Goal: Task Accomplishment & Management: Use online tool/utility

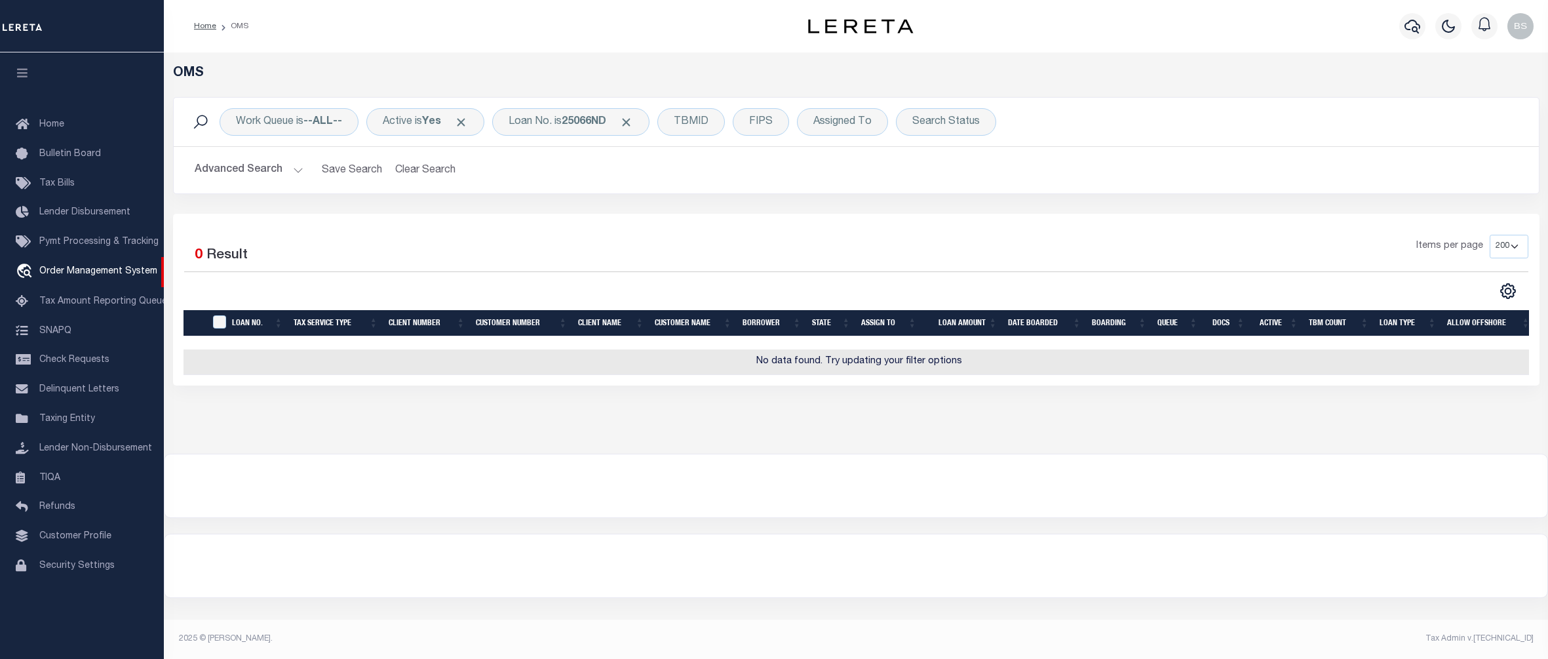
select select "200"
click at [79, 534] on link "Customer Profile" at bounding box center [82, 536] width 164 height 29
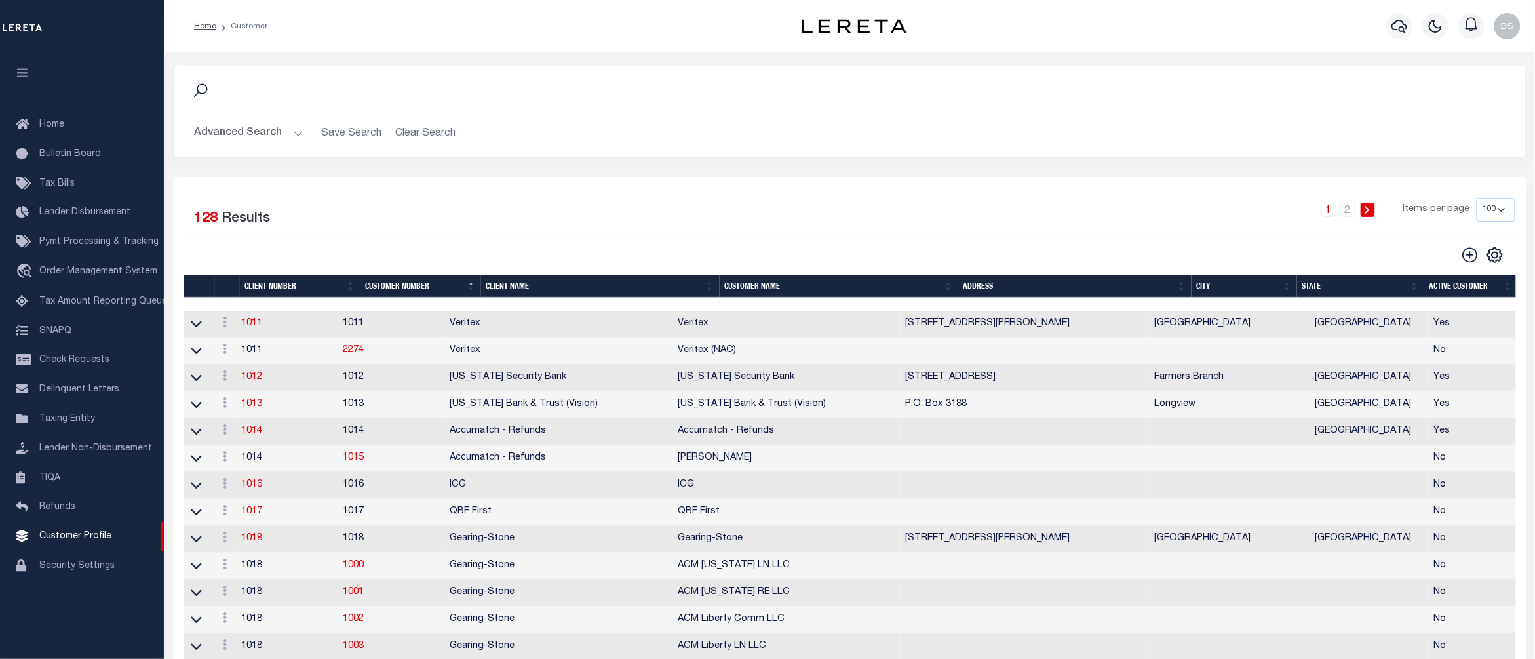
click at [294, 137] on button "Advanced Search" at bounding box center [249, 134] width 109 height 26
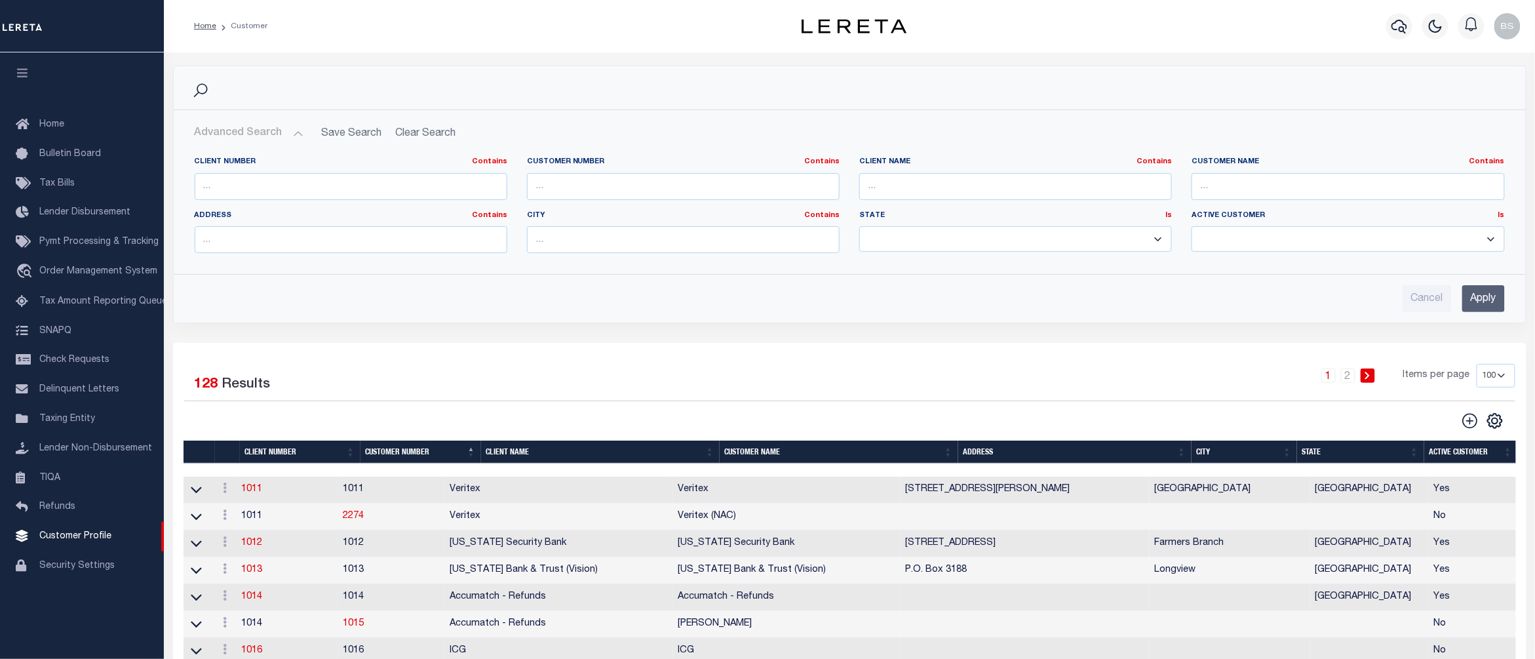
click at [482, 454] on th "Client Name" at bounding box center [600, 452] width 239 height 23
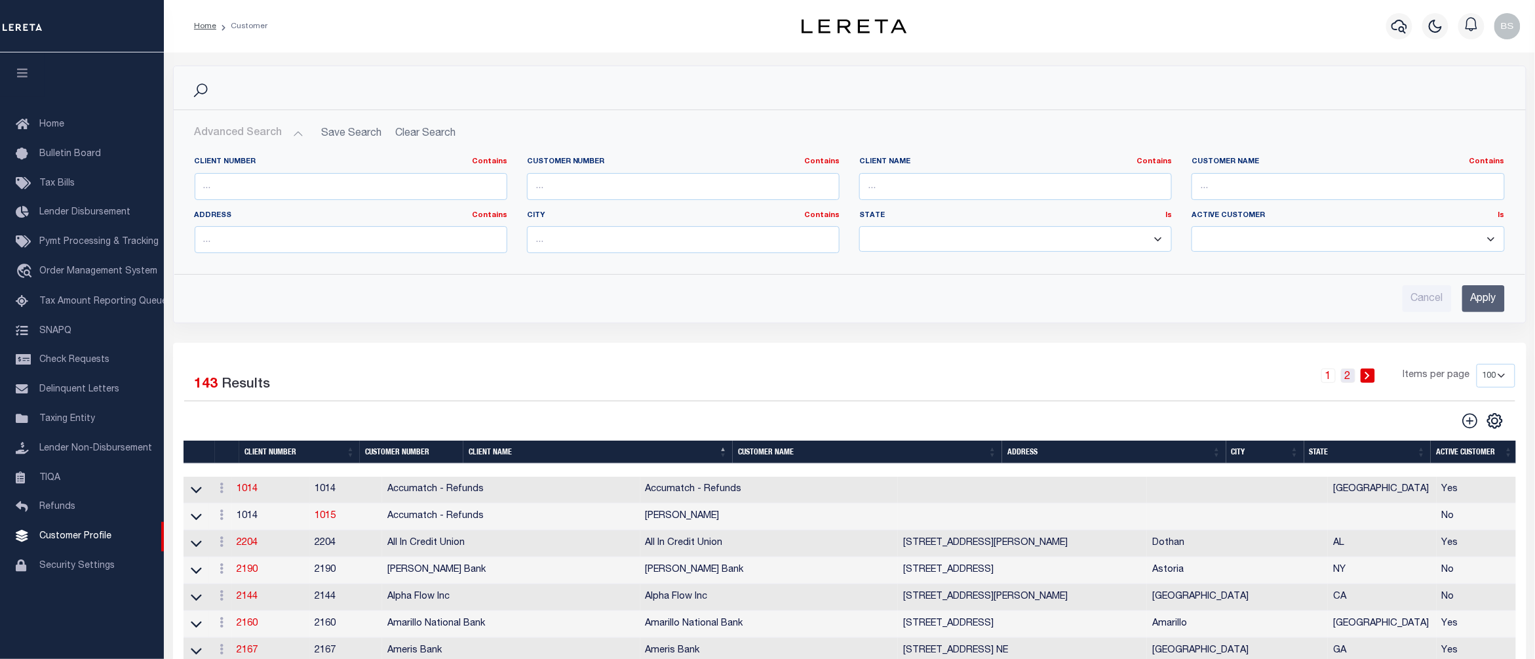
click at [1349, 375] on link "2" at bounding box center [1348, 375] width 14 height 14
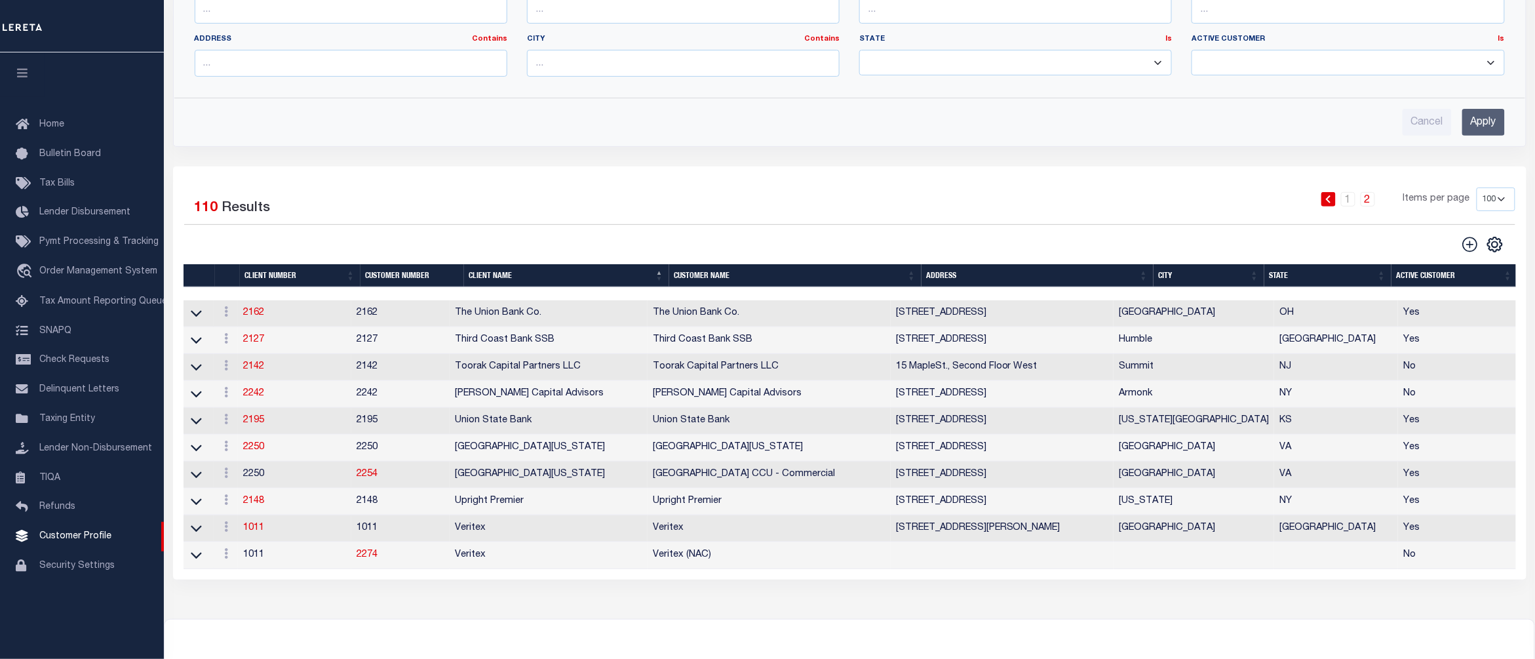
scroll to position [316, 0]
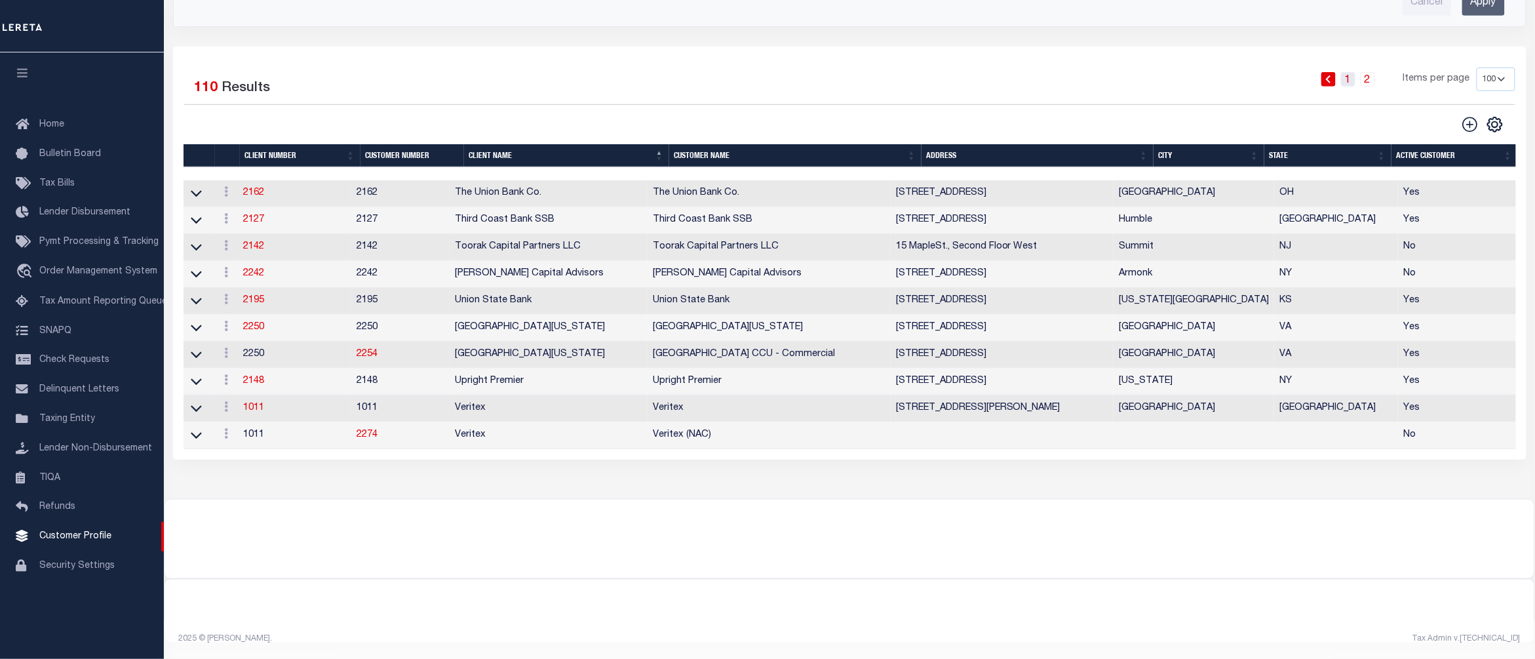
click at [1353, 72] on link "1" at bounding box center [1348, 79] width 14 height 14
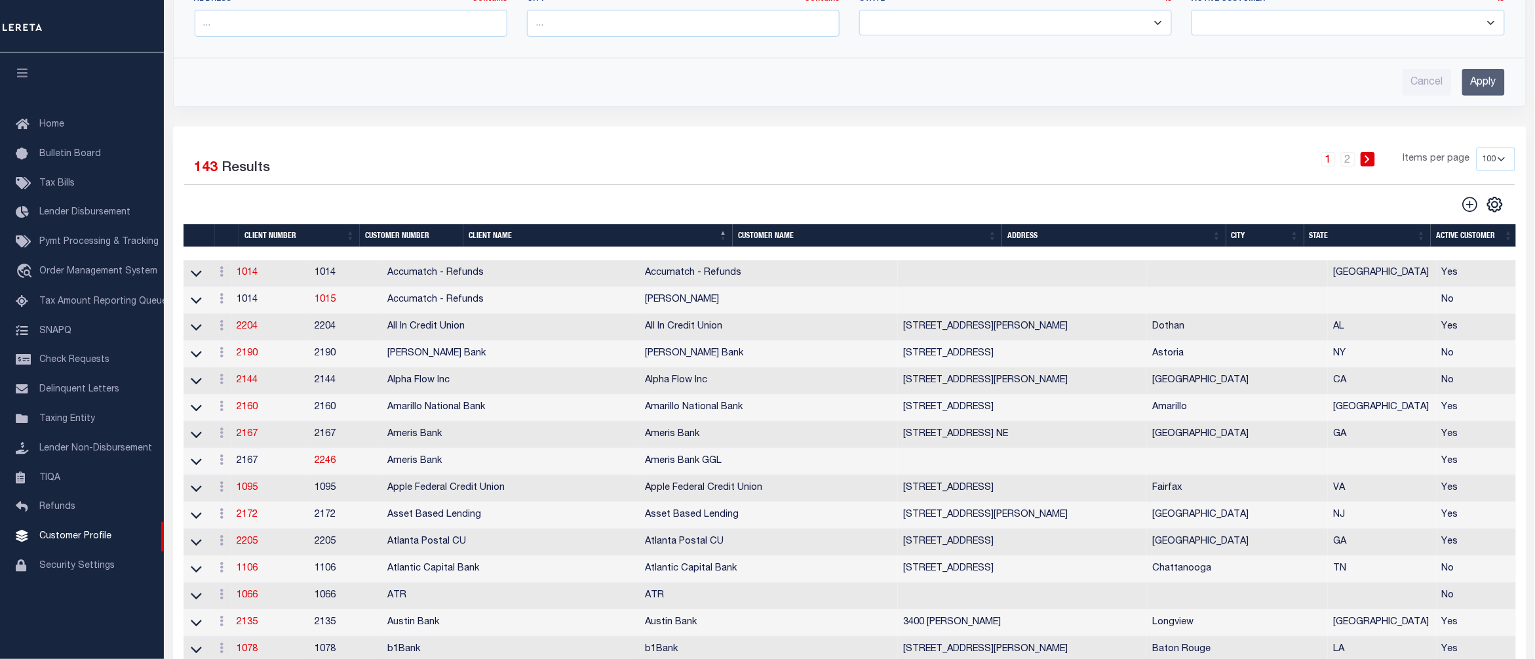
scroll to position [0, 0]
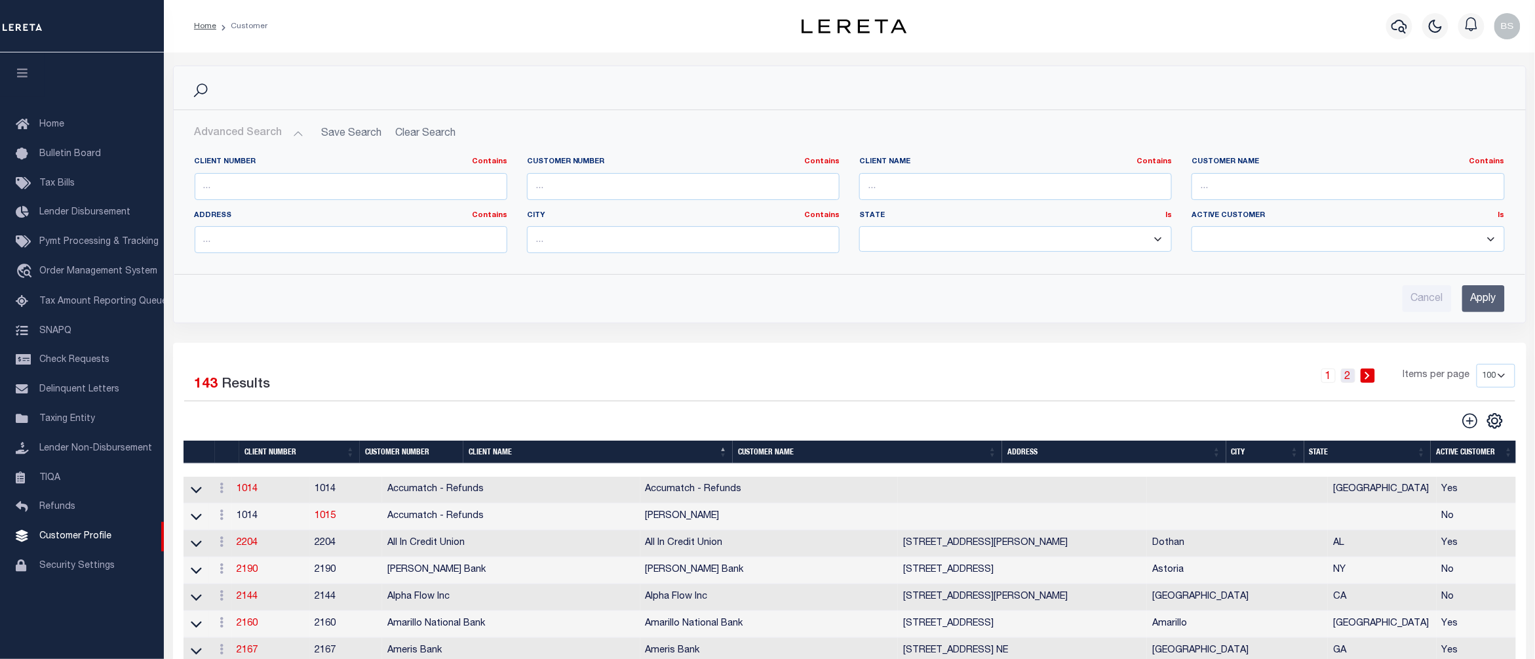
click at [1356, 382] on link "2" at bounding box center [1348, 375] width 14 height 14
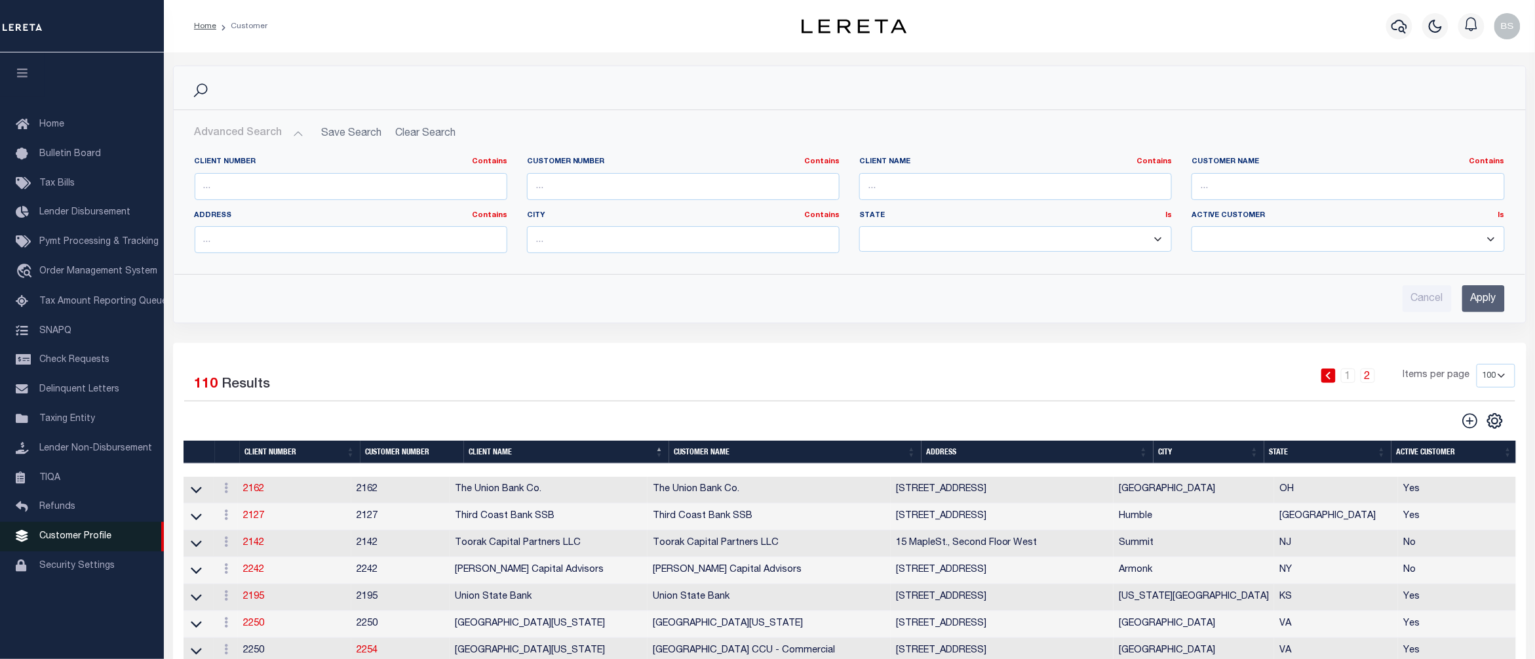
click at [63, 536] on span "Customer Profile" at bounding box center [75, 536] width 72 height 9
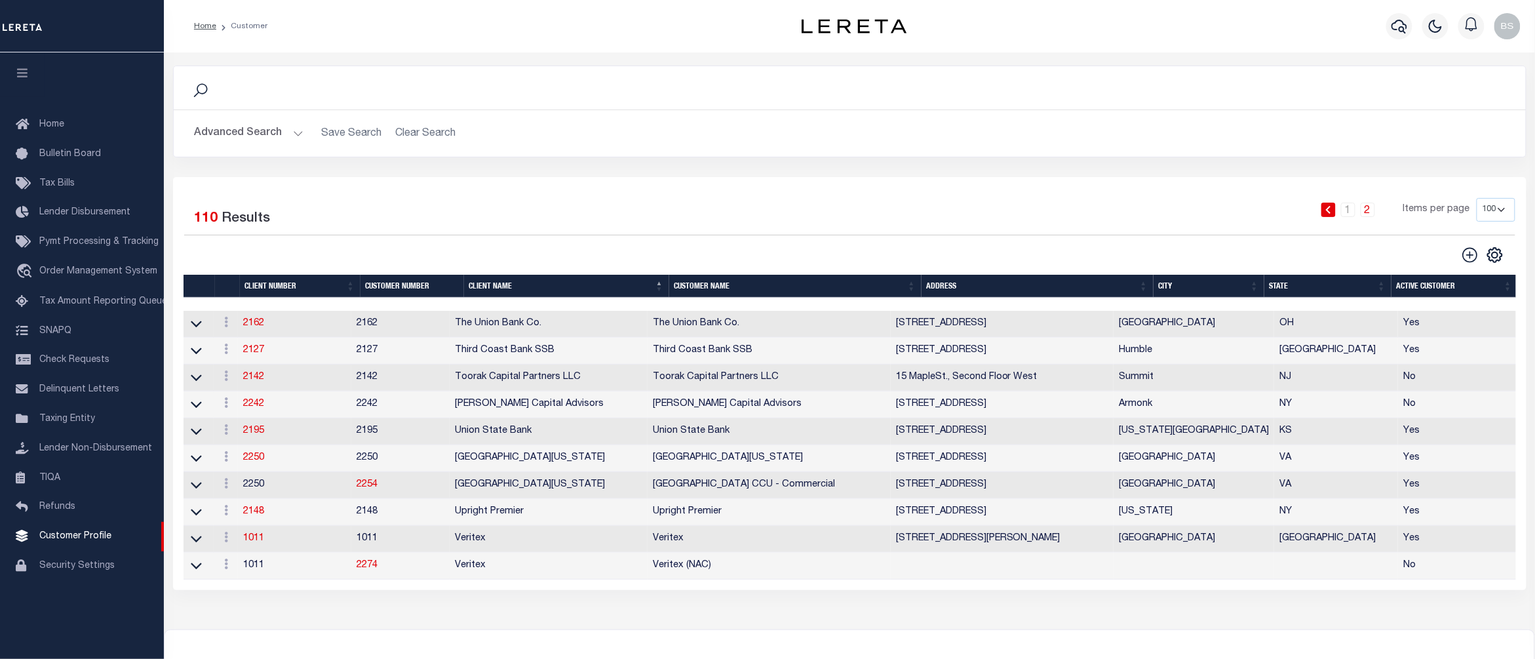
click at [698, 288] on th "Customer Name" at bounding box center [795, 286] width 252 height 23
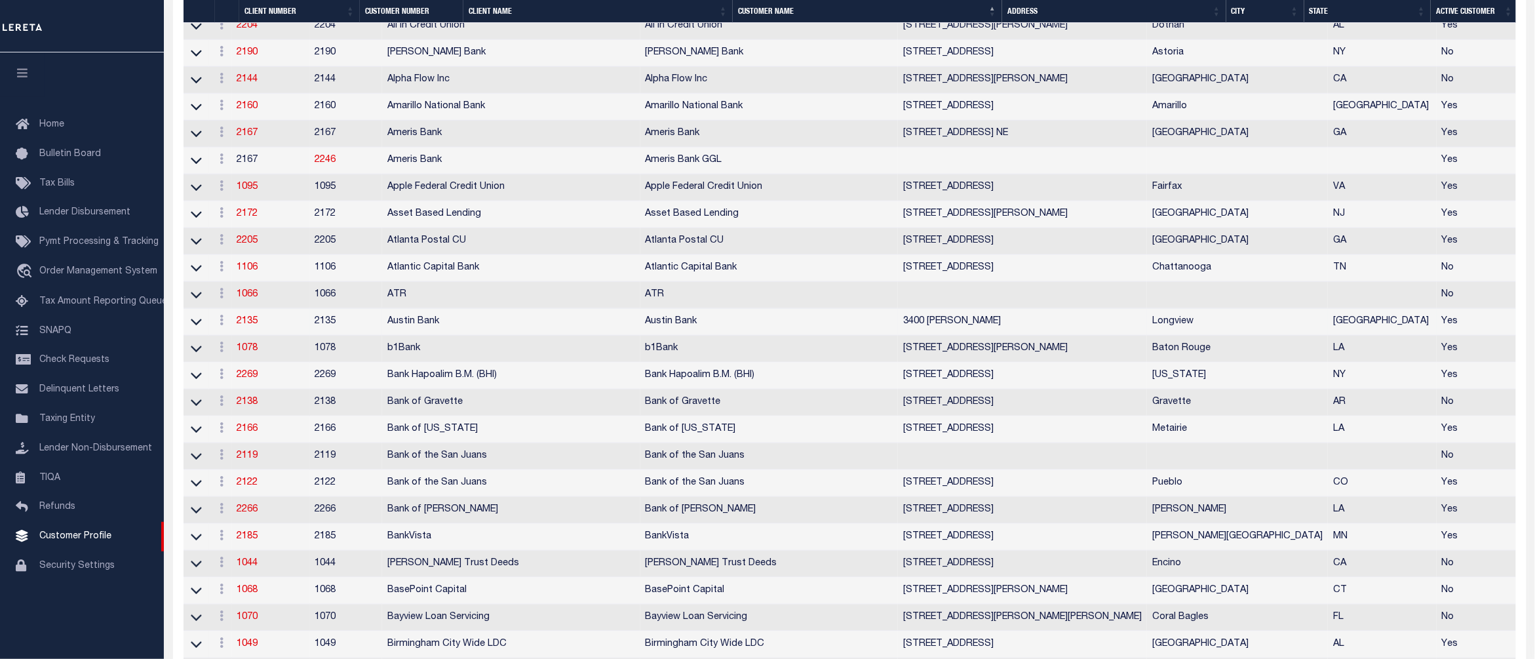
scroll to position [349, 0]
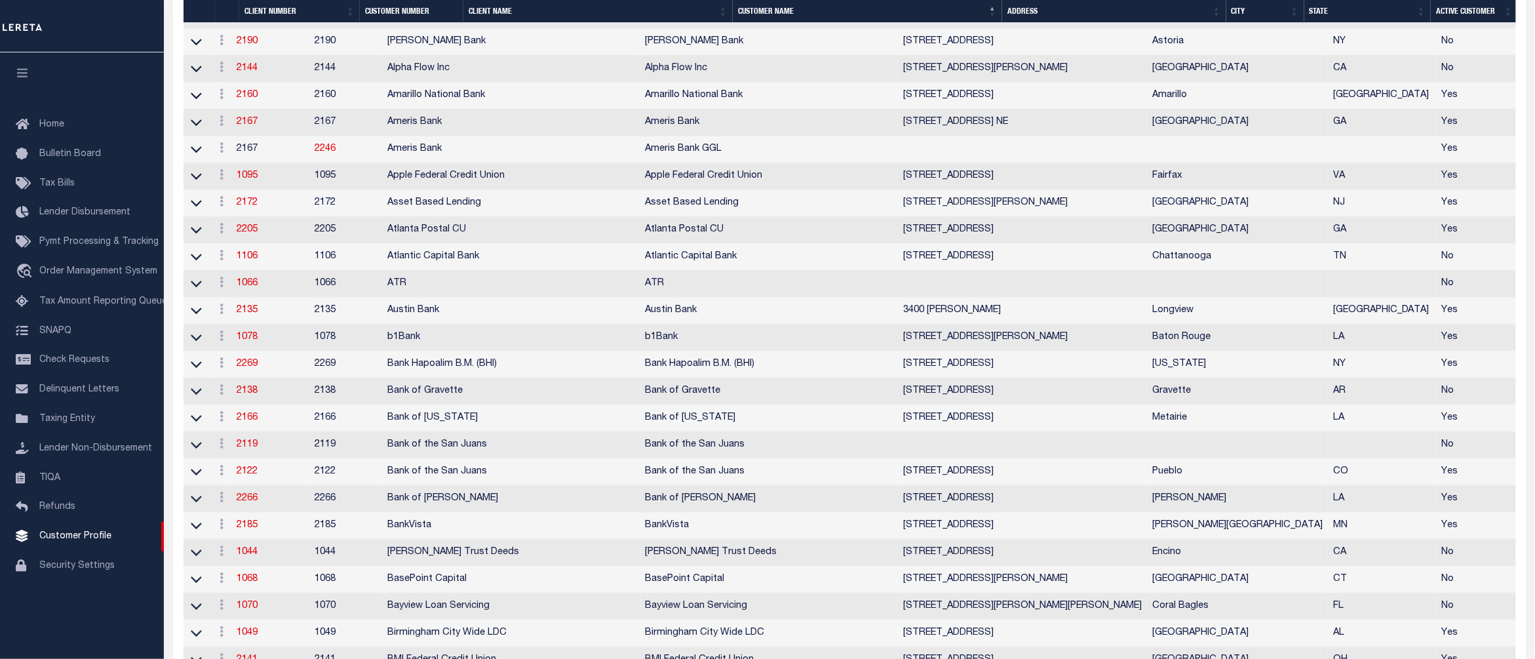
click at [98, 630] on div "Home Bulletin Board Tax Bills Lender Disbursement Pymt Processing & Tracking tr…" at bounding box center [82, 363] width 164 height 533
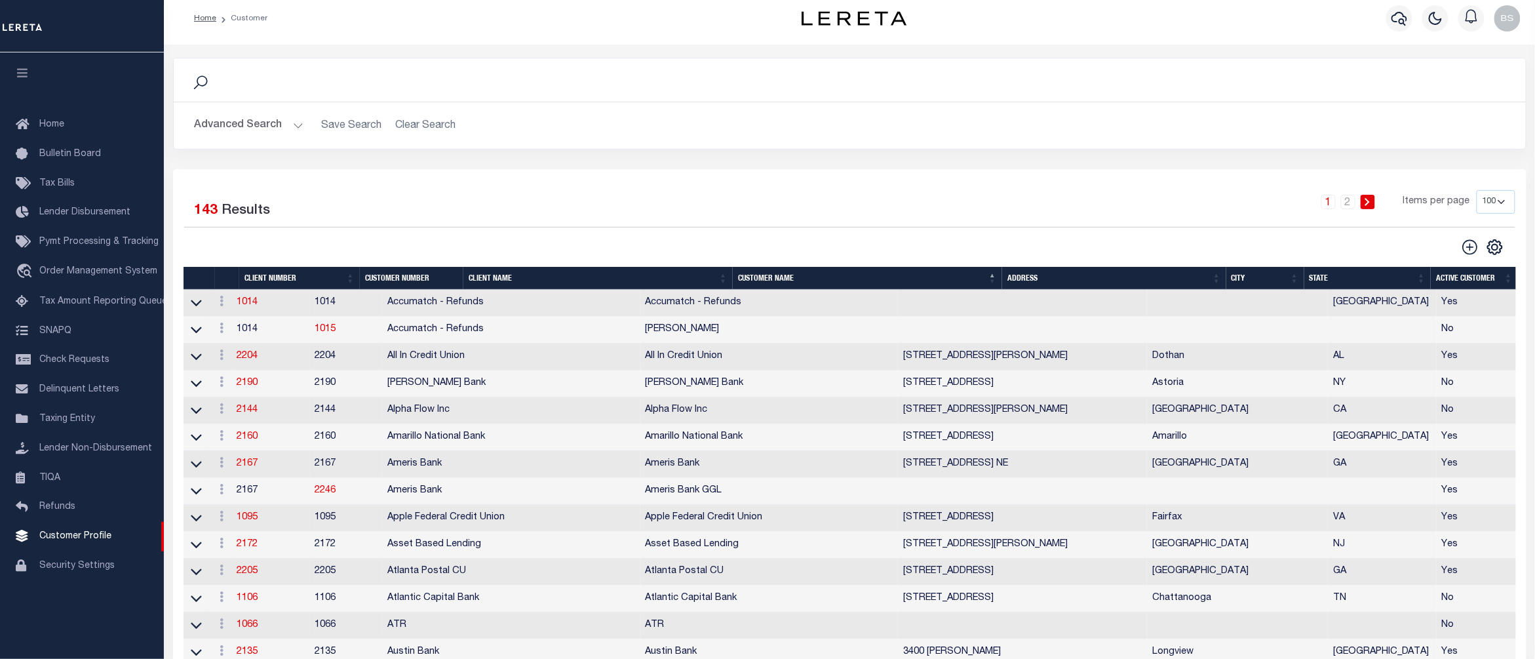
scroll to position [0, 0]
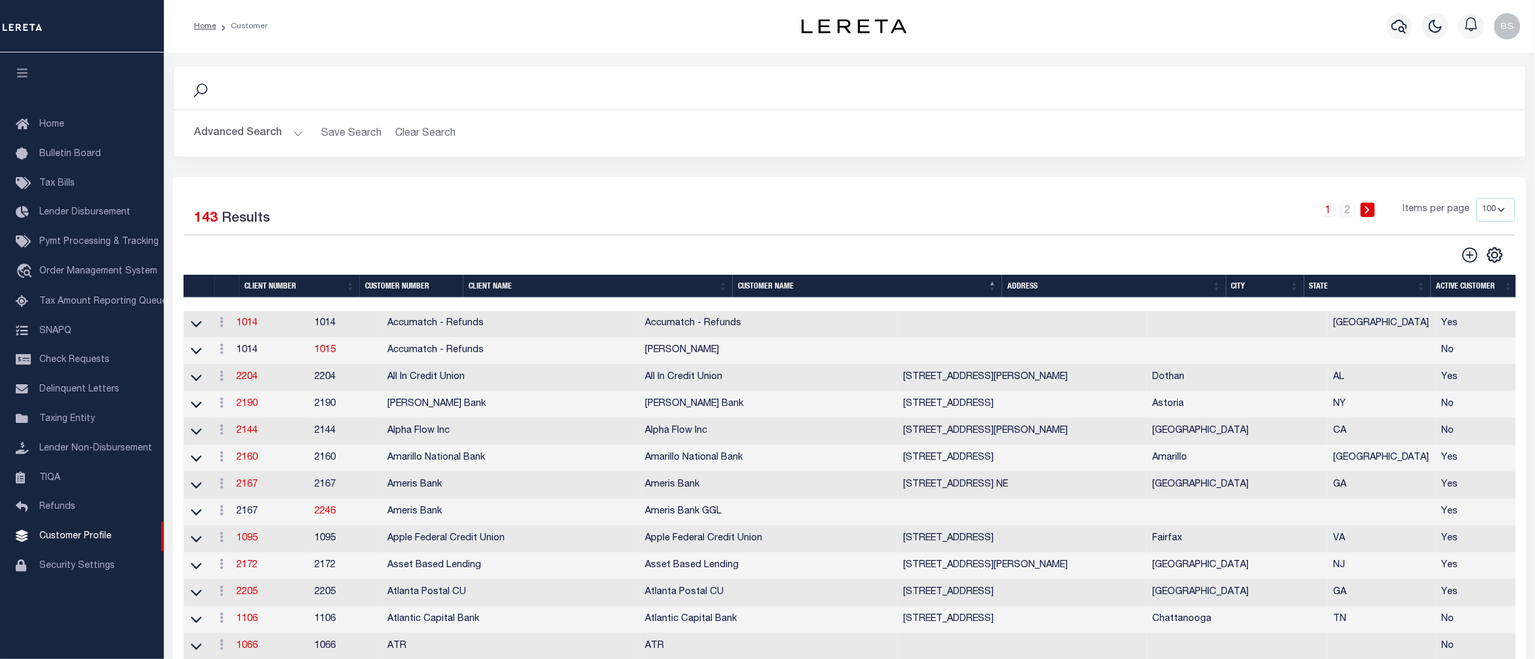
click at [287, 130] on button "Advanced Search" at bounding box center [249, 134] width 109 height 26
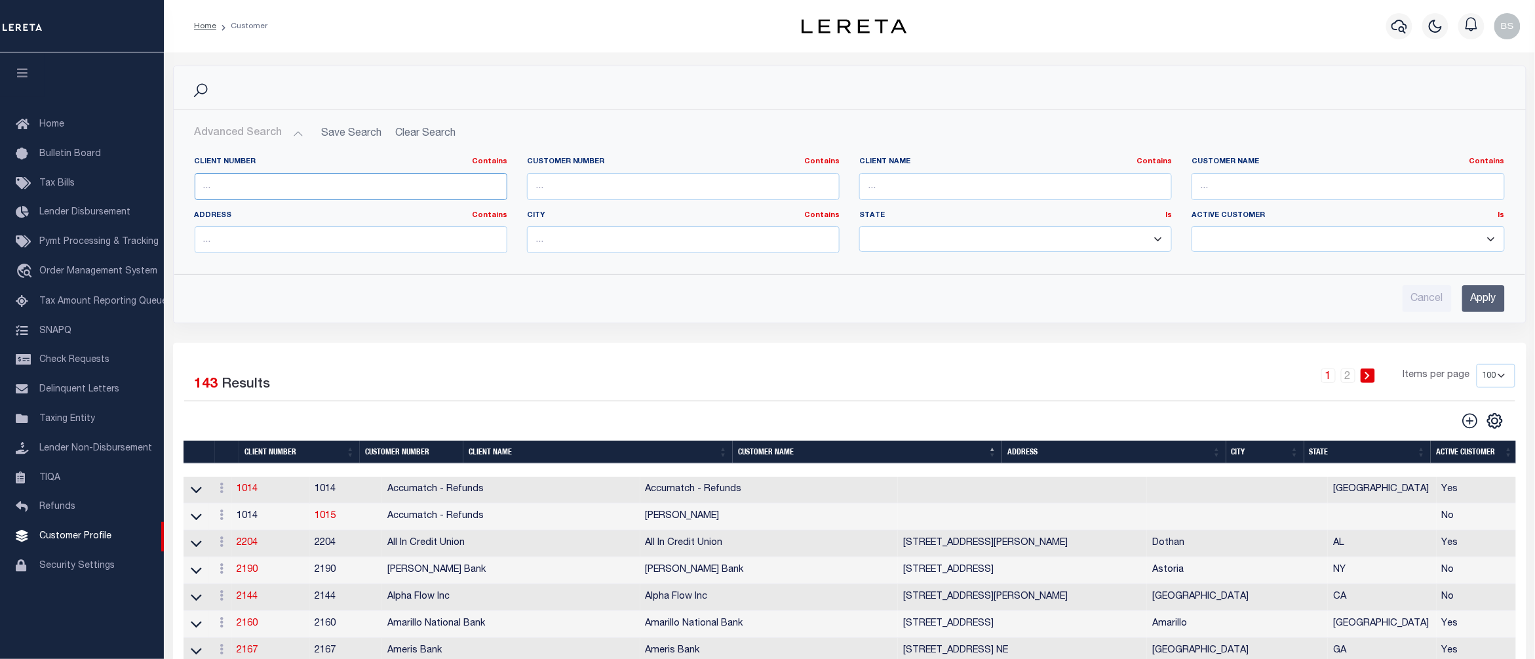
click at [298, 187] on input "text" at bounding box center [351, 186] width 313 height 27
type input "2164"
click at [1493, 302] on input "Apply" at bounding box center [1484, 298] width 43 height 27
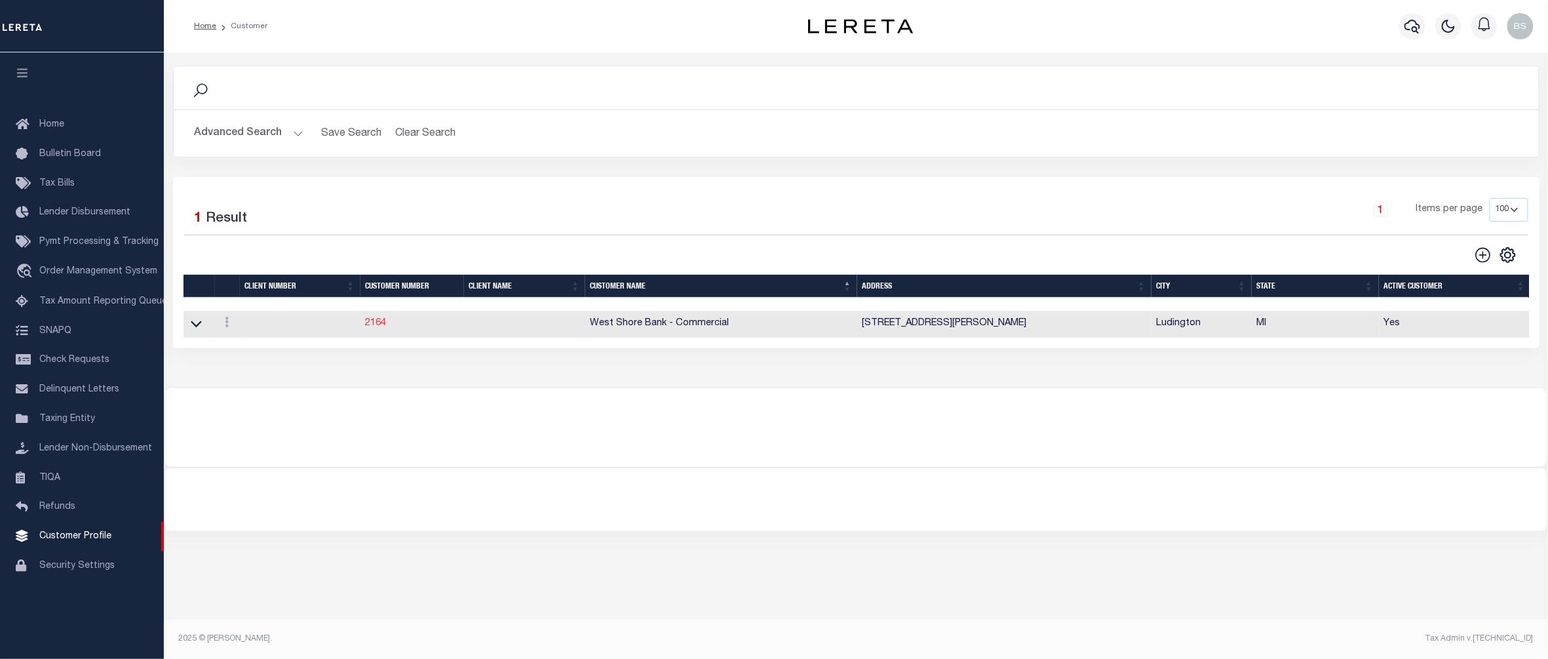
click at [376, 328] on link "2164" at bounding box center [376, 323] width 21 height 9
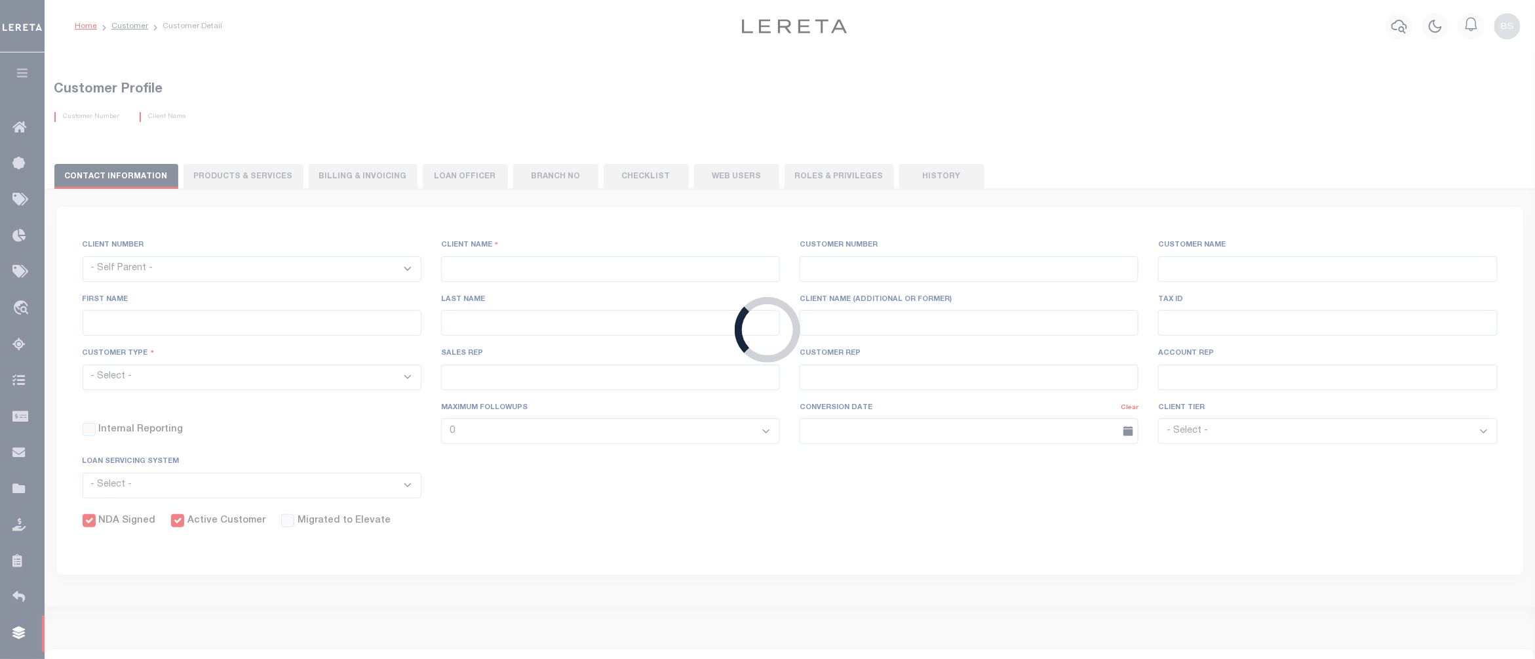
select select "2161"
type input "West Shore Bank Retail"
type input "2164"
type input "West Shore Bank - Commercial"
type input "Sherry"
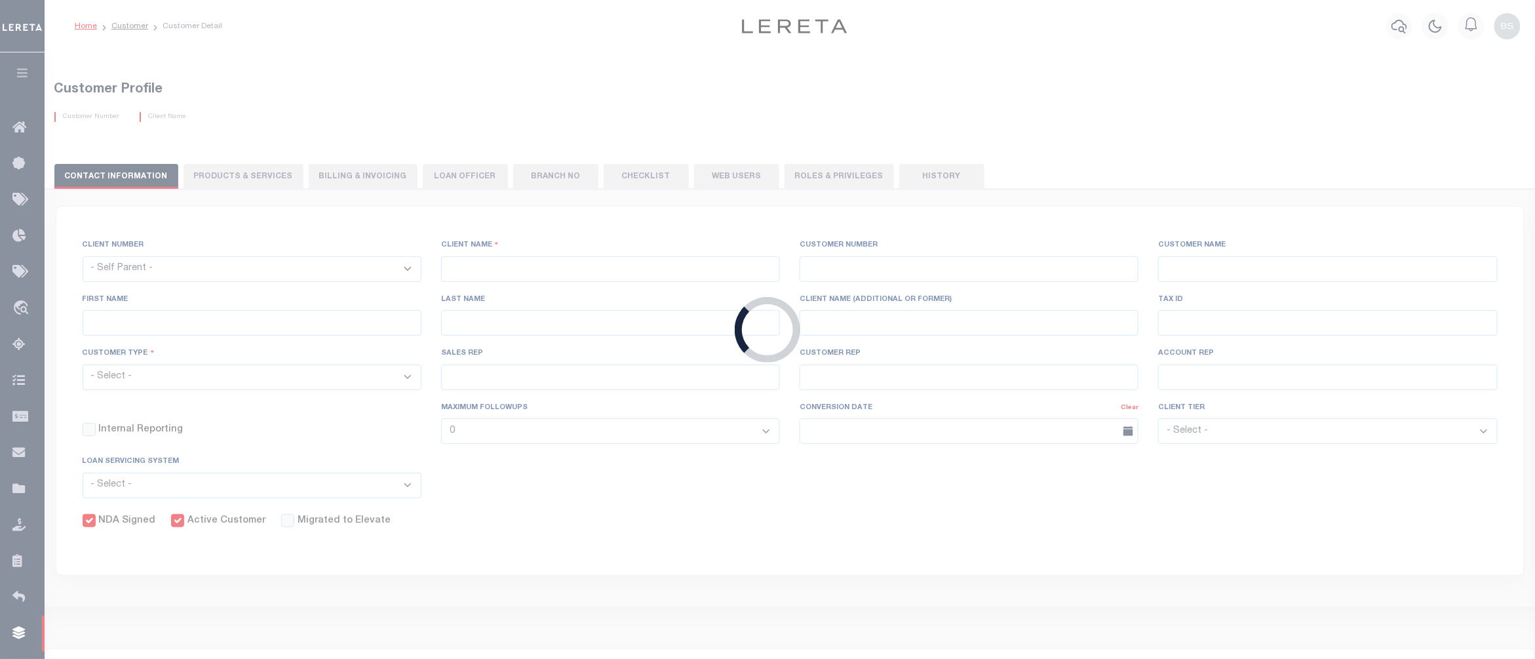
type input "Wyman"
select select "Commercial"
type input "Barbara Kendrick"
type input "Tony Targhetta"
select select "JHS"
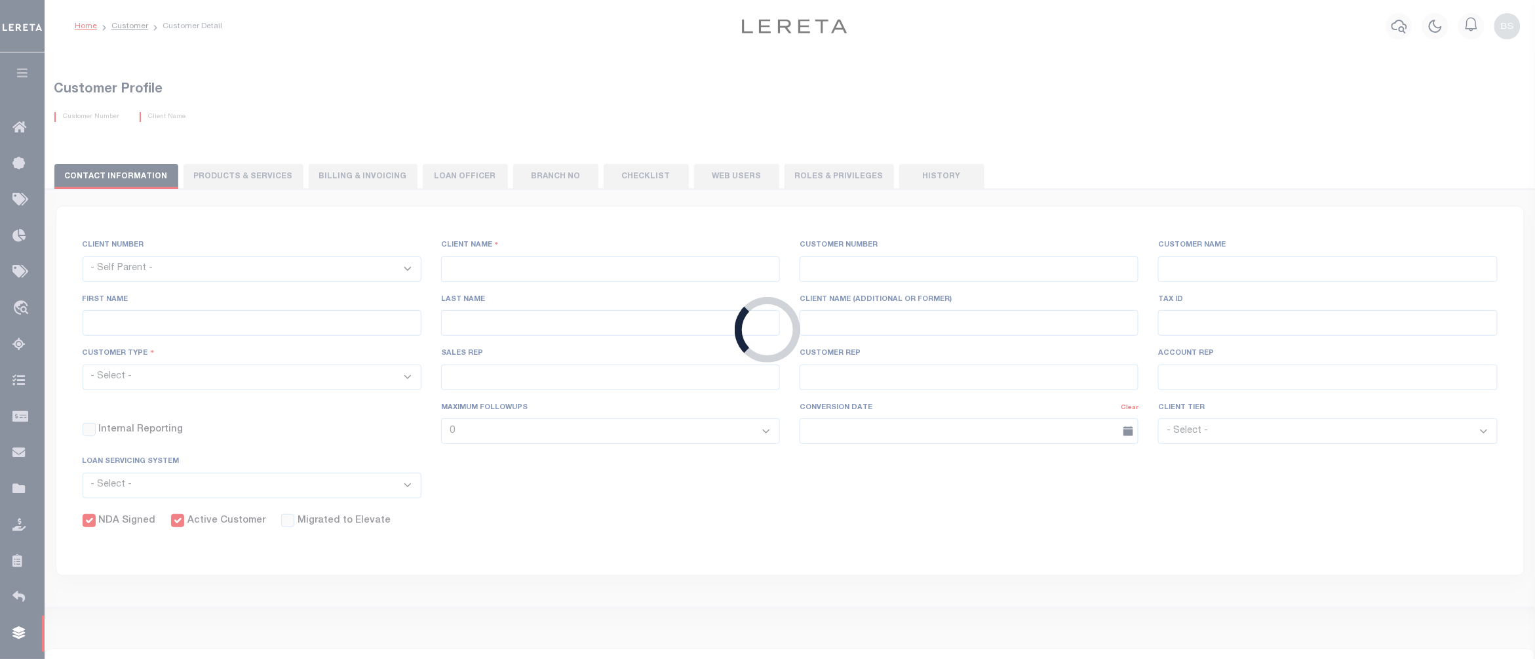
checkbox input "true"
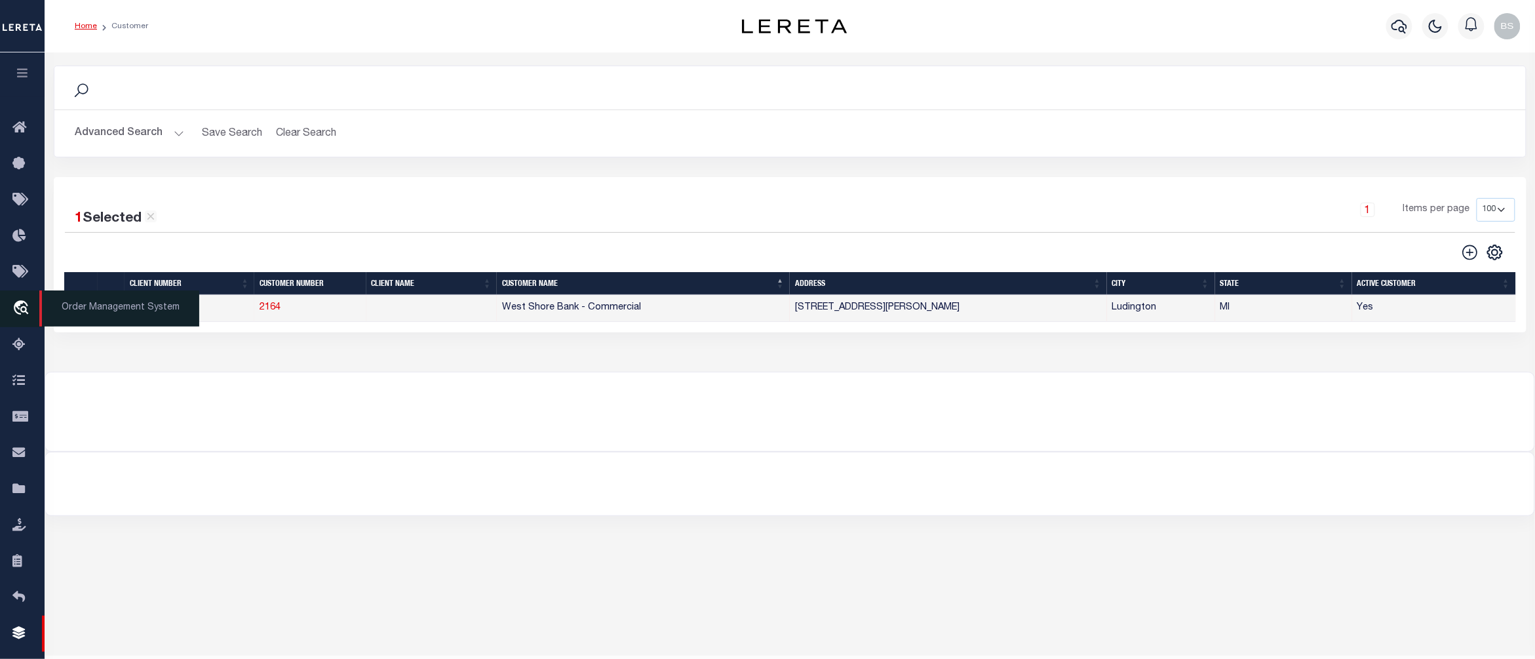
click at [21, 309] on icon "travel_explore" at bounding box center [22, 308] width 21 height 17
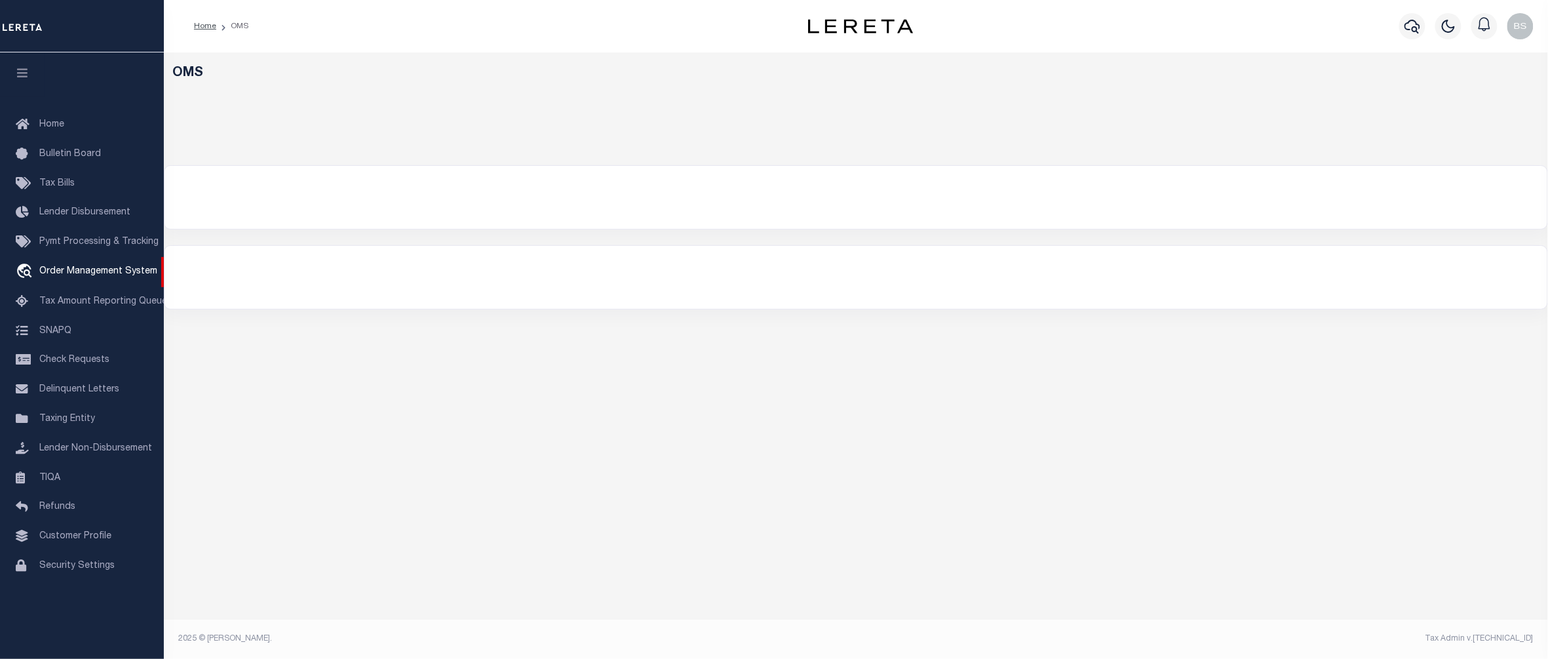
select select "200"
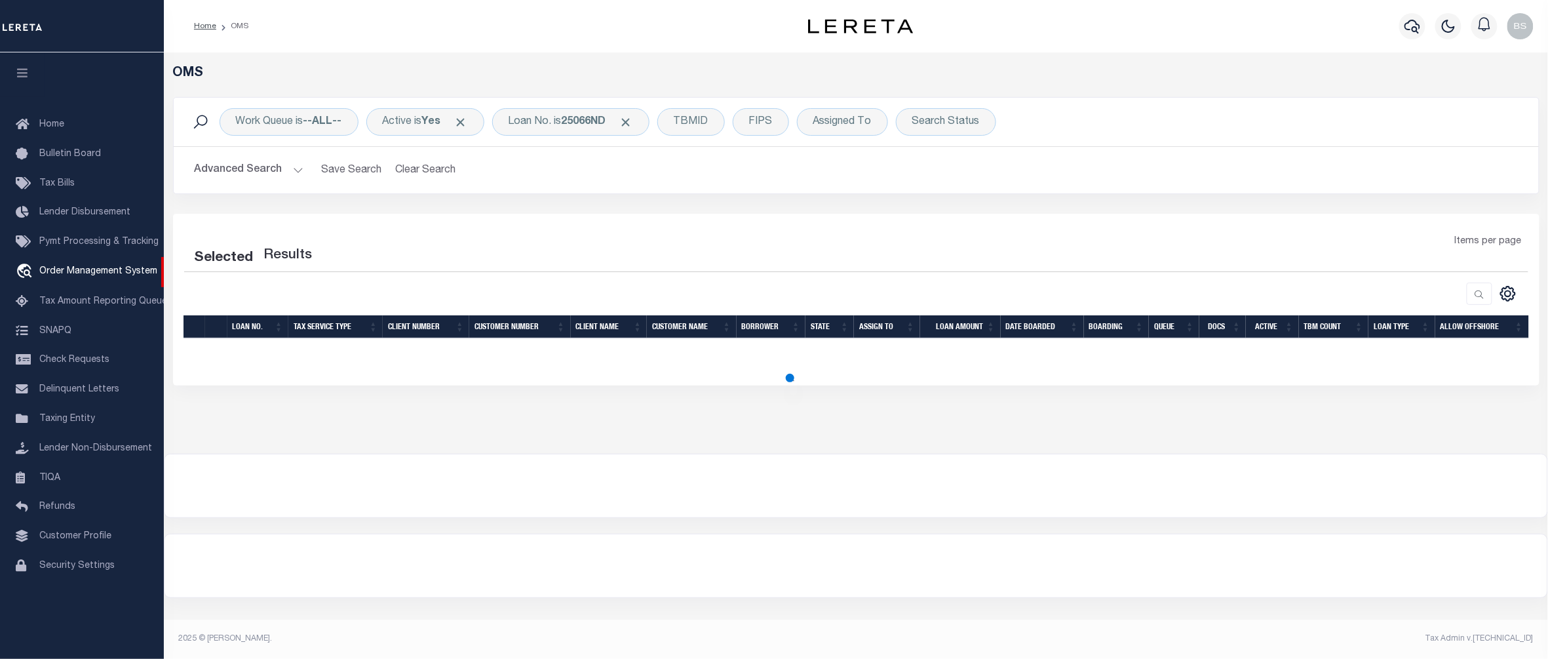
select select "200"
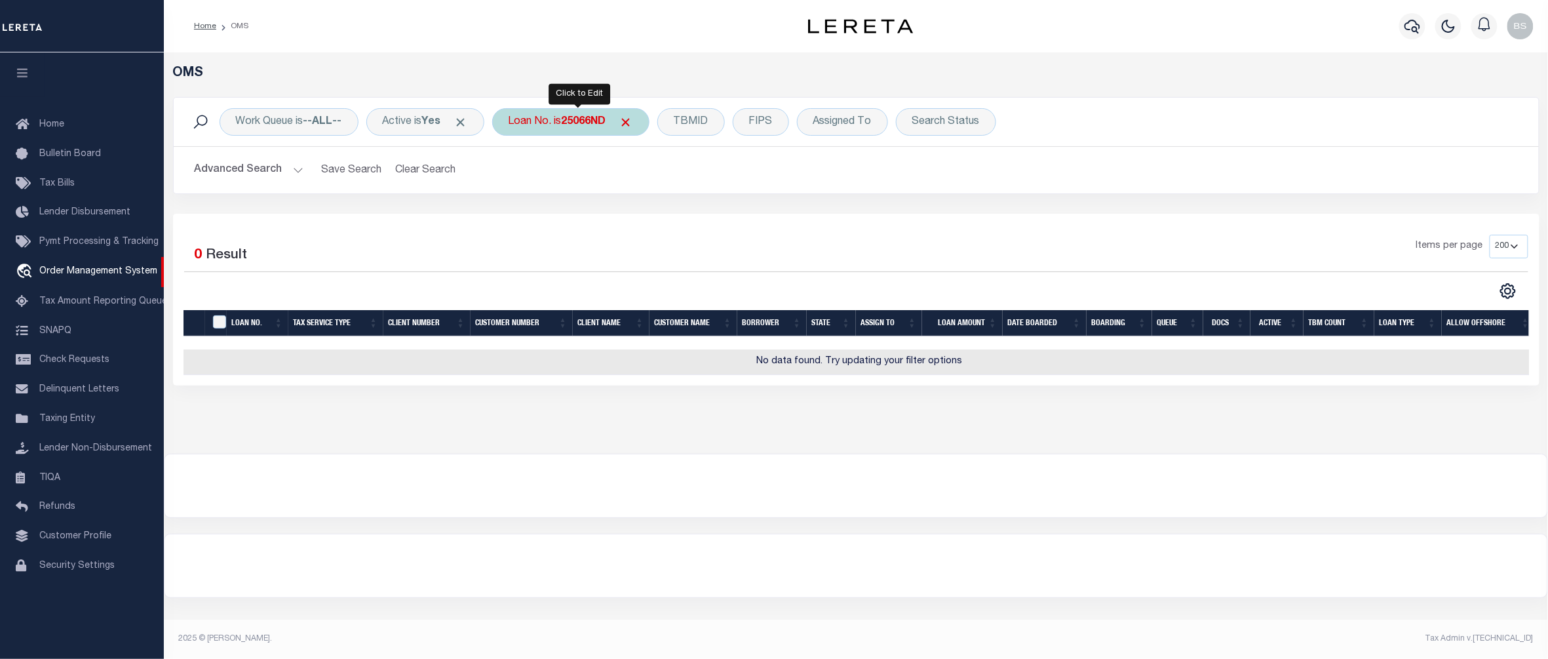
click at [581, 124] on b "25066ND" at bounding box center [584, 122] width 45 height 10
type input "40011282"
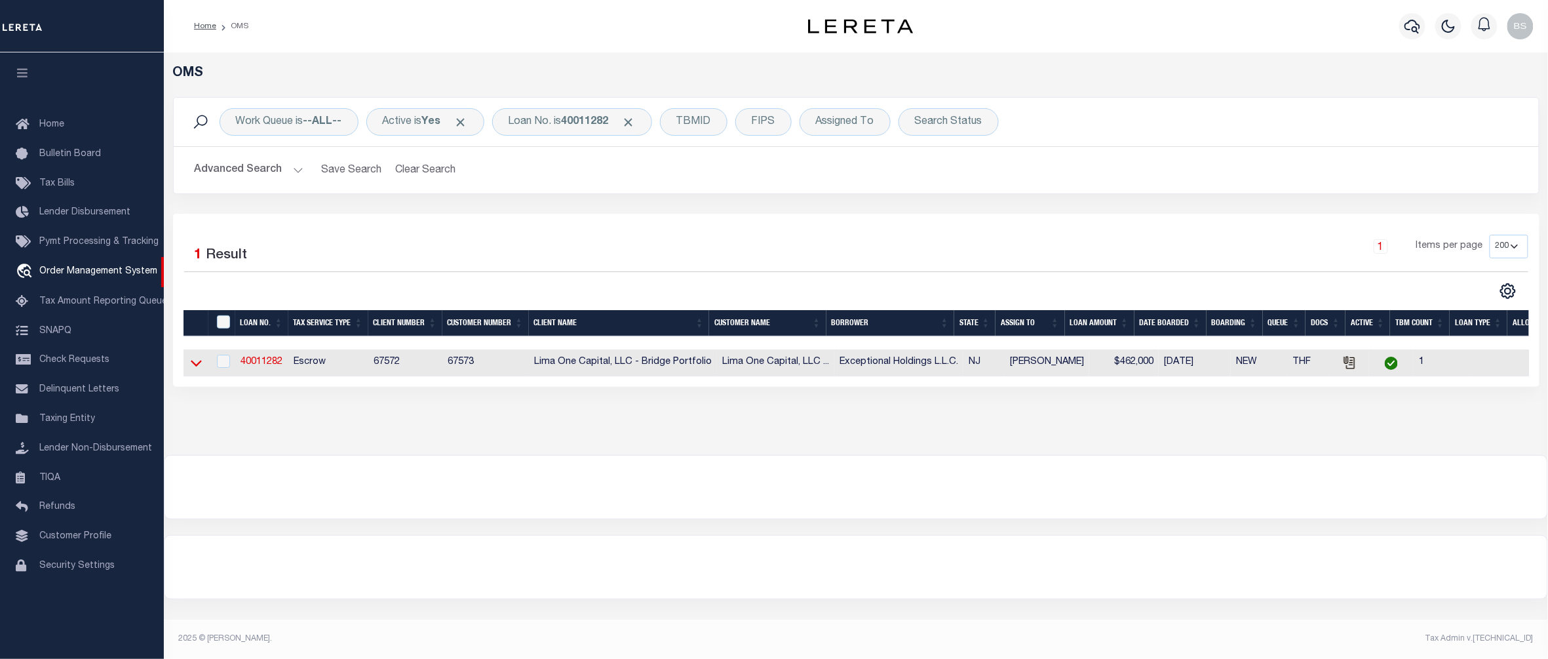
click at [194, 364] on icon at bounding box center [196, 363] width 11 height 14
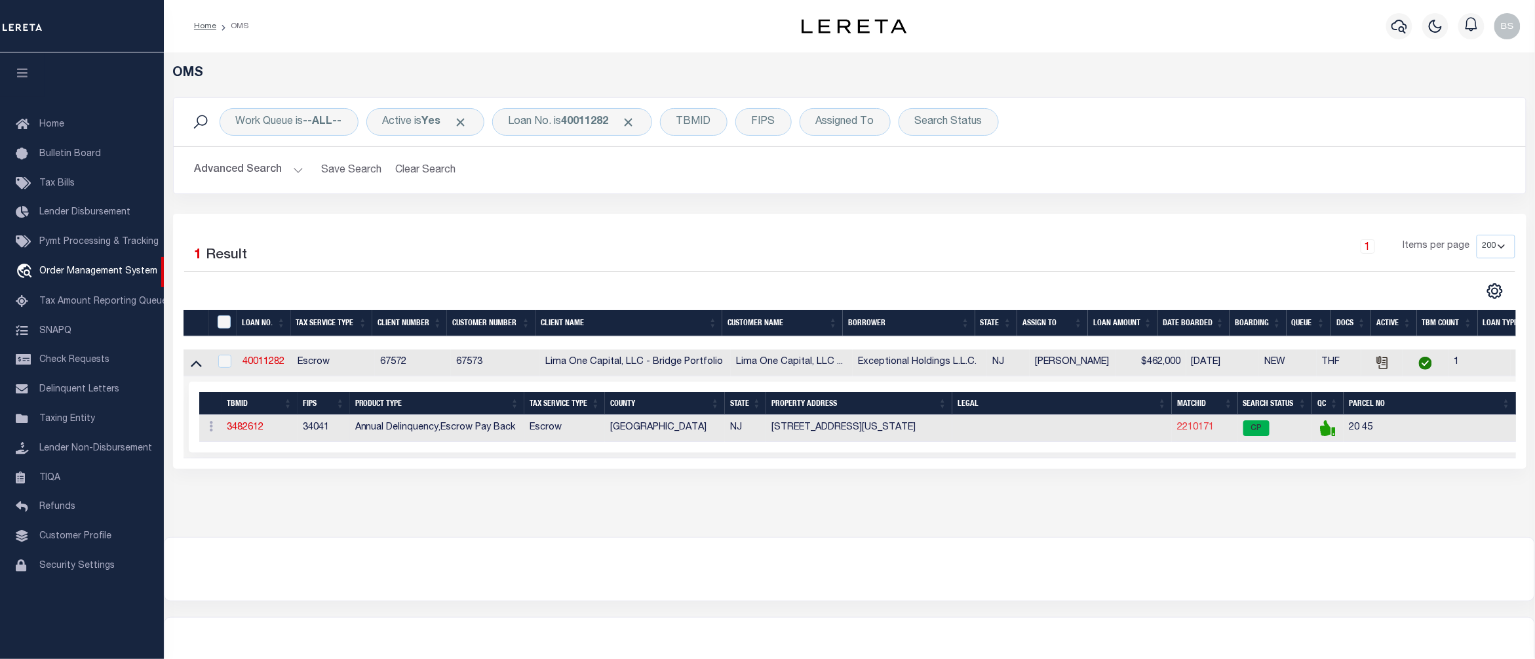
click at [1204, 431] on link "2210171" at bounding box center [1195, 427] width 37 height 9
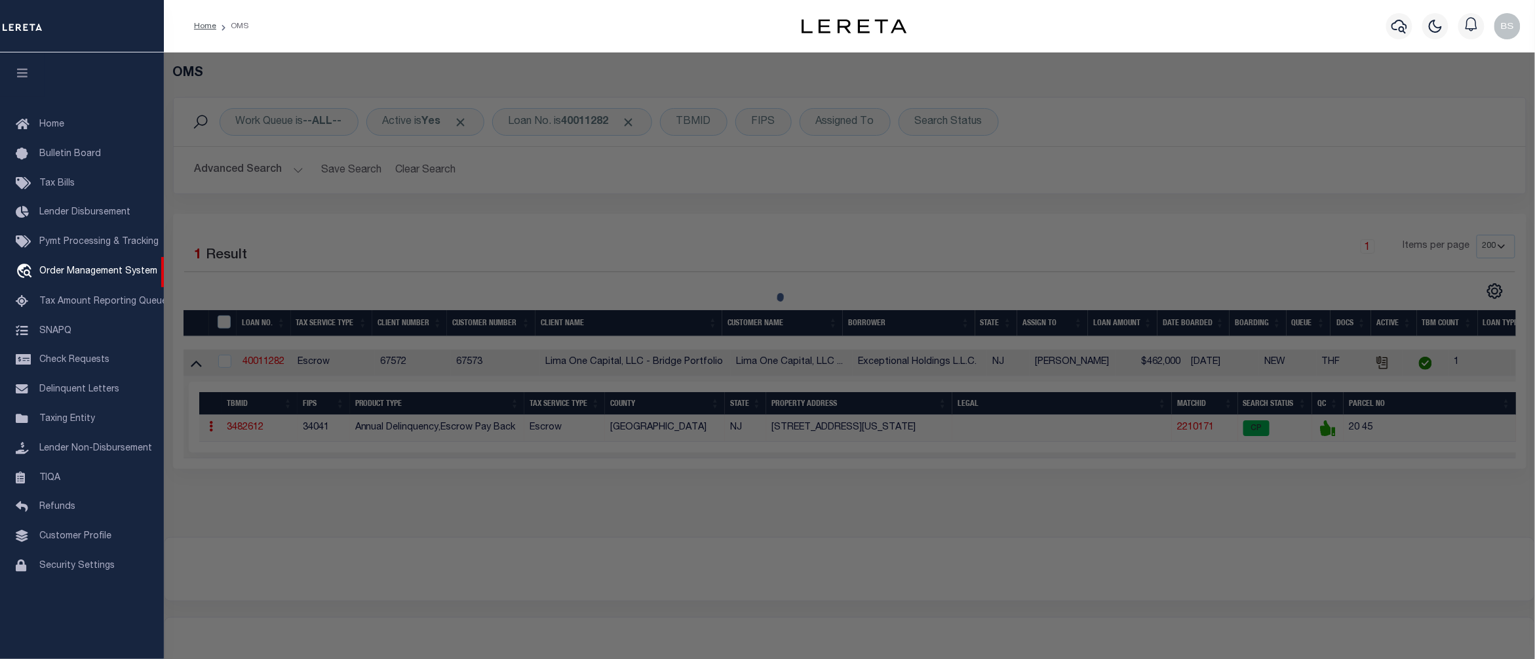
checkbox input "false"
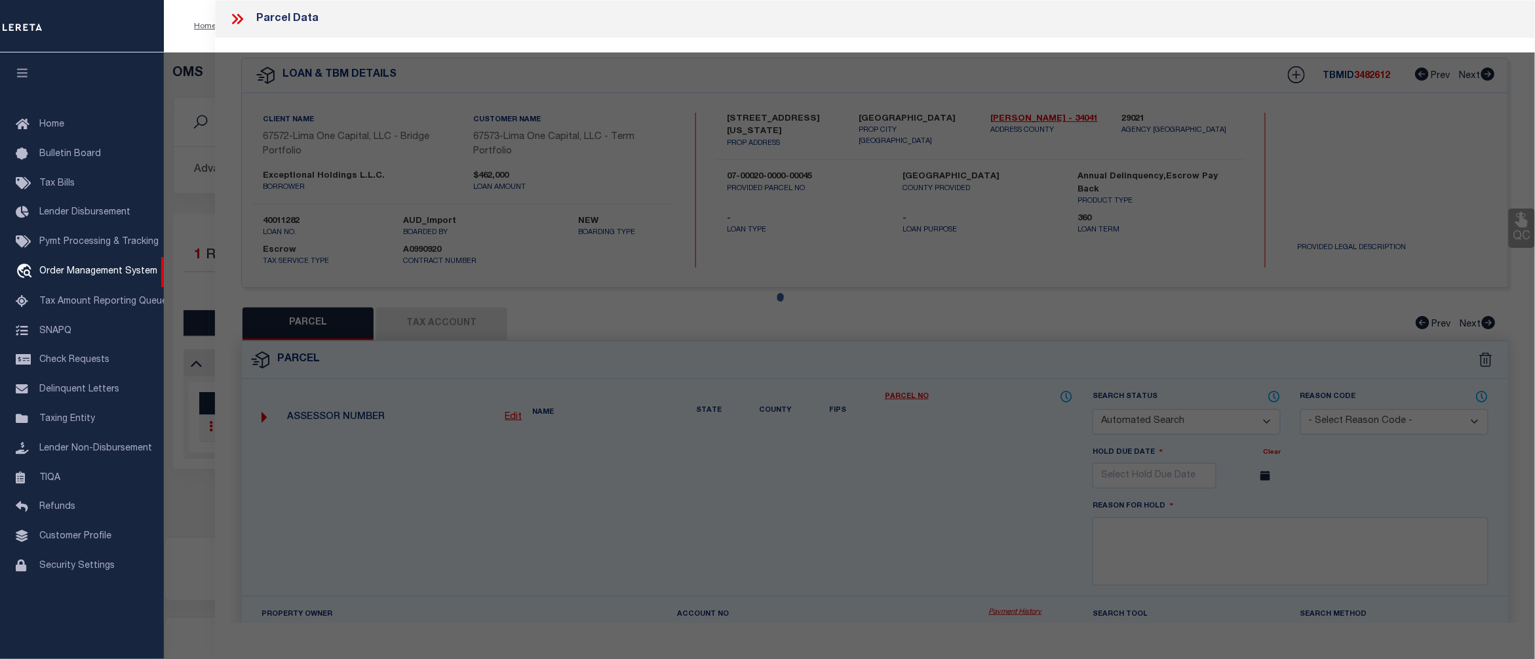
select select "CP"
type input "EXCEPTIONAL HOLDINGS LLC"
select select "AGW"
select select "ADD"
type input "WASHINGTON ST, 100 A,B,C"
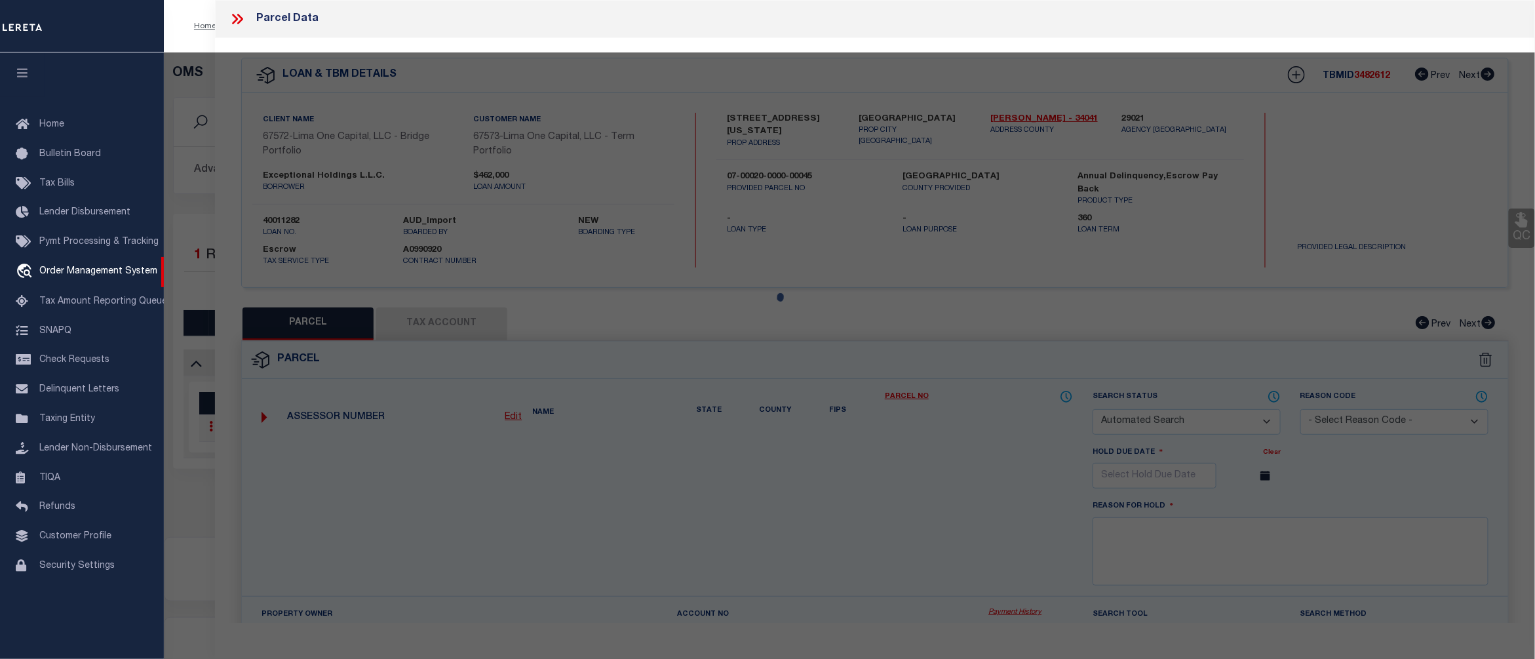
checkbox input "false"
type textarea "Block:20 Lot:45"
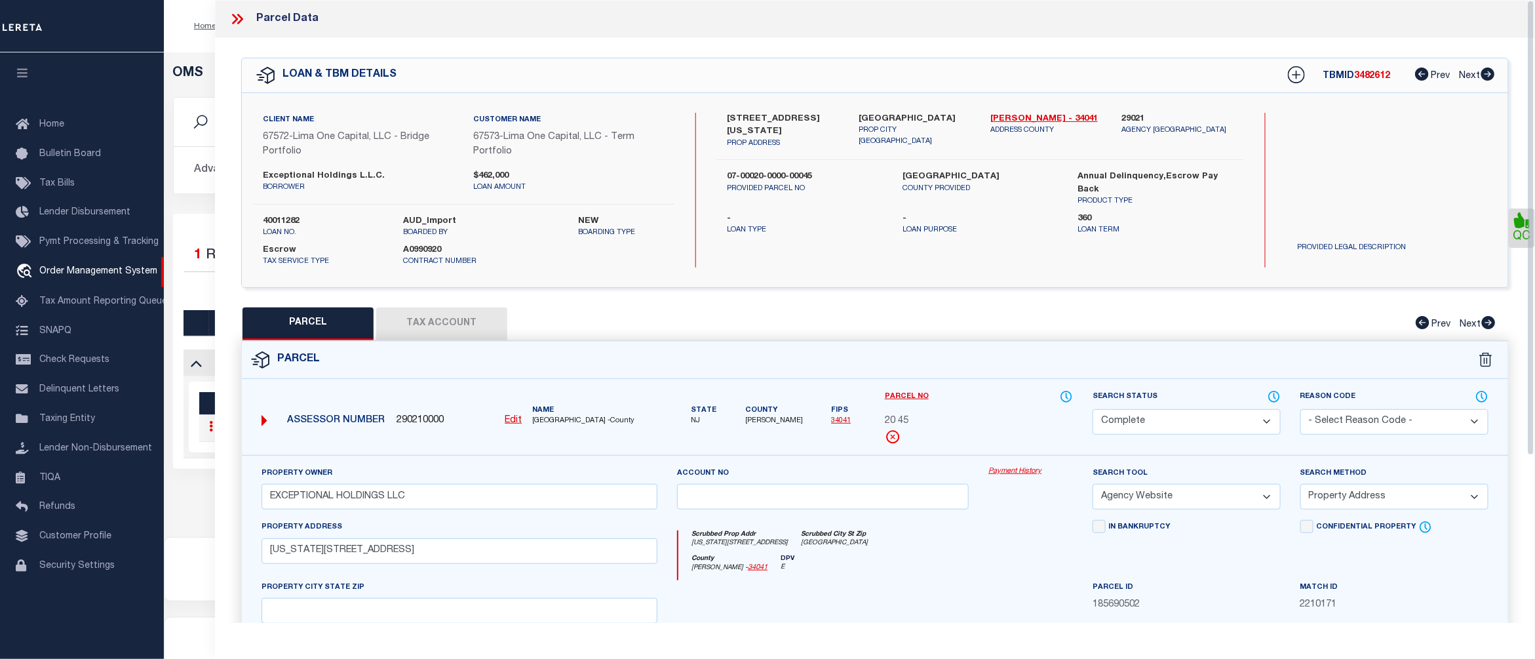
click at [1018, 470] on link "Payment History" at bounding box center [1031, 471] width 85 height 11
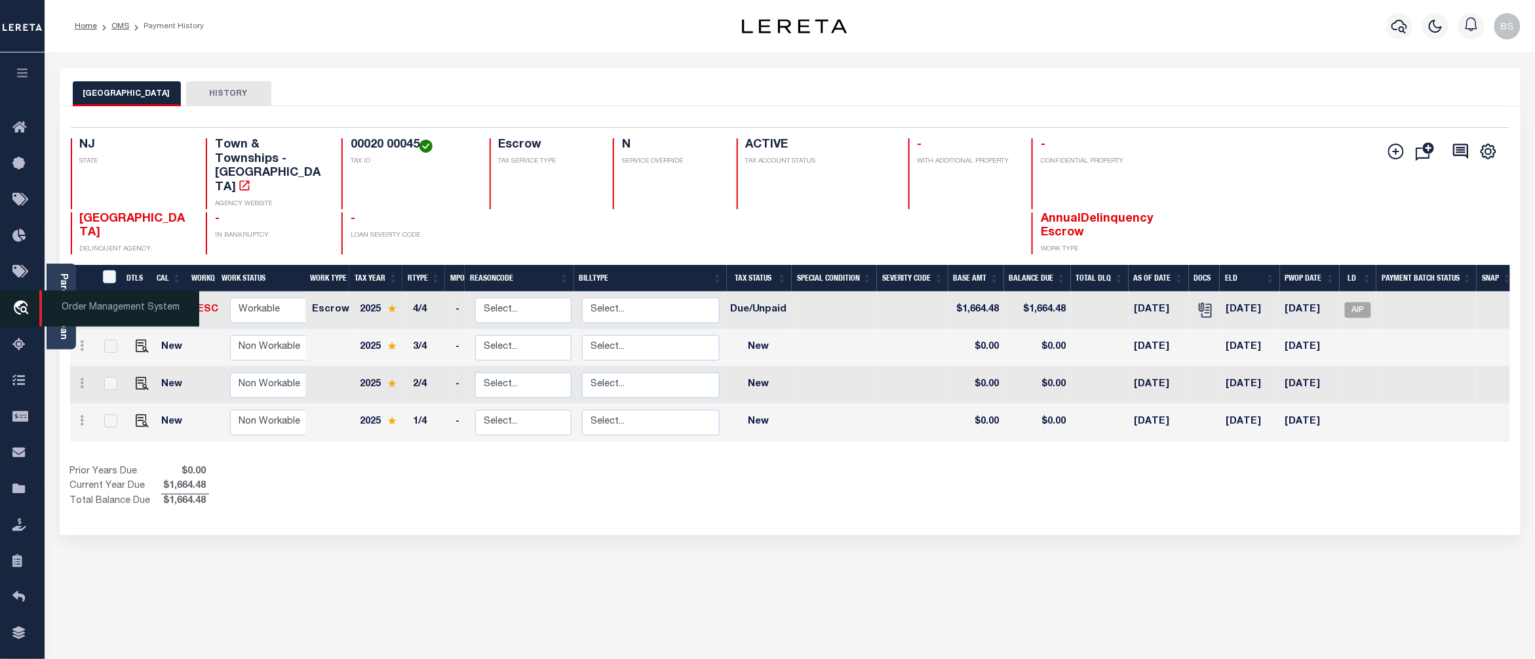
click at [121, 302] on span "Order Management System" at bounding box center [119, 308] width 160 height 36
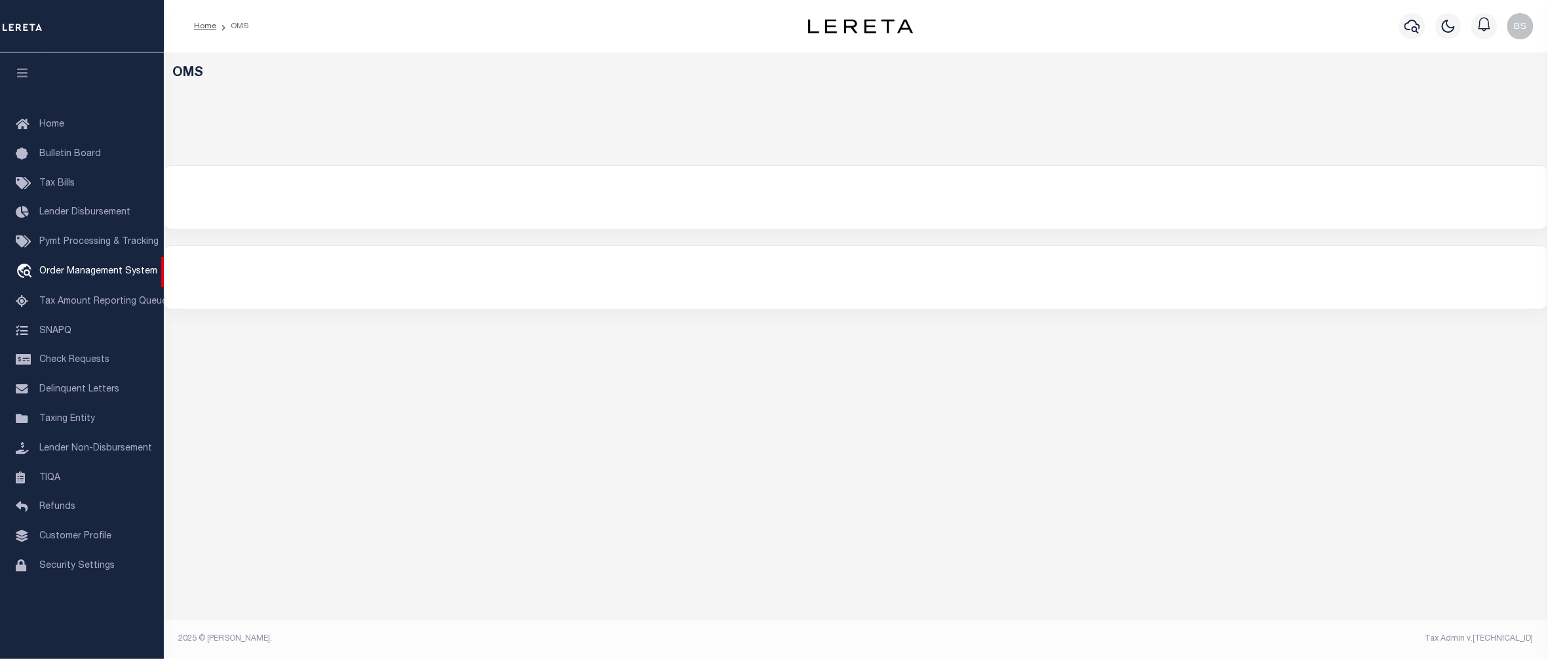
select select "200"
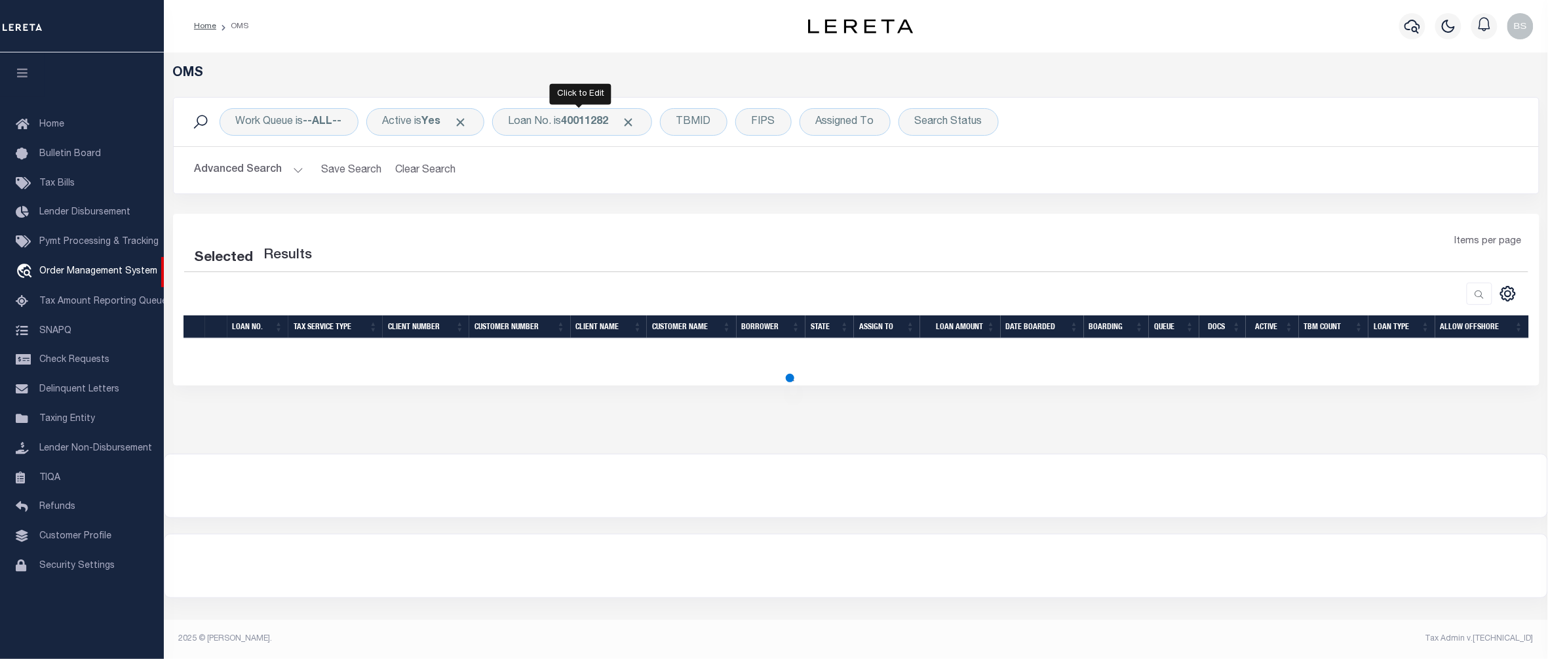
select select "200"
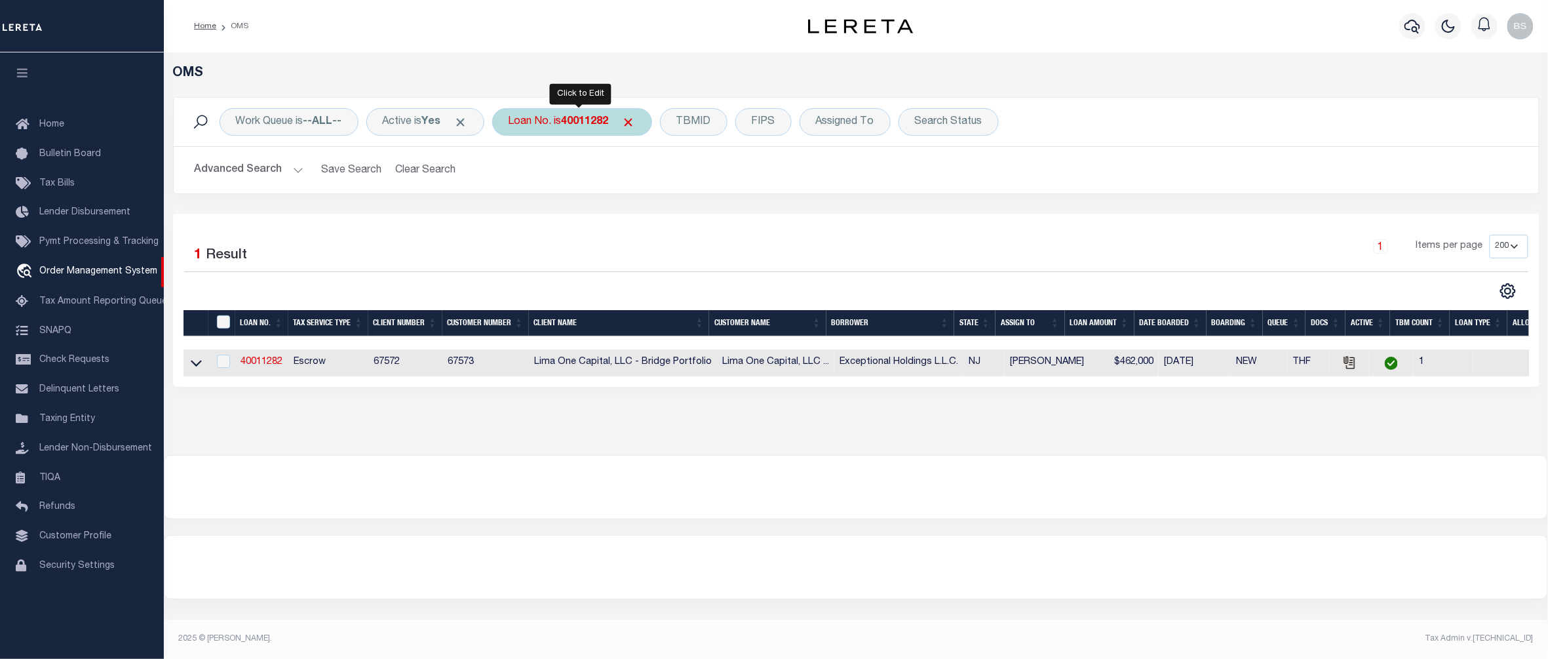
click at [557, 119] on div "Loan No. is 40011282" at bounding box center [572, 122] width 160 height 28
type input "40004933"
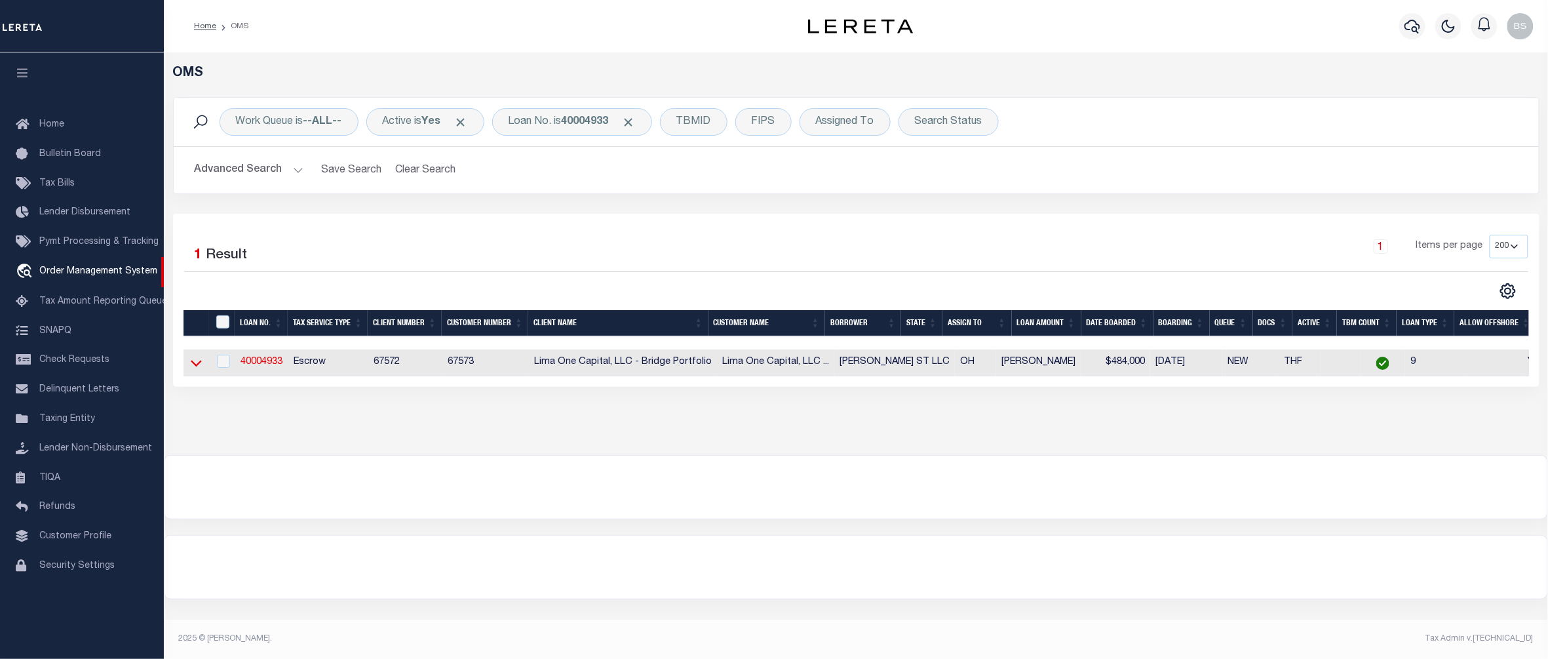
click at [192, 365] on icon at bounding box center [196, 364] width 11 height 7
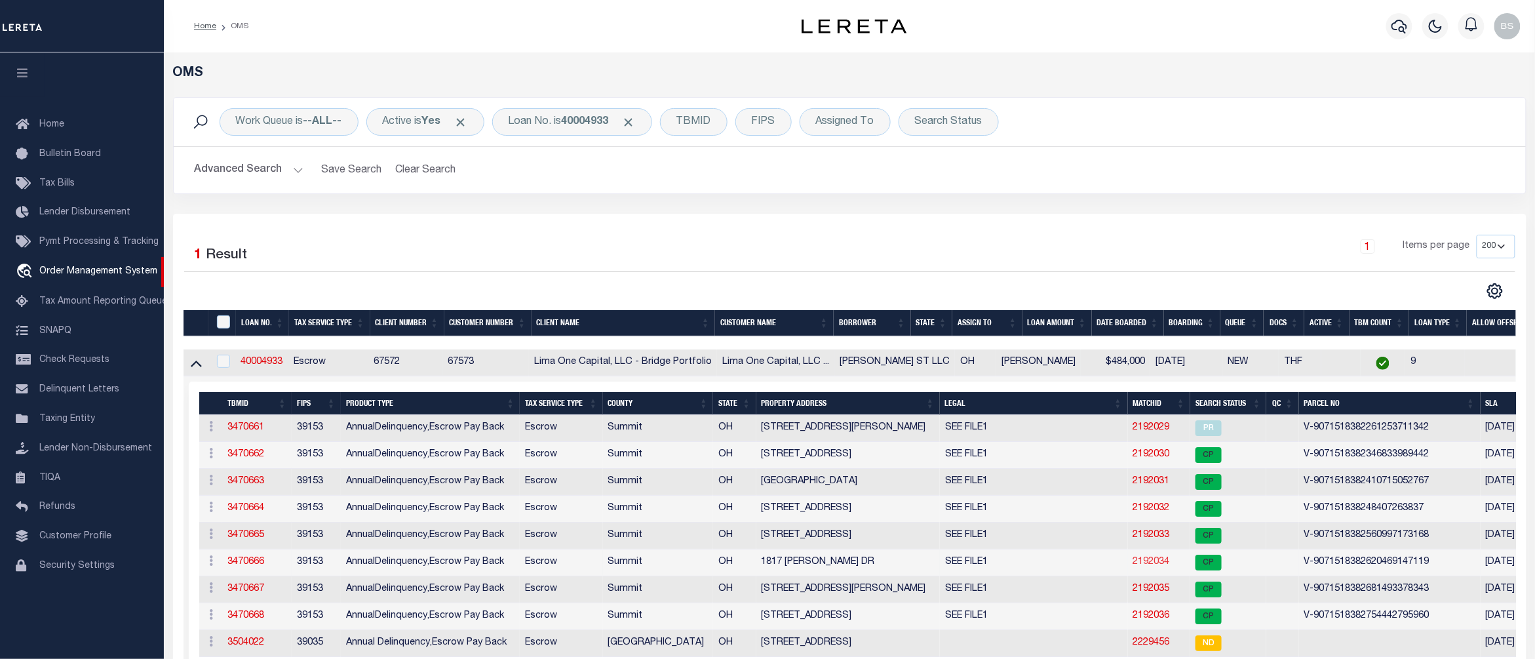
click at [1133, 566] on link "2192034" at bounding box center [1151, 561] width 37 height 9
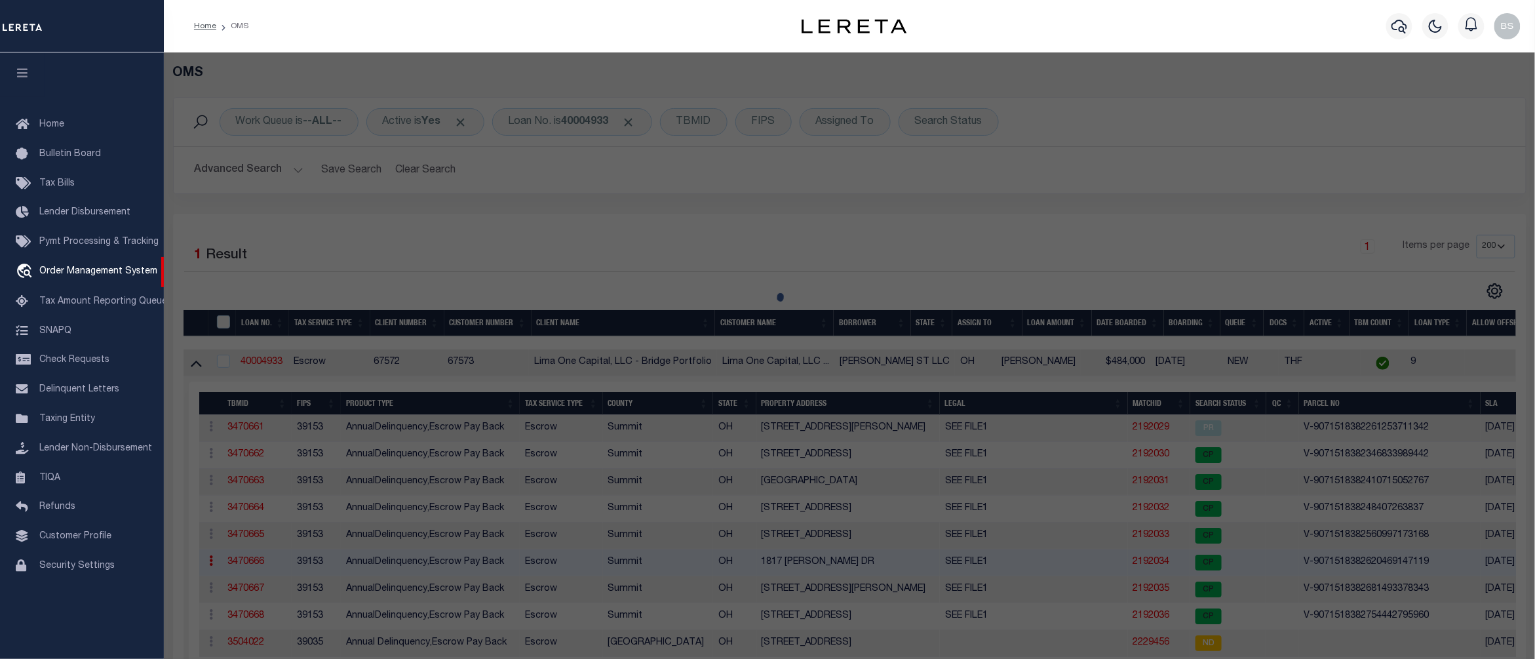
checkbox input "false"
select select "CP"
type input "CLARA ST LLC"
select select "AGW"
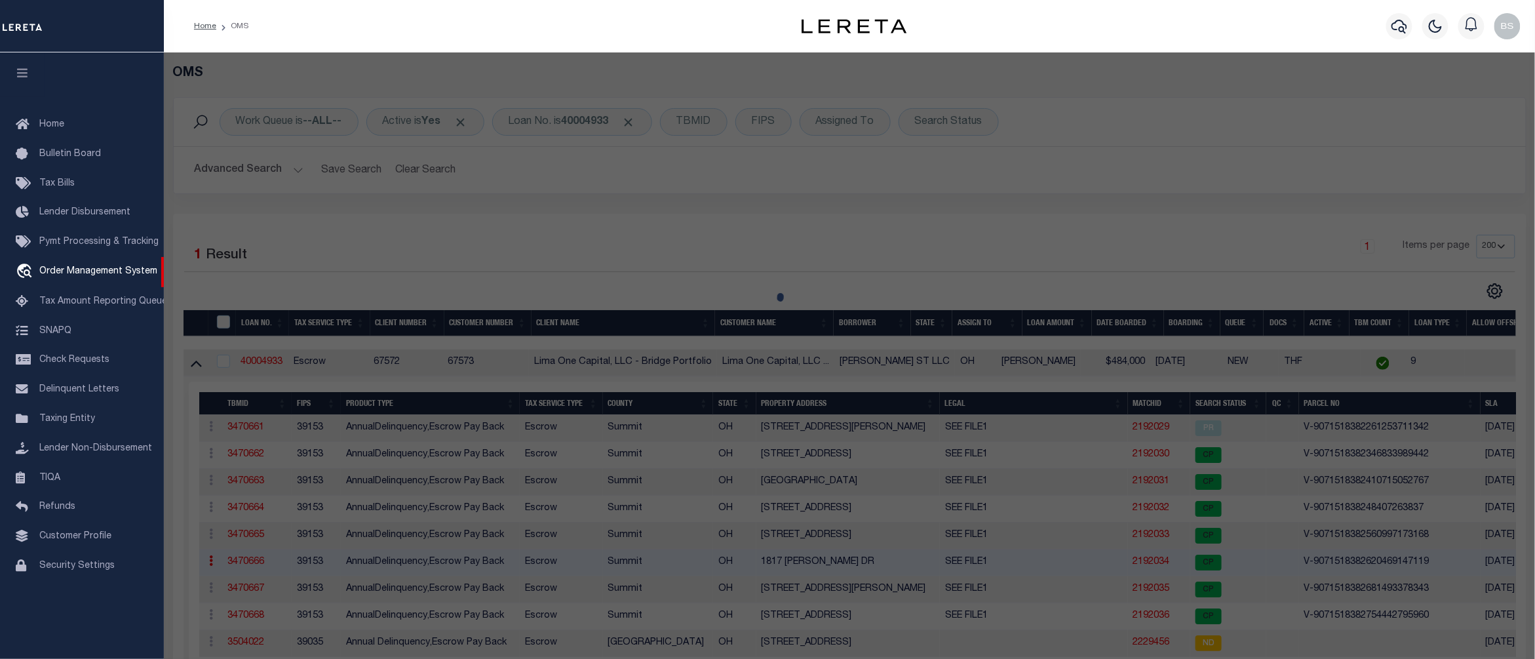
select select
type input "1817 GAYLORD DR"
checkbox input "false"
type input "AKRON OH 44320"
type textarea "9/18/25 spoke with recorder's office verified parcel to be correct."
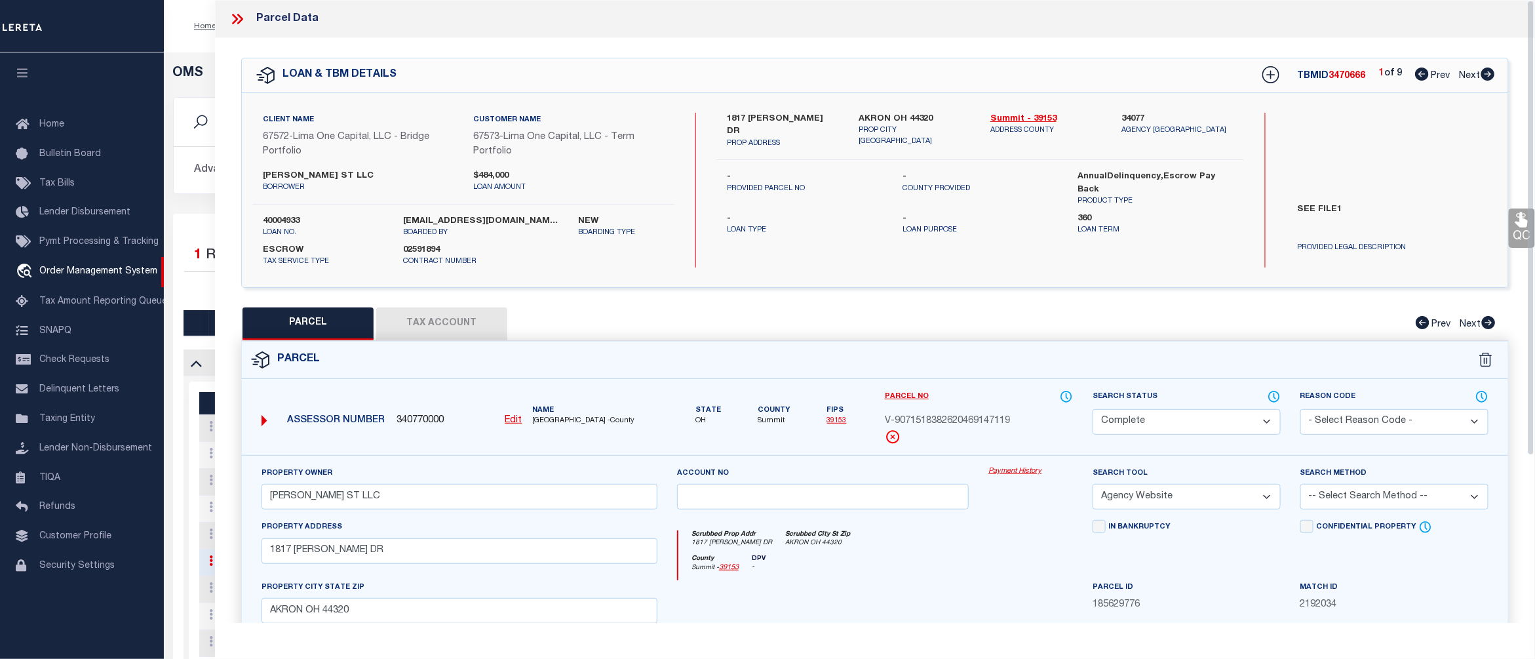
click at [1007, 468] on link "Payment History" at bounding box center [1031, 471] width 85 height 11
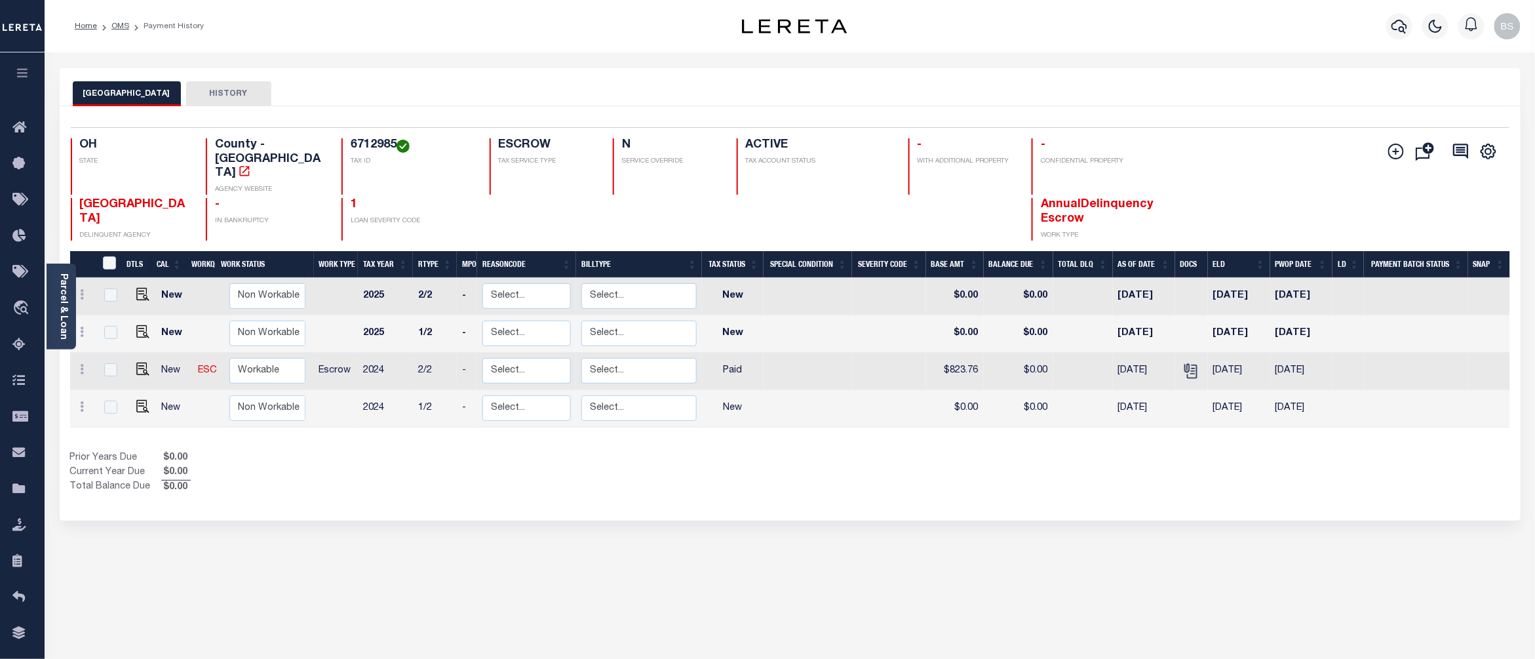
click at [370, 140] on h4 "6712985" at bounding box center [412, 145] width 123 height 14
copy h4 "6712985"
click at [136, 325] on img "" at bounding box center [142, 331] width 13 height 13
checkbox input "true"
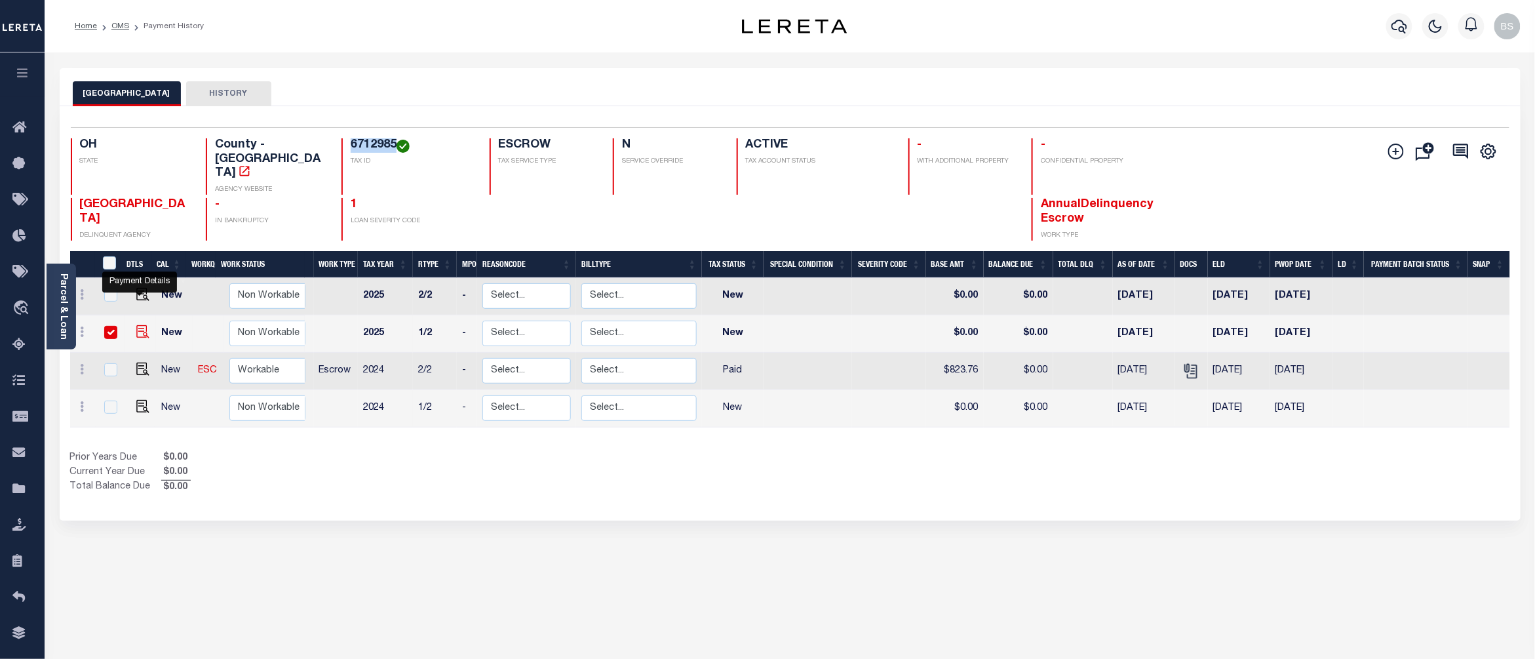
checkbox input "true"
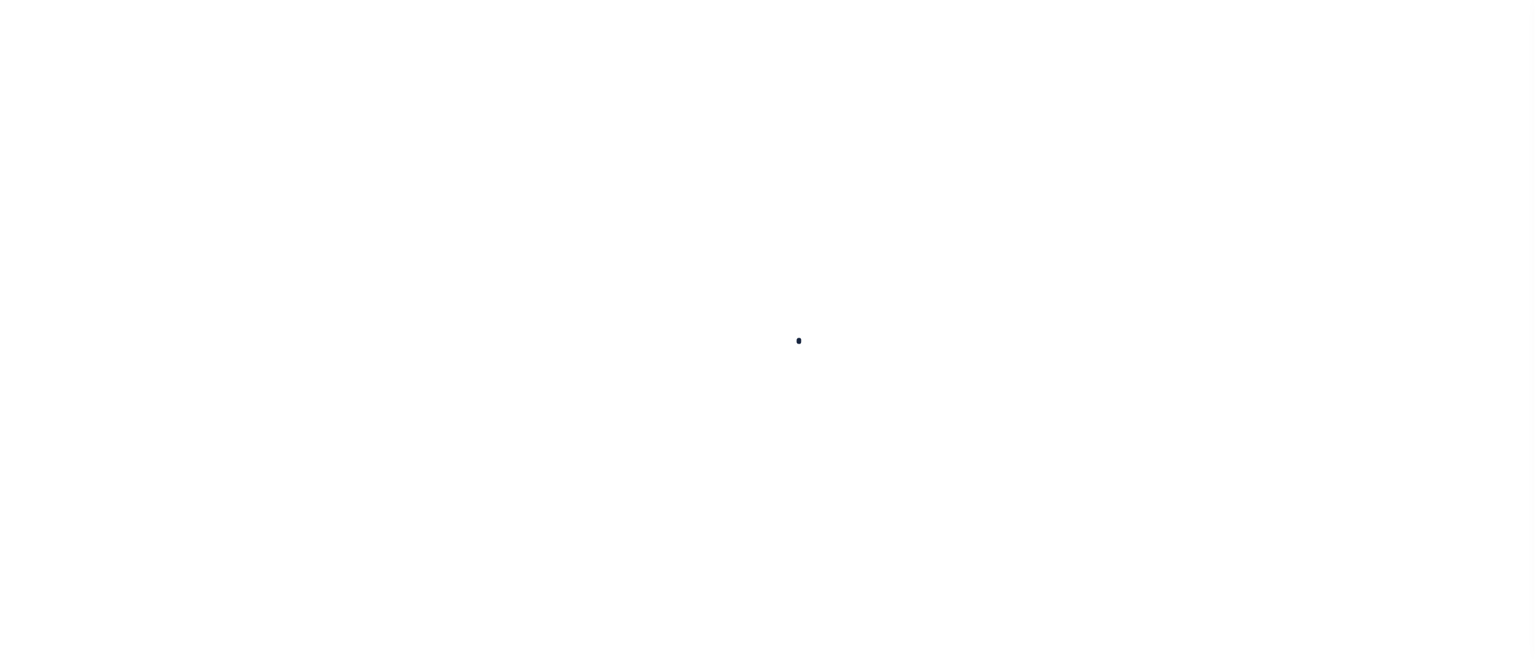
checkbox input "false"
type input "08/02/2025"
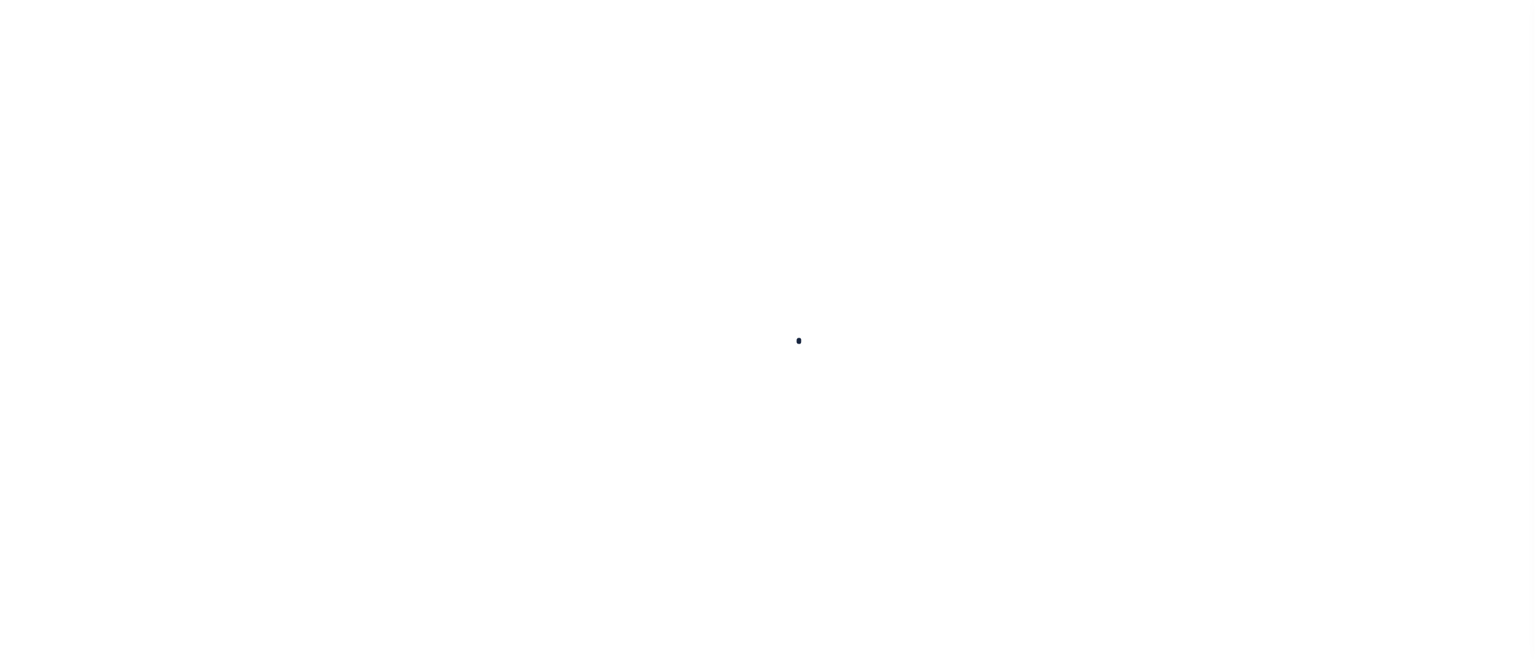
select select "NW2"
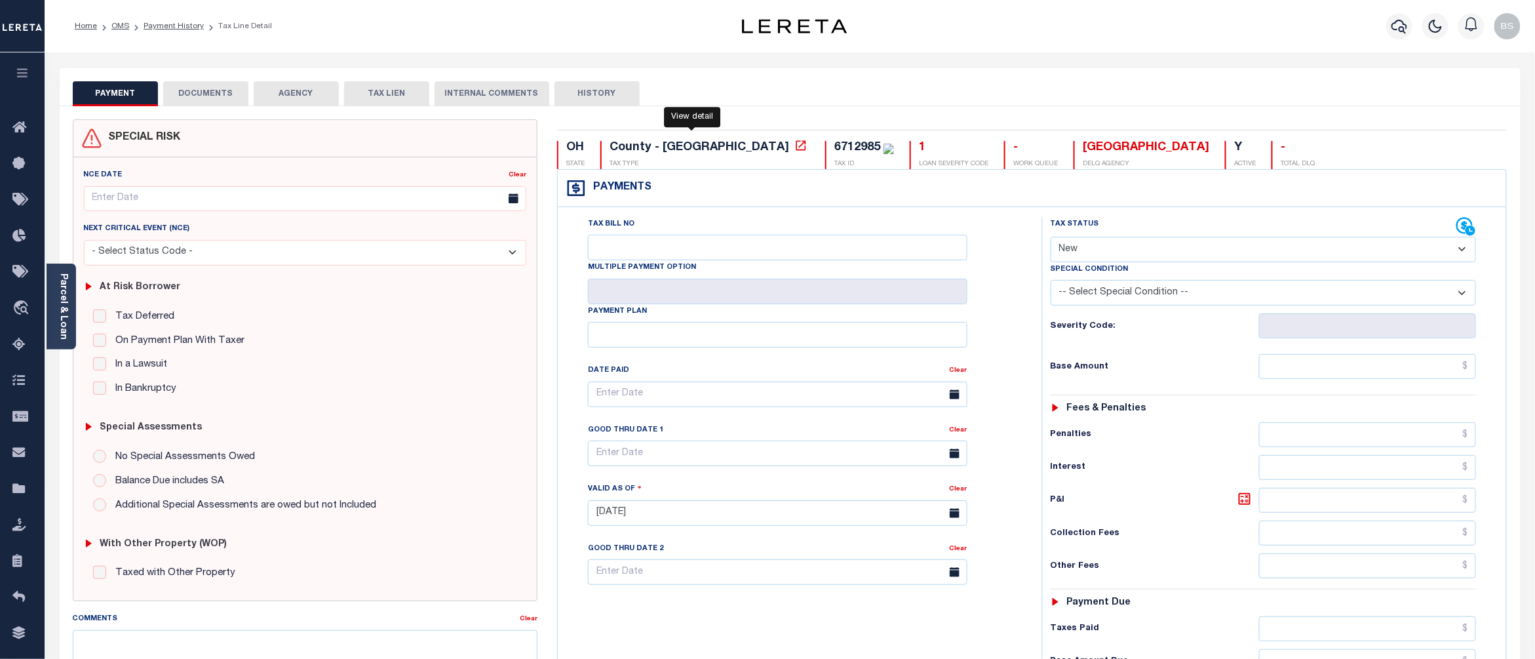
click at [796, 146] on icon at bounding box center [801, 145] width 10 height 10
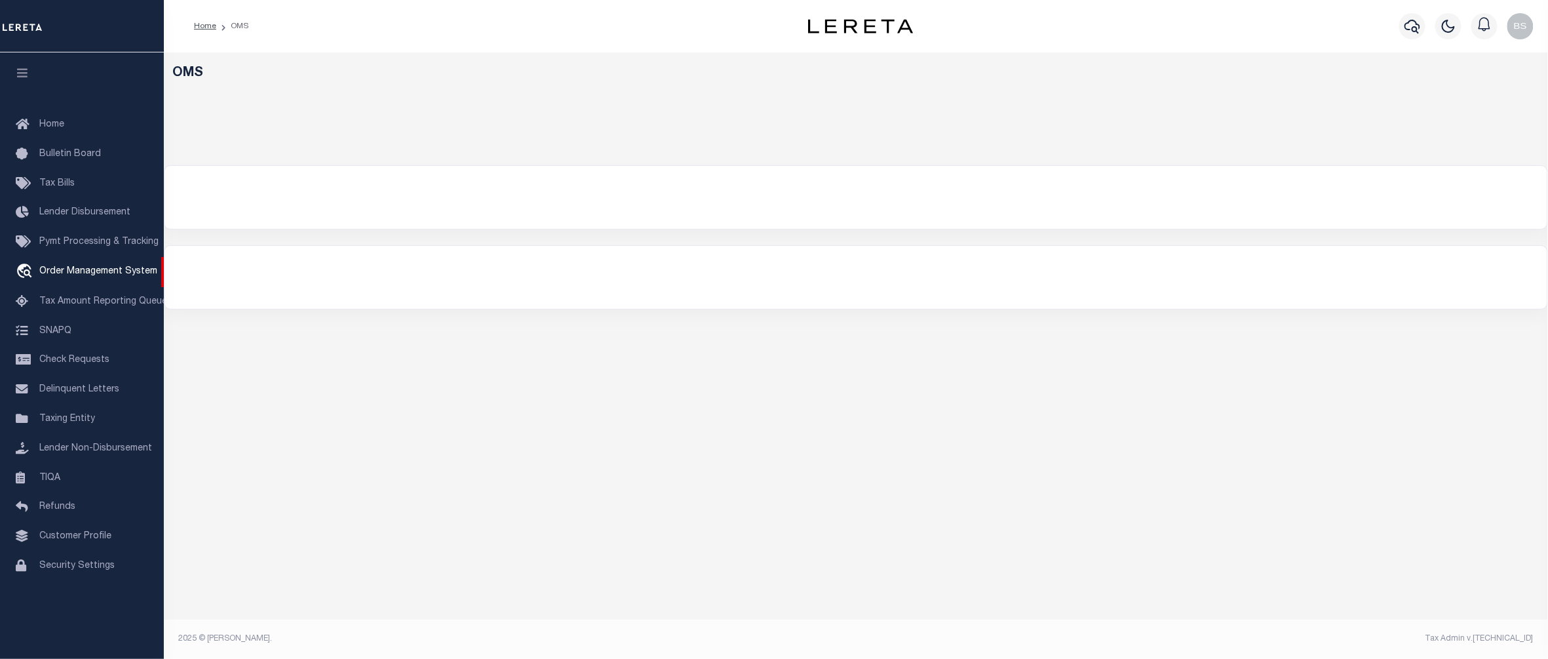
select select "200"
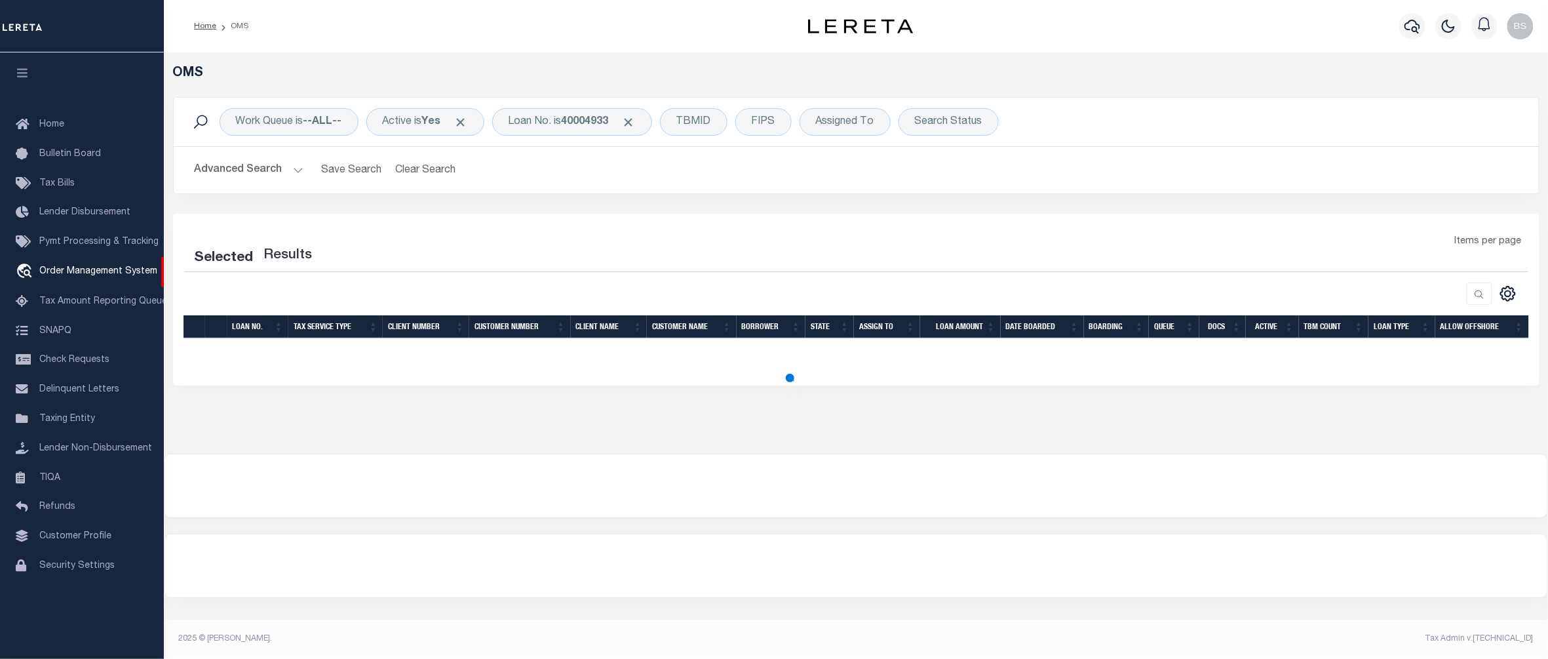
select select "200"
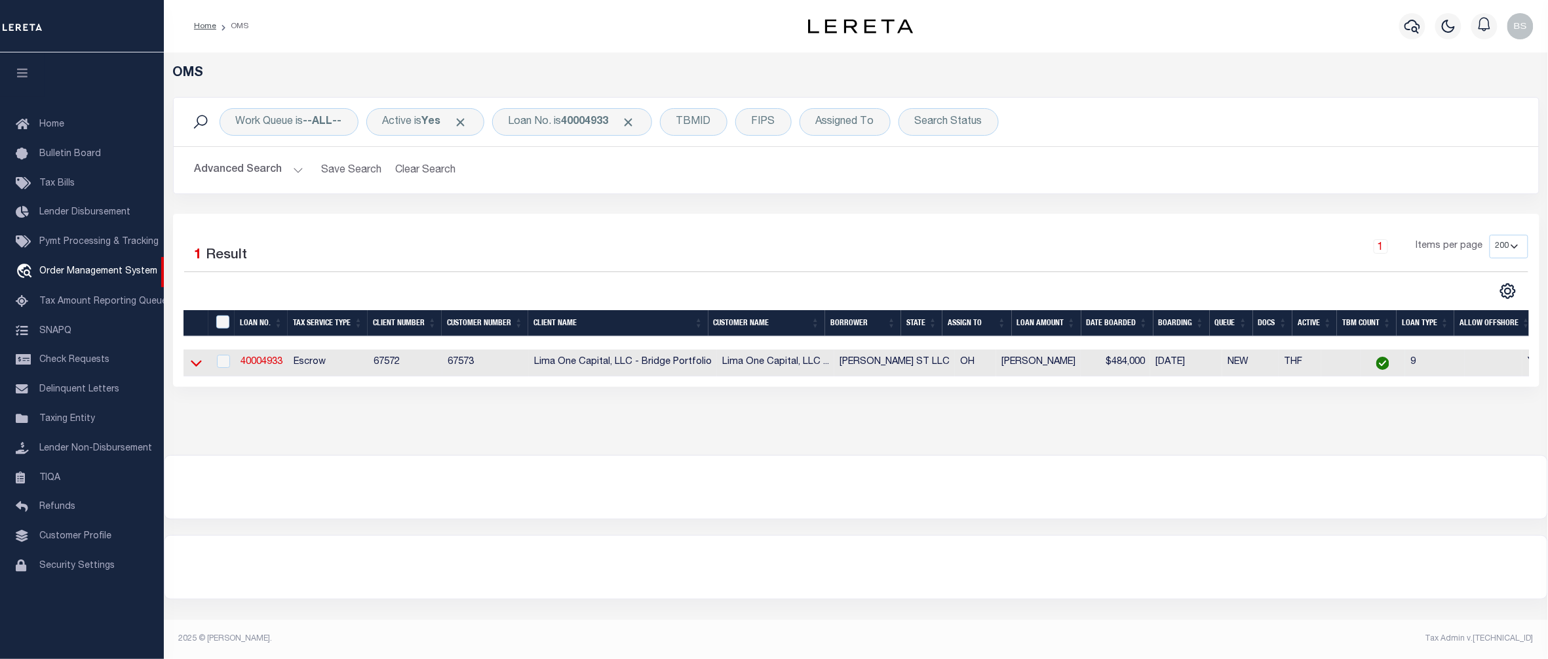
click at [197, 363] on icon at bounding box center [196, 363] width 11 height 14
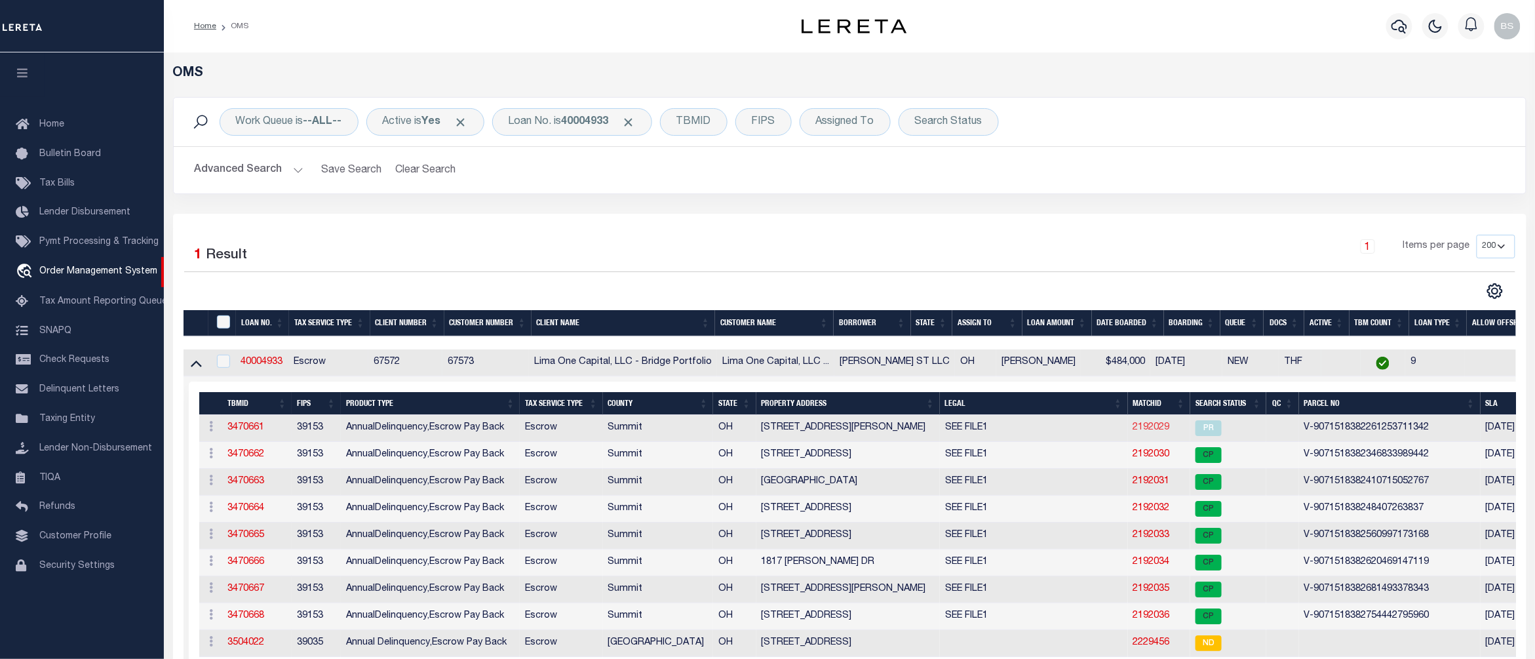
click at [1133, 426] on link "2192029" at bounding box center [1151, 427] width 37 height 9
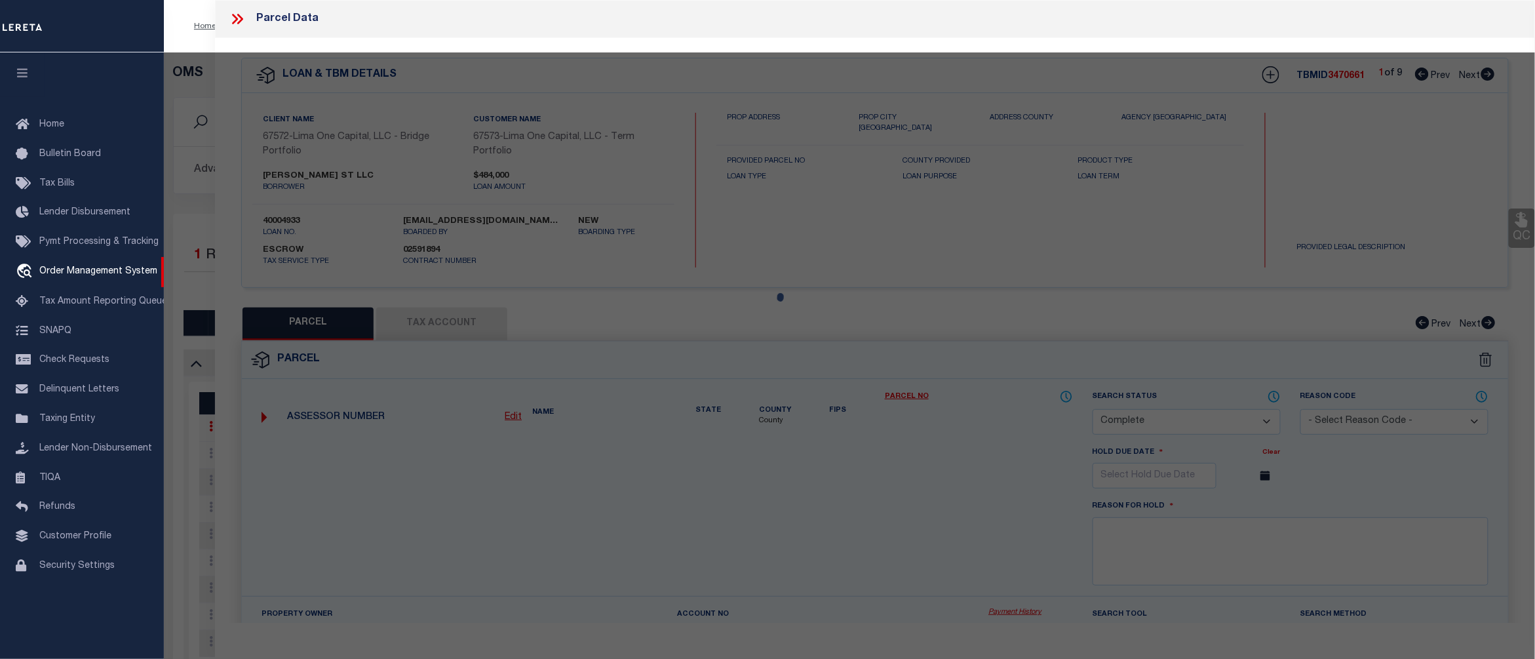
select select "AS"
select select
checkbox input "false"
select select "PR"
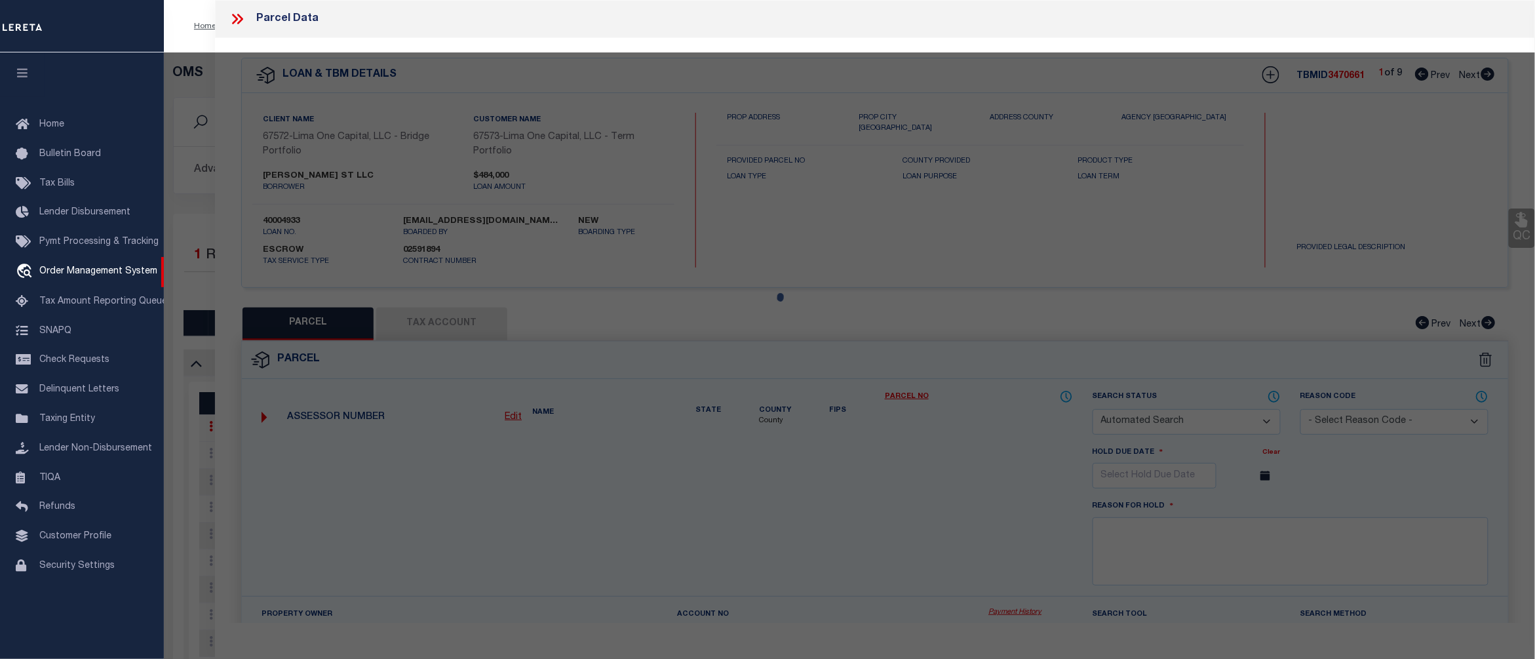
select select "099"
select select "AGW"
select select
type input "[STREET_ADDRESS][PERSON_NAME]"
type input "AKRON OH 44320"
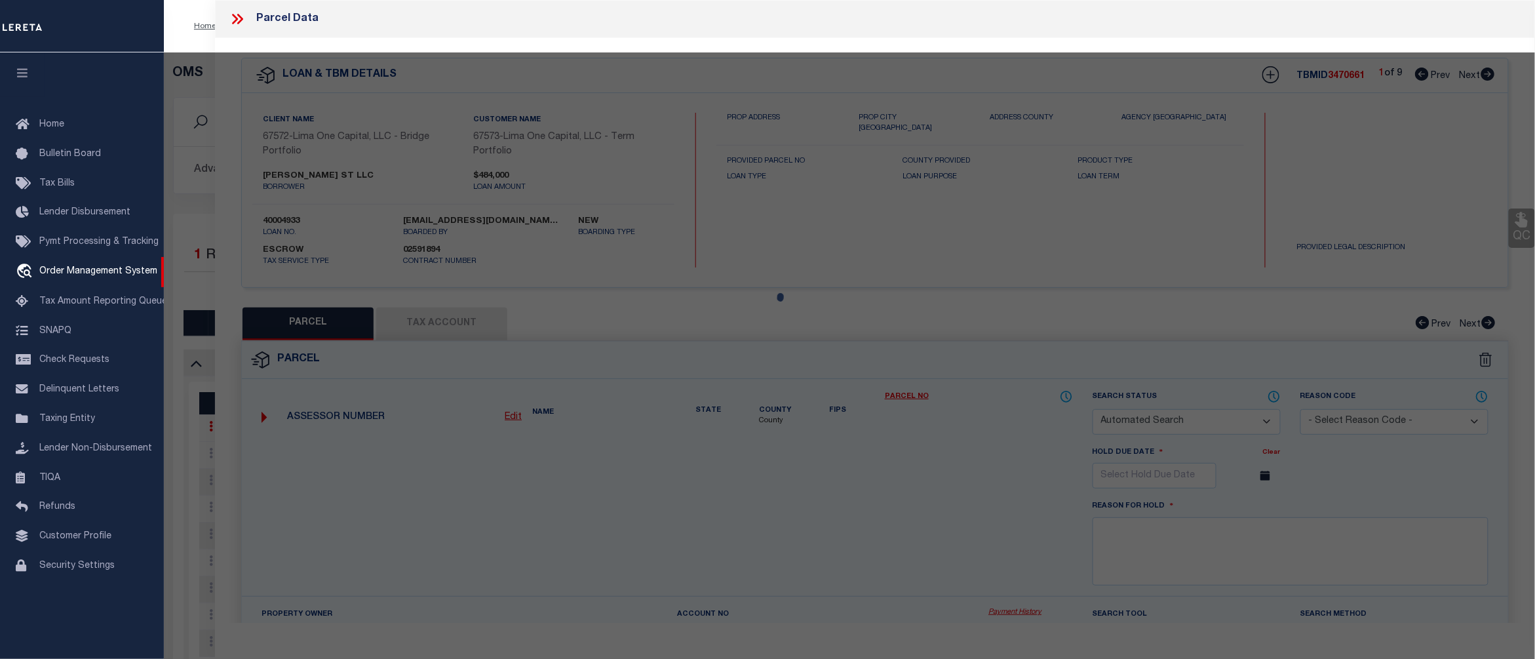
type textarea "Spoke with records office state Parcel 6821533 belongs to address 1162 ROSLYN A…"
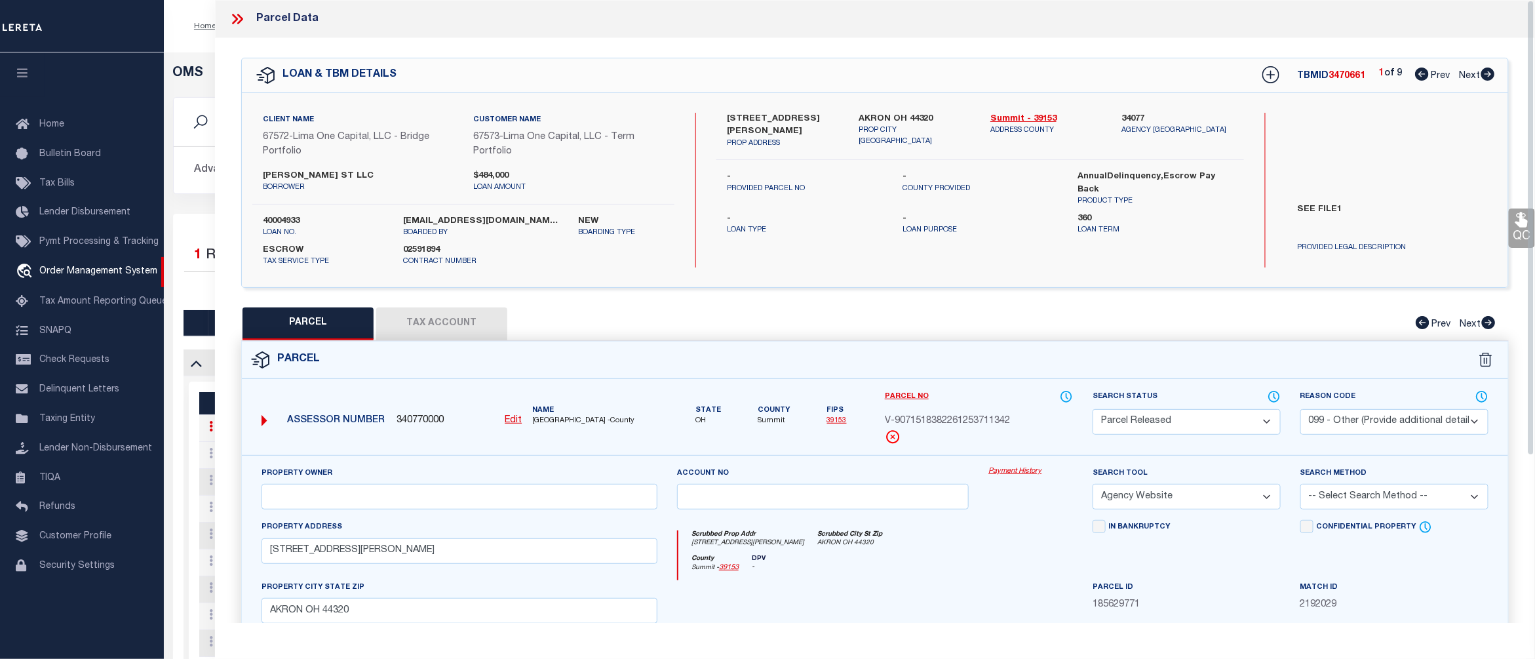
click at [1020, 475] on link "Payment History" at bounding box center [1031, 471] width 85 height 11
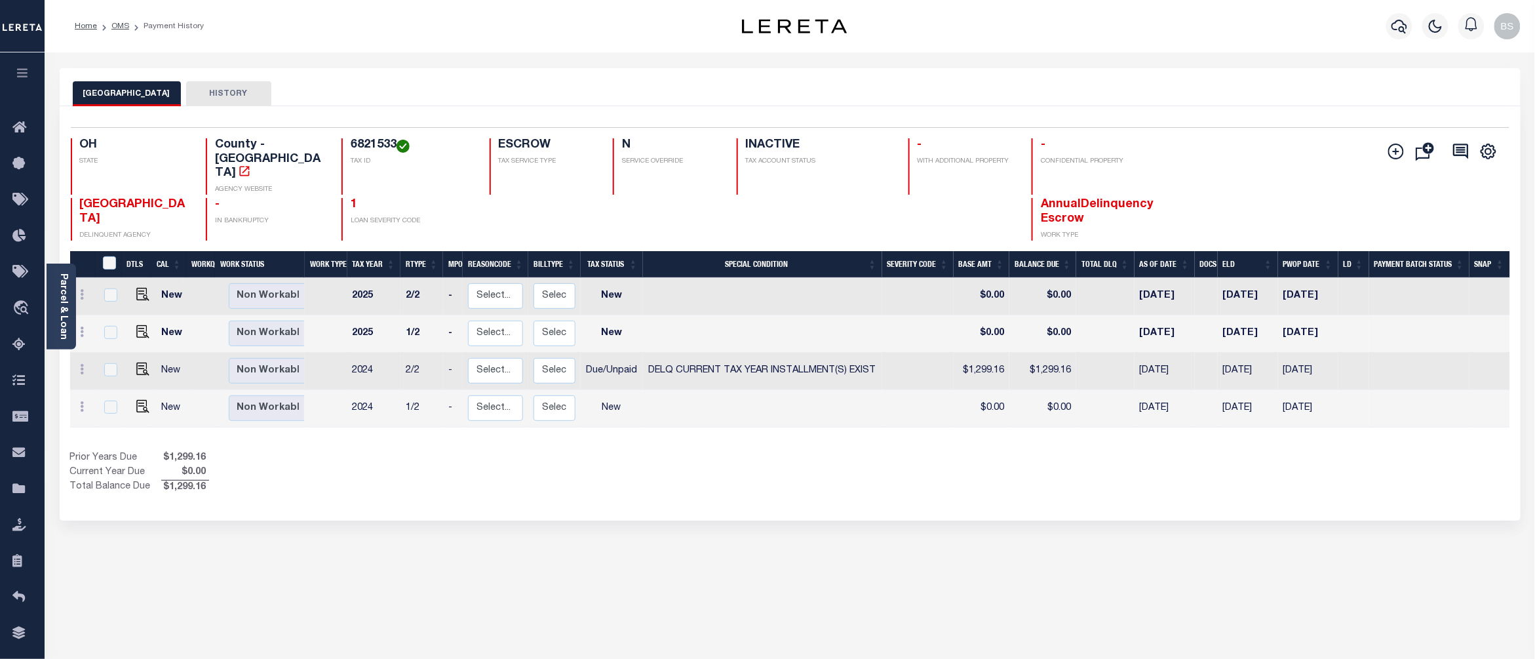
click at [95, 562] on div "SUMMIT COUNTY HISTORY Selected 4 Results" at bounding box center [790, 438] width 1481 height 740
drag, startPoint x: 85, startPoint y: 311, endPoint x: 96, endPoint y: 311, distance: 10.5
click at [85, 311] on span "Order Management System" at bounding box center [119, 308] width 160 height 36
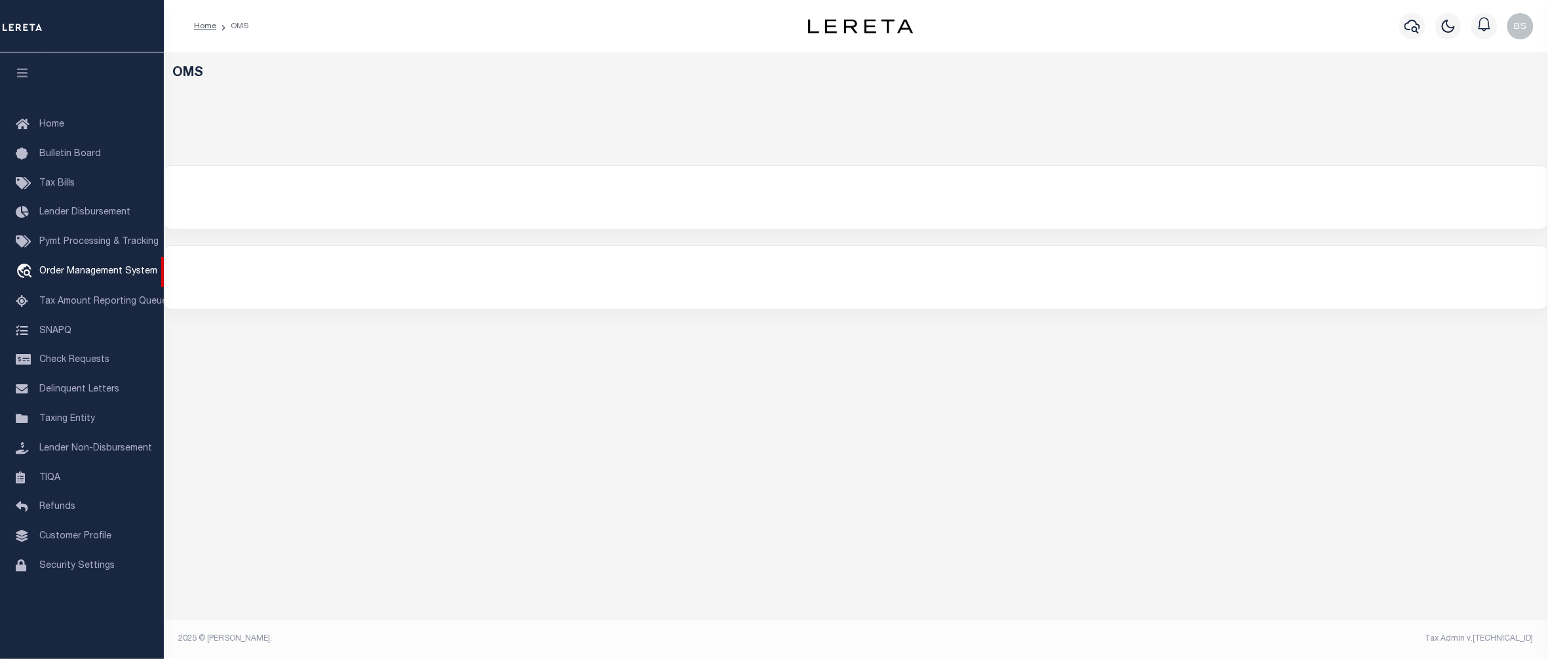
select select "200"
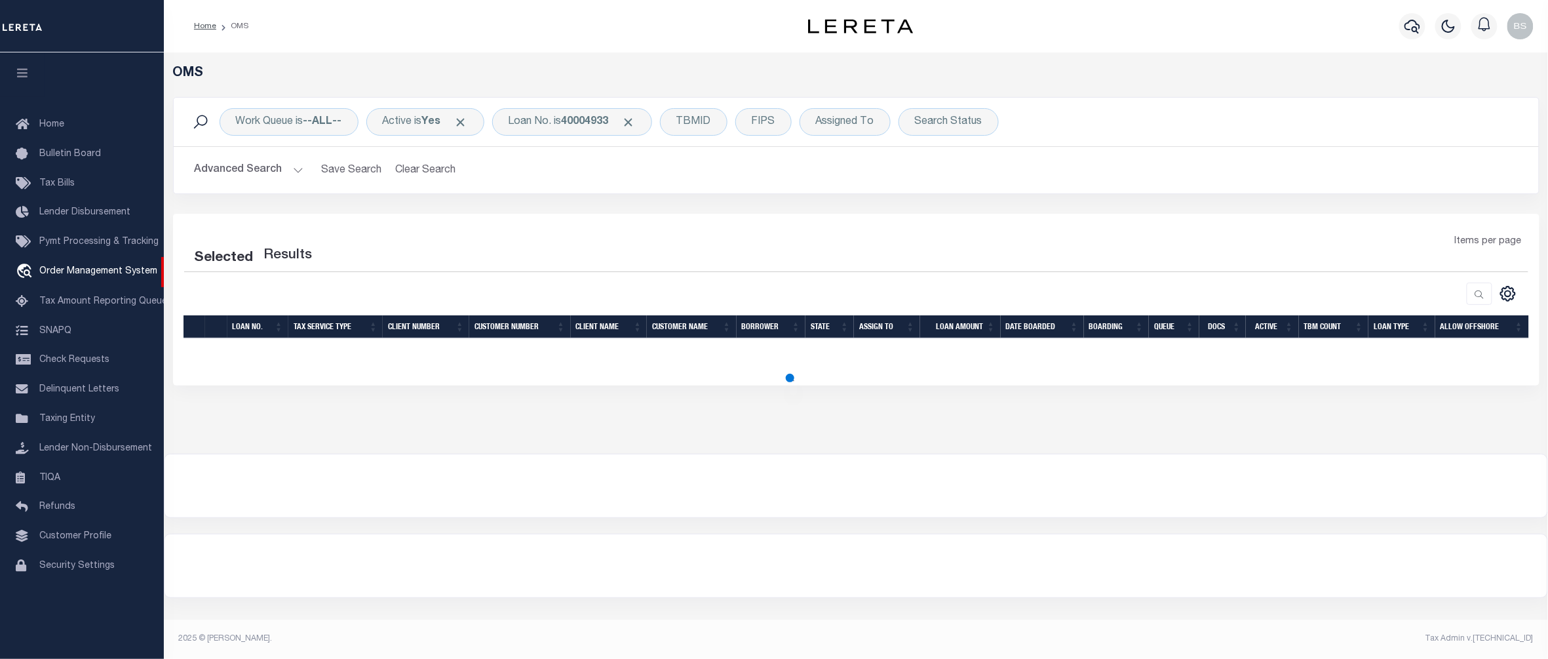
select select "200"
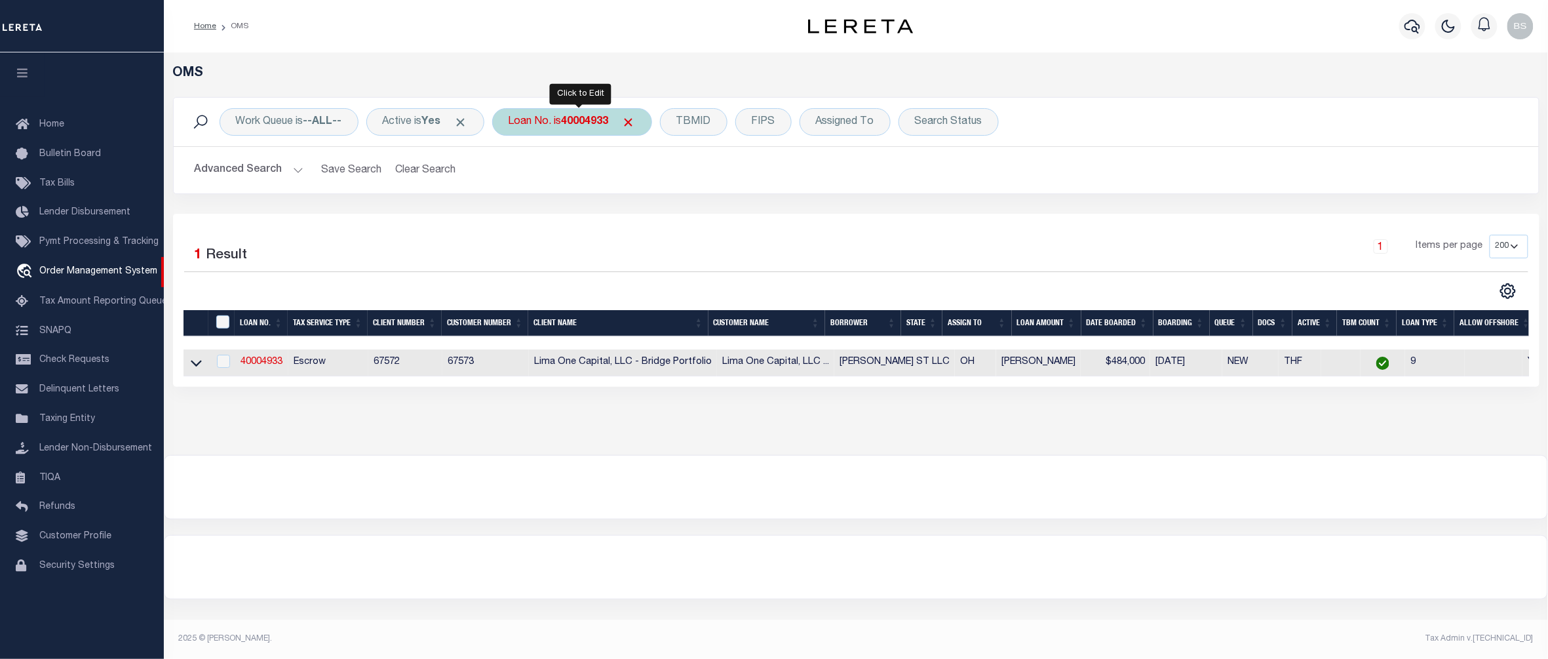
click at [583, 122] on b "40004933" at bounding box center [585, 122] width 47 height 10
type input "115820"
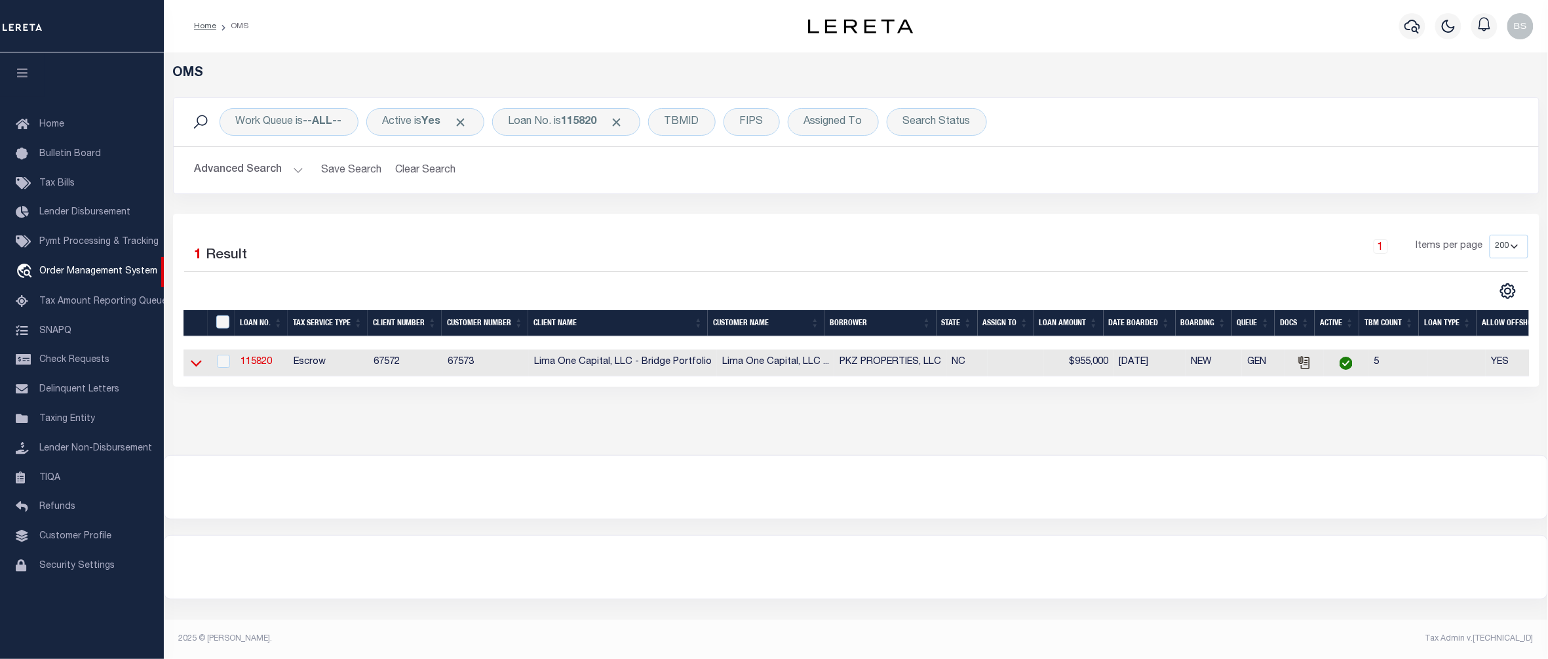
click at [193, 365] on icon at bounding box center [196, 363] width 11 height 14
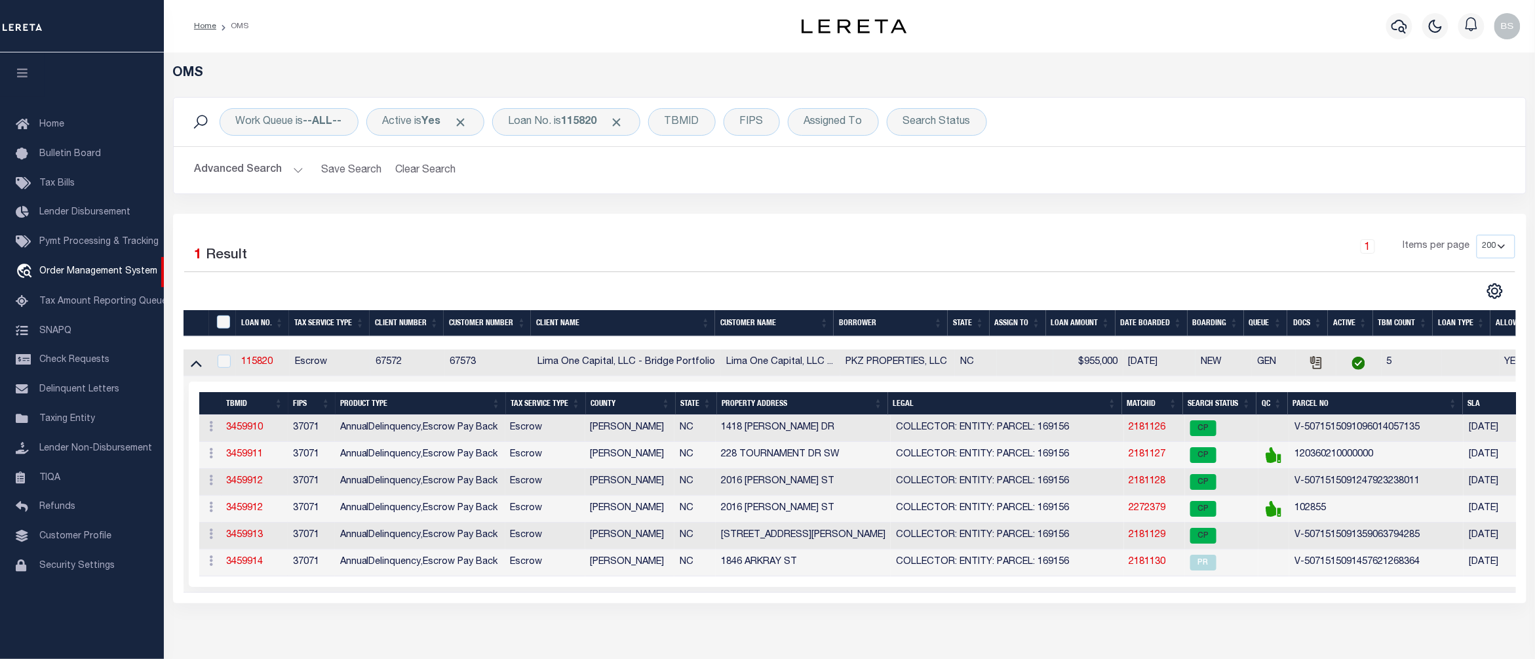
click at [1100, 190] on div "Advanced Search Save Search Clear Search tblSearchTopScreen_dynamictable_____De…" at bounding box center [850, 170] width 1352 height 47
click at [587, 123] on b "115820" at bounding box center [579, 122] width 35 height 10
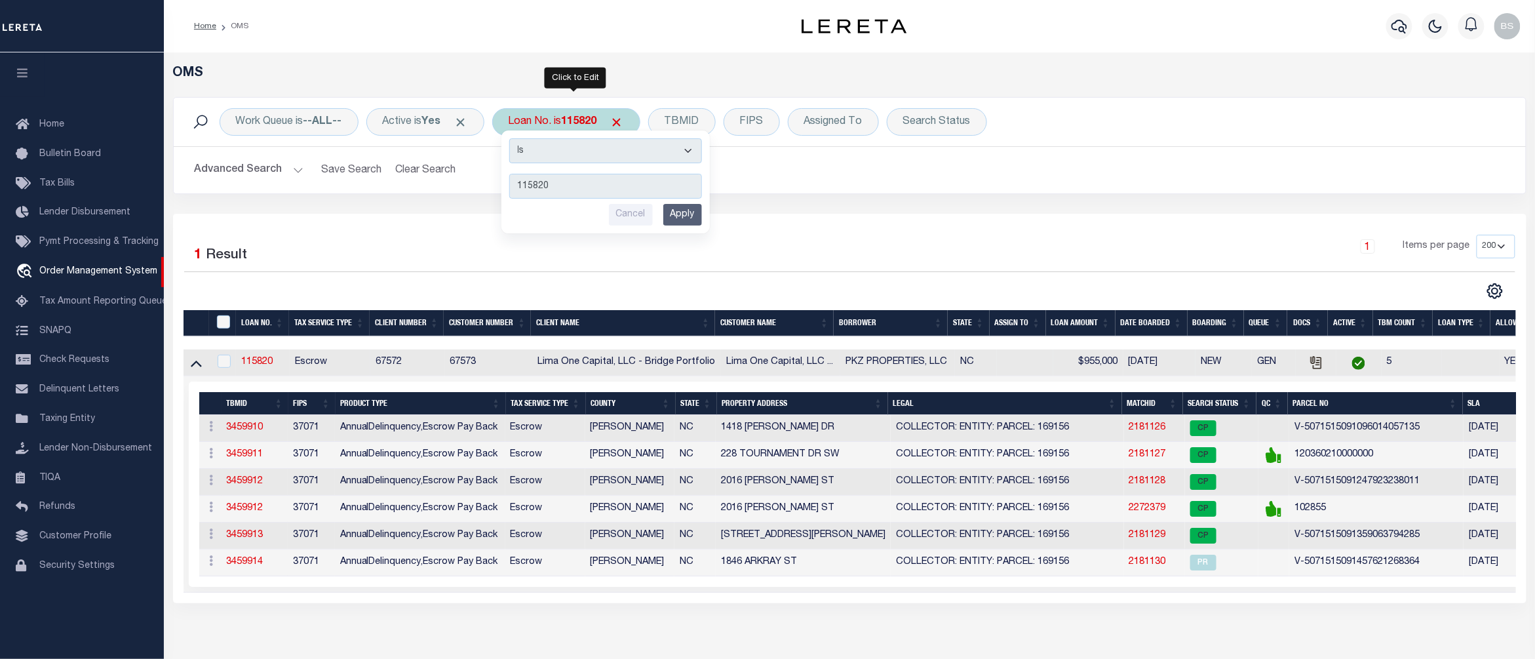
type input "40004933"
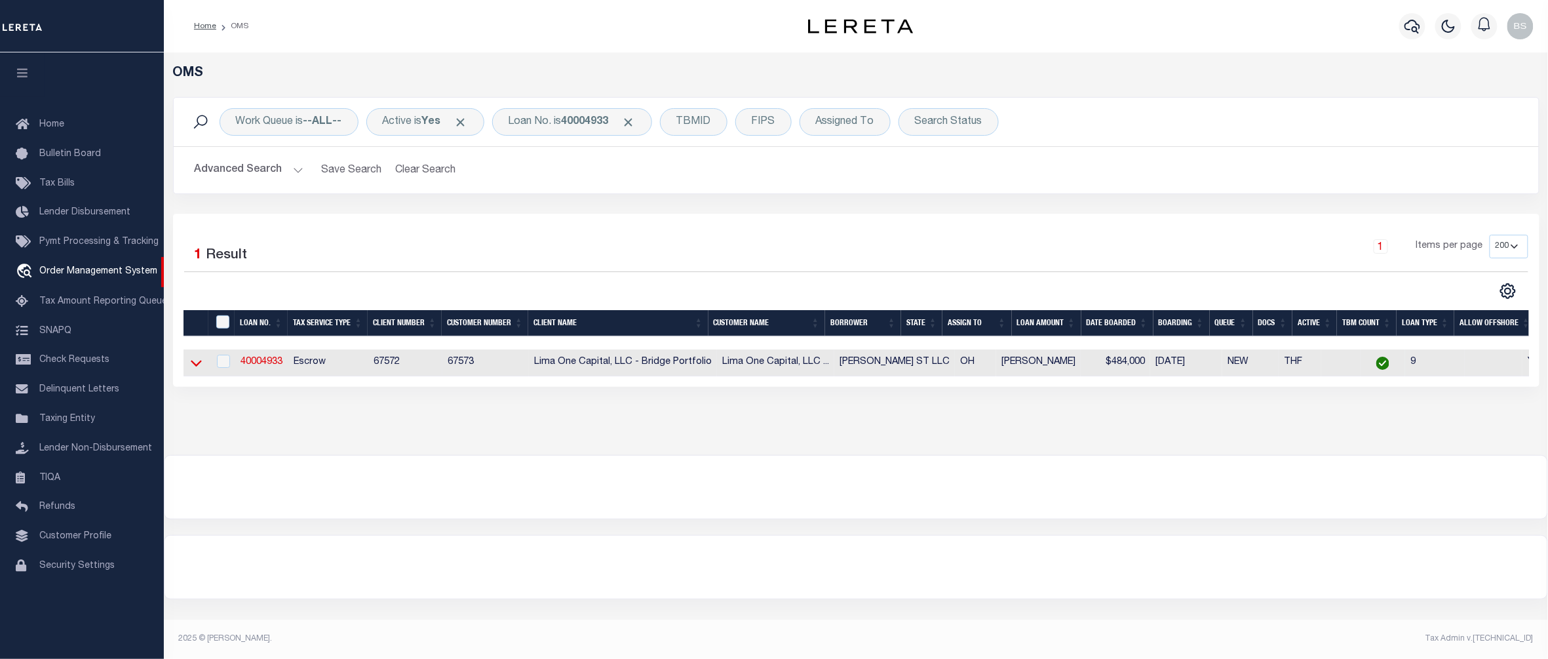
click at [199, 366] on icon at bounding box center [196, 364] width 11 height 7
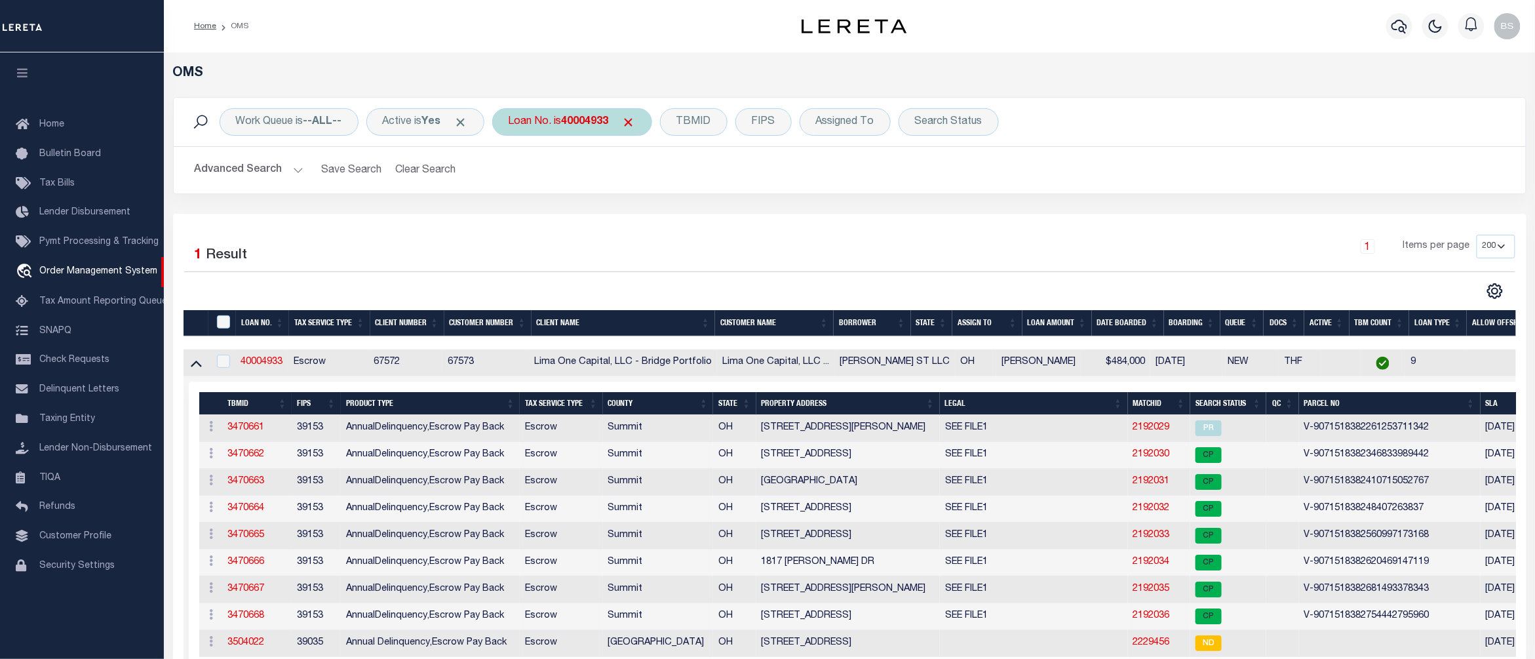
click at [580, 132] on div "Loan No. is 40004933" at bounding box center [572, 122] width 160 height 28
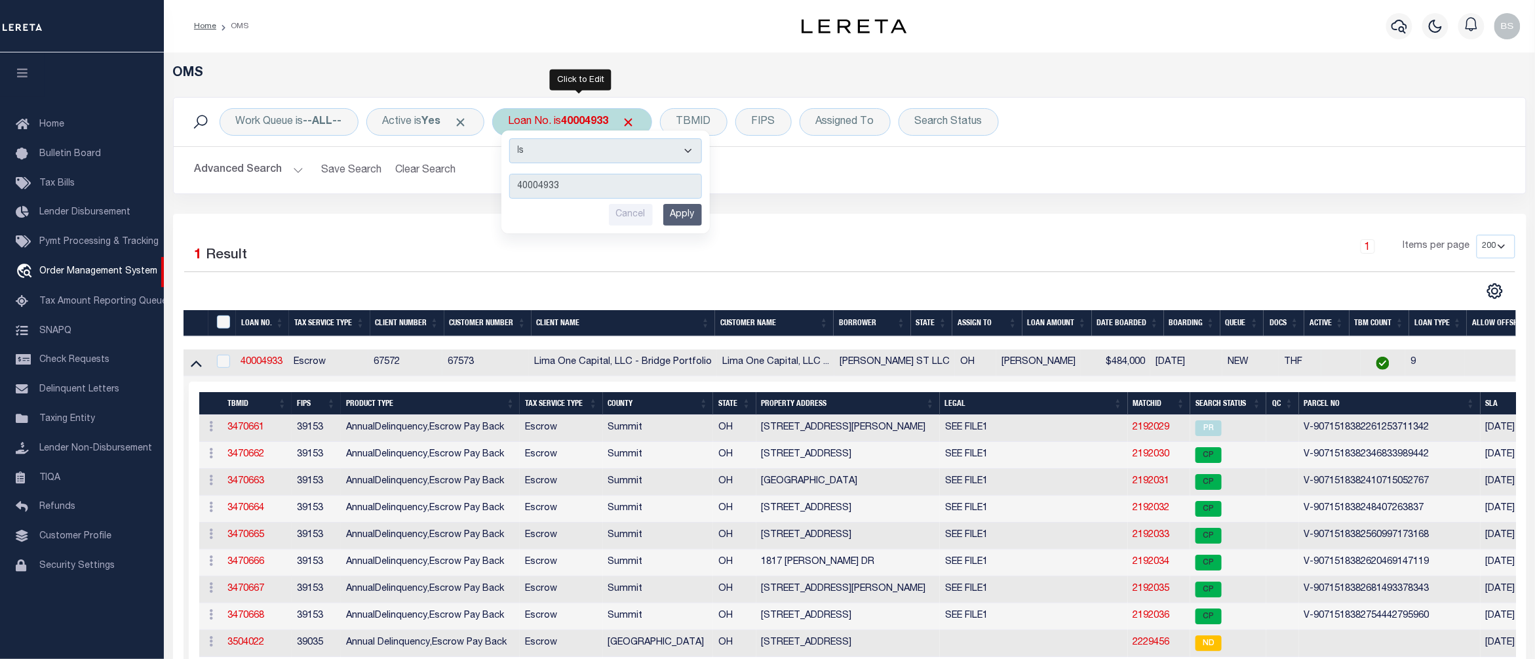
type input "115820"
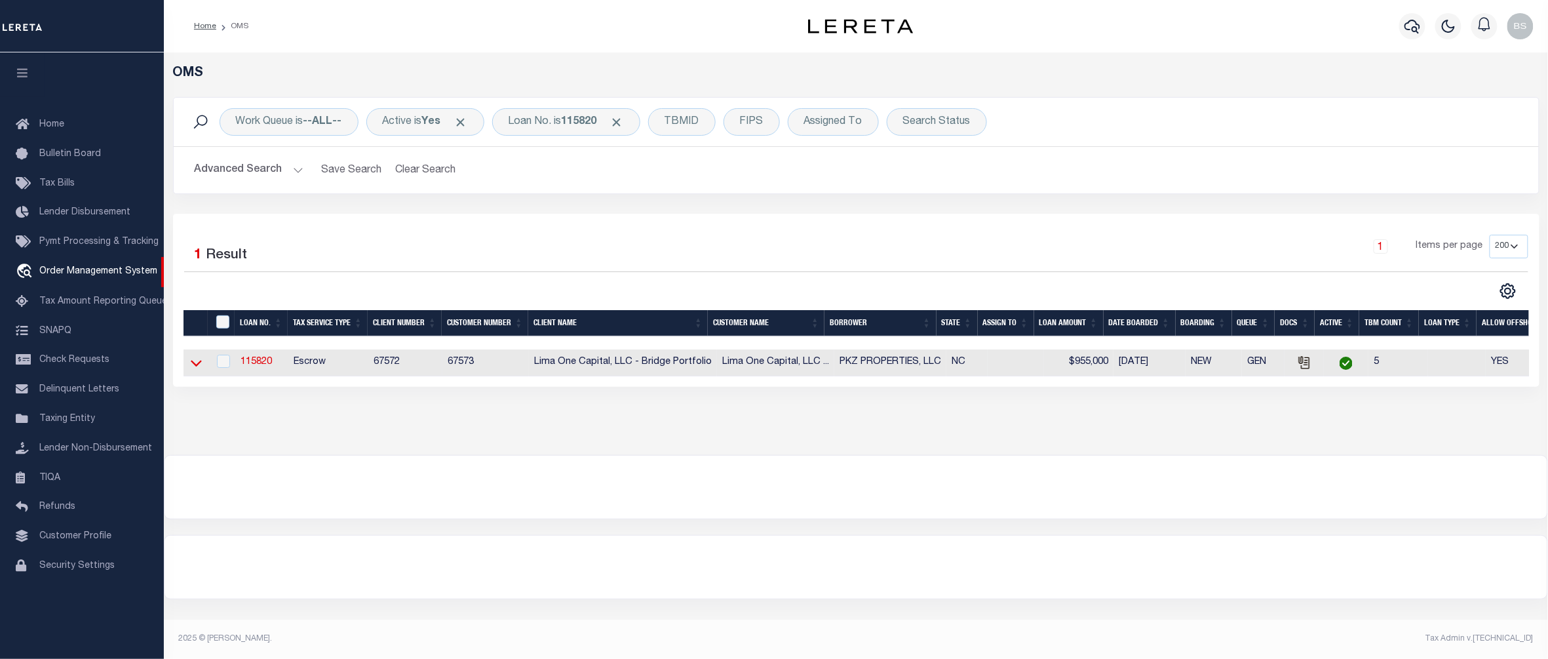
click at [198, 363] on icon at bounding box center [196, 363] width 11 height 14
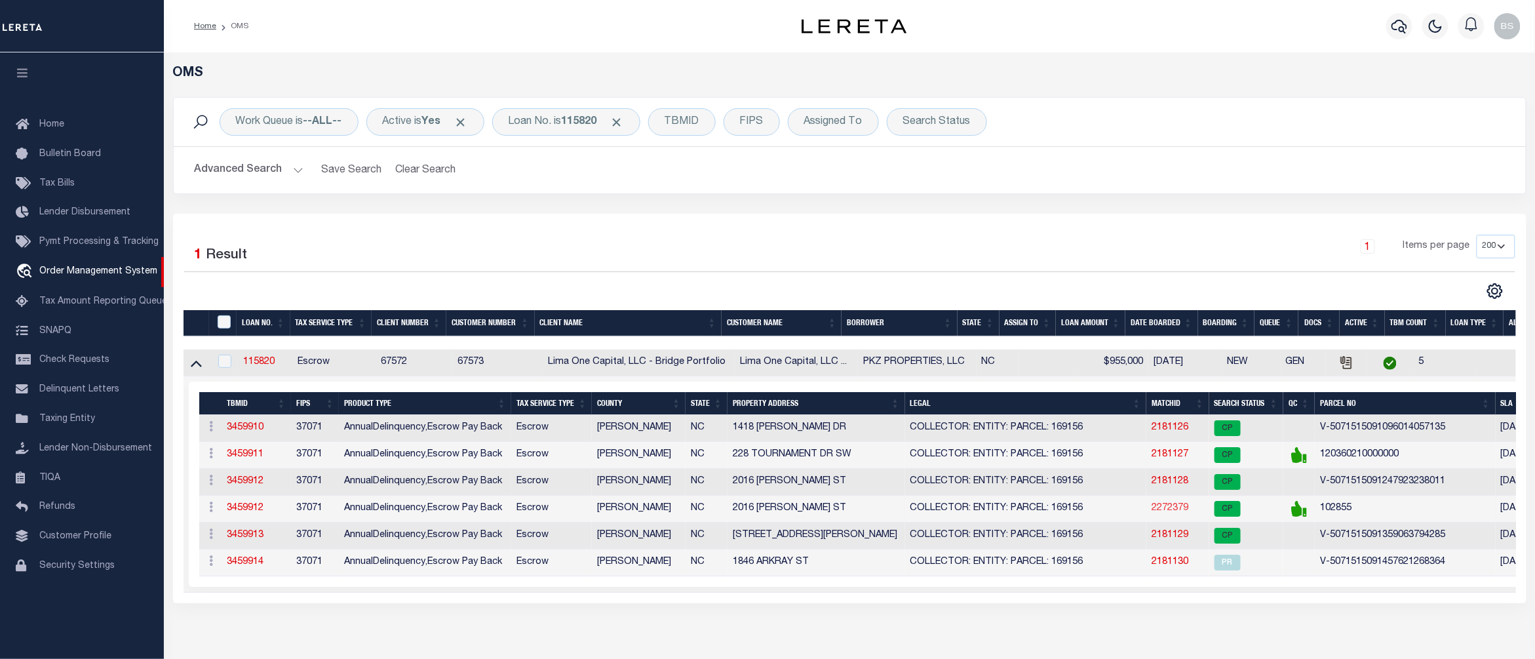
click at [1173, 513] on link "2272379" at bounding box center [1170, 507] width 37 height 9
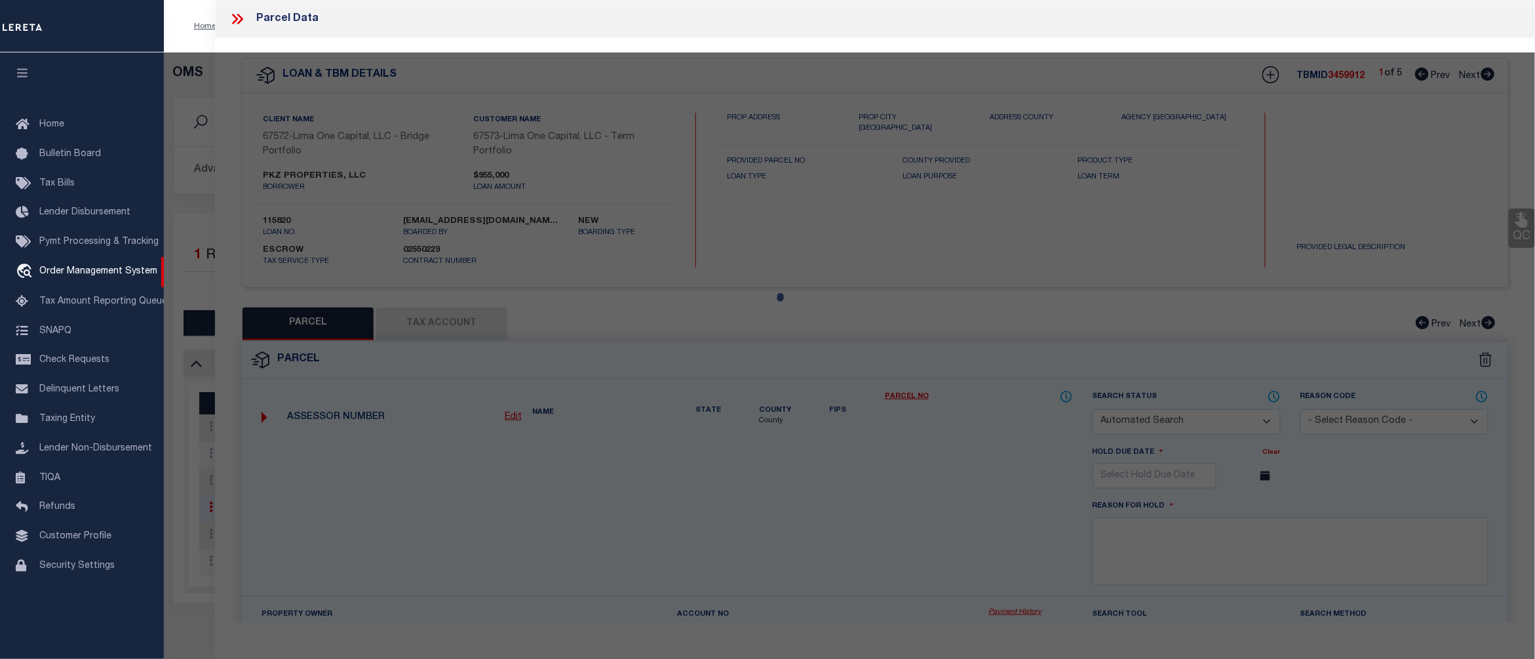
checkbox input "false"
select select "CP"
select select "ADD"
type input "PKZ PROPERTIES LLC,"
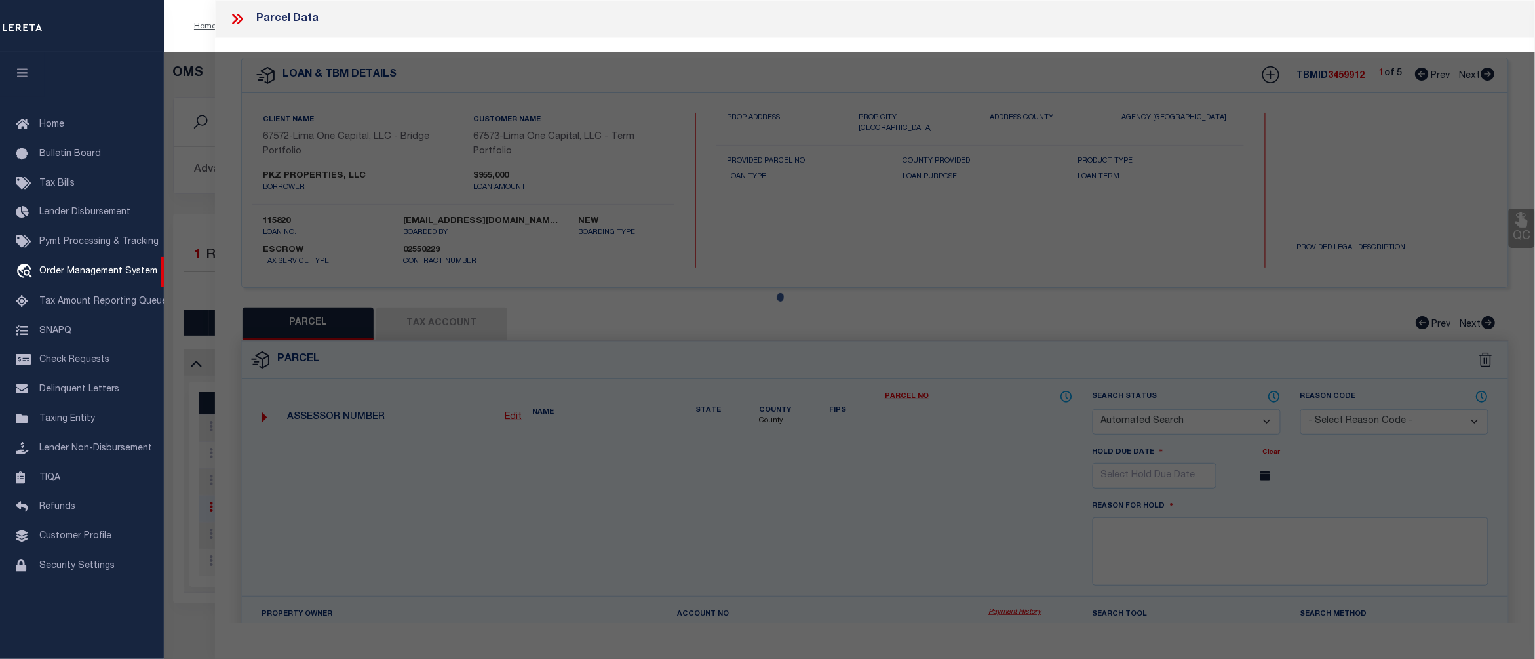
select select "AGW"
select select "LEG"
type input "1846 ARKRAY ST"
type input "GASTONIA NC 28052"
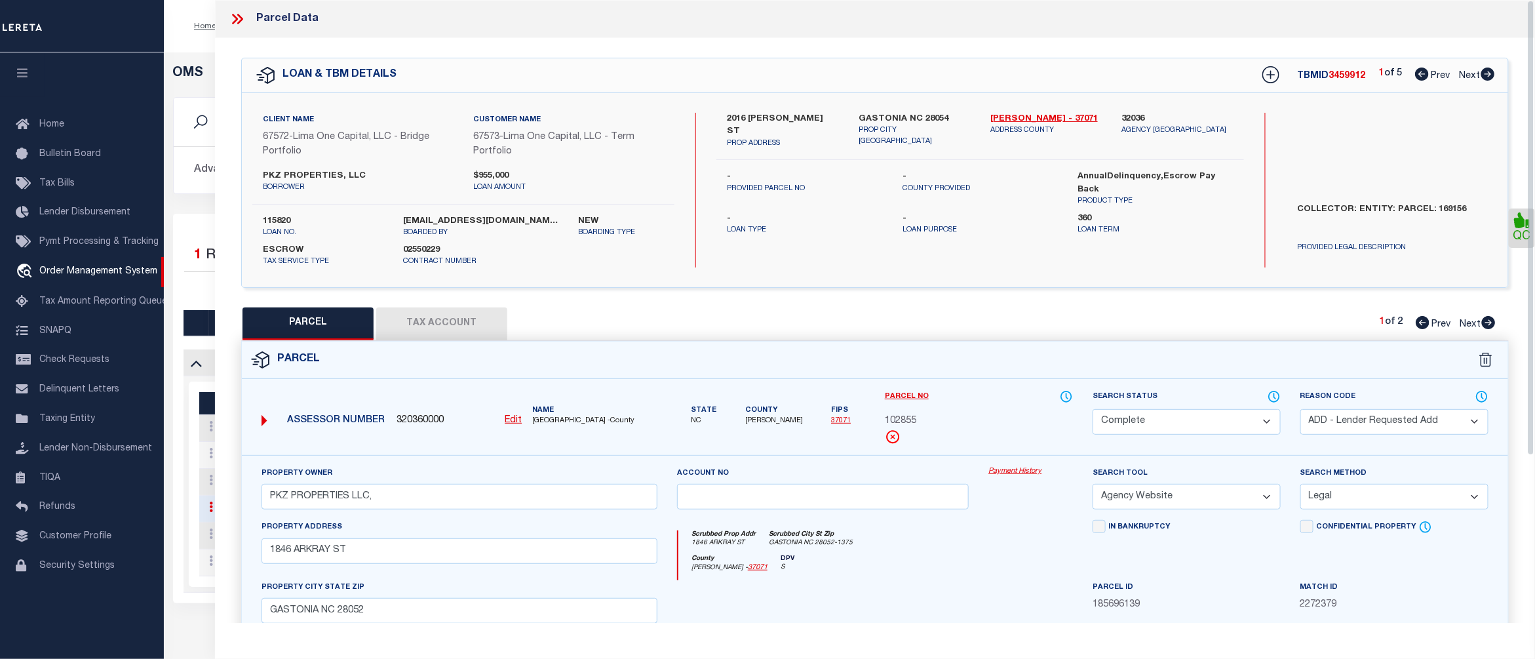
click at [1028, 471] on link "Payment History" at bounding box center [1031, 471] width 85 height 11
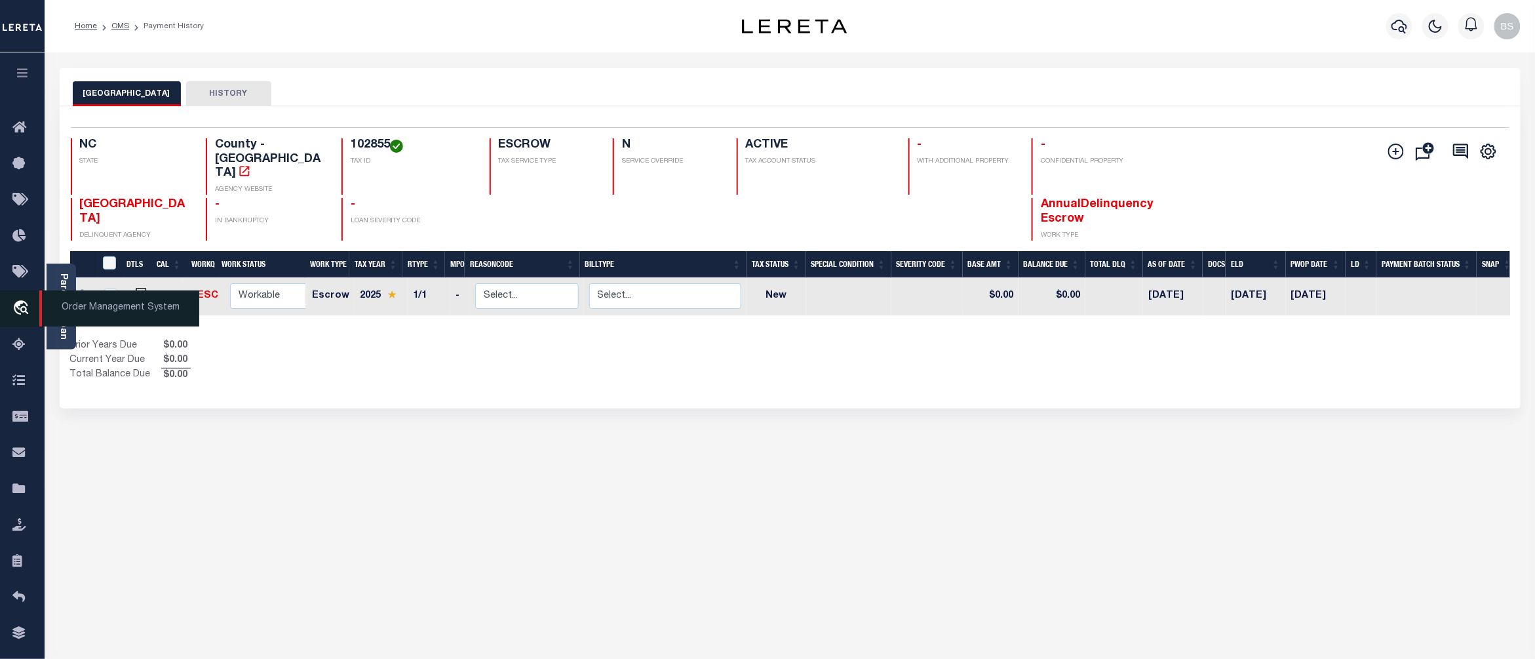
click at [84, 308] on span "Order Management System" at bounding box center [119, 308] width 160 height 36
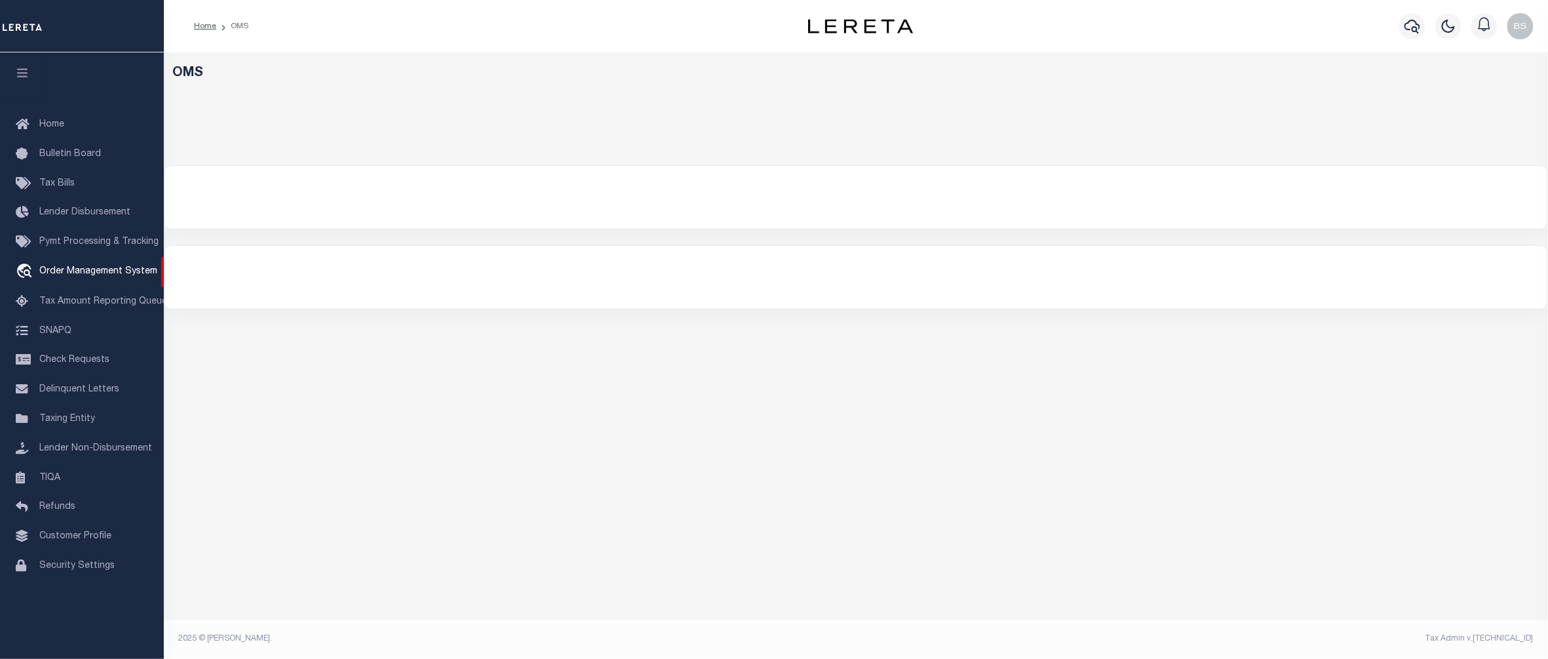
select select "200"
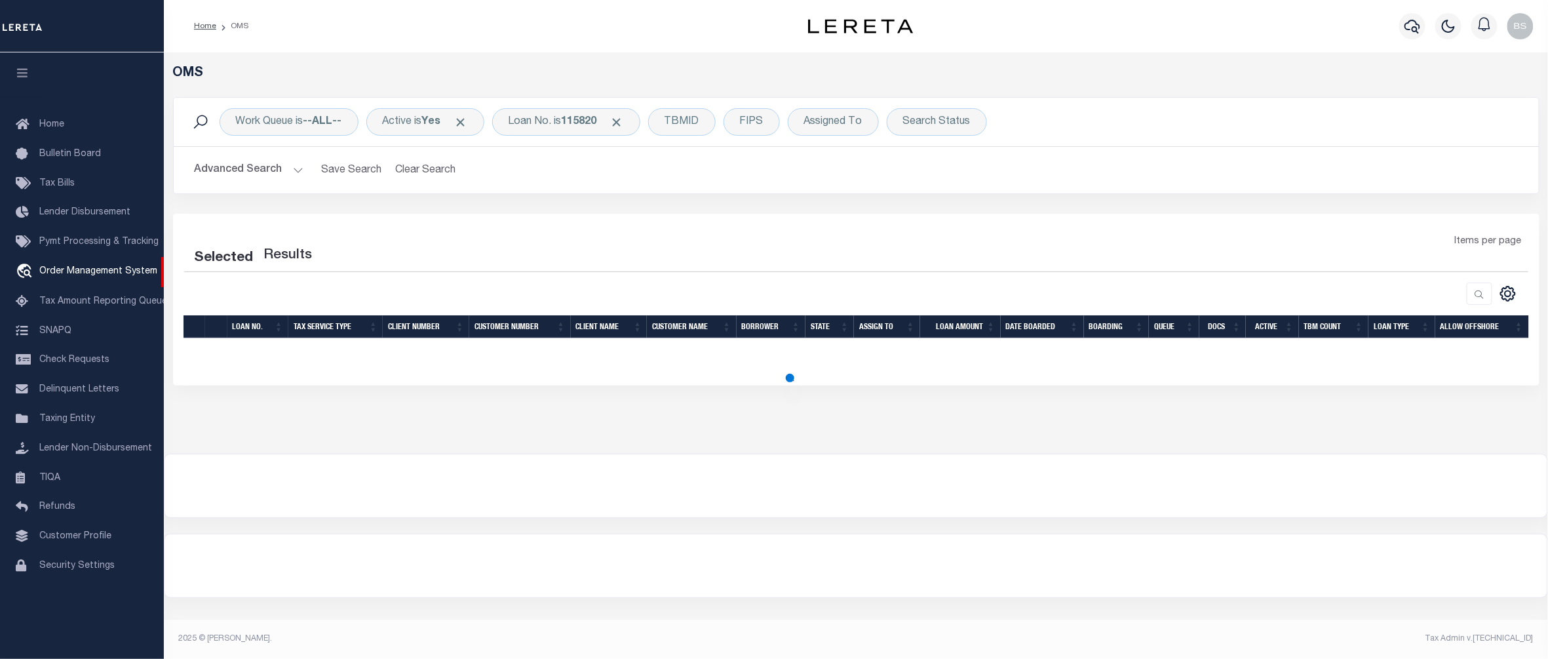
select select "200"
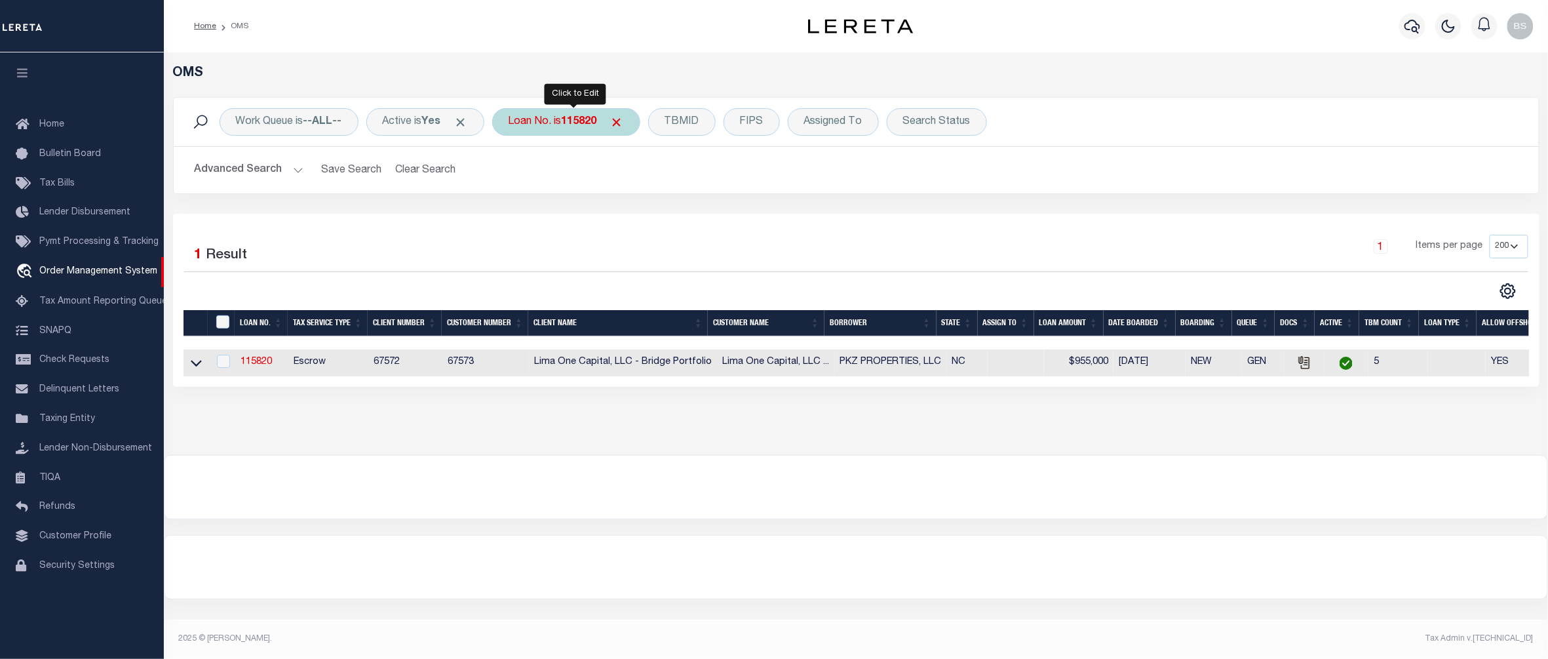
click at [569, 130] on div "Loan No. is 115820" at bounding box center [566, 122] width 148 height 28
type input "40005986"
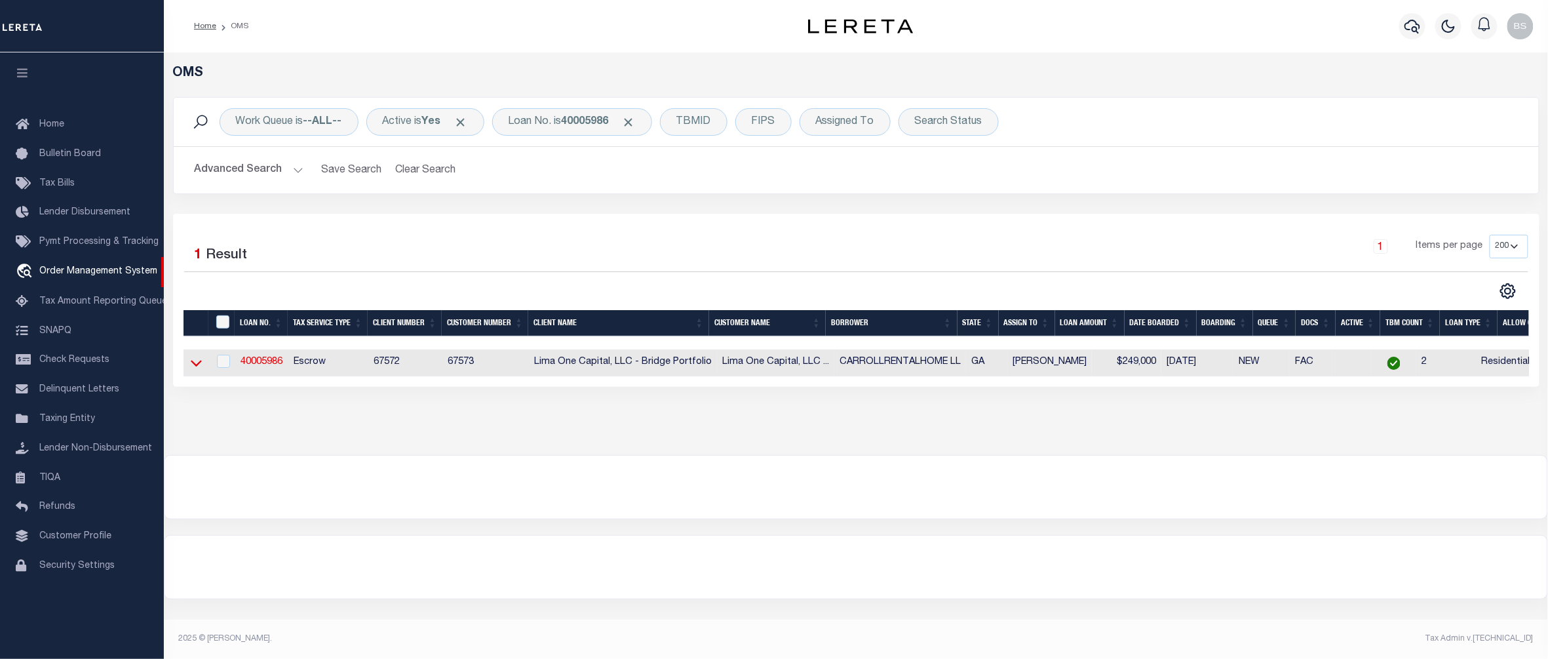
click at [195, 366] on icon at bounding box center [196, 363] width 11 height 14
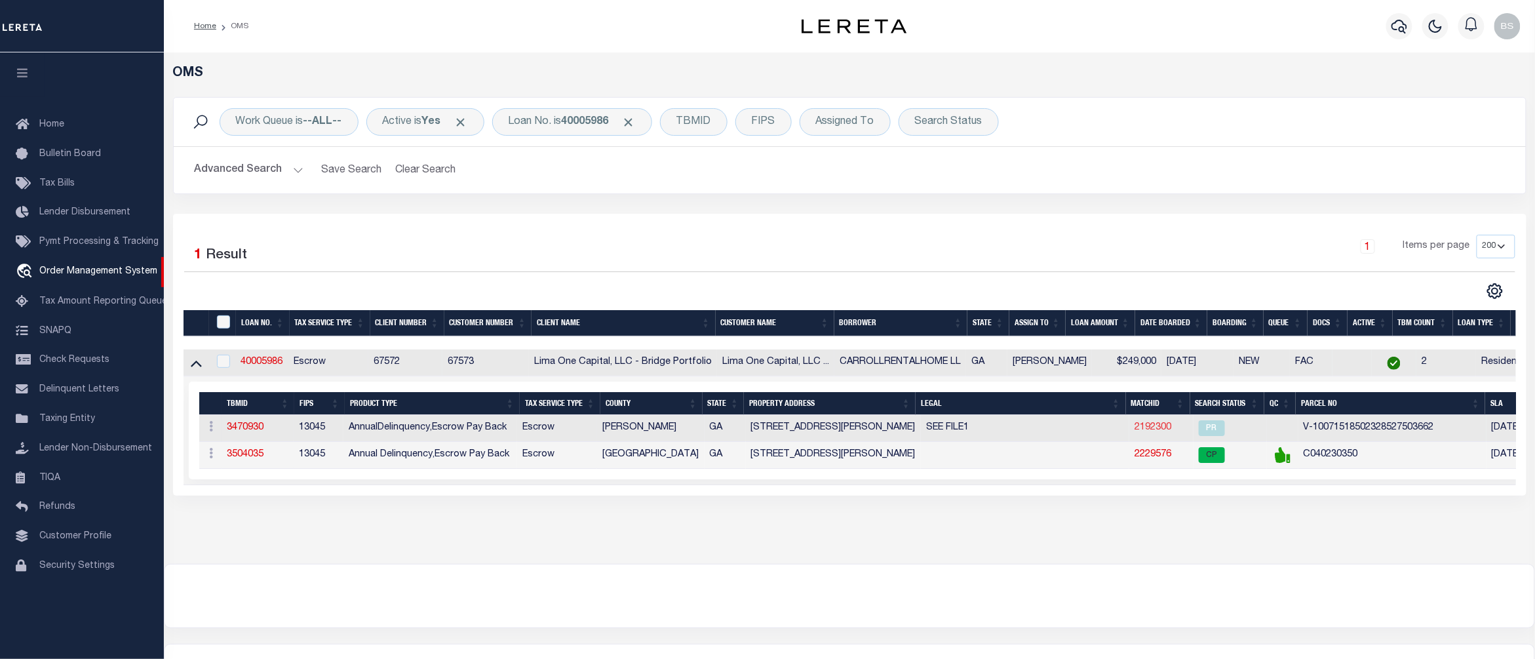
click at [1139, 431] on link "2192300" at bounding box center [1153, 427] width 37 height 9
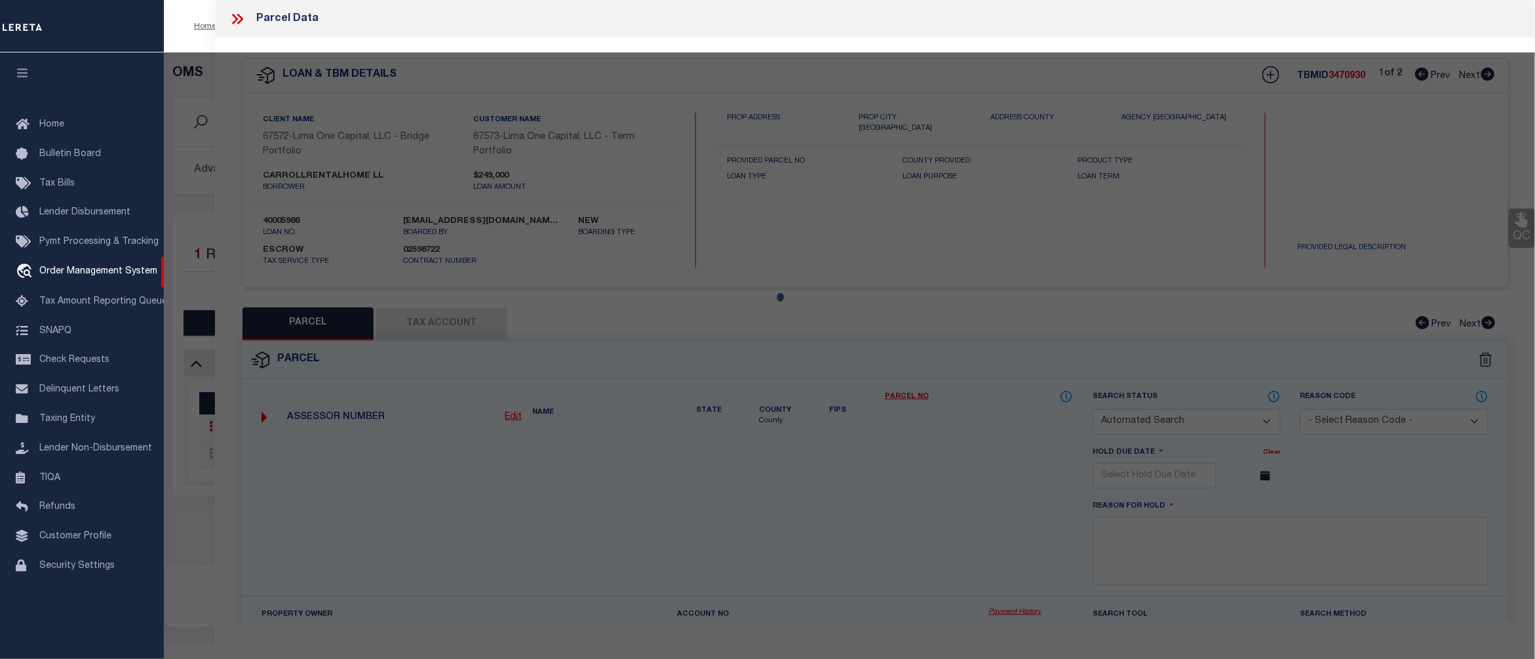
checkbox input "false"
select select "PR"
select select "099"
select select "AGW"
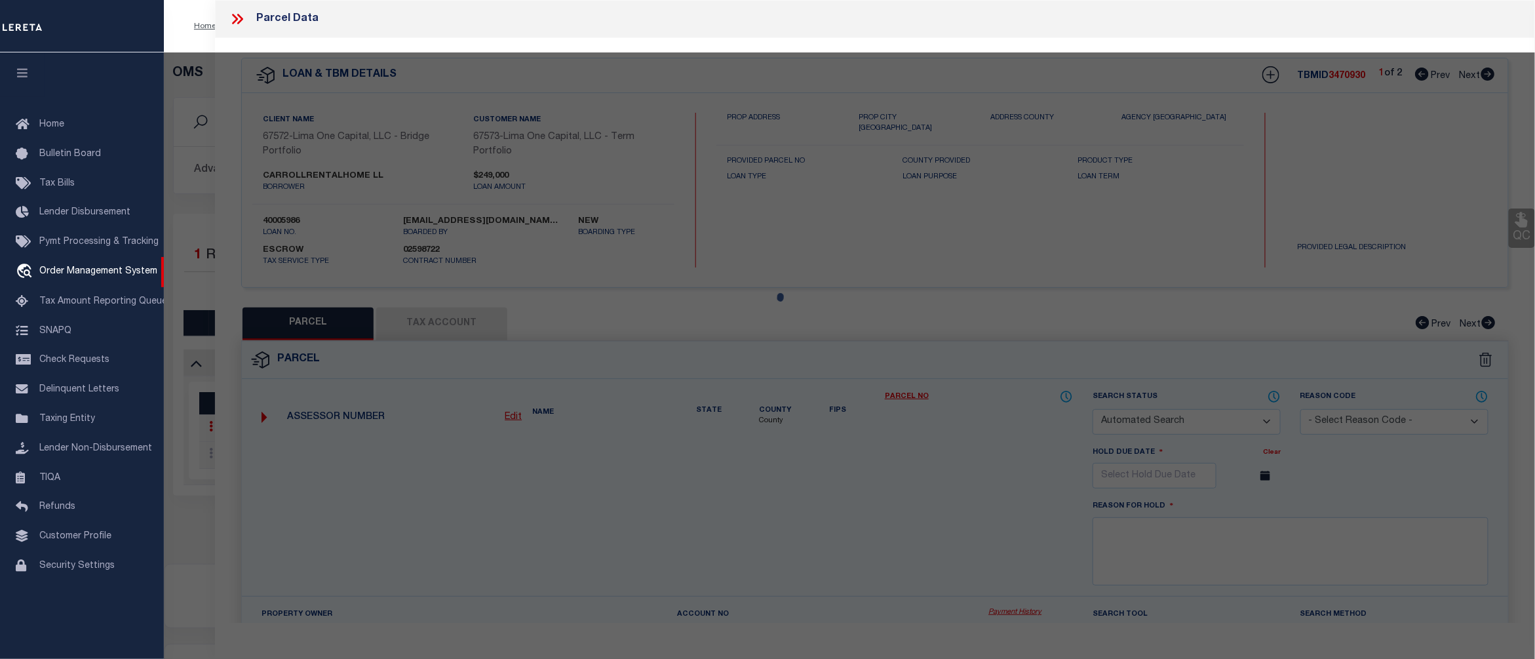
select select
type input "[STREET_ADDRESS][PERSON_NAME]"
type input "CARROLLTON GA 30116"
type textarea "incorrect parcel"
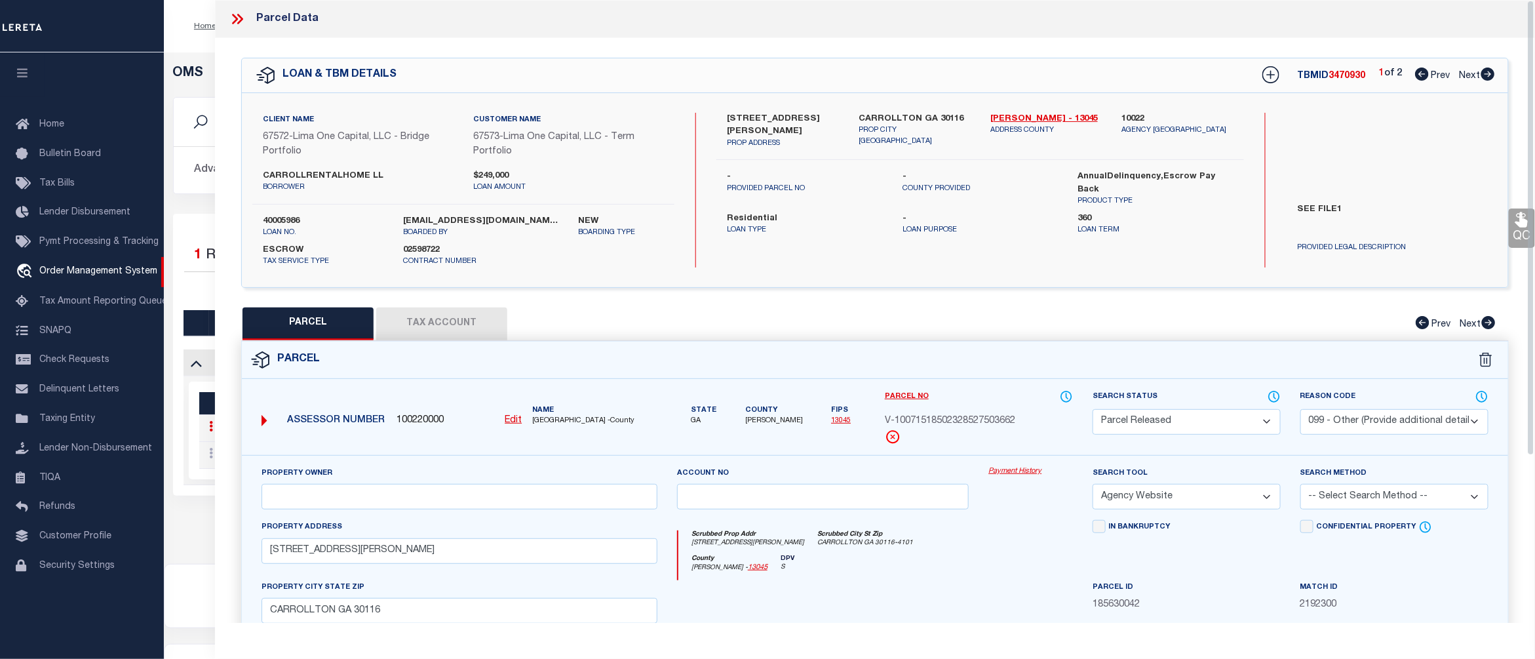
click at [1028, 473] on link "Payment History" at bounding box center [1031, 471] width 85 height 11
click at [236, 14] on icon at bounding box center [237, 18] width 17 height 17
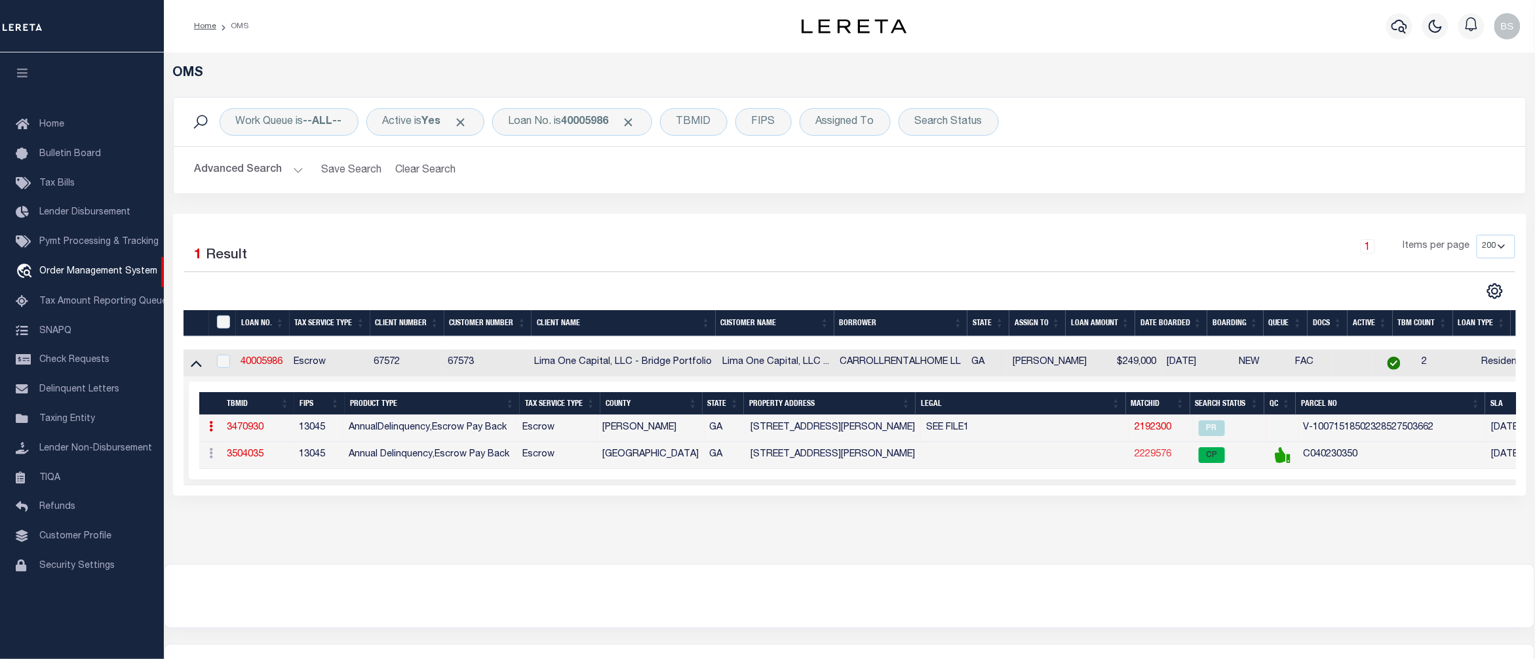
click at [1135, 457] on link "2229576" at bounding box center [1153, 454] width 37 height 9
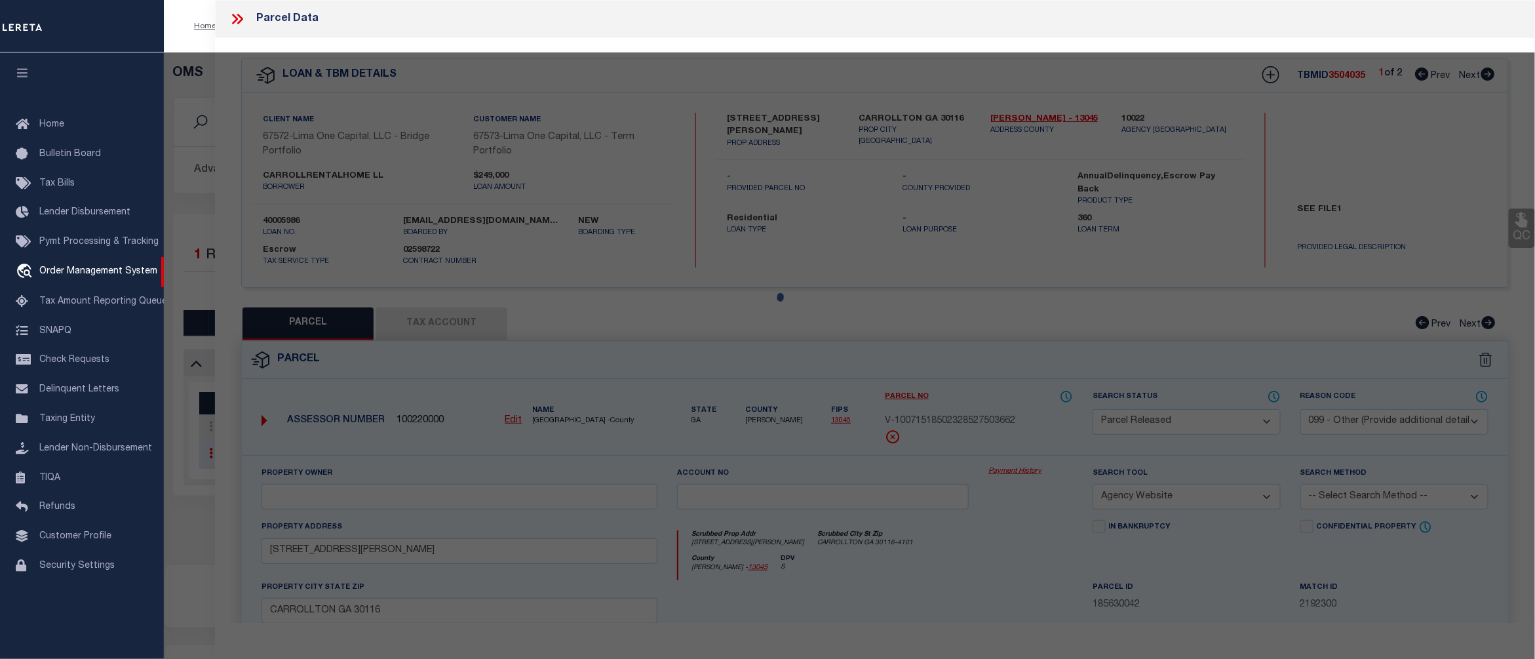
select select "AS"
select select
checkbox input "false"
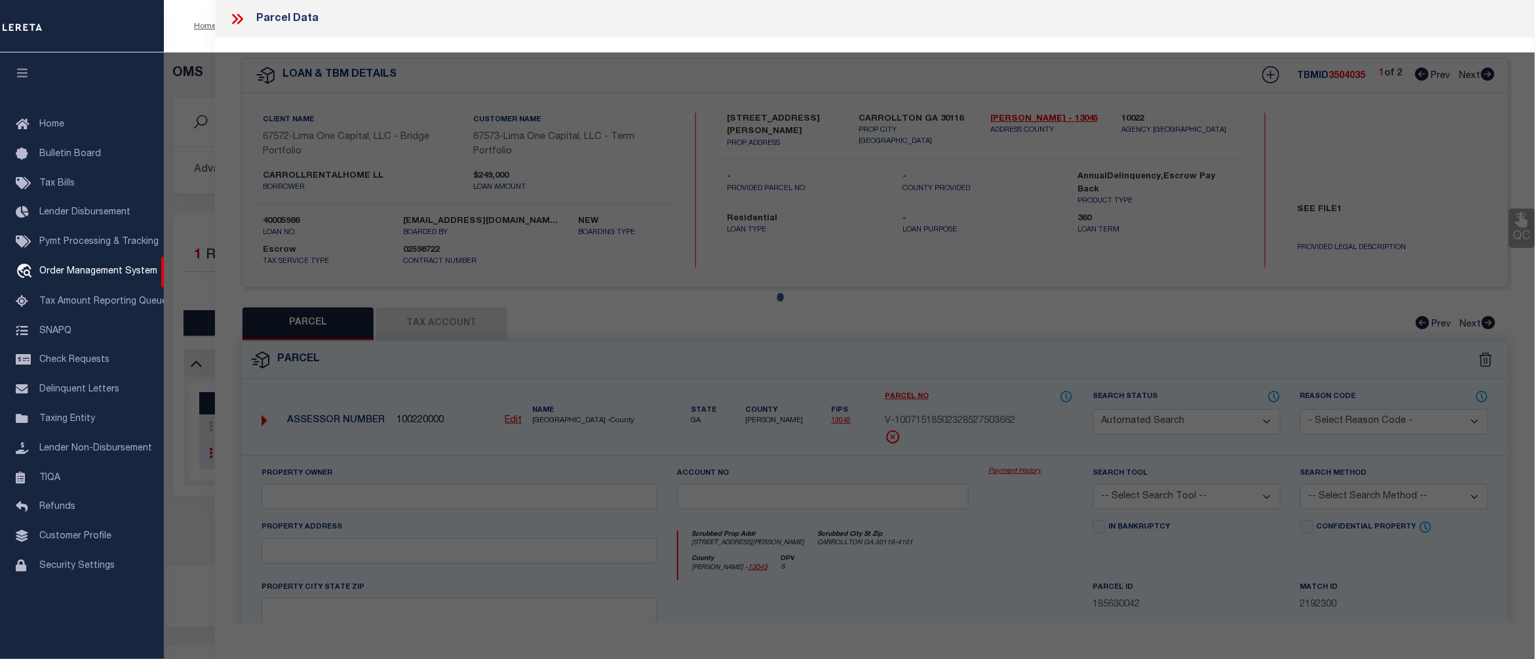
select select "CP"
type input "CARROLLRENTALHOME LLC"
select select "AGF"
select select "ADD"
type input "222 ASHER DR"
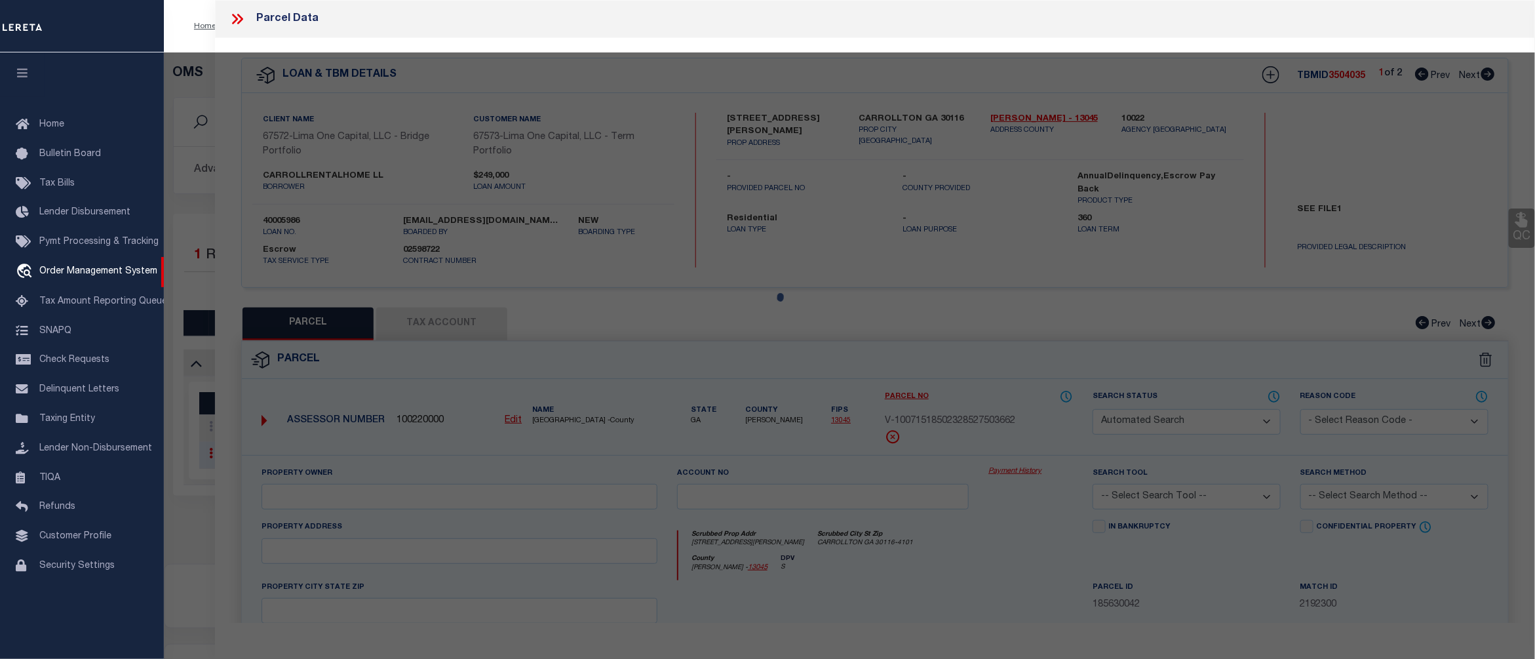
type input "Carrollton GA 30116"
type textarea "HSE/LOT 24 (.22AC) MORGAN LANDING PH 2"
type textarea "10/1/25 parcel is verified"
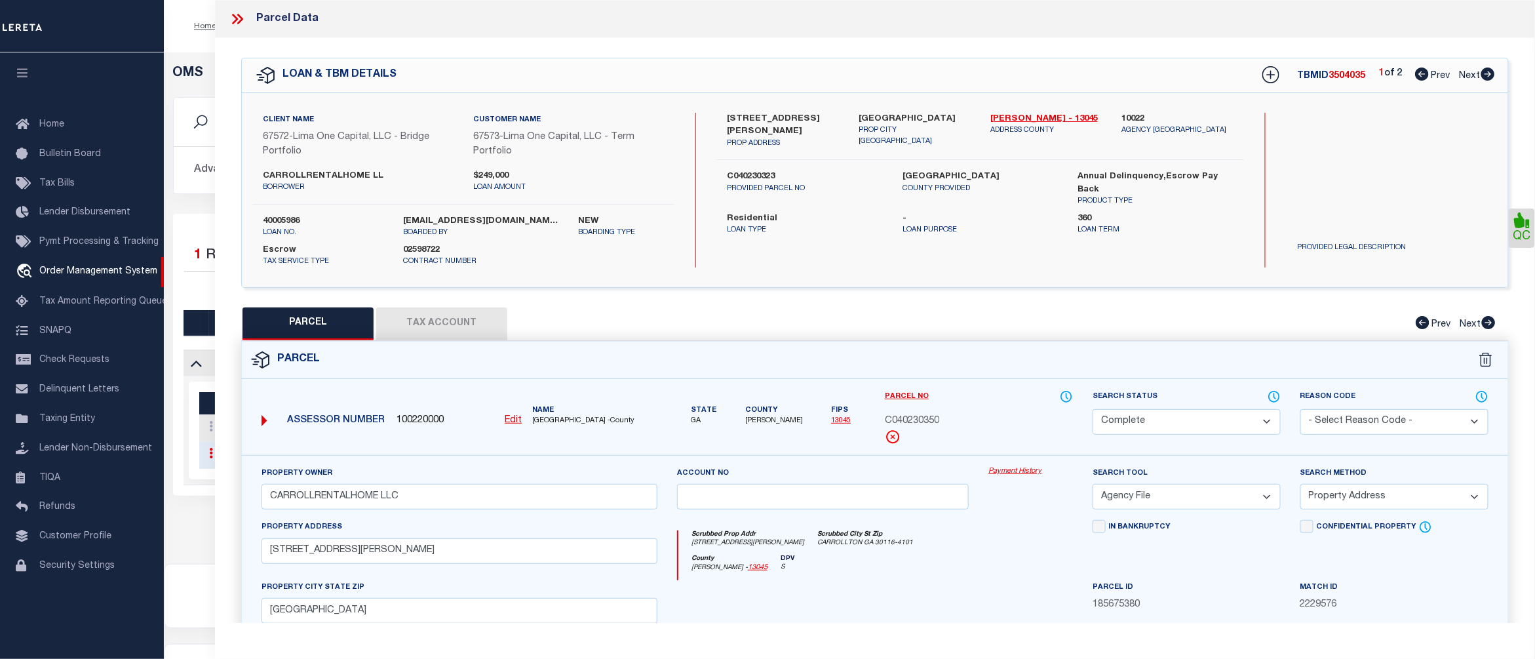
click at [1015, 471] on link "Payment History" at bounding box center [1031, 471] width 85 height 11
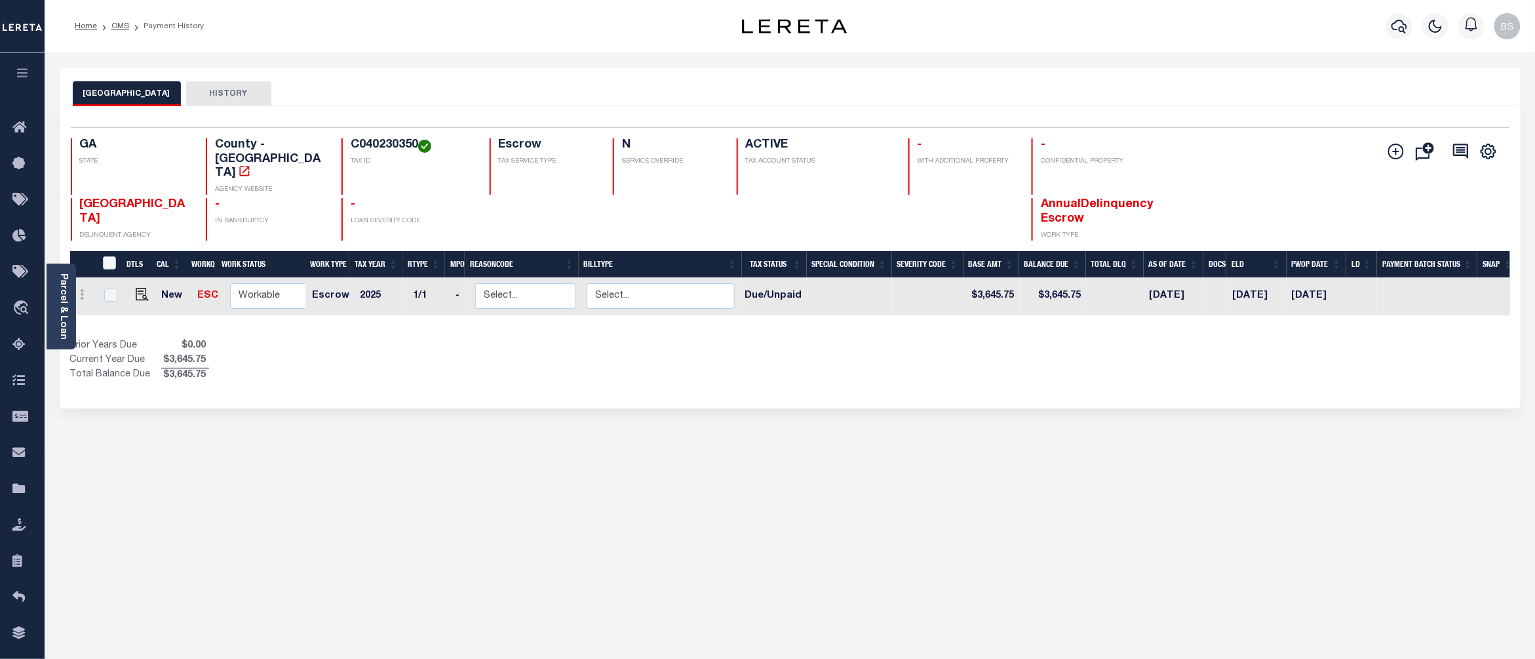
click at [374, 147] on h4 "C040230350" at bounding box center [412, 145] width 123 height 14
copy h4 "C040230350"
click at [140, 288] on img "" at bounding box center [142, 294] width 13 height 13
checkbox input "true"
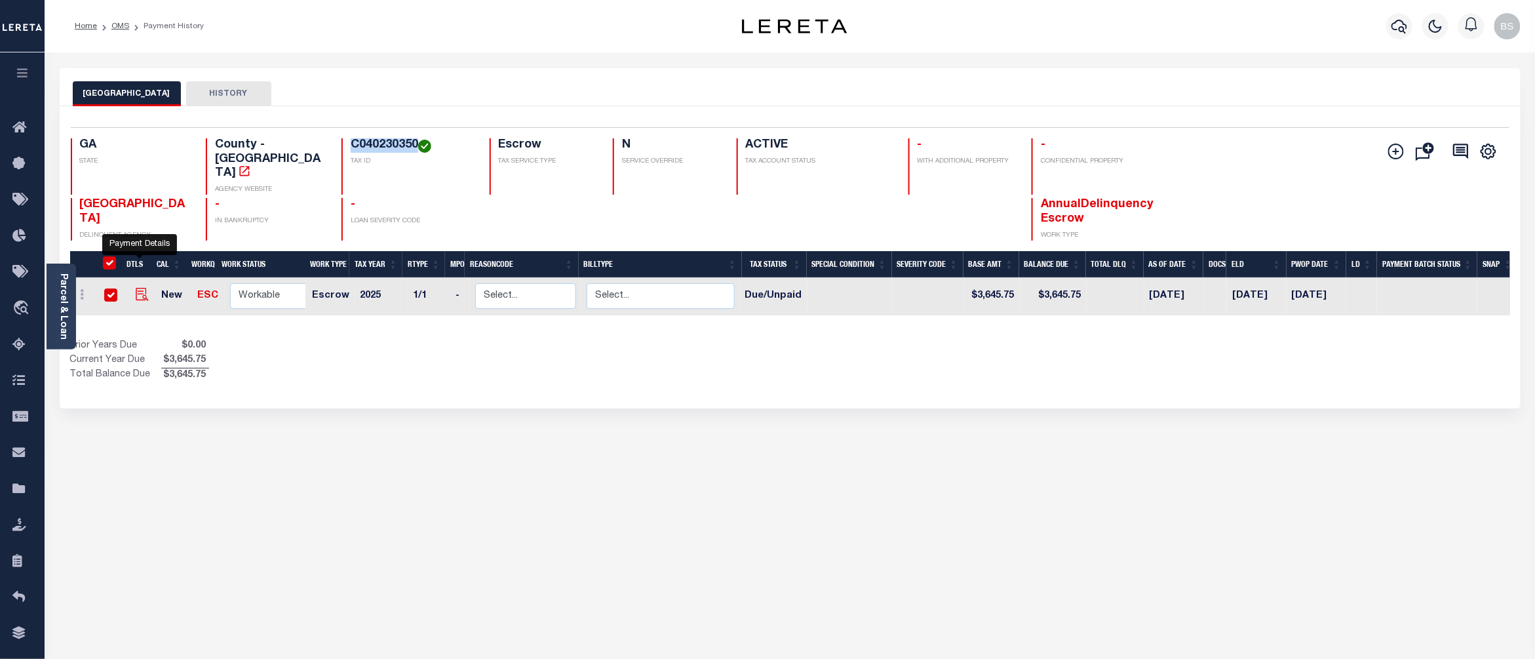
checkbox input "true"
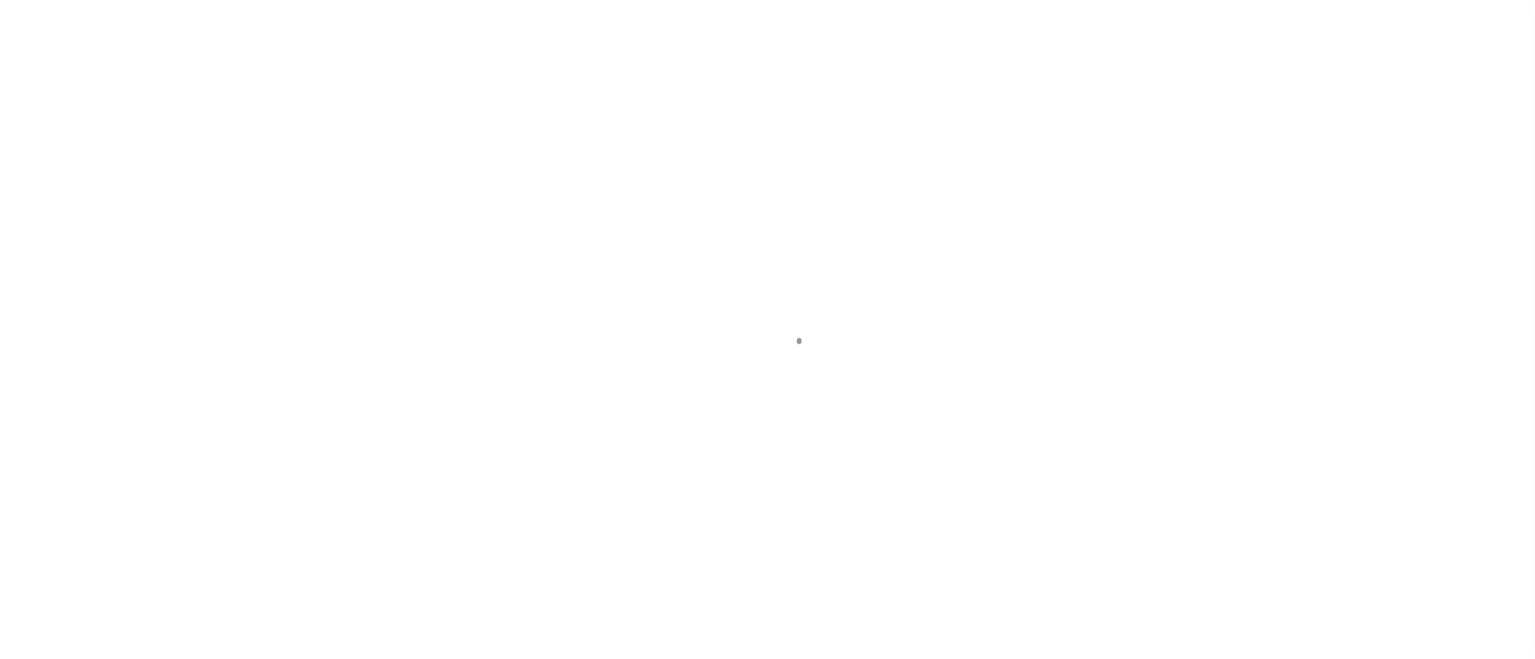
select select "DUE"
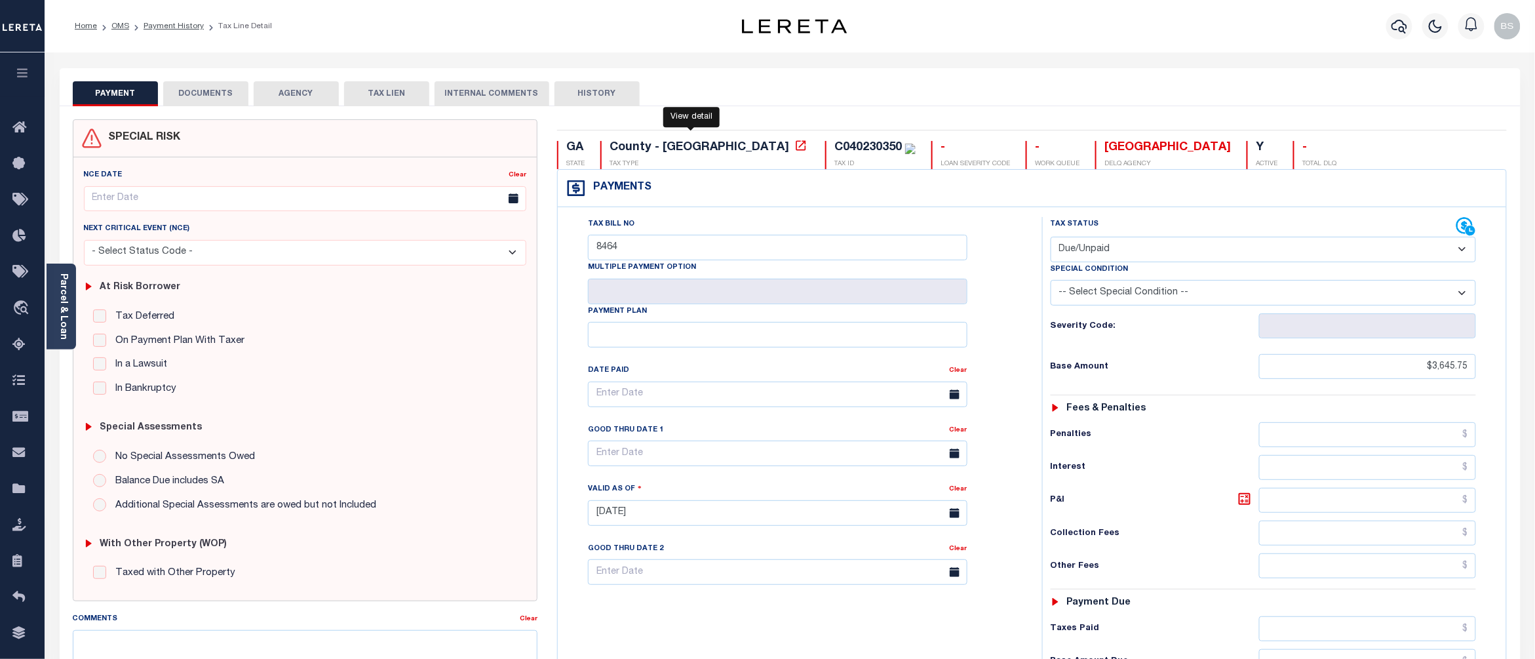
click at [795, 148] on icon at bounding box center [801, 145] width 13 height 13
click at [98, 307] on span "Order Management System" at bounding box center [119, 308] width 160 height 36
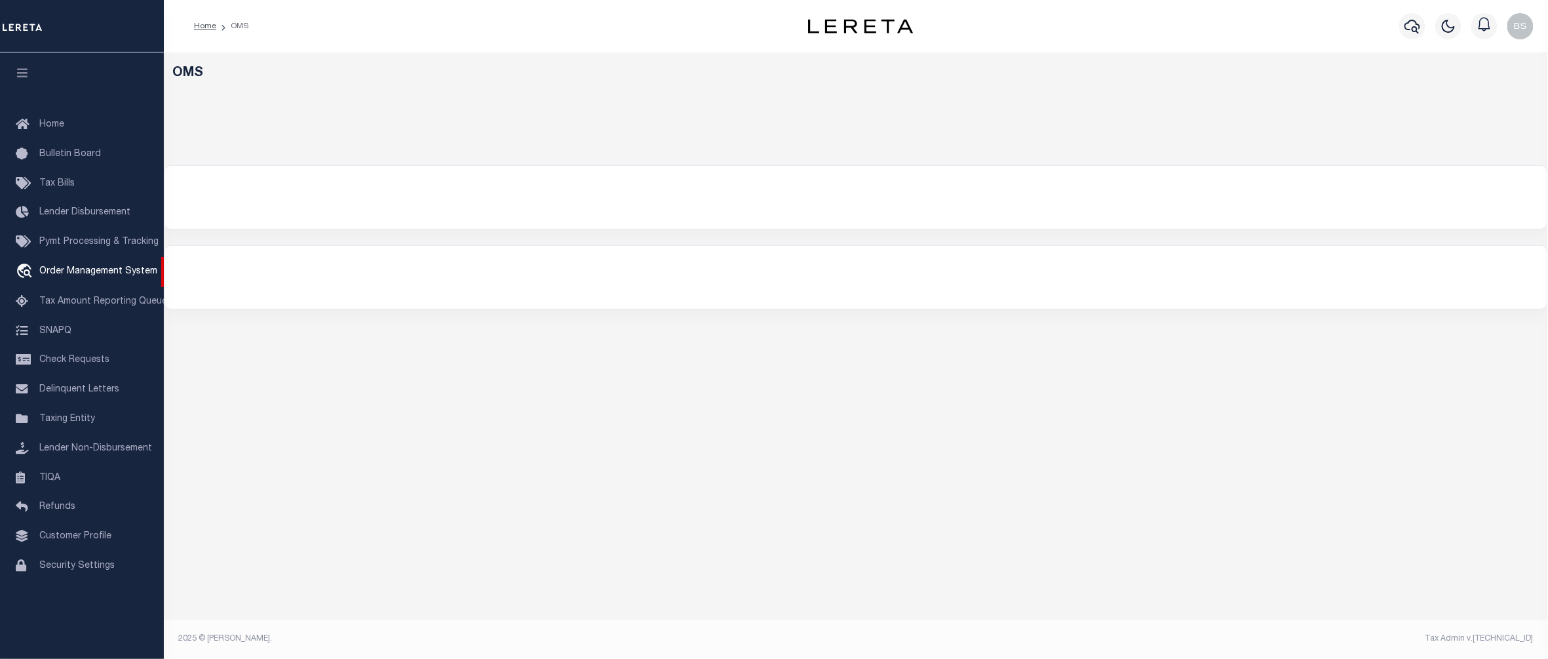
select select "200"
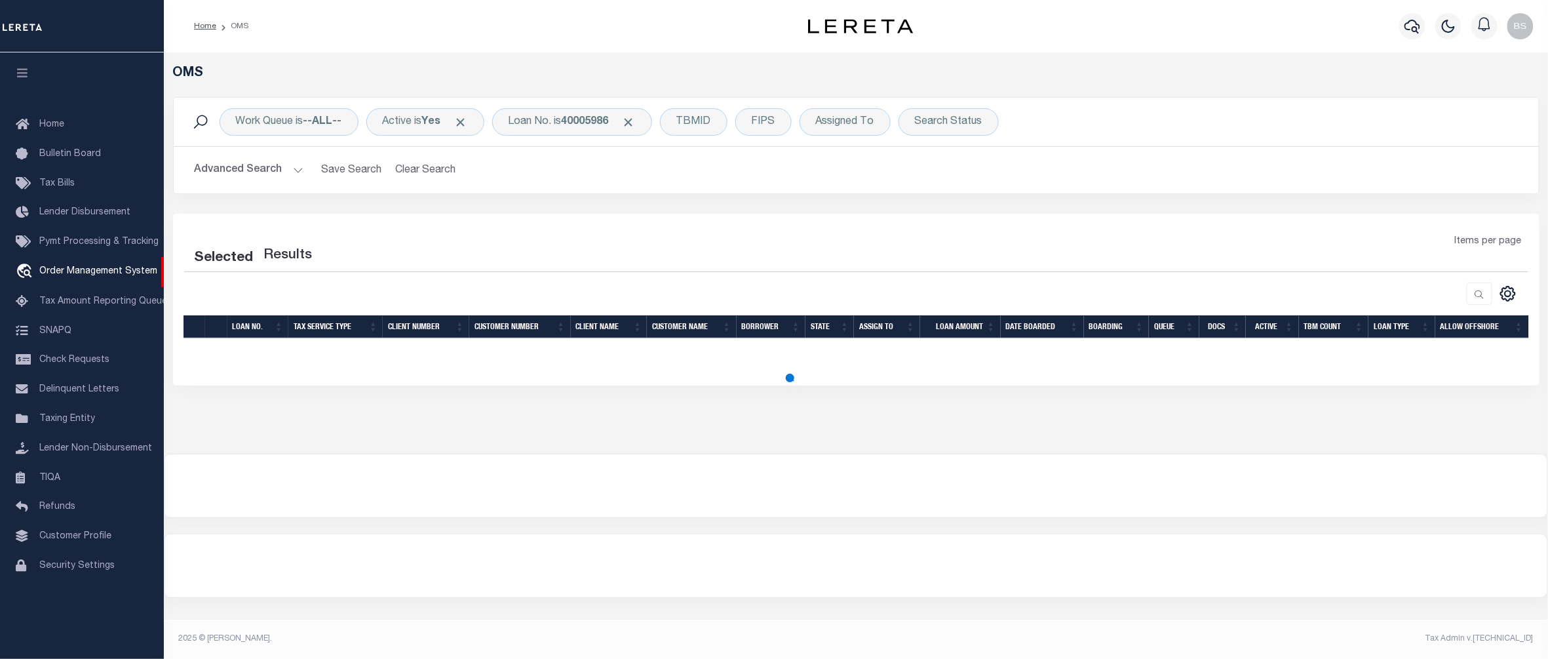
select select "200"
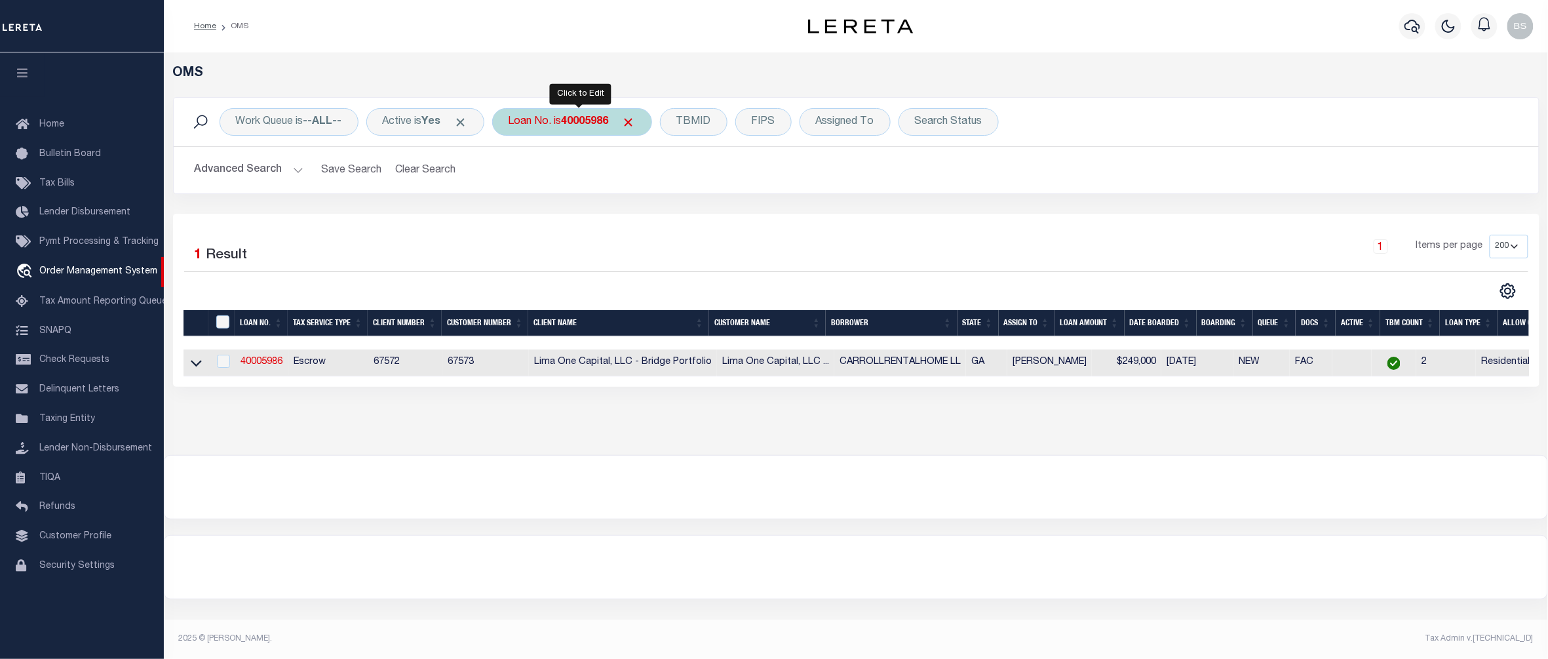
click at [583, 126] on b "40005986" at bounding box center [585, 122] width 47 height 10
type input "131481"
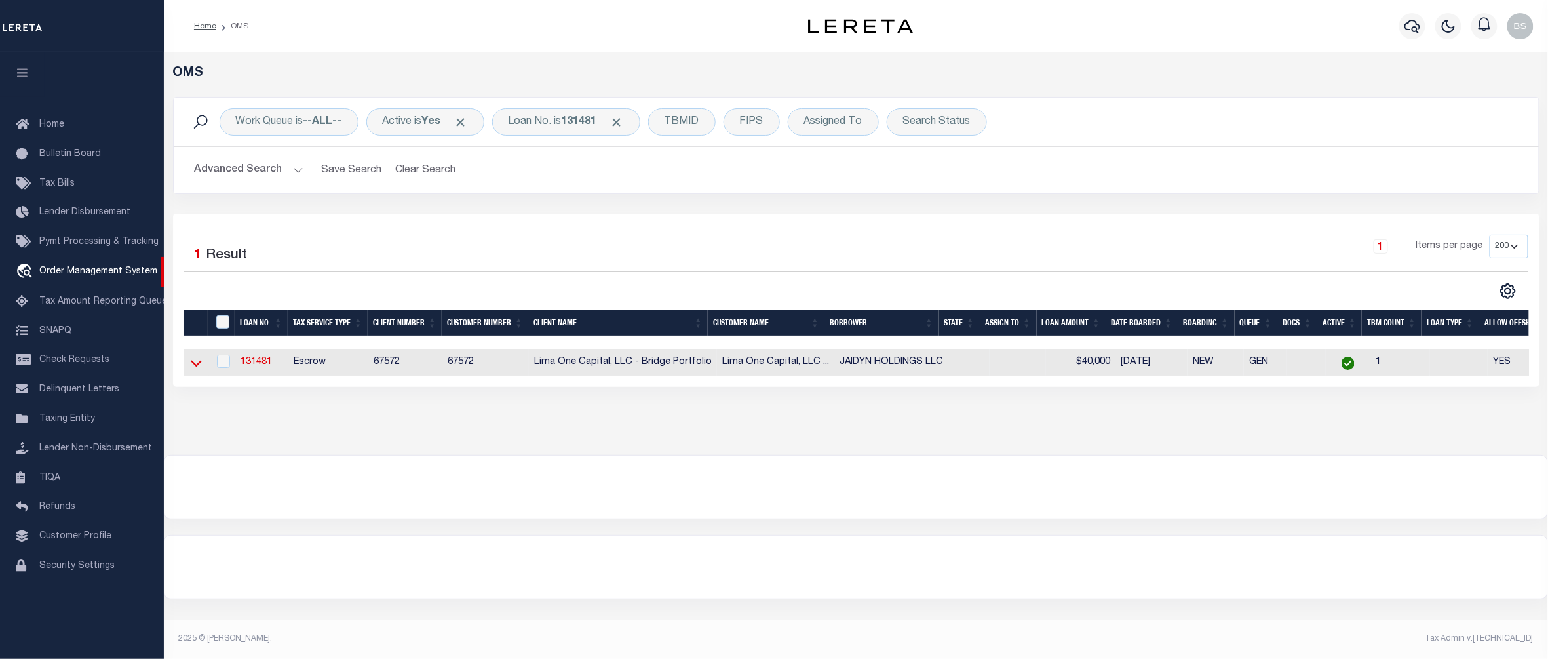
click at [191, 365] on icon at bounding box center [196, 364] width 11 height 7
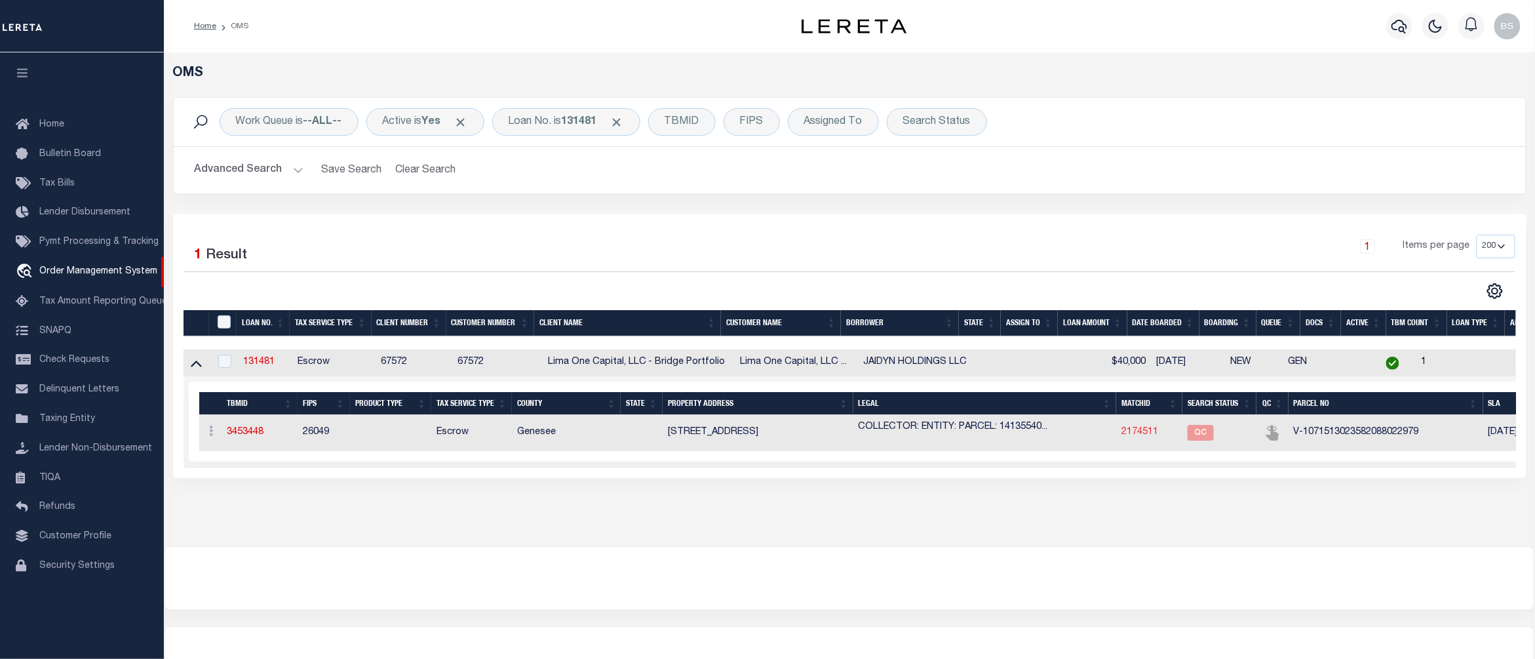
click at [1147, 437] on link "2174511" at bounding box center [1140, 431] width 37 height 9
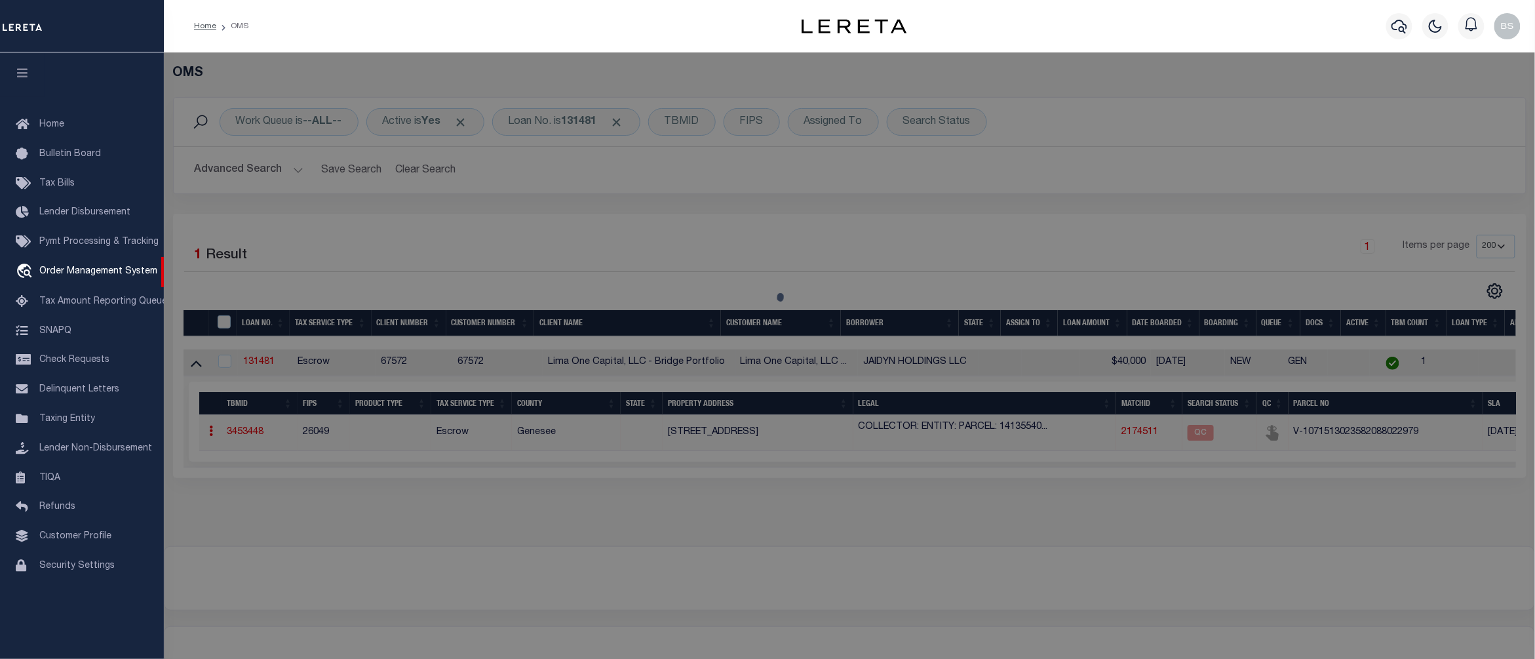
checkbox input "false"
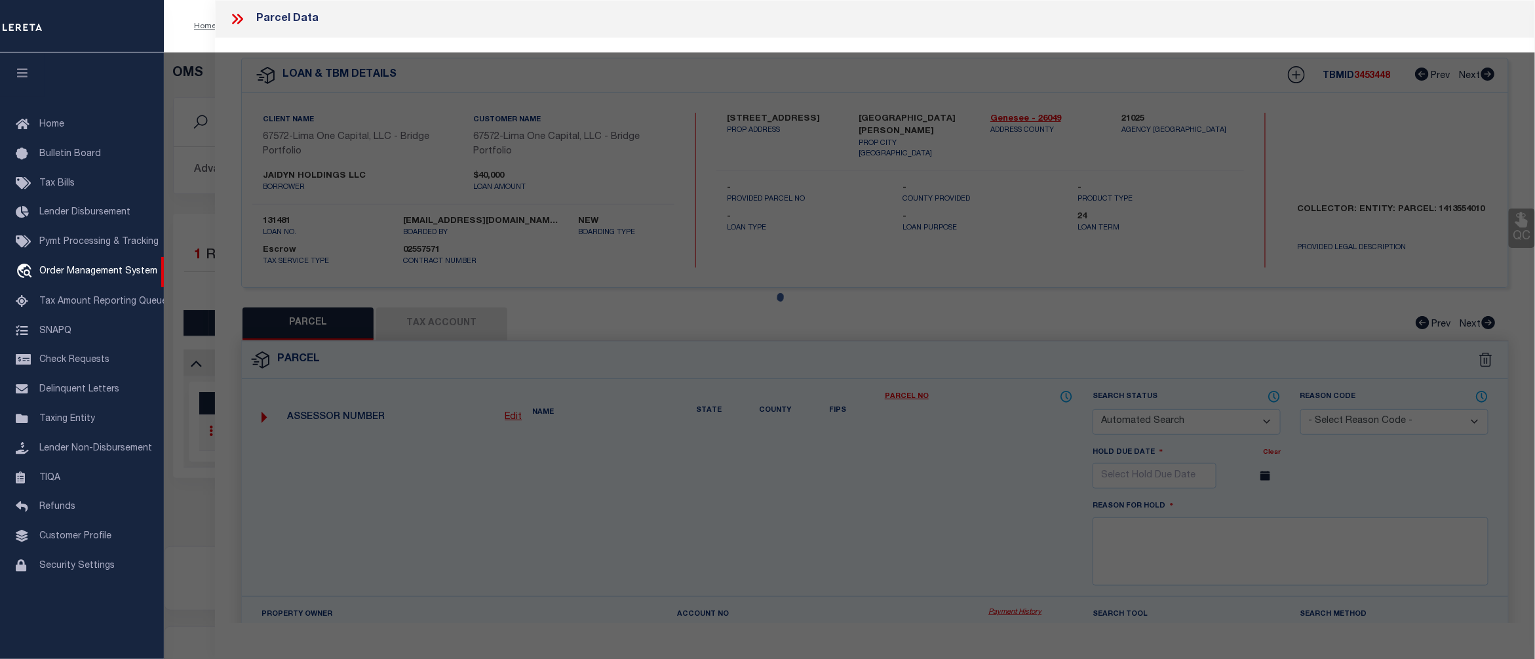
select select "QC"
select select "EML"
select select "ADD"
type input "1443 CHARWOOD ROAD"
type input "MOUNT MORRIS MI 48458"
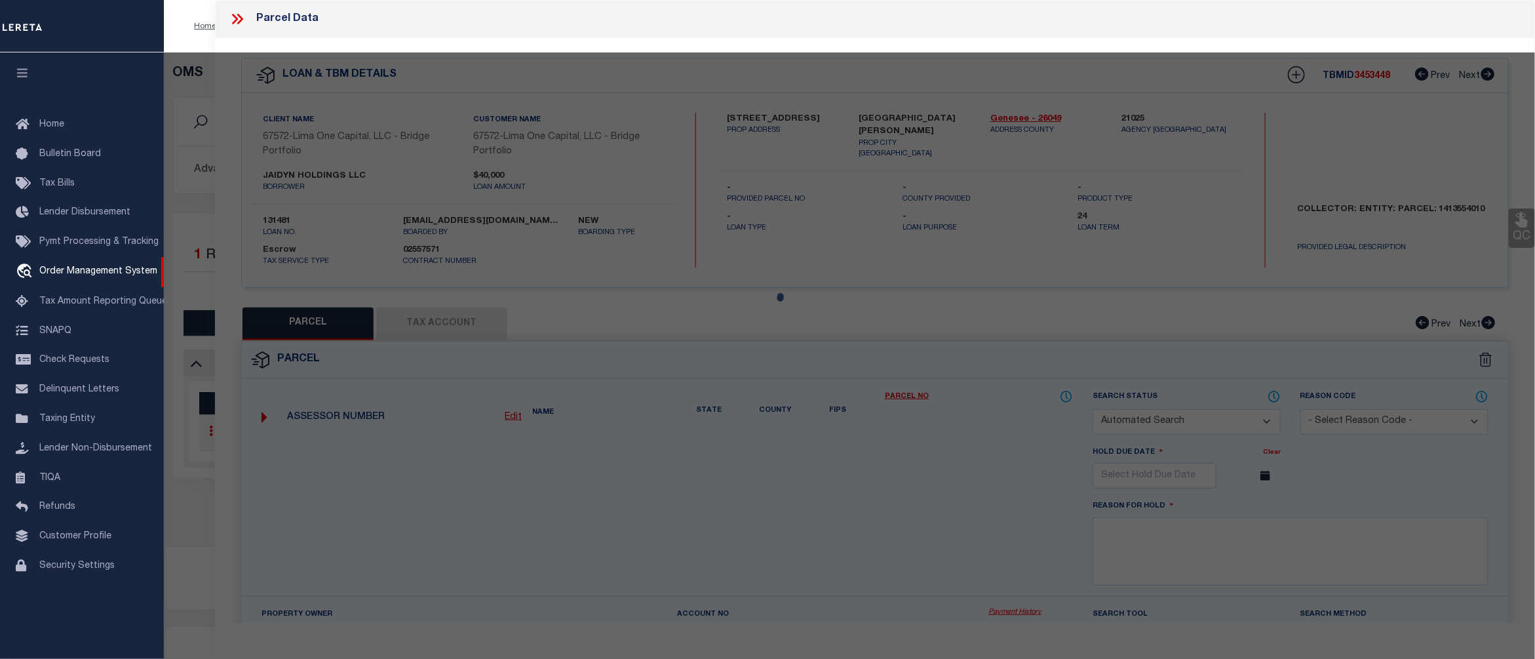
type textarea "reactivated parcel"
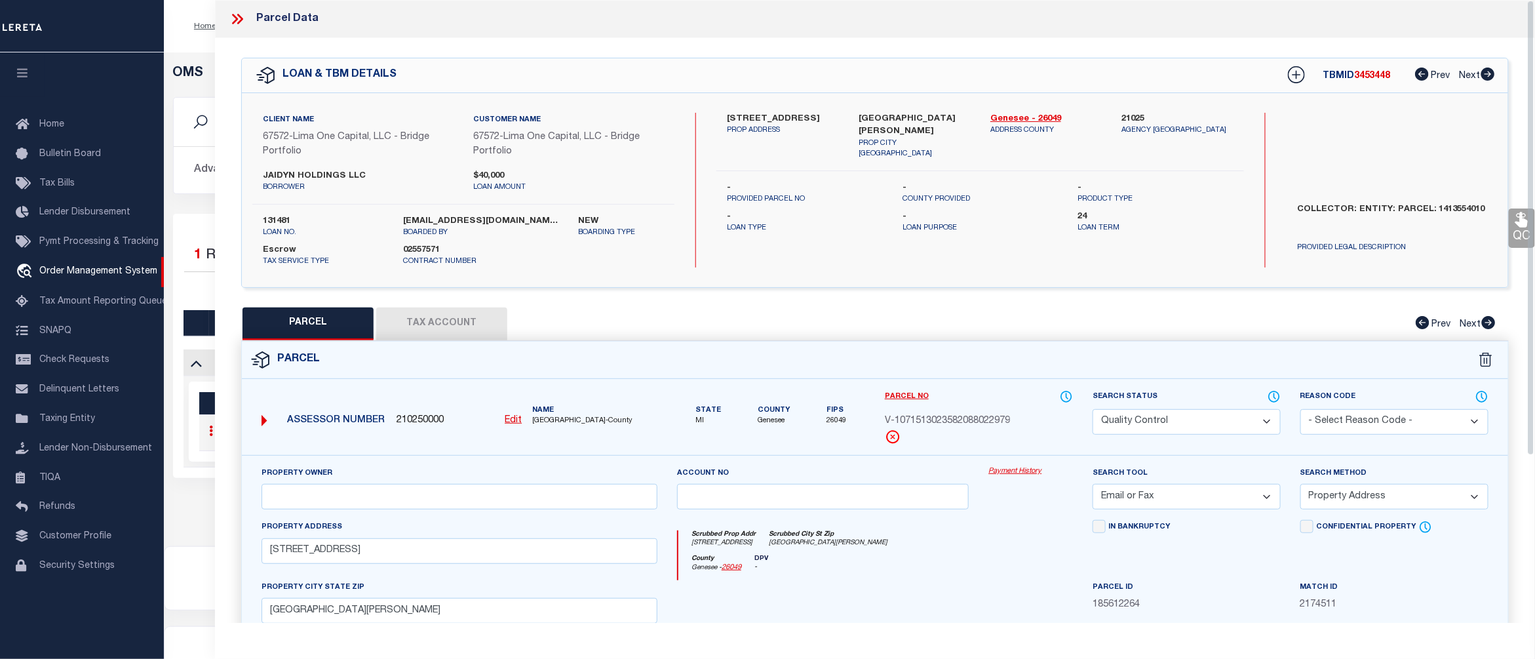
click at [1023, 472] on link "Payment History" at bounding box center [1031, 471] width 85 height 11
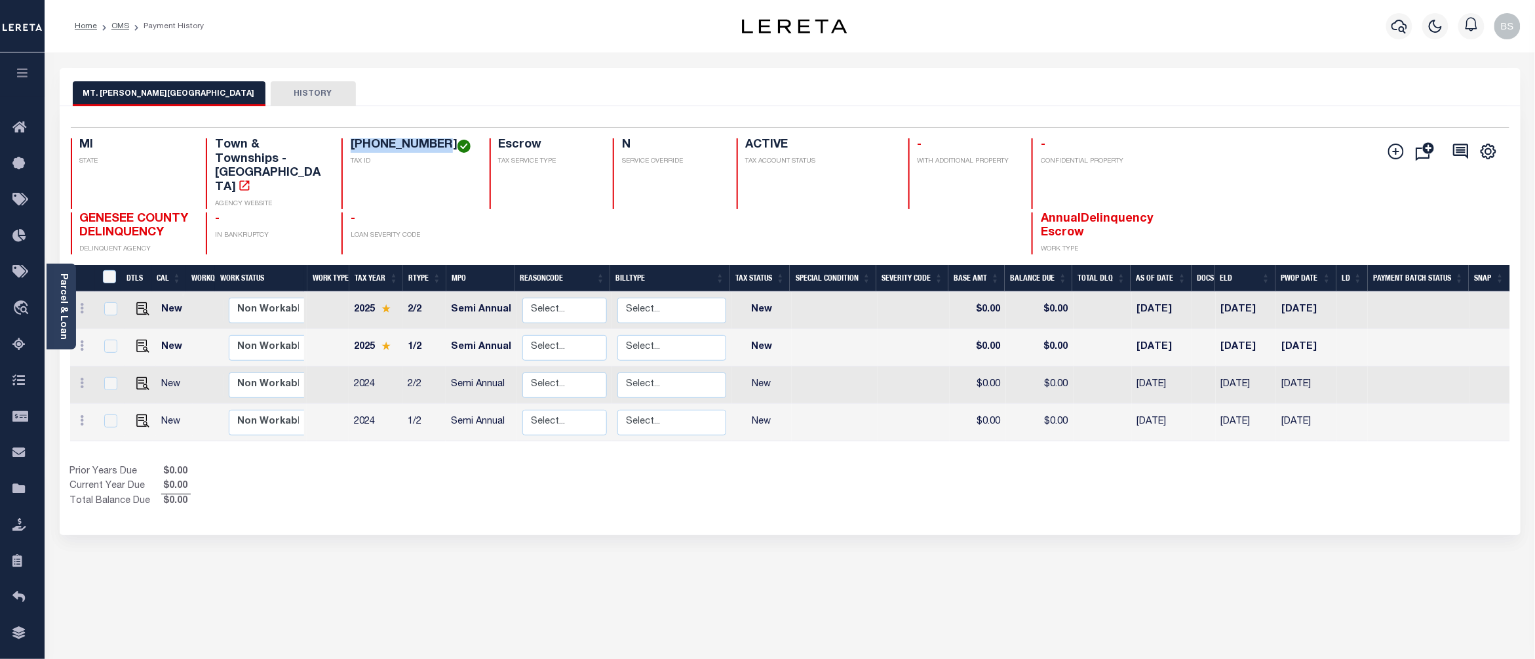
drag, startPoint x: 431, startPoint y: 148, endPoint x: 352, endPoint y: 145, distance: 78.7
click at [352, 145] on h4 "[PHONE_NUMBER]" at bounding box center [412, 145] width 123 height 14
copy h4 "14-13-554-010"
click at [142, 302] on img "" at bounding box center [142, 308] width 13 height 13
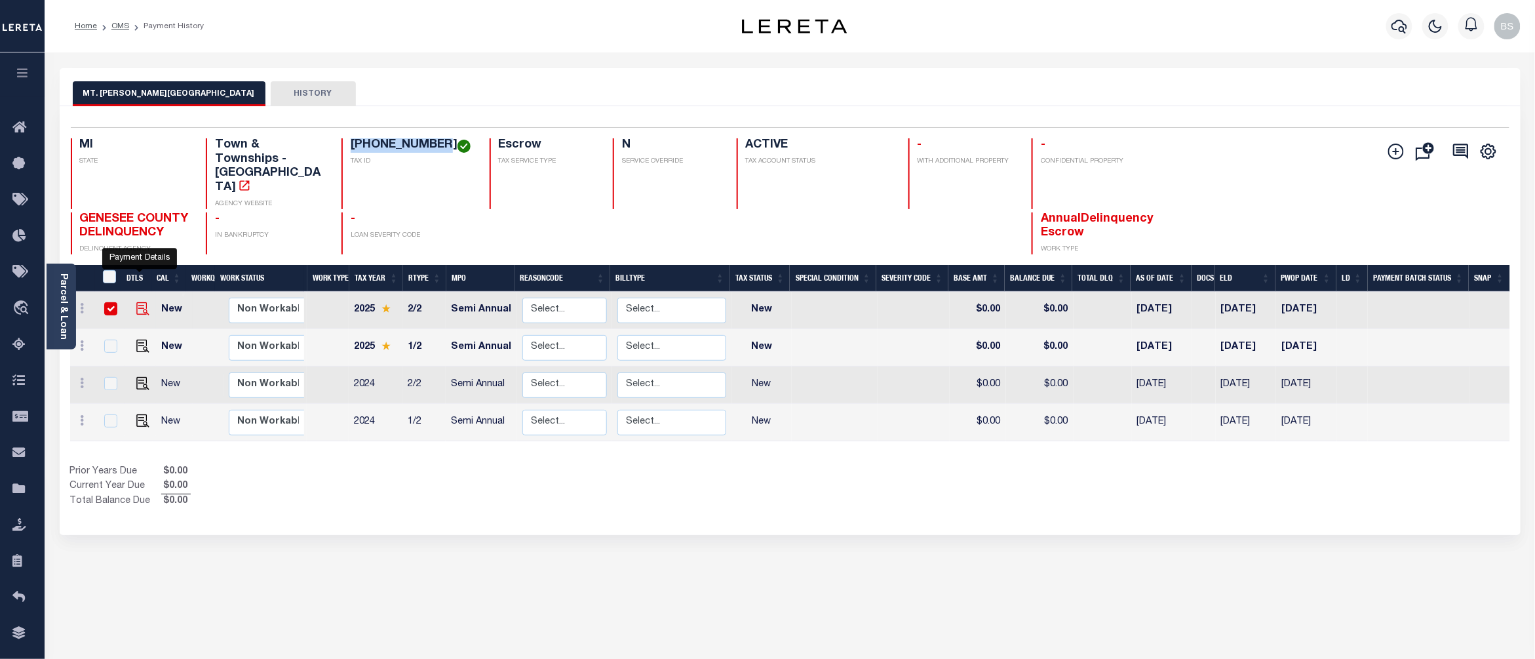
checkbox input "true"
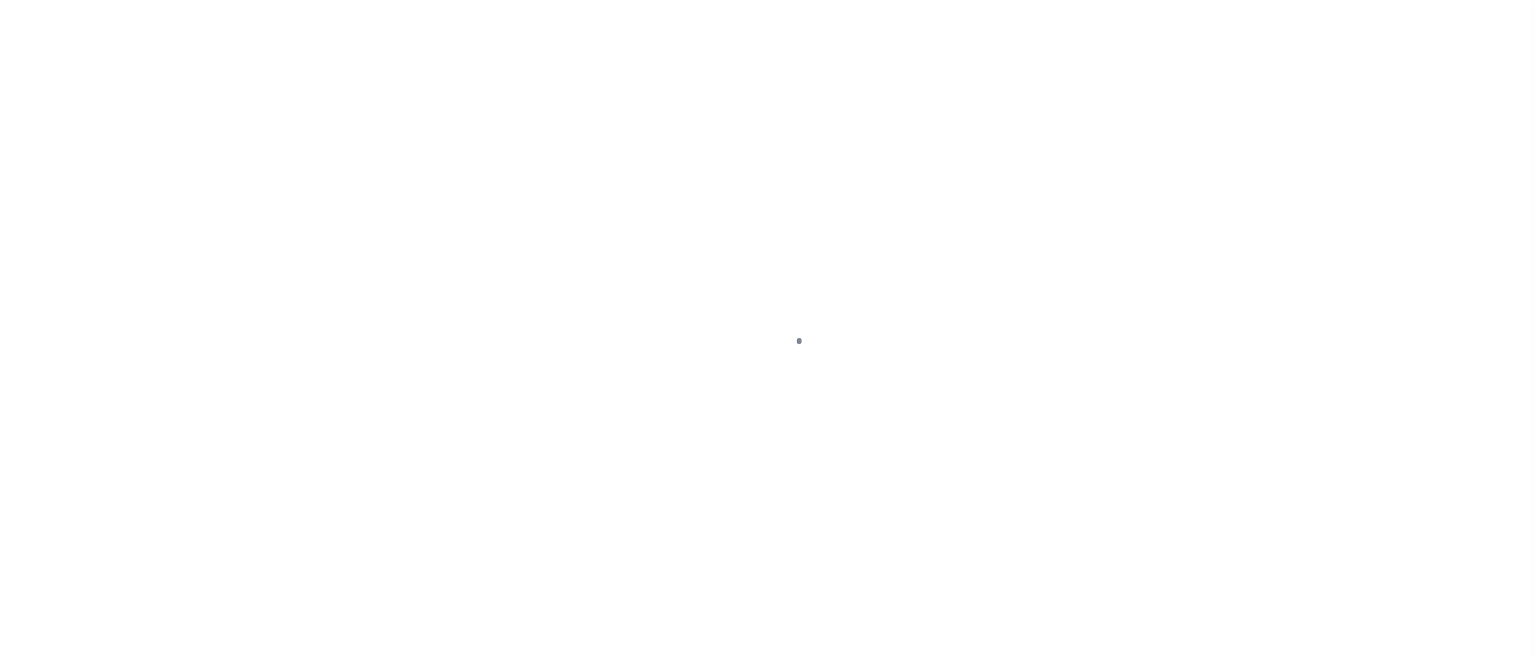
select select "NW2"
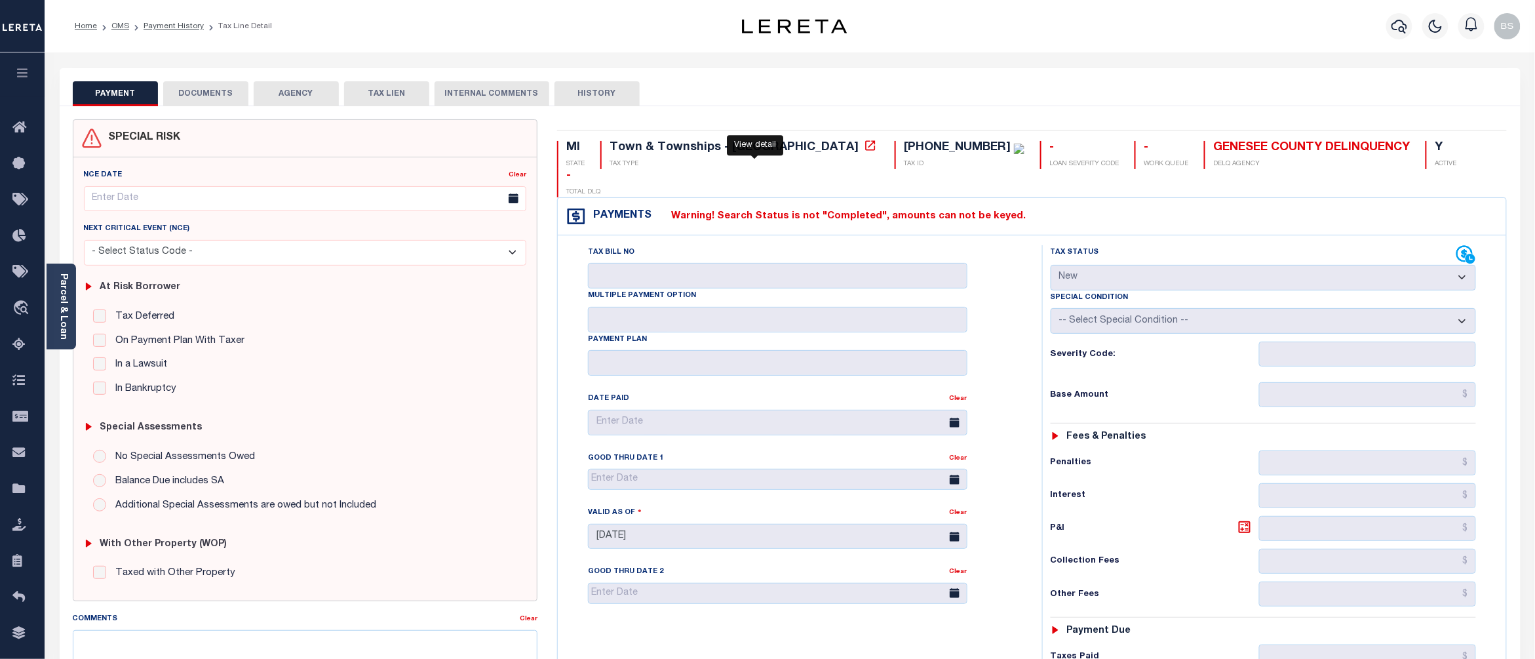
click at [864, 150] on icon at bounding box center [870, 145] width 13 height 13
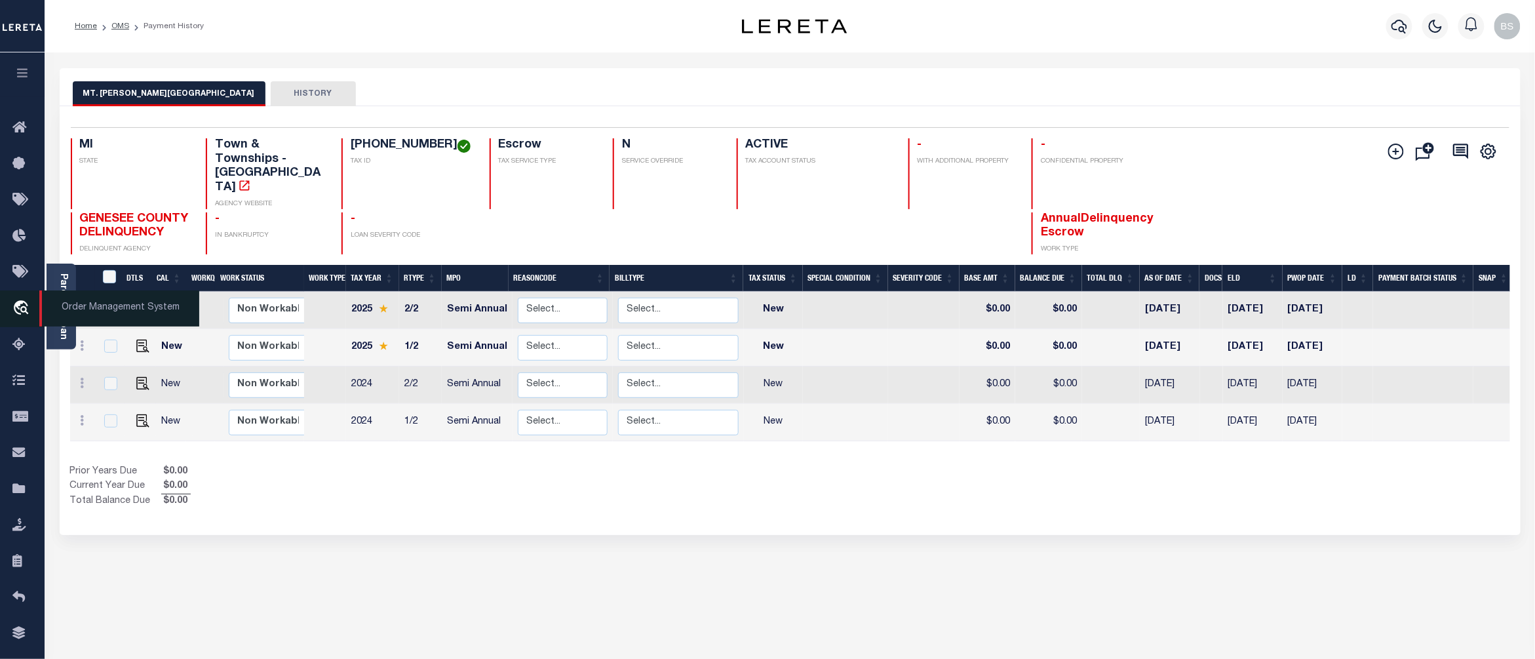
click at [24, 305] on icon "travel_explore" at bounding box center [22, 308] width 21 height 17
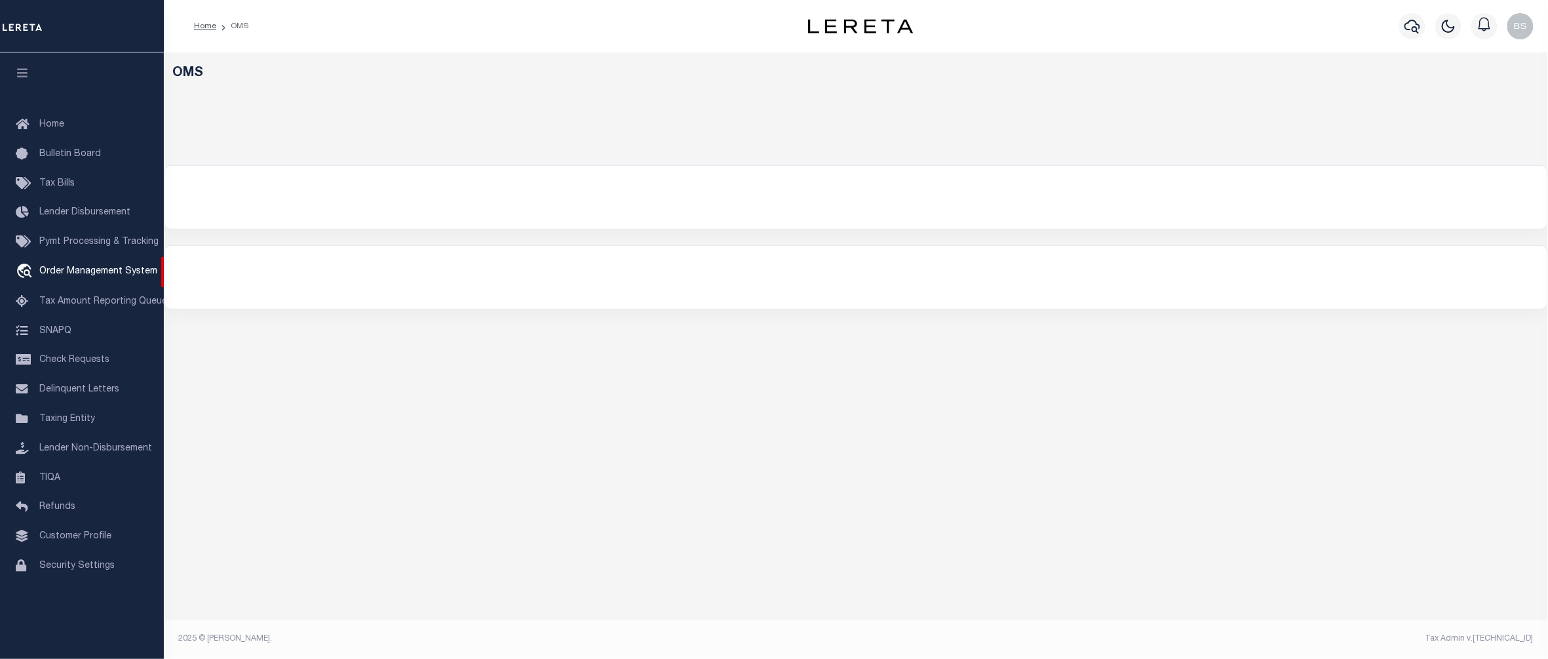
select select "200"
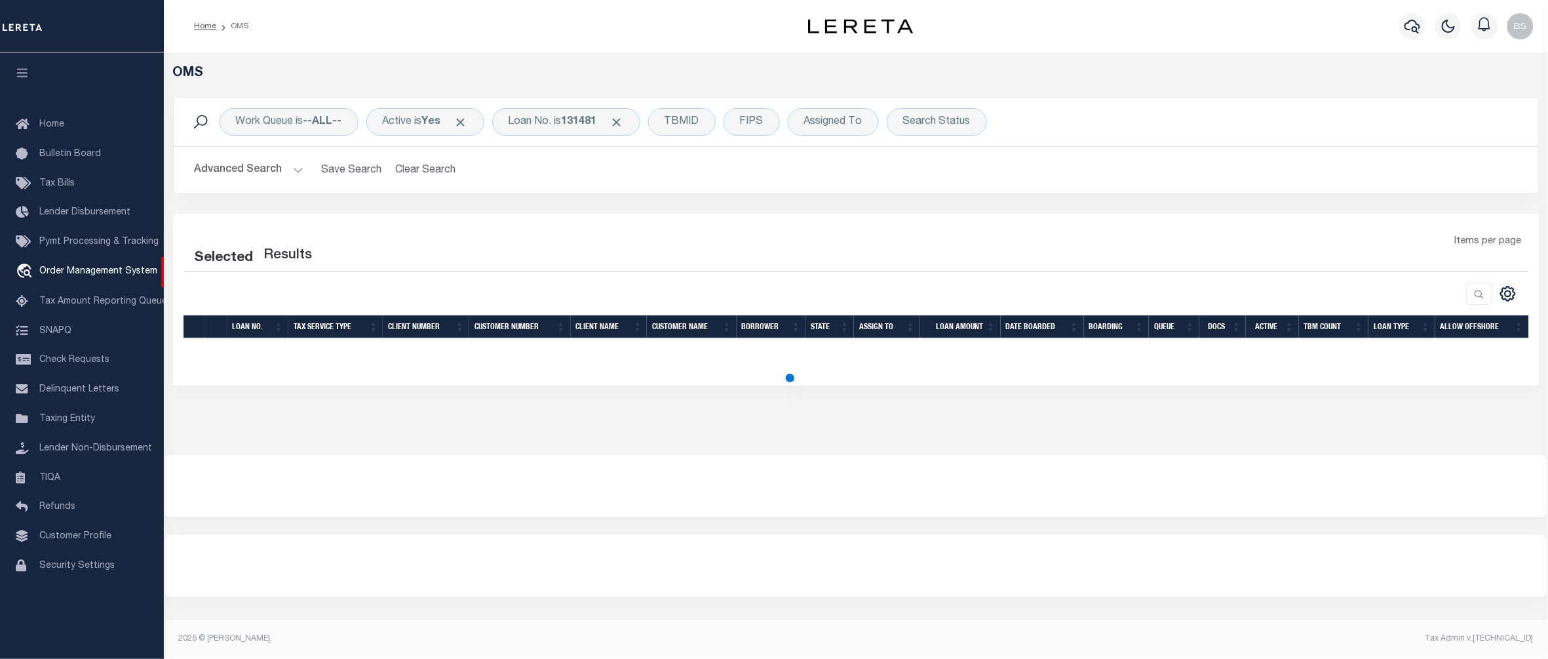
select select "200"
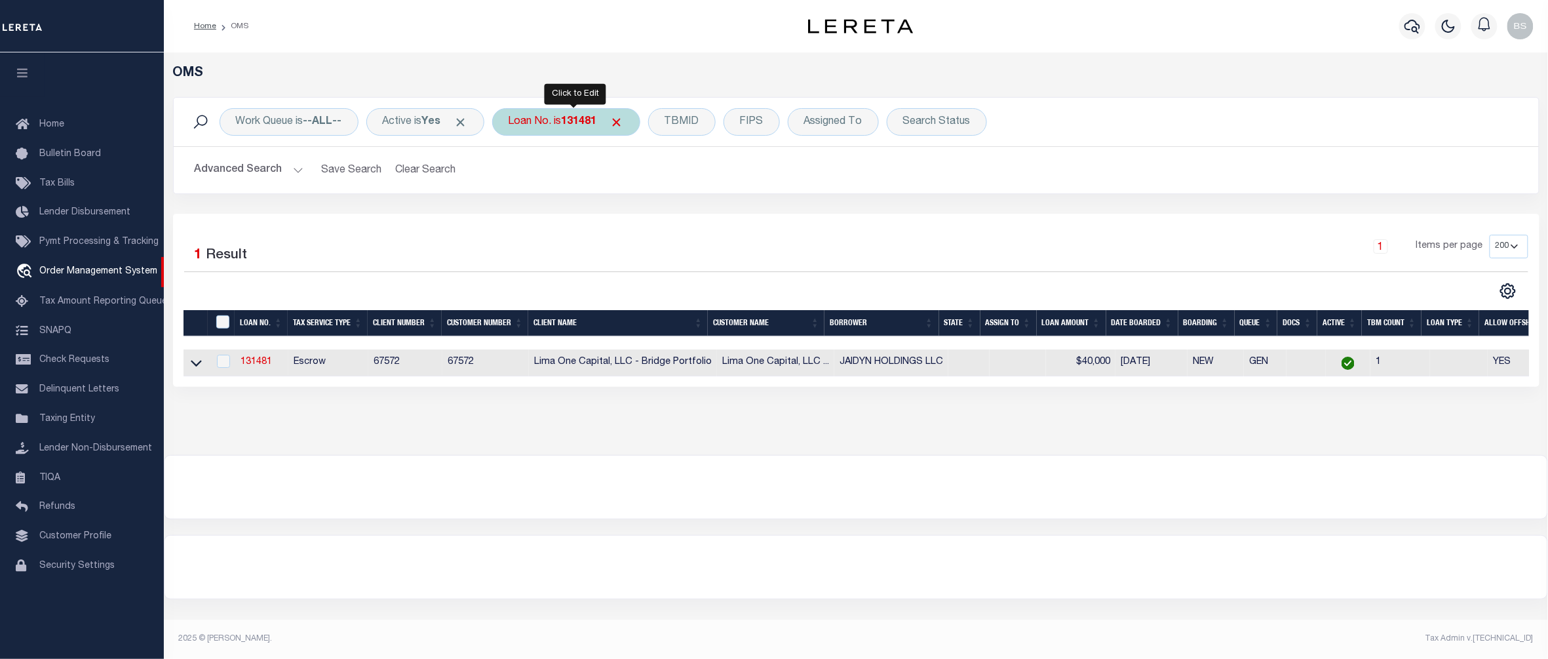
click at [544, 126] on div "Loan No. is 131481" at bounding box center [566, 122] width 148 height 28
type input "10022482"
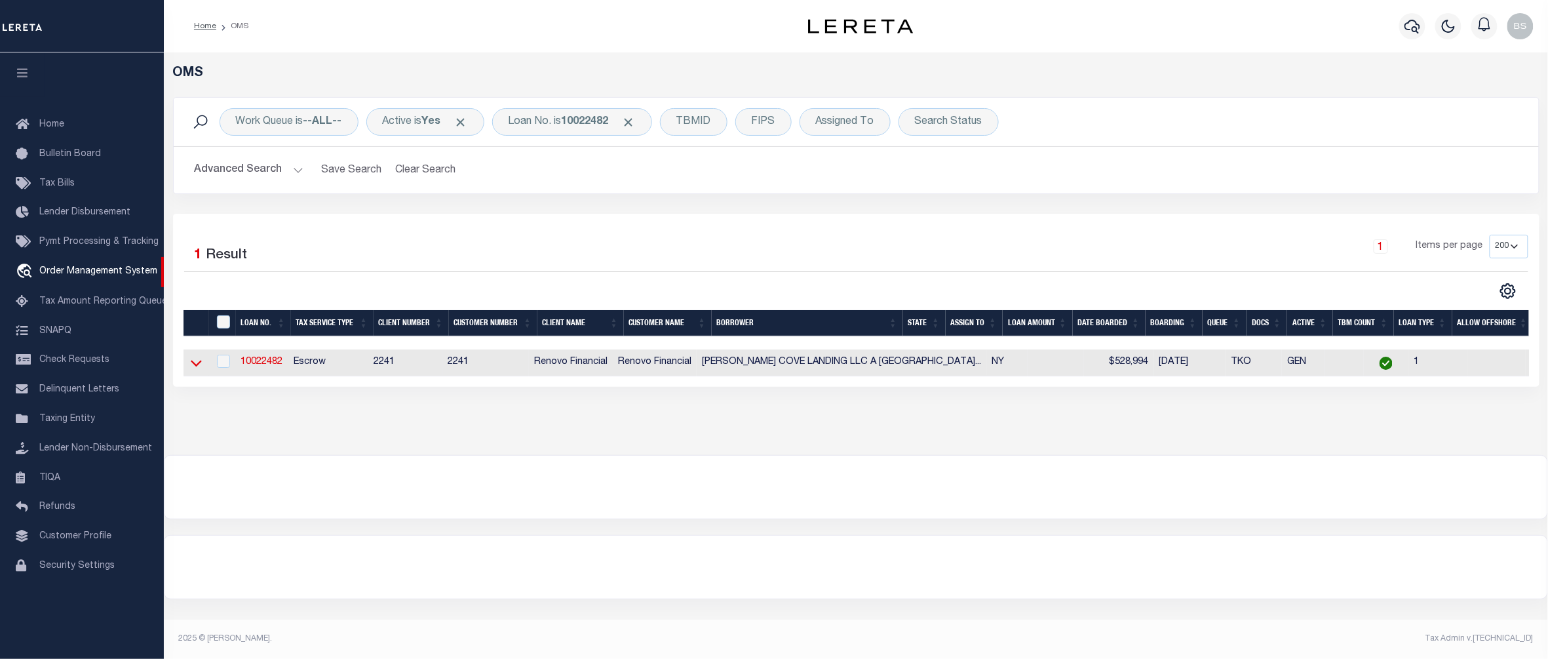
click at [193, 365] on icon at bounding box center [196, 363] width 11 height 14
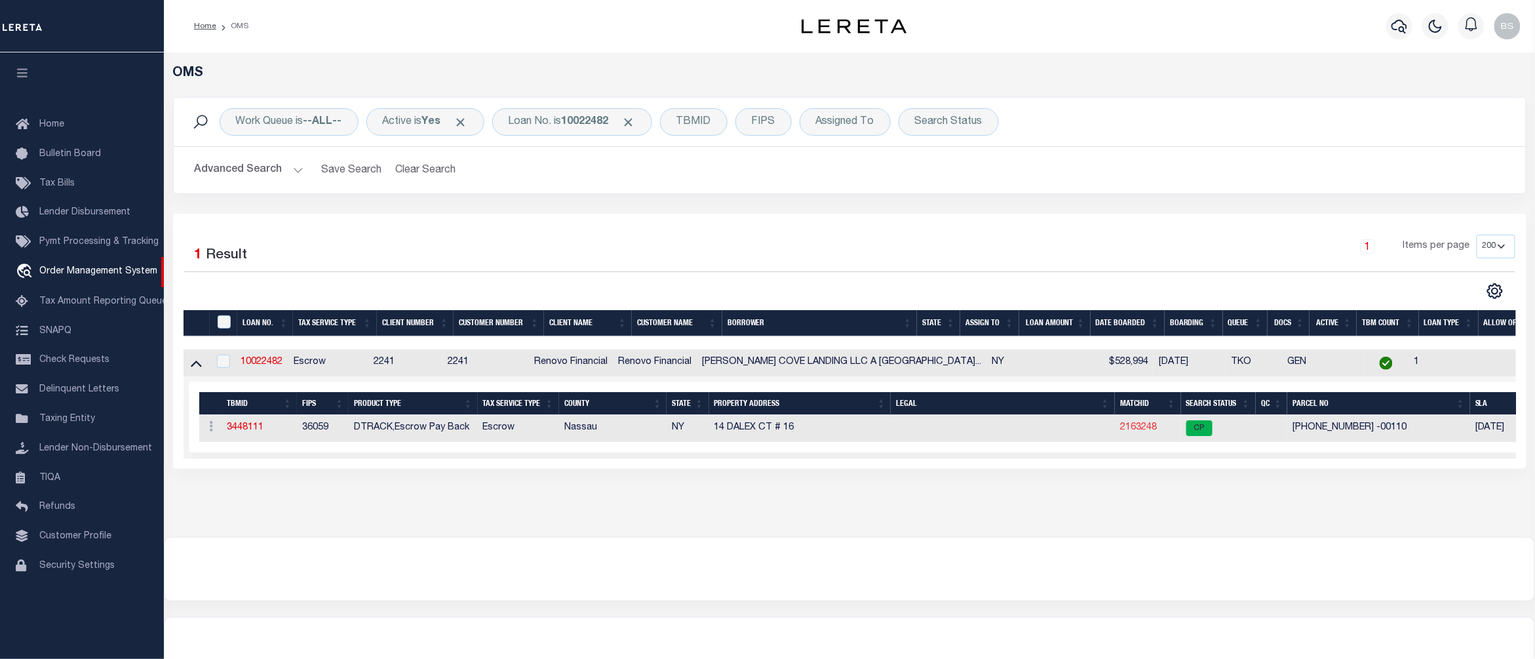
click at [1139, 431] on link "2163248" at bounding box center [1138, 427] width 37 height 9
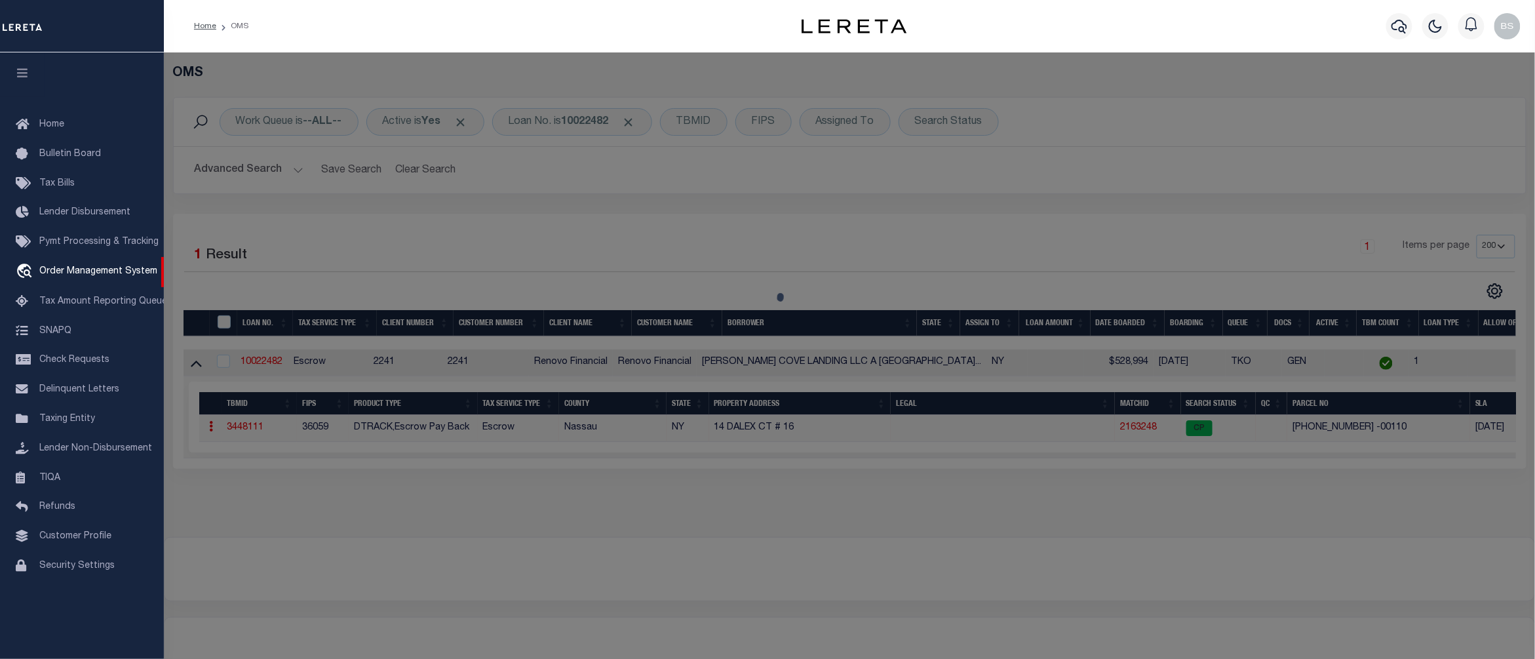
checkbox input "false"
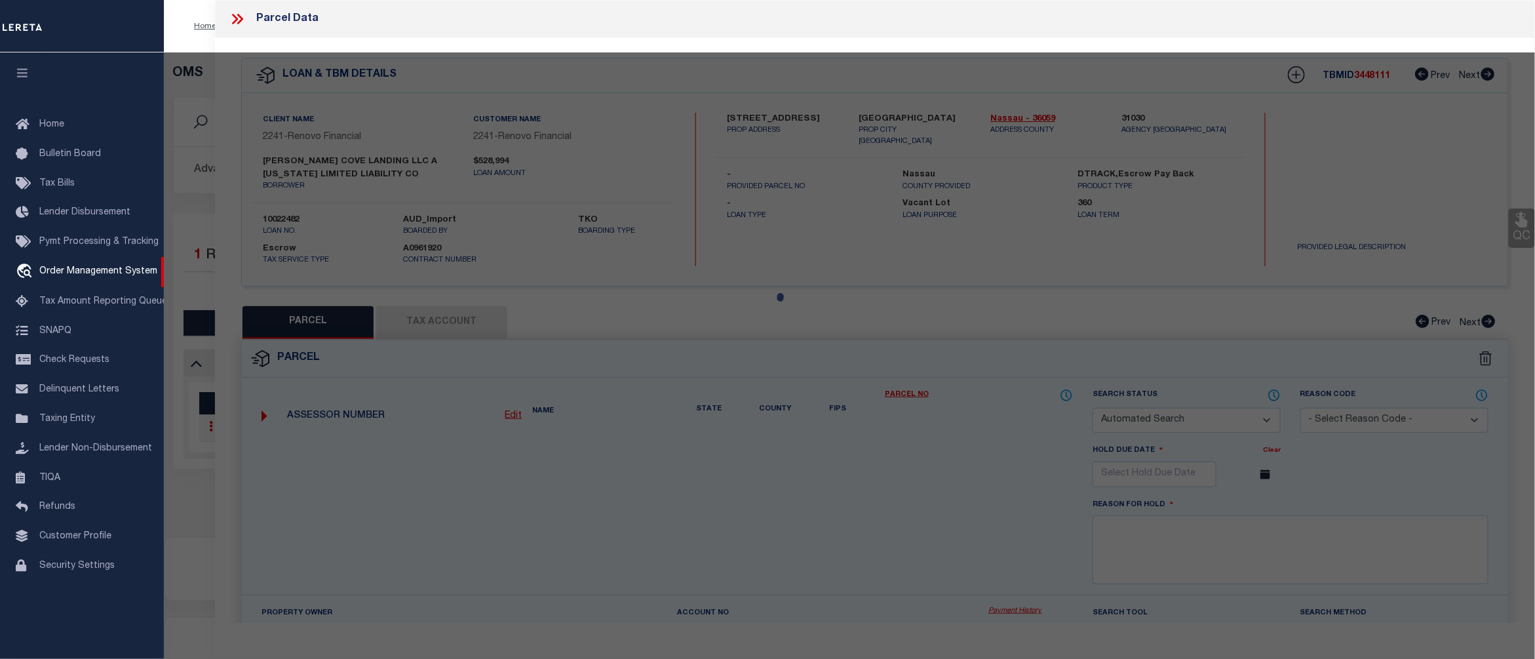
select select "CP"
type input "PIRONI,ANGELO & SILVANA"
select select "ATL"
select select "ADD"
type input "[STREET_ADDRESS]"
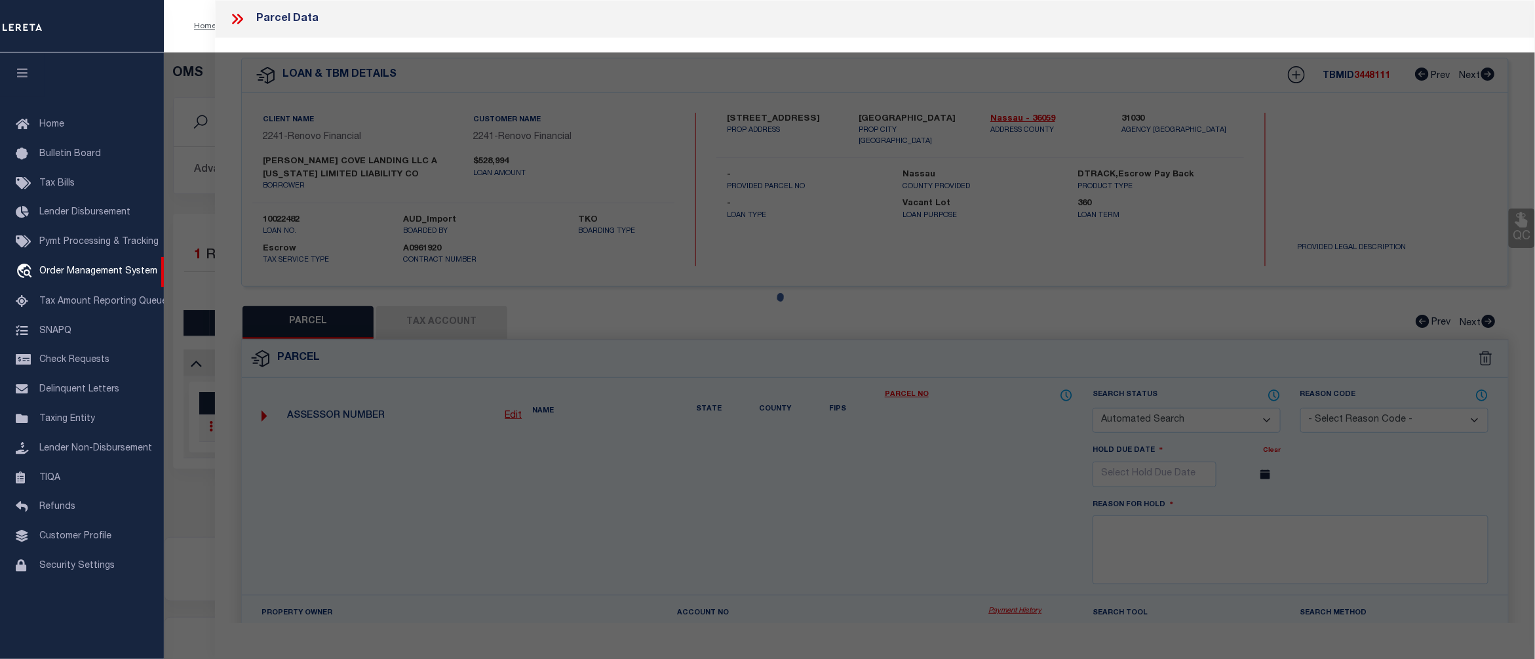
checkbox input "false"
type input "GLEN COVE, NY 11542"
type textarea "TOWN #4 SCH DIST 005"
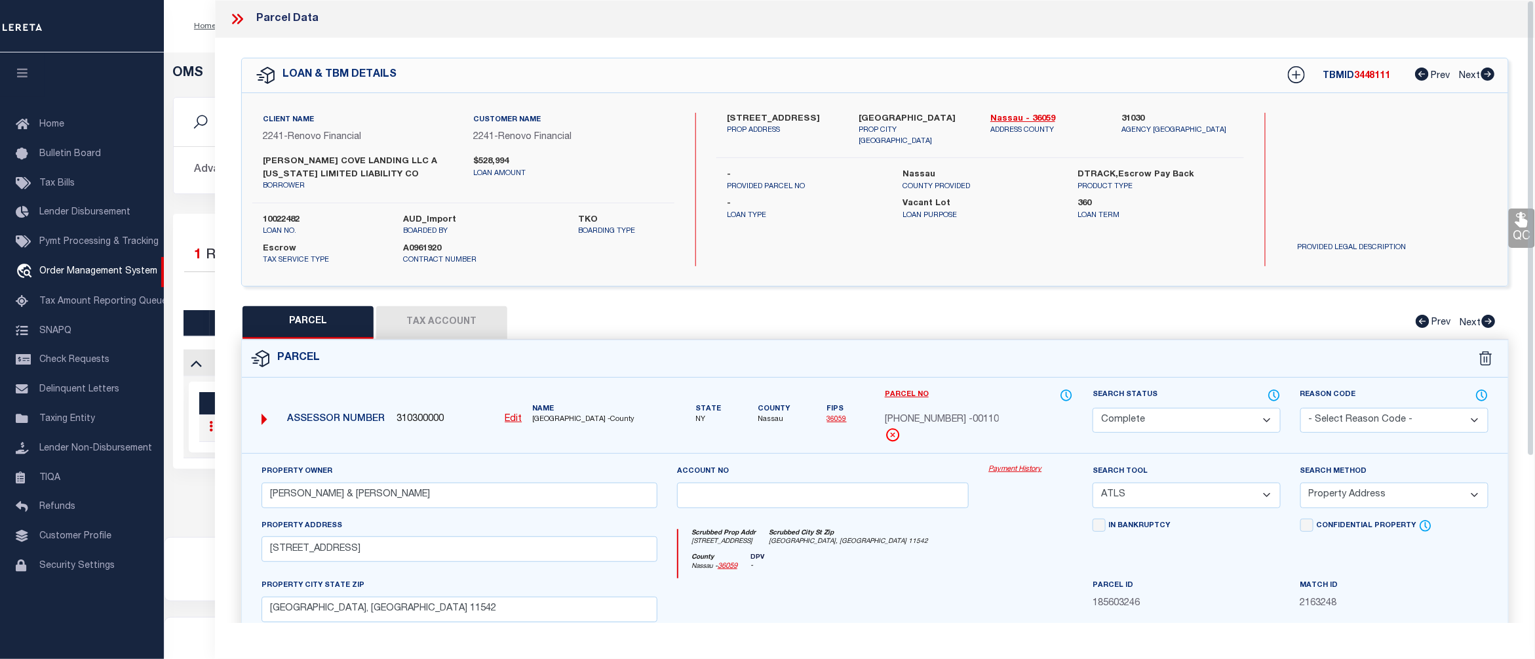
click at [1031, 473] on link "Payment History" at bounding box center [1031, 469] width 85 height 11
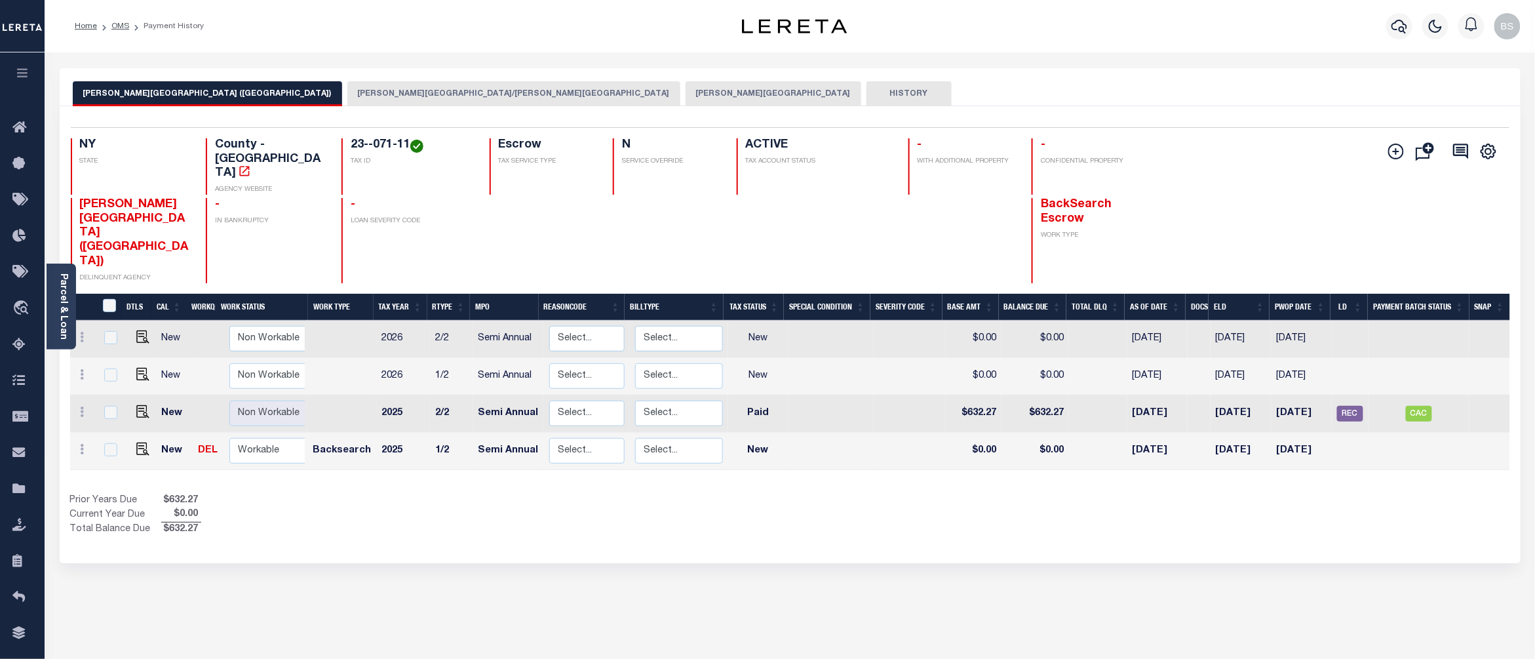
click at [347, 95] on button "[PERSON_NAME][GEOGRAPHIC_DATA]/[PERSON_NAME][GEOGRAPHIC_DATA]" at bounding box center [513, 93] width 333 height 25
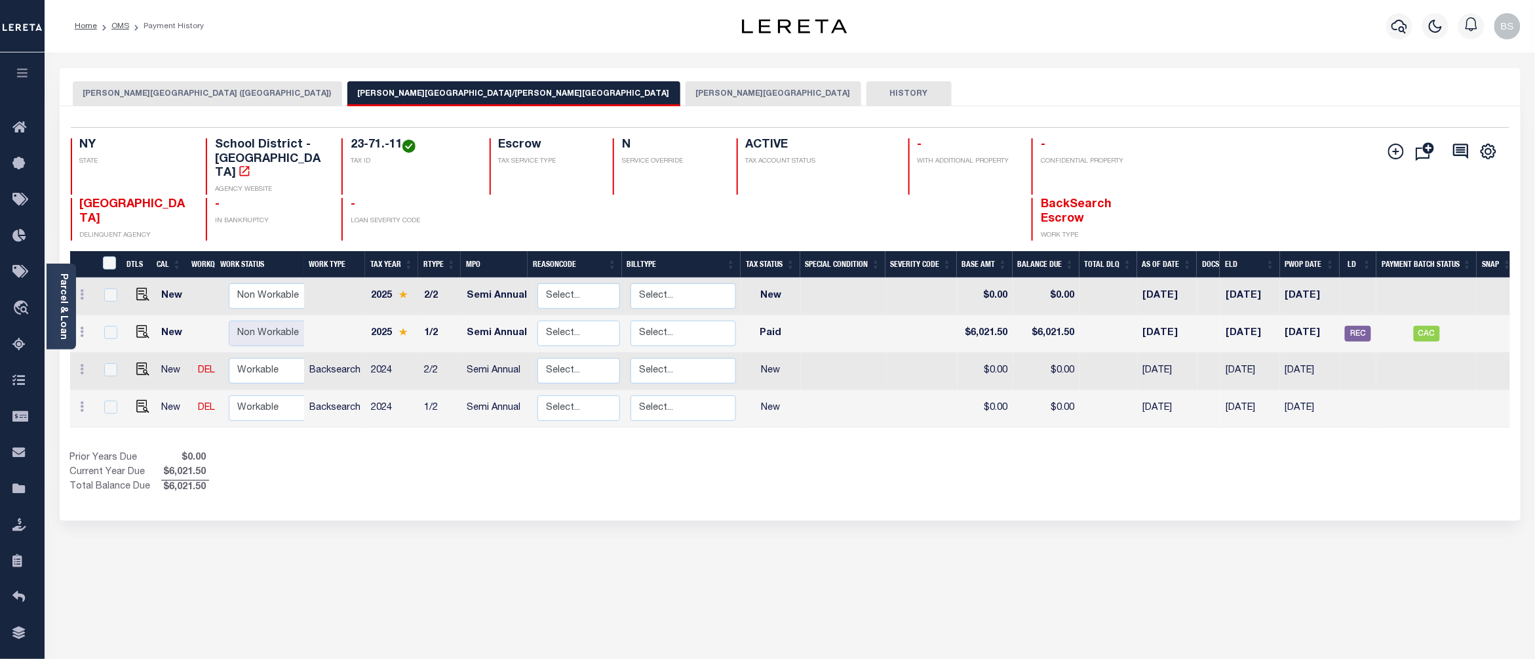
click at [686, 92] on button "[PERSON_NAME][GEOGRAPHIC_DATA]" at bounding box center [774, 93] width 176 height 25
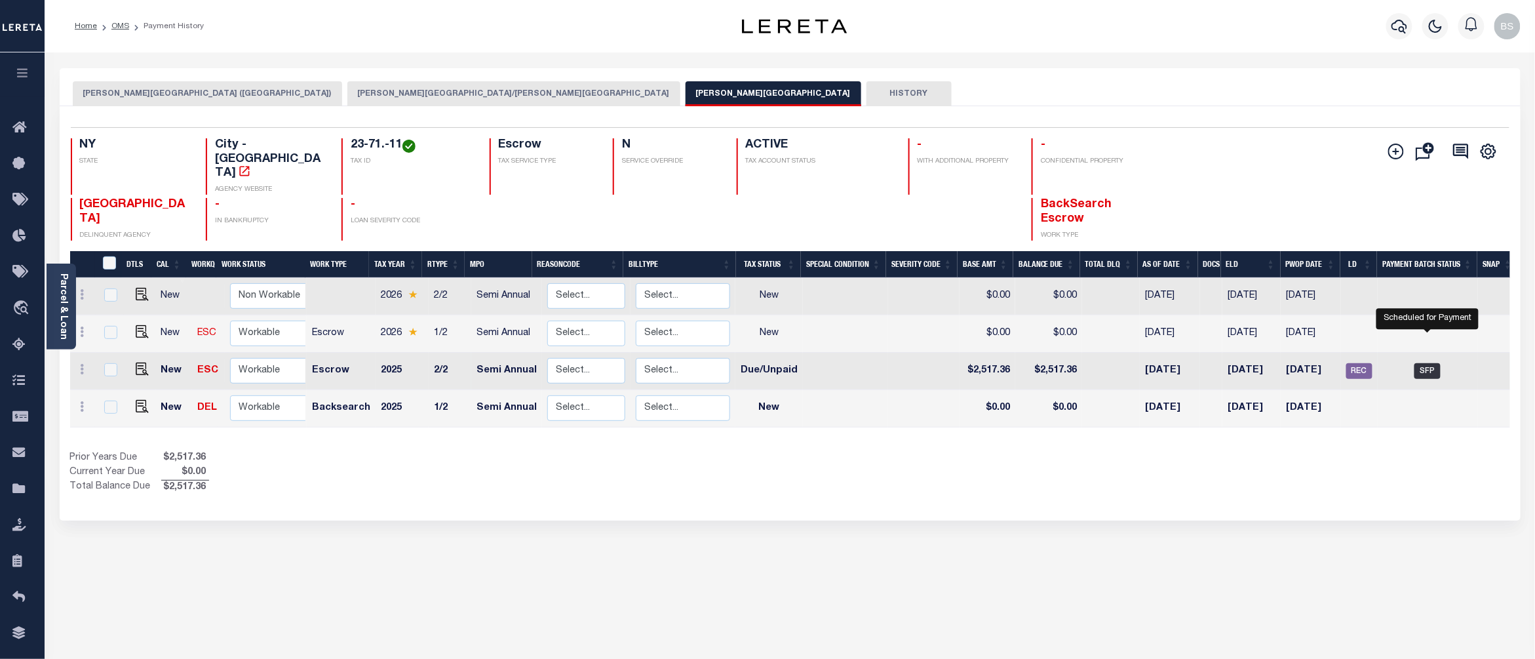
click at [1428, 363] on span "SFP" at bounding box center [1428, 371] width 26 height 16
checkbox input "true"
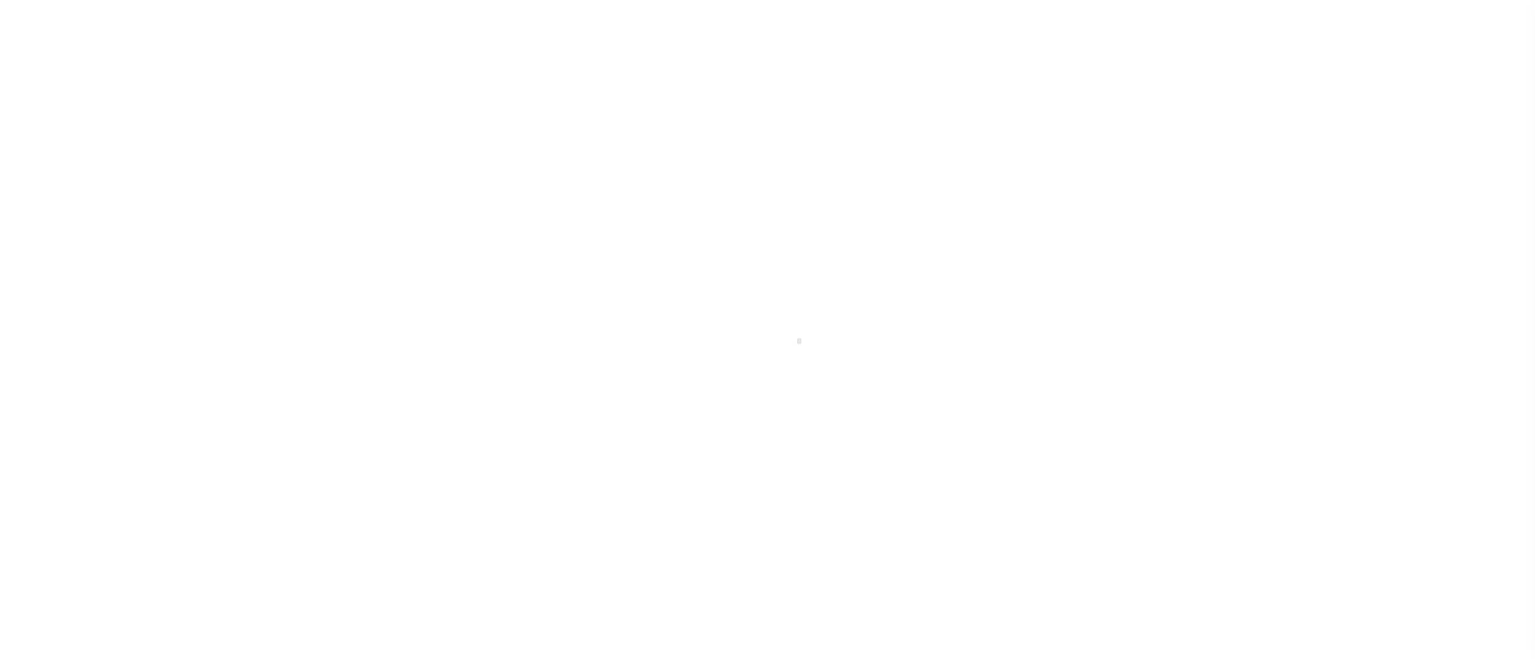
select select "SFP"
select select "37"
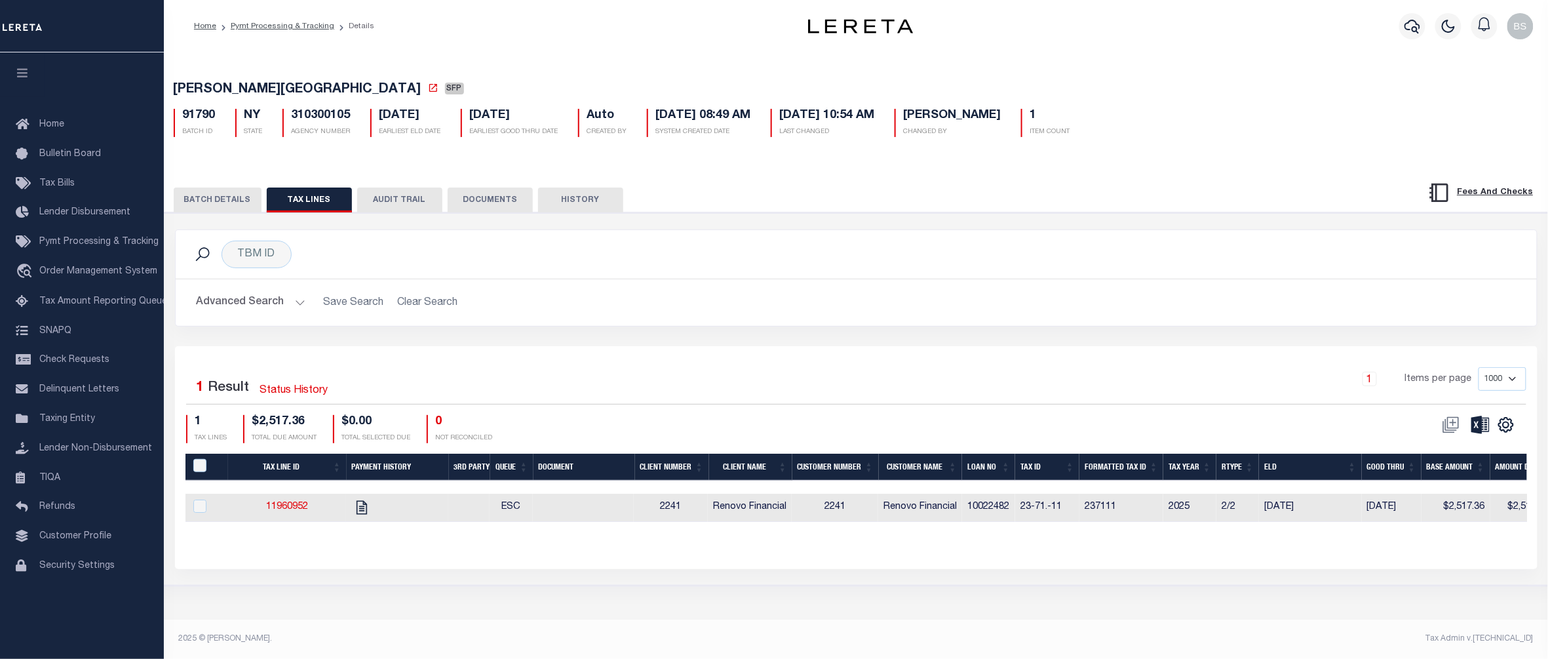
click at [212, 199] on button "BATCH DETAILS" at bounding box center [218, 199] width 88 height 25
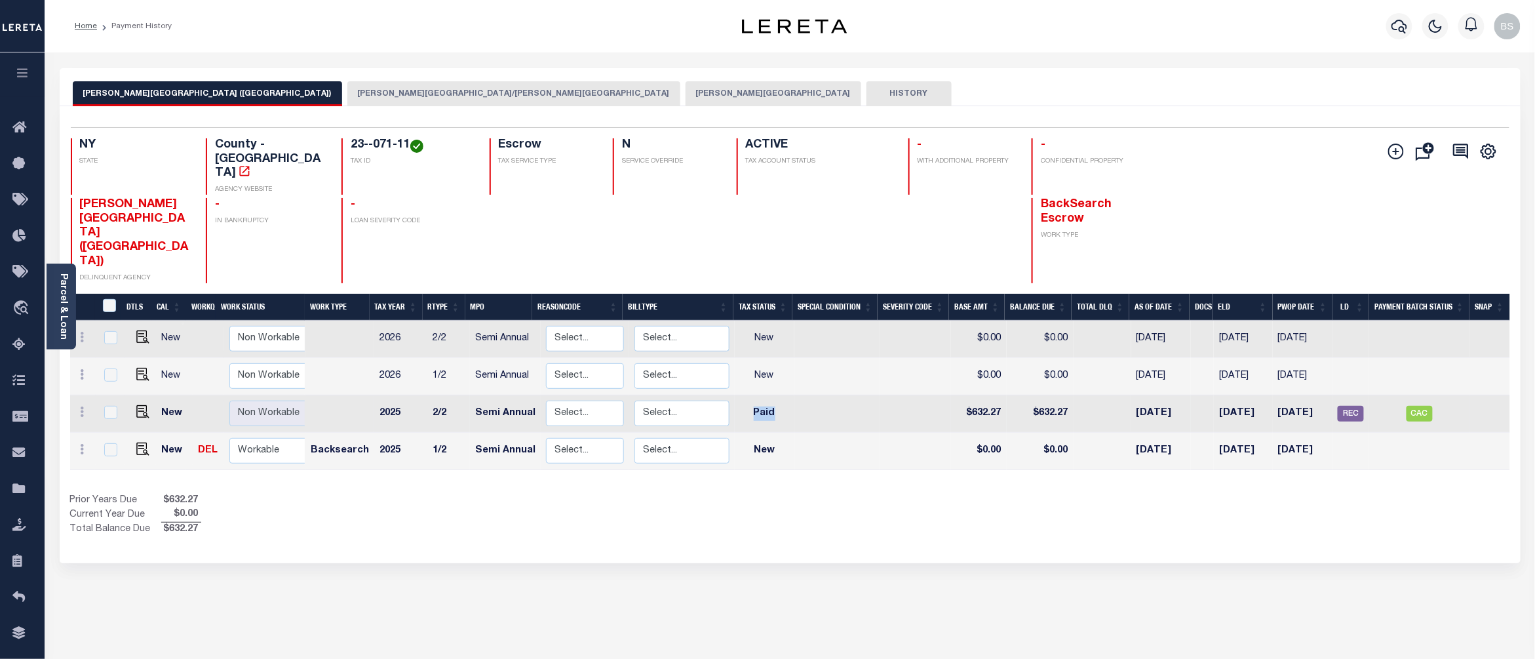
drag, startPoint x: 751, startPoint y: 349, endPoint x: 826, endPoint y: 350, distance: 75.4
click at [826, 395] on tr "New Non Workable Workable 2025 2/2 Semi Annual Select... Payment Reversal Taxab…" at bounding box center [790, 413] width 1440 height 37
click at [686, 92] on button "GLEN COVE CITY" at bounding box center [774, 93] width 176 height 25
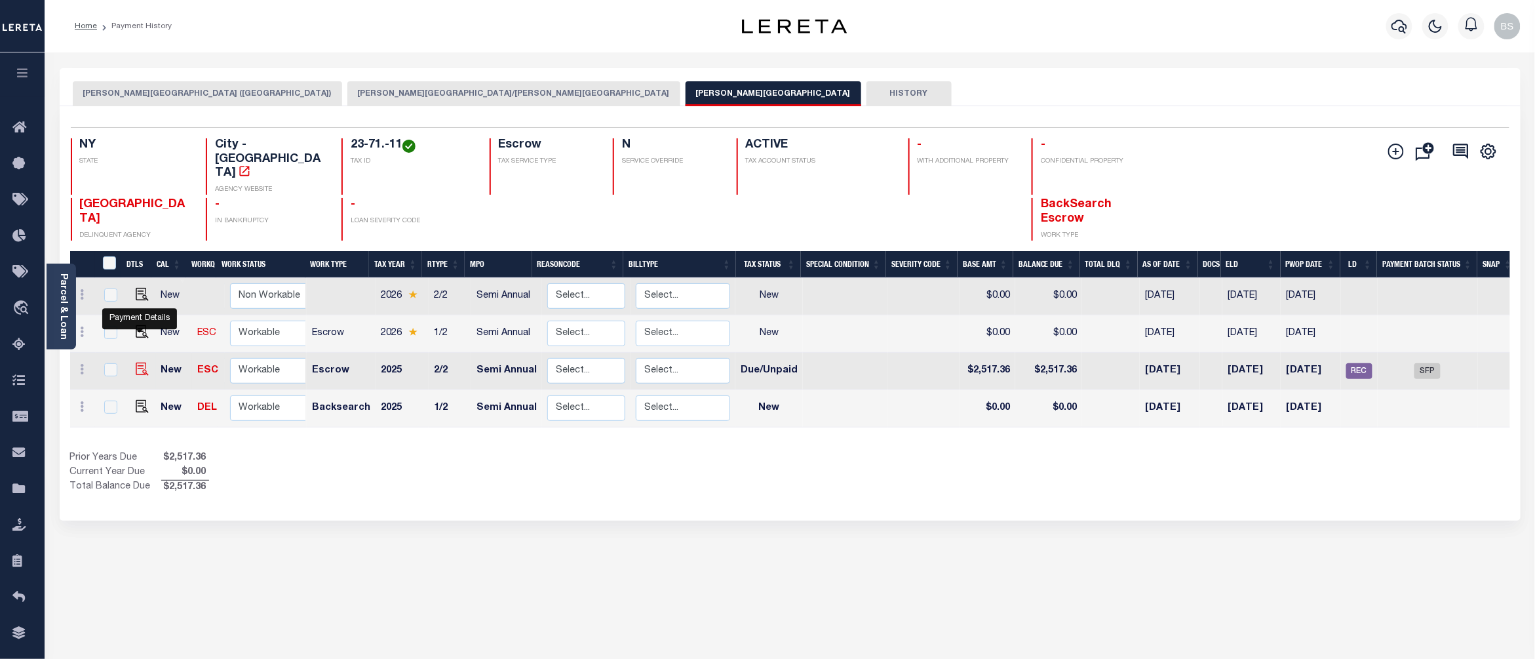
click at [140, 363] on img "" at bounding box center [142, 369] width 13 height 13
checkbox input "true"
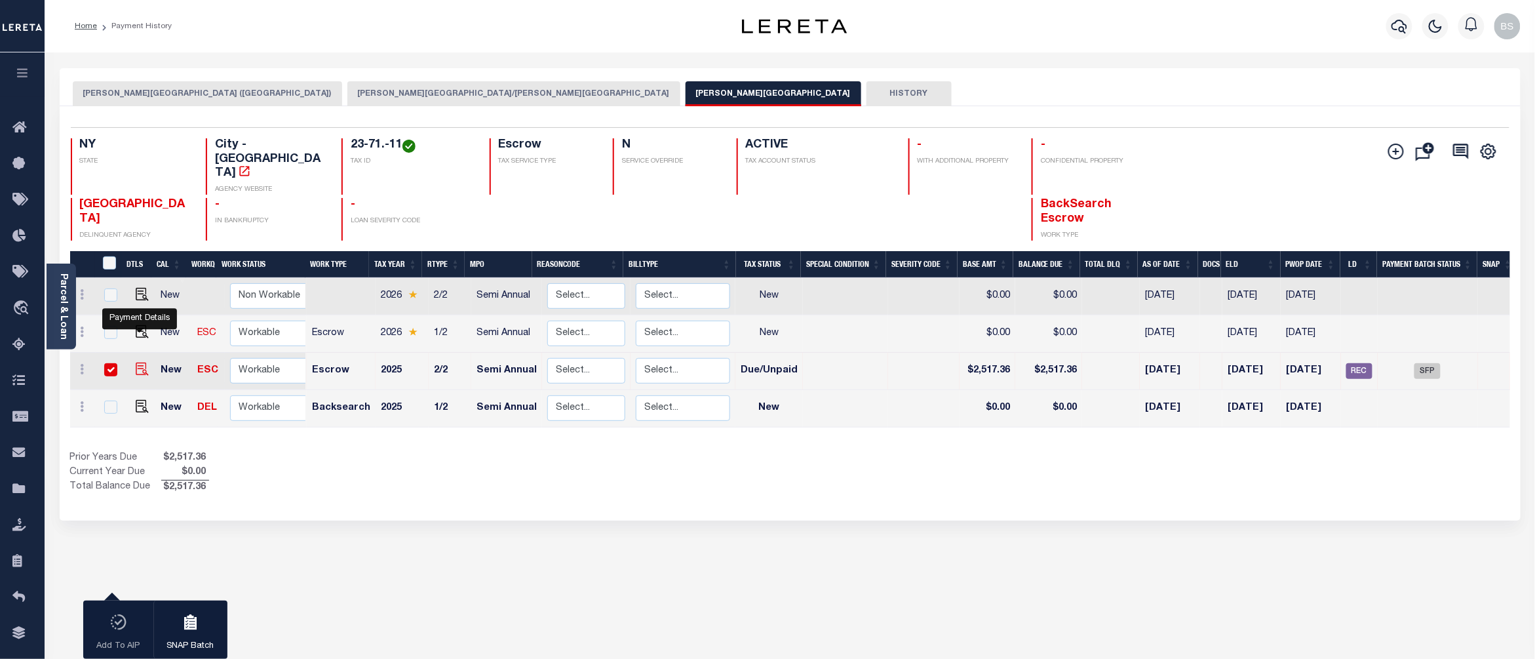
click at [138, 363] on img "" at bounding box center [142, 369] width 13 height 13
checkbox input "false"
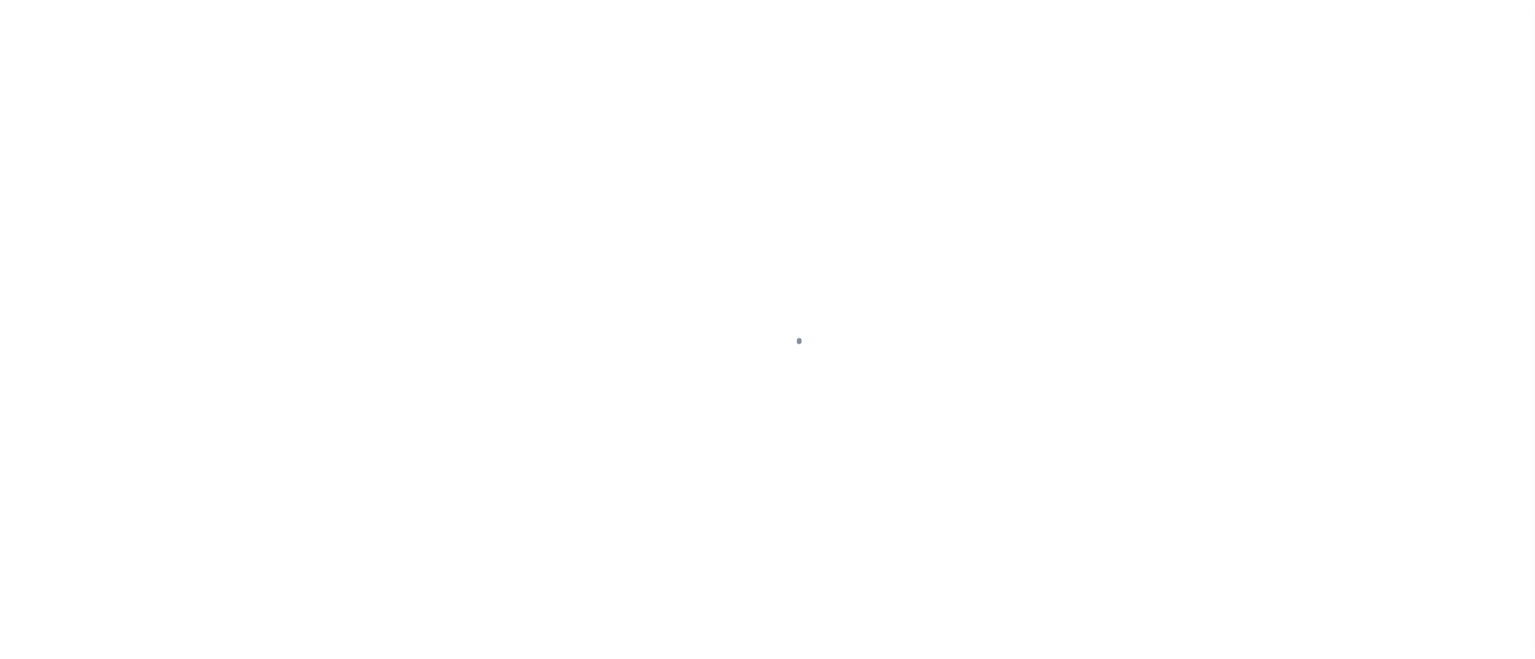
select select "DUE"
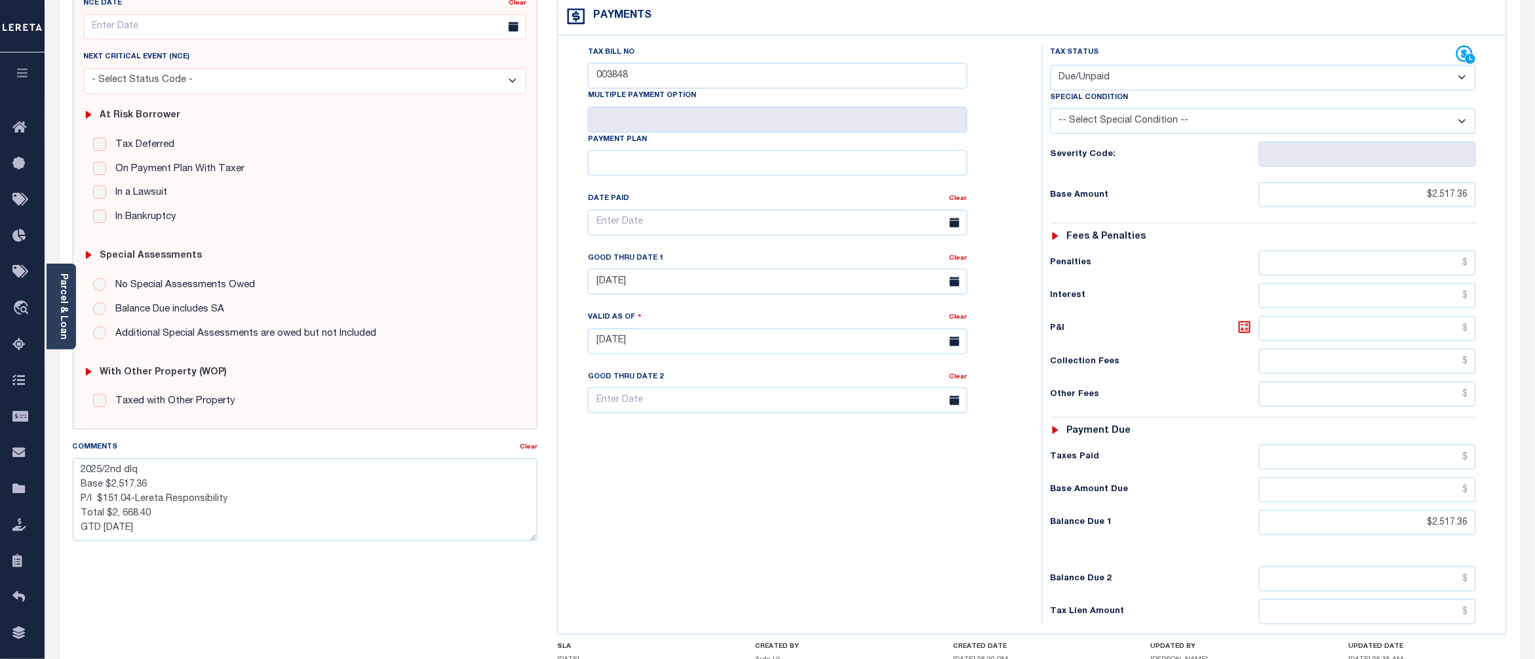
scroll to position [174, 0]
drag, startPoint x: 242, startPoint y: 501, endPoint x: 80, endPoint y: 488, distance: 162.4
click at [80, 488] on textarea "2025/2nd dlq Base $2,517.36 P/I $151.04-Lereta Responsibility Total $2, 668.40 …" at bounding box center [305, 497] width 465 height 83
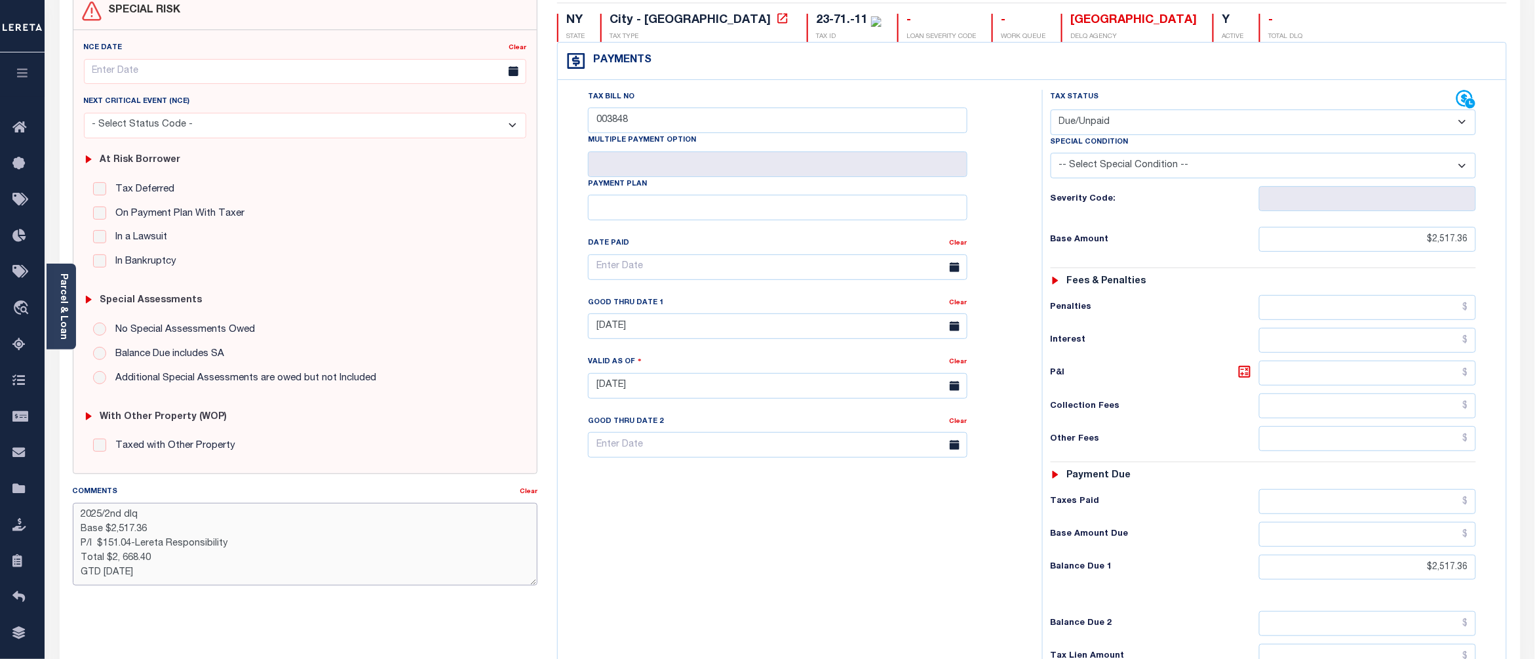
scroll to position [87, 0]
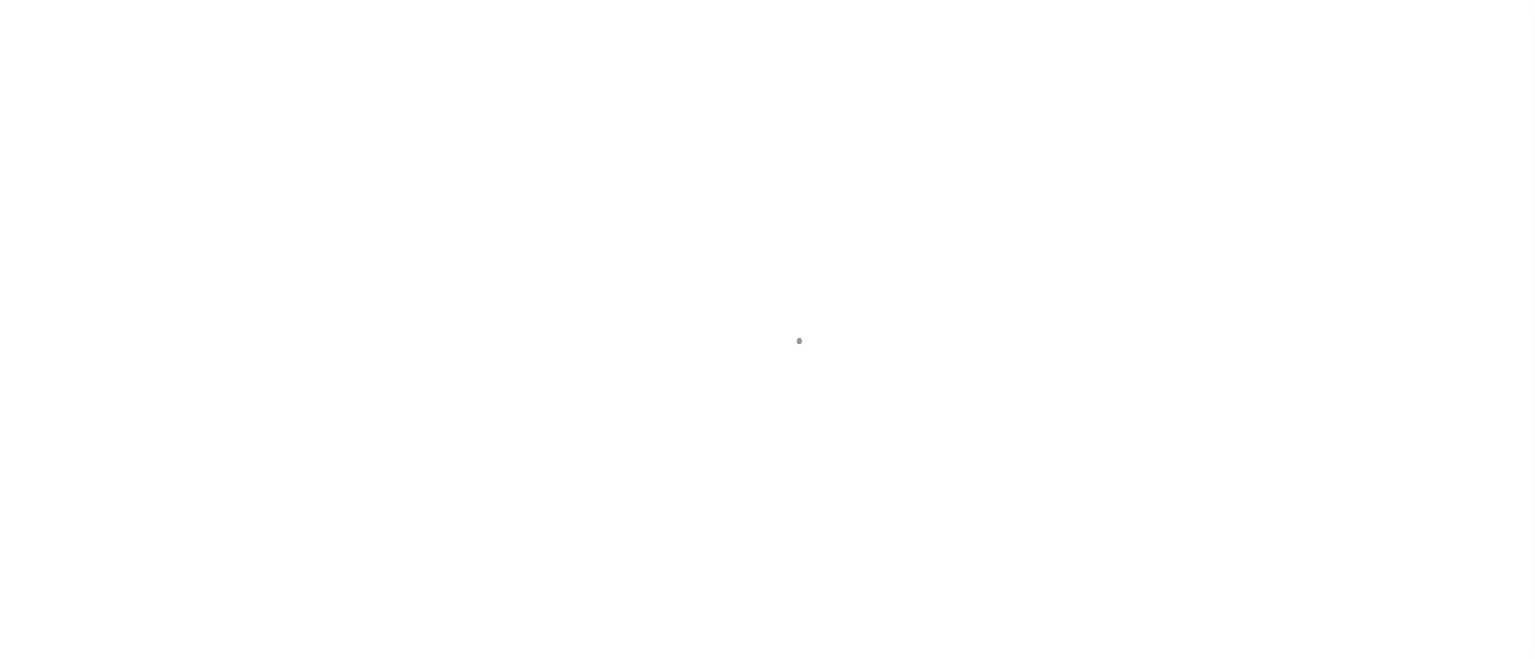
select select "DUE"
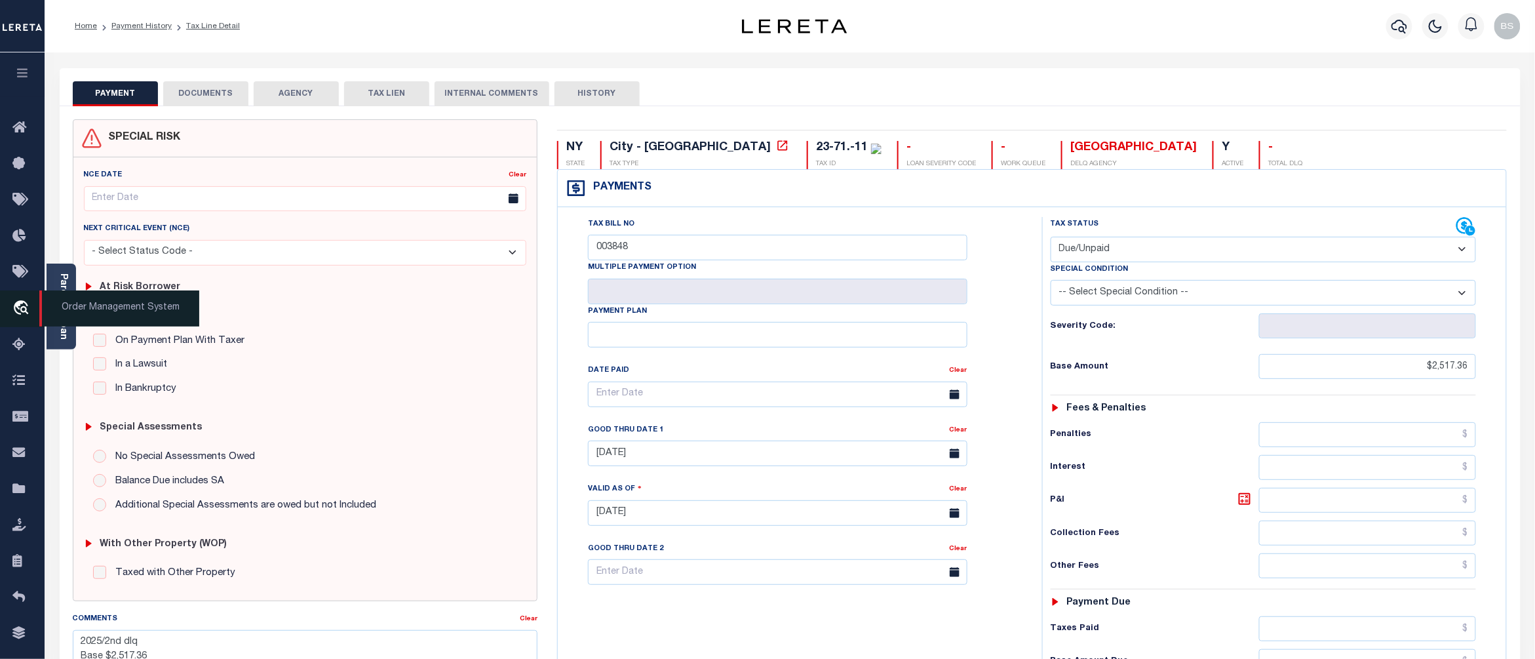
click at [79, 305] on span "Order Management System" at bounding box center [119, 308] width 160 height 36
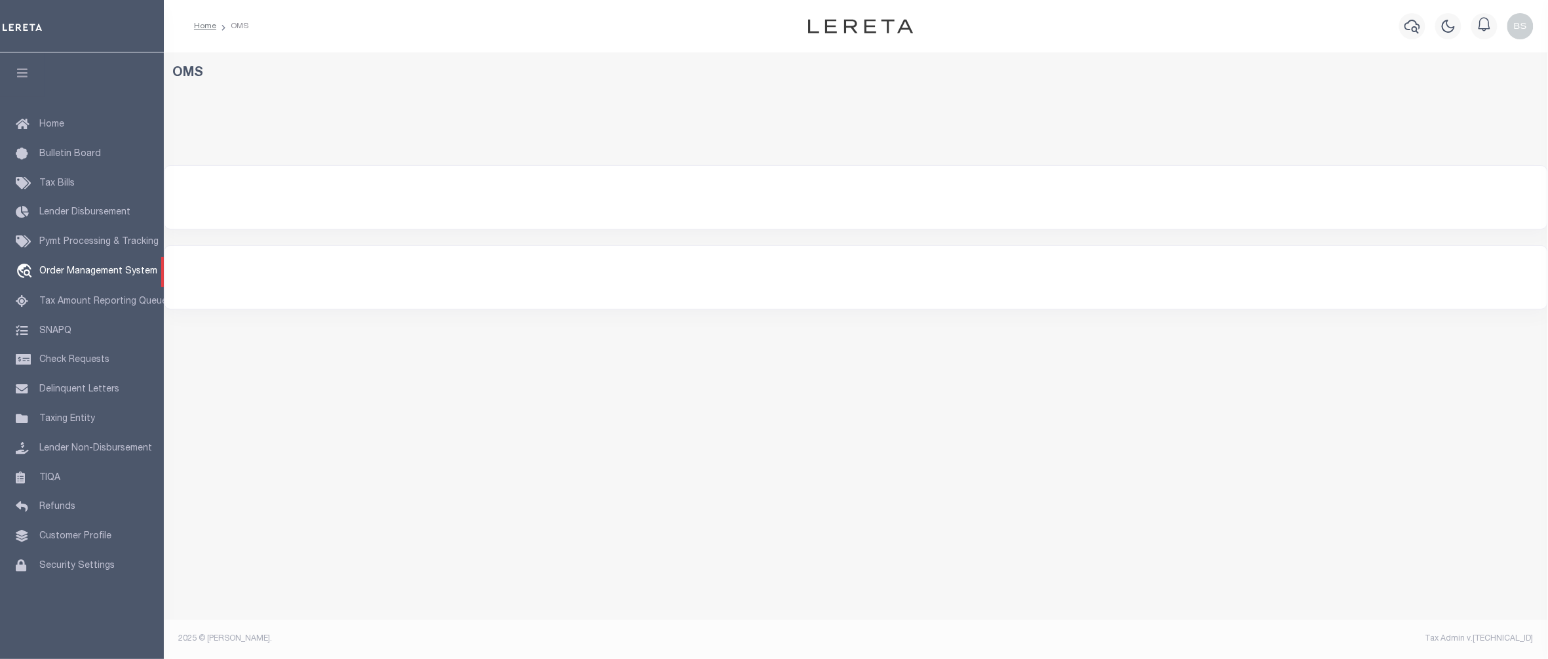
select select "200"
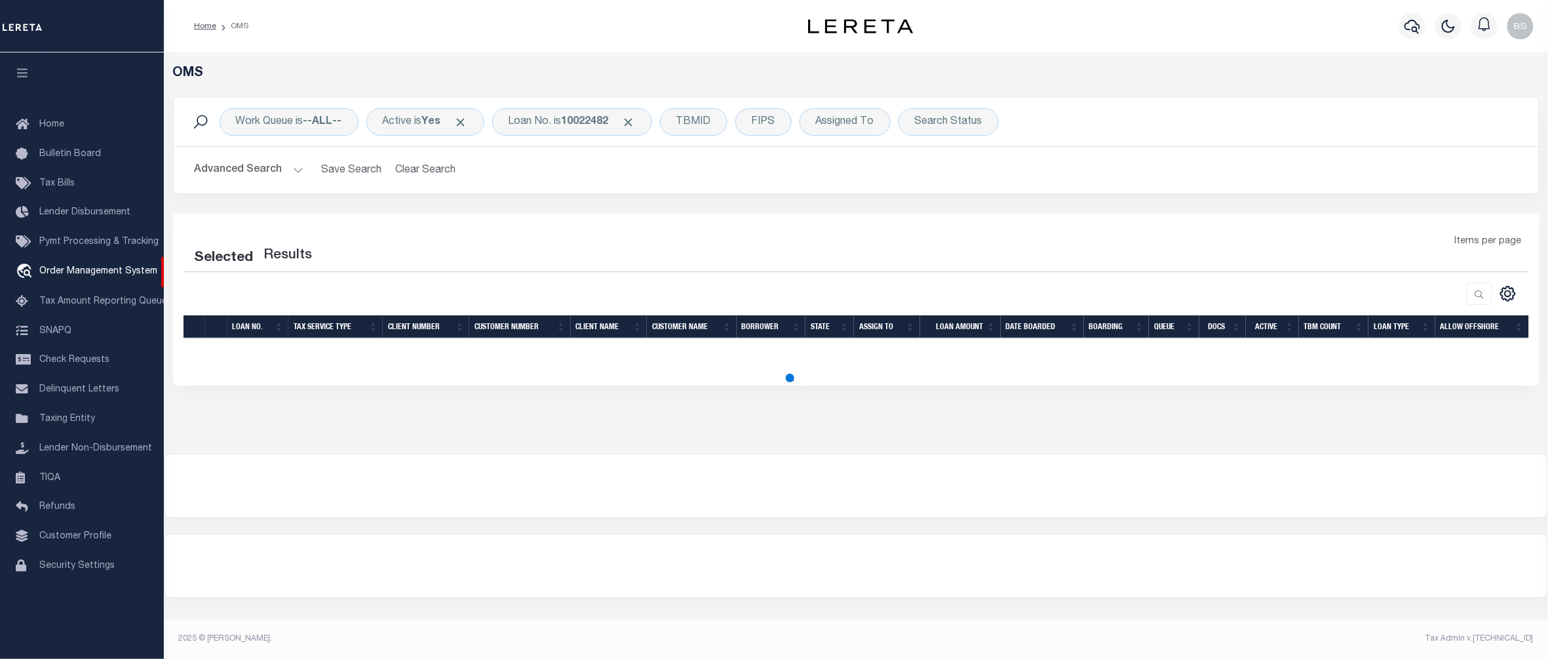
select select "200"
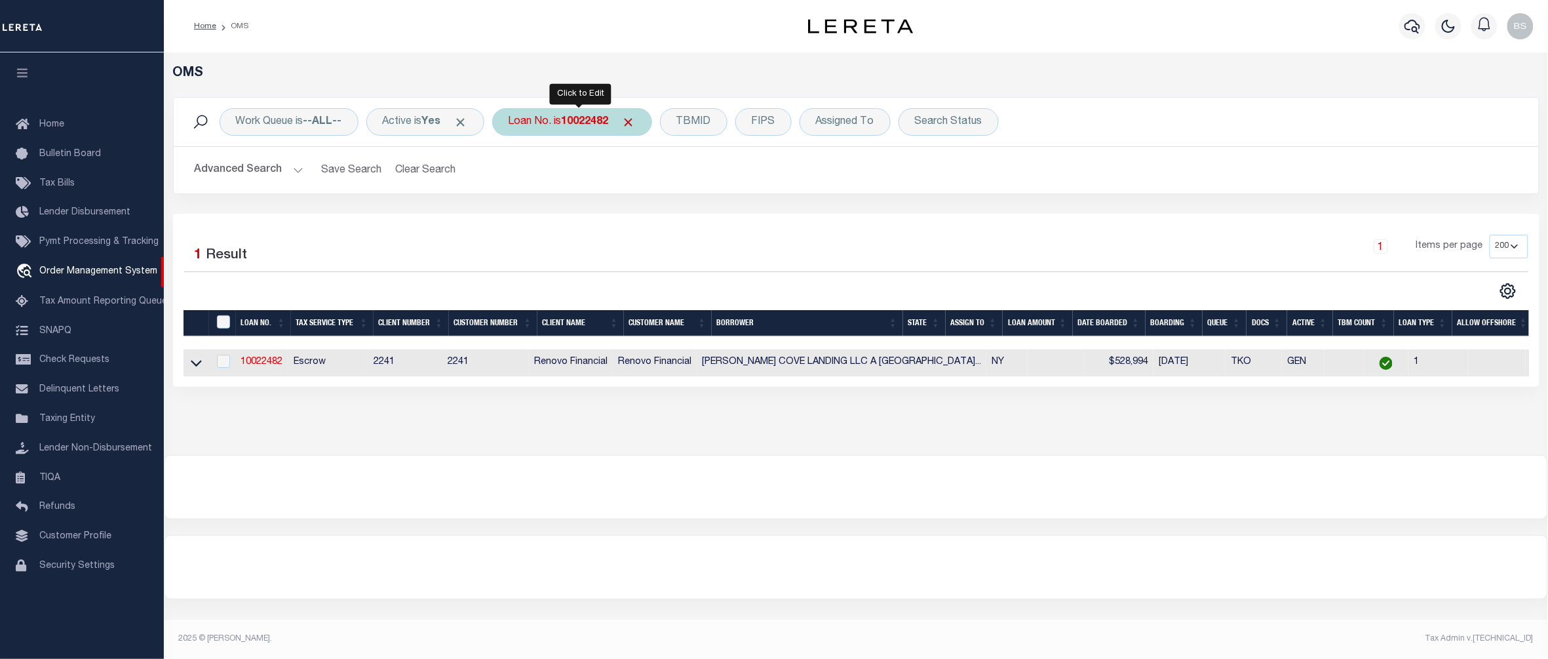
click at [576, 127] on b "10022482" at bounding box center [585, 122] width 47 height 10
type input "111734"
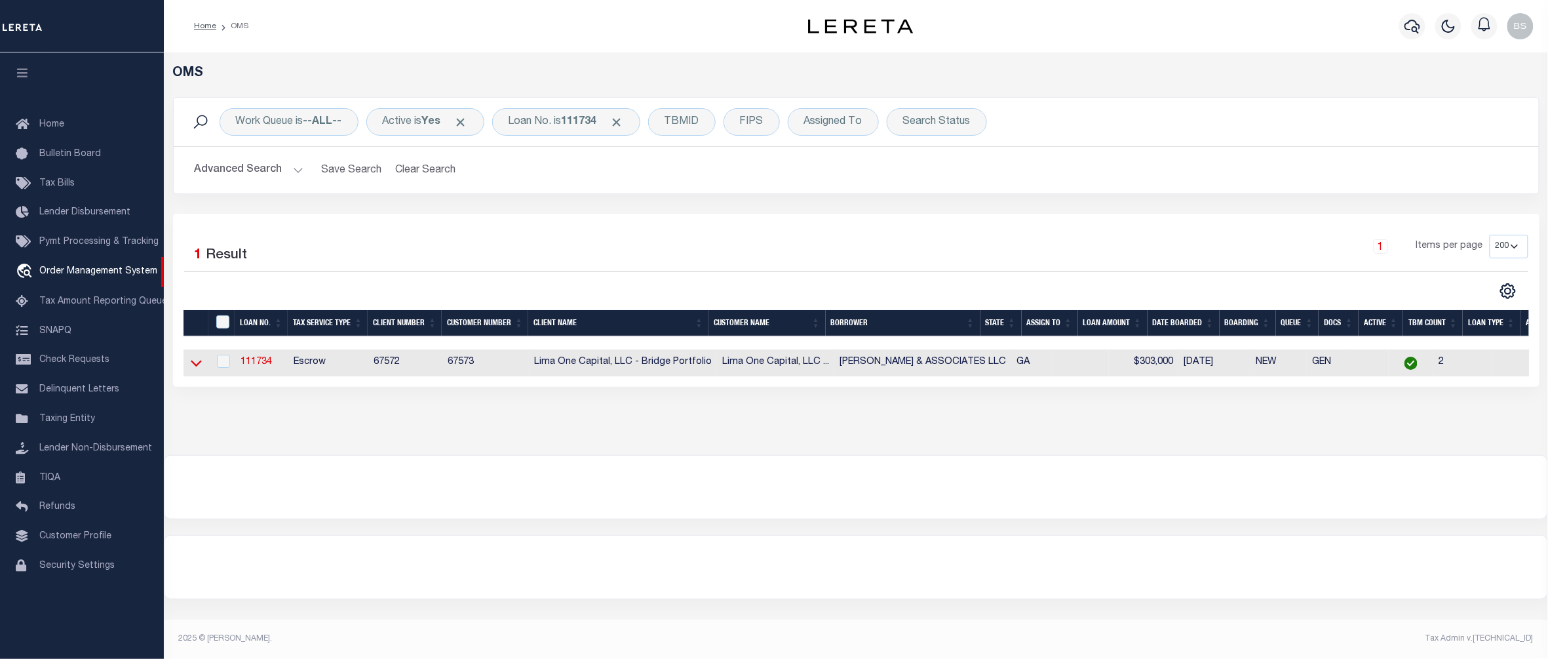
click at [194, 368] on icon at bounding box center [196, 363] width 11 height 14
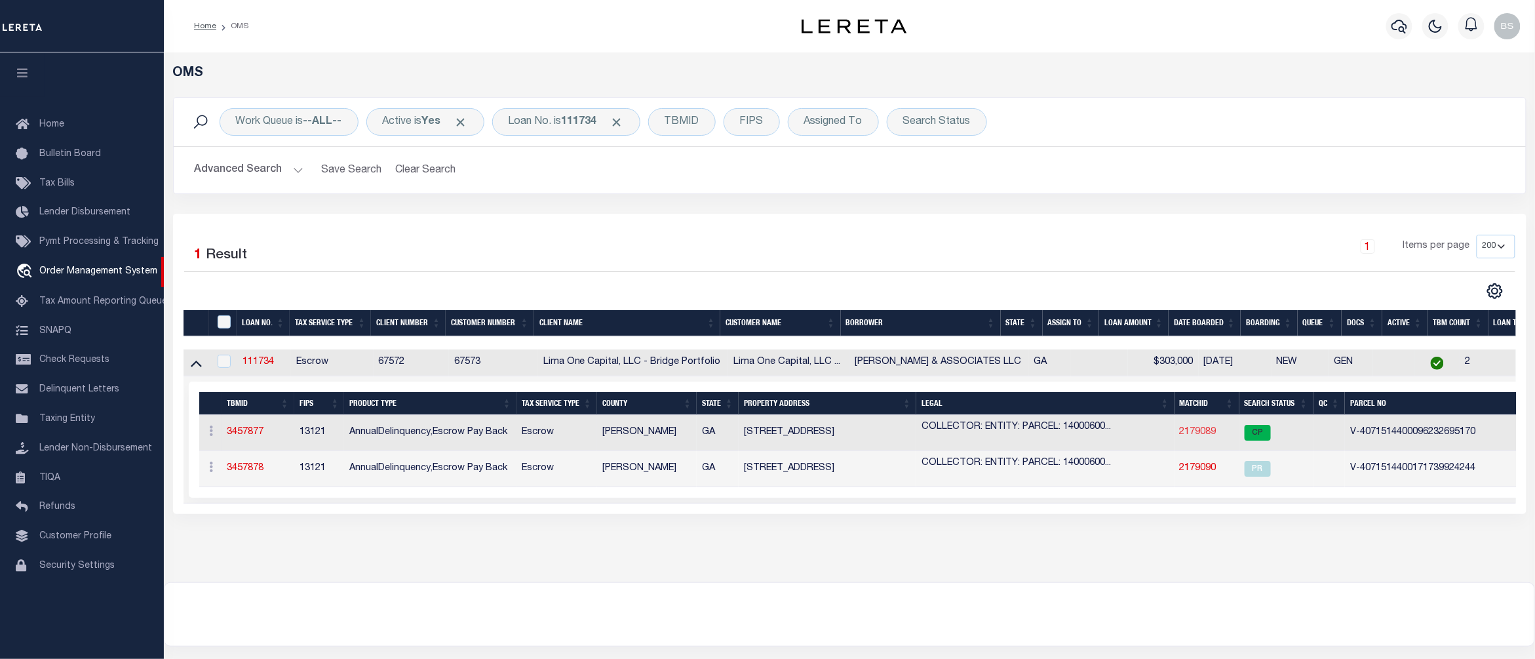
click at [1204, 434] on link "2179089" at bounding box center [1198, 431] width 37 height 9
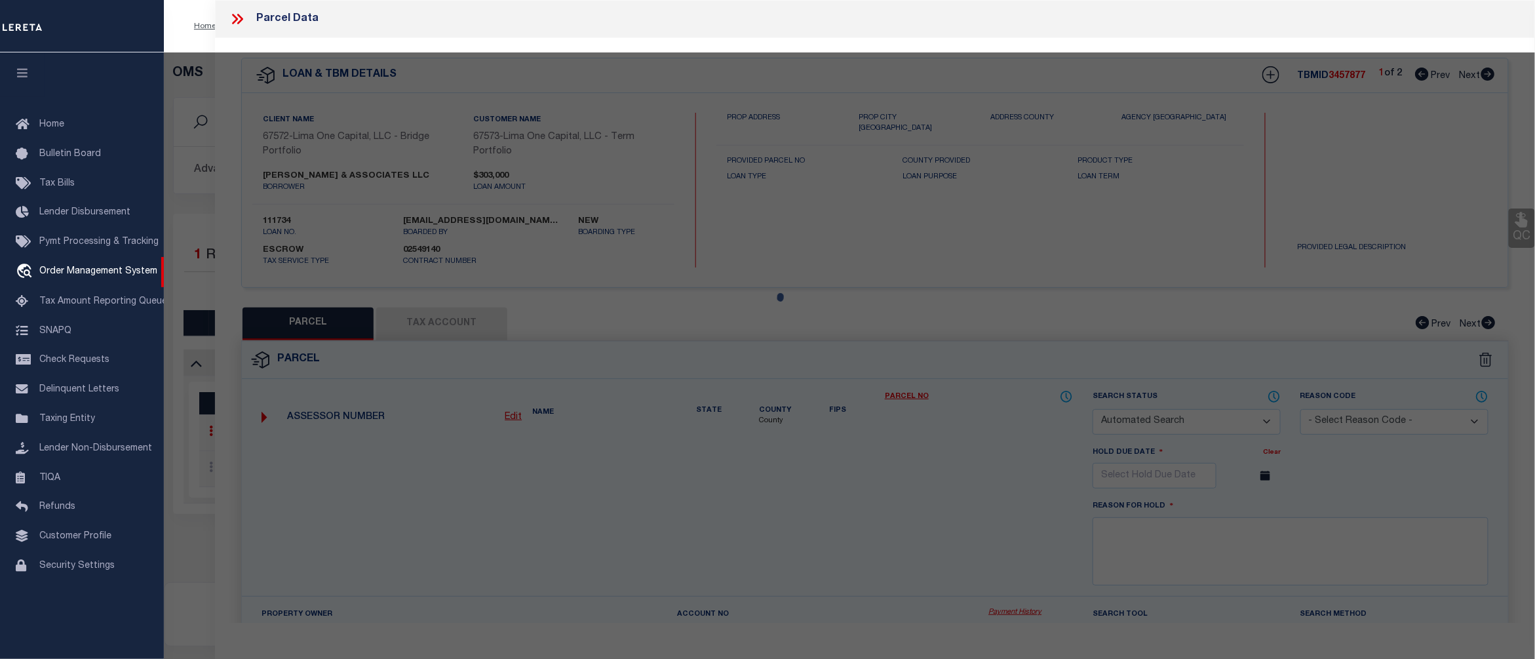
checkbox input "false"
select select "CP"
select select "099"
select select "AGW"
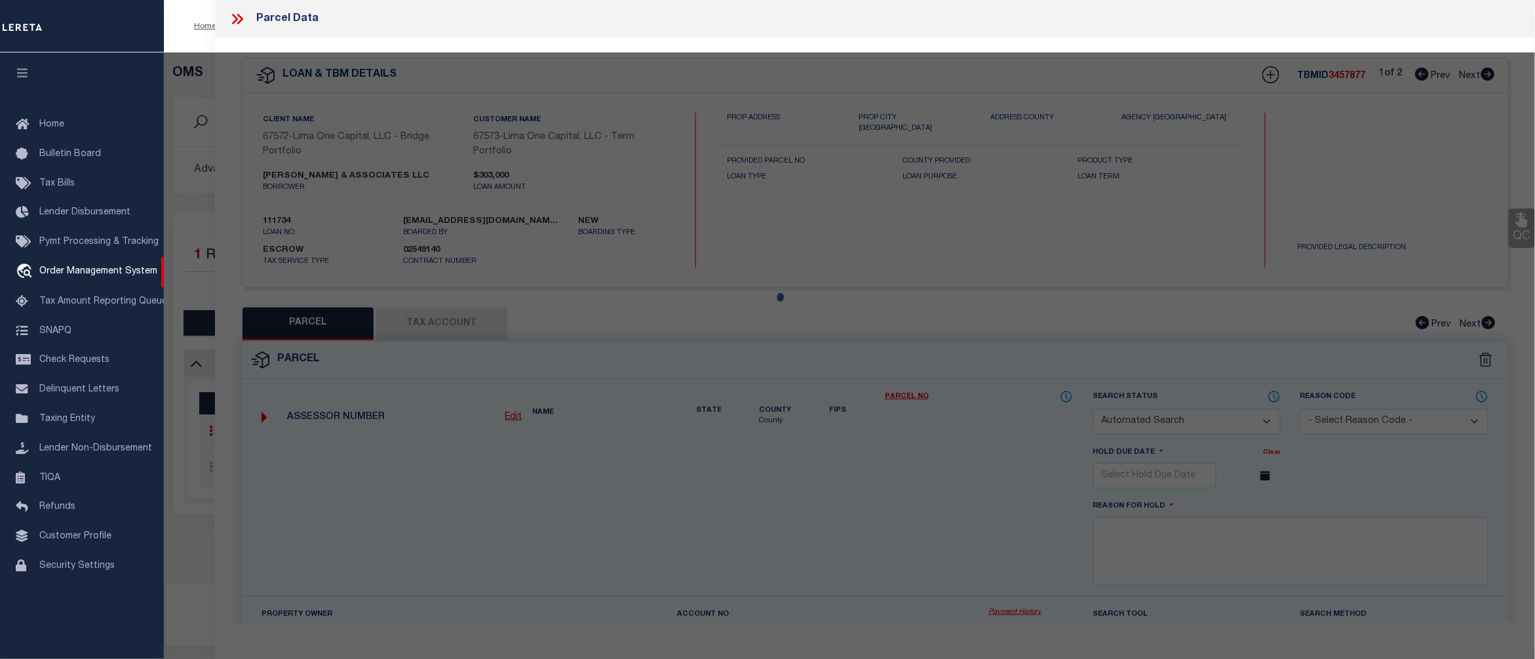
select select
type input "1032 VALLEY VIEW RD"
type input "ATLANTA GA 30315"
type textarea "Request to reactivate parcel"
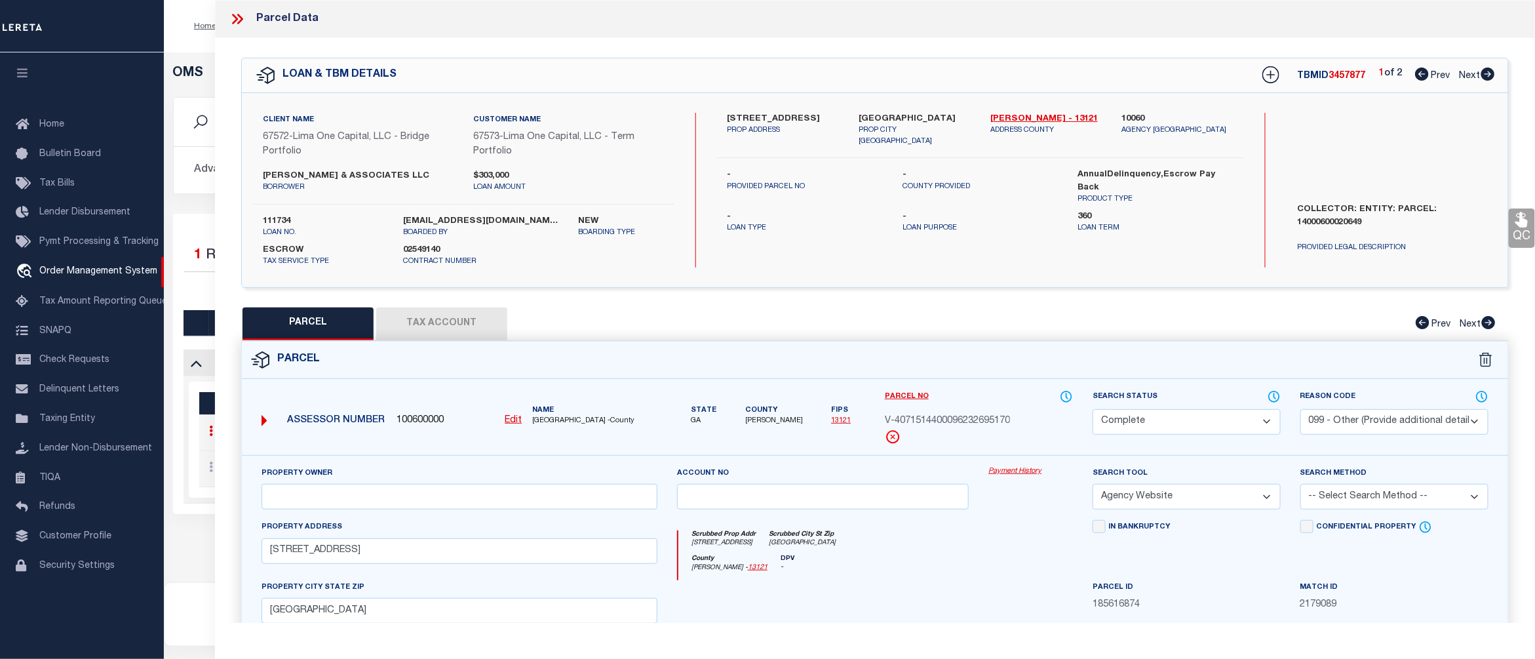
click at [1031, 475] on link "Payment History" at bounding box center [1031, 471] width 85 height 11
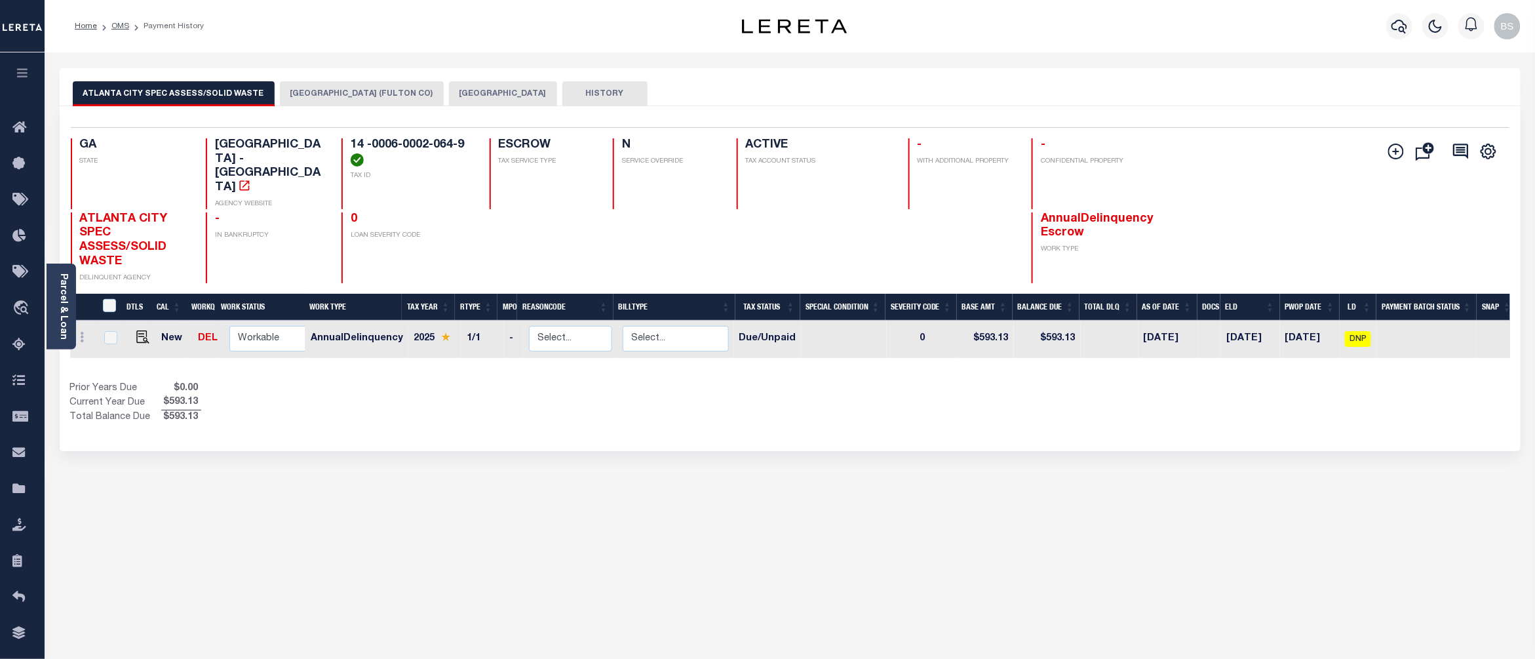
click at [346, 100] on button "ATLANTA CITY (FULTON CO)" at bounding box center [362, 93] width 164 height 25
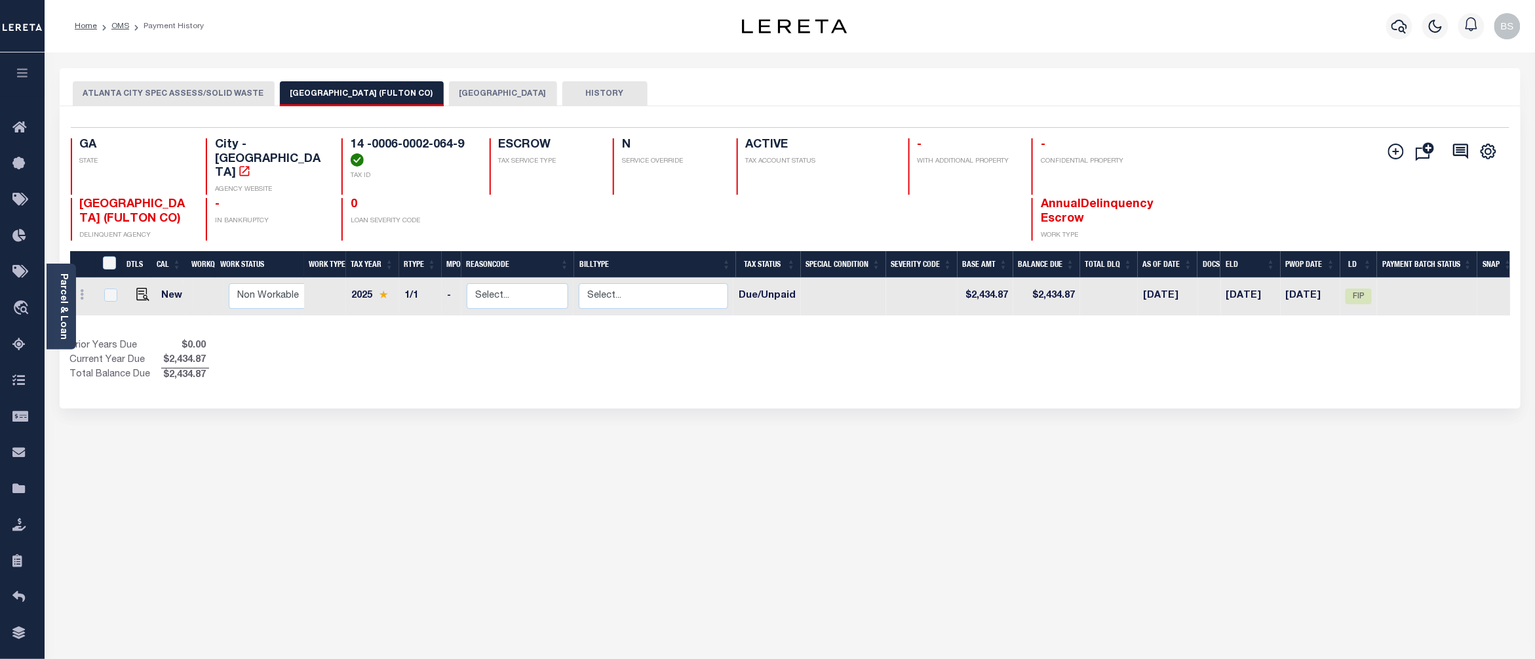
click at [459, 92] on button "FULTON COUNTY" at bounding box center [503, 93] width 108 height 25
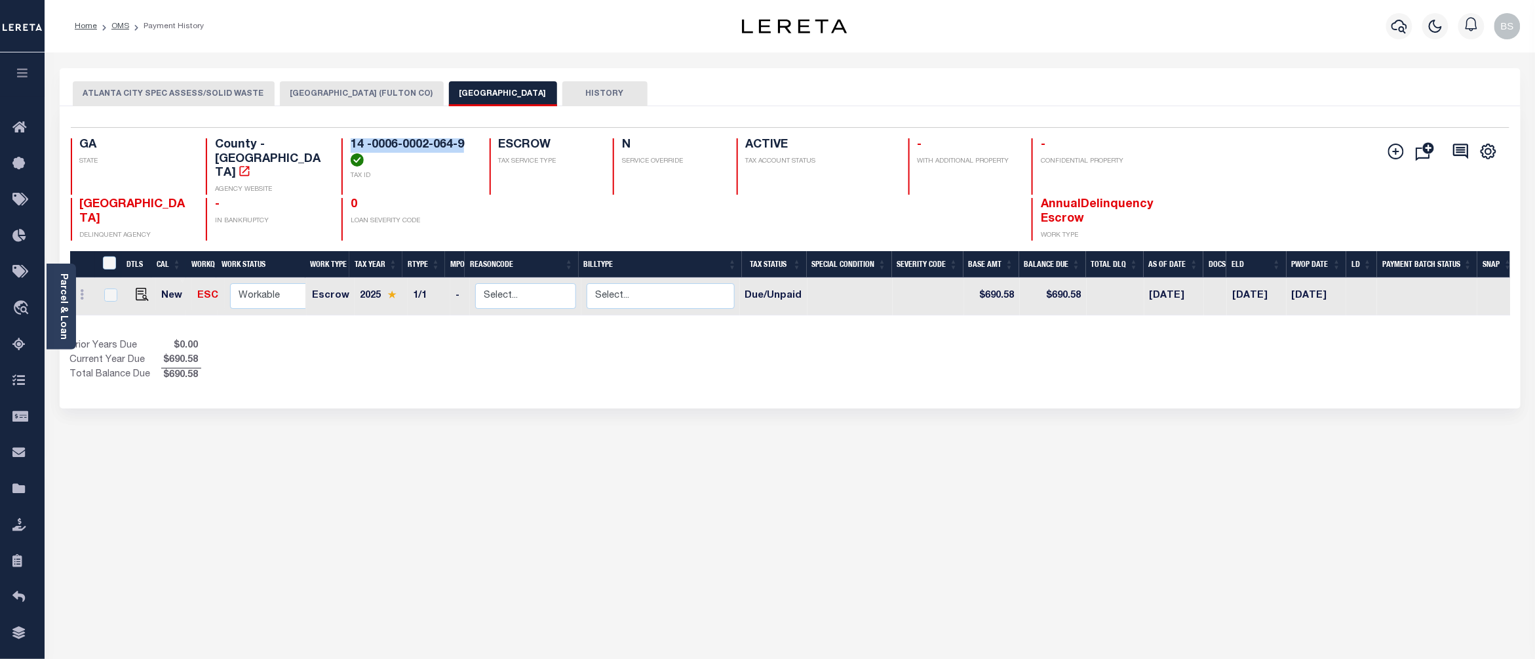
drag, startPoint x: 465, startPoint y: 145, endPoint x: 351, endPoint y: 146, distance: 113.4
click at [351, 146] on h4 "14 -0006-0002-064-9" at bounding box center [412, 152] width 123 height 28
copy h4 "14 -0006-0002-064-9"
click at [105, 312] on span "Order Management System" at bounding box center [119, 308] width 160 height 36
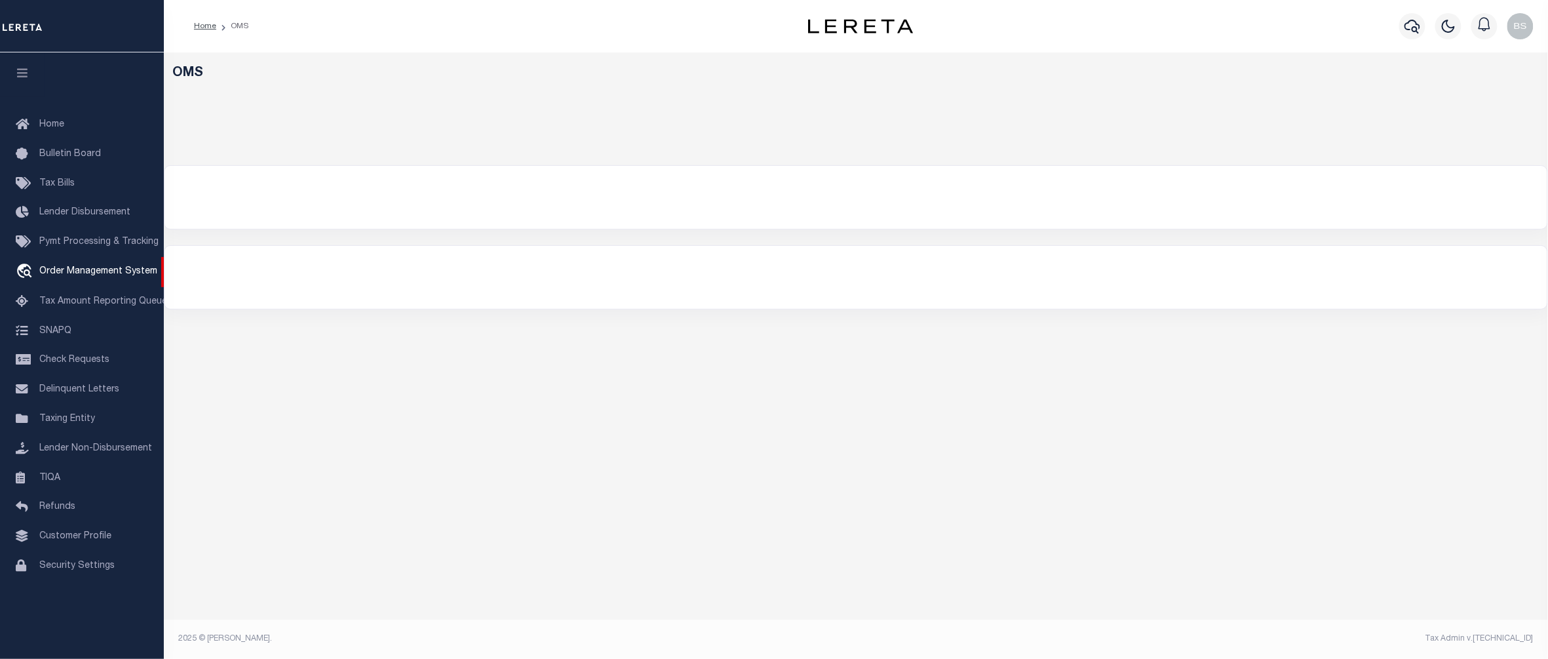
select select "200"
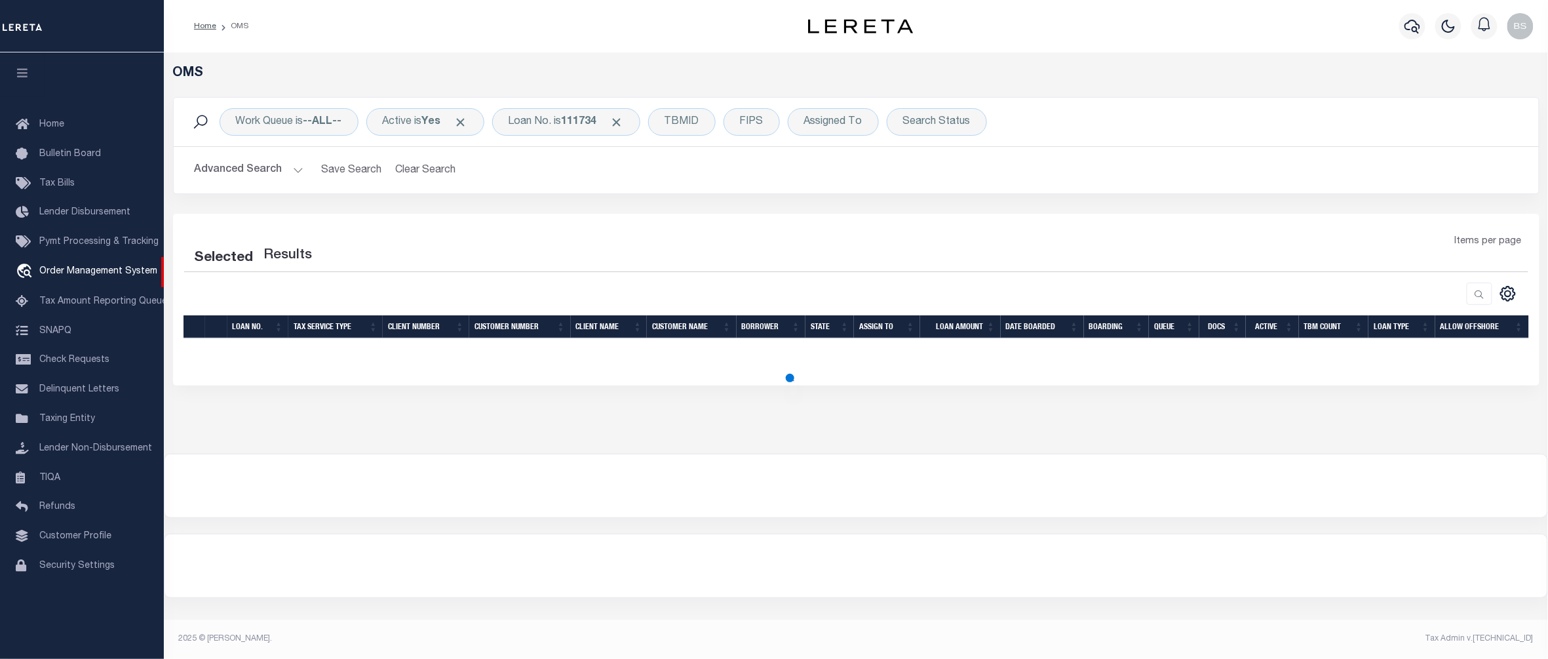
select select "200"
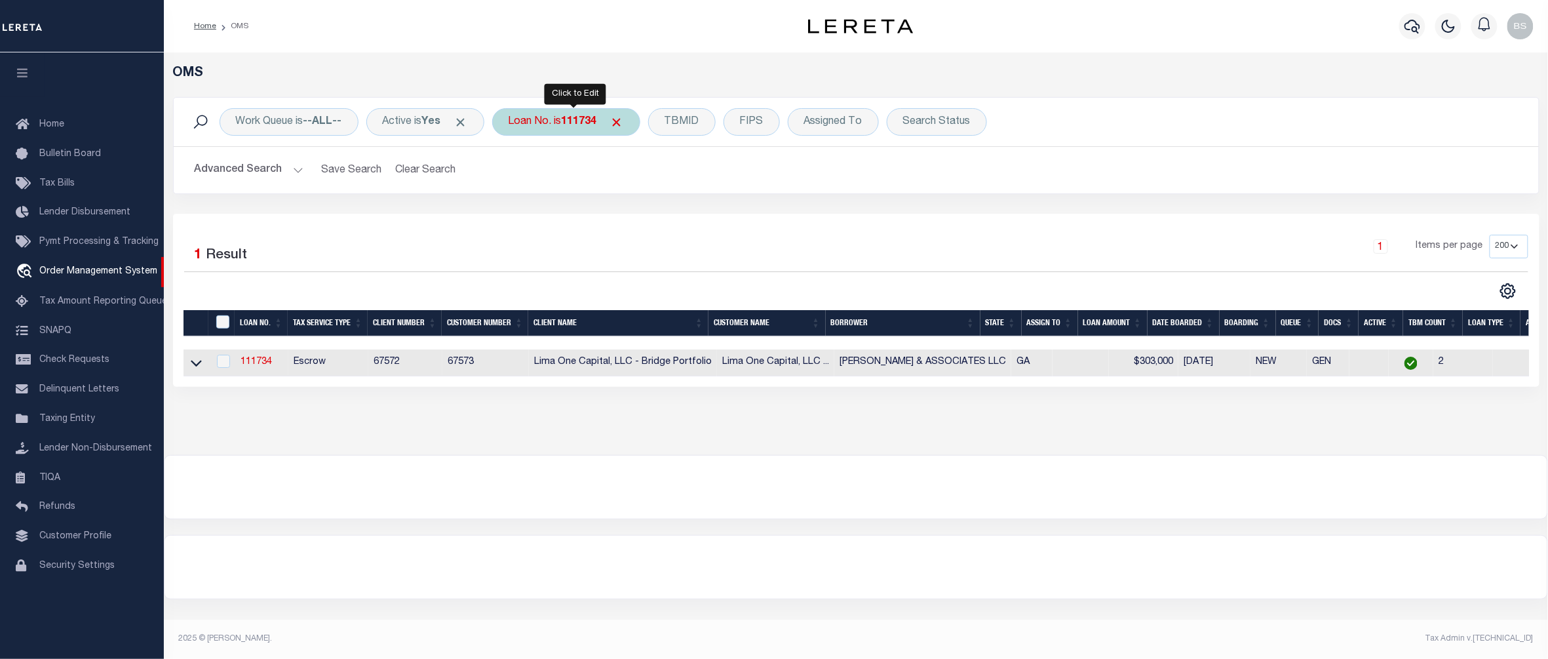
click at [580, 127] on b "111734" at bounding box center [579, 122] width 35 height 10
type input "90000127"
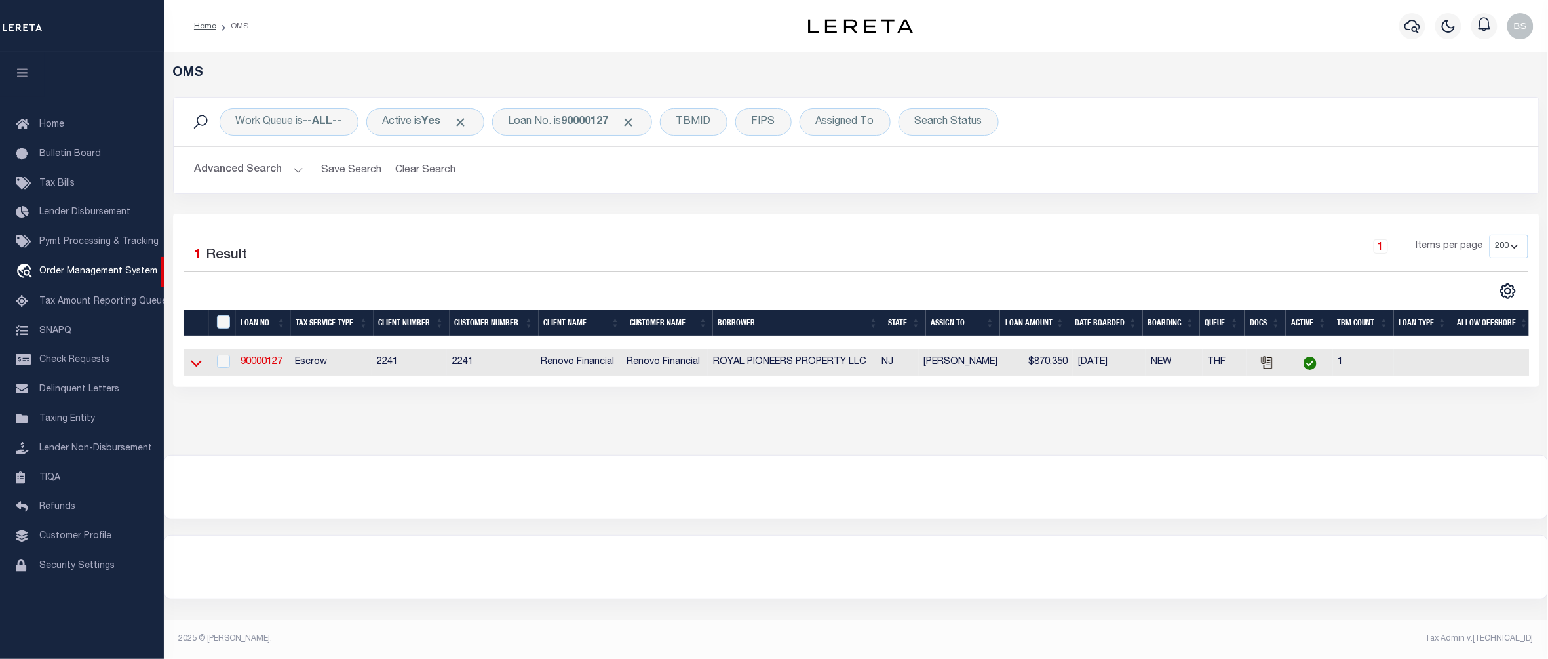
click at [192, 368] on icon at bounding box center [196, 363] width 11 height 14
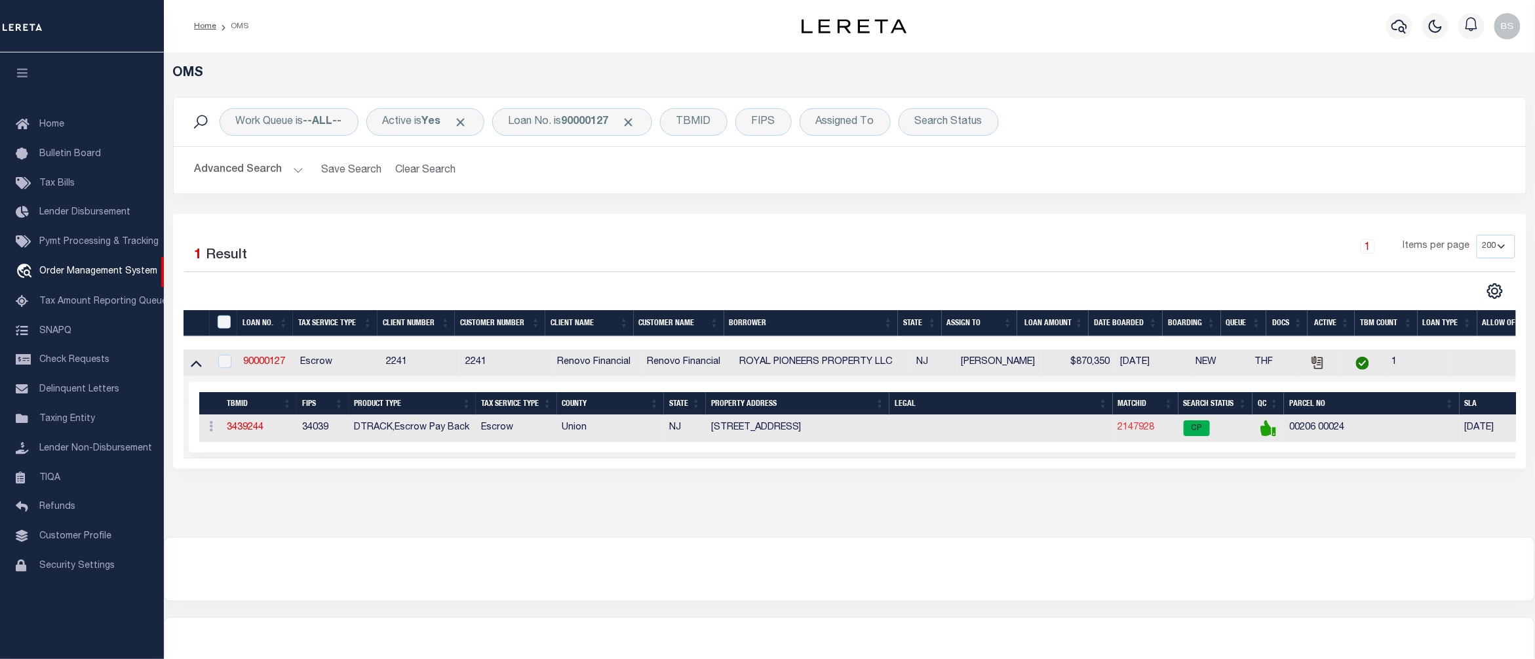
click at [1129, 426] on link "2147928" at bounding box center [1136, 427] width 37 height 9
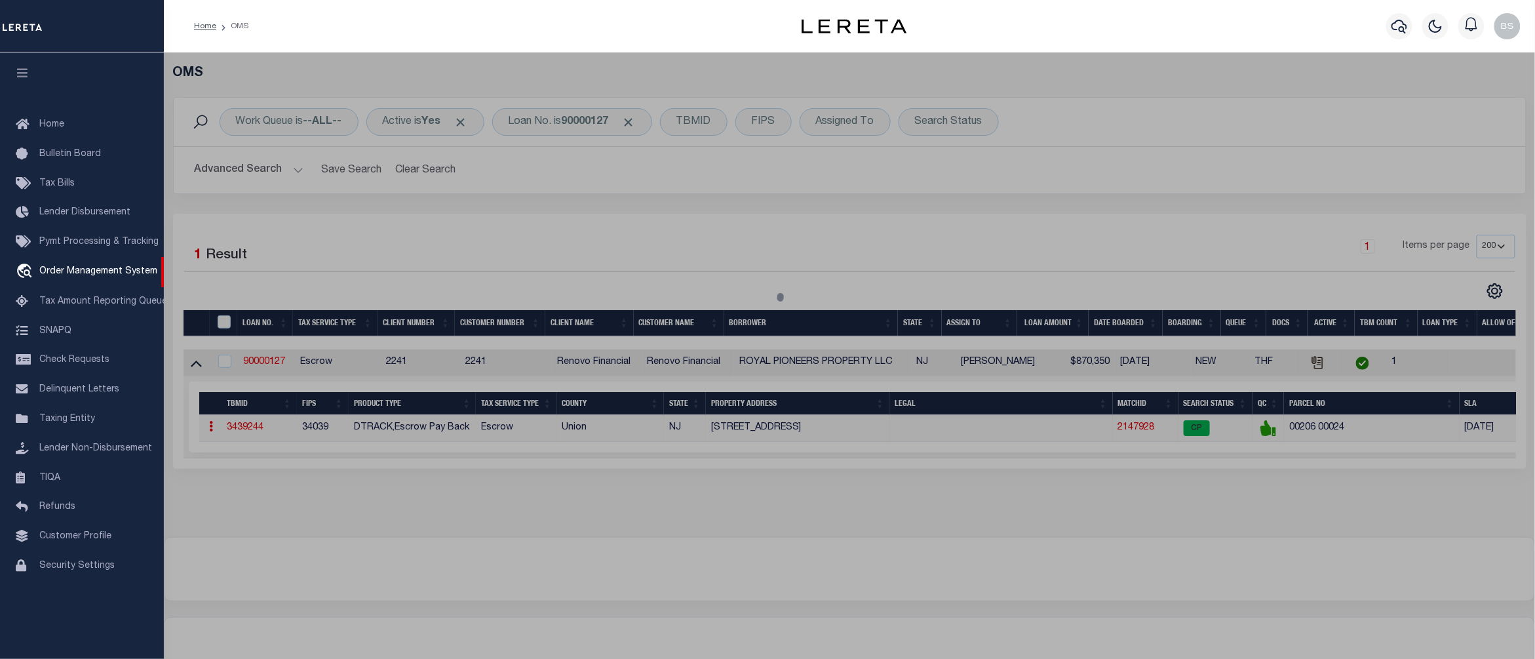
checkbox input "false"
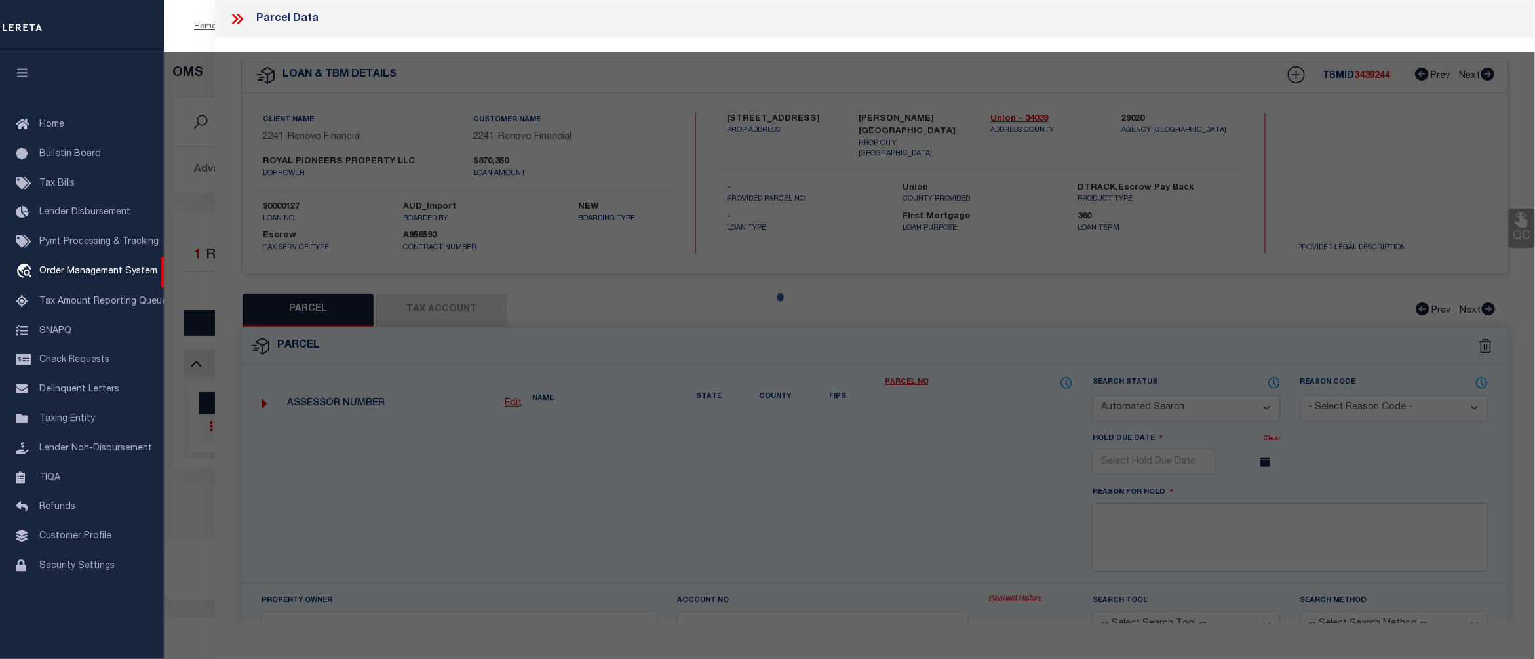
select select "CP"
type input "ROYAL PIONEERS PROPERTY LLC"
select select "AGW"
select select "LEG"
type input "8-10 SECOND AVE"
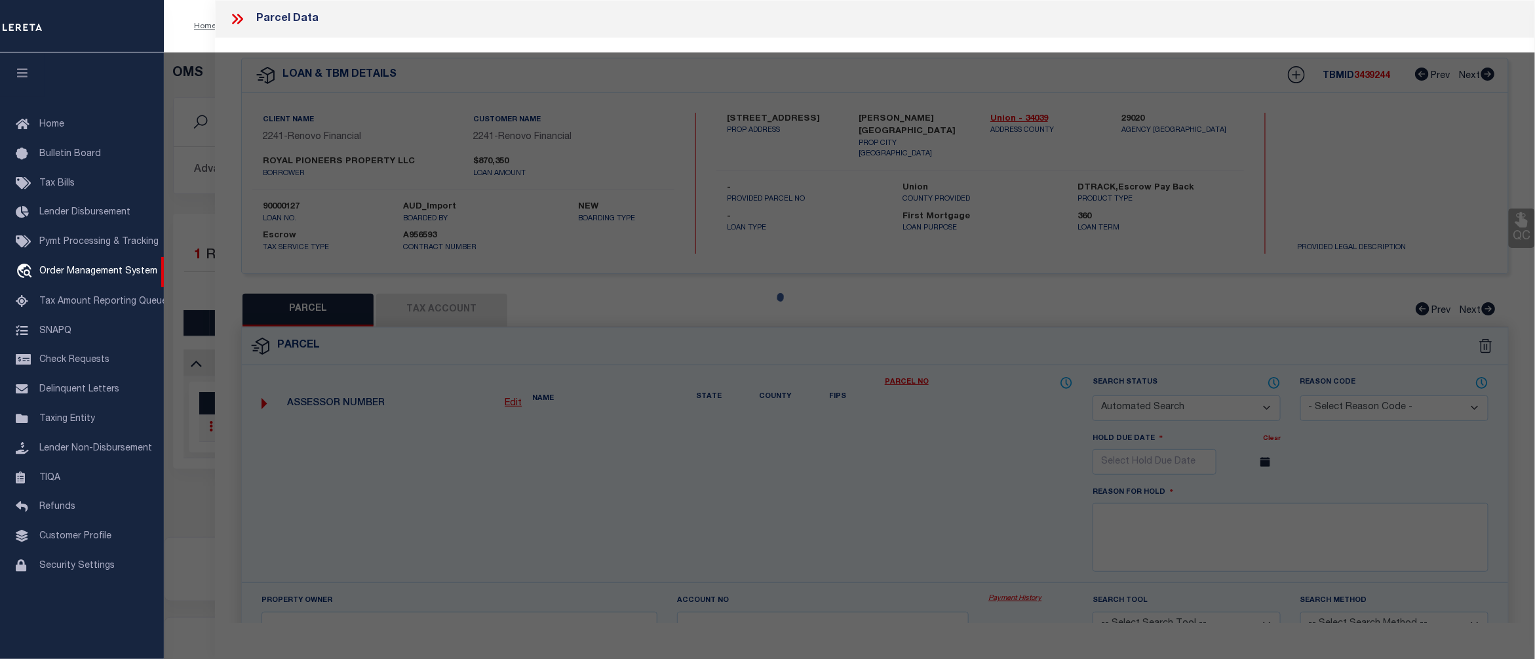
checkbox input "false"
type textarea "Lot 24 Block 206"
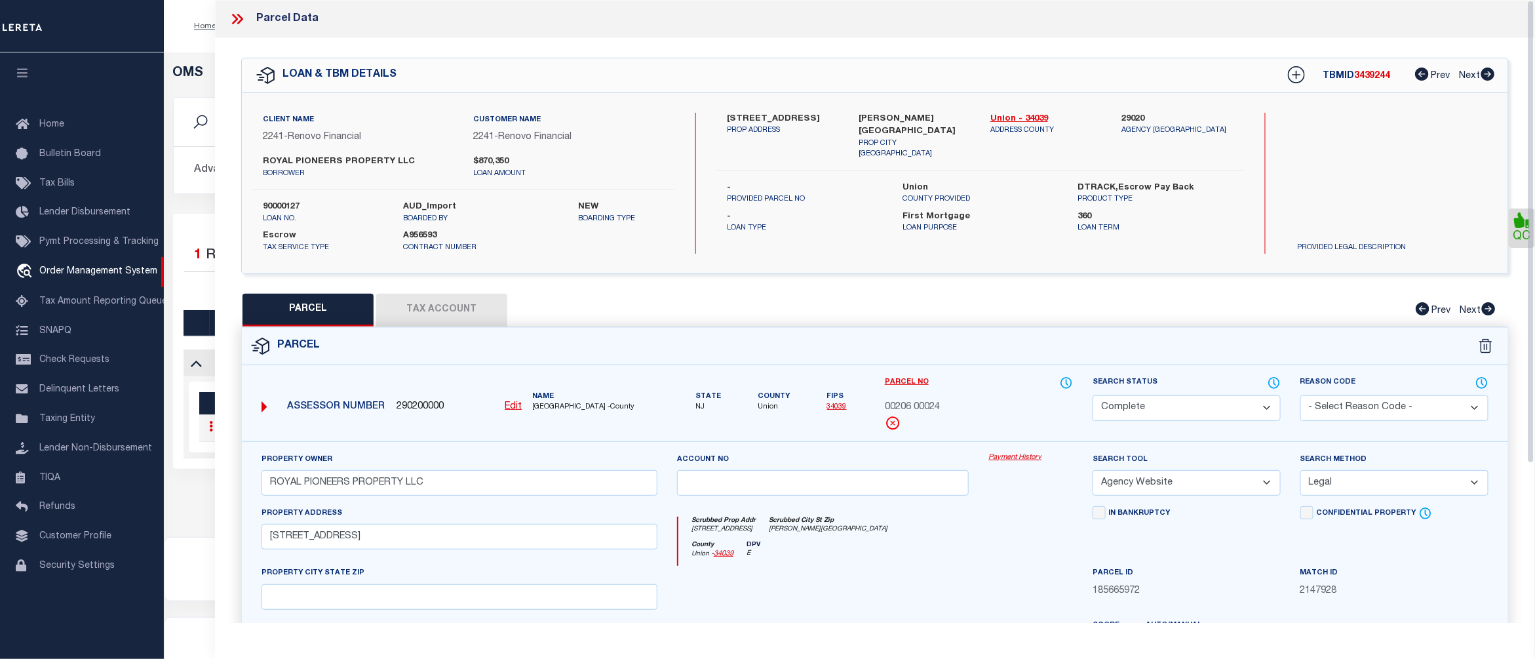
click at [1004, 460] on link "Payment History" at bounding box center [1031, 457] width 85 height 11
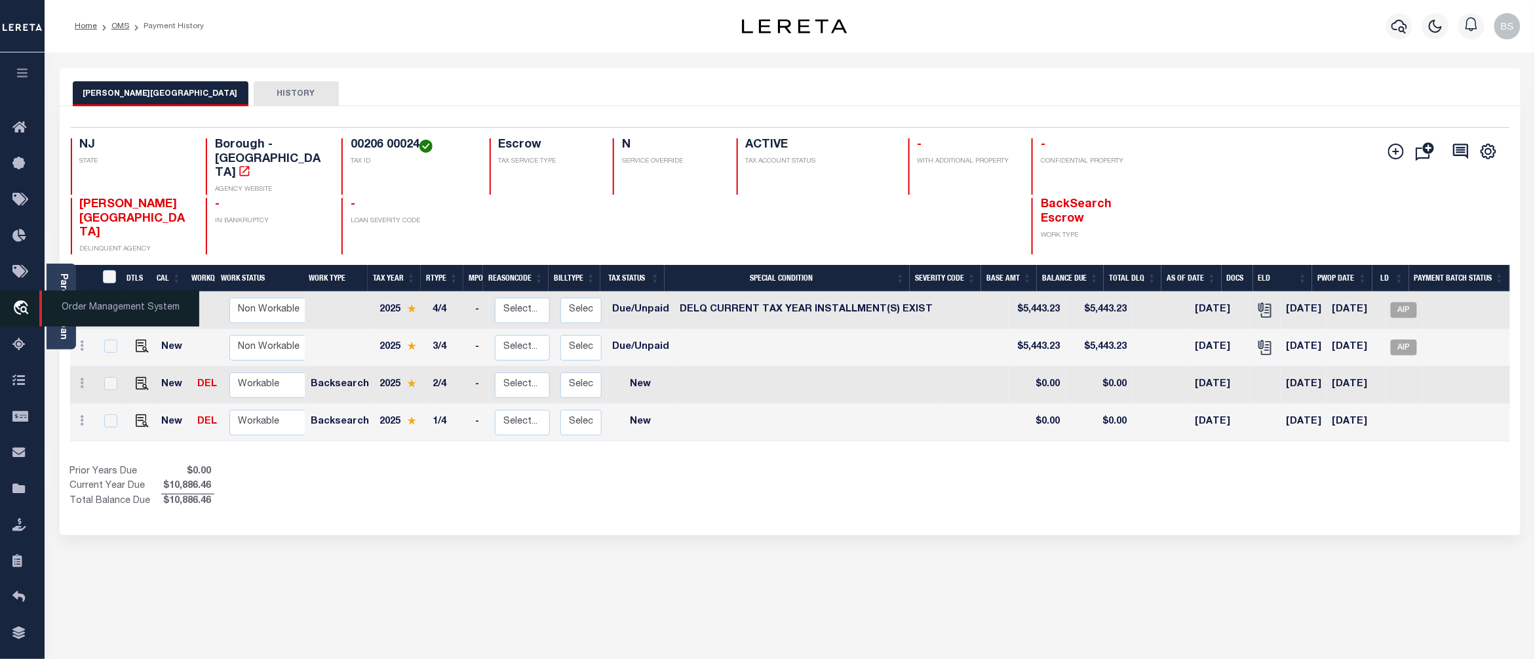
click at [97, 315] on span "Order Management System" at bounding box center [119, 308] width 160 height 36
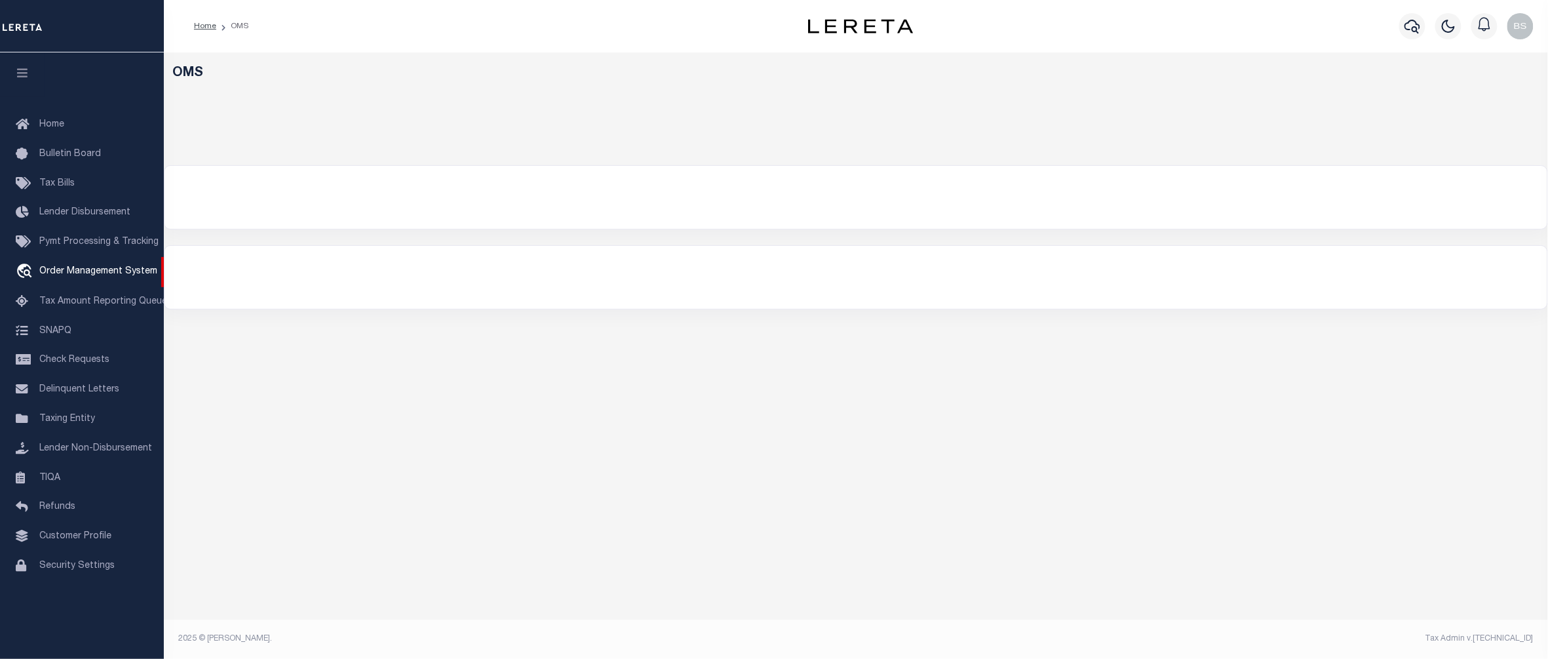
select select "200"
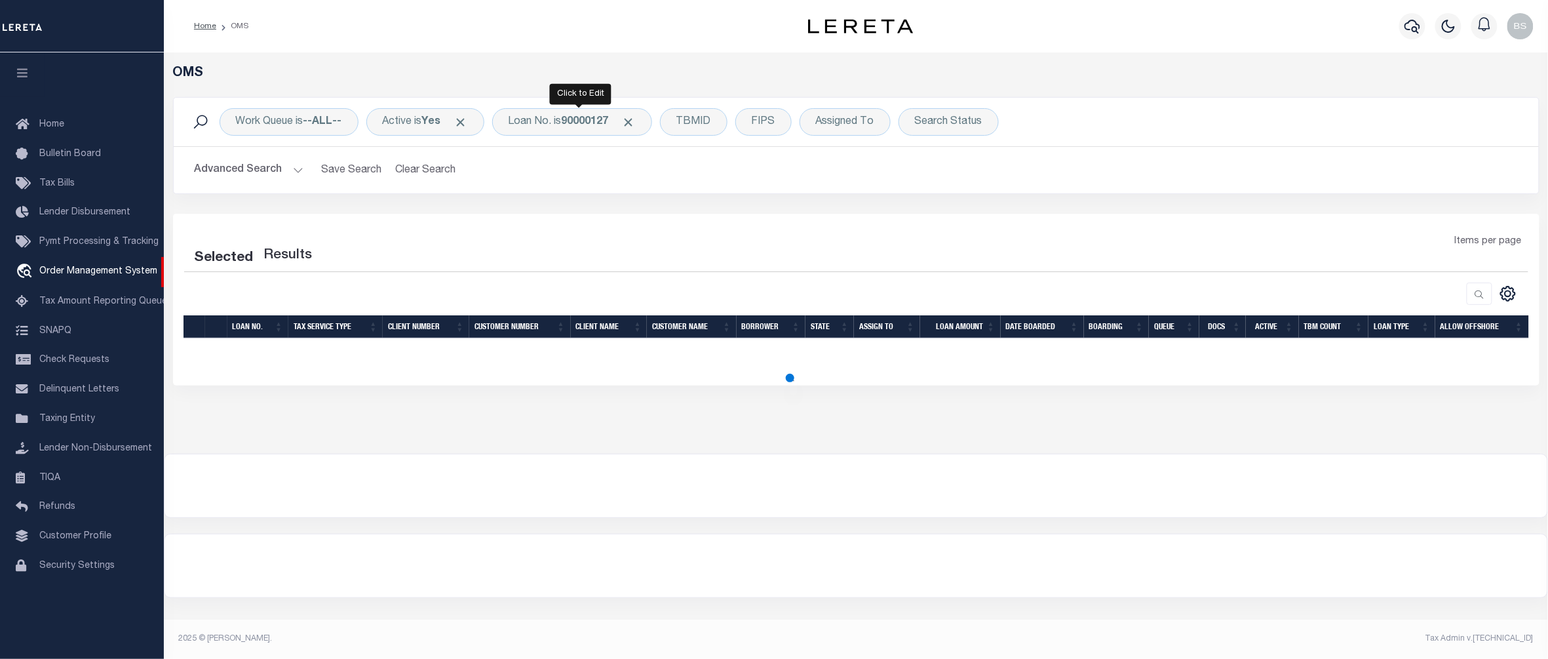
select select "200"
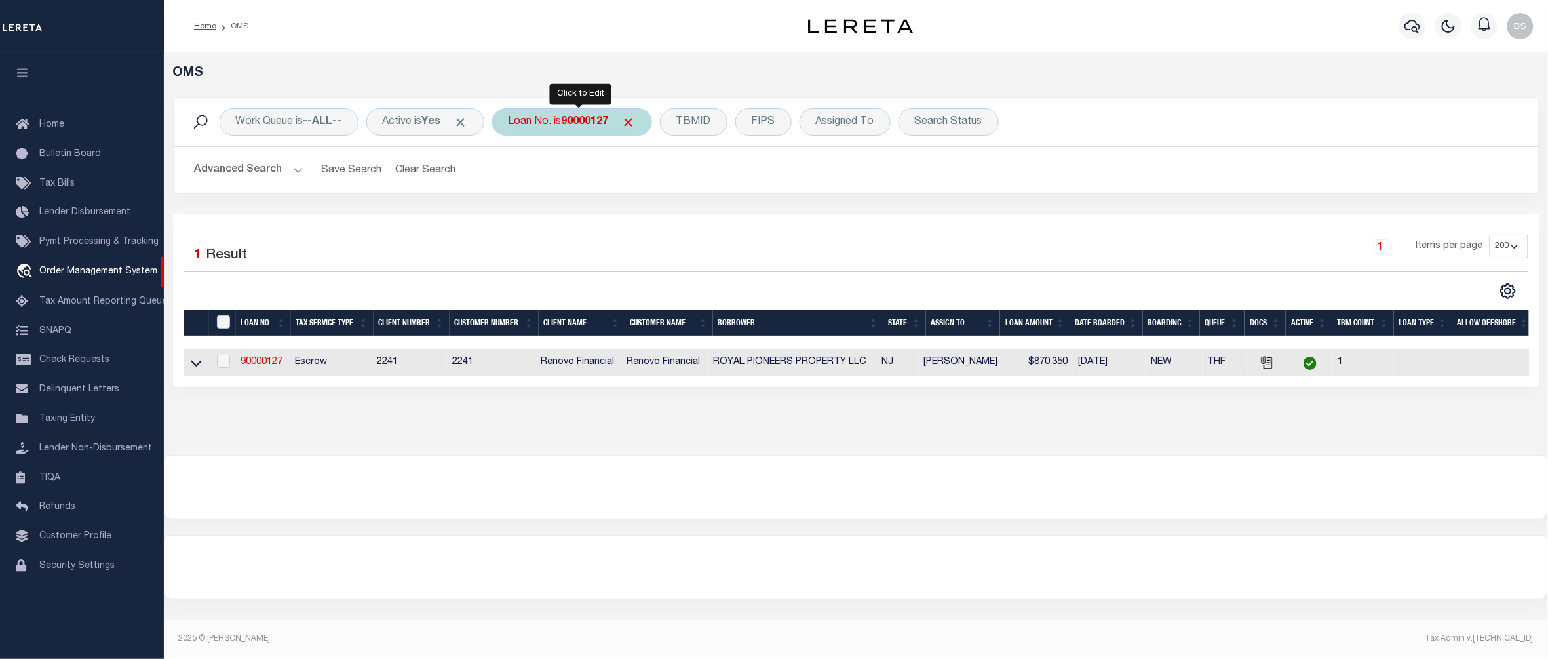
click at [564, 129] on div "Loan No. is 90000127" at bounding box center [572, 122] width 160 height 28
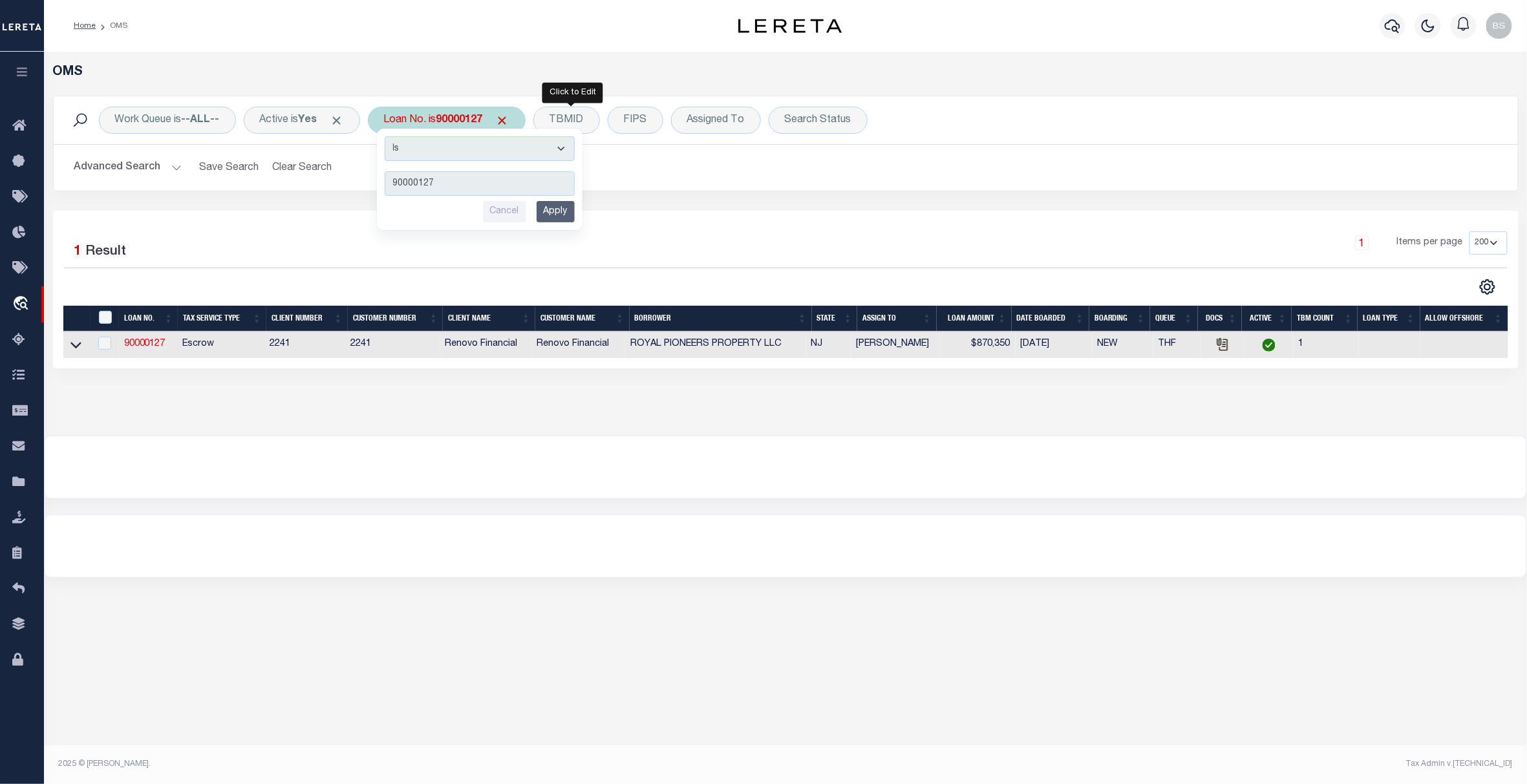
click at [467, 124] on b "90000127" at bounding box center [459, 120] width 46 height 10
type input "10902003"
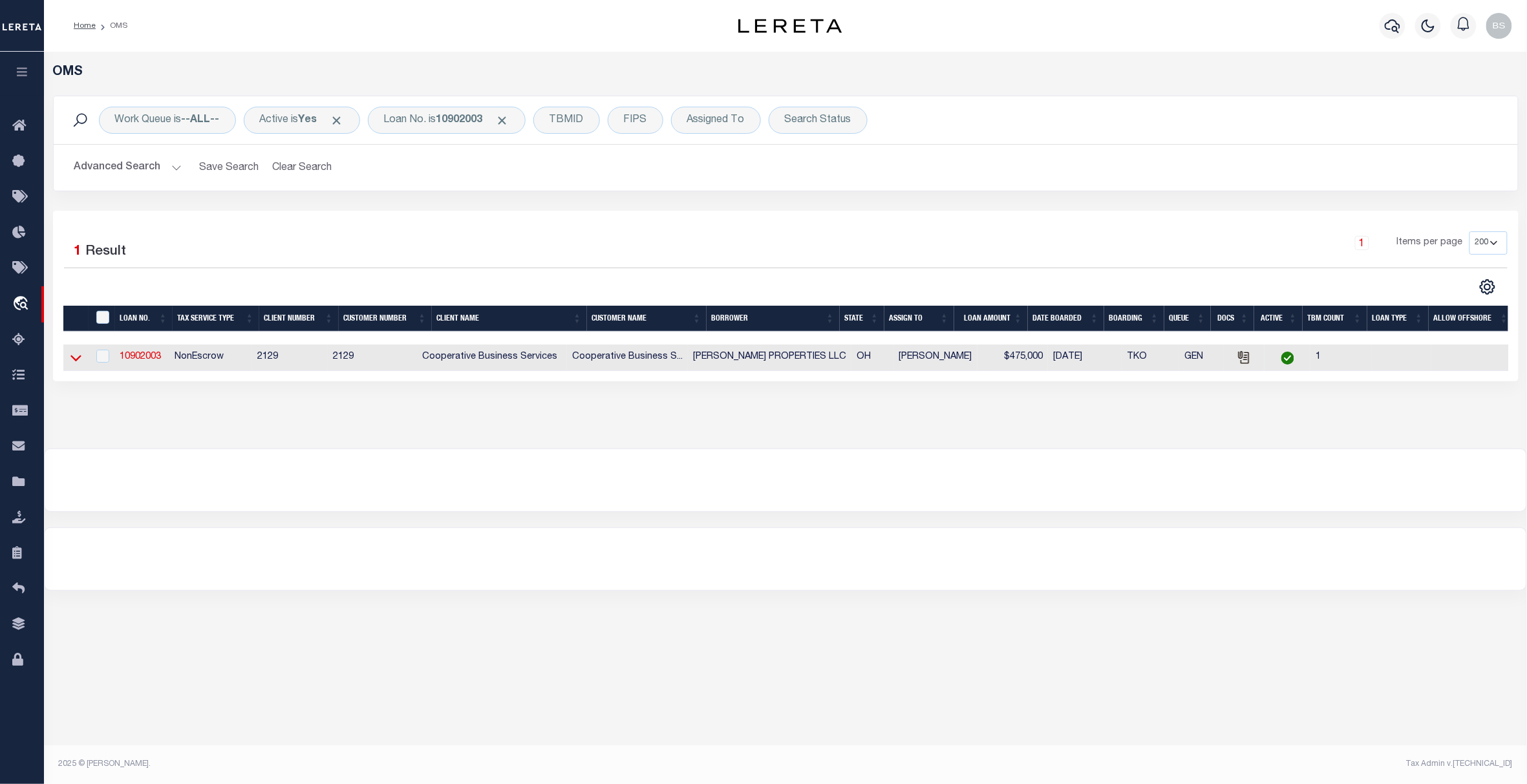
click at [78, 358] on icon at bounding box center [75, 358] width 11 height 14
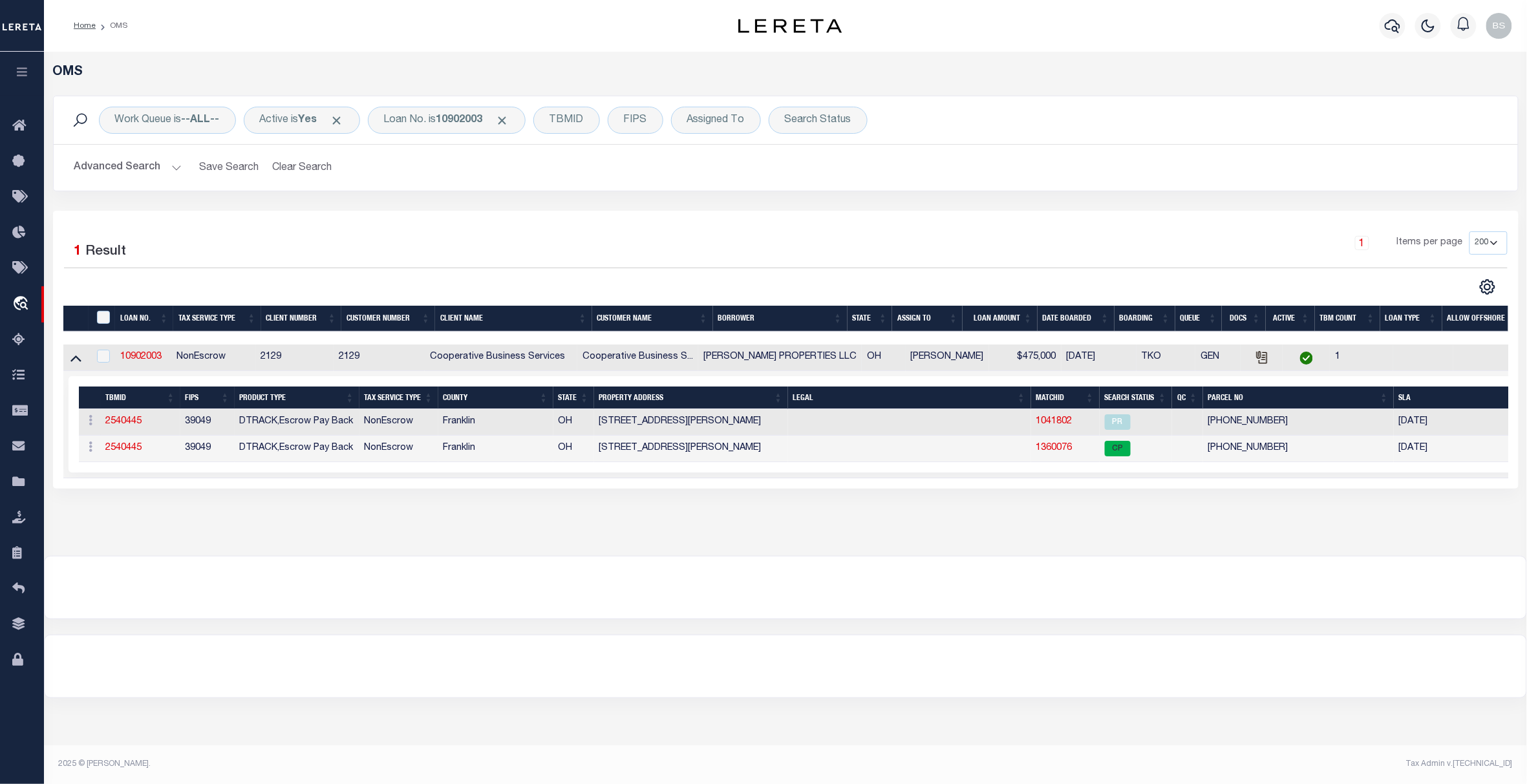
click at [989, 649] on div at bounding box center [785, 666] width 1483 height 62
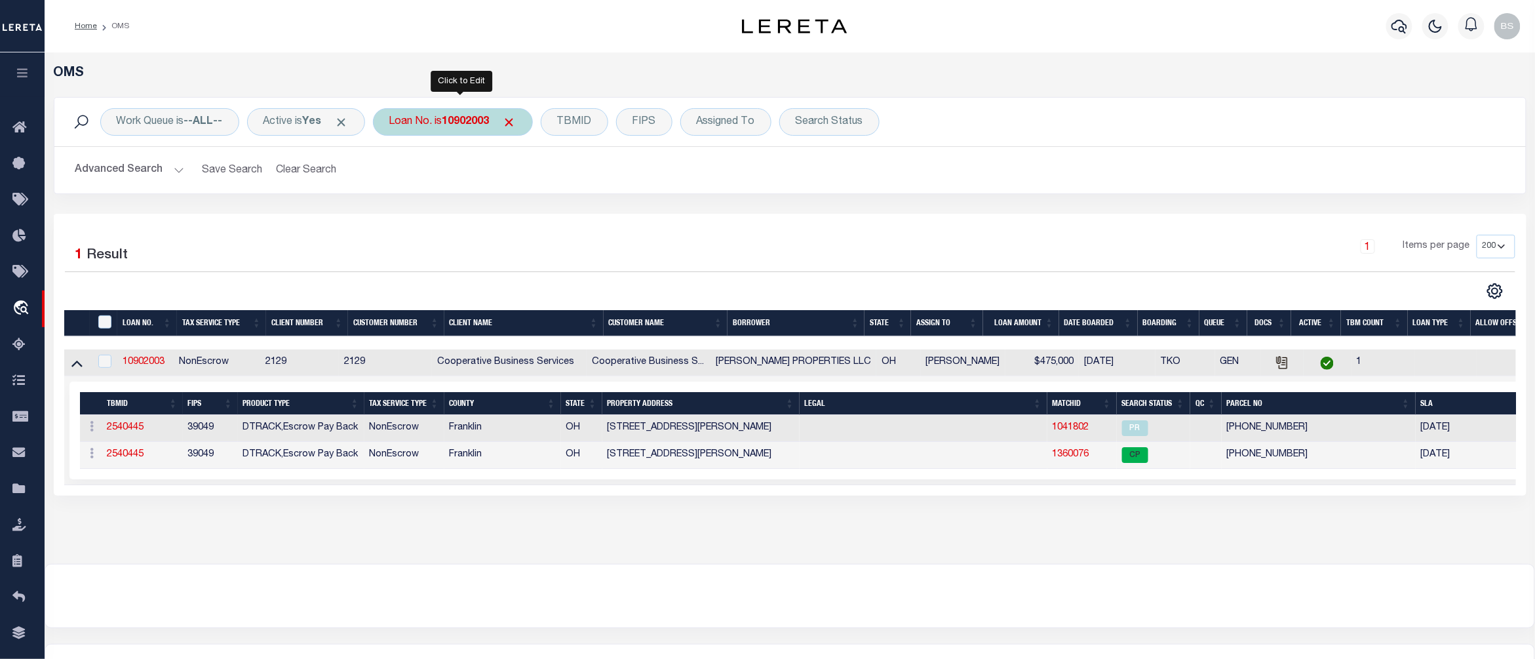
click at [471, 127] on b "10902003" at bounding box center [465, 122] width 47 height 10
type input "72007894"
click at [574, 213] on input "Apply" at bounding box center [563, 215] width 39 height 22
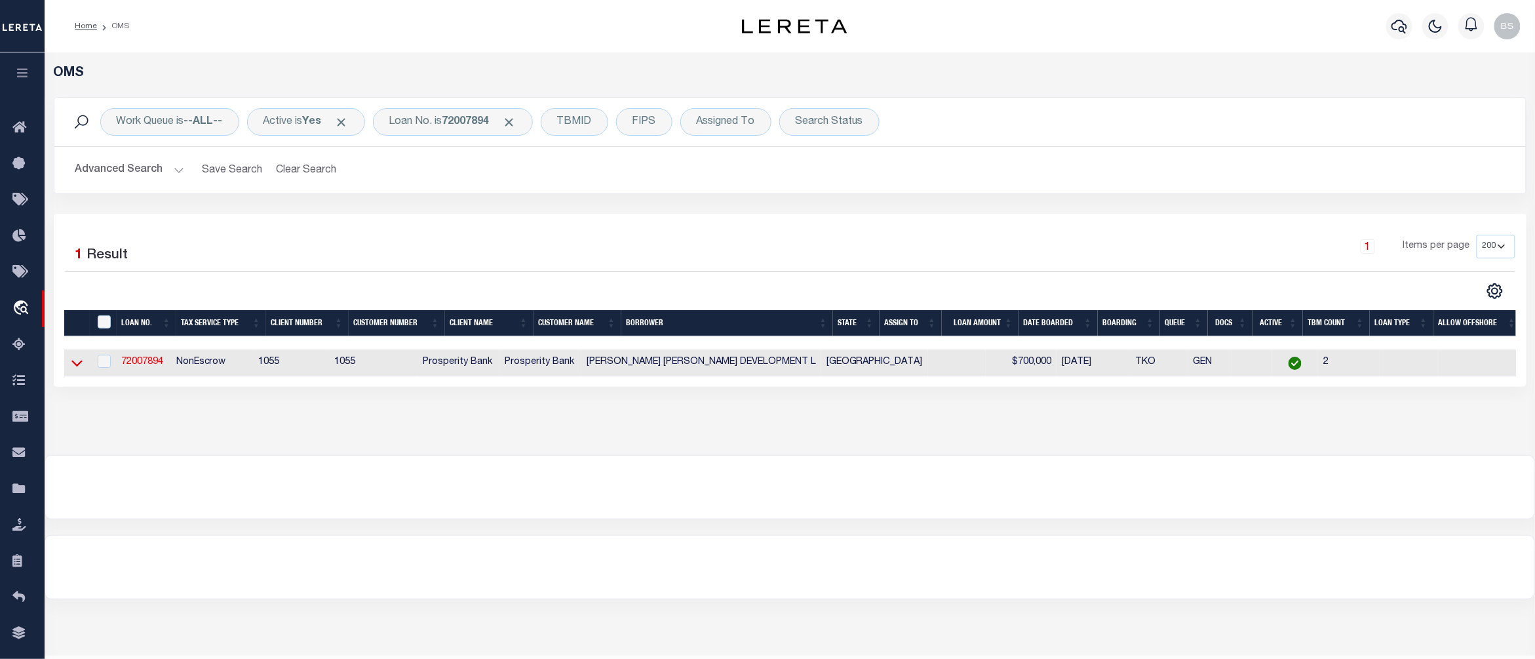
click at [77, 366] on icon at bounding box center [76, 363] width 11 height 14
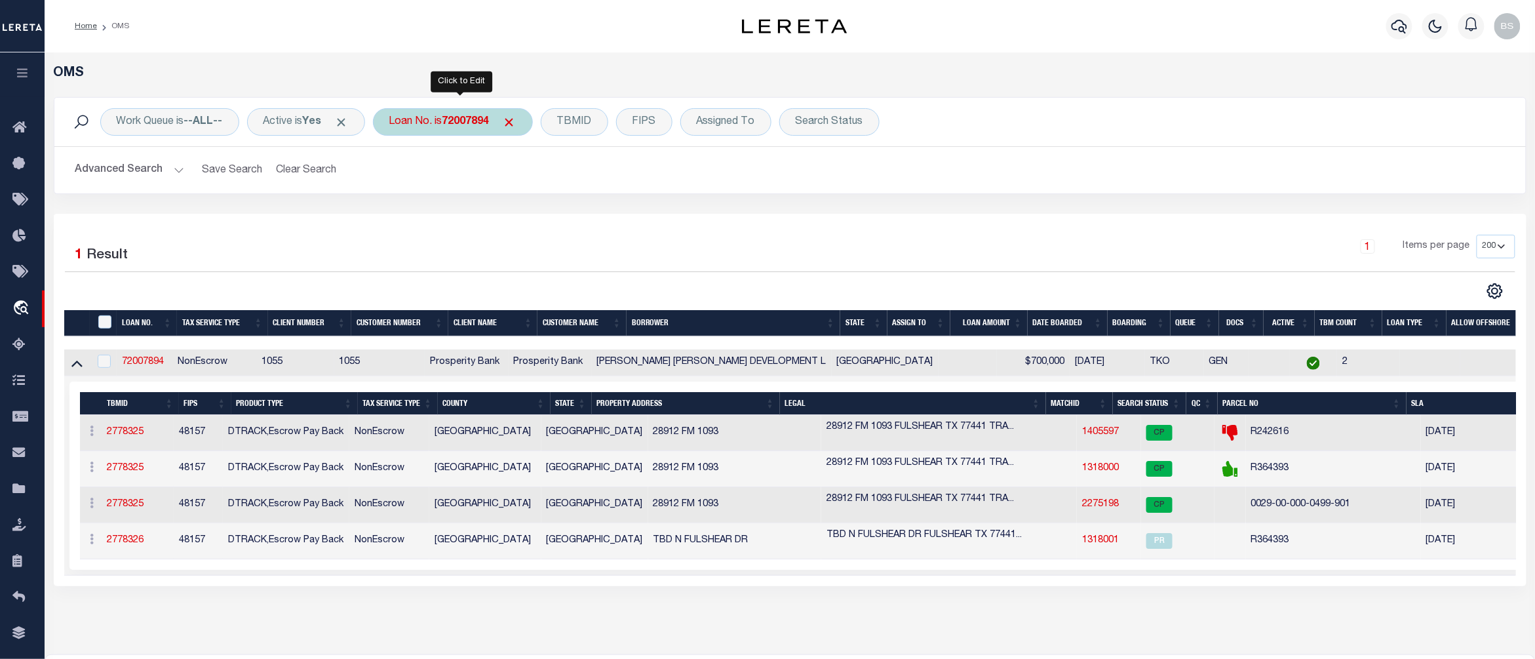
click at [457, 121] on b "72007894" at bounding box center [465, 122] width 47 height 10
type input "7100242925"
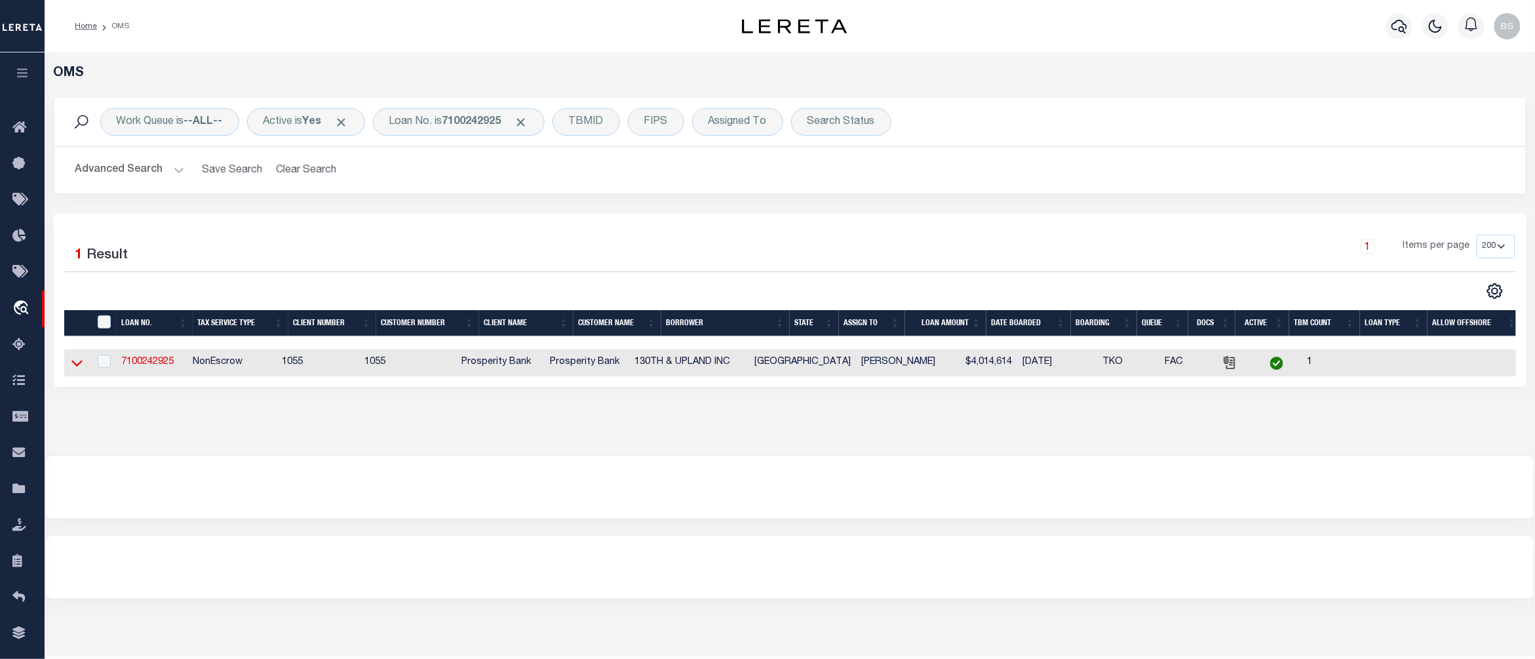
click at [77, 366] on icon at bounding box center [76, 363] width 11 height 14
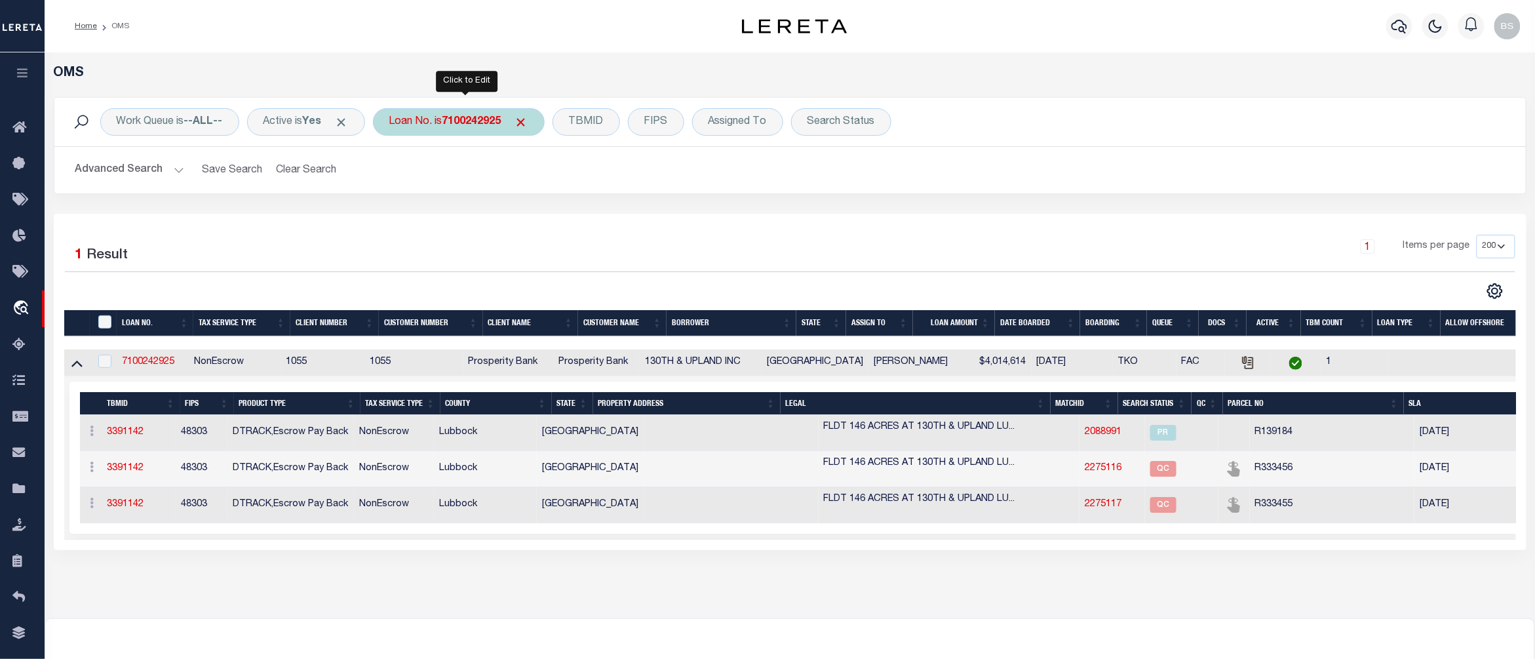
click at [454, 122] on b "7100242925" at bounding box center [471, 122] width 59 height 10
type input "11026"
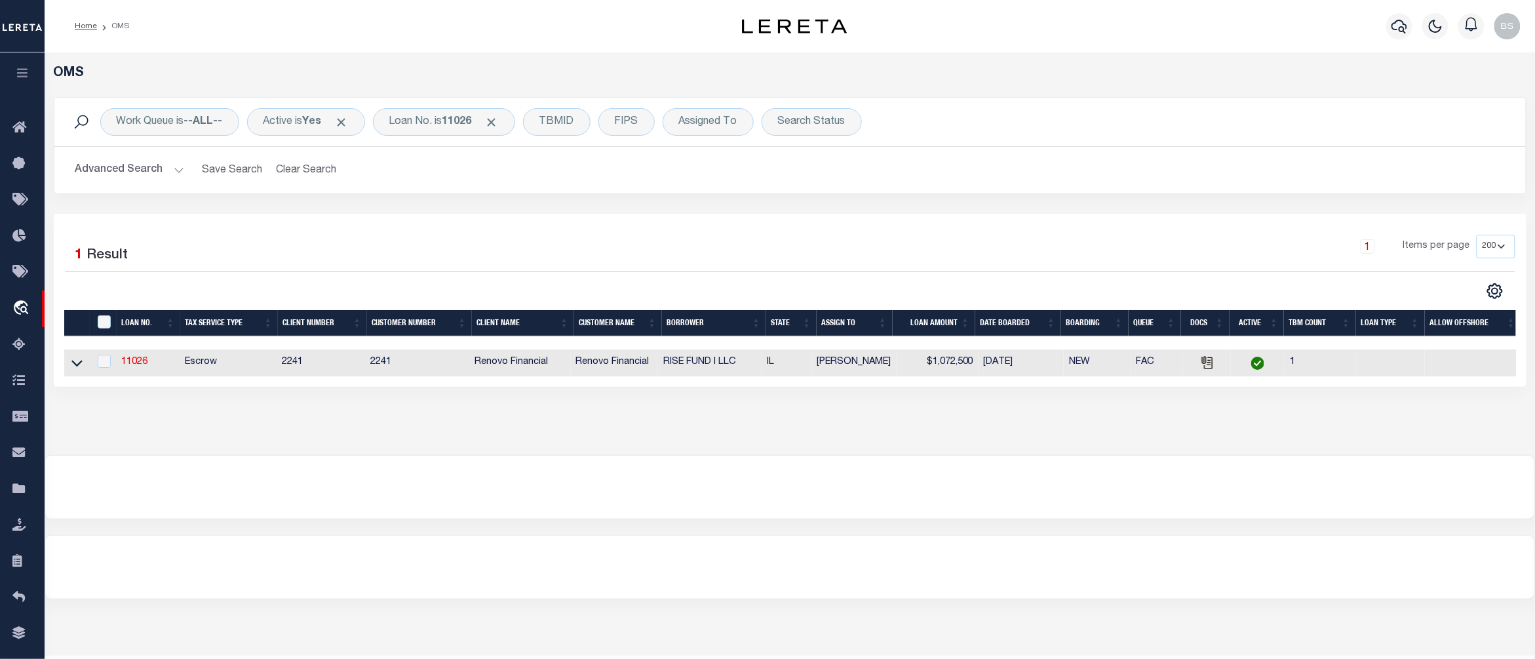
click at [816, 509] on div at bounding box center [789, 487] width 1489 height 63
click at [1031, 511] on div at bounding box center [789, 487] width 1489 height 63
click at [822, 475] on div at bounding box center [789, 487] width 1489 height 63
click at [434, 126] on div "Loan No. is 11026" at bounding box center [444, 122] width 142 height 28
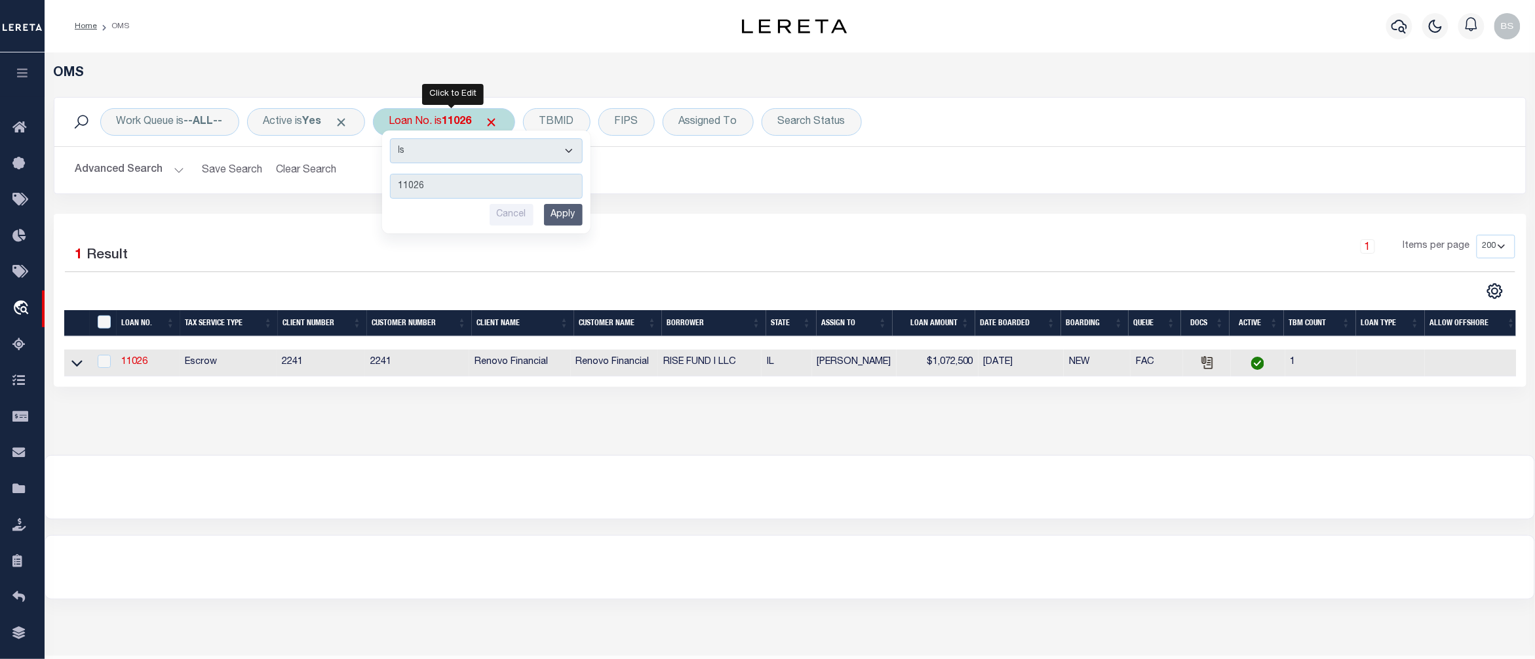
type input "1300012172"
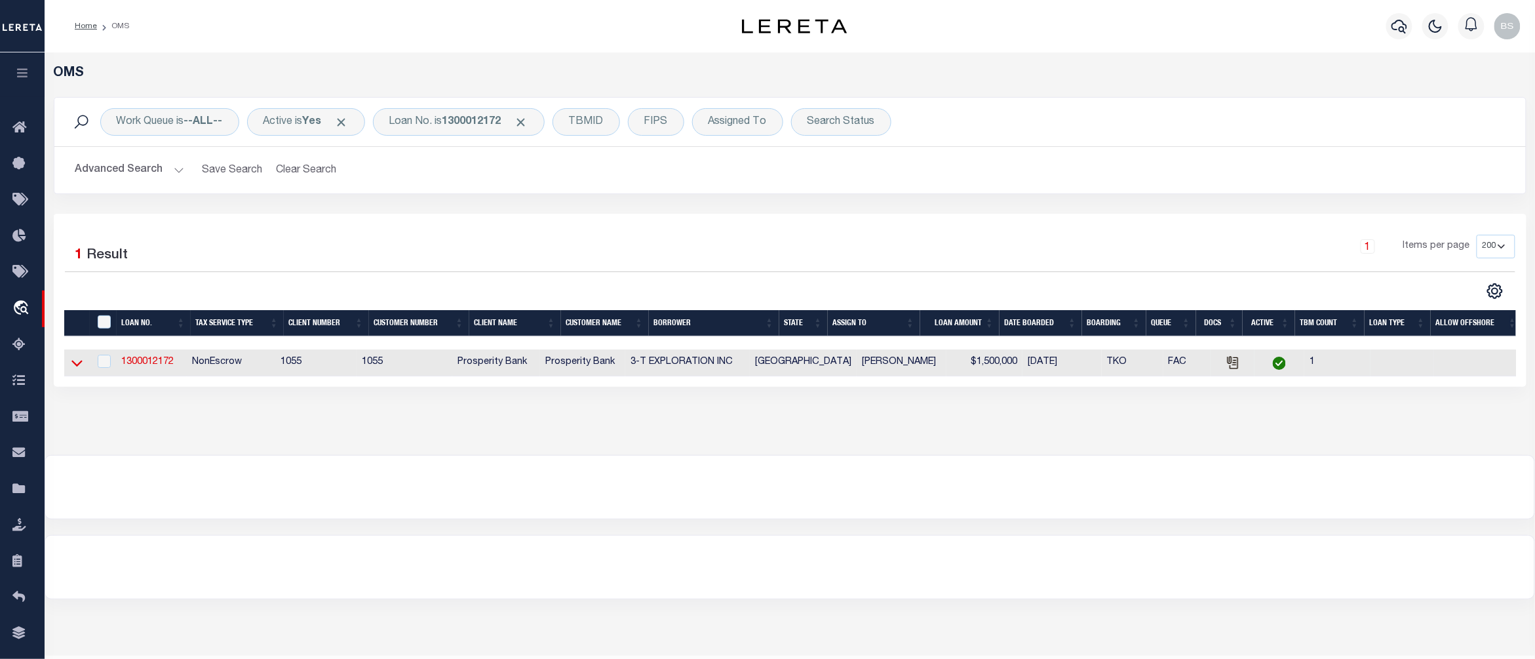
click at [75, 370] on icon at bounding box center [76, 363] width 11 height 14
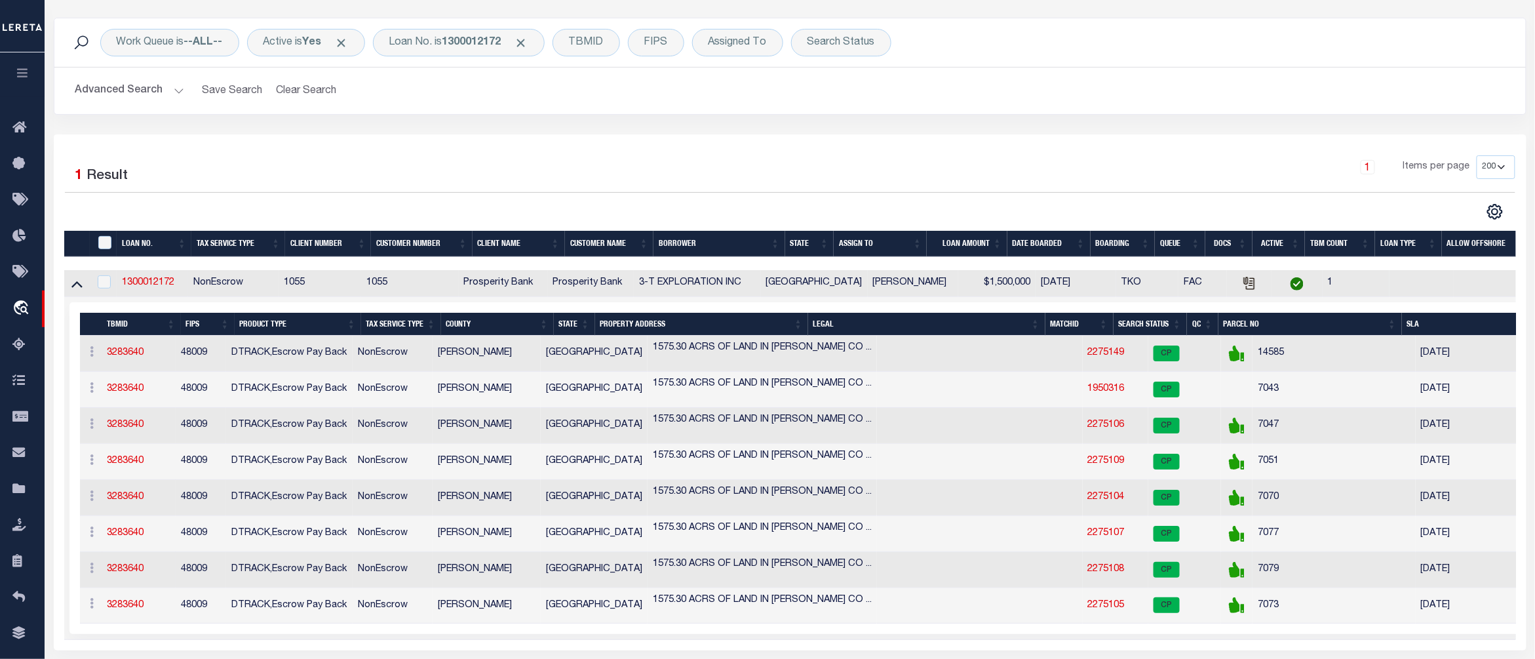
scroll to position [262, 0]
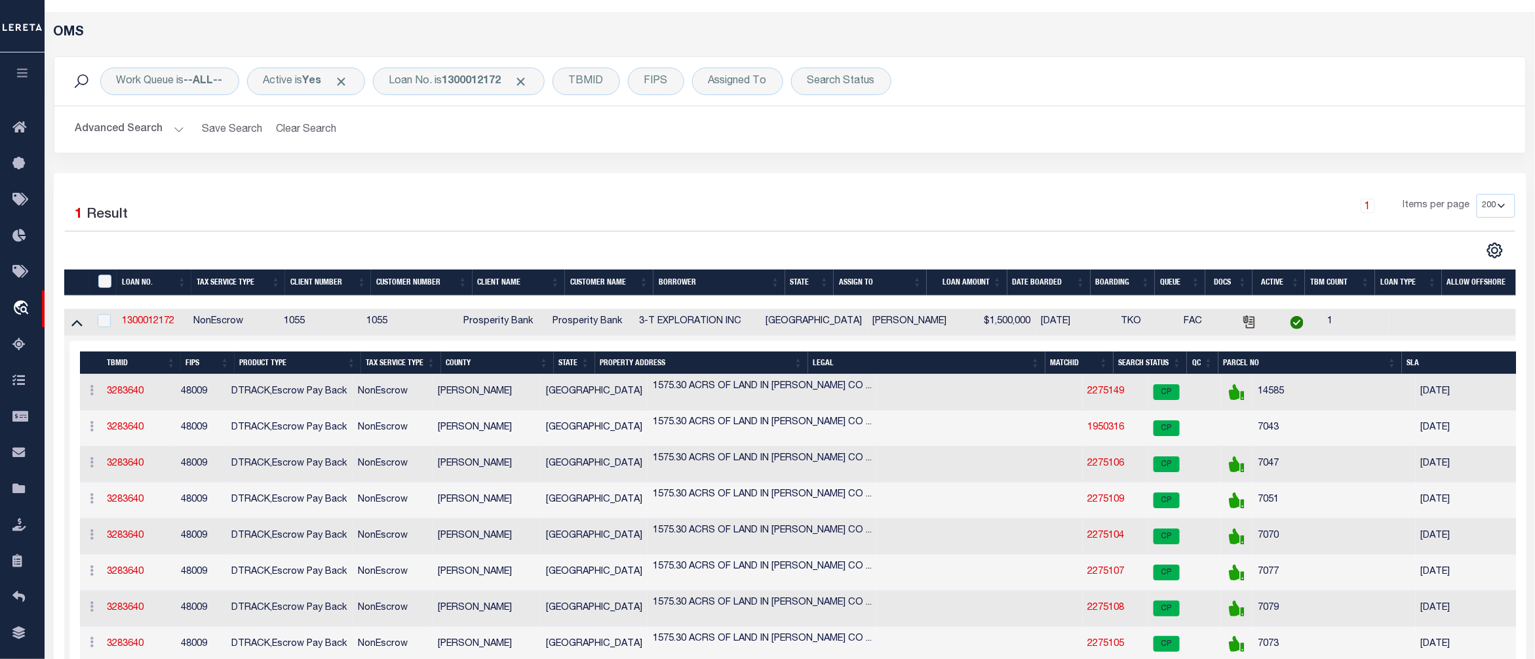
scroll to position [0, 0]
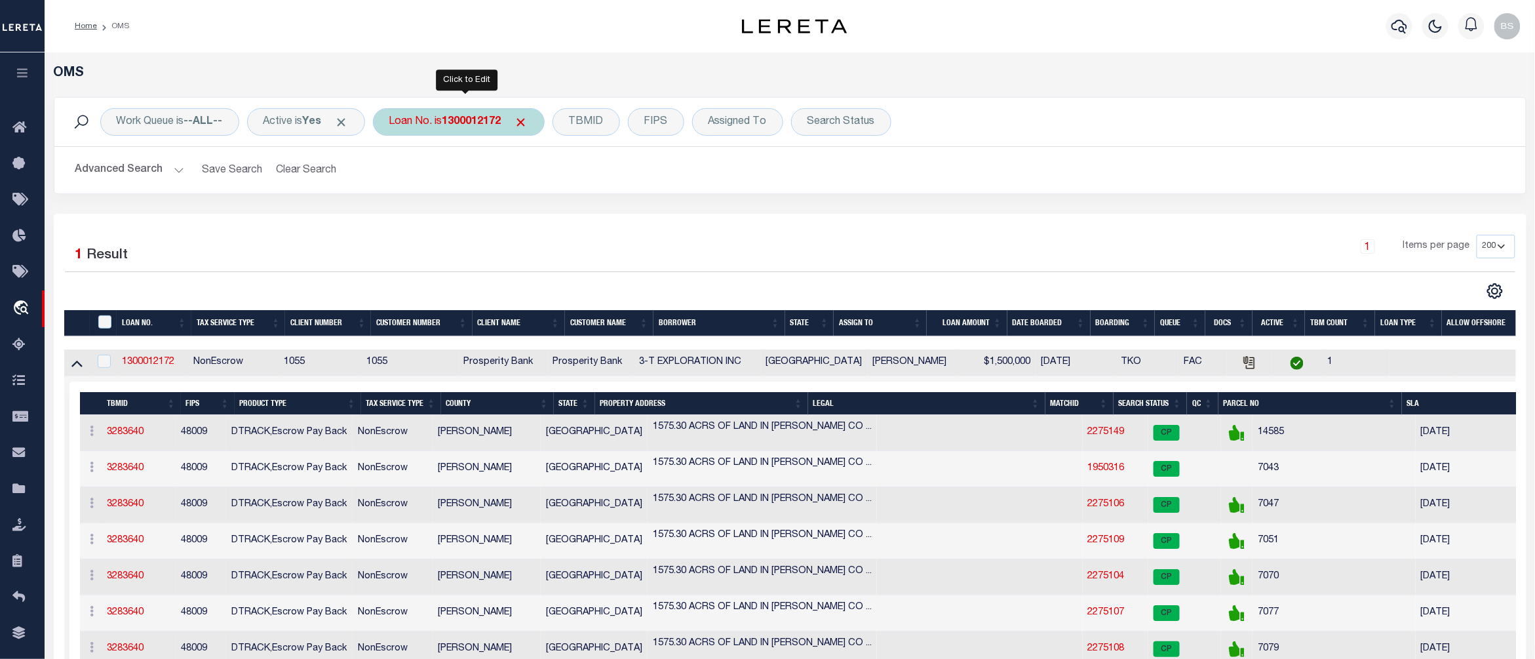
click at [444, 119] on div "Loan No. is 1300012172" at bounding box center [459, 122] width 172 height 28
type input "10021282"
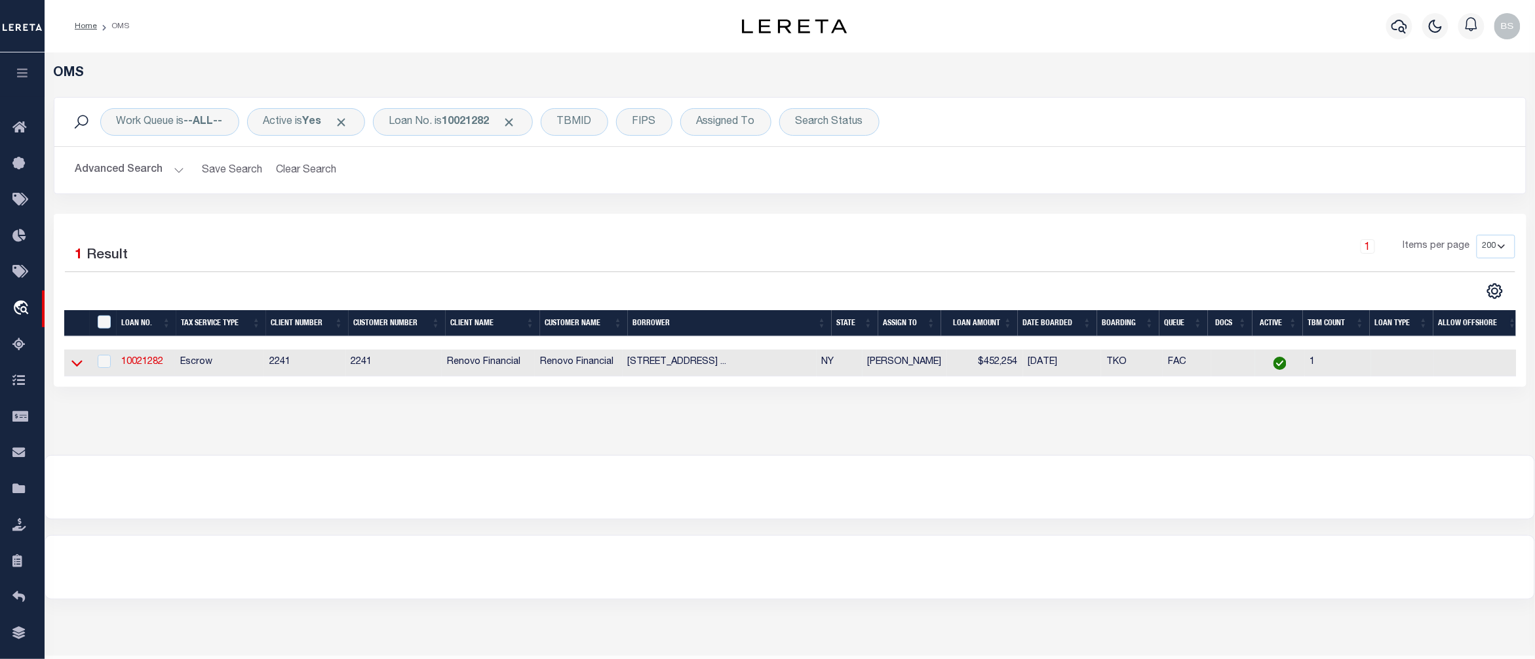
click at [71, 364] on icon at bounding box center [76, 363] width 11 height 14
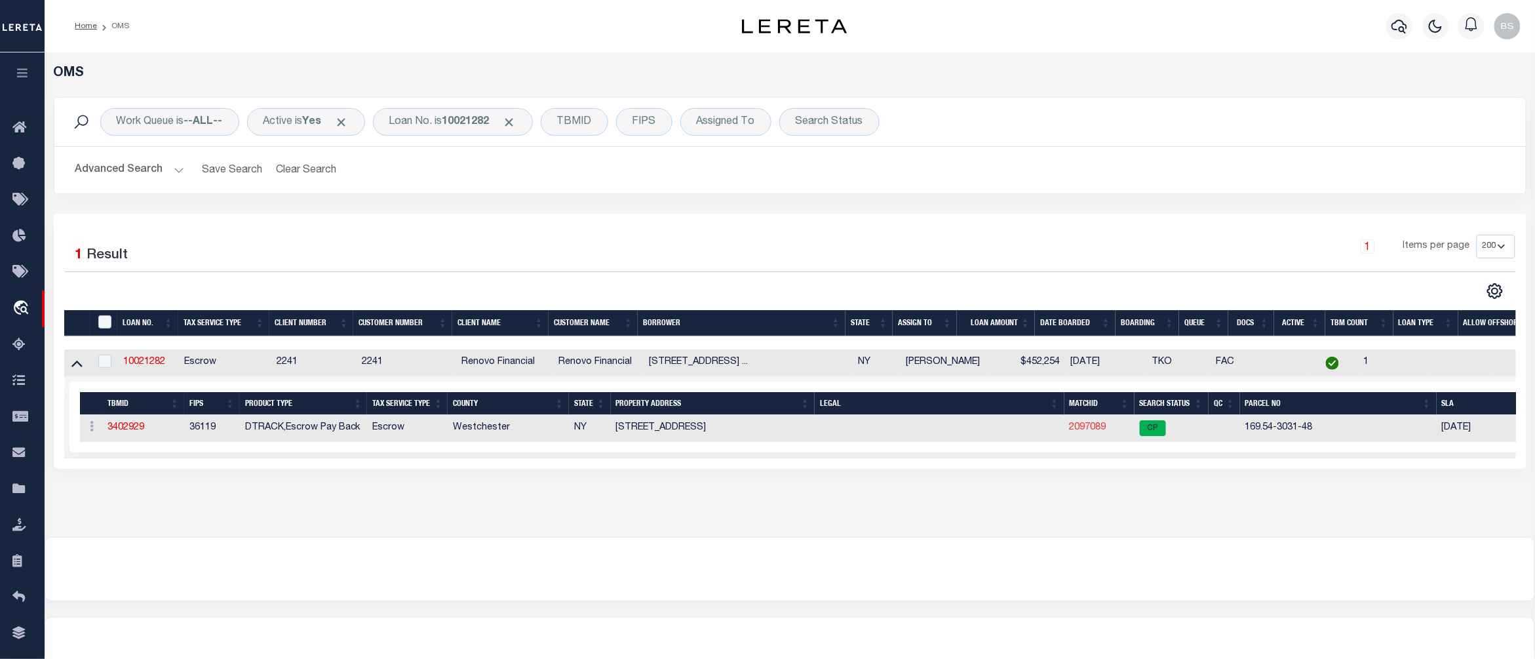
click at [1088, 431] on link "2097089" at bounding box center [1088, 427] width 37 height 9
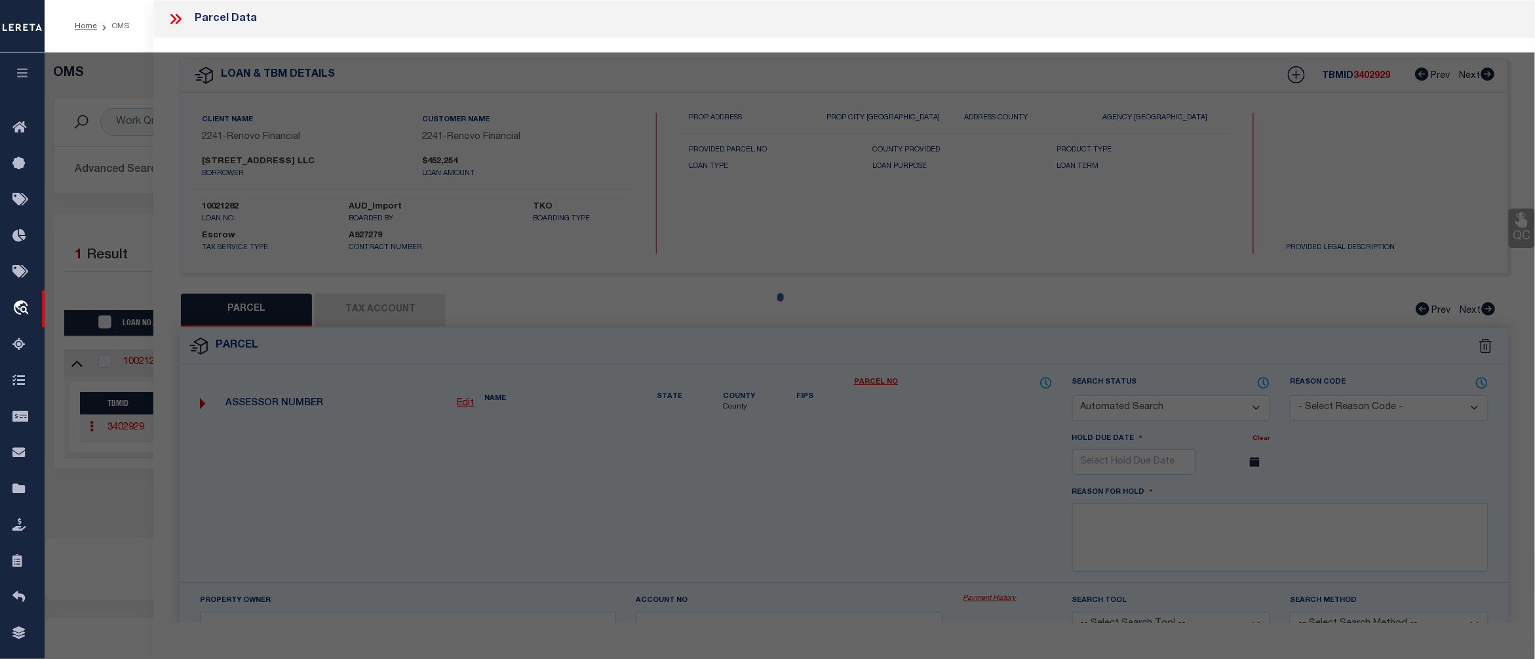
checkbox input "false"
select select "CP"
select select
type input "171 W KINGSBRIDGE RD"
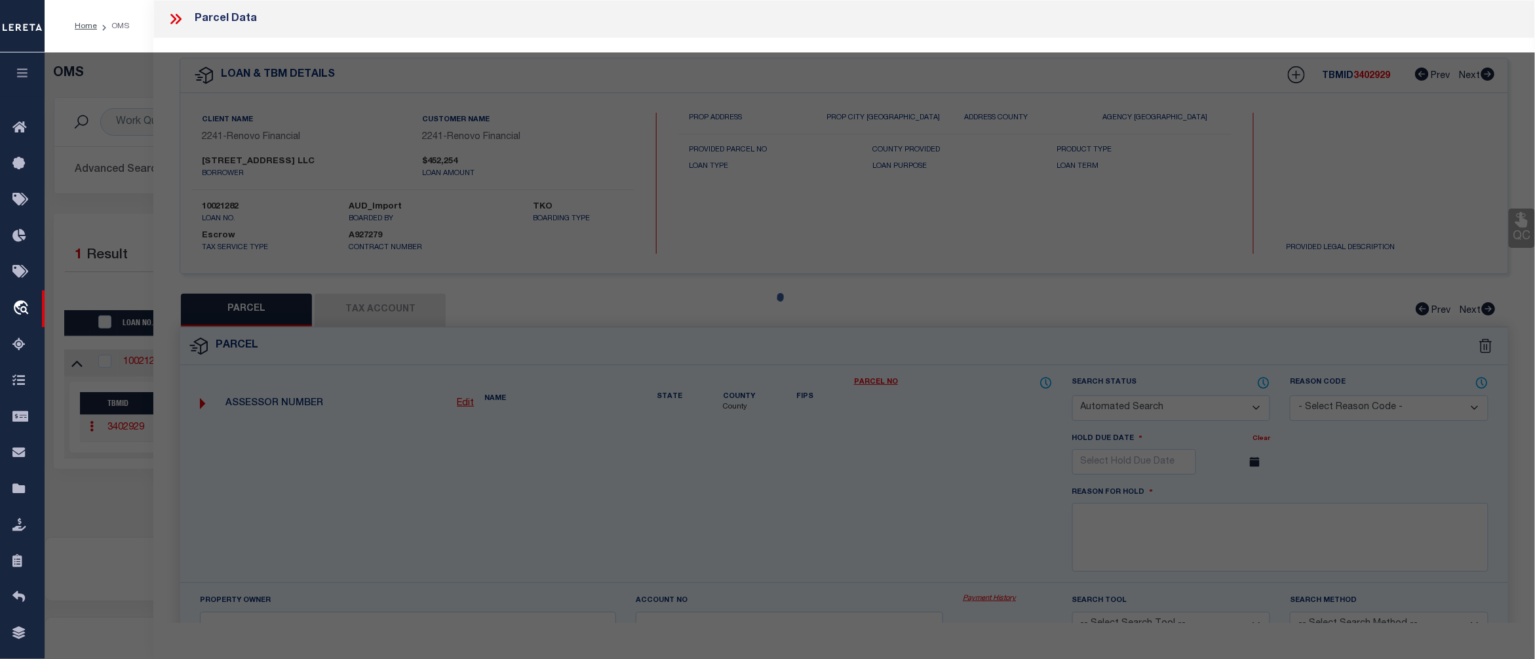
checkbox input "false"
type input "MOUNT VERNON, NY 10550"
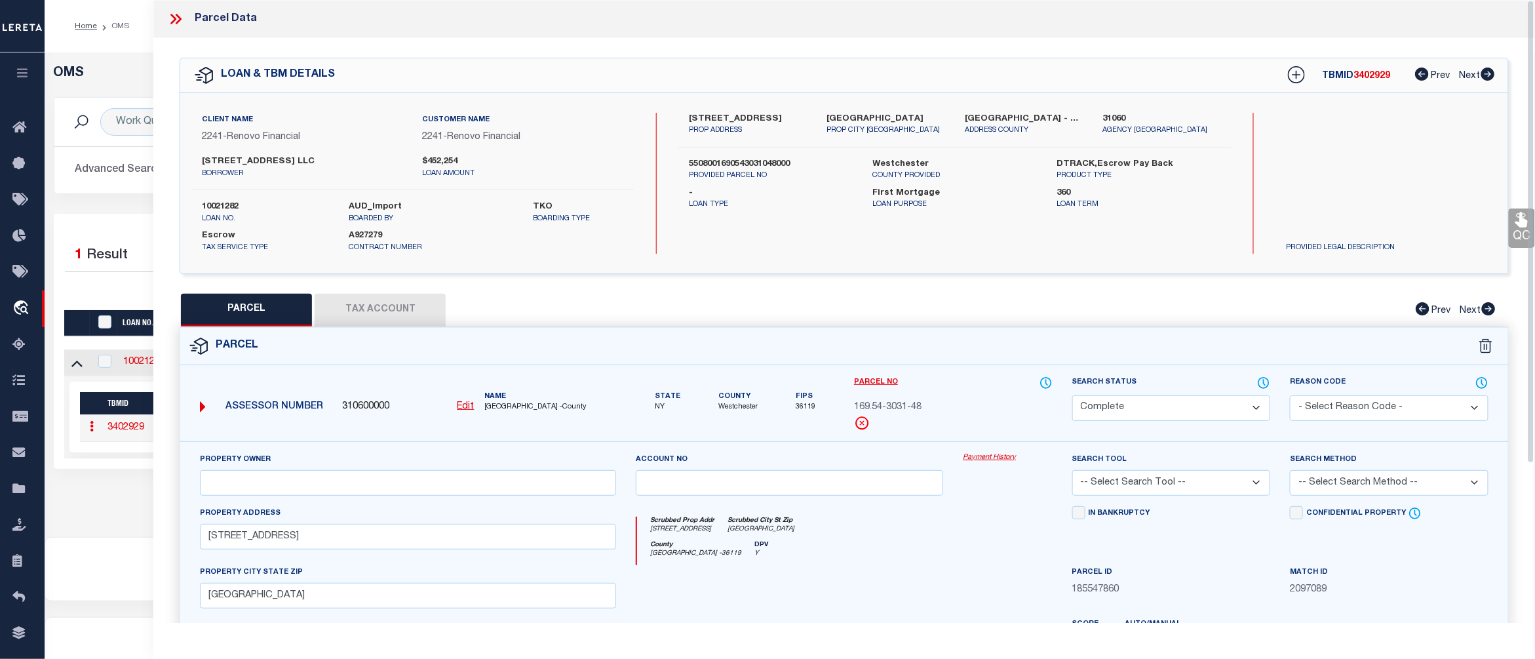
click at [1005, 459] on link "Payment History" at bounding box center [1007, 457] width 89 height 11
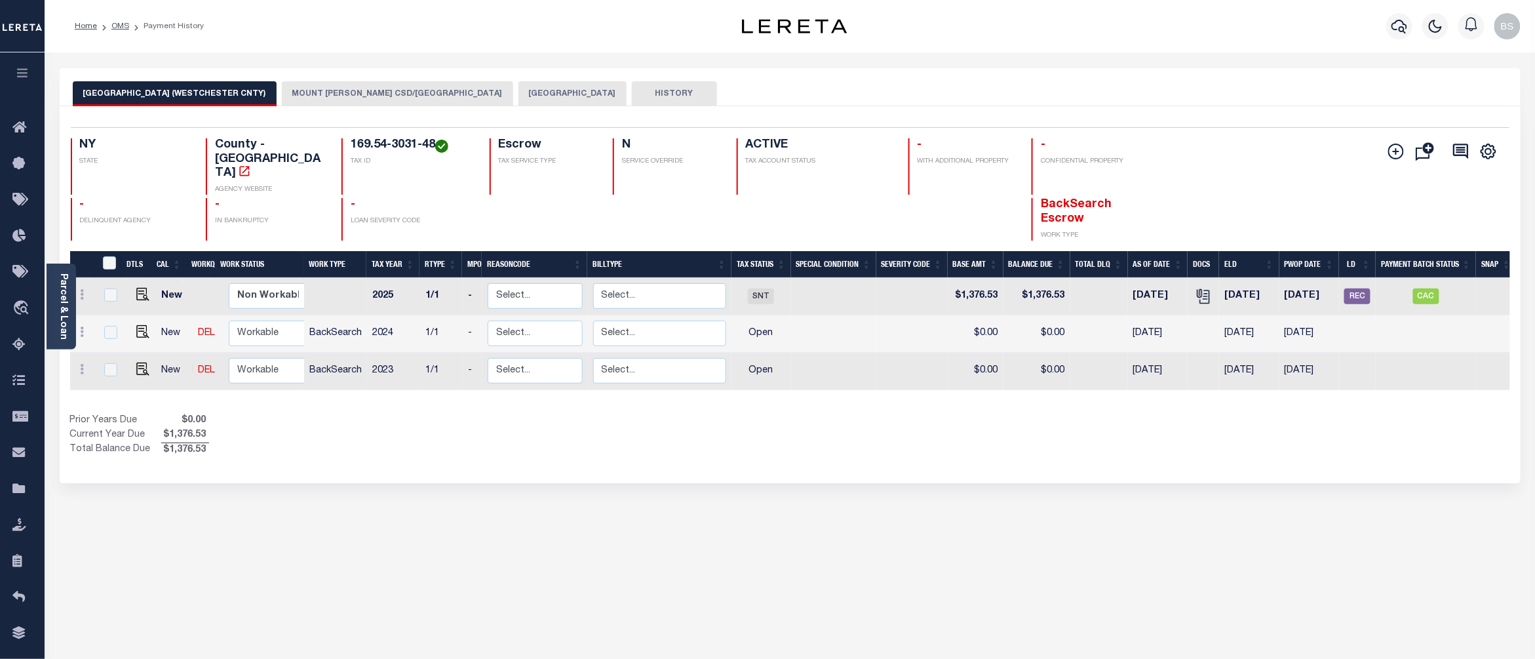
click at [373, 97] on button "MOUNT VERNON CSD/MOUNT VERNON CITY" at bounding box center [397, 93] width 231 height 25
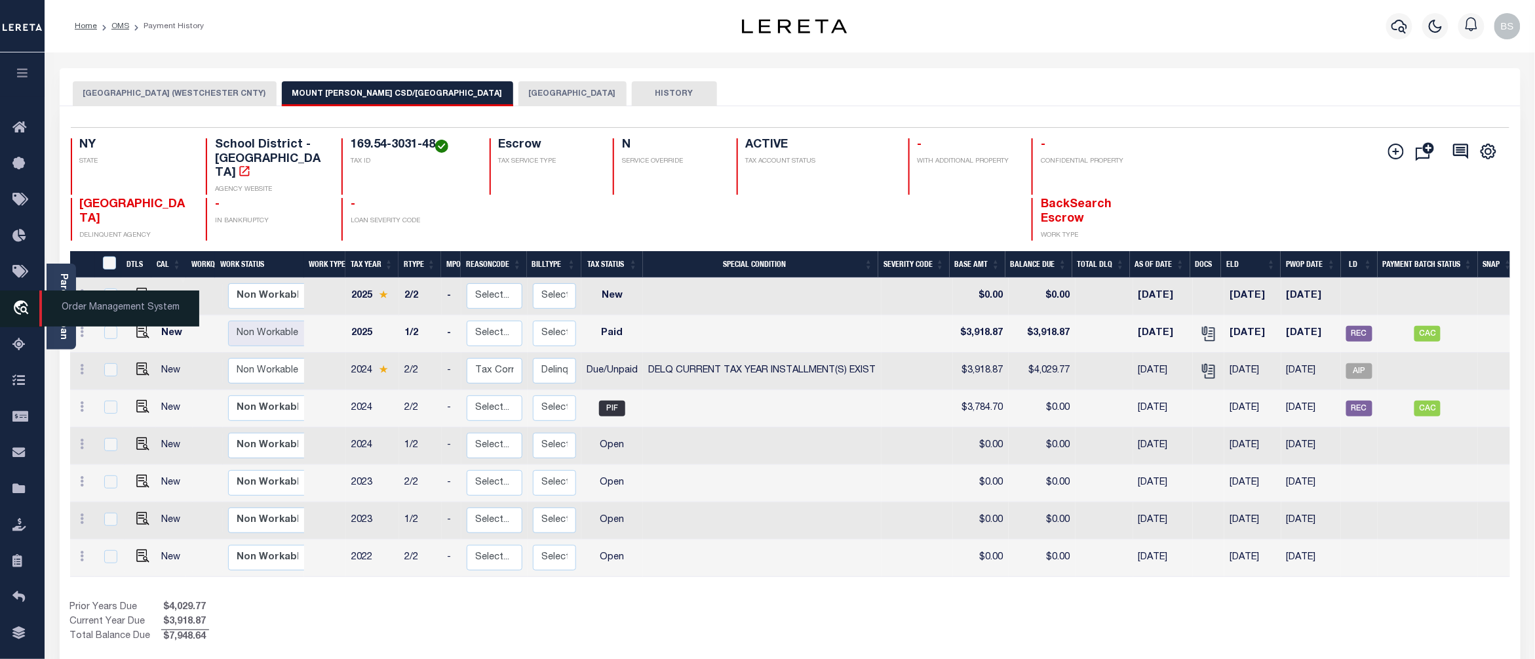
click at [79, 312] on span "Order Management System" at bounding box center [119, 308] width 160 height 36
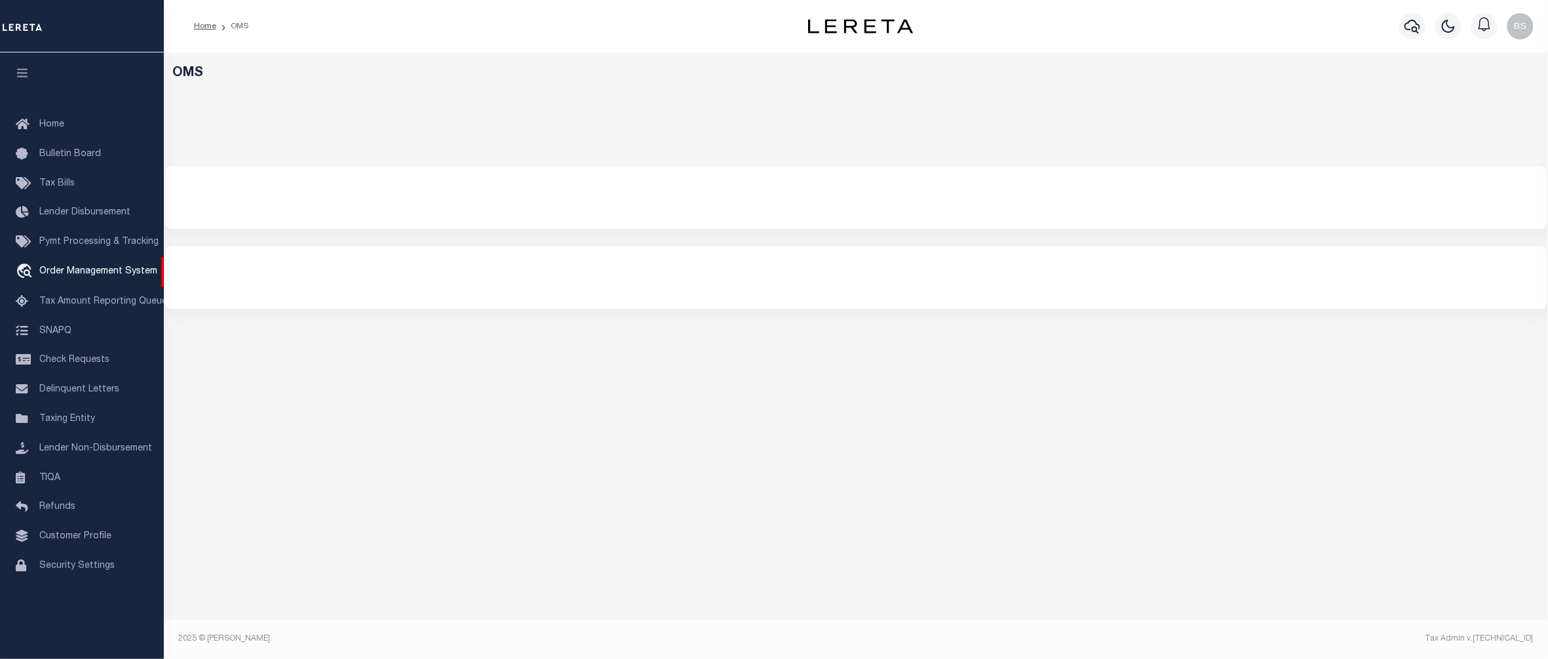
select select "200"
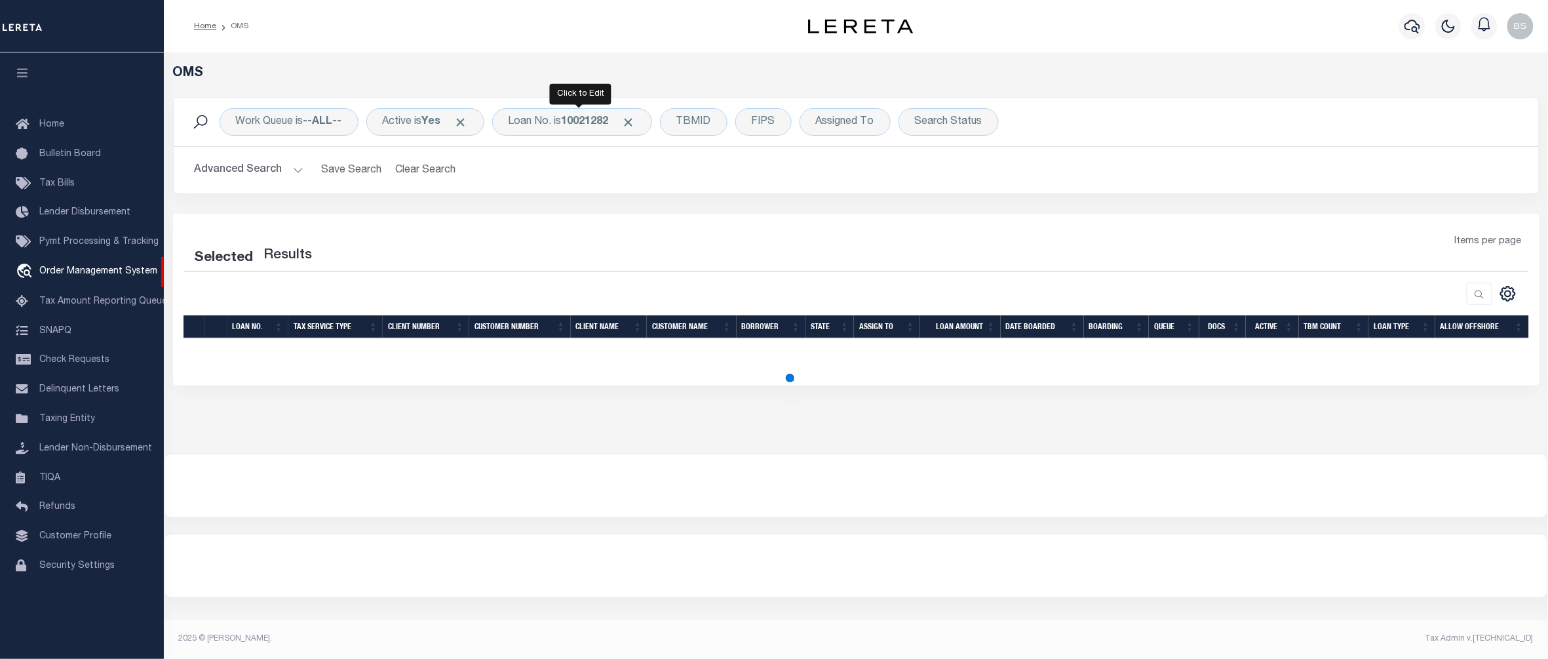
select select "200"
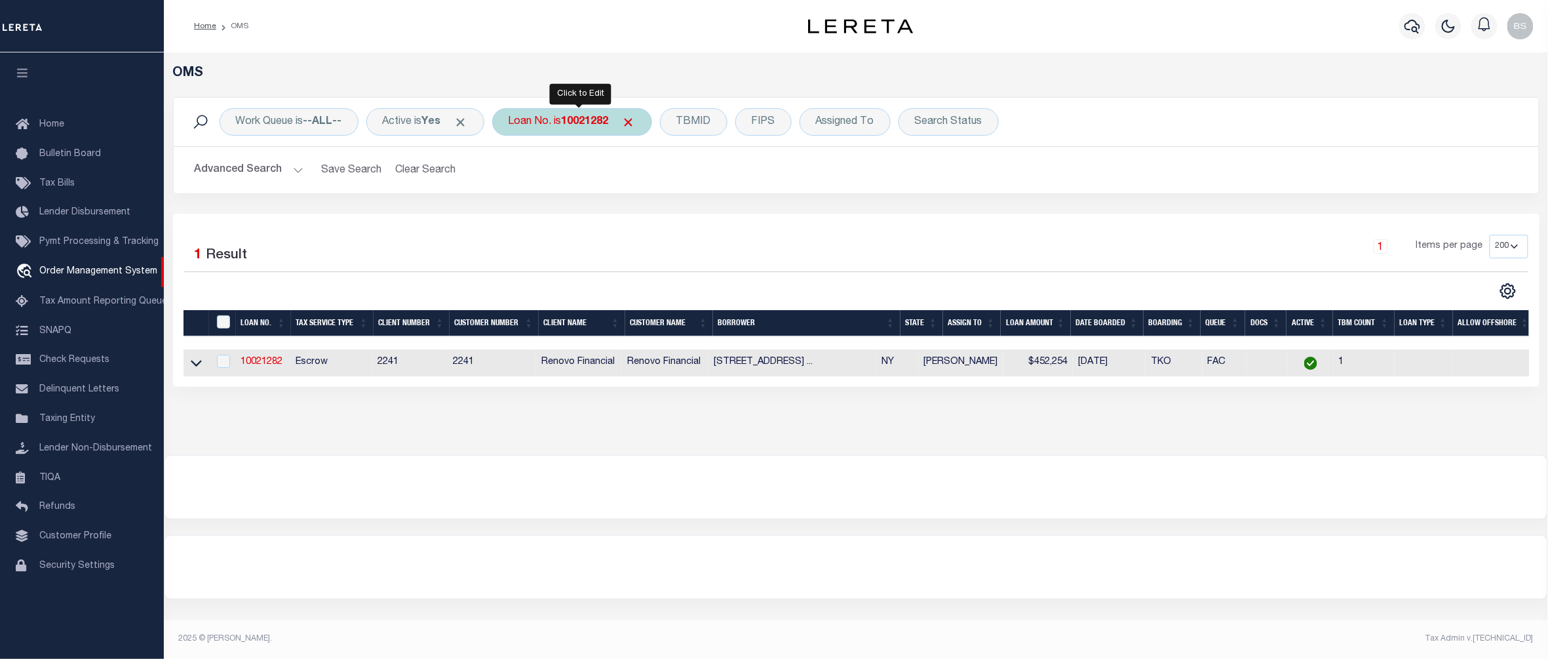
click at [568, 124] on div "Loan No. is 10021282" at bounding box center [572, 122] width 160 height 28
type input "401001300"
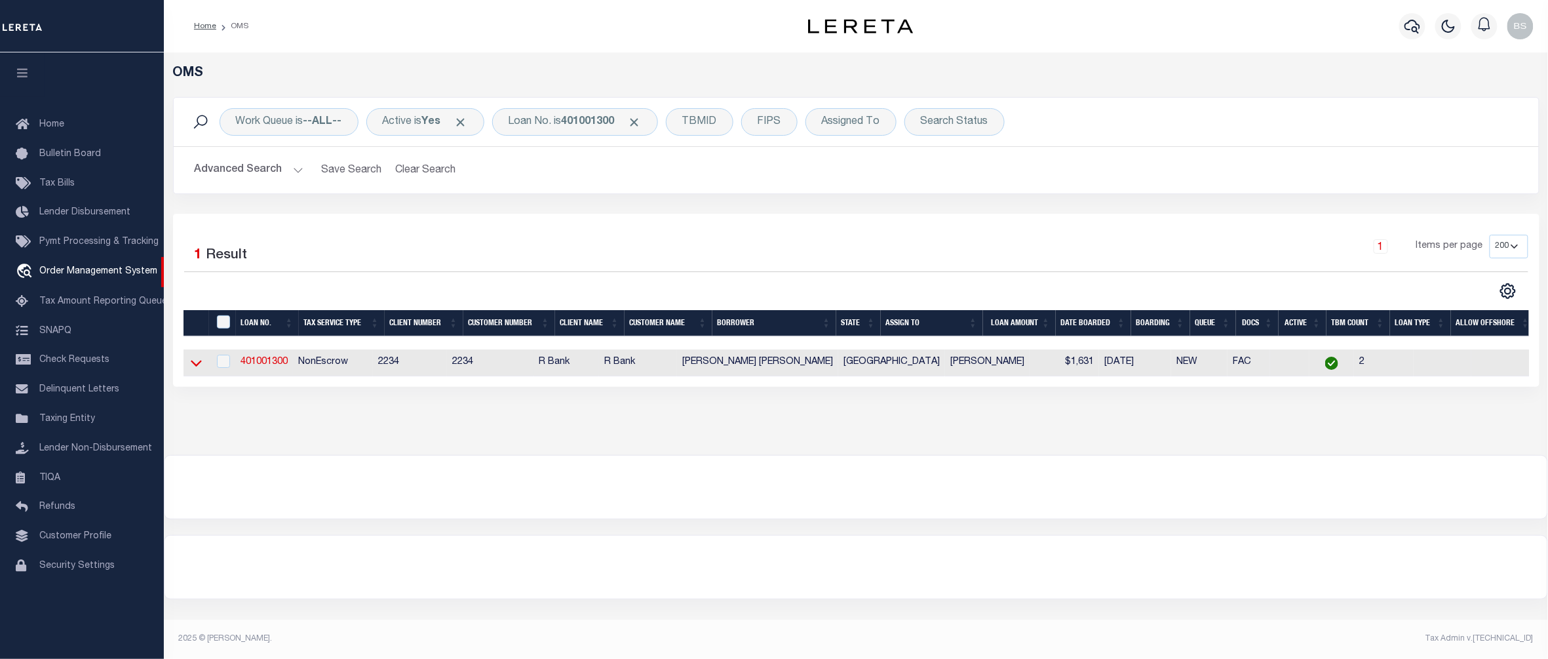
click at [194, 368] on icon at bounding box center [196, 363] width 11 height 14
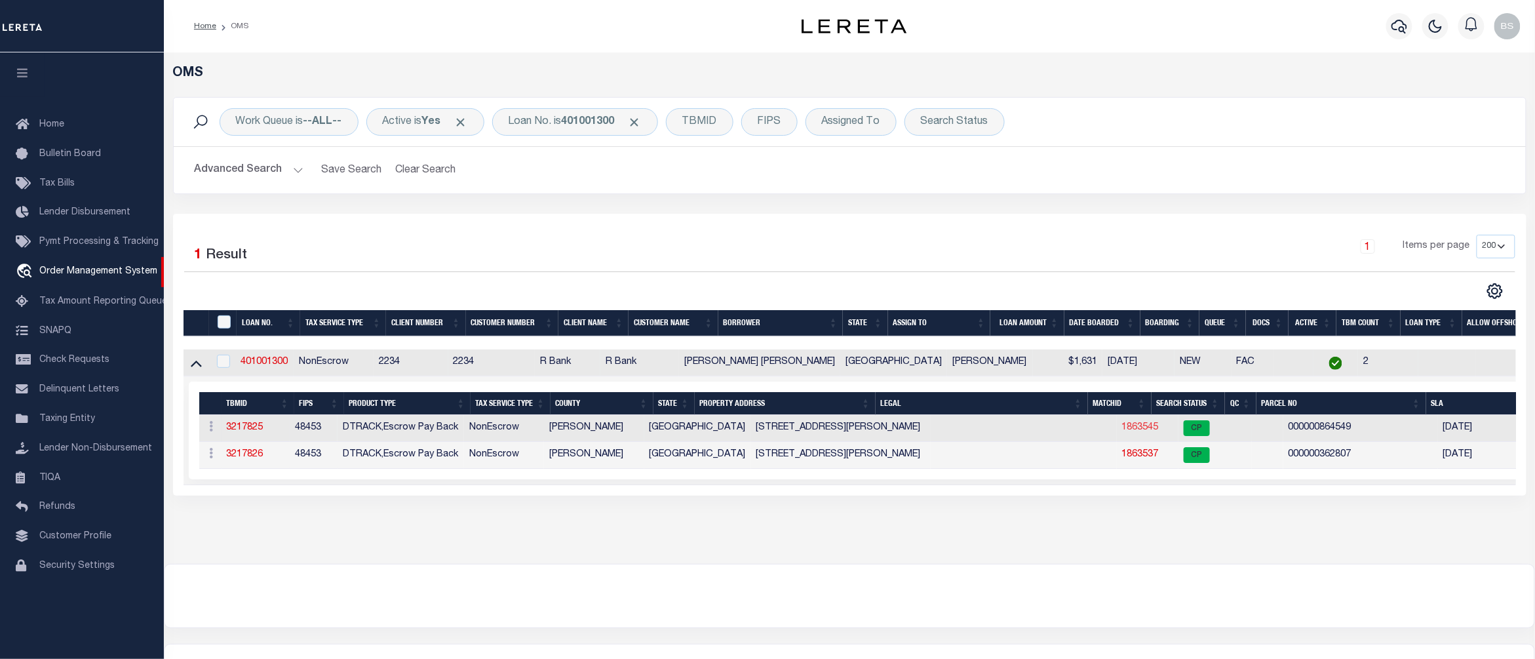
click at [1122, 429] on link "1863545" at bounding box center [1140, 427] width 37 height 9
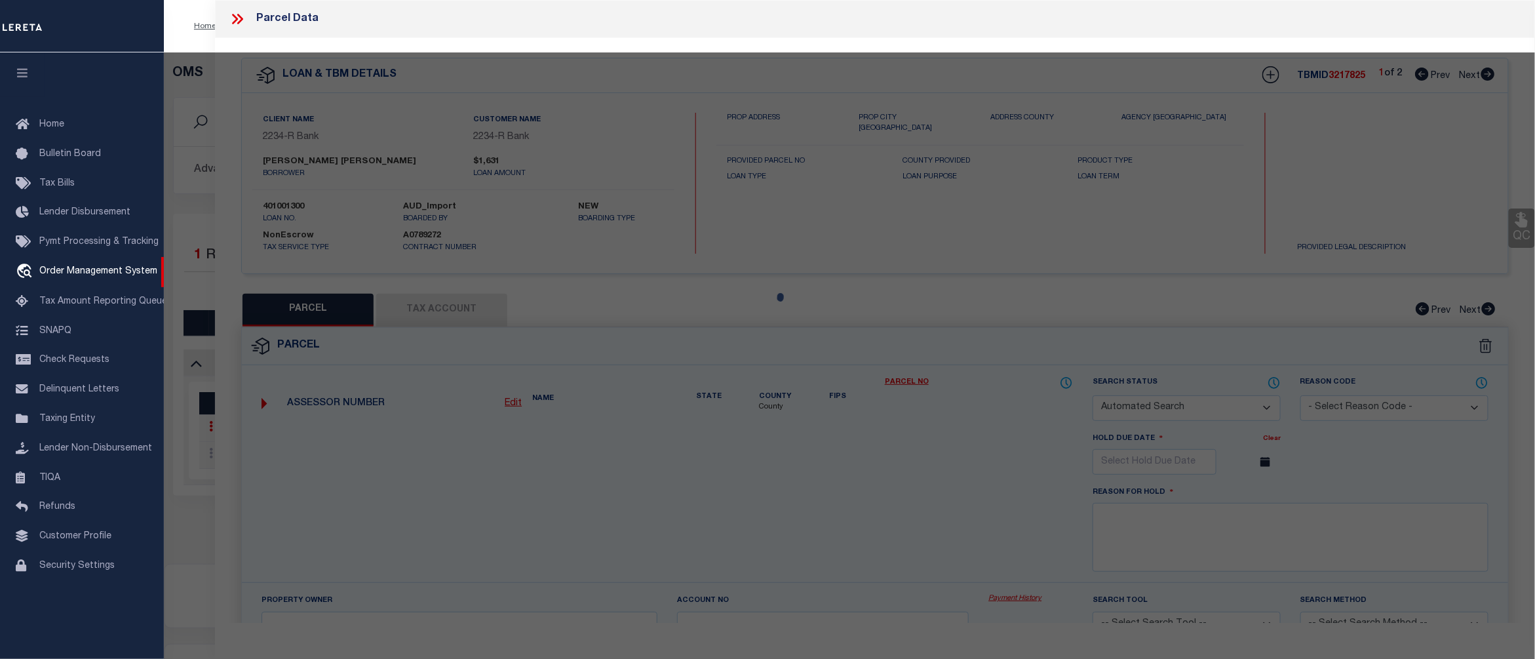
checkbox input "false"
select select "CP"
type input "CORZO DIEGO"
select select "EML"
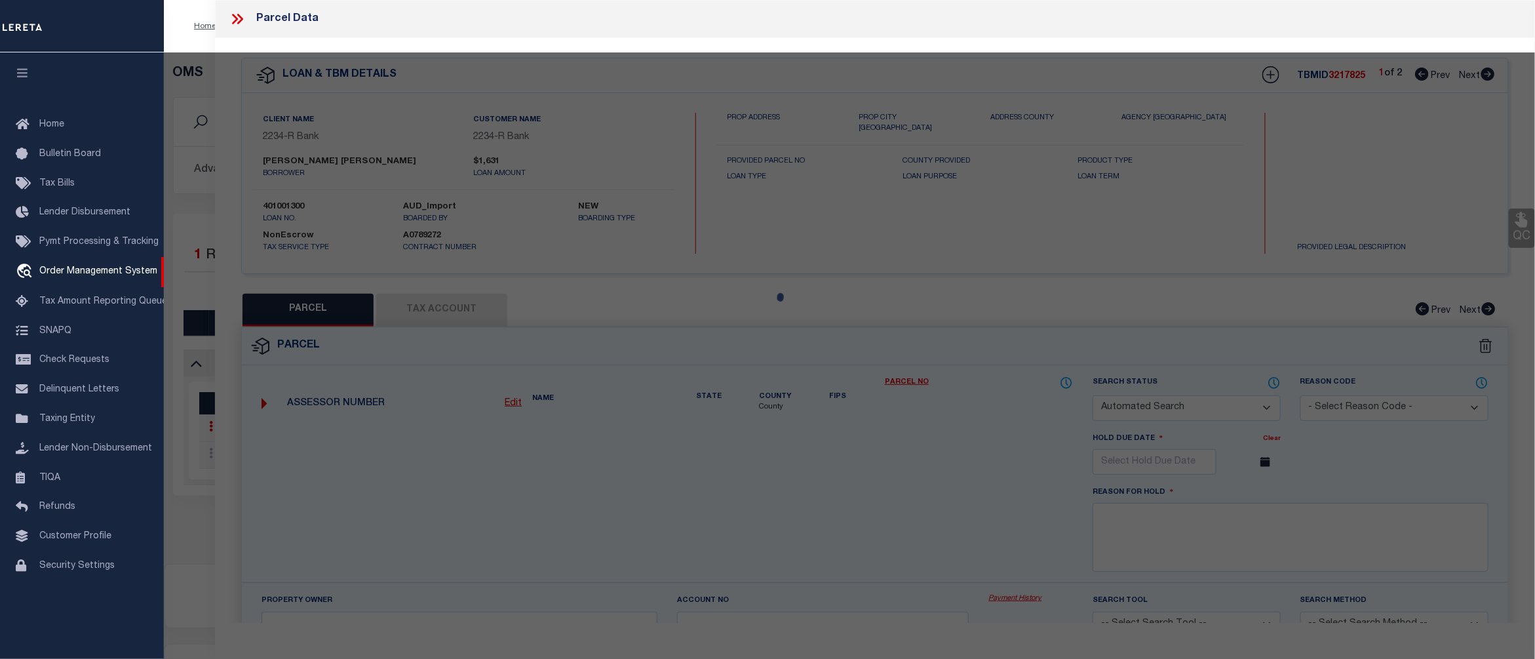
select select
type input "11301 BACHMAN DR"
type input "AUSTIN TX 78754"
type textarea "LOT 11 BLK B PIONEER CROSSING WEST SEC 11"
type textarea "per request parcel reactivated."
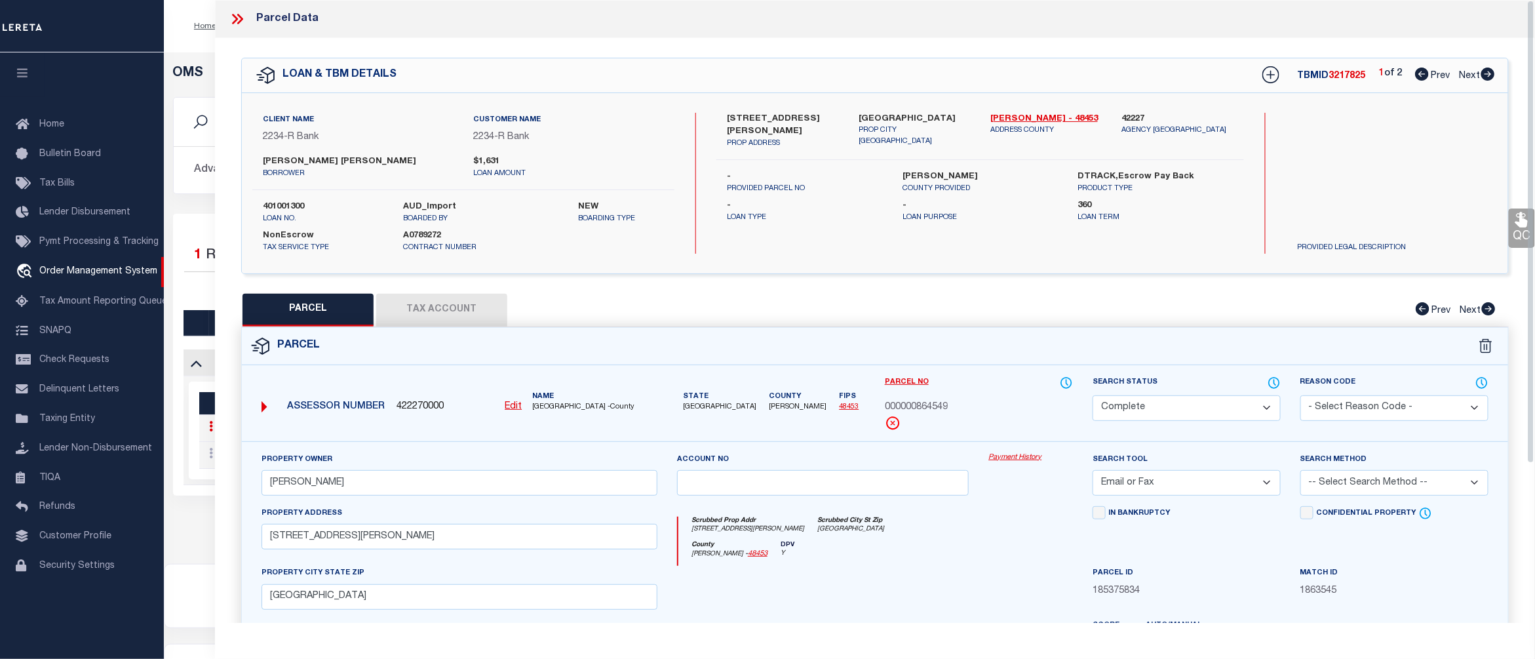
click at [1006, 462] on link "Payment History" at bounding box center [1031, 457] width 85 height 11
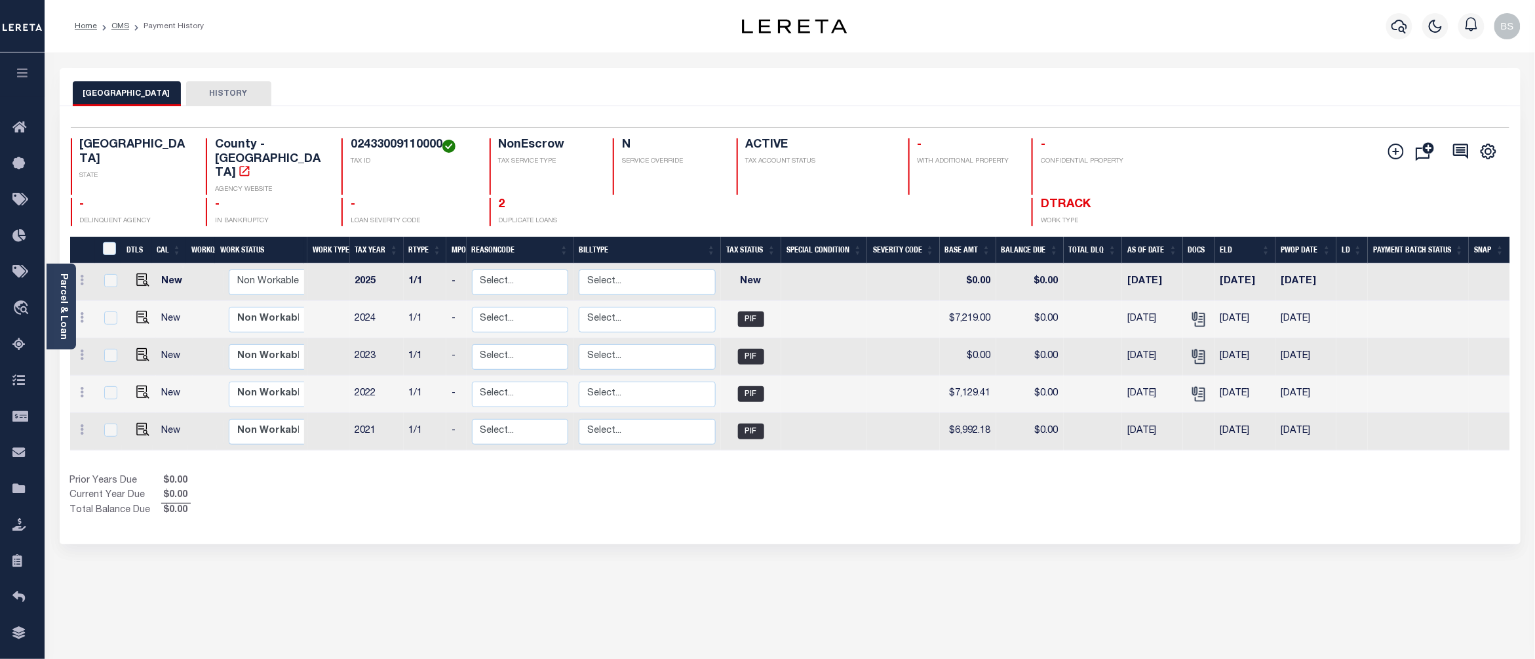
click at [408, 142] on h4 "02433009110000" at bounding box center [412, 145] width 123 height 14
copy h4 "02433009110000"
click at [85, 305] on span "Order Management System" at bounding box center [119, 308] width 160 height 36
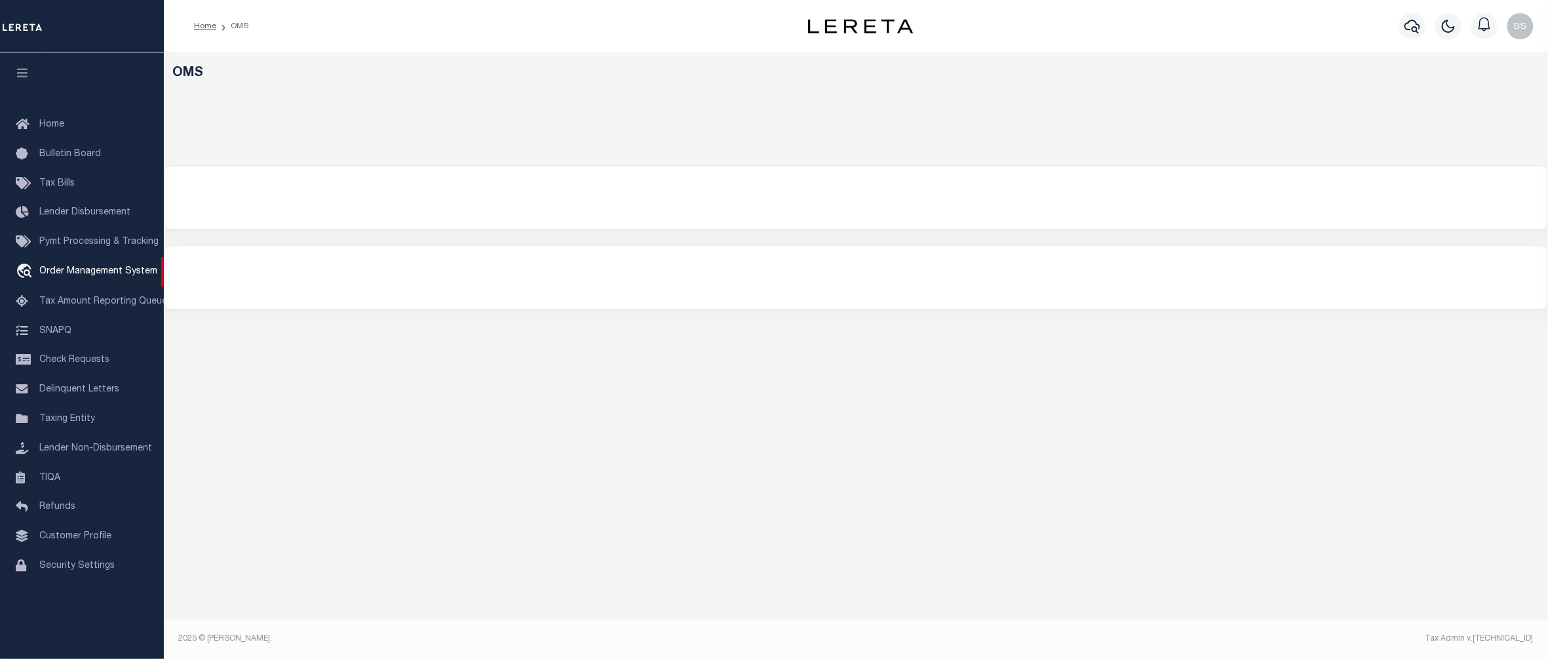
select select "200"
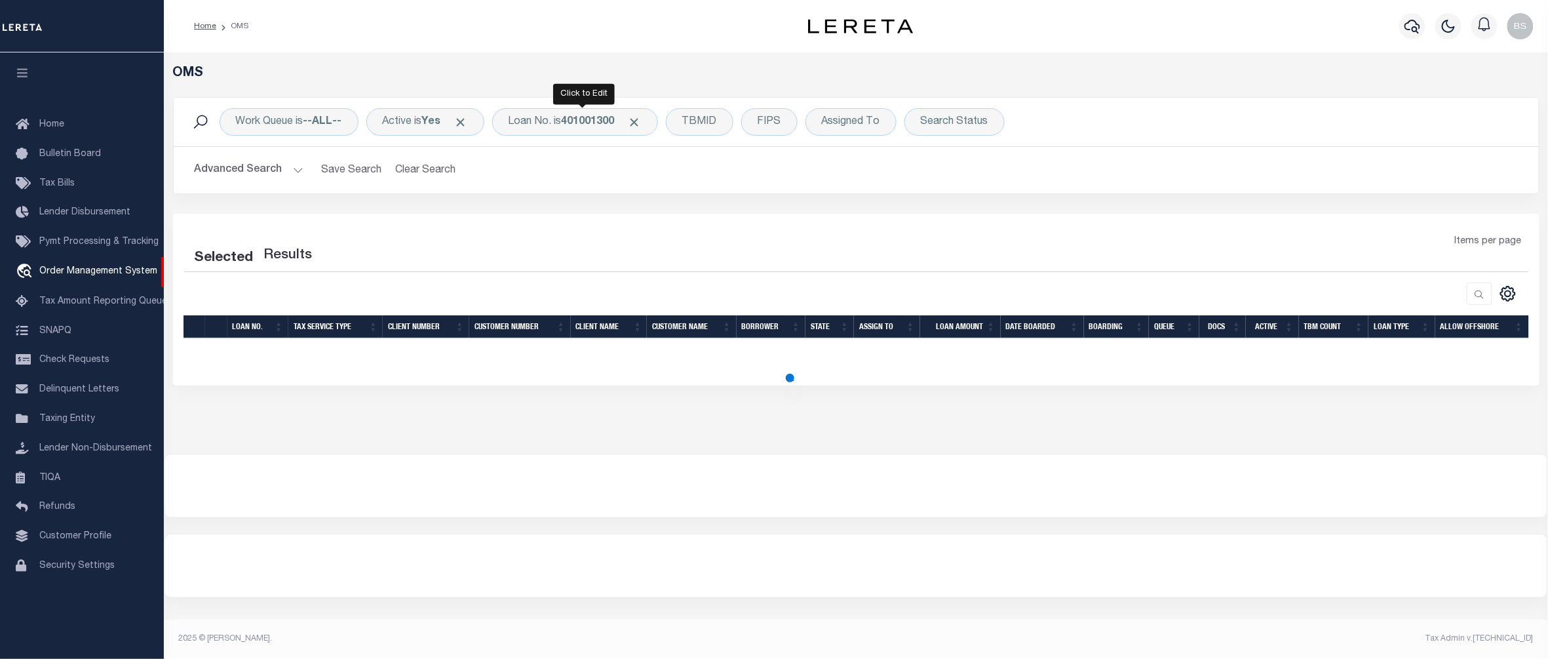
select select "200"
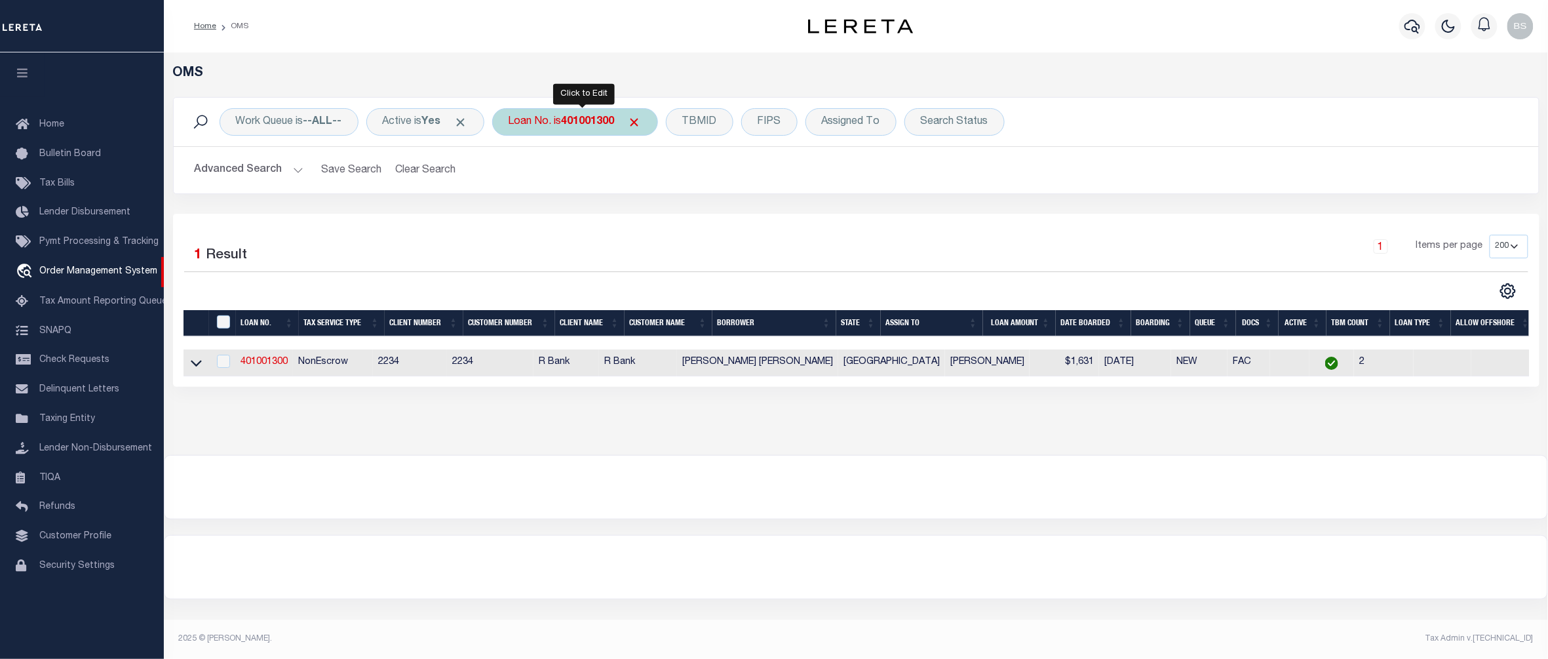
click at [574, 127] on b "401001300" at bounding box center [588, 122] width 53 height 10
type input "175001529"
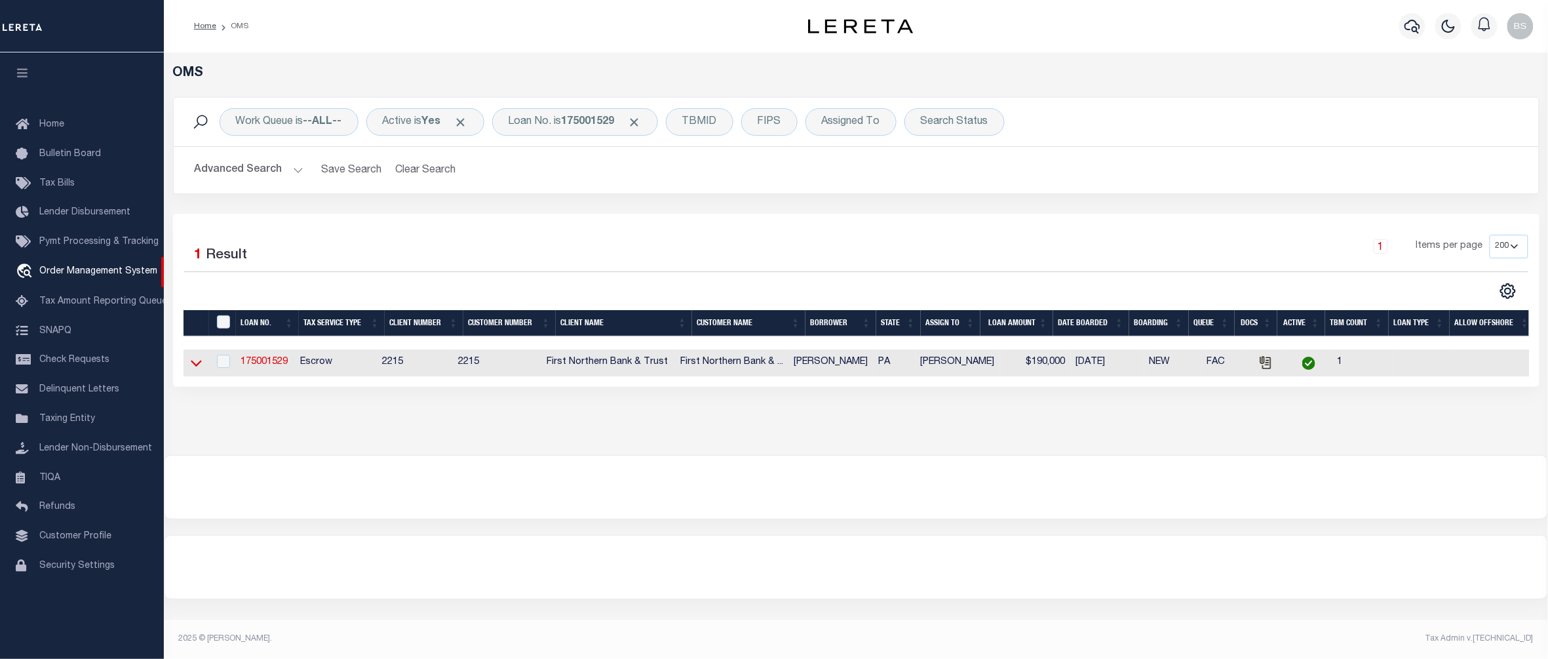
click at [192, 363] on icon at bounding box center [196, 363] width 11 height 14
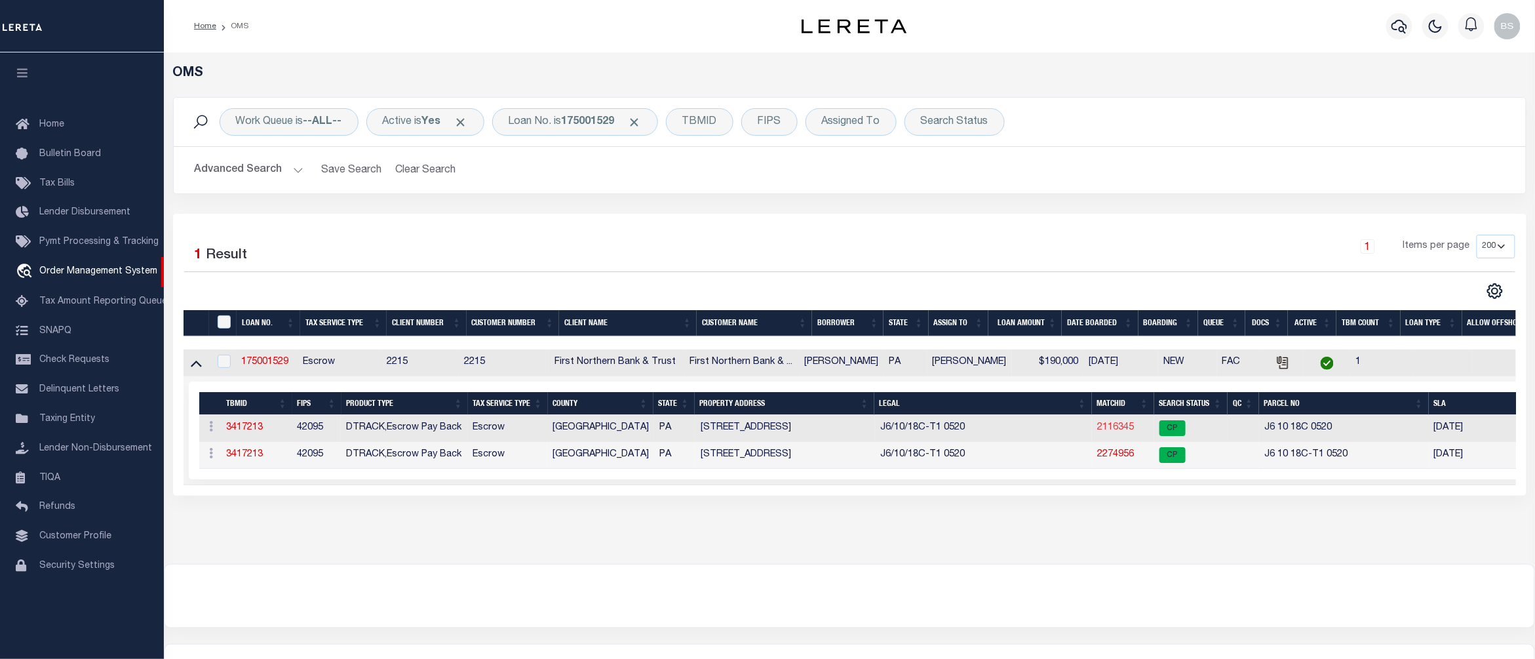
click at [1125, 432] on link "2116345" at bounding box center [1115, 427] width 37 height 9
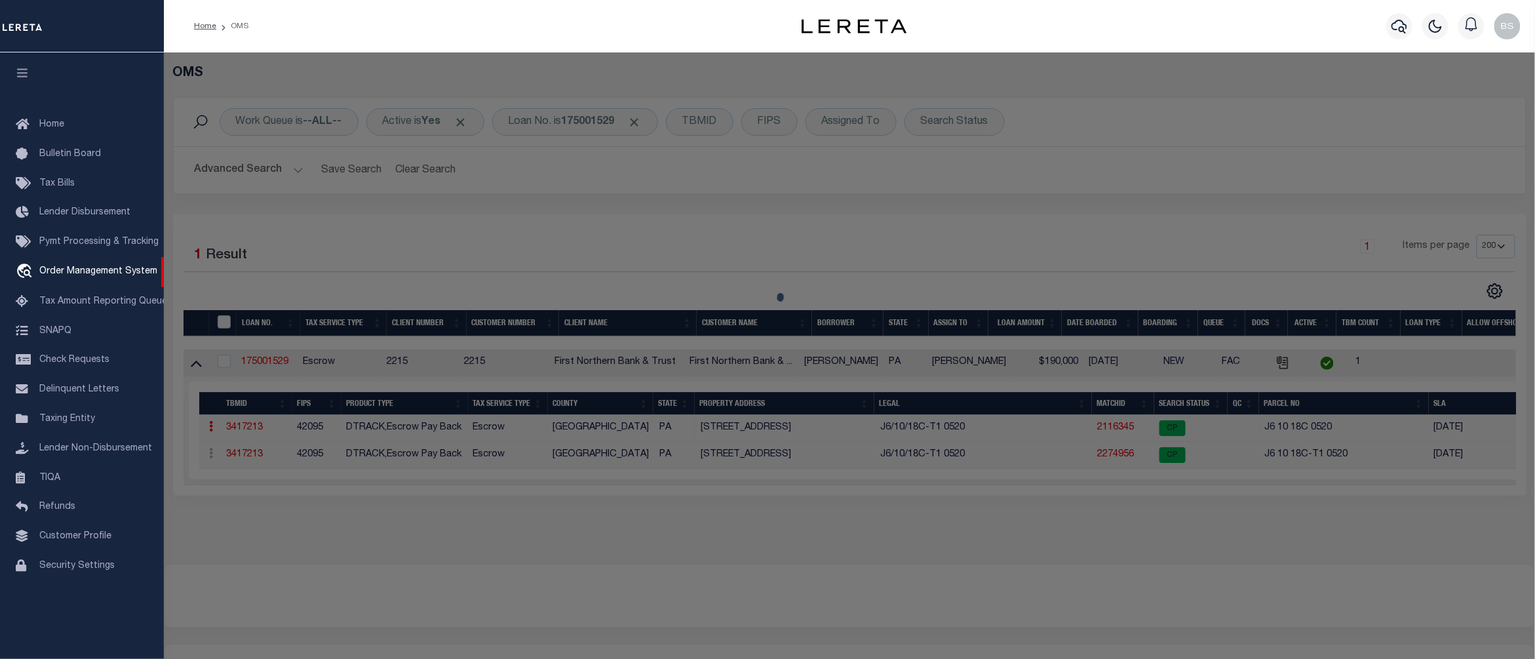
checkbox input "false"
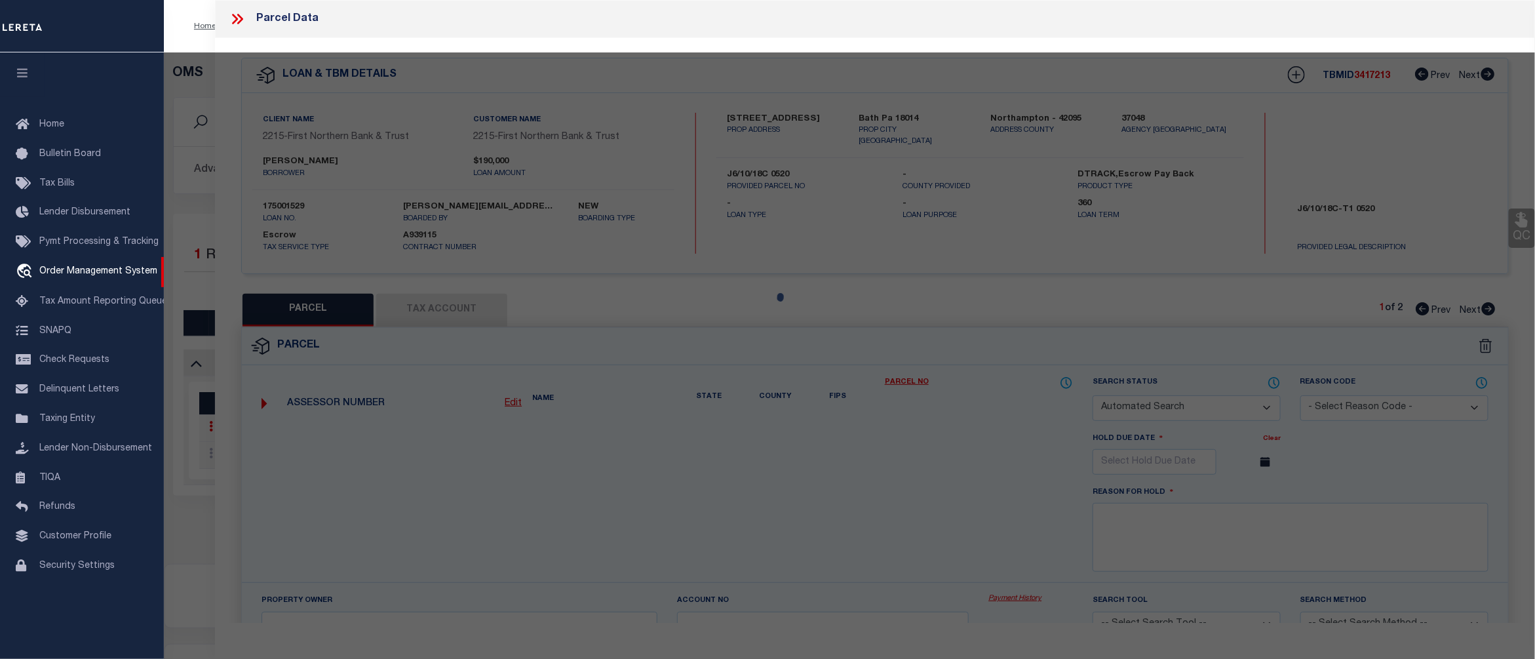
select select "CP"
type input "[PERSON_NAME] & [PERSON_NAME]"
select select "AGW"
select select
type input "242 -248 MONOCACY DR"
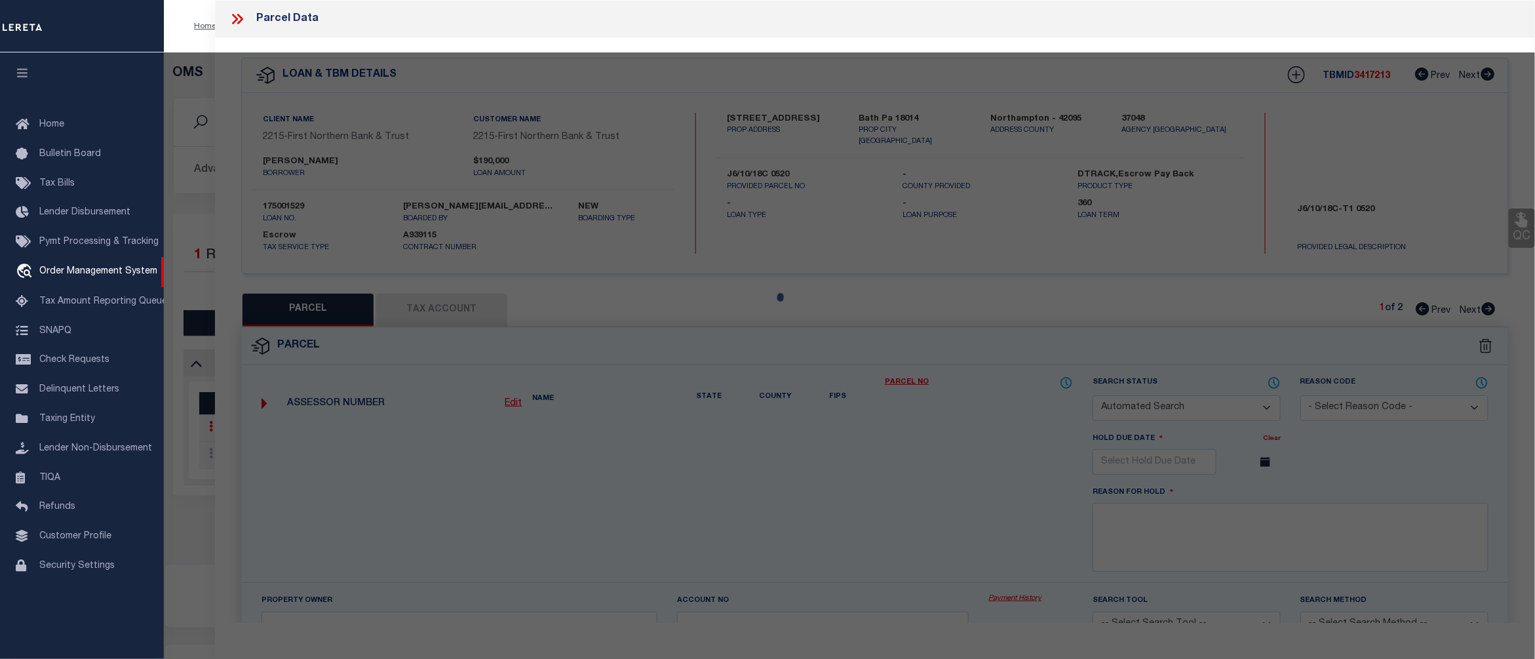
type input "Bath pa 18014"
type textarea "Update owner name from [PERSON_NAME] & [PERSON_NAME], to [PERSON_NAME] & [PERSO…"
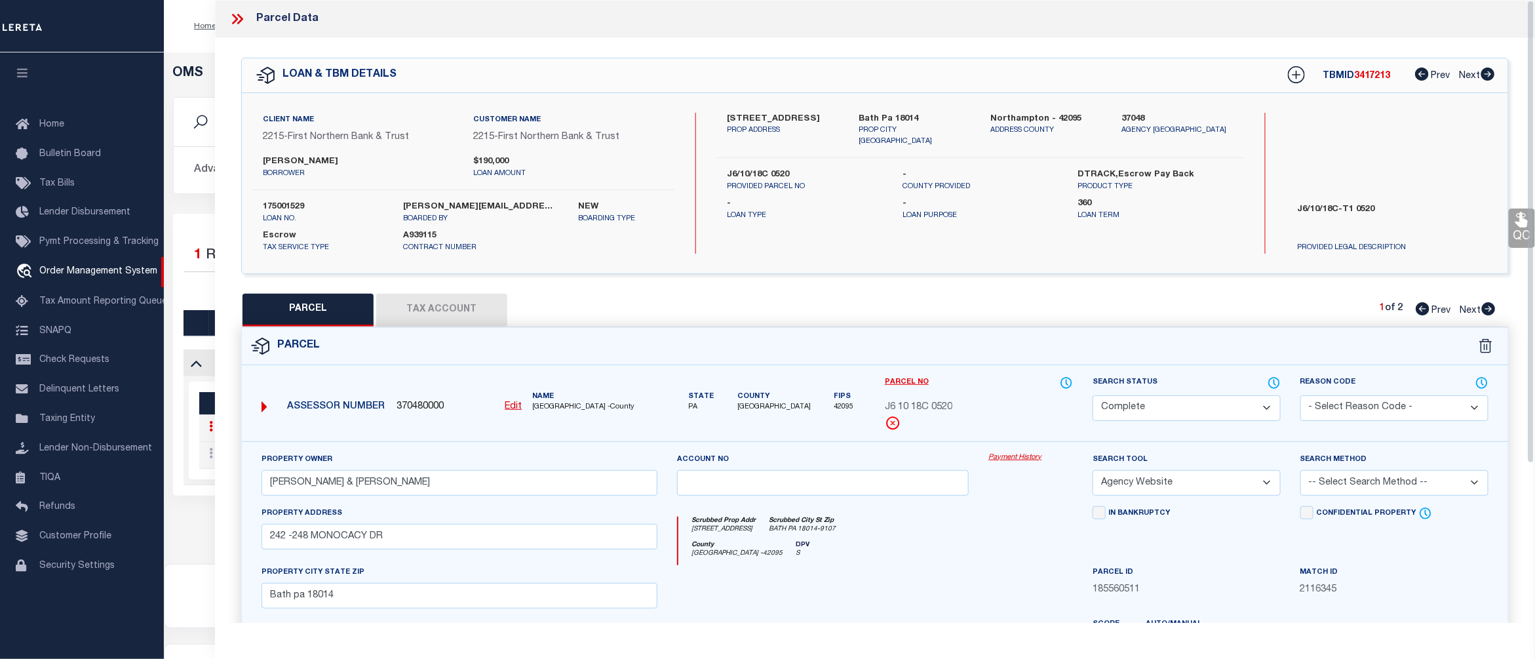
click at [1004, 459] on link "Payment History" at bounding box center [1031, 457] width 85 height 11
click at [233, 16] on icon at bounding box center [237, 18] width 17 height 17
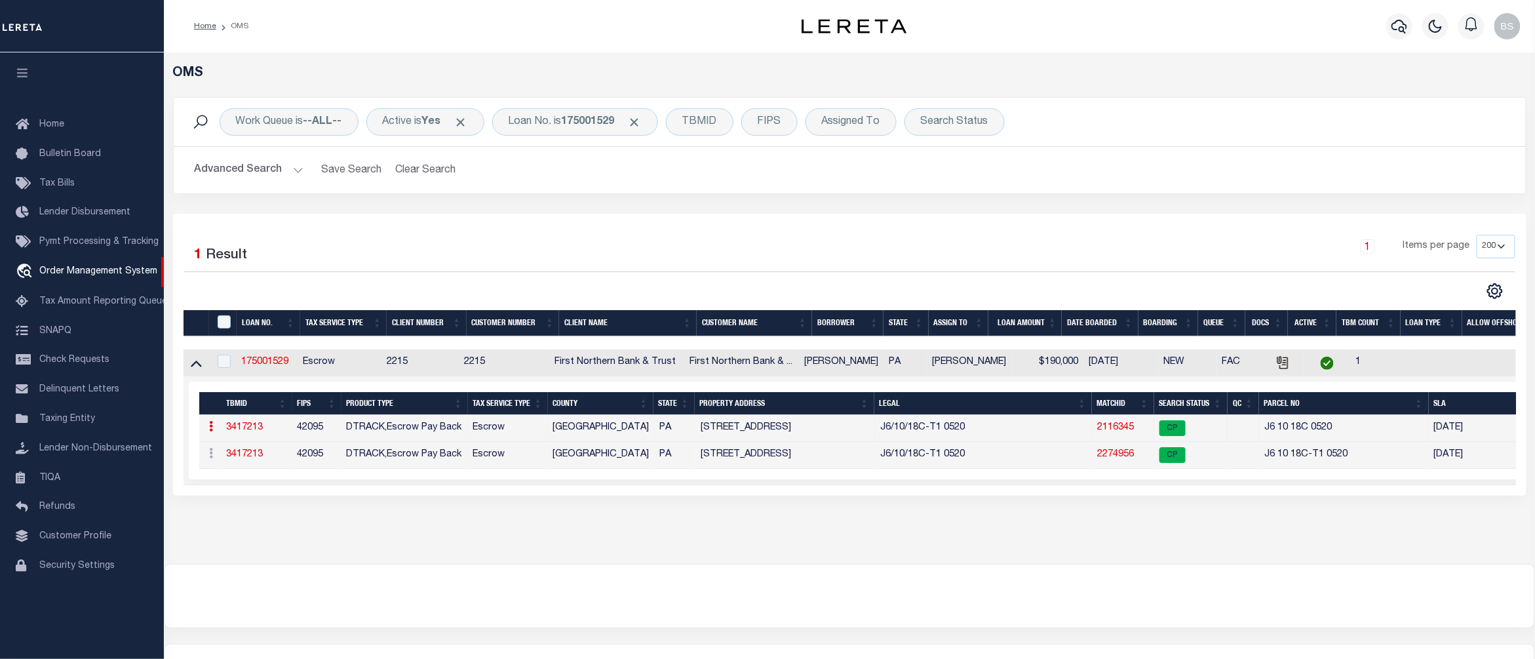
click at [1118, 429] on link "2116345" at bounding box center [1115, 427] width 37 height 9
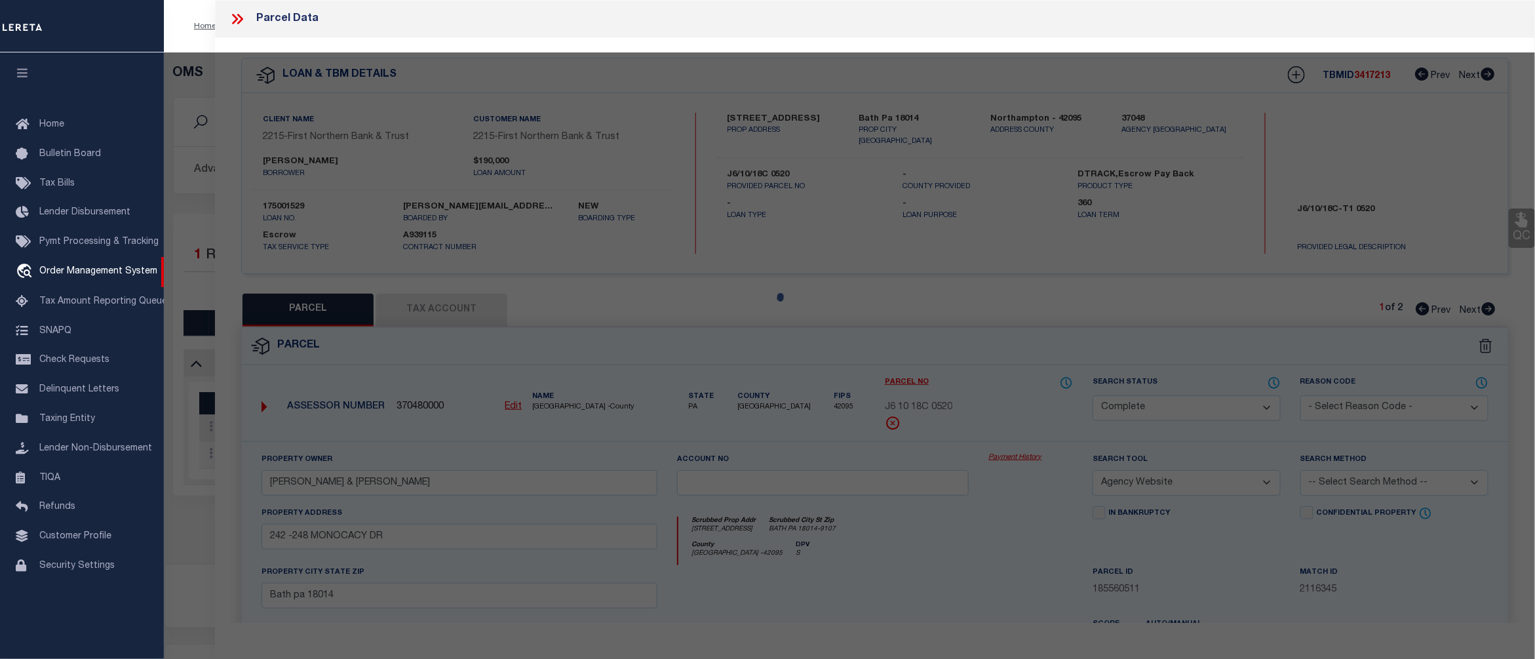
select select "AS"
select select
checkbox input "false"
select select "CP"
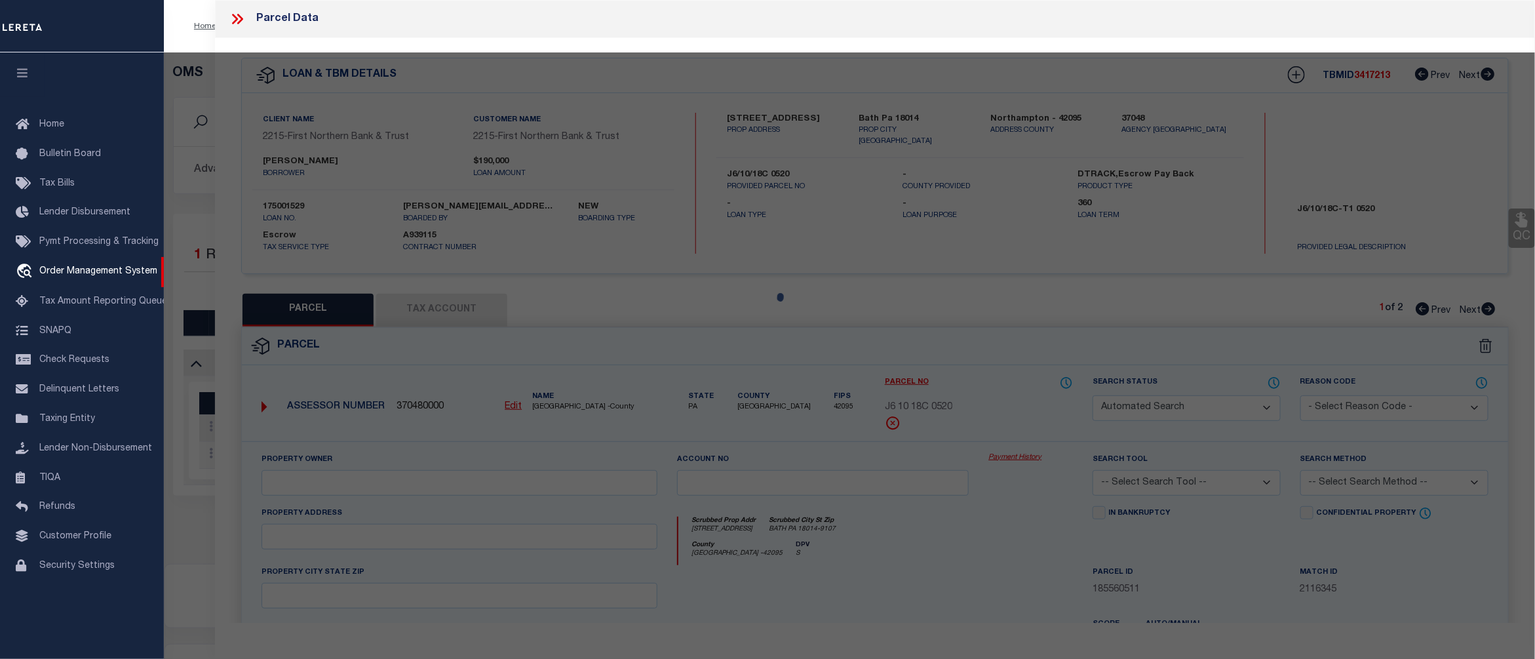
type input "FENON JASON & ROBYN"
select select "AGW"
select select
type input "242 -248 MONOCACY DR"
type input "Bath pa 18014"
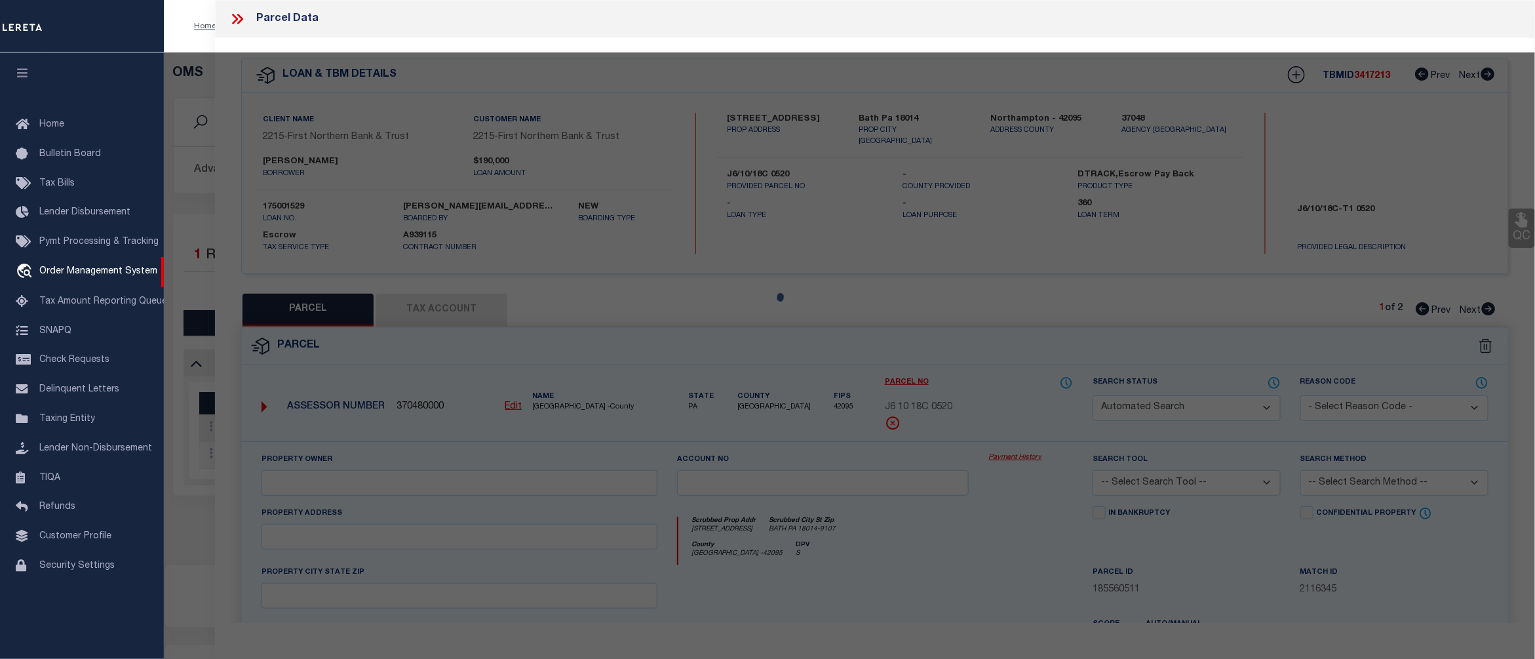
type textarea "Update owner name from BARLIP DIANE & JOHN D, to FENON JASON & ROBYN."
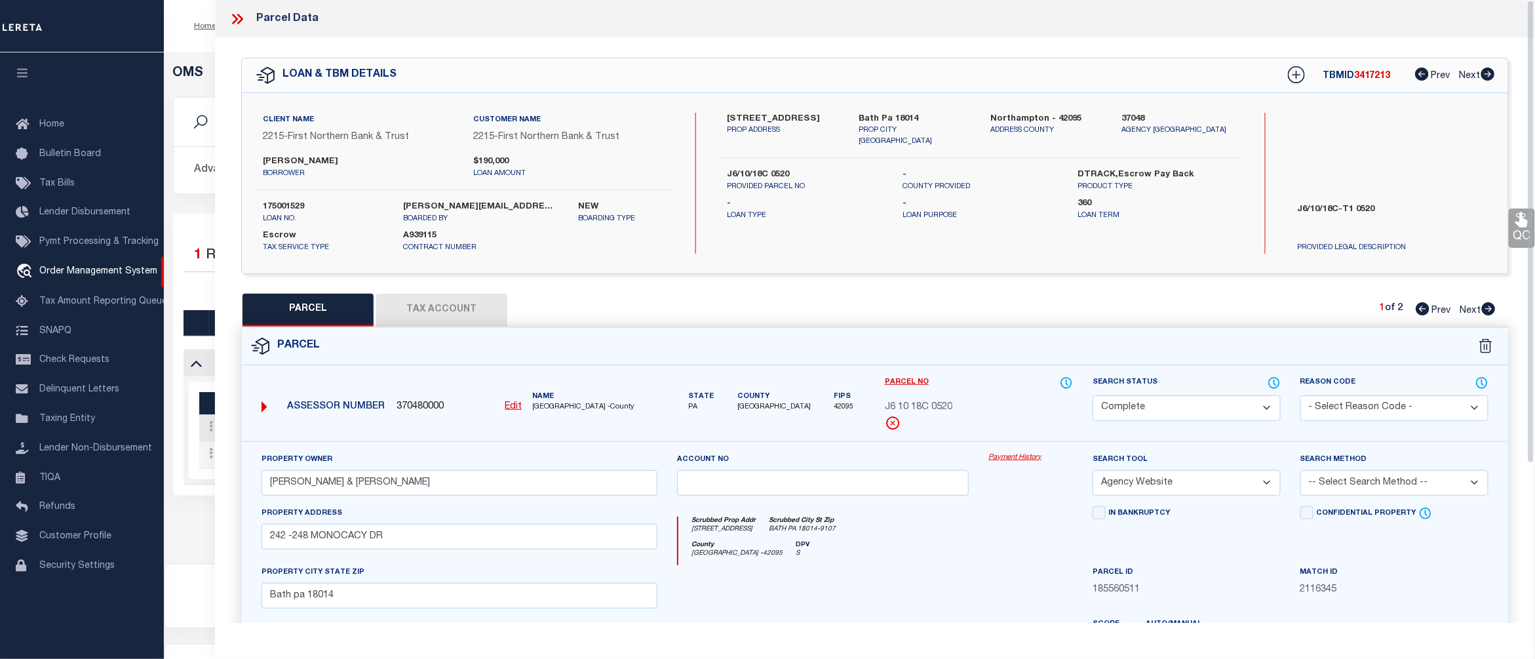
click at [1010, 460] on link "Payment History" at bounding box center [1031, 457] width 85 height 11
click at [240, 18] on icon at bounding box center [237, 18] width 17 height 17
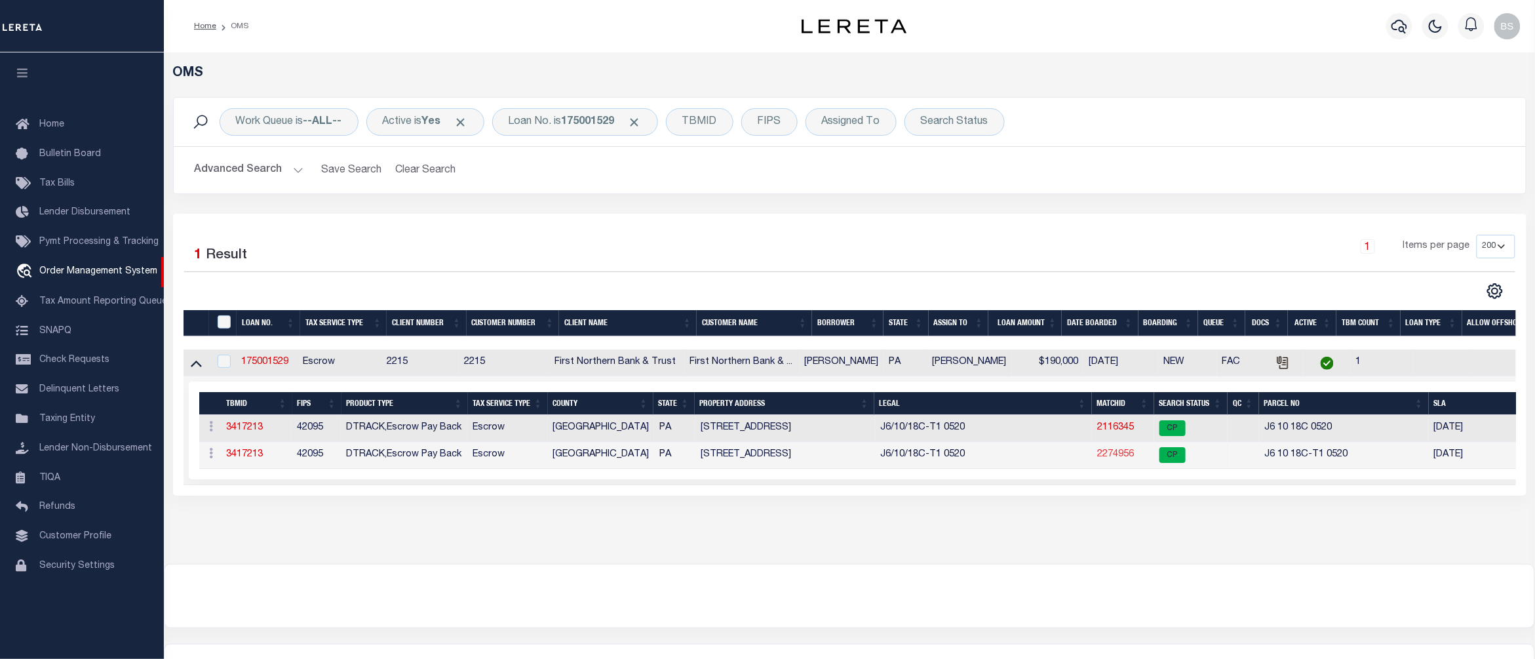
click at [1112, 459] on link "2274956" at bounding box center [1115, 454] width 37 height 9
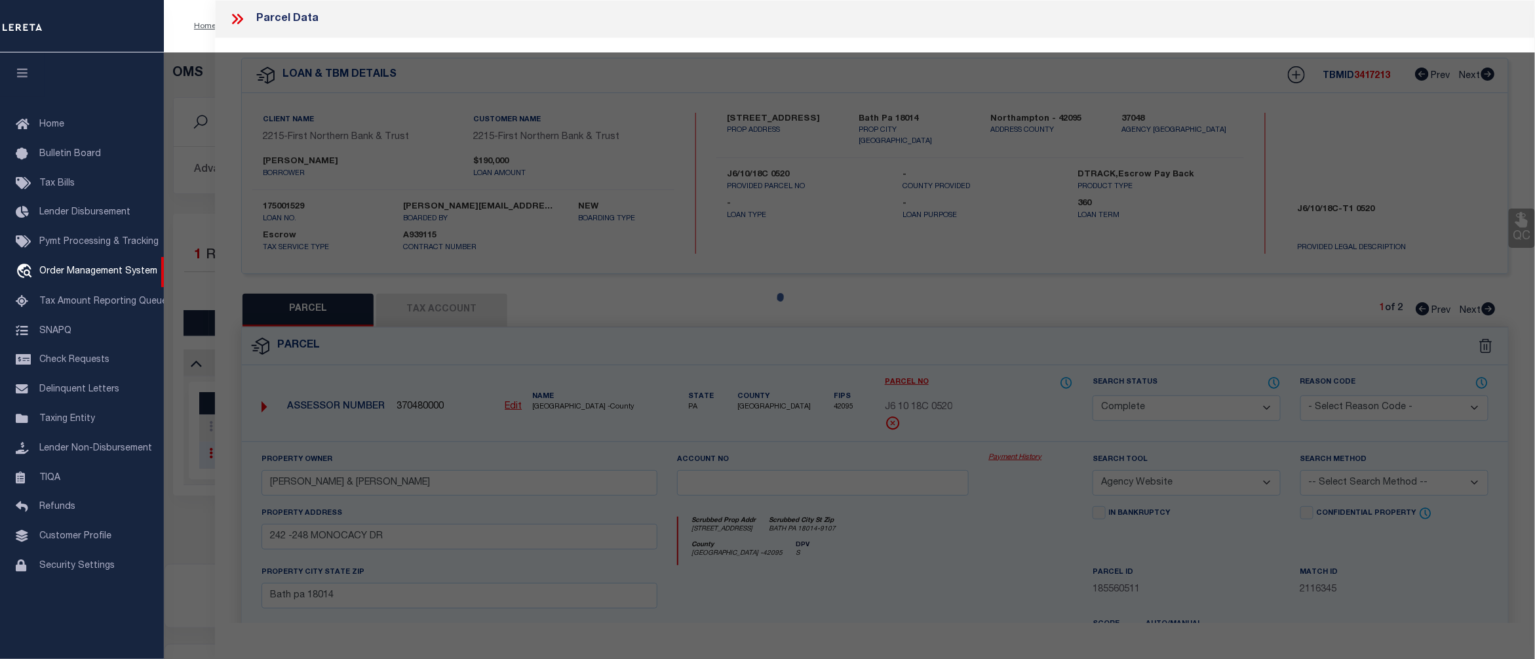
select select "AS"
select select
checkbox input "false"
select select "CP"
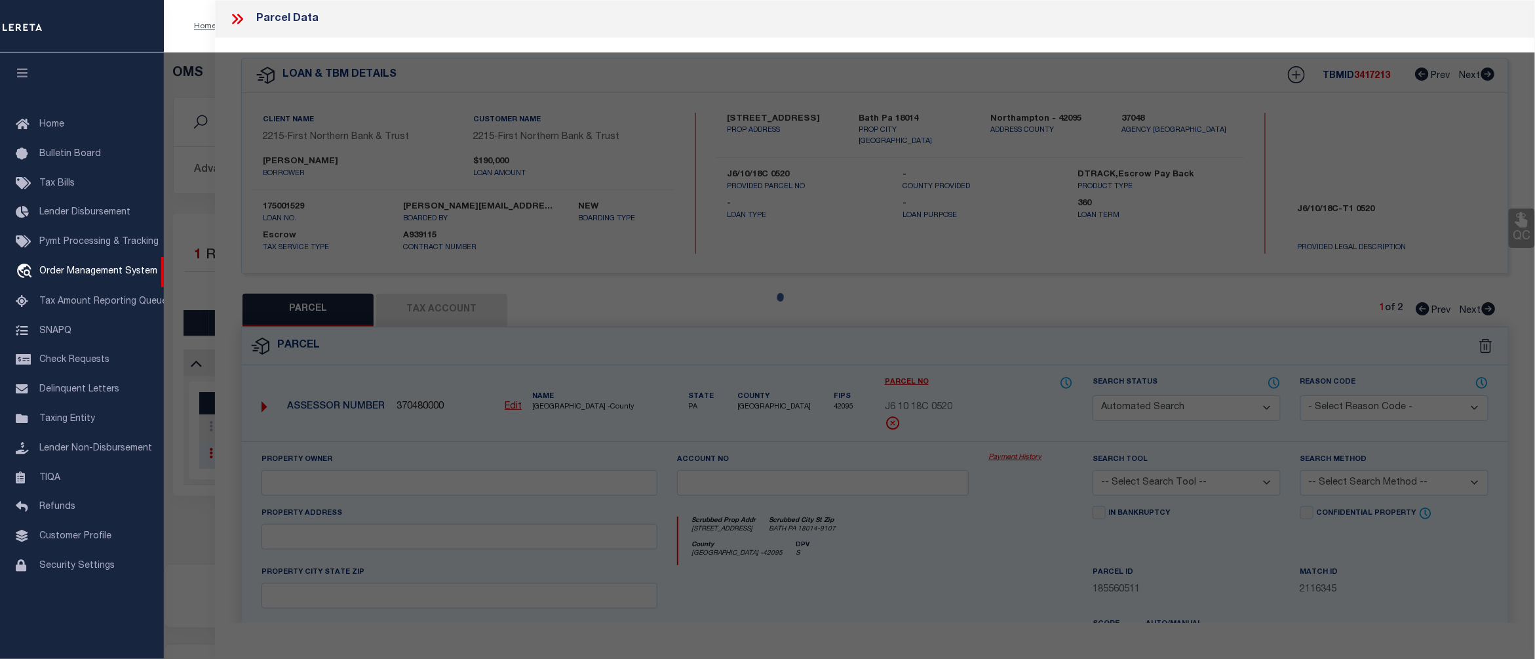
type input "FENON JASON & ROBYN"
select select "AGW"
select select "ADD"
type input "244 MONOCACY DR"
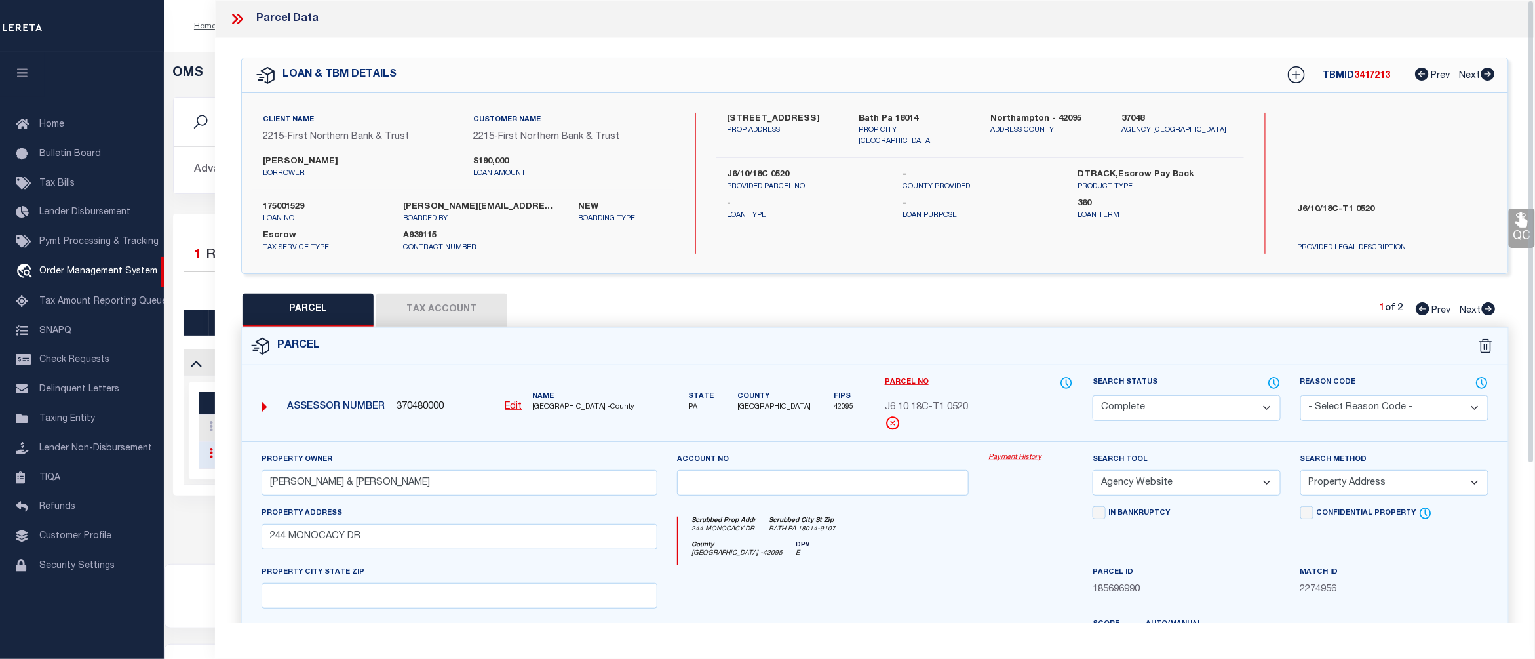
click at [1026, 455] on link "Payment History" at bounding box center [1031, 457] width 85 height 11
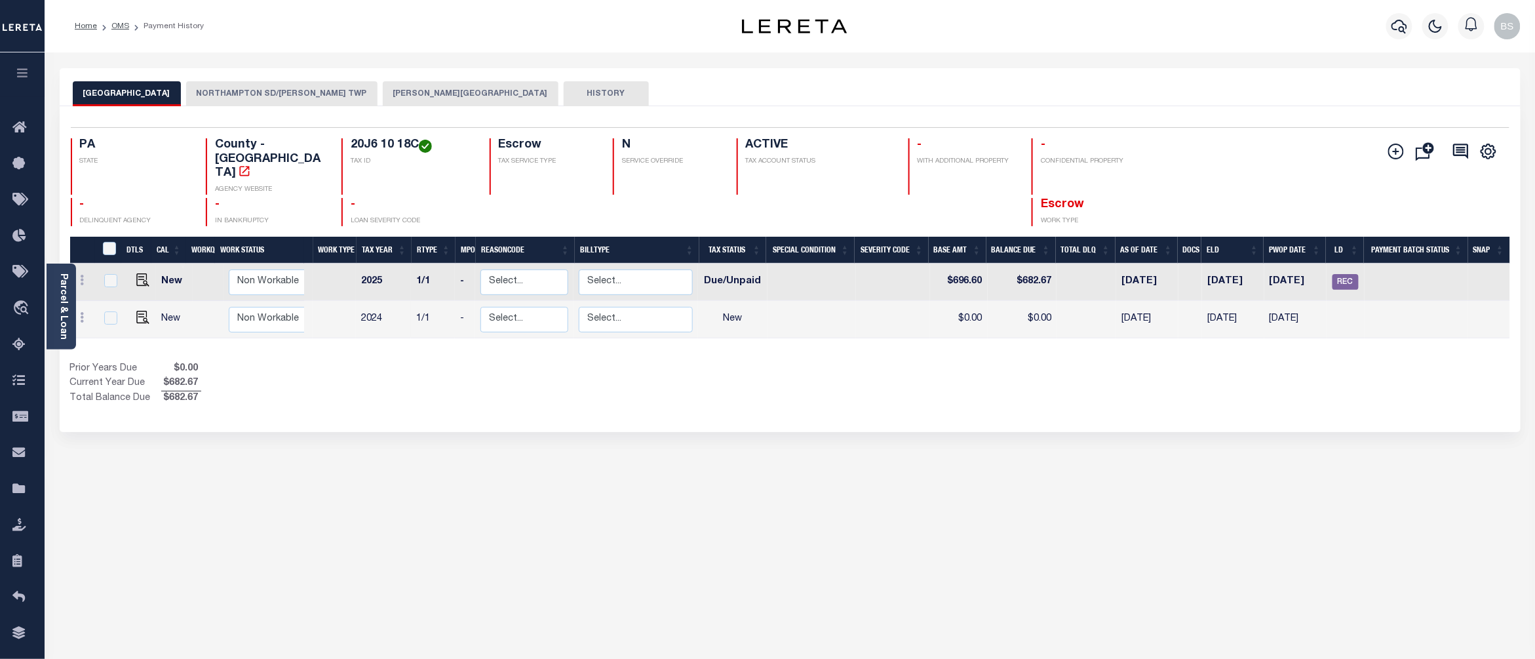
click at [271, 97] on button "NORTHAMPTON SD/[PERSON_NAME] TWP" at bounding box center [281, 93] width 191 height 25
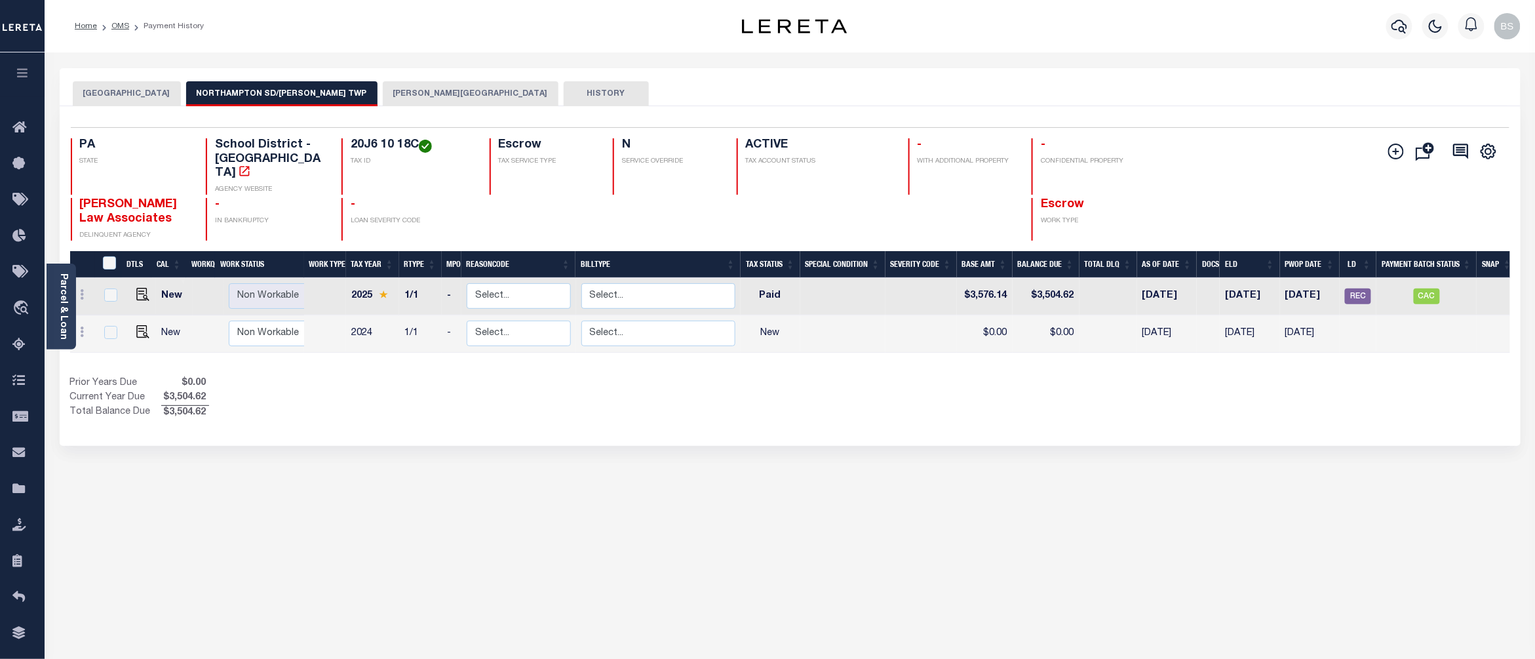
click at [408, 98] on button "[PERSON_NAME][GEOGRAPHIC_DATA]" at bounding box center [471, 93] width 176 height 25
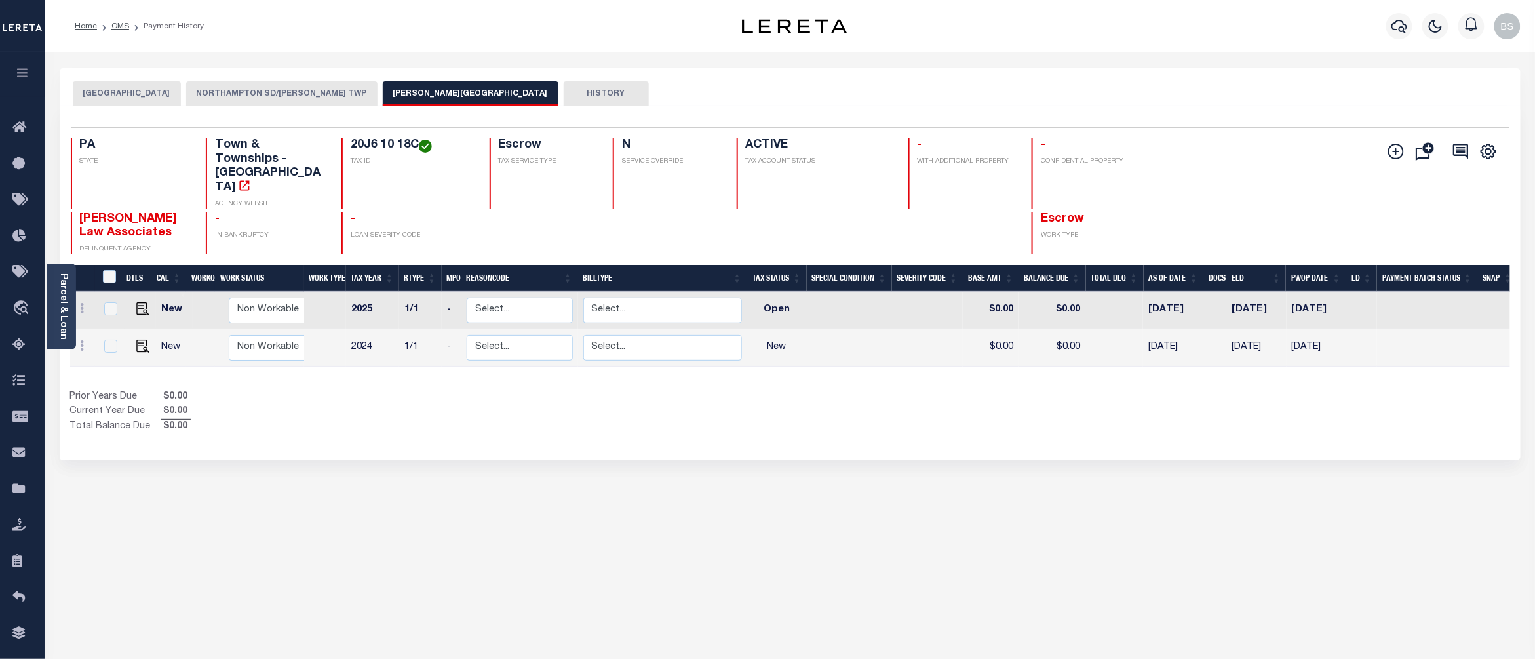
click at [304, 98] on button "NORTHAMPTON SD/[PERSON_NAME] TWP" at bounding box center [281, 93] width 191 height 25
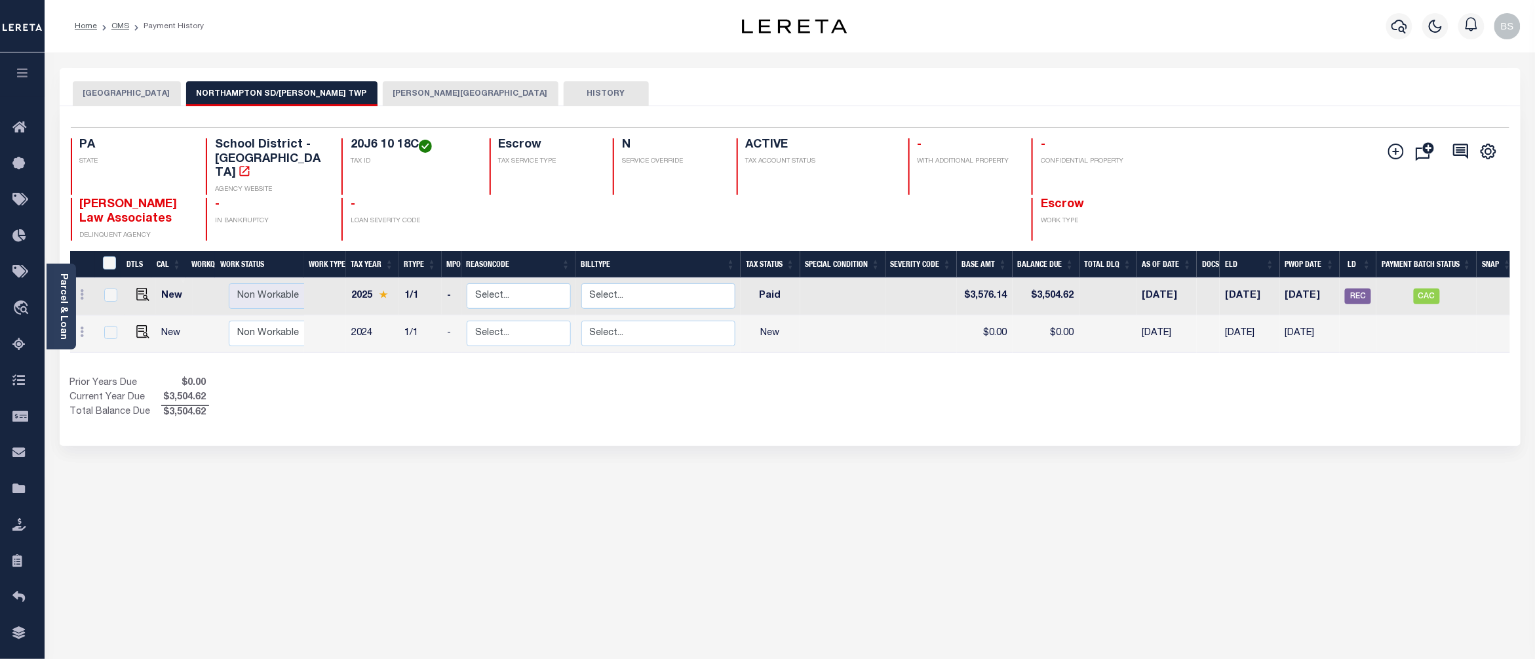
click at [152, 100] on button "[GEOGRAPHIC_DATA]" at bounding box center [127, 93] width 108 height 25
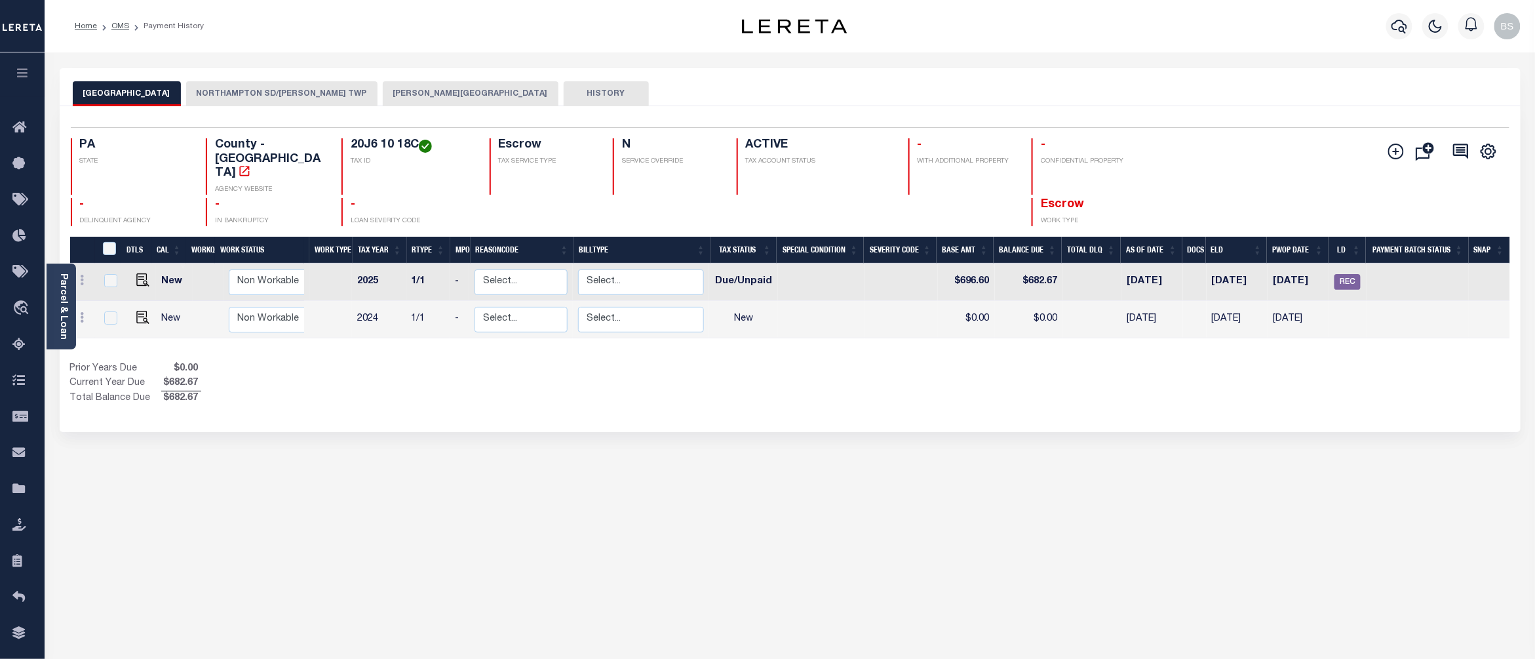
click at [304, 98] on button "NORTHAMPTON SD/[PERSON_NAME] TWP" at bounding box center [281, 93] width 191 height 25
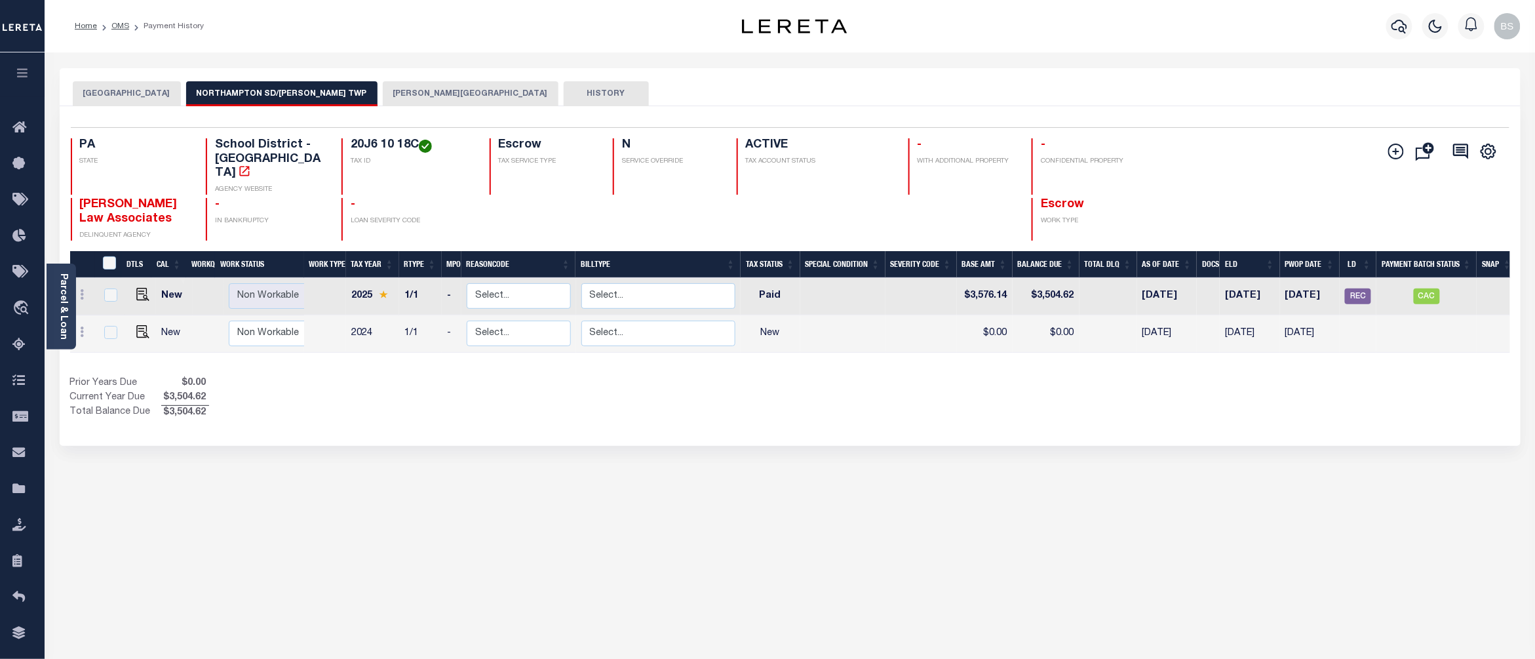
click at [401, 96] on button "[PERSON_NAME][GEOGRAPHIC_DATA]" at bounding box center [471, 93] width 176 height 25
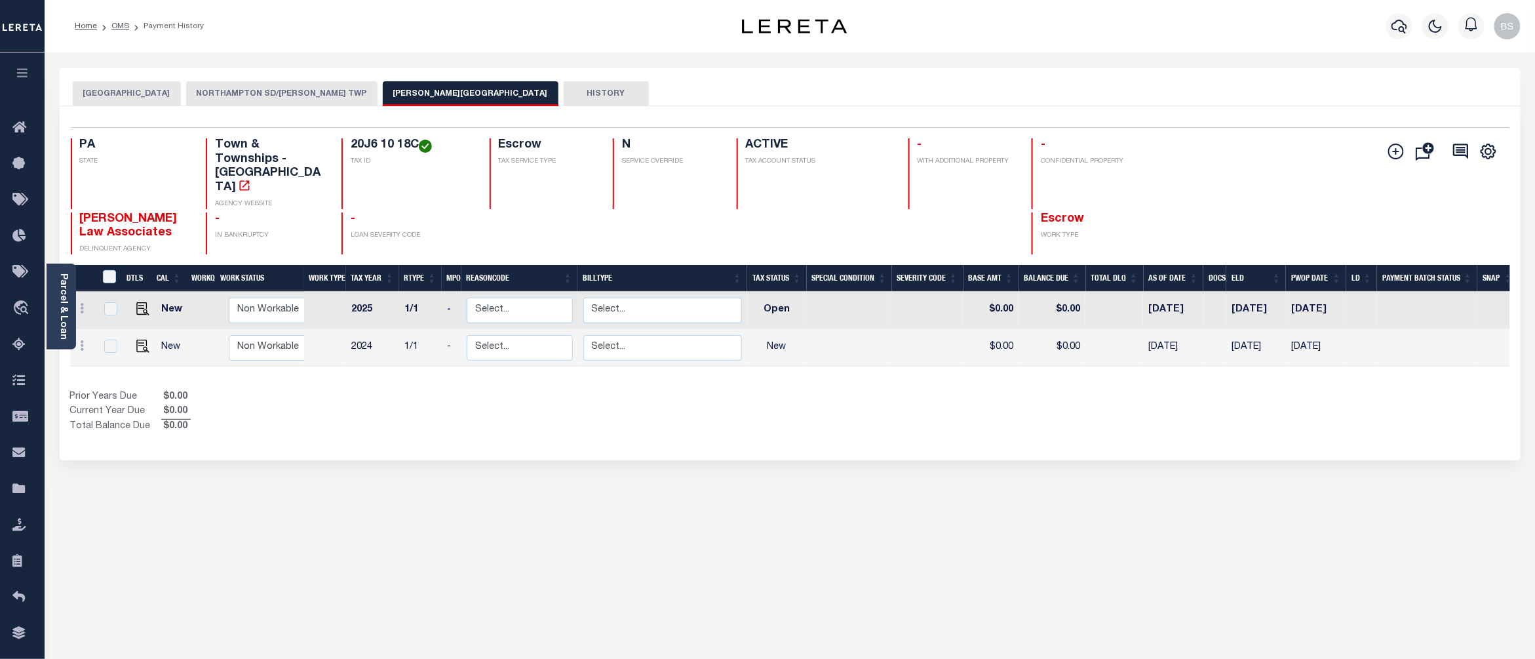
click at [292, 89] on button "NORTHAMPTON SD/[PERSON_NAME] TWP" at bounding box center [281, 93] width 191 height 25
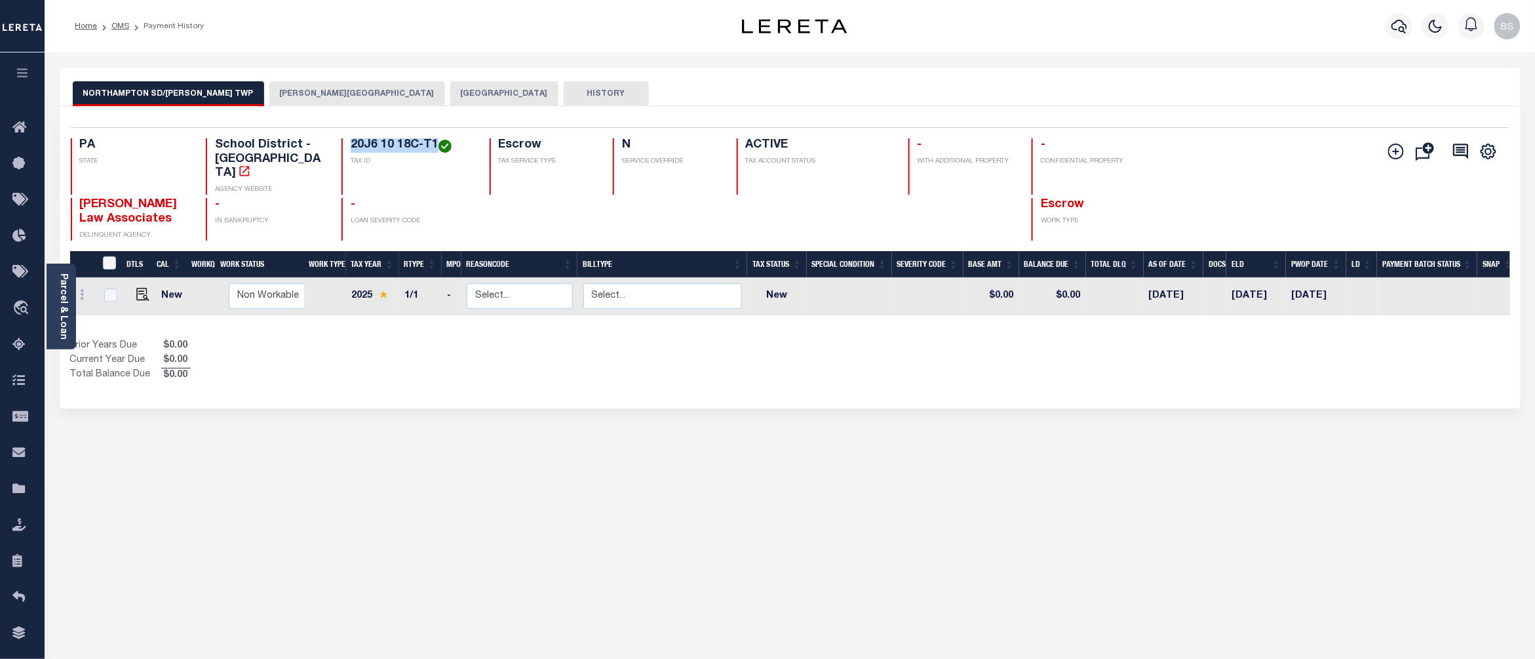
drag, startPoint x: 438, startPoint y: 145, endPoint x: 340, endPoint y: 145, distance: 98.3
click at [340, 145] on div "PA STATE School District - PA AGENCY WEBSITE 20J6 10 18C-T1 TAX ID Escrow TAX S…" at bounding box center [670, 166] width 1199 height 56
copy h4 "20J6 10 18C-T1"
click at [142, 307] on span "Order Management System" at bounding box center [119, 308] width 160 height 36
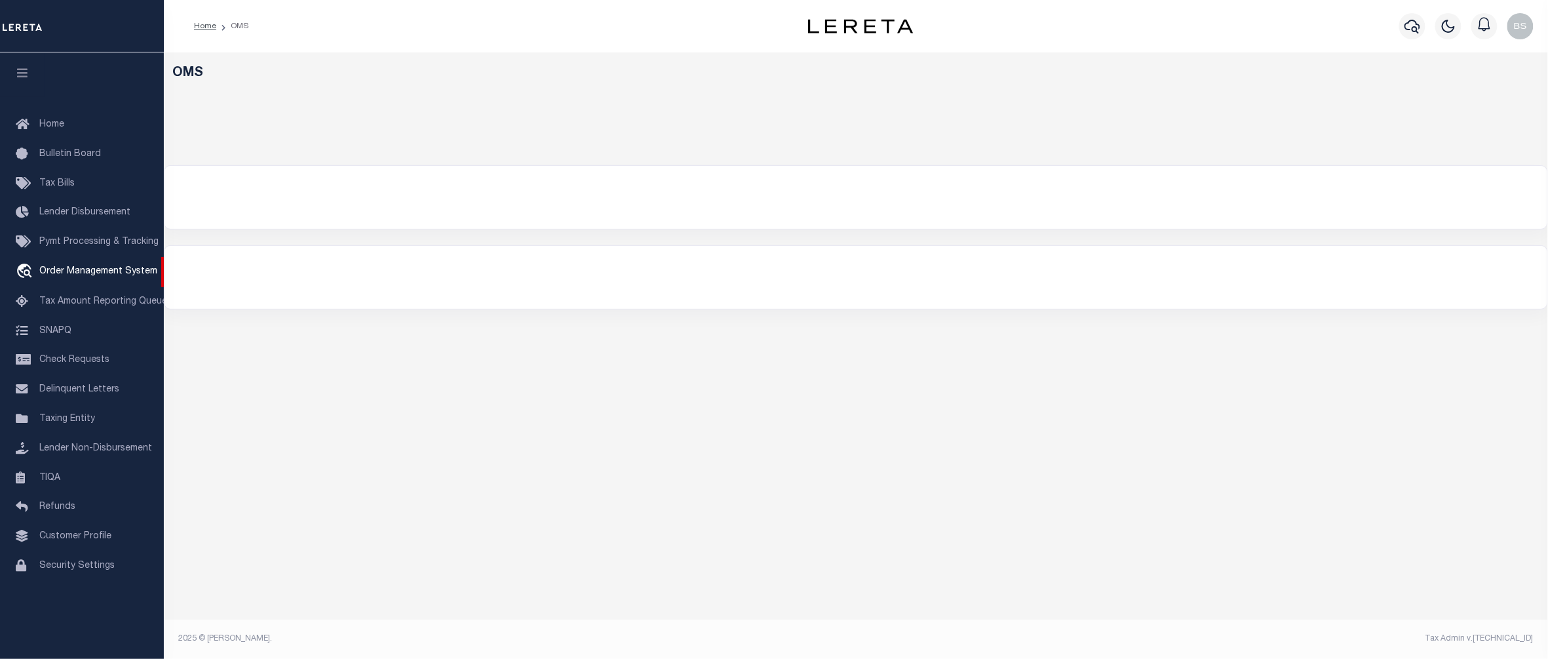
select select "200"
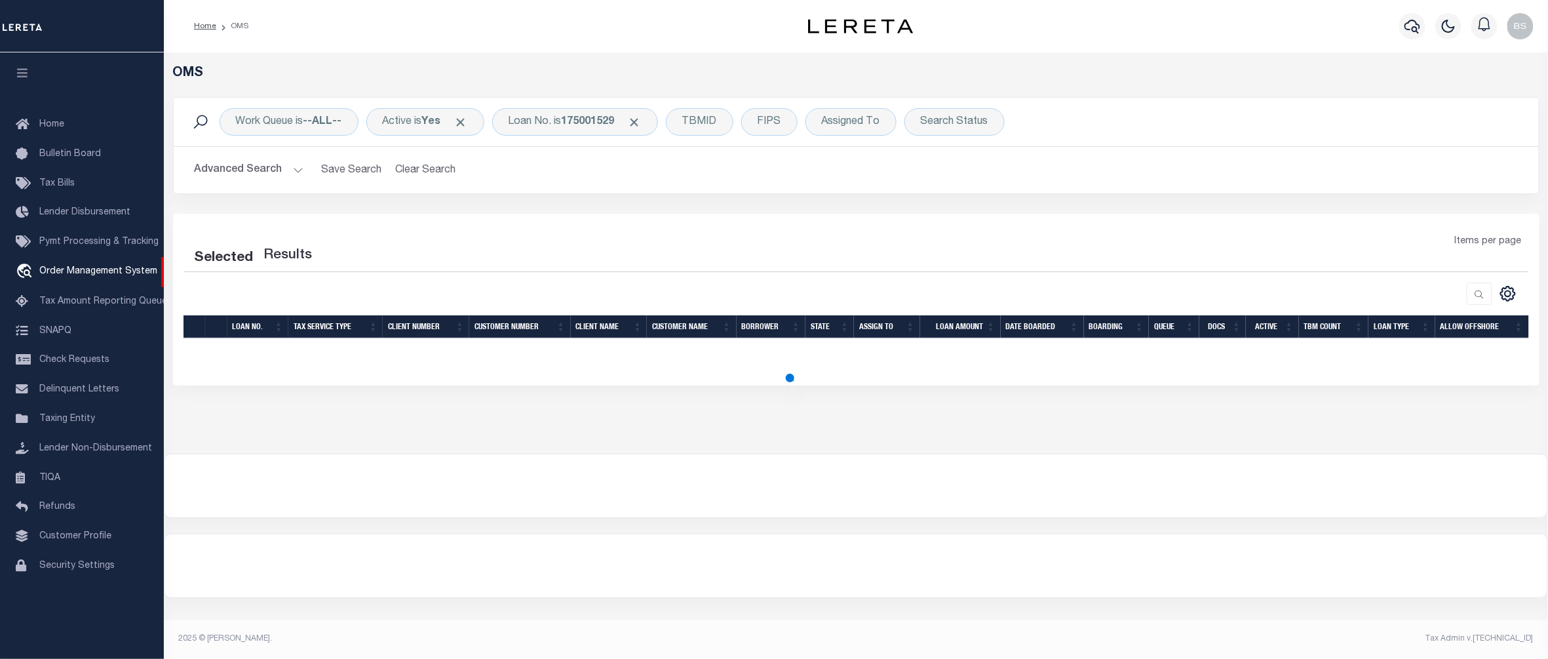
select select "200"
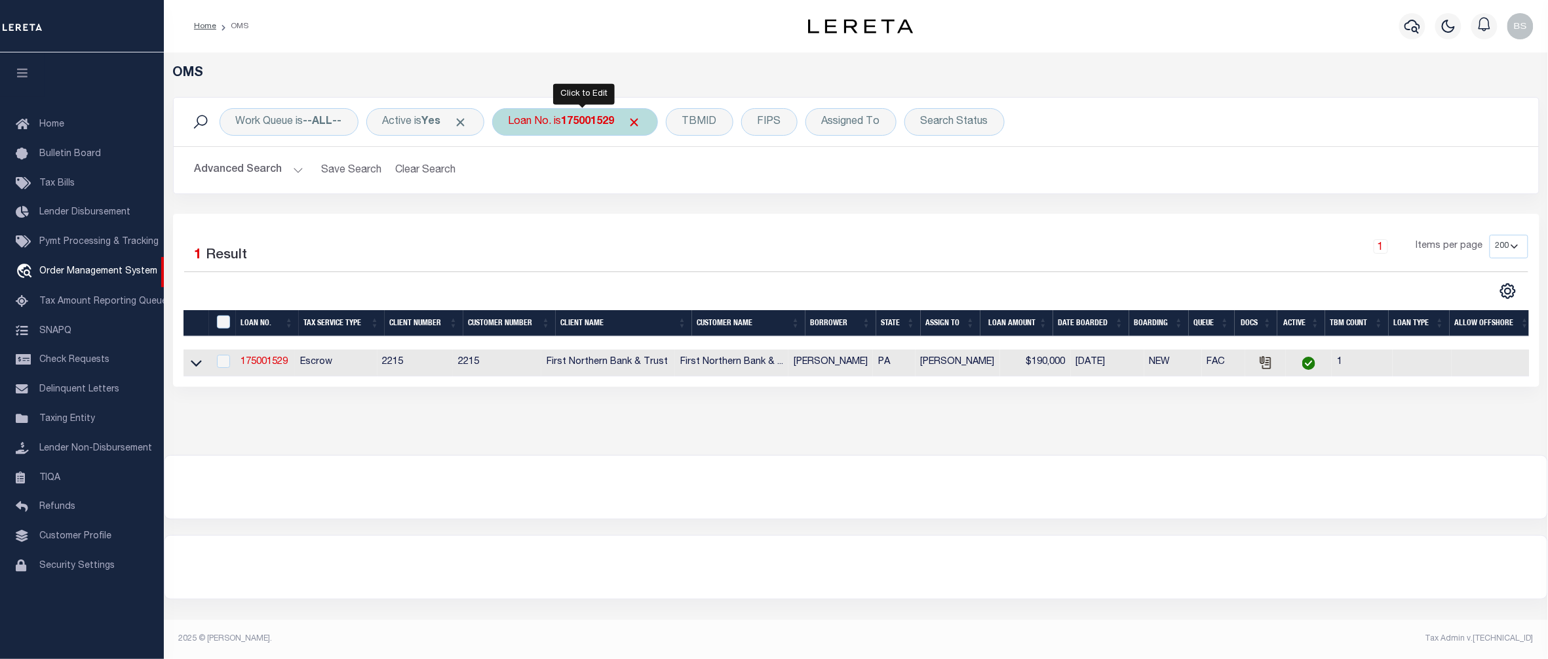
click at [591, 132] on div "Loan No. is 175001529" at bounding box center [575, 122] width 166 height 28
type input "10022546"
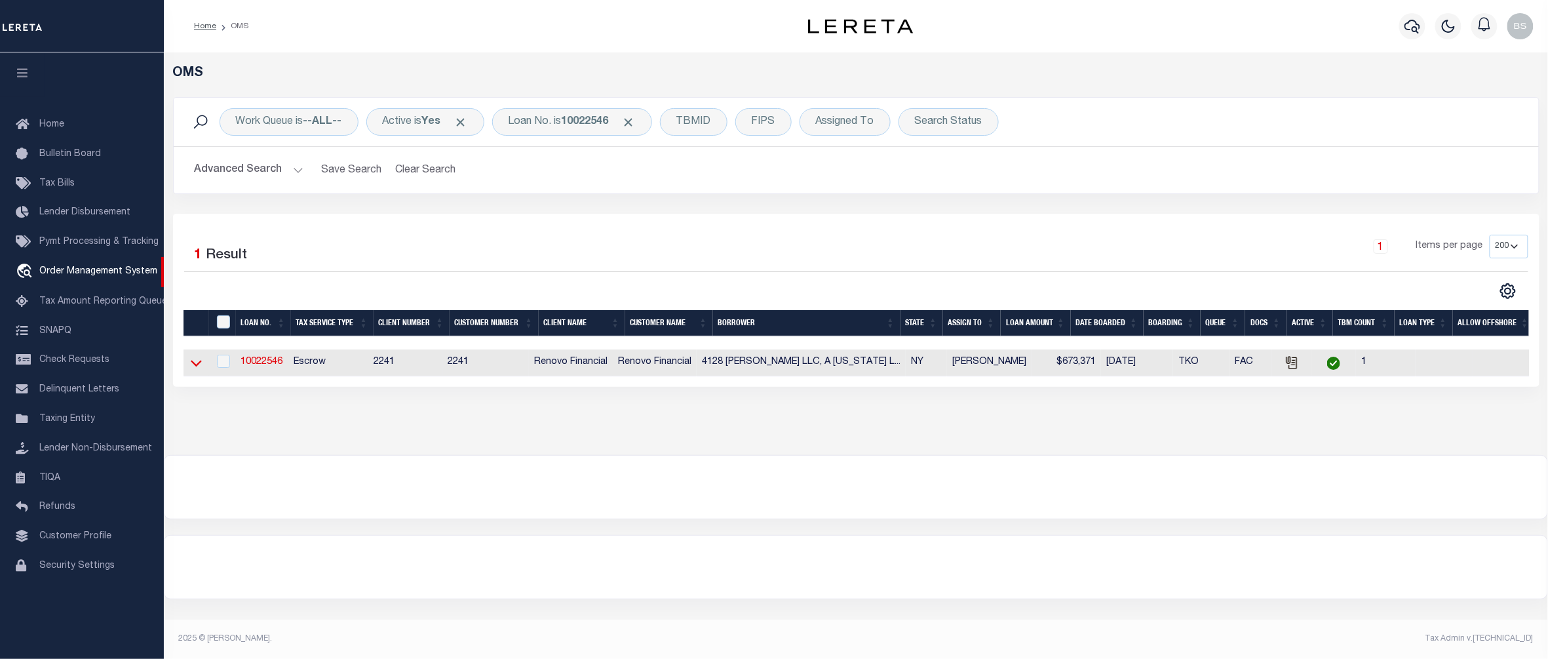
click at [195, 361] on icon at bounding box center [196, 363] width 11 height 14
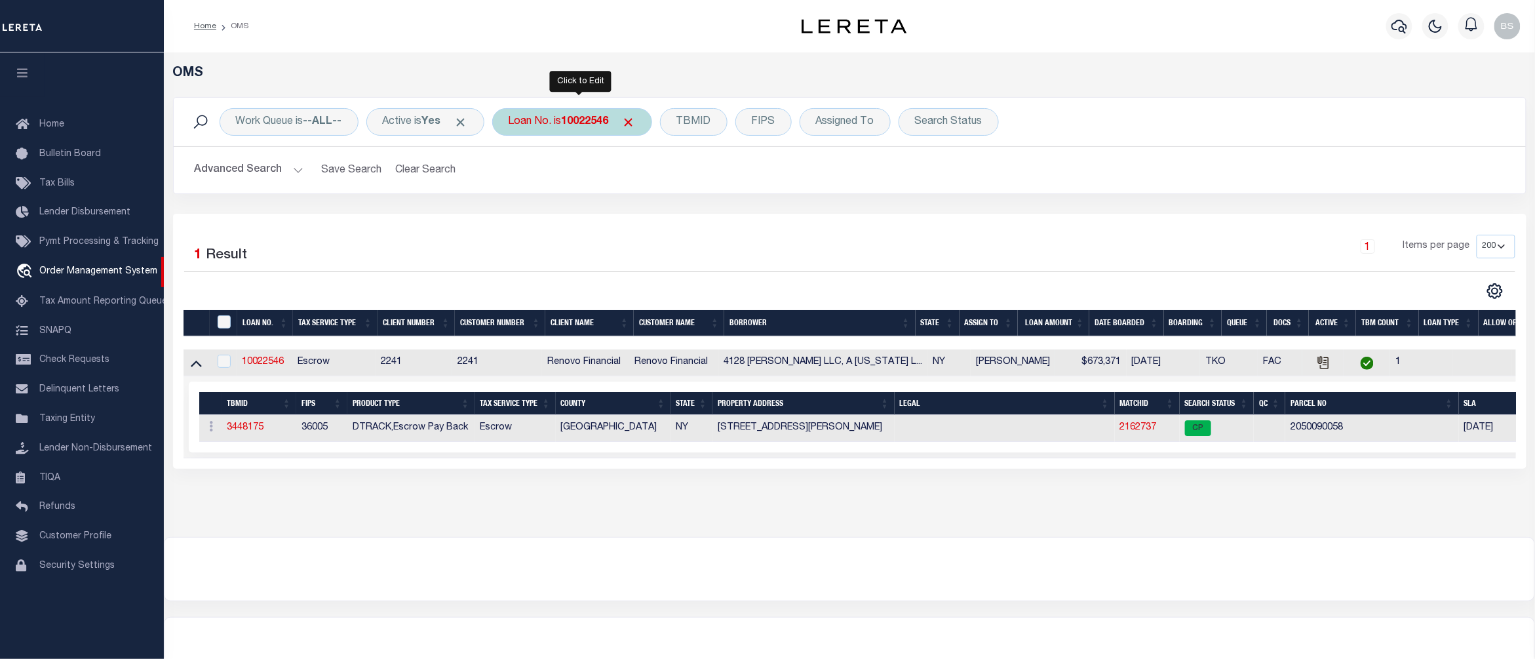
click at [559, 127] on div "Loan No. is 10022546" at bounding box center [572, 122] width 160 height 28
type input "25110ND"
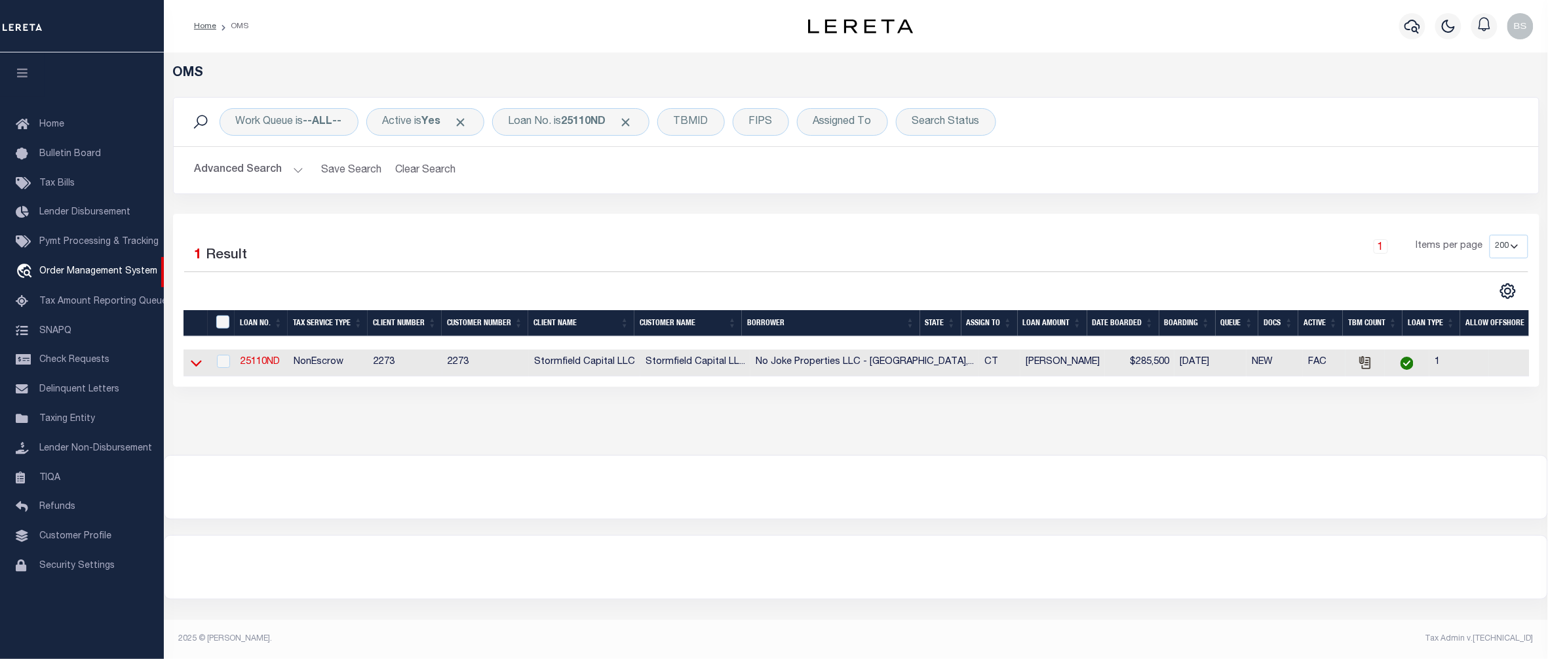
click at [191, 366] on icon at bounding box center [196, 363] width 11 height 14
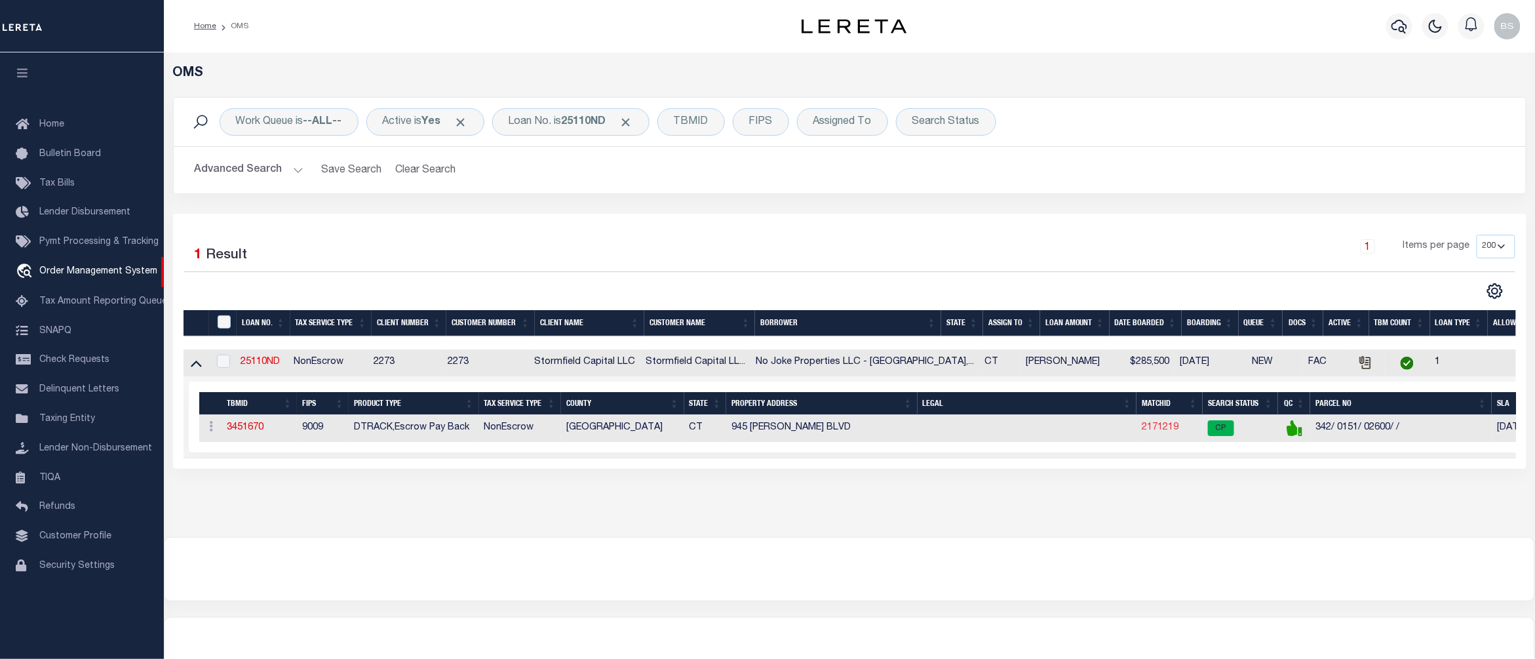
click at [1142, 431] on link "2171219" at bounding box center [1160, 427] width 37 height 9
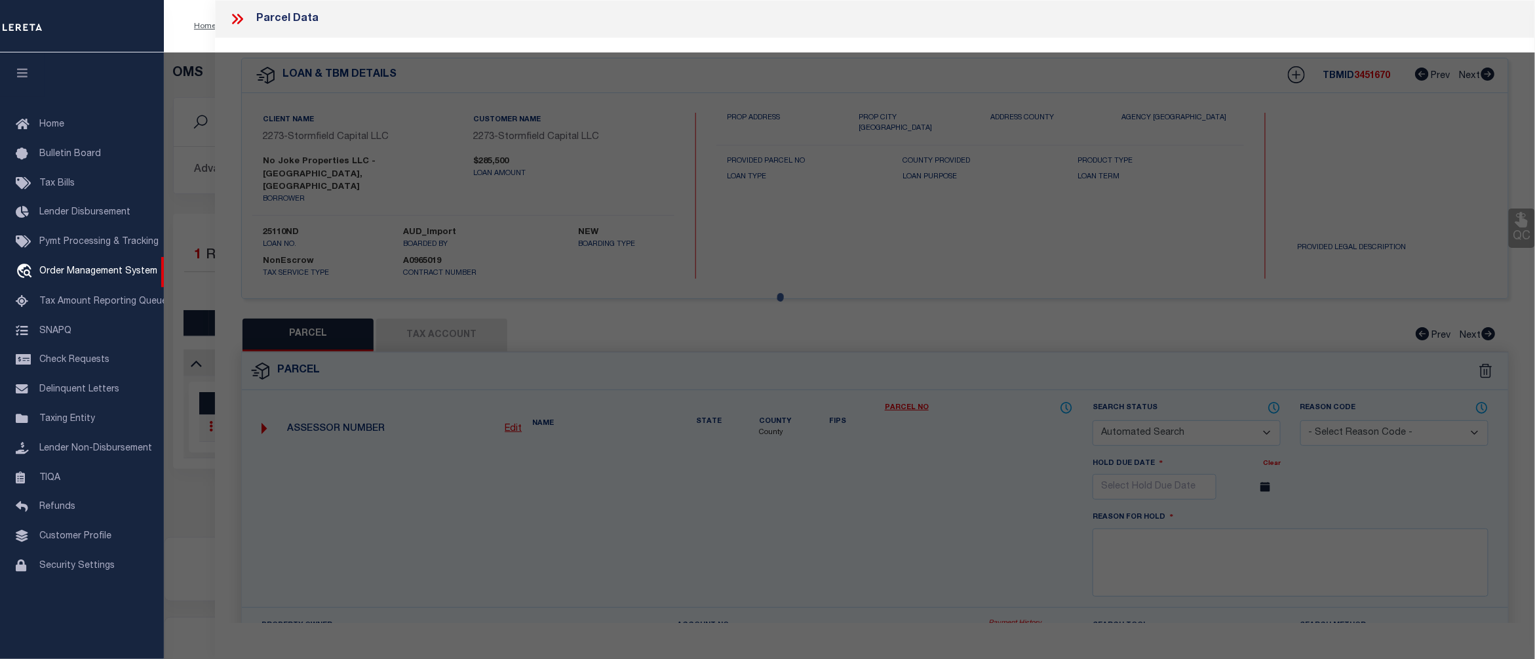
checkbox input "false"
select select "CP"
type input "NO JOKE PROPERTIES LLC"
select select "AGW"
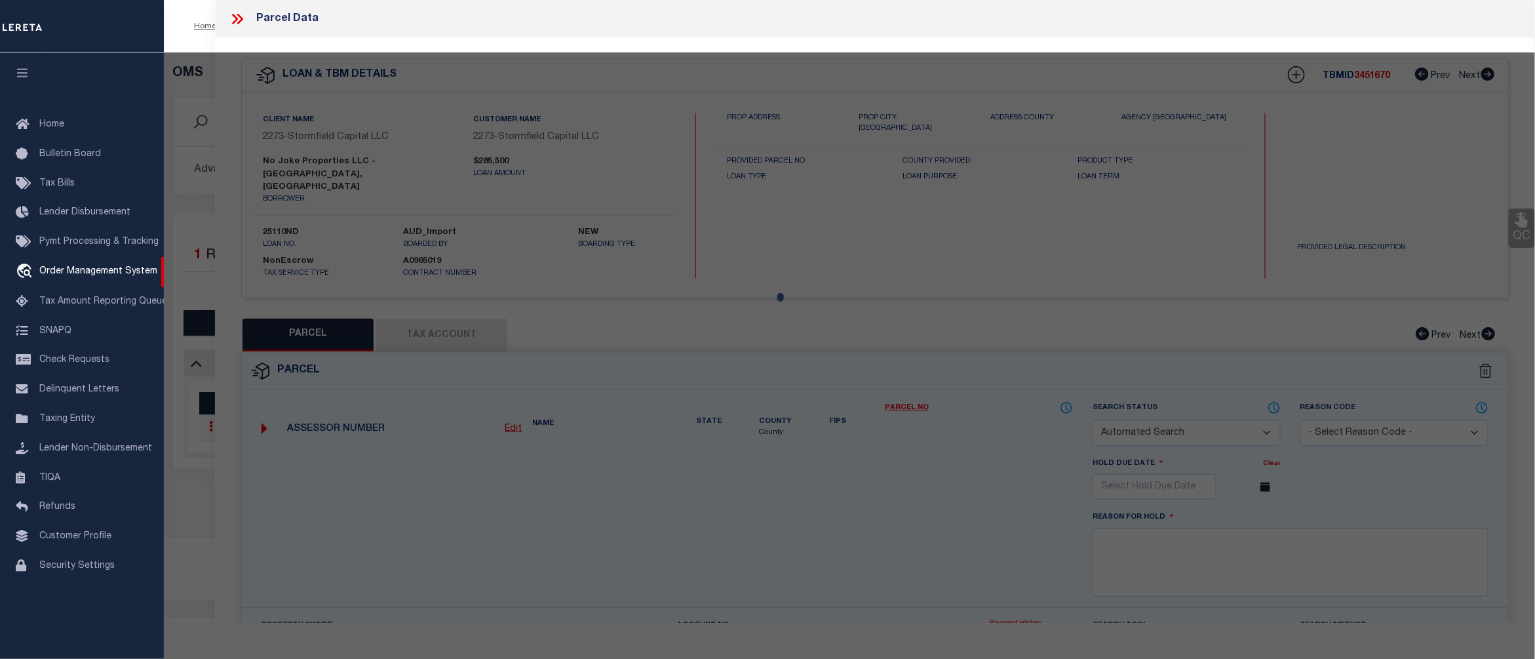
select select "ADD"
type input "945 ELLA T GRASSO BLVD"
checkbox input "false"
type input "New Haven CT 06519"
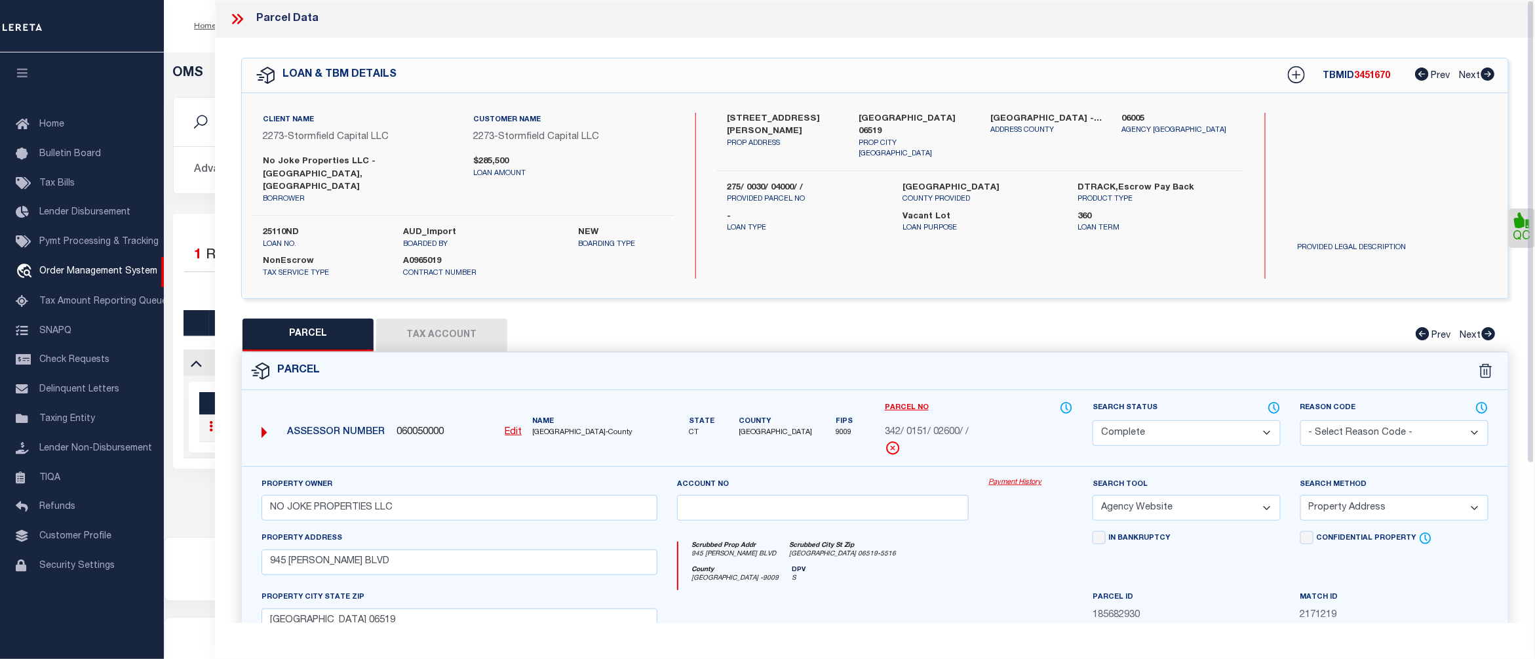
click at [1010, 477] on link "Payment History" at bounding box center [1031, 482] width 85 height 11
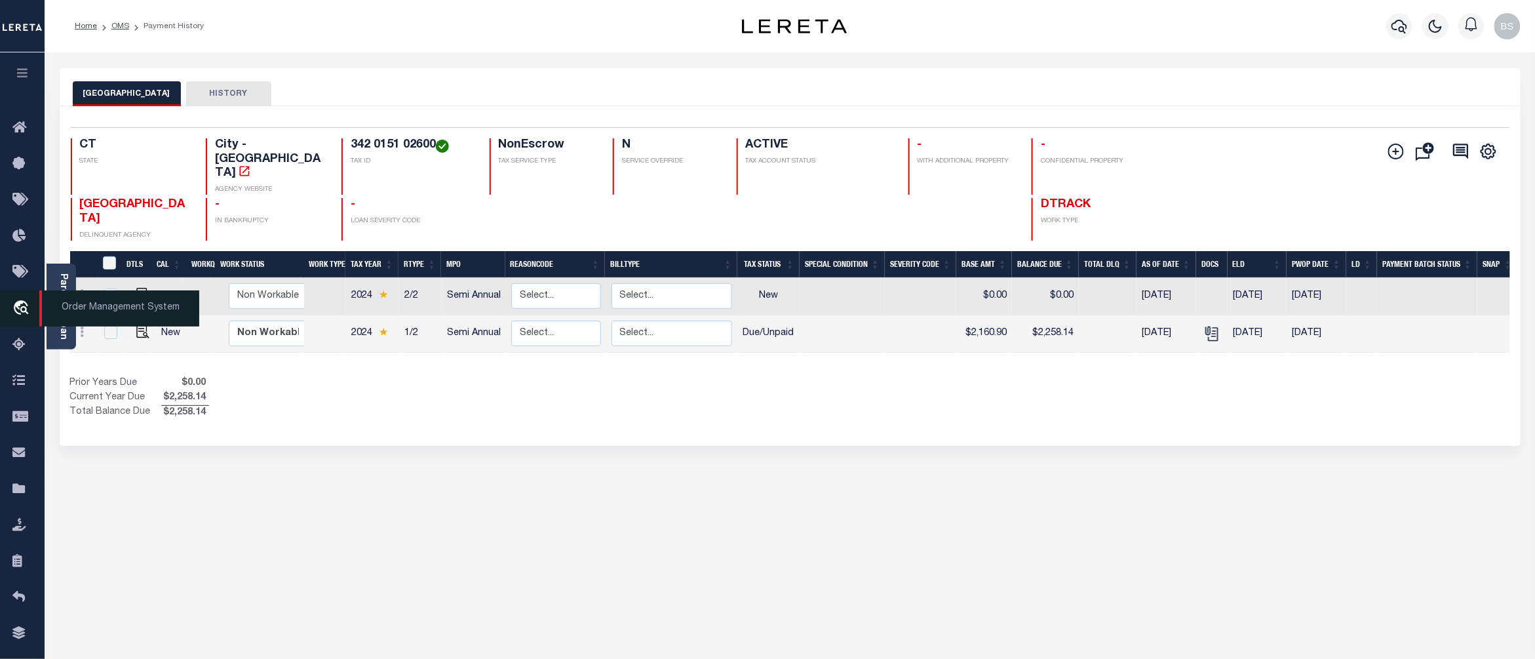
click at [100, 307] on span "Order Management System" at bounding box center [119, 308] width 160 height 36
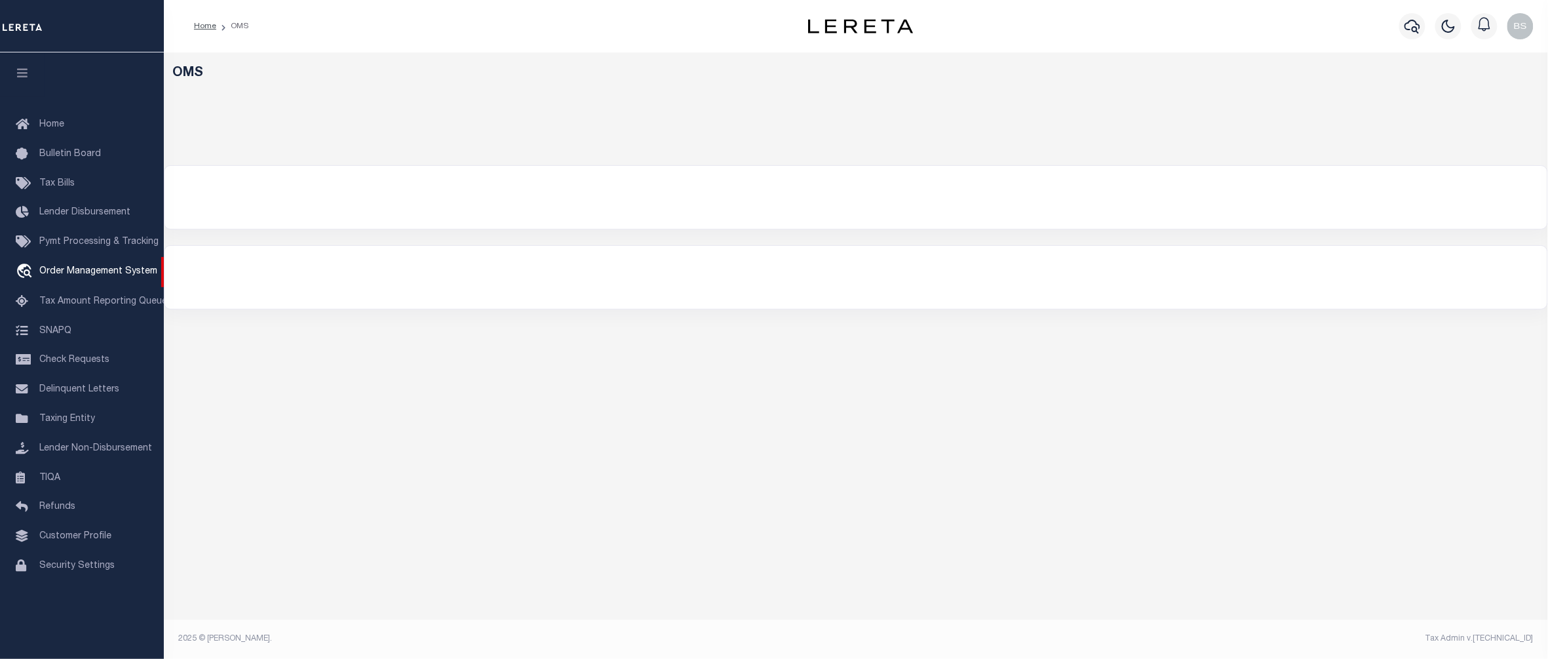
select select "200"
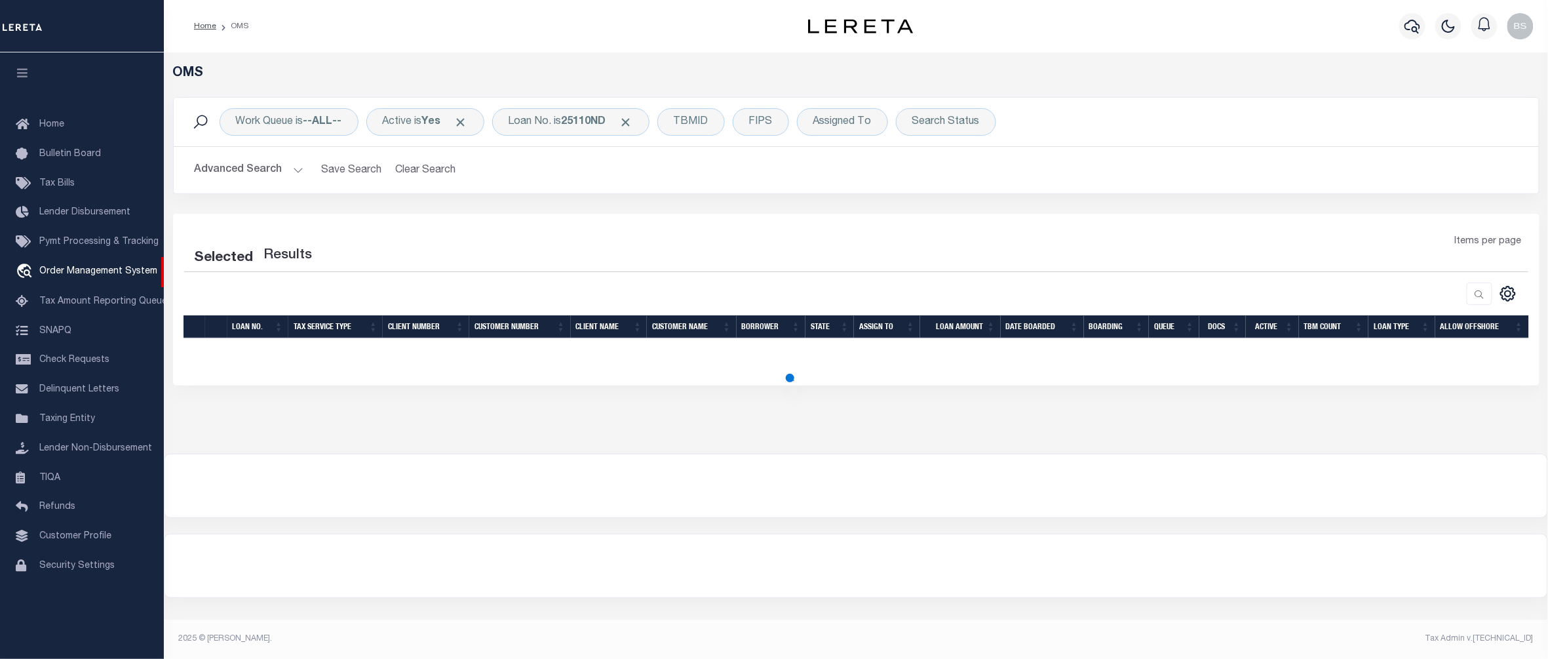
select select "200"
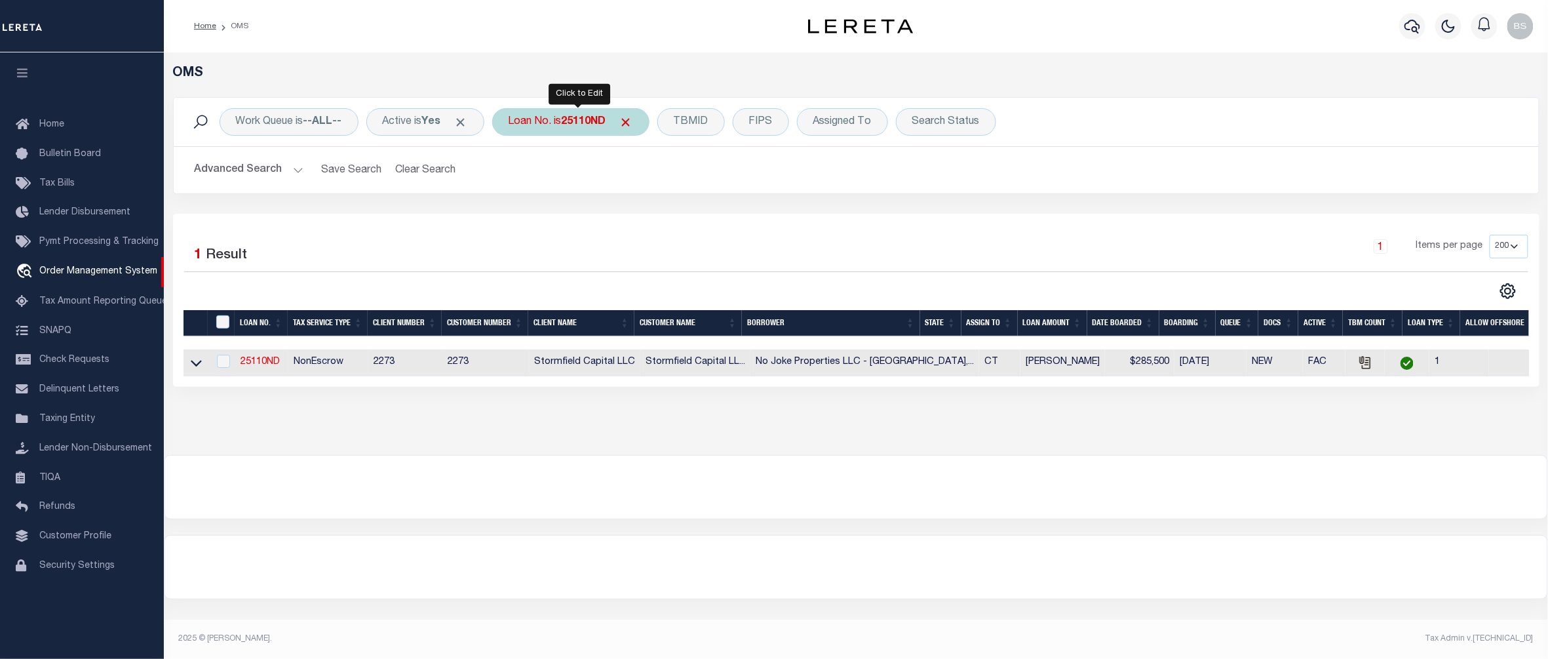
click at [559, 117] on div "Loan No. is 25110ND" at bounding box center [570, 122] width 157 height 28
type input "25066"
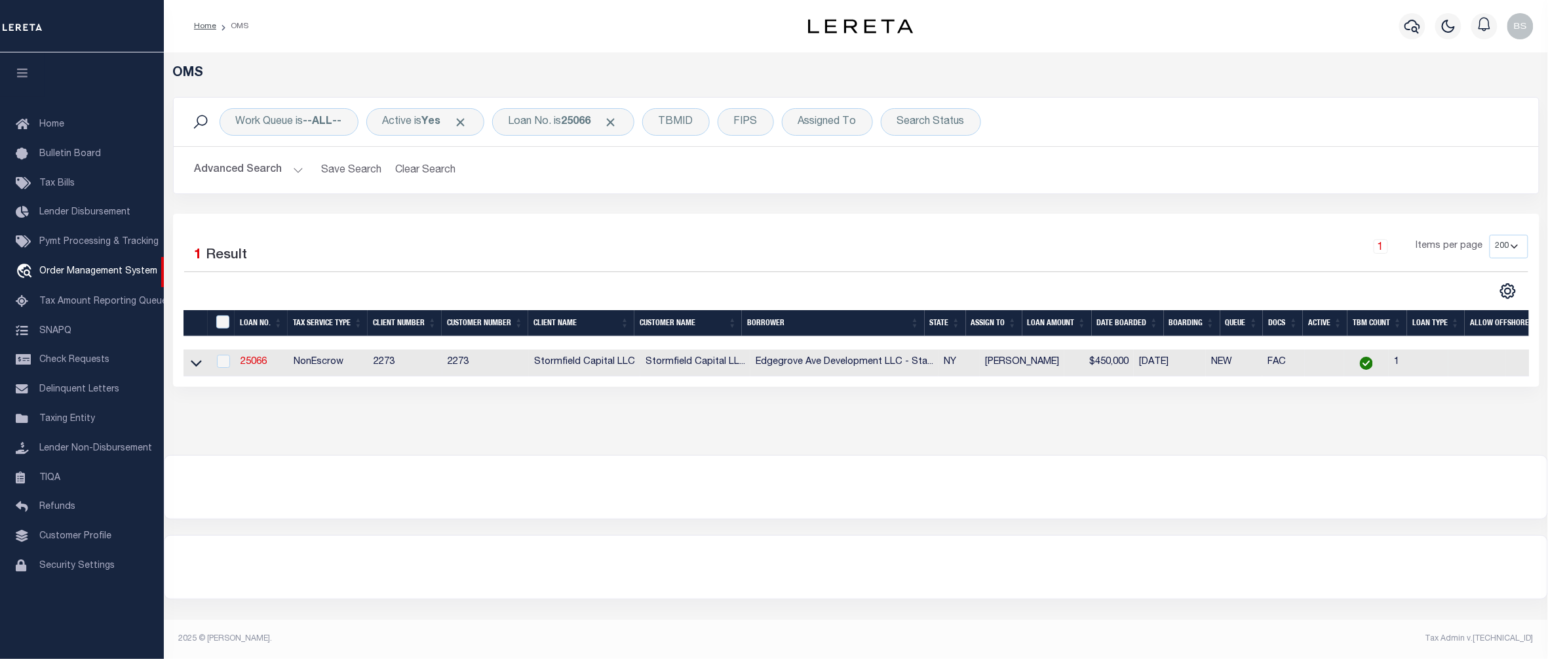
click at [189, 364] on link at bounding box center [196, 361] width 15 height 9
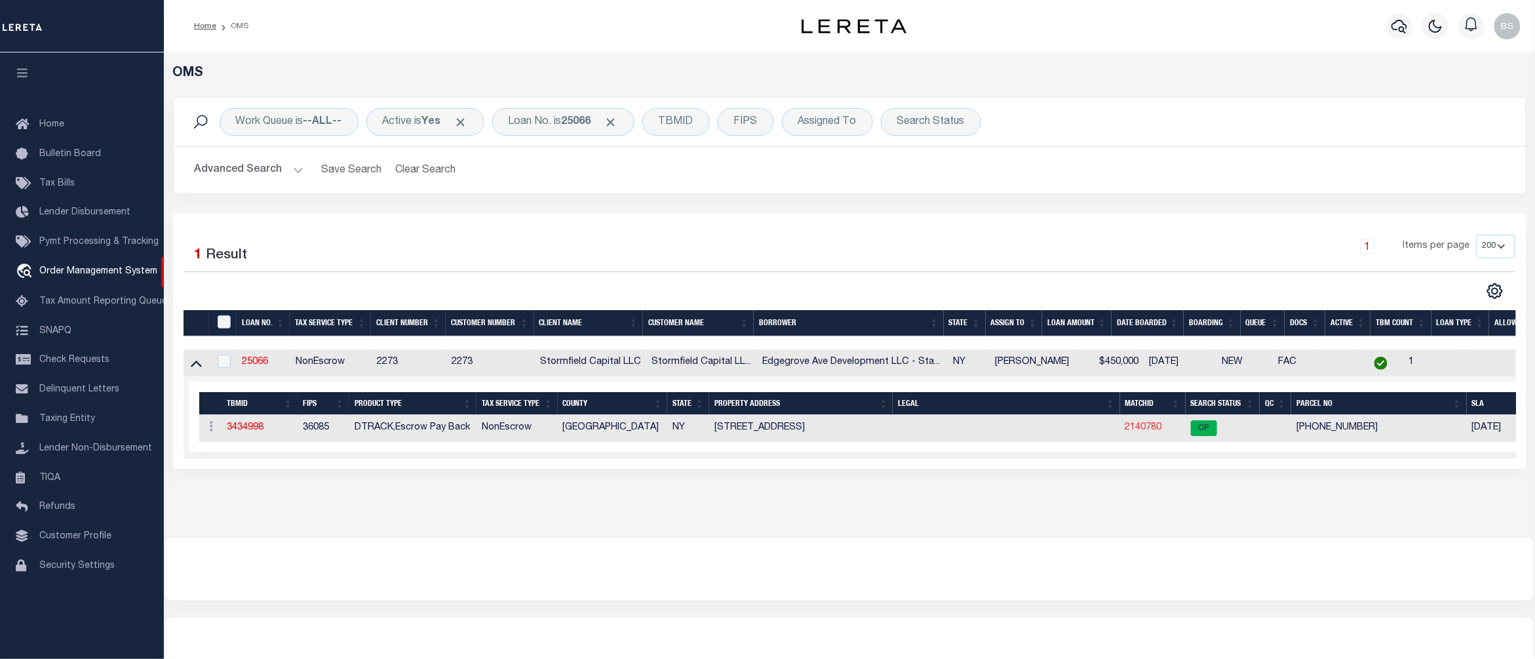
click at [1141, 430] on link "2140780" at bounding box center [1144, 427] width 37 height 9
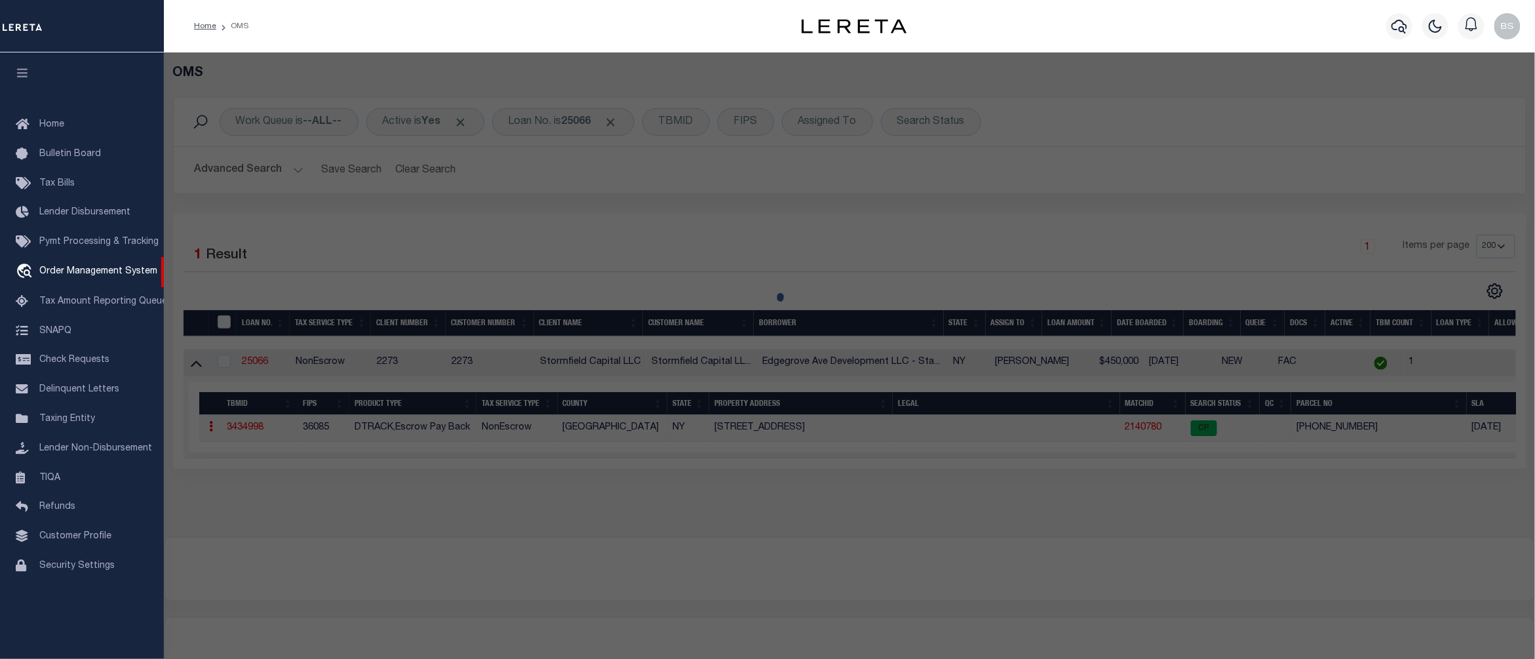
checkbox input "false"
select select "CP"
type input "EDGEGROVE AVE DEVELOPMENT LLC"
select select
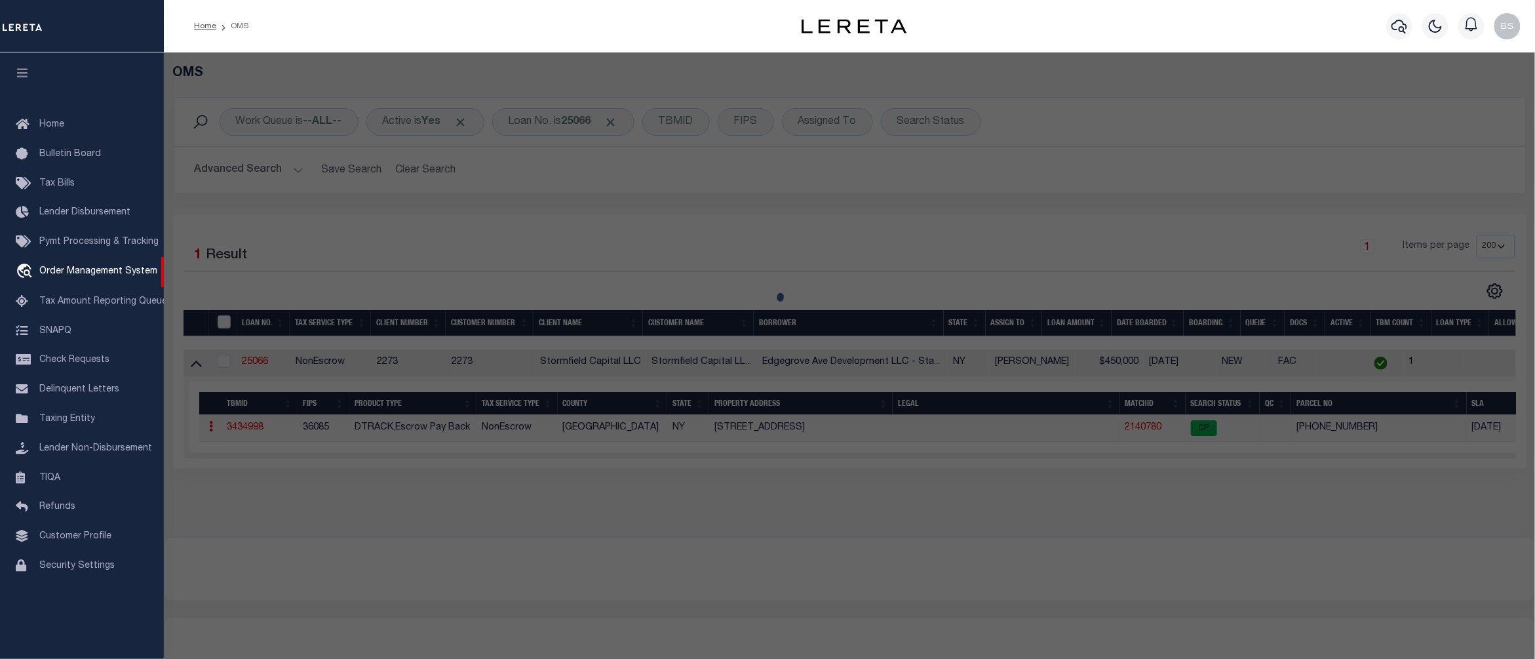
type input "353 EDGEGROVE AVENUE"
checkbox input "false"
type input "[GEOGRAPHIC_DATA] 10312"
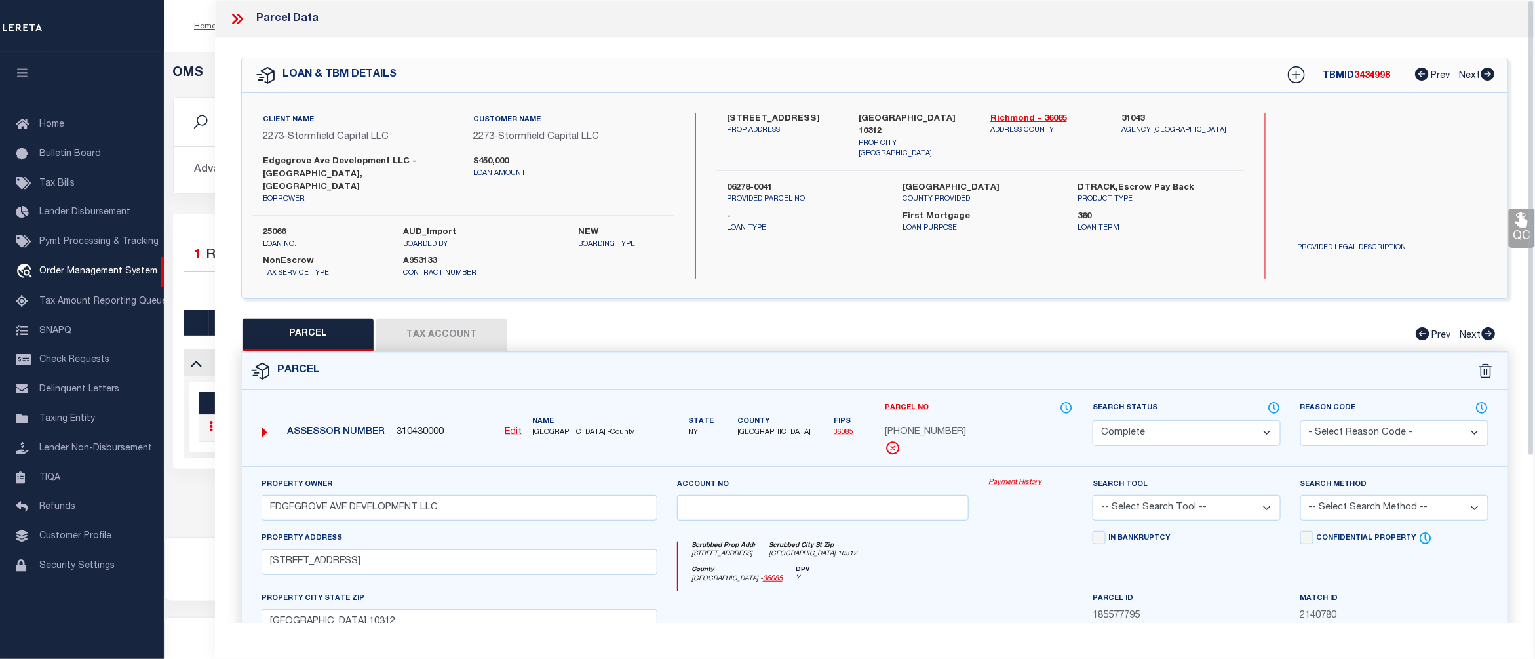
click at [1036, 477] on link "Payment History" at bounding box center [1031, 482] width 85 height 11
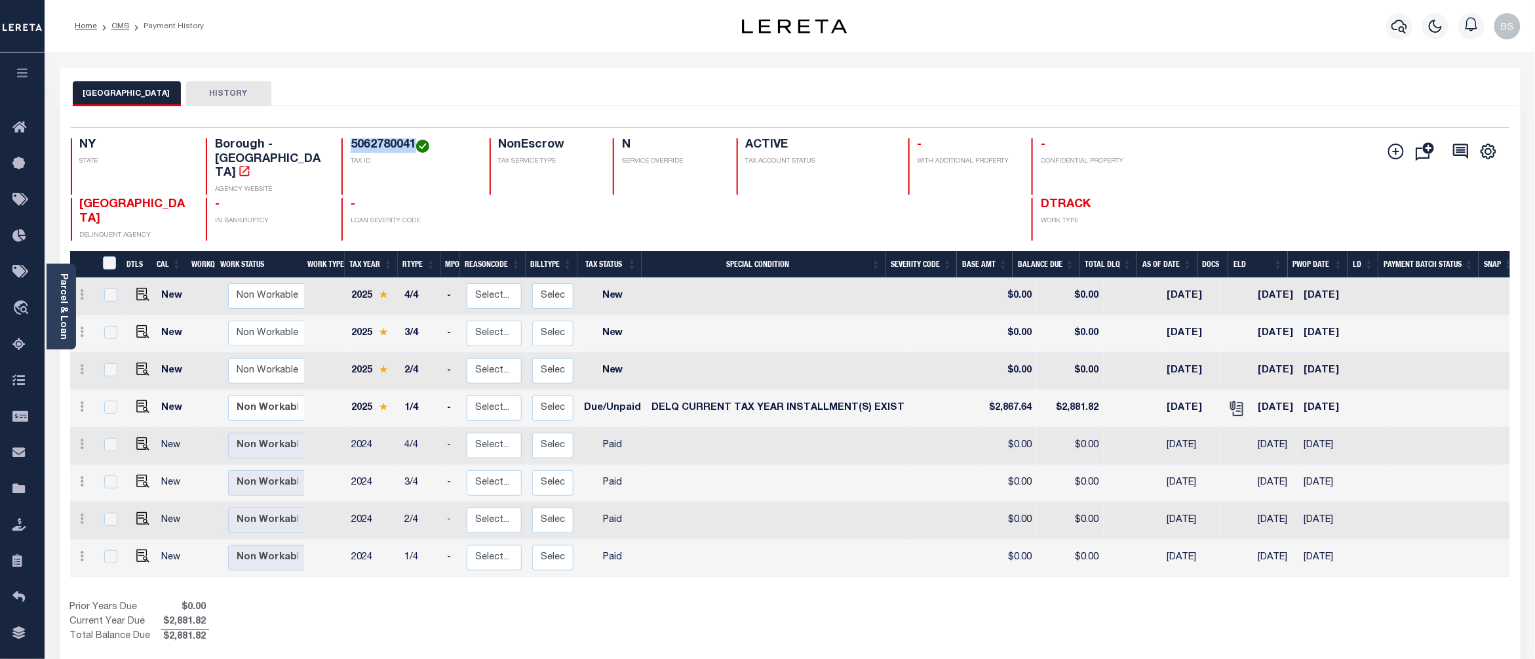
drag, startPoint x: 351, startPoint y: 144, endPoint x: 413, endPoint y: 145, distance: 61.6
click at [413, 145] on h4 "5062780041" at bounding box center [412, 145] width 123 height 14
copy h4 "5062780041"
click at [140, 325] on img "" at bounding box center [142, 331] width 13 height 13
checkbox input "true"
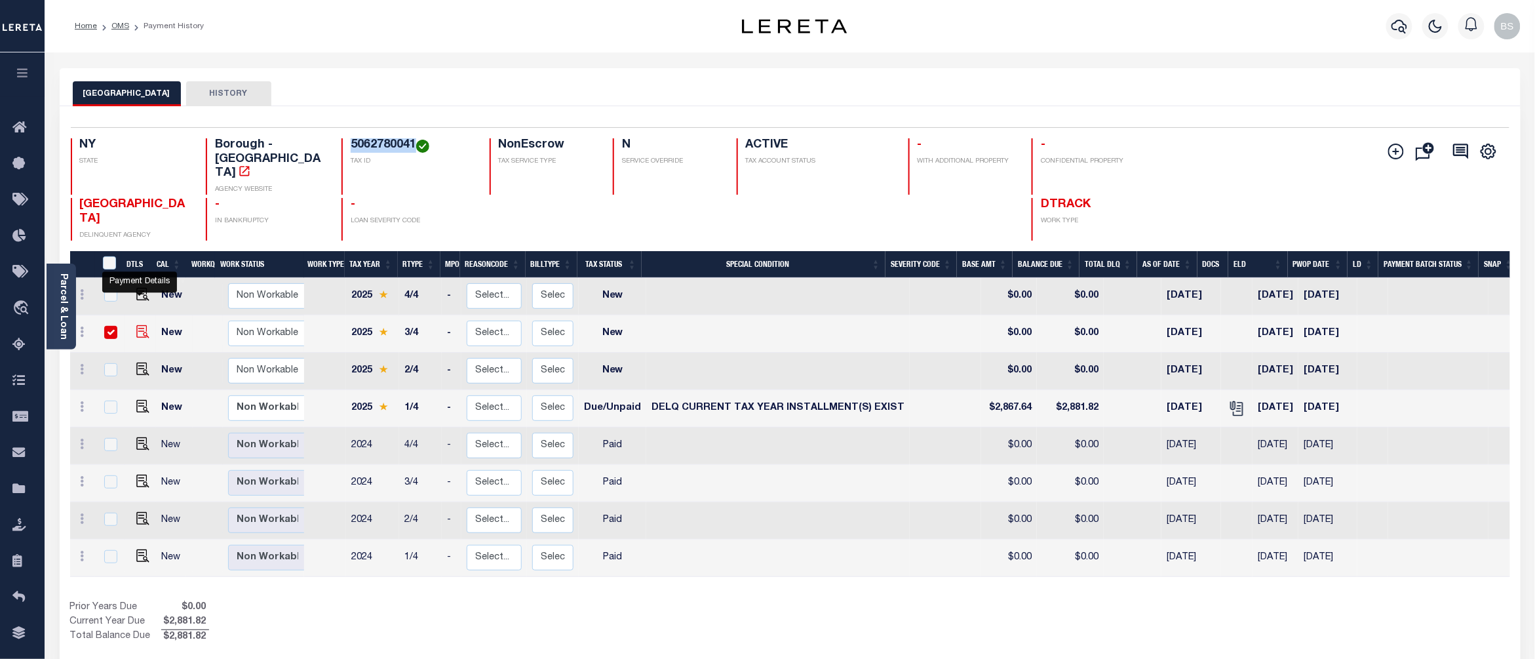
checkbox input "true"
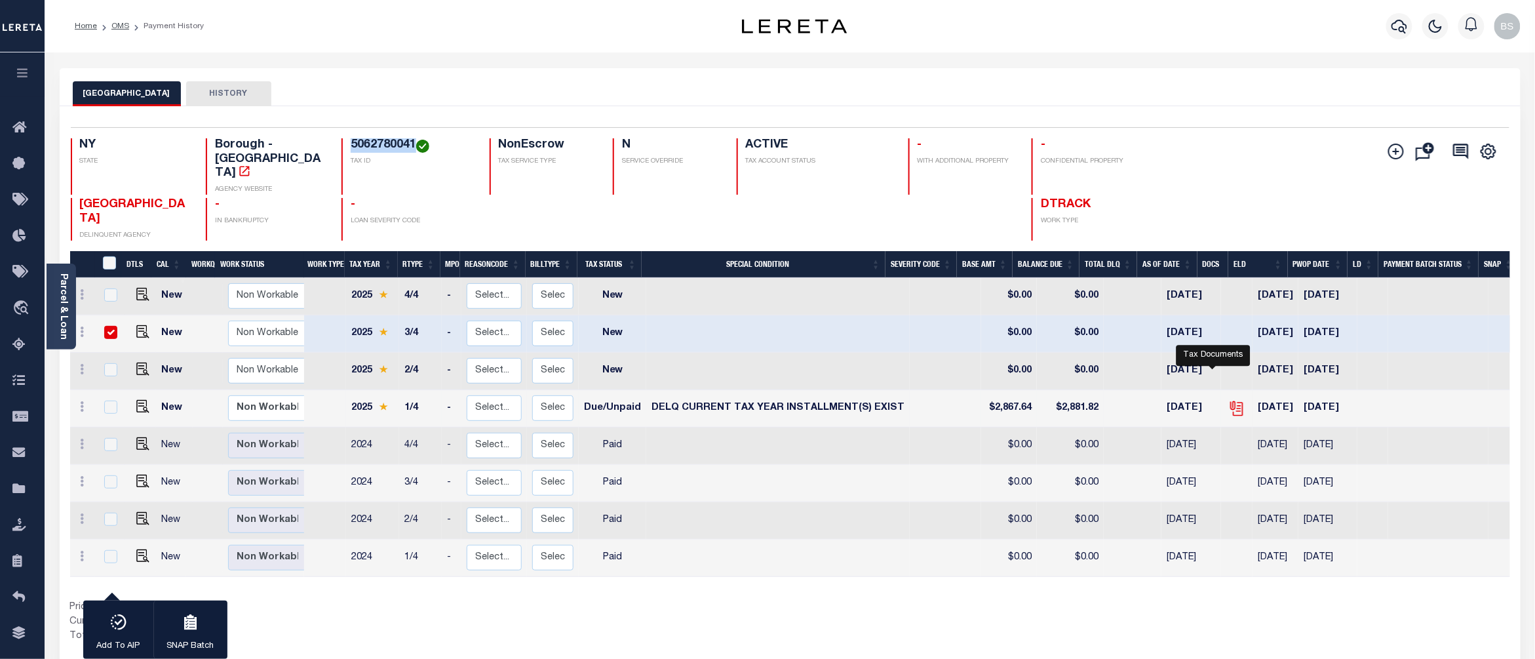
click at [1228, 400] on icon "" at bounding box center [1236, 408] width 17 height 17
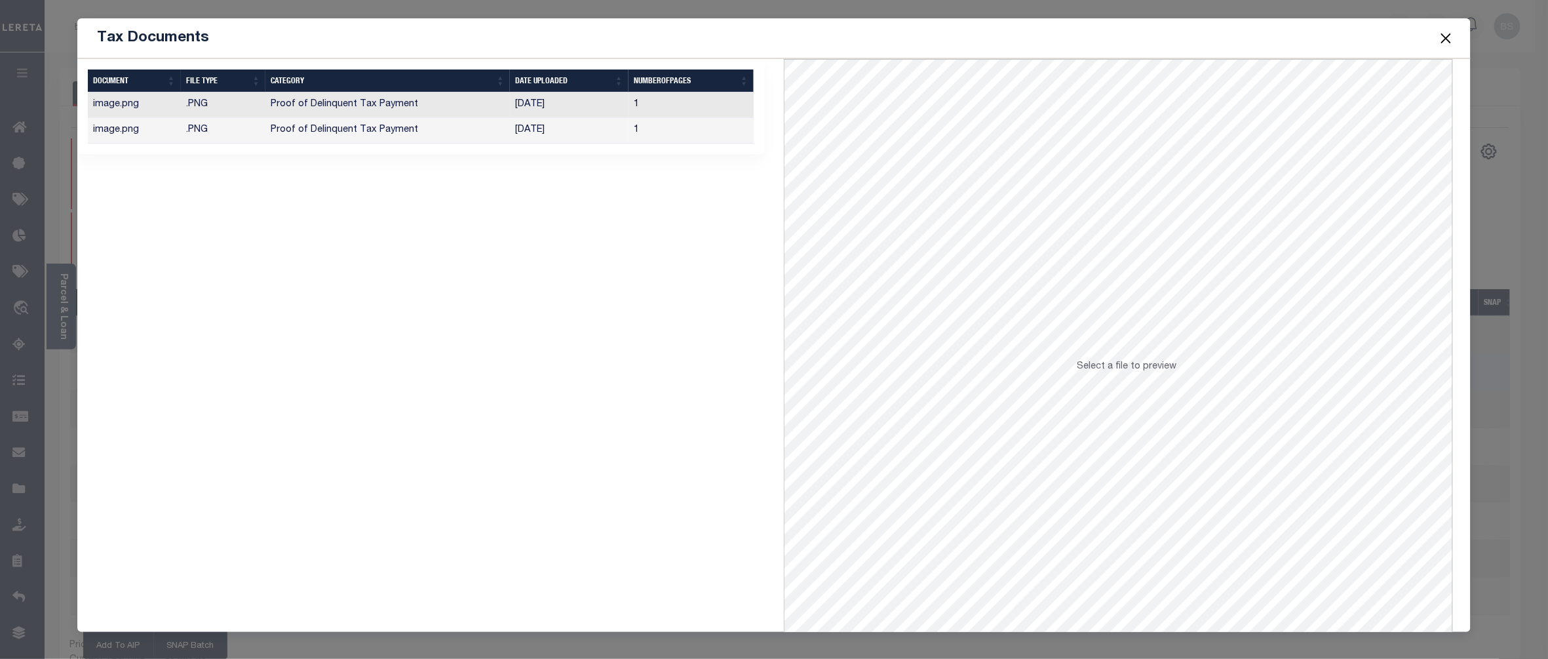
click at [545, 106] on td "07/23/2025" at bounding box center [569, 105] width 119 height 26
click at [1456, 38] on span at bounding box center [1446, 38] width 50 height 37
click at [1445, 35] on button "Close" at bounding box center [1446, 37] width 17 height 17
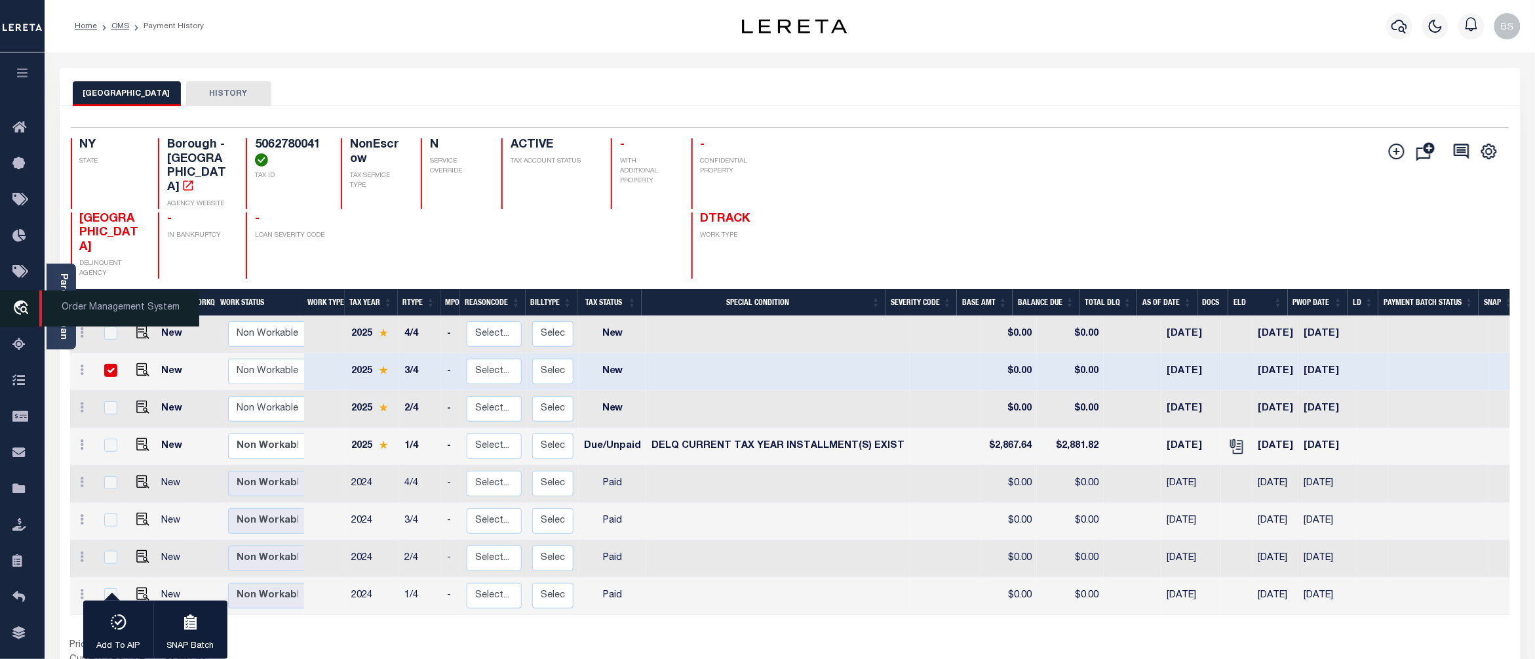
click at [76, 305] on span "Order Management System" at bounding box center [119, 308] width 160 height 36
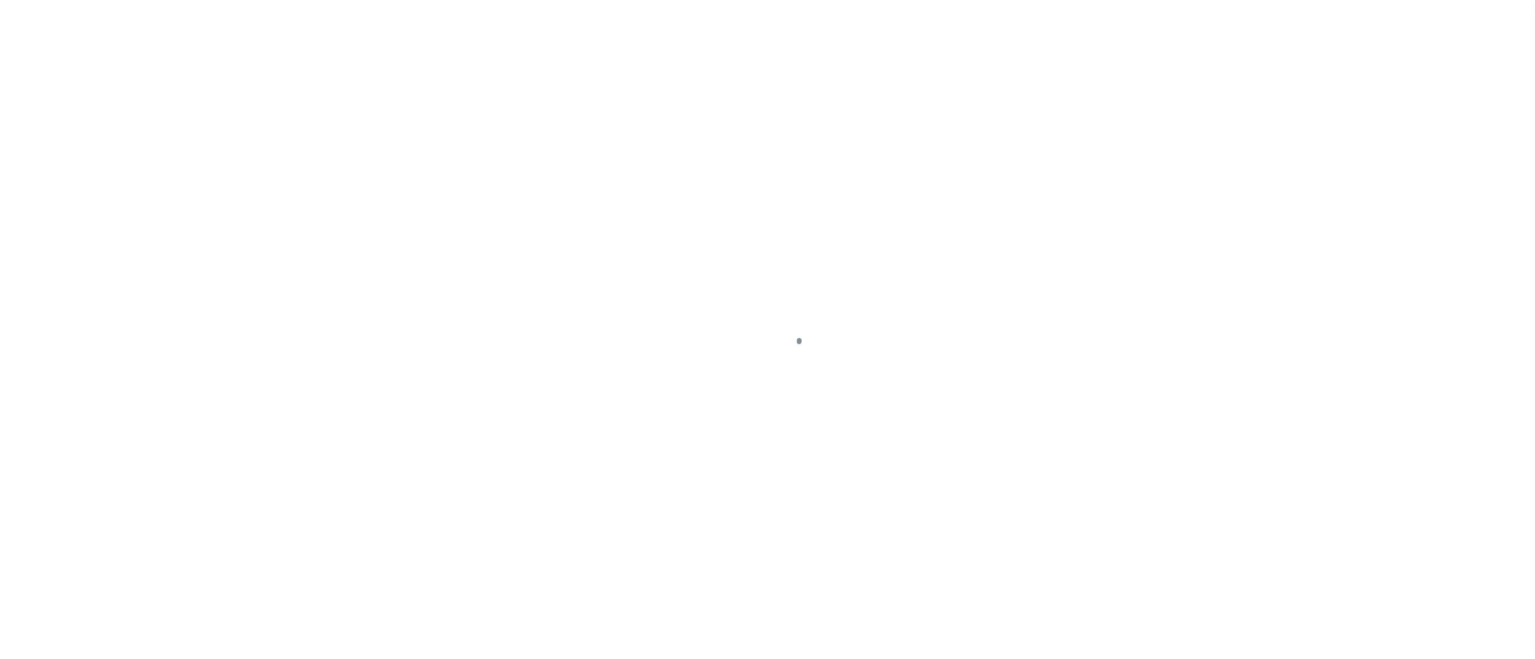
select select "NW2"
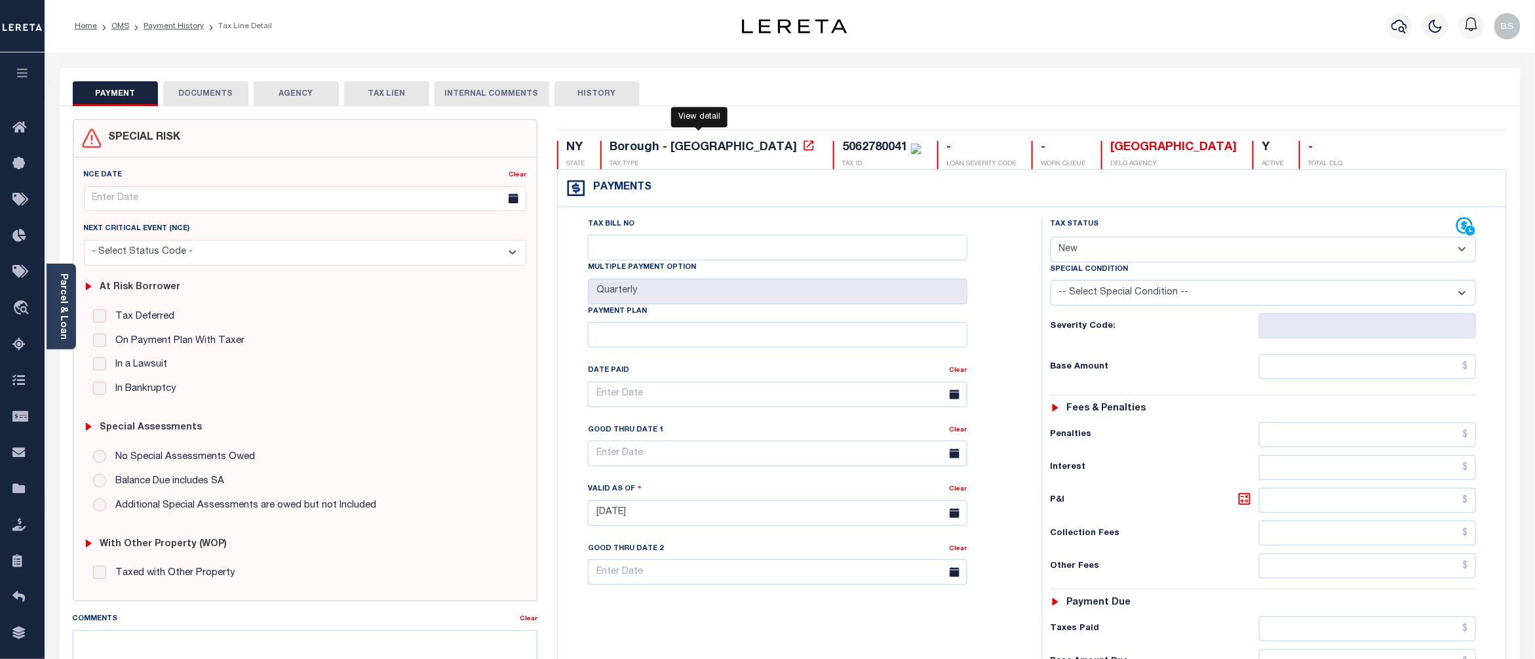
click at [802, 144] on icon at bounding box center [808, 145] width 13 height 13
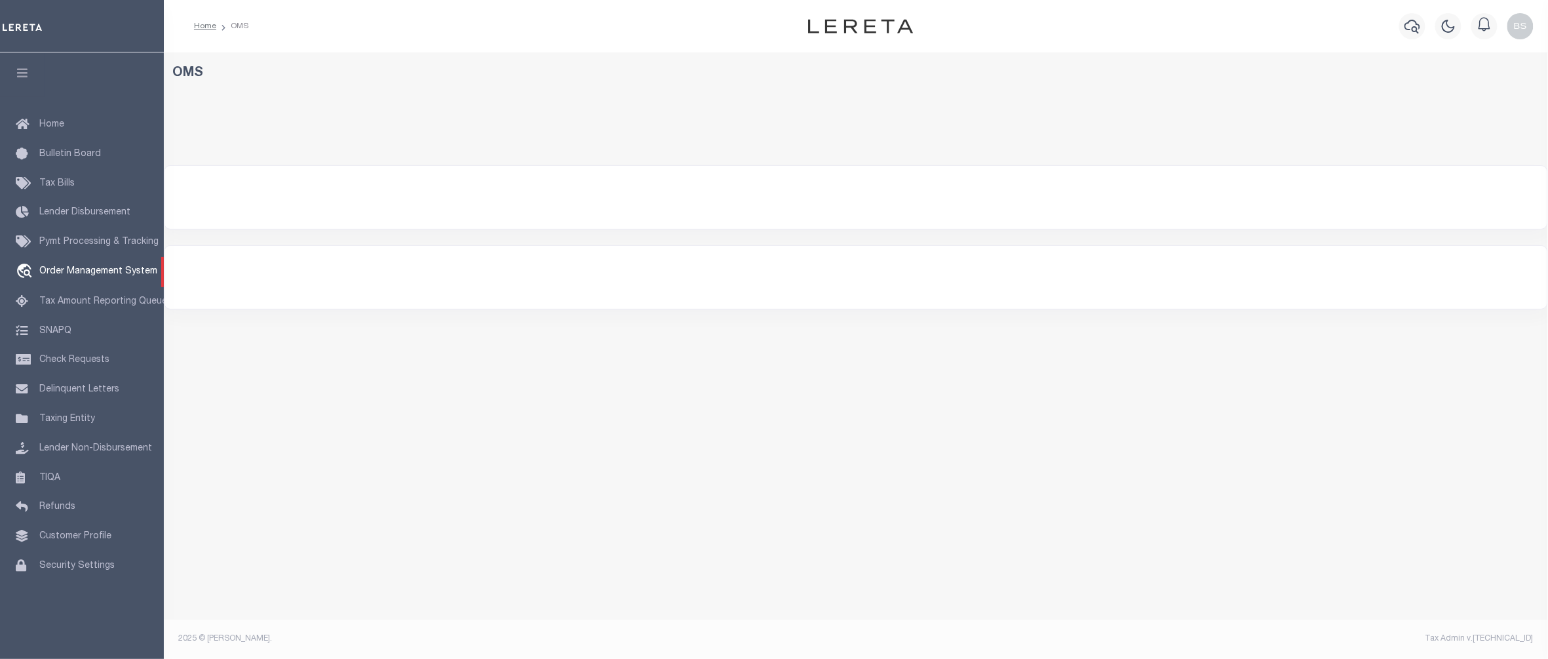
select select "200"
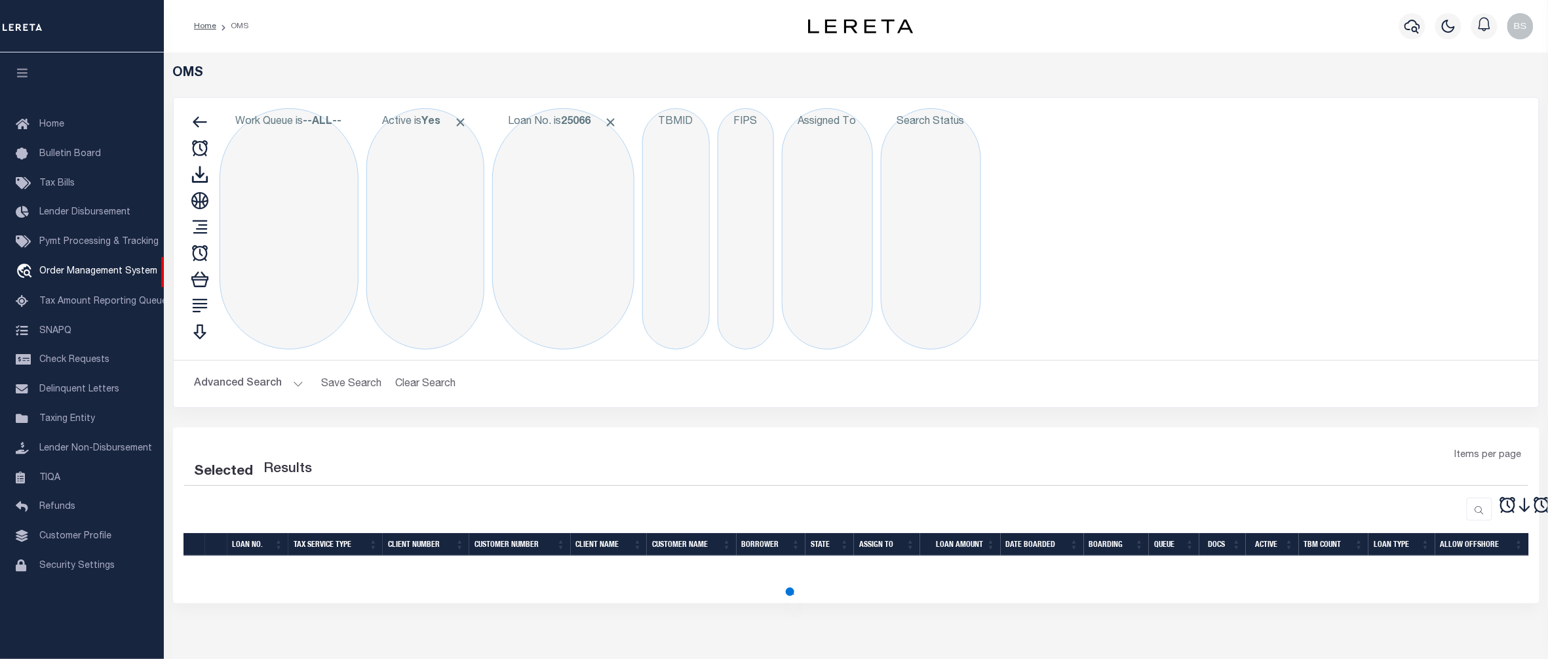
select select "200"
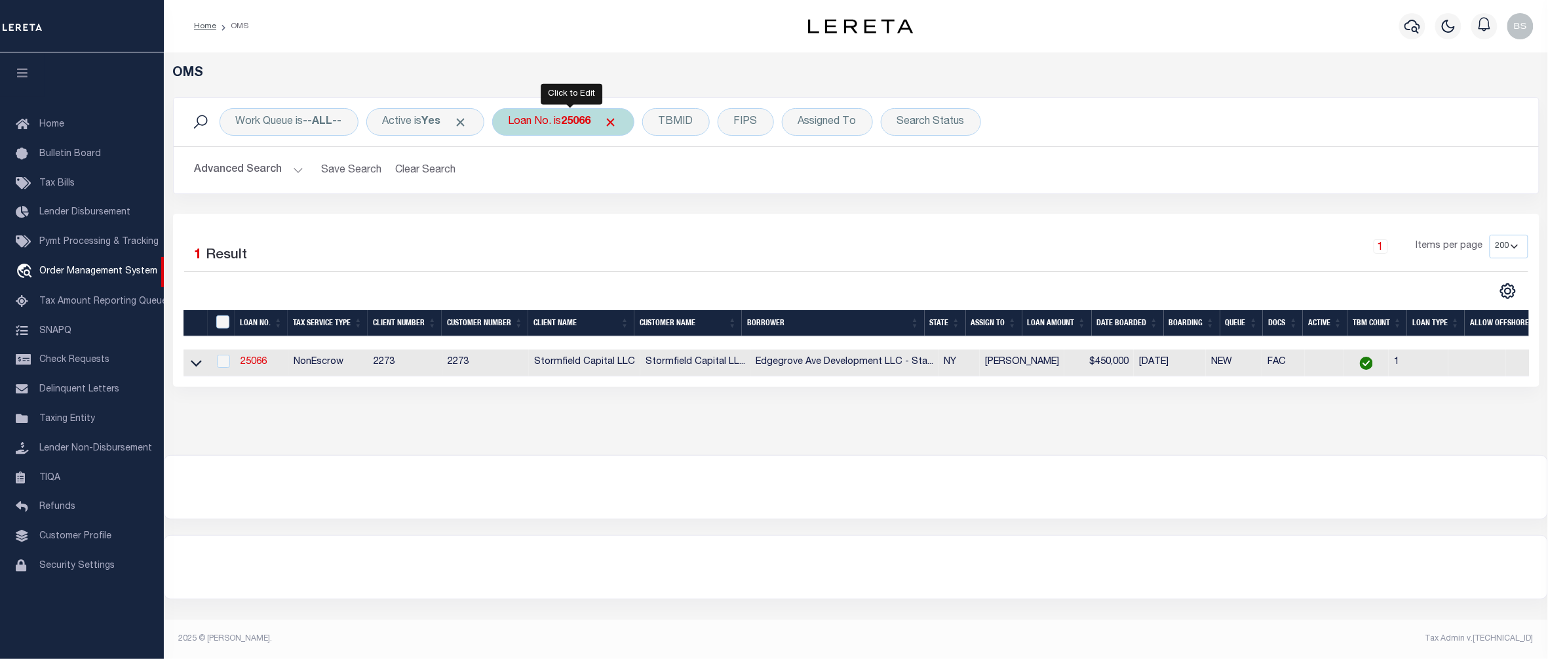
click at [557, 115] on div "Loan No. is 25066" at bounding box center [563, 122] width 142 height 28
type input "71993101"
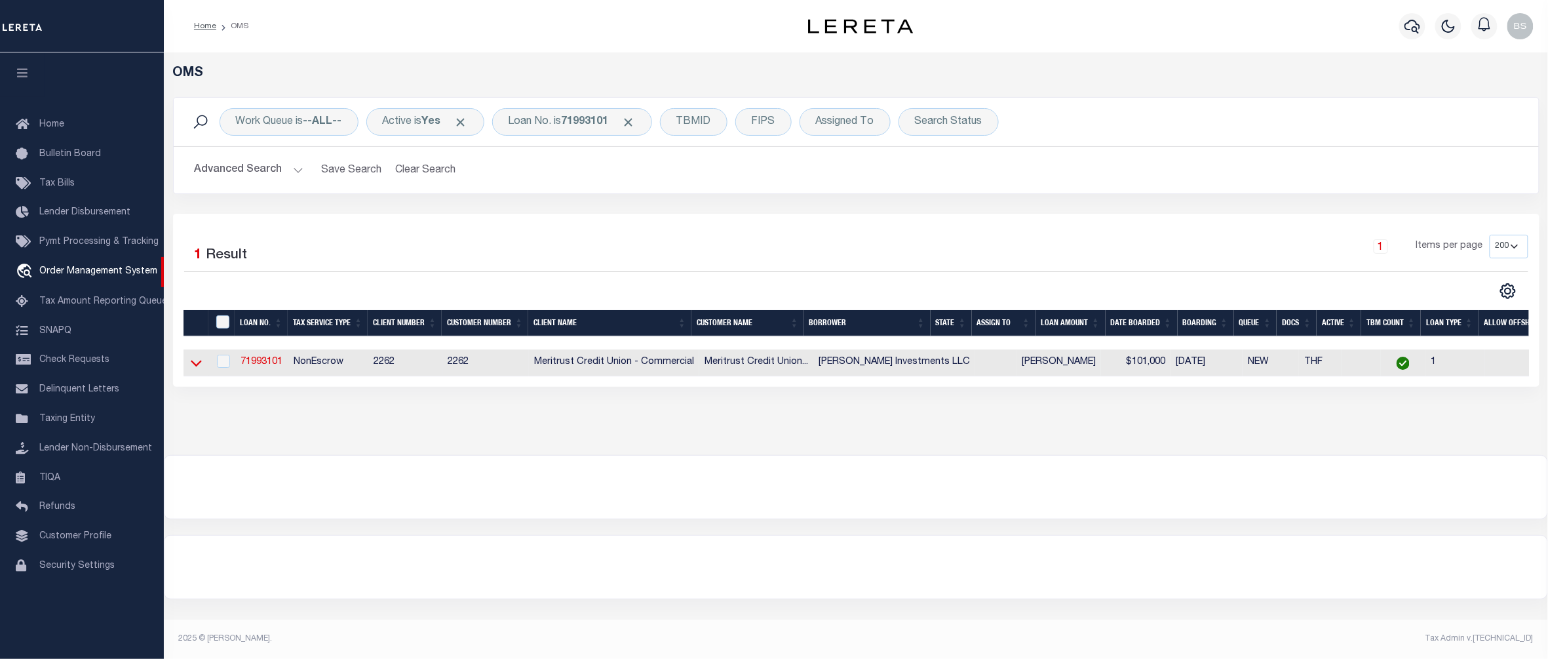
click at [195, 366] on icon at bounding box center [196, 363] width 11 height 14
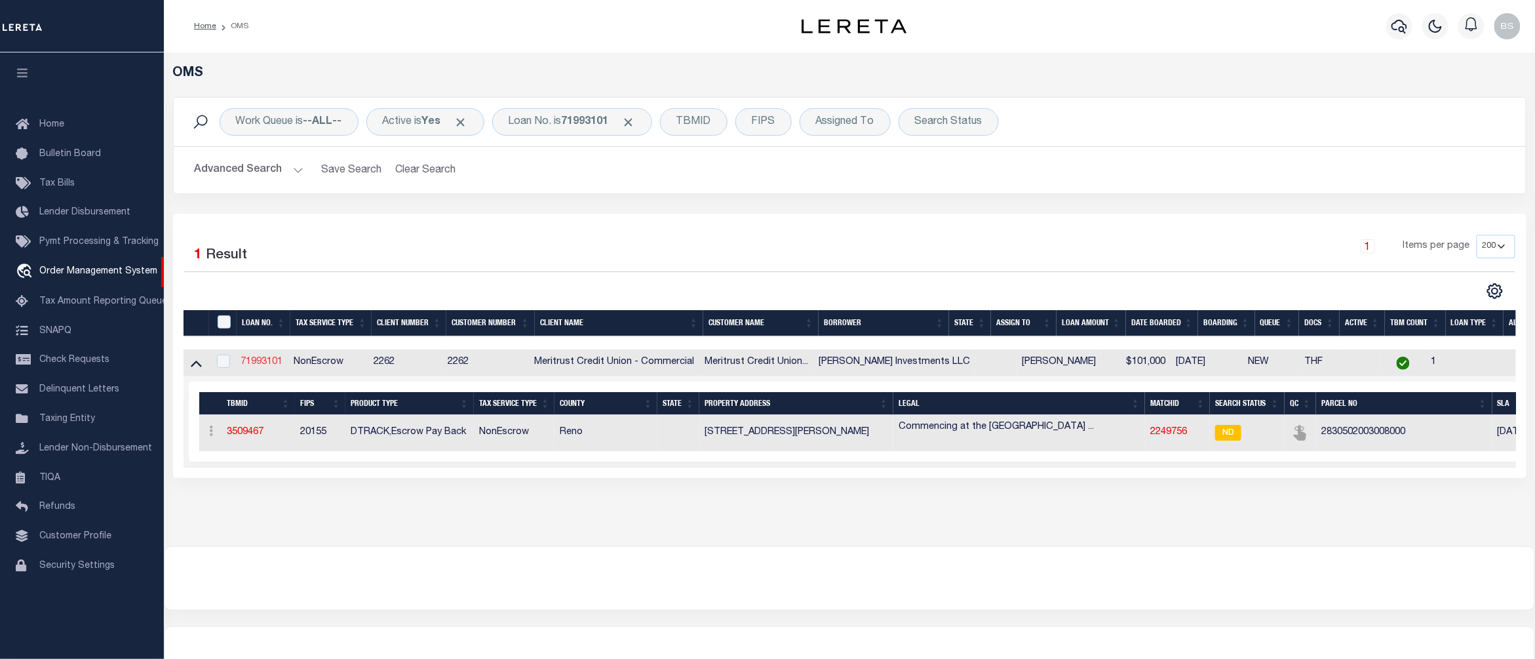
click at [268, 363] on link "71993101" at bounding box center [262, 361] width 42 height 9
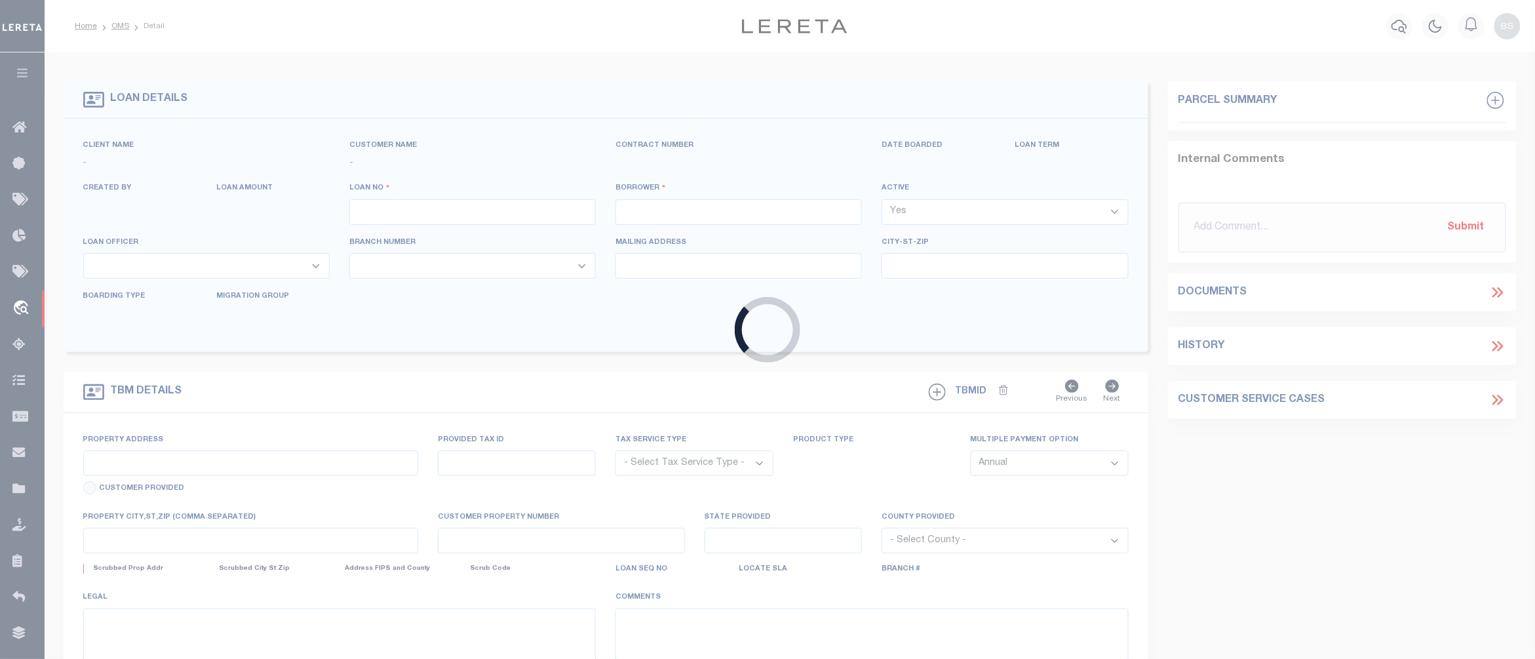
type input "71993101"
type input "Kingsbury Investments LLC"
select select
type input "10608 E Trail West Rd"
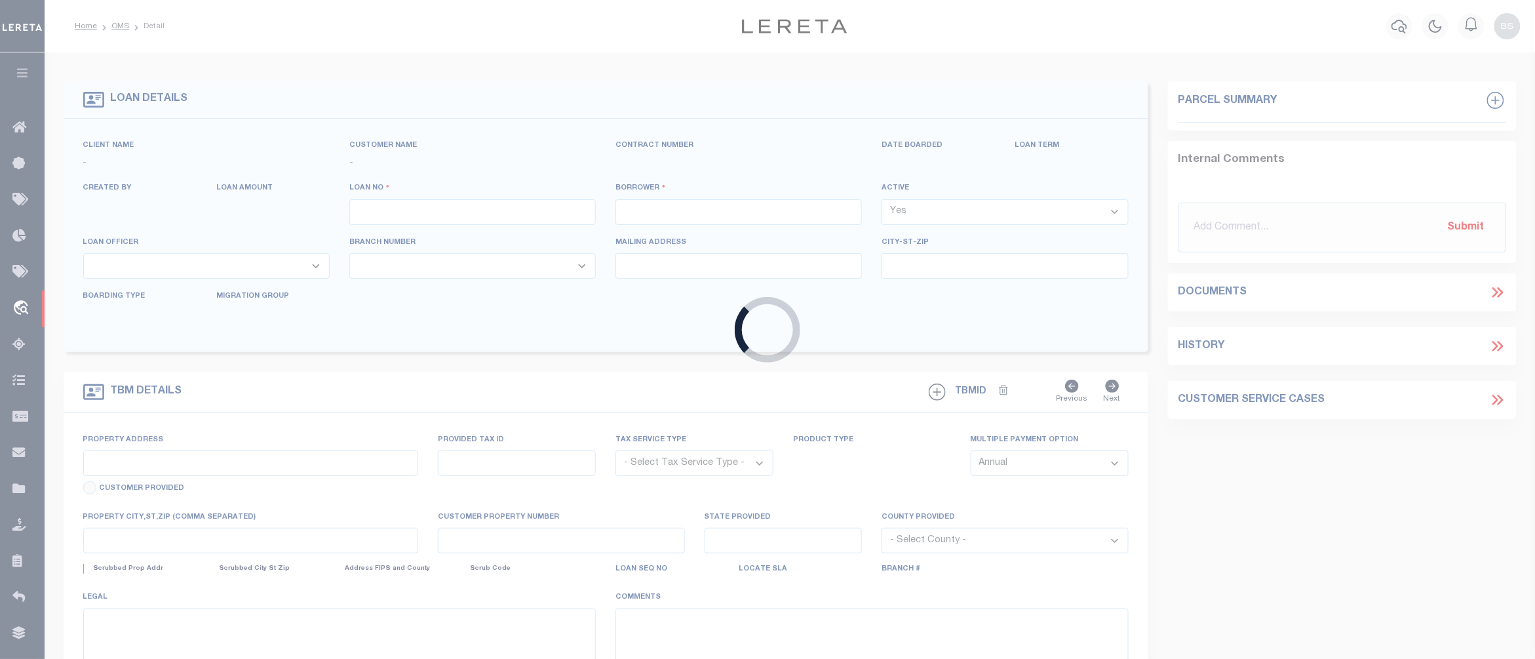
type input "[GEOGRAPHIC_DATA], KS 67020"
select select "400"
select select "NonEscrow"
select select "22216"
select select "8027"
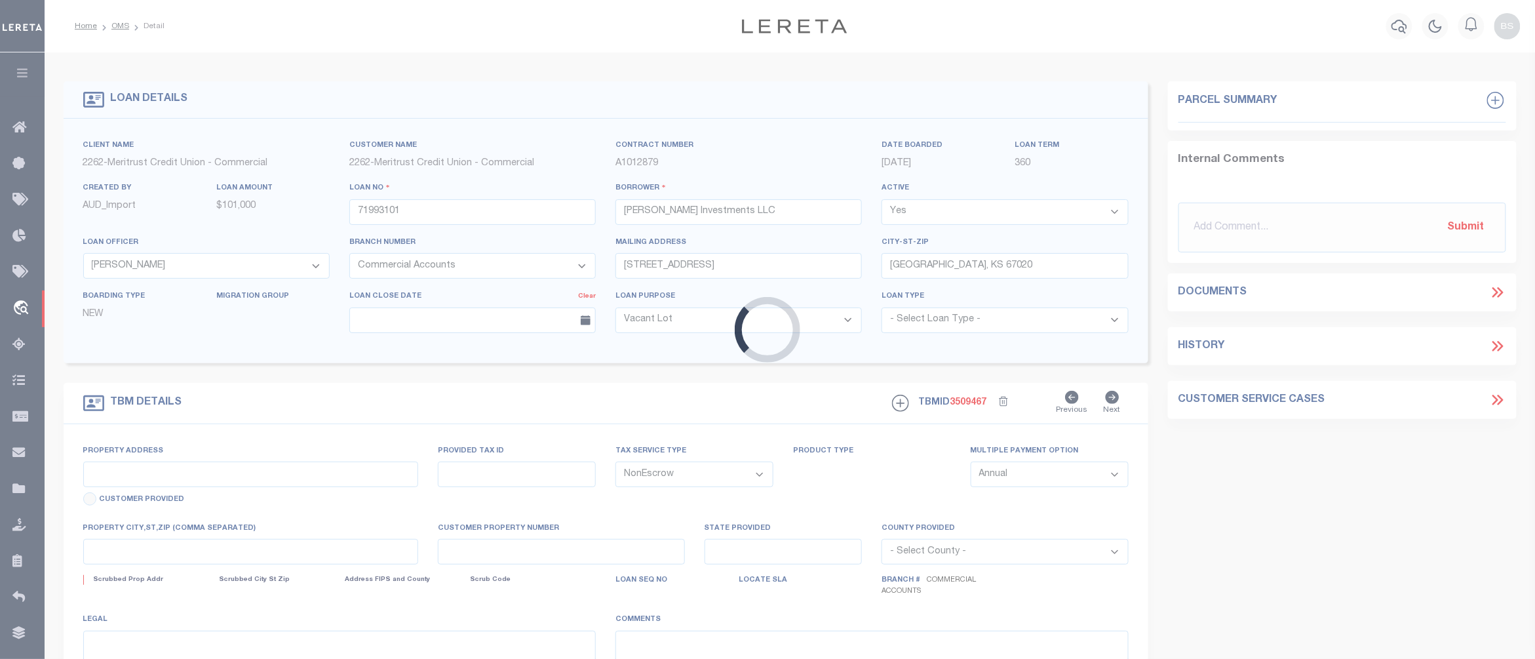
type input "307 N Hutchinson Ave Hutchinso"
type input "882288835"
select select
type input "Haven, KS 67543"
type input "380700"
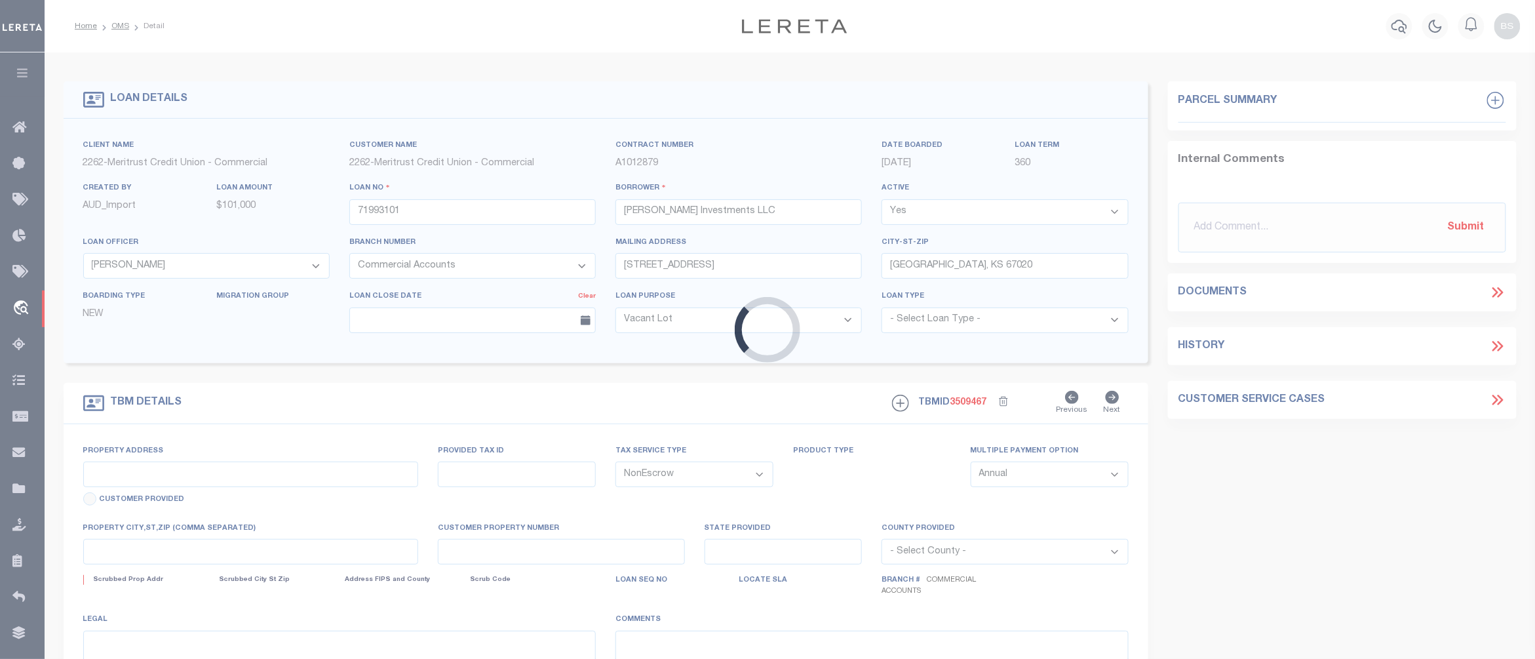
type textarea "Commencing at the Southeast corner of the South Half of the South Half of the S…"
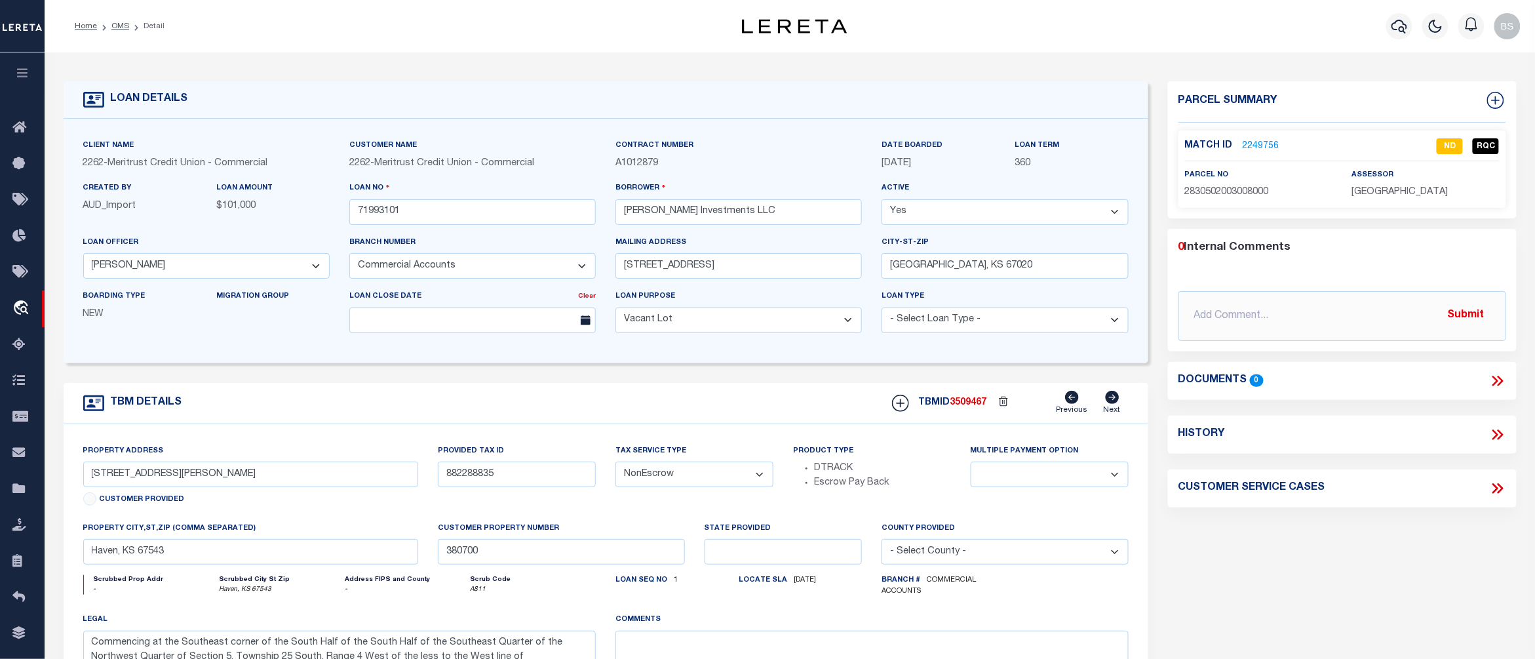
click at [1499, 378] on icon at bounding box center [1500, 381] width 6 height 10
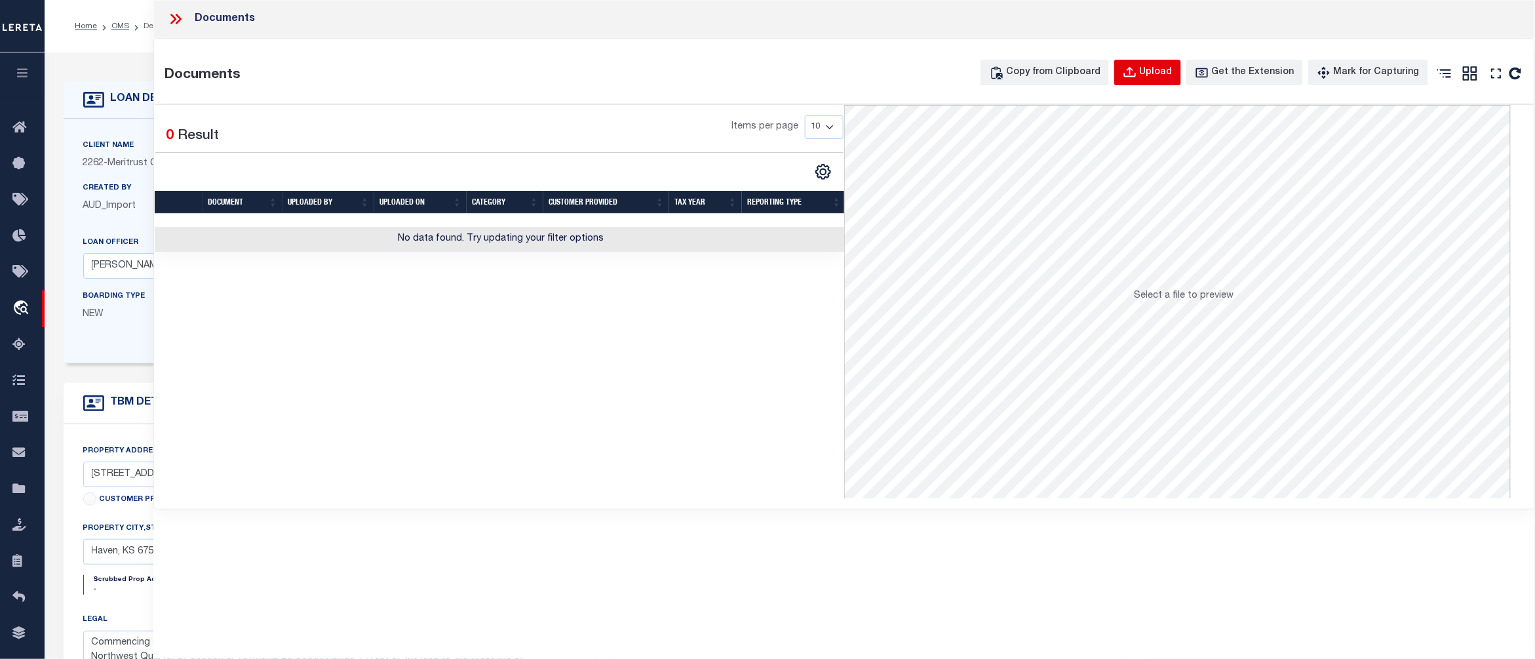
click at [1163, 63] on button "Upload" at bounding box center [1147, 73] width 67 height 26
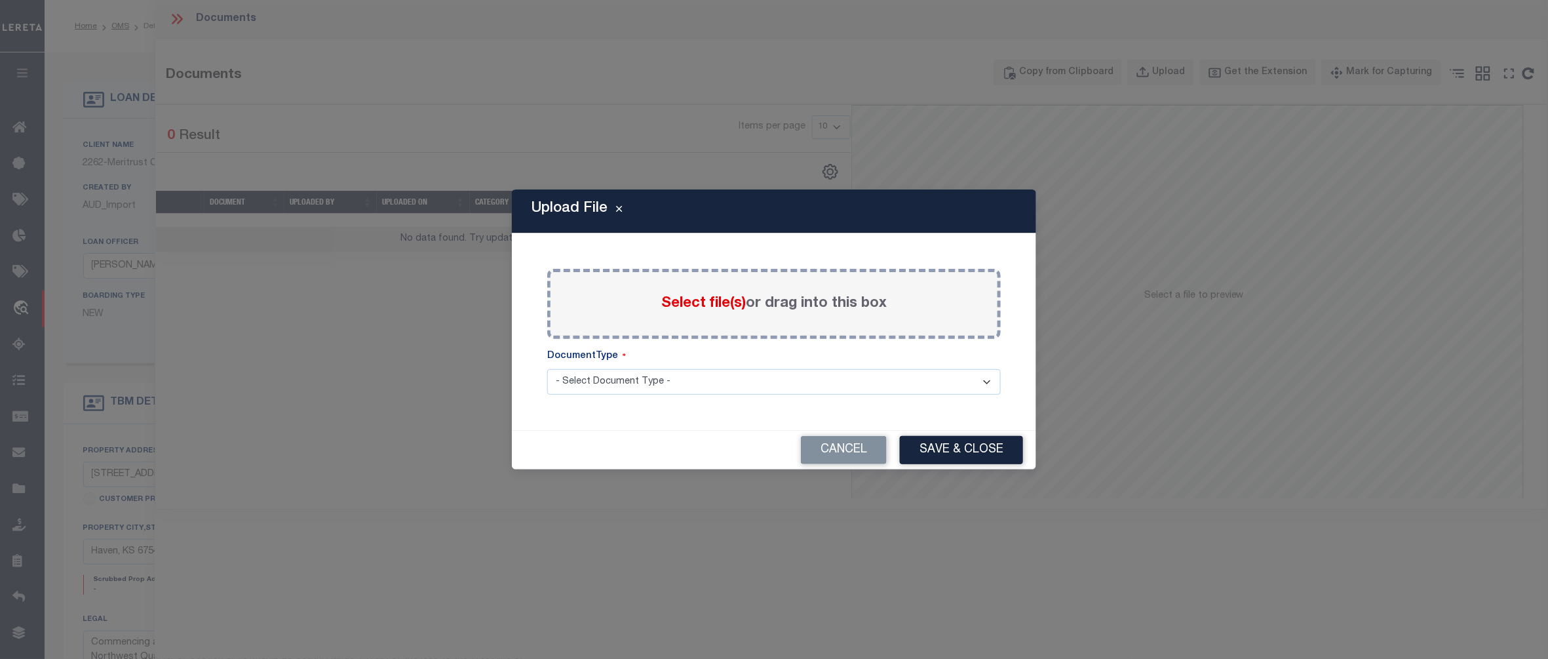
click at [703, 296] on span "Select file(s)" at bounding box center [703, 303] width 85 height 14
click at [0, 0] on input "Select file(s) or drag into this box" at bounding box center [0, 0] width 0 height 0
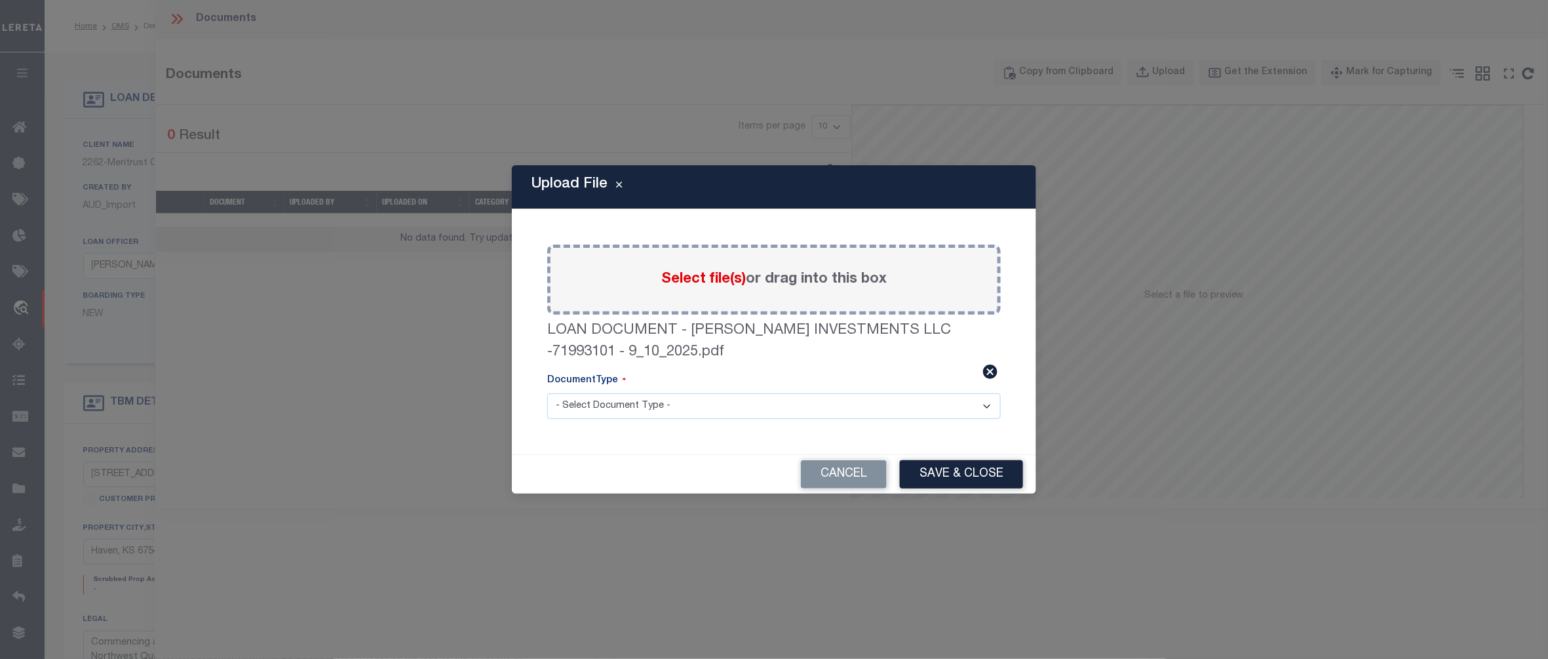
click at [766, 417] on select "- Select Document Type - Tax Service Documents" at bounding box center [774, 406] width 454 height 26
select select "TAX"
click at [547, 393] on select "- Select Document Type - Tax Service Documents" at bounding box center [774, 406] width 454 height 26
click at [949, 475] on button "Save & Close" at bounding box center [961, 474] width 123 height 28
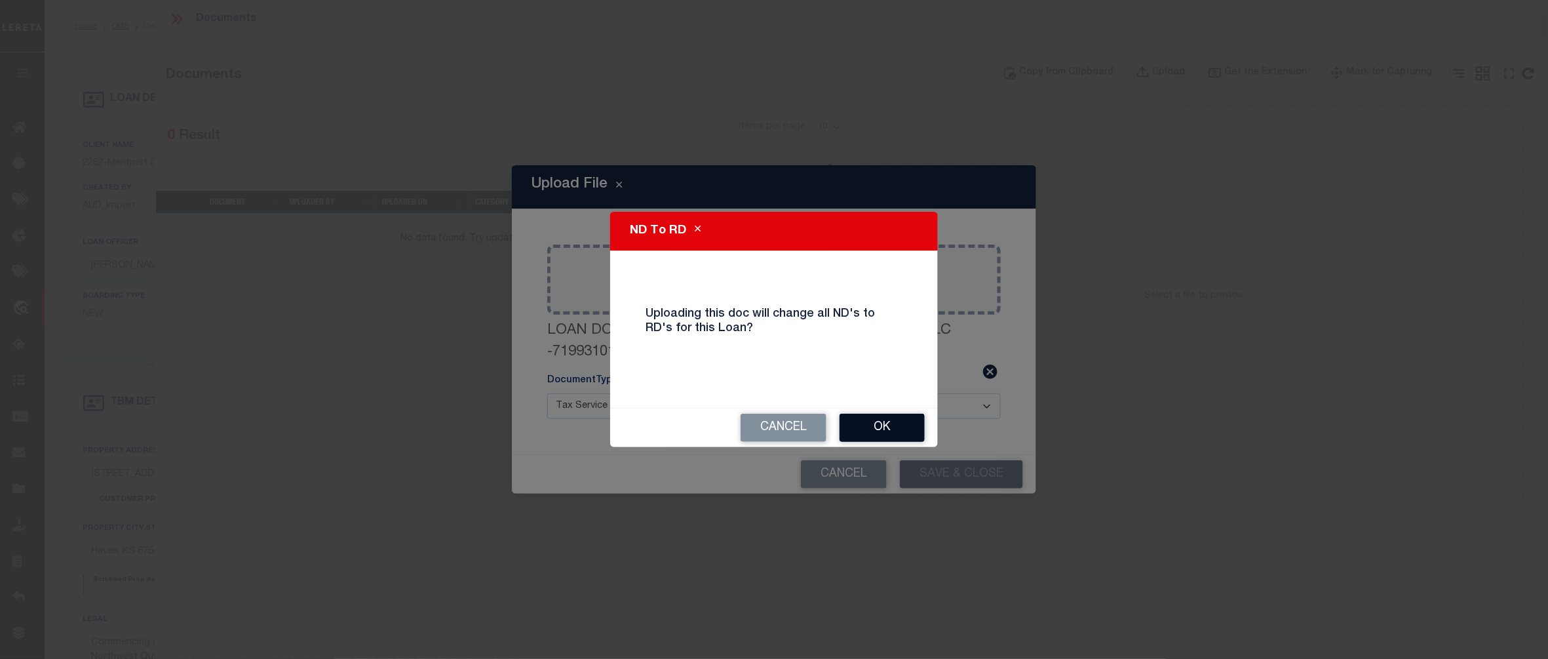
click at [885, 422] on button "OK" at bounding box center [882, 428] width 85 height 28
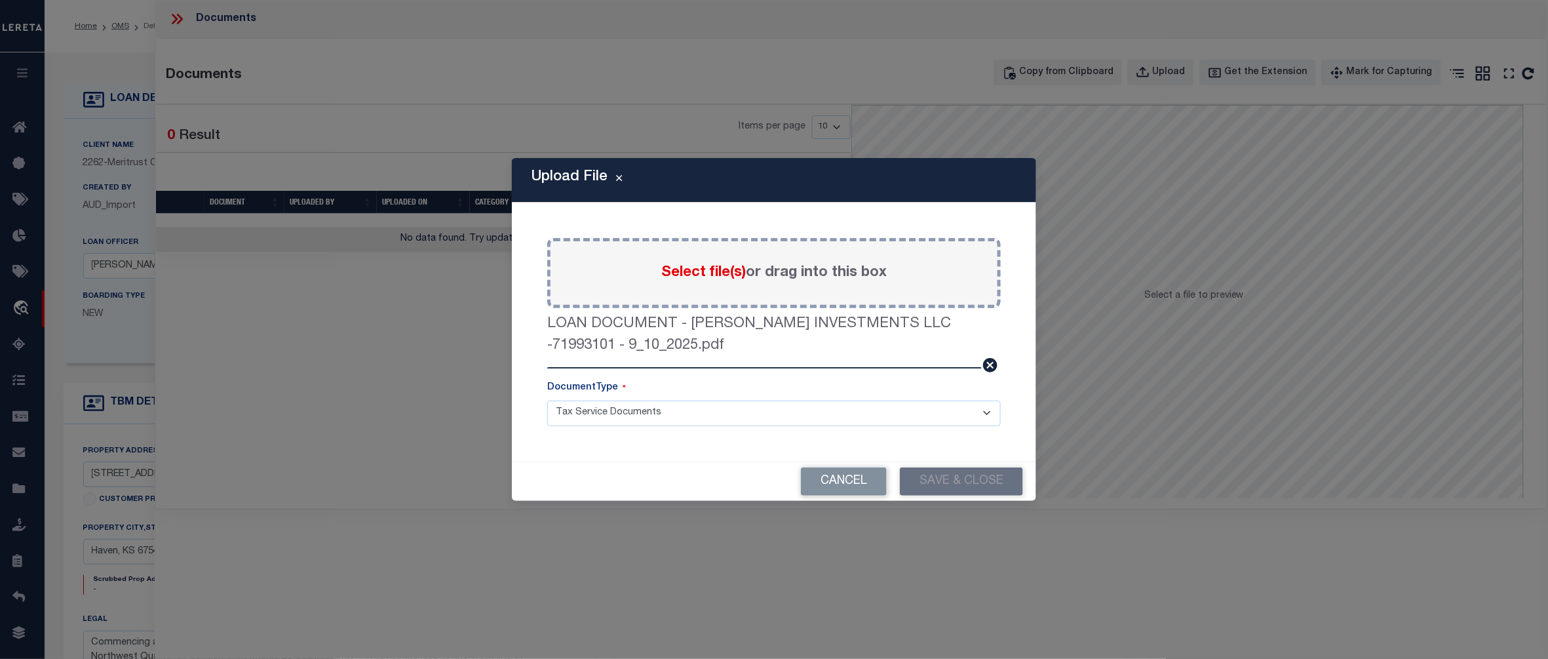
select select
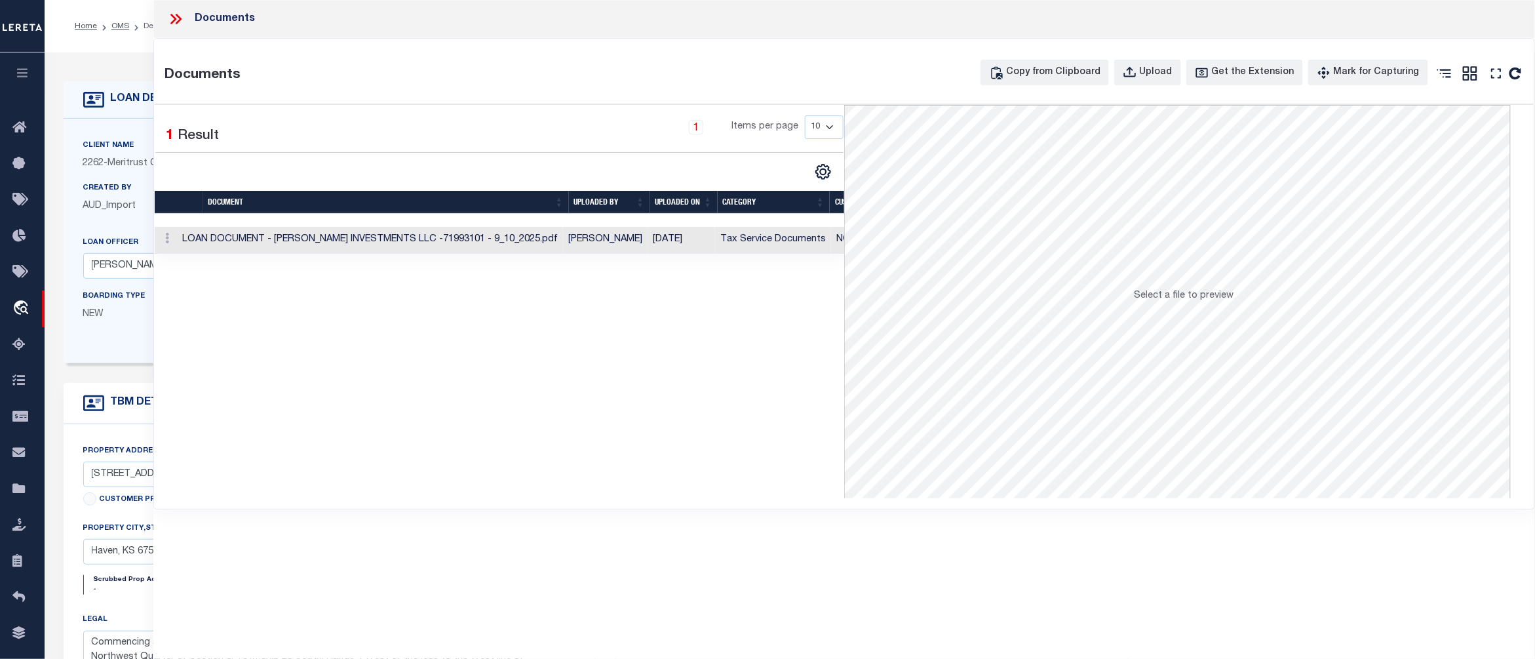
click at [174, 14] on icon at bounding box center [175, 18] width 17 height 17
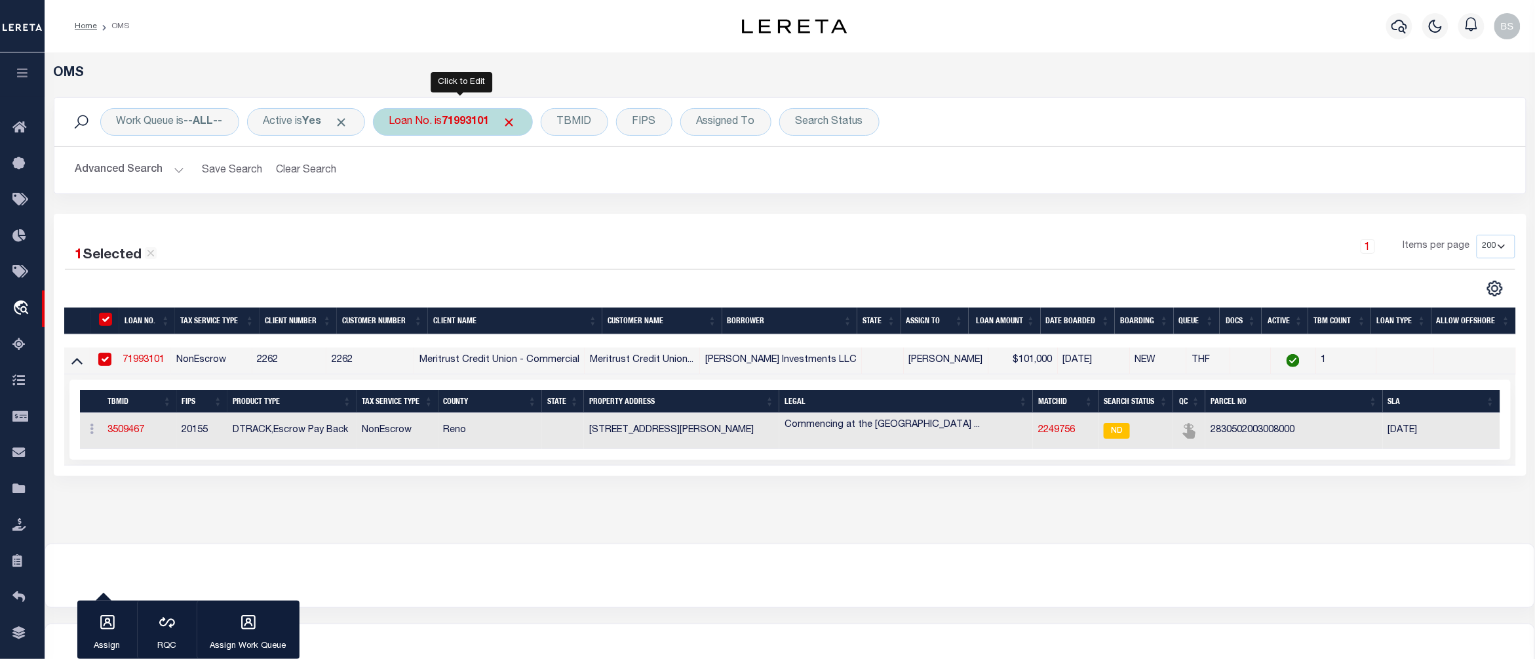
click at [451, 118] on b "71993101" at bounding box center [465, 122] width 47 height 10
type input "15164"
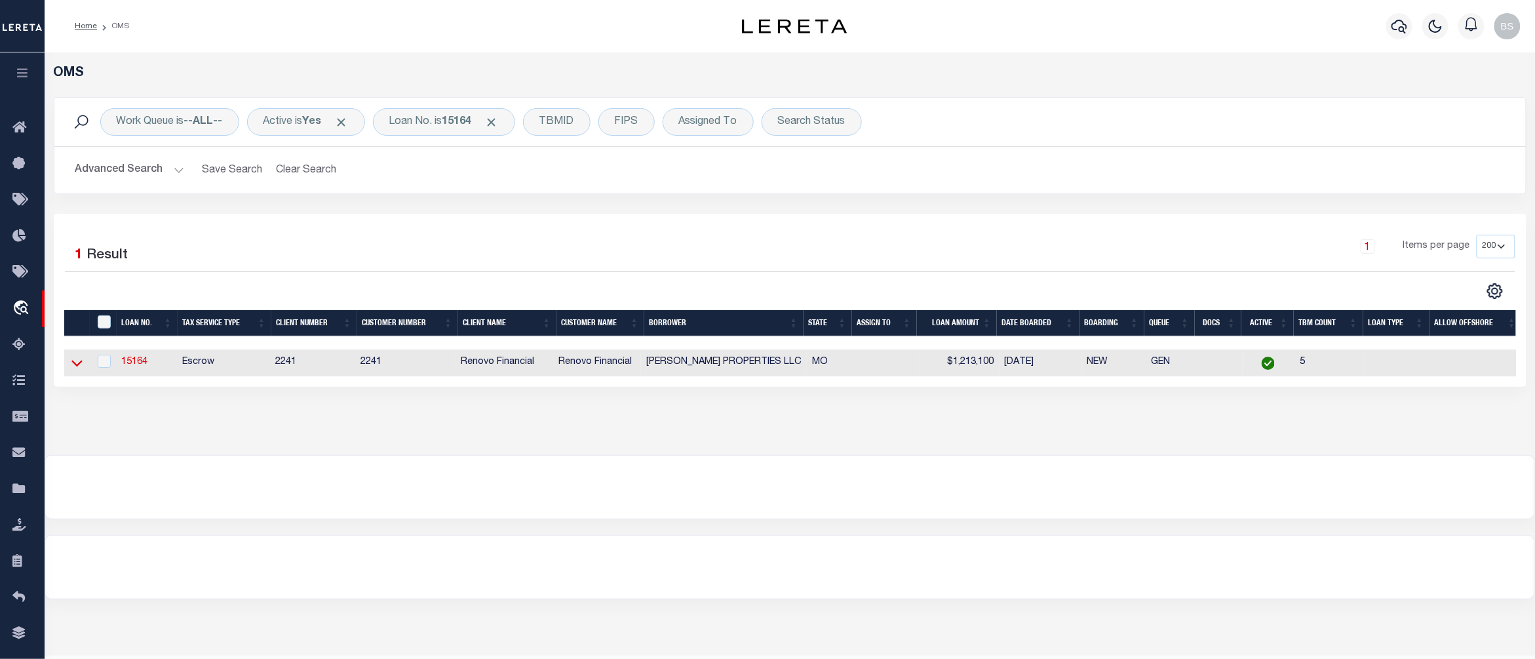
click at [79, 367] on icon at bounding box center [76, 364] width 11 height 7
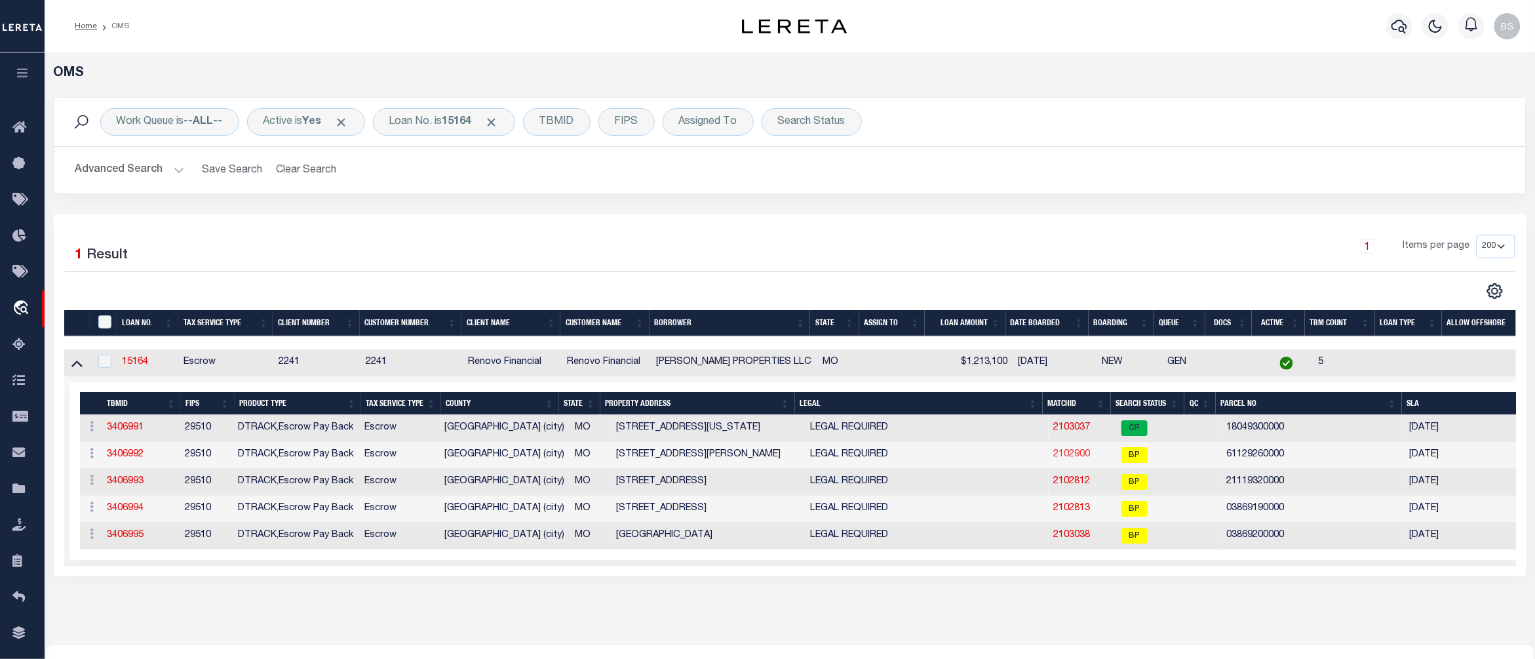
click at [1061, 456] on link "2102900" at bounding box center [1072, 454] width 37 height 9
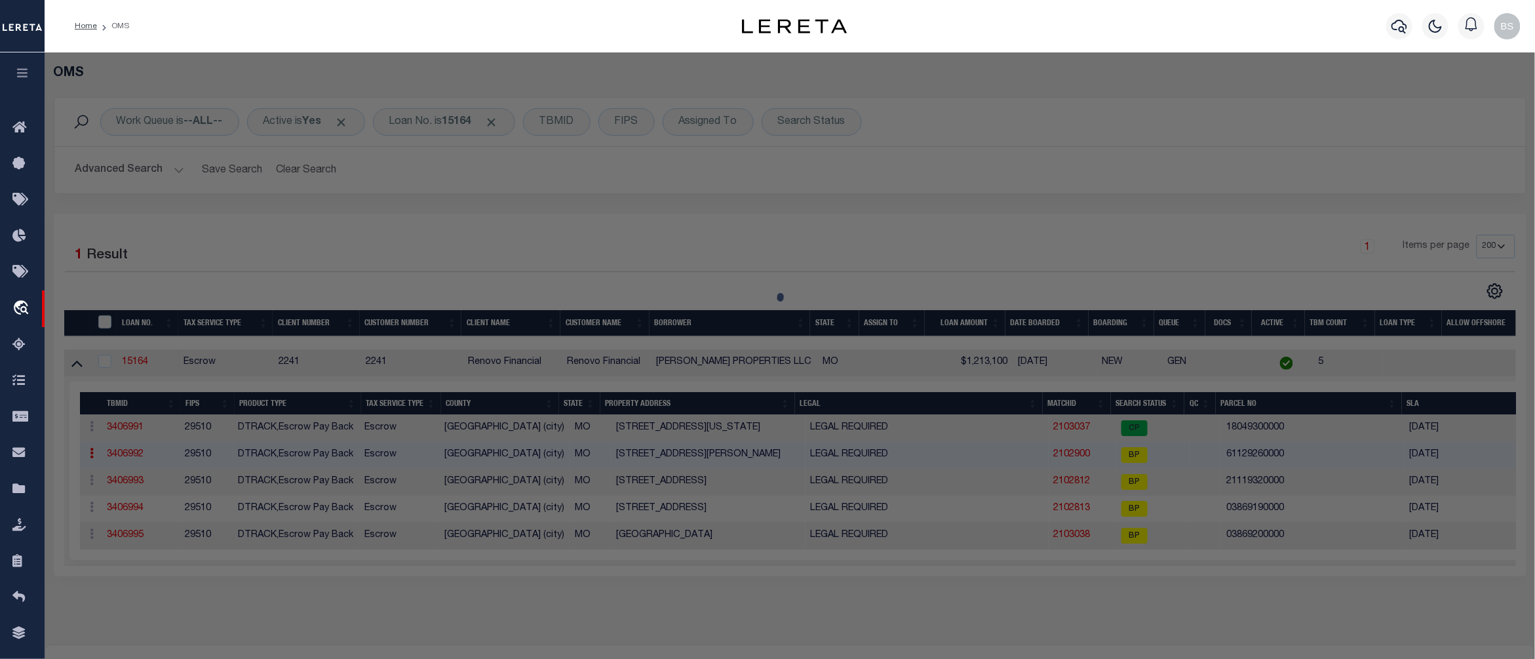
checkbox input "false"
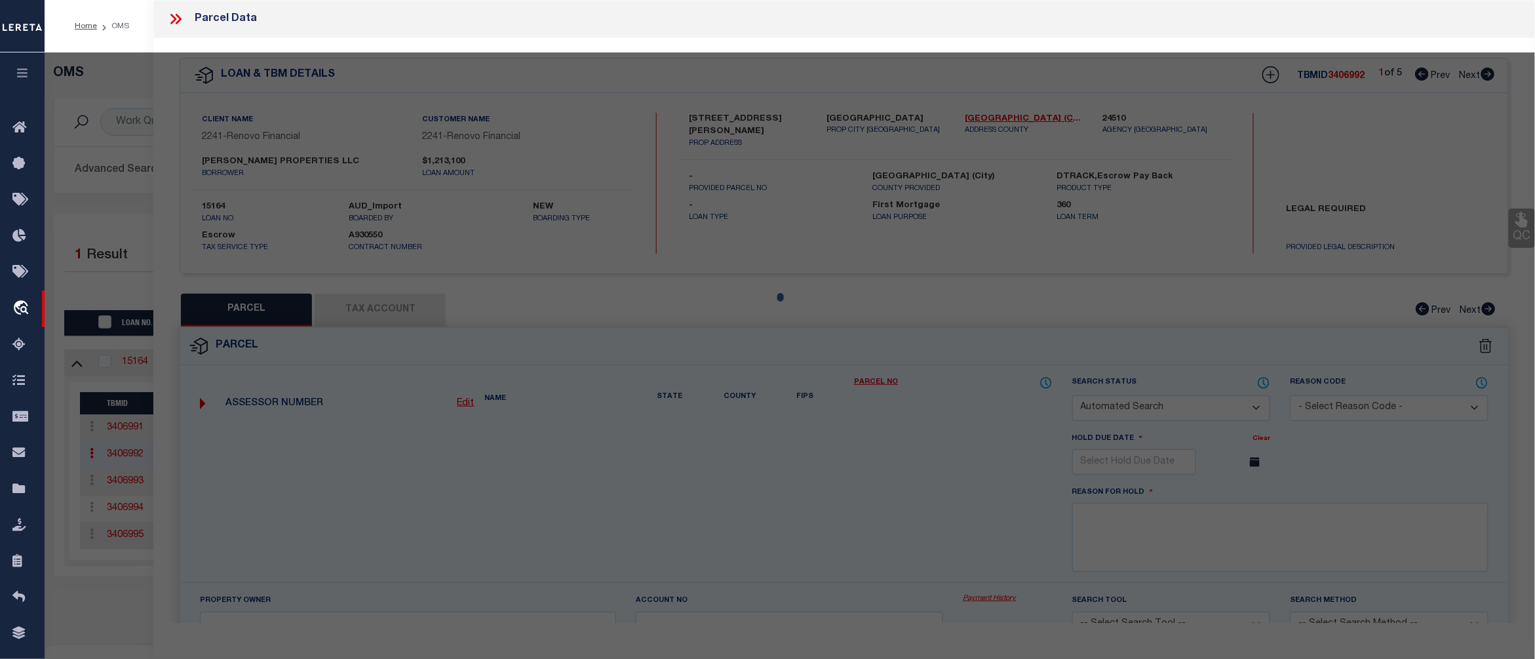
select select "BP"
type input "CLOSSER PROPERTIES"
type input "3639 MARCELINE TERR ST LOUIS MO 63116"
checkbox input "false"
type input "MO"
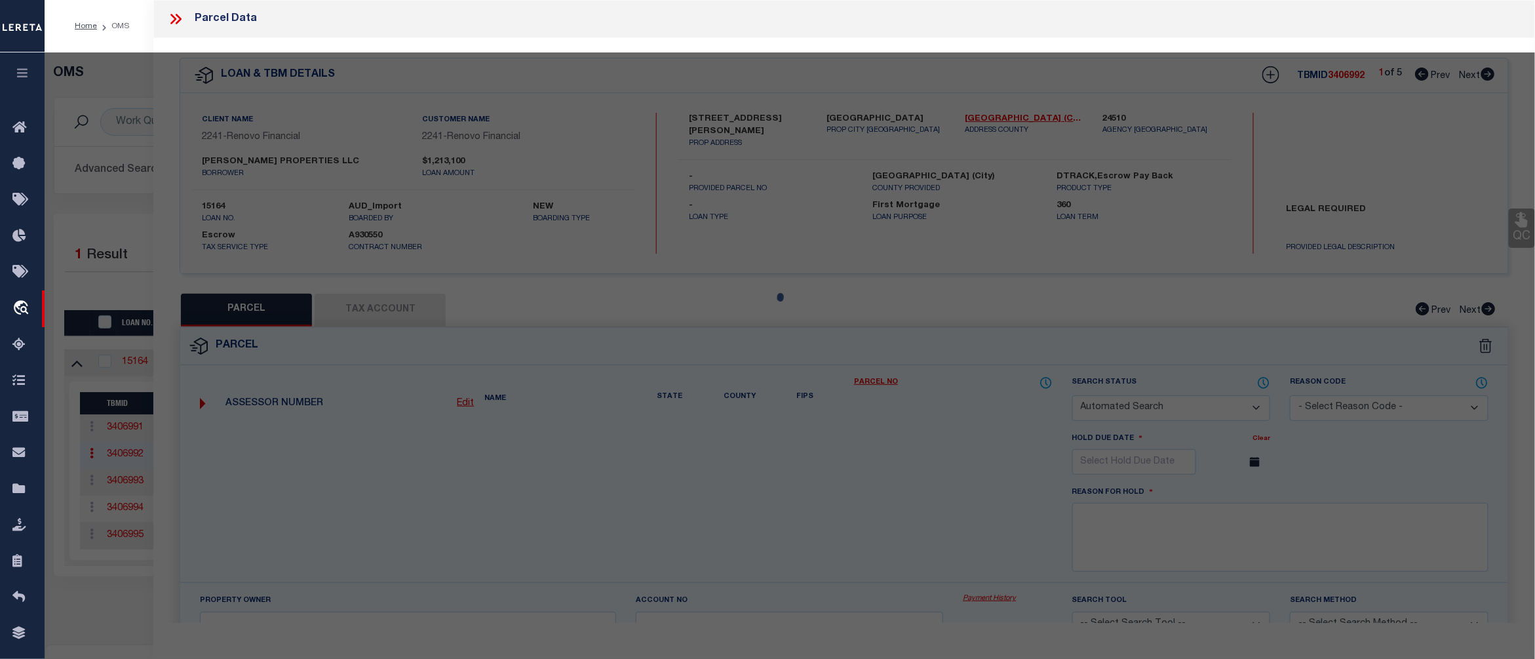
type textarea "C. B. 6112 MARCELINE TRACT, 35 FT 3 IN X 112 FT 6 IN, STURMFELS GRAND BLVD ADDN…"
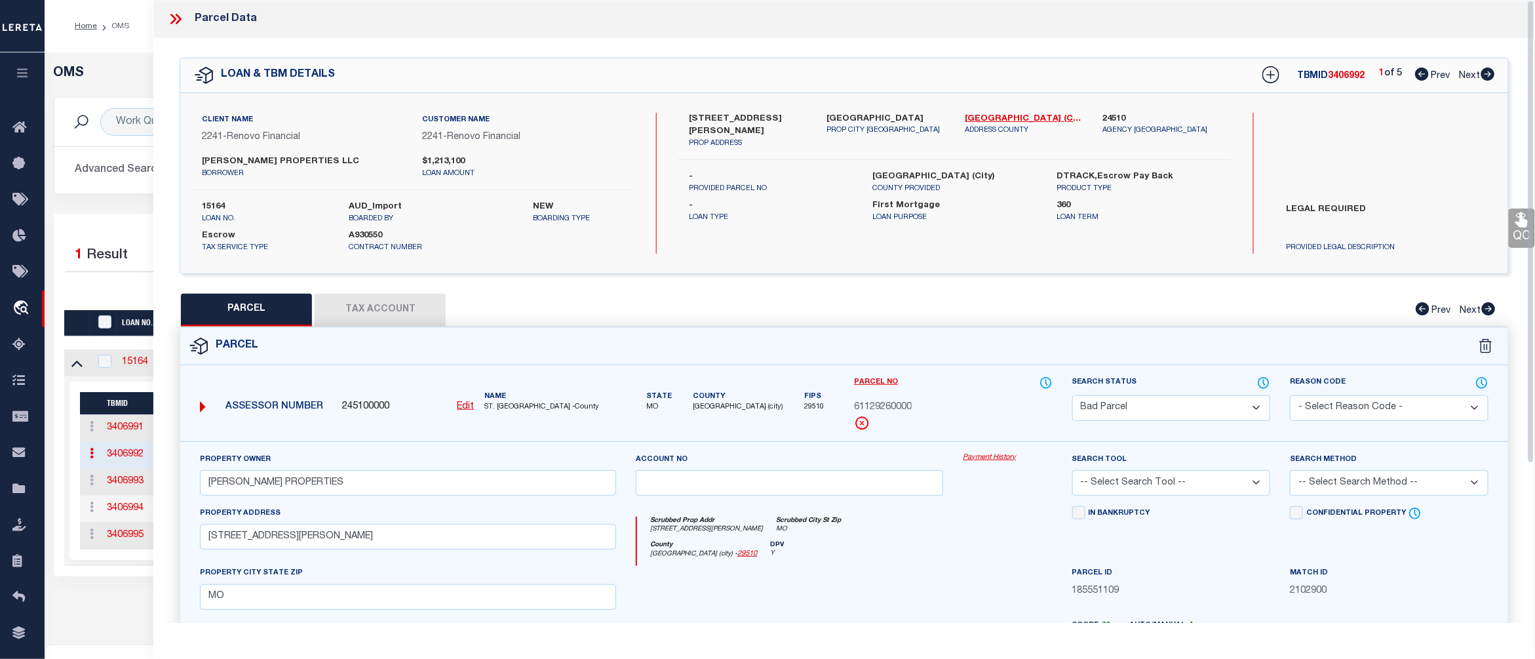
click at [985, 458] on link "Payment History" at bounding box center [1007, 457] width 89 height 11
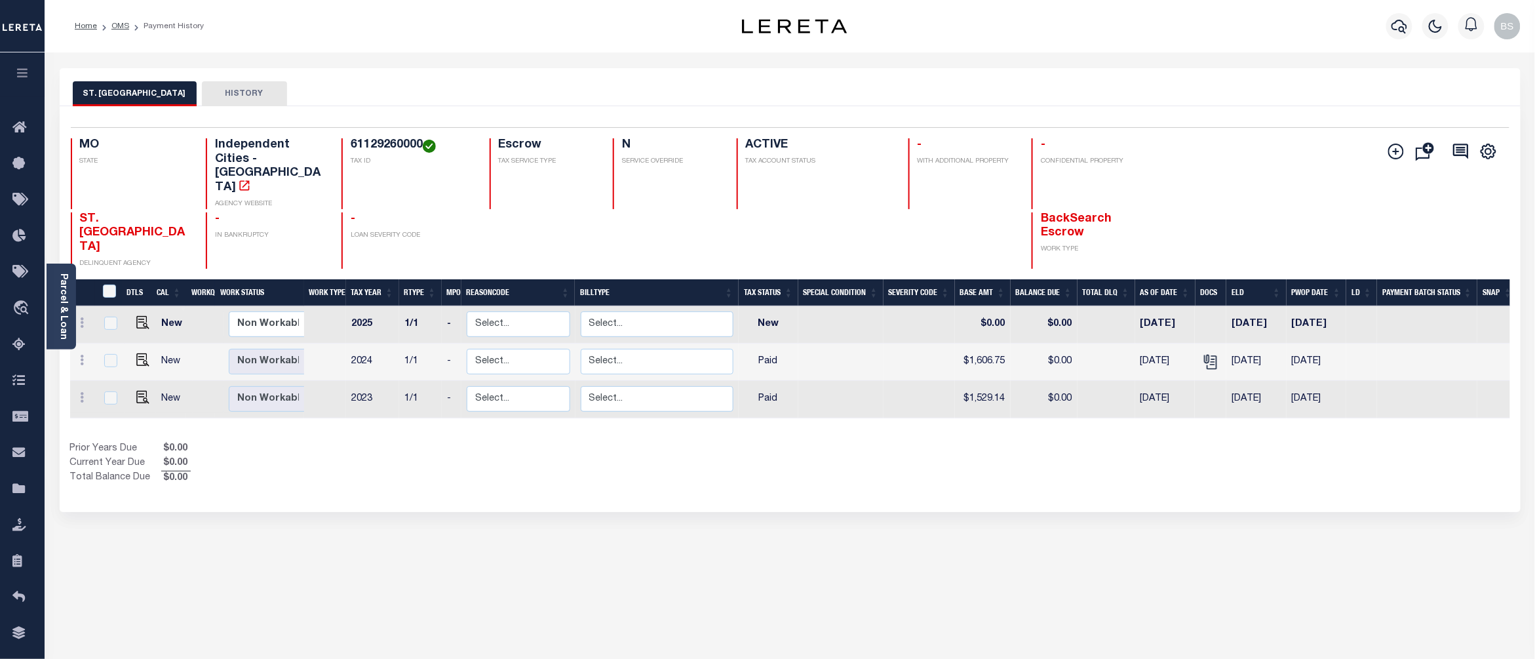
click at [391, 149] on h4 "61129260000" at bounding box center [412, 145] width 123 height 14
copy h4 "61129260000"
click at [145, 316] on img "" at bounding box center [142, 322] width 13 height 13
checkbox input "true"
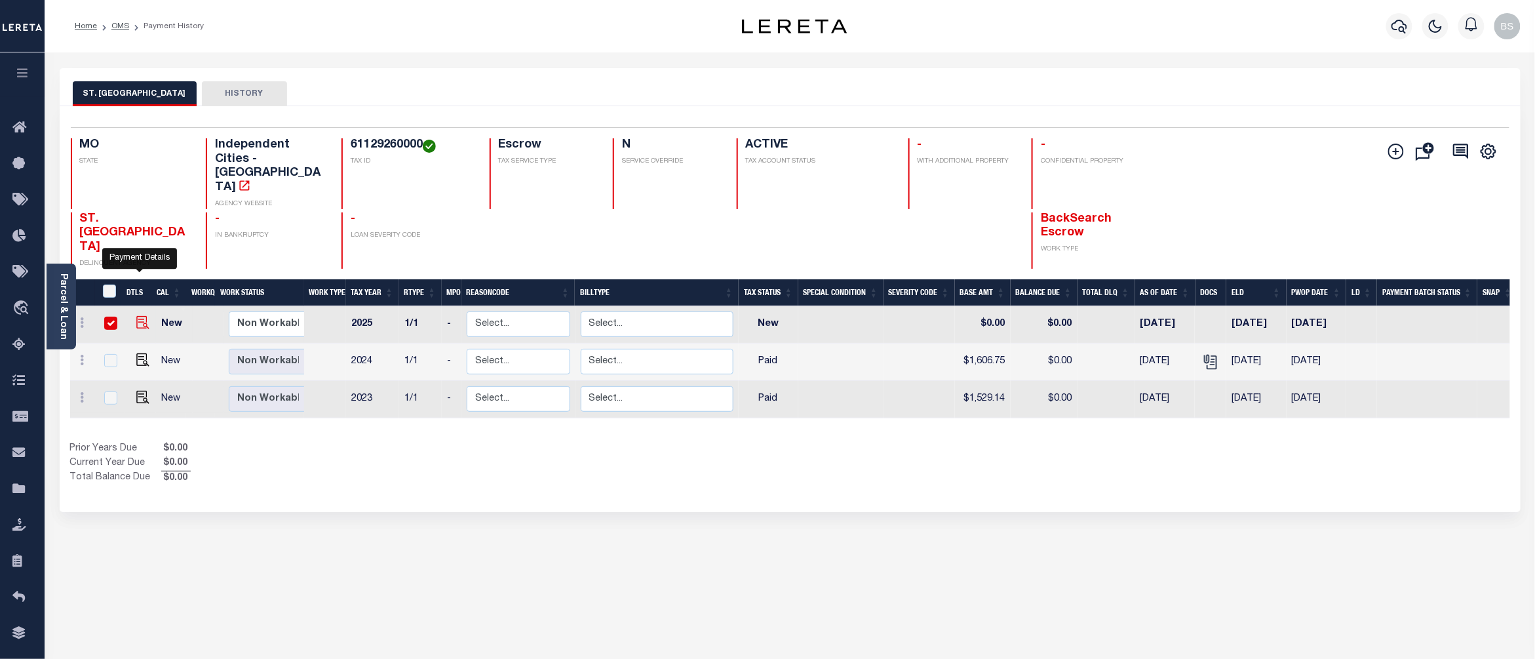
checkbox input "true"
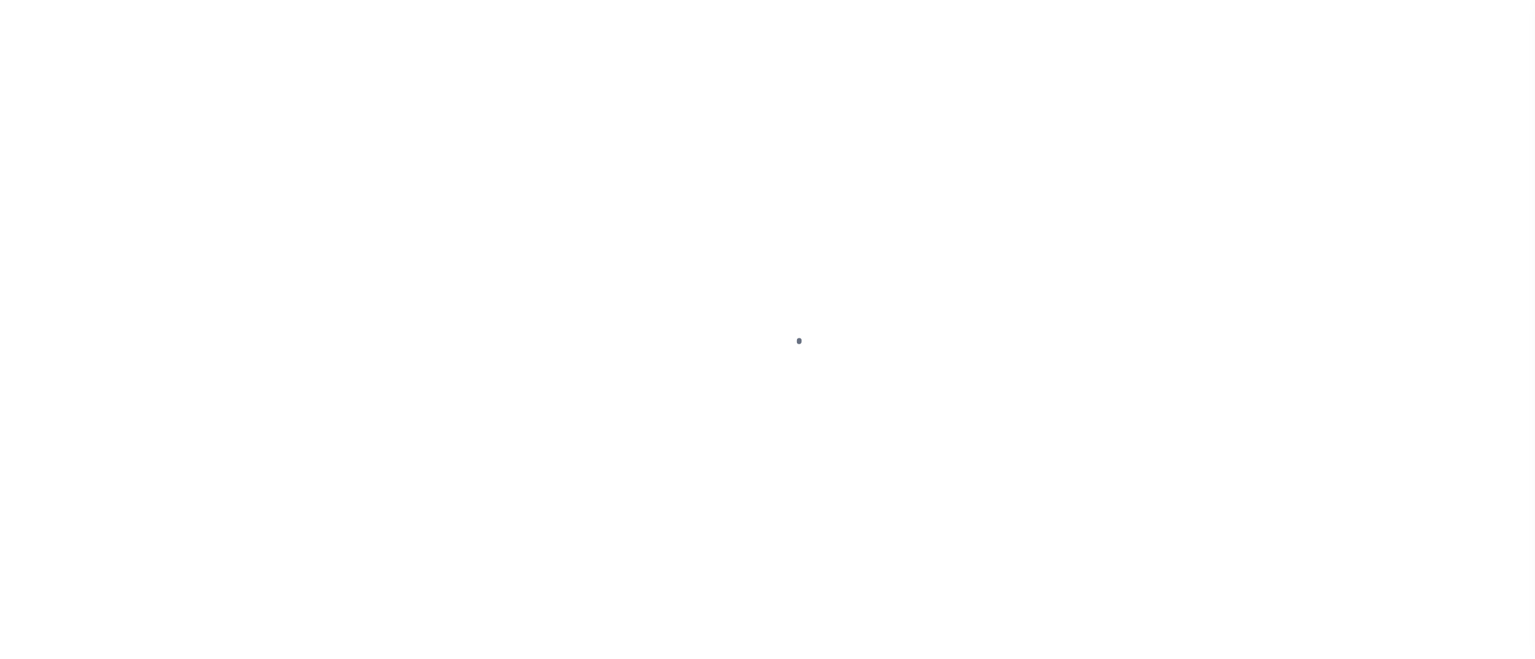
select select "NW2"
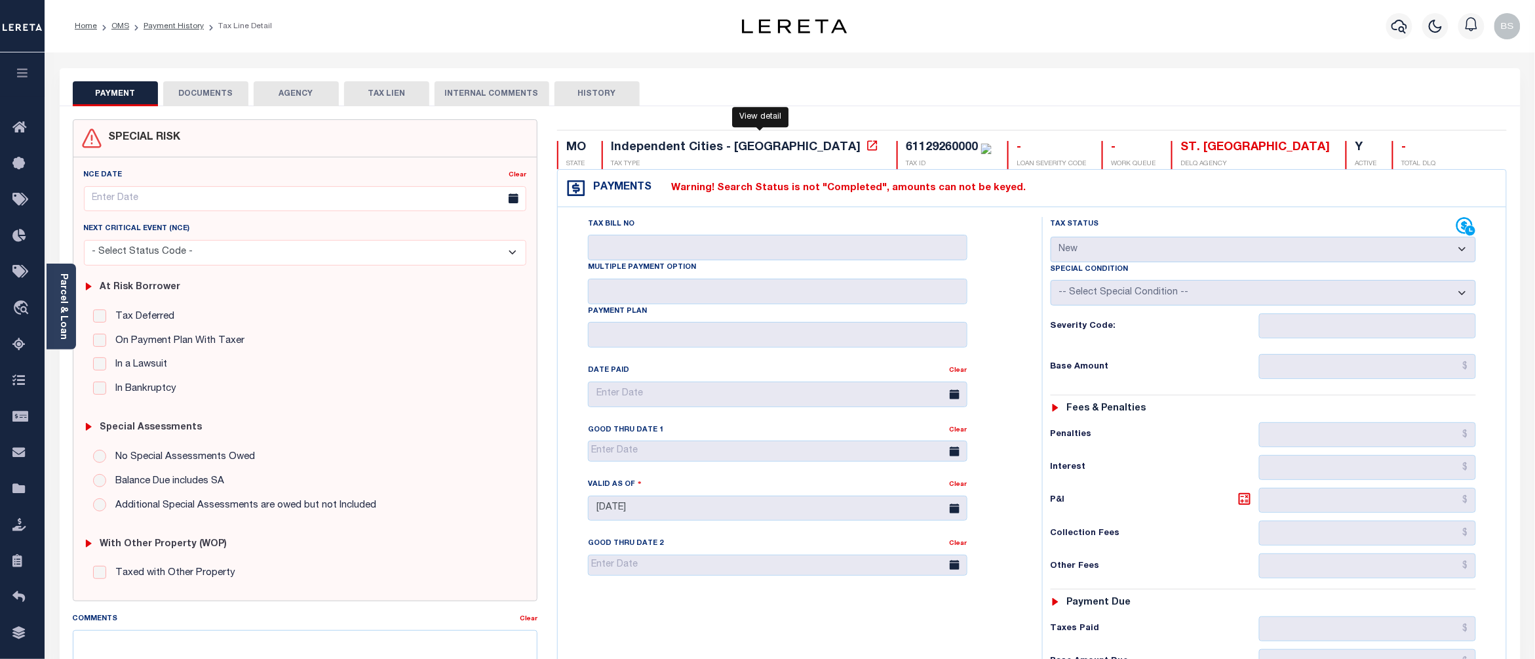
click at [868, 146] on icon at bounding box center [873, 145] width 10 height 10
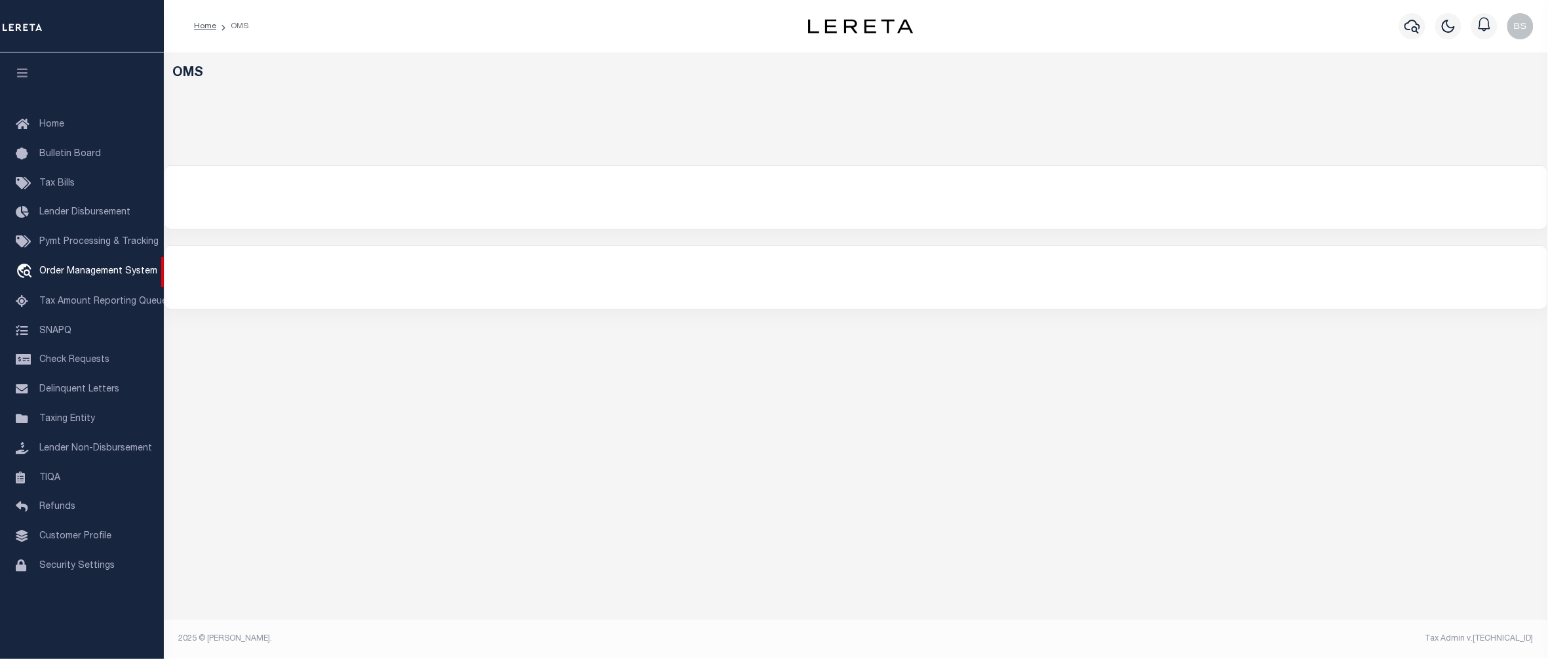
select select "200"
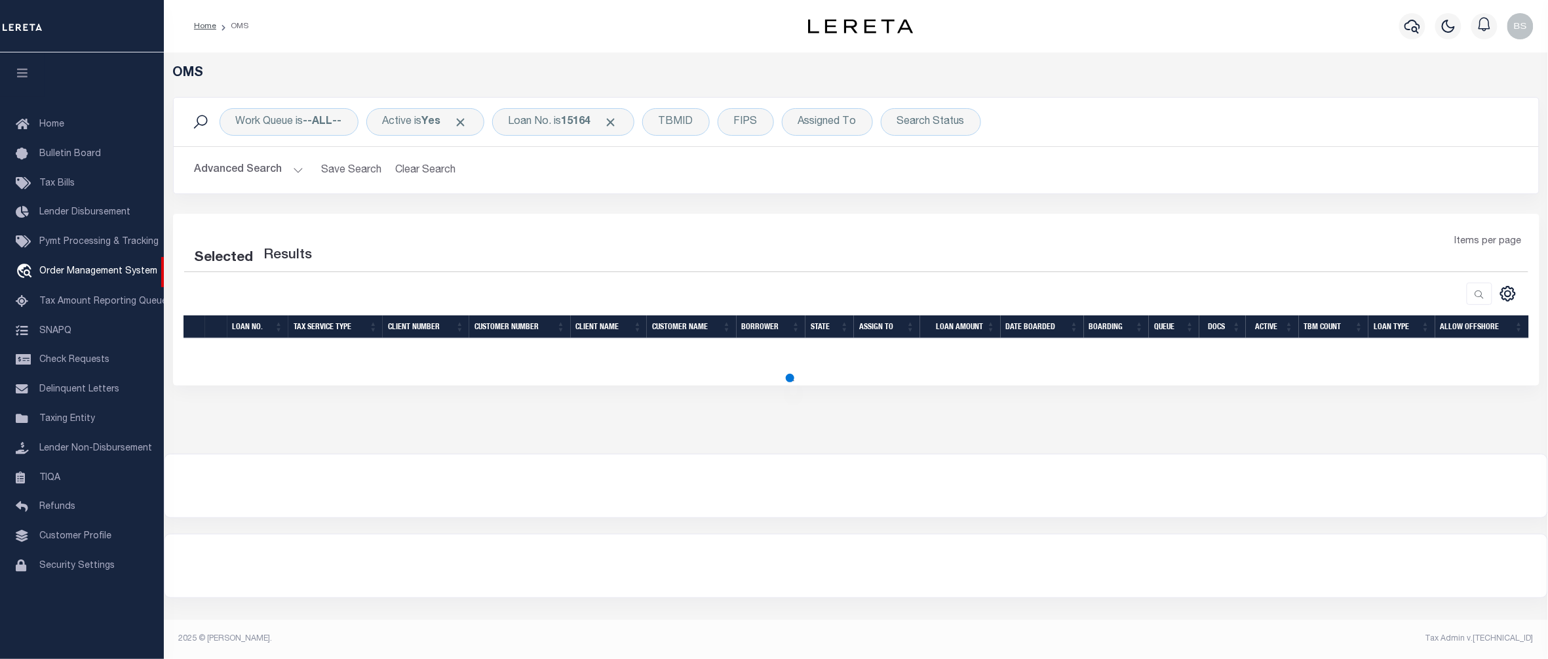
select select "200"
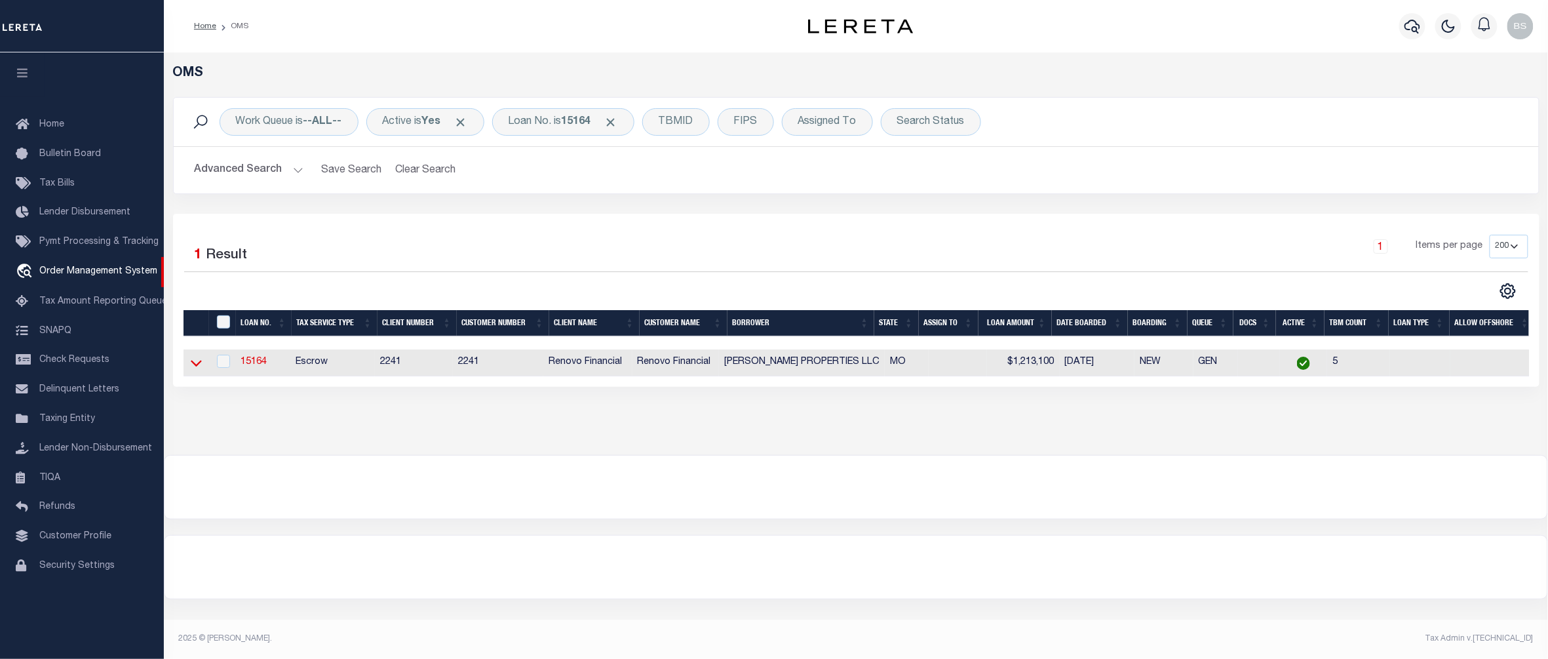
click at [193, 363] on icon at bounding box center [196, 363] width 11 height 14
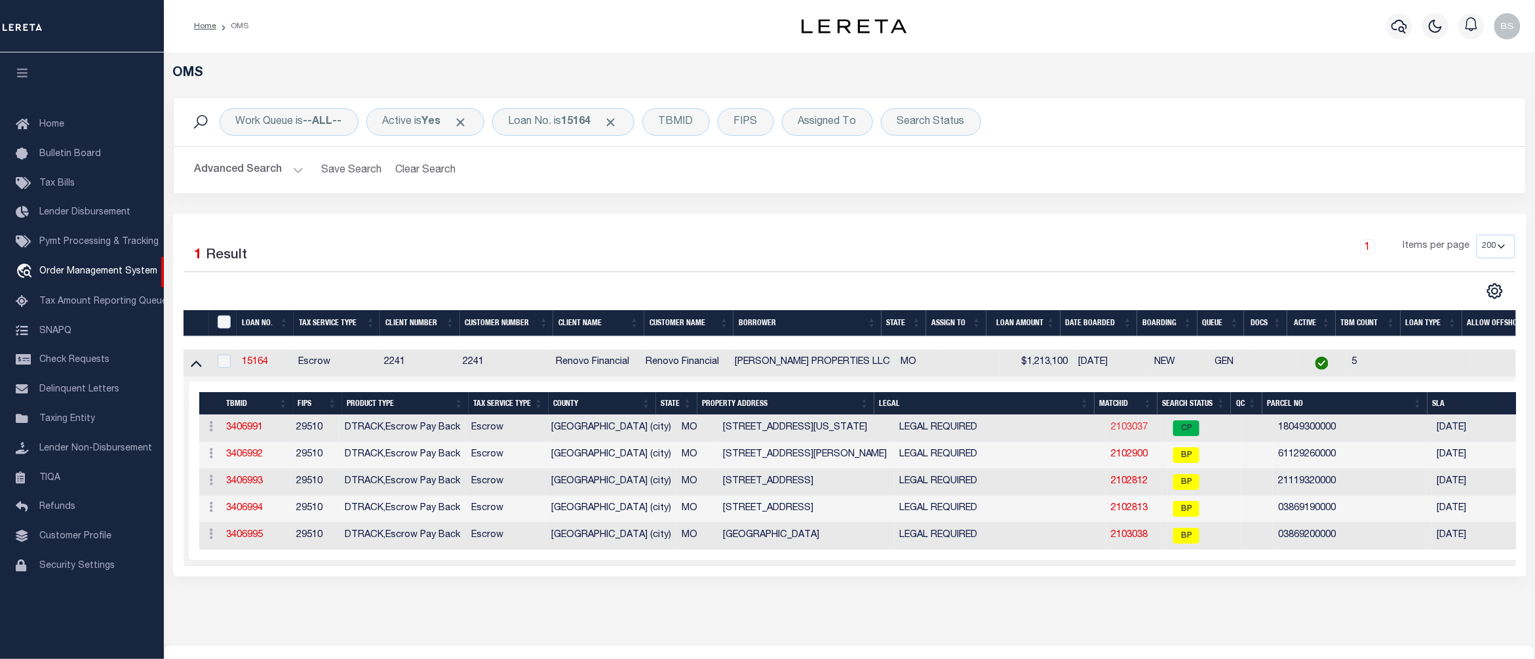
click at [1117, 430] on link "2103037" at bounding box center [1130, 427] width 37 height 9
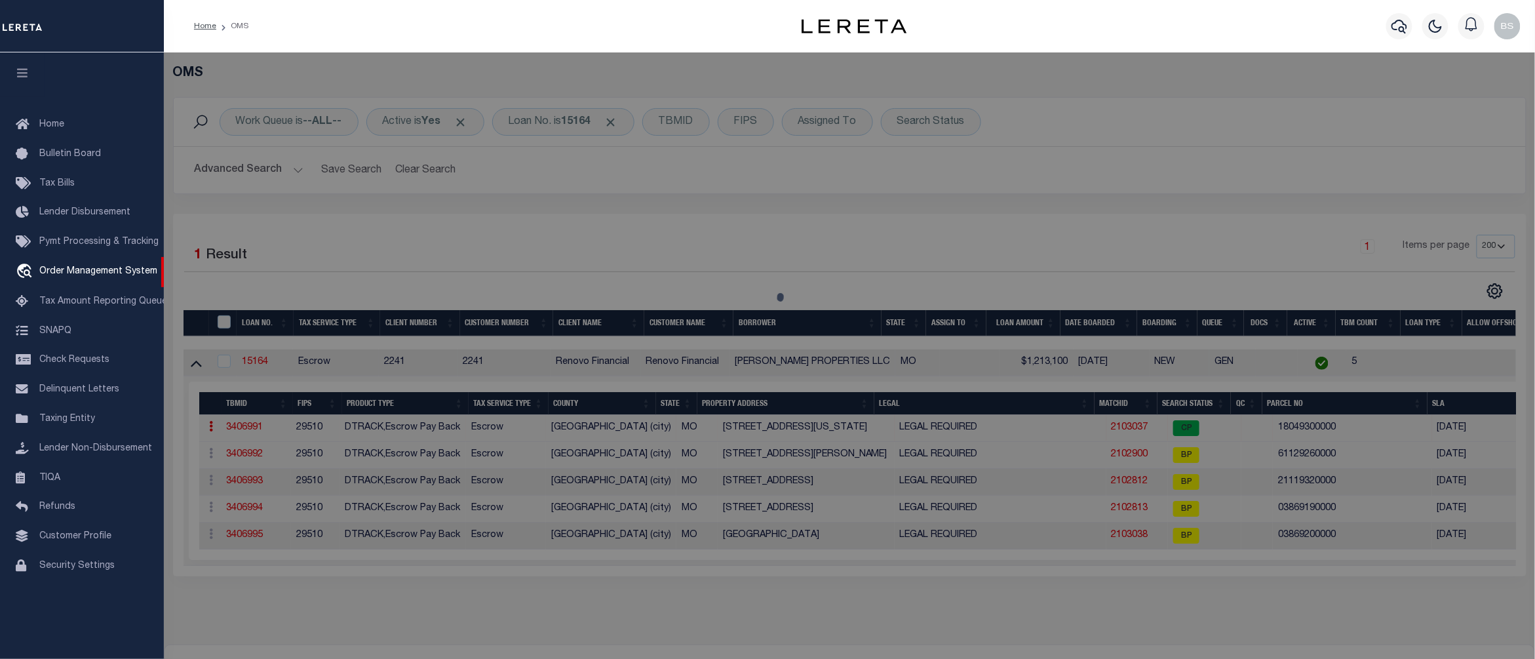
select select "AS"
checkbox input "false"
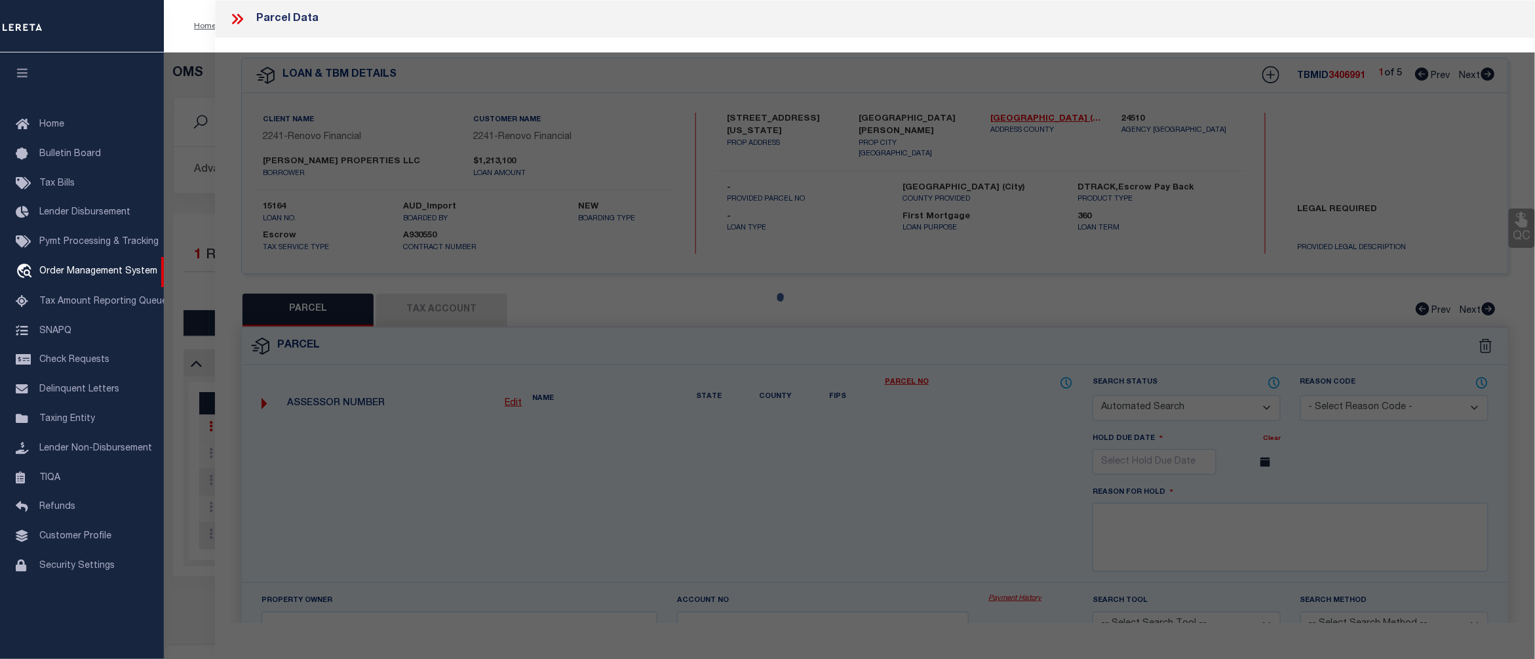
select select "CP"
type input "CLOSSER PROPERTIES"
type input "2631 INDIANA AV ST LOUIS MO 63118"
checkbox input "false"
type input "MO"
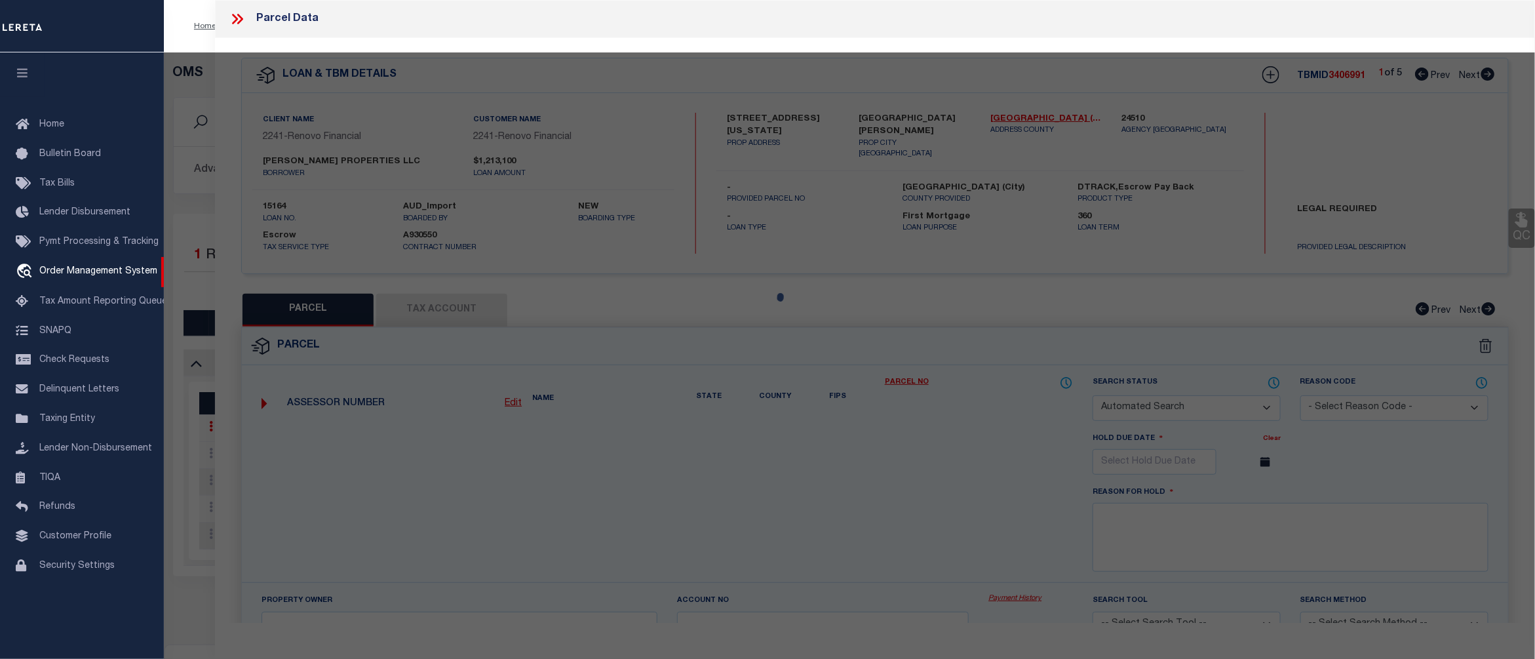
type textarea "C. B. 1804 INDIANA AVE, 25 X 175, DAGGETTS ADDN, LOT 43"
type textarea "collector account number"
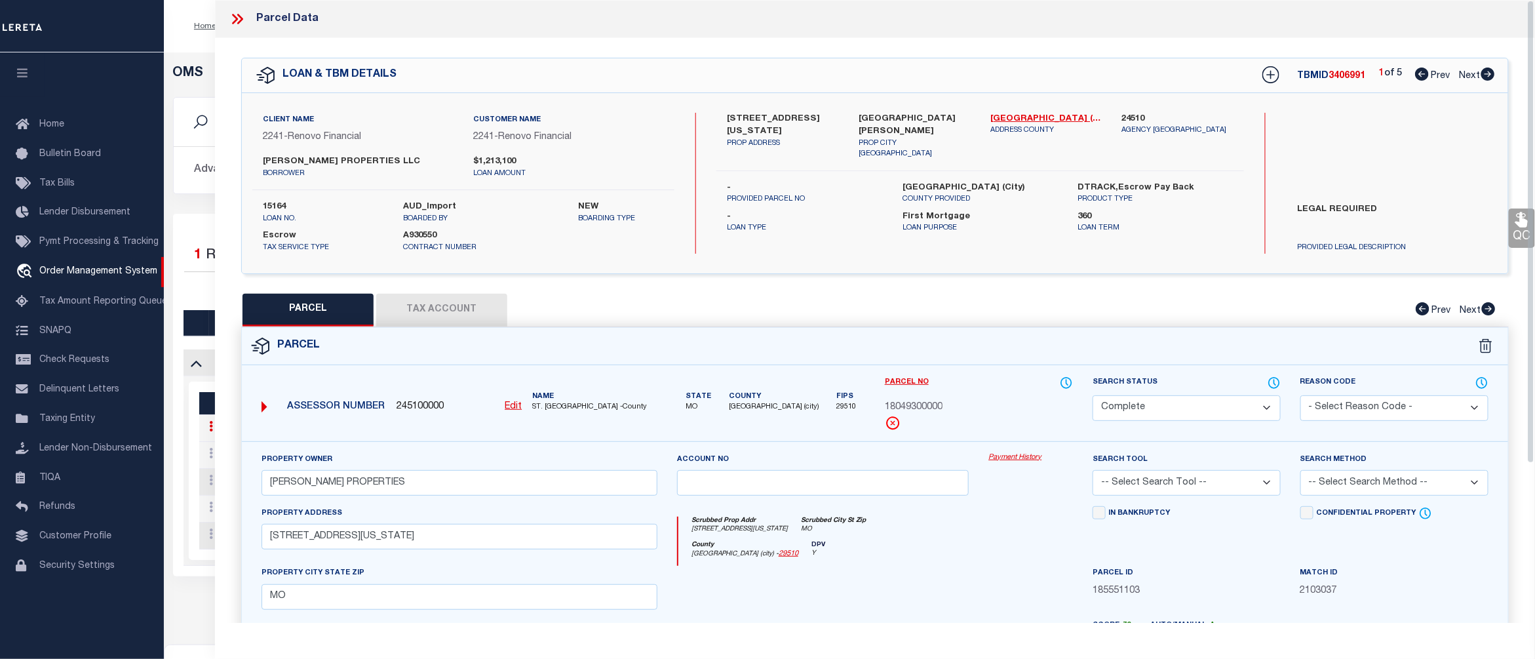
click at [1006, 459] on link "Payment History" at bounding box center [1031, 457] width 85 height 11
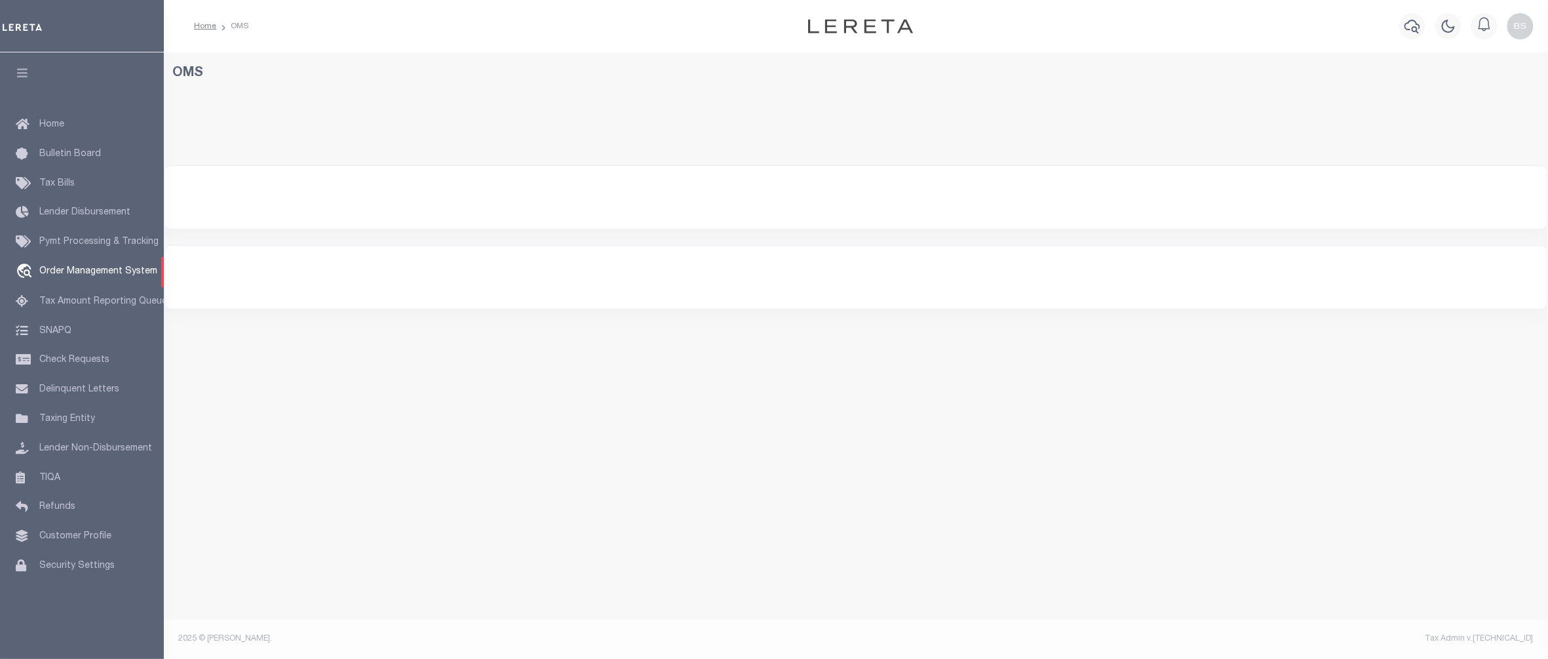
select select "200"
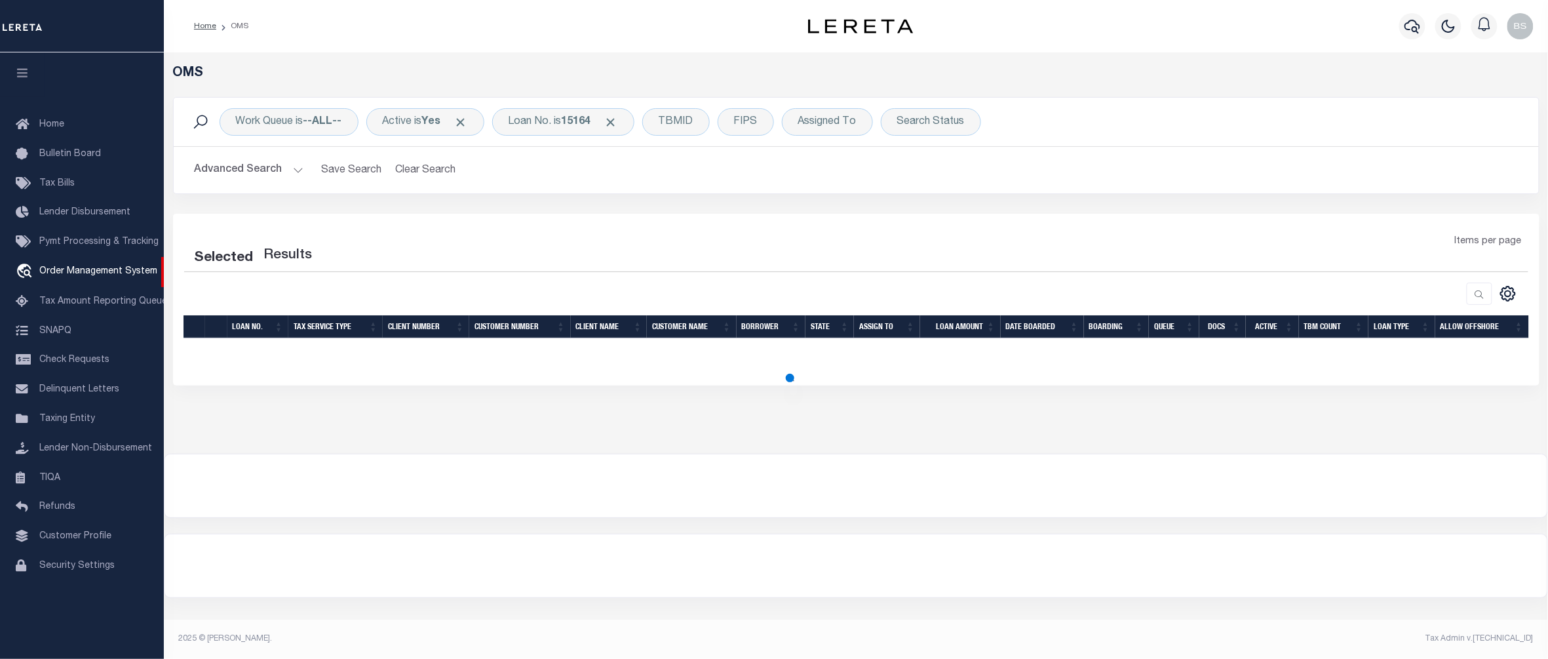
select select "200"
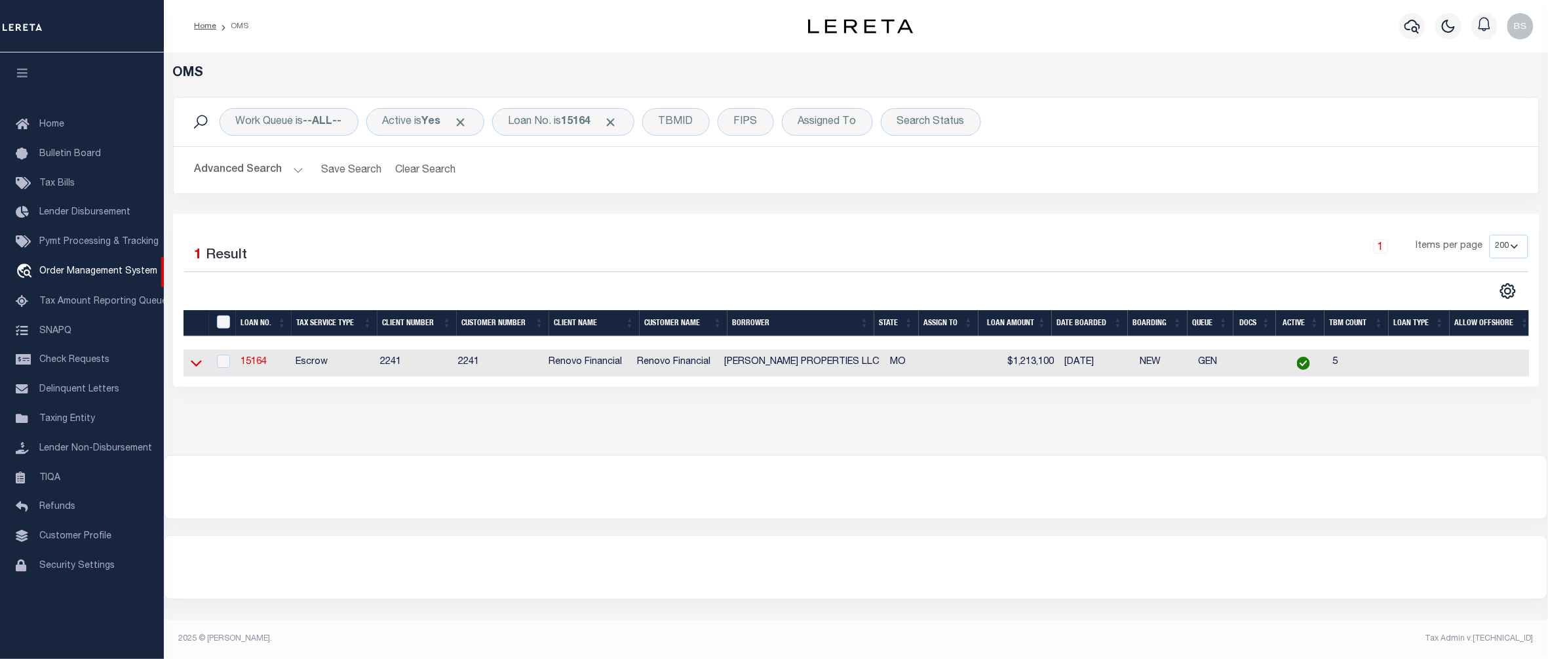
click at [195, 362] on icon at bounding box center [196, 363] width 11 height 14
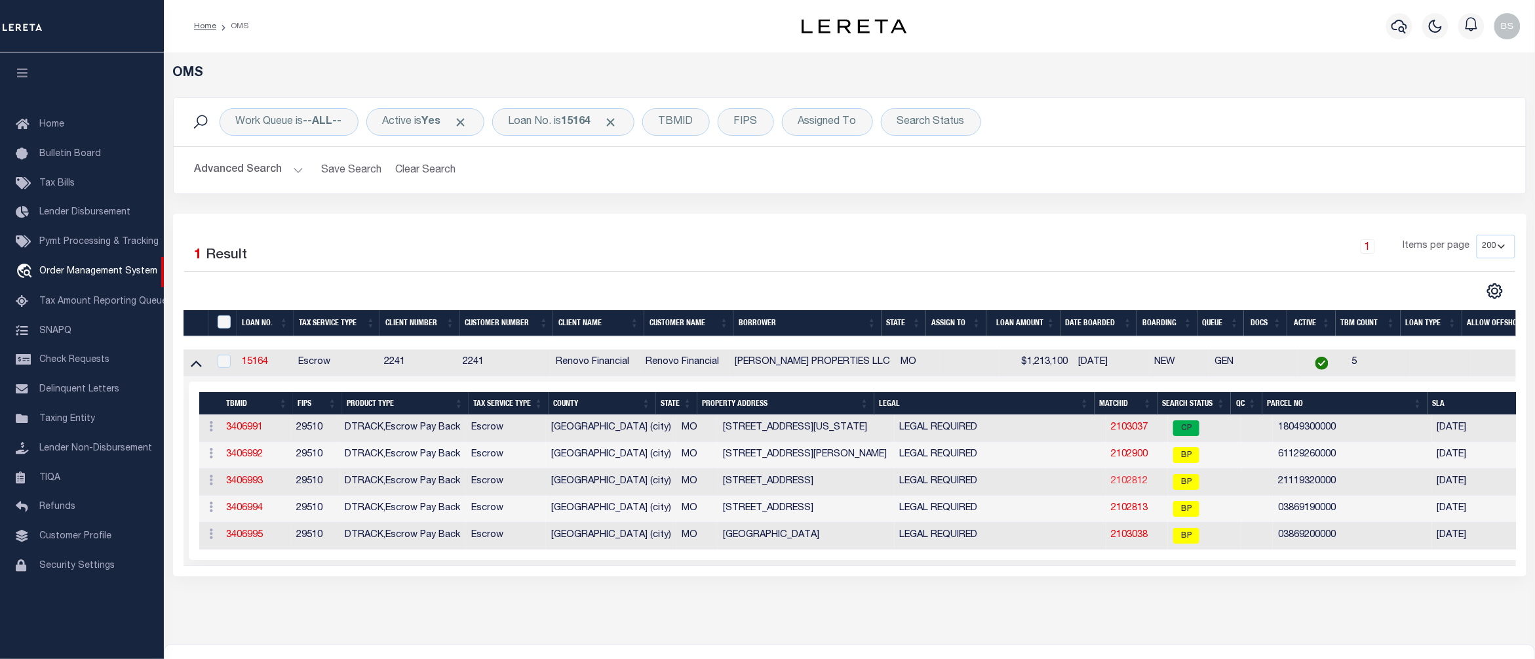
click at [1113, 486] on link "2102812" at bounding box center [1130, 481] width 37 height 9
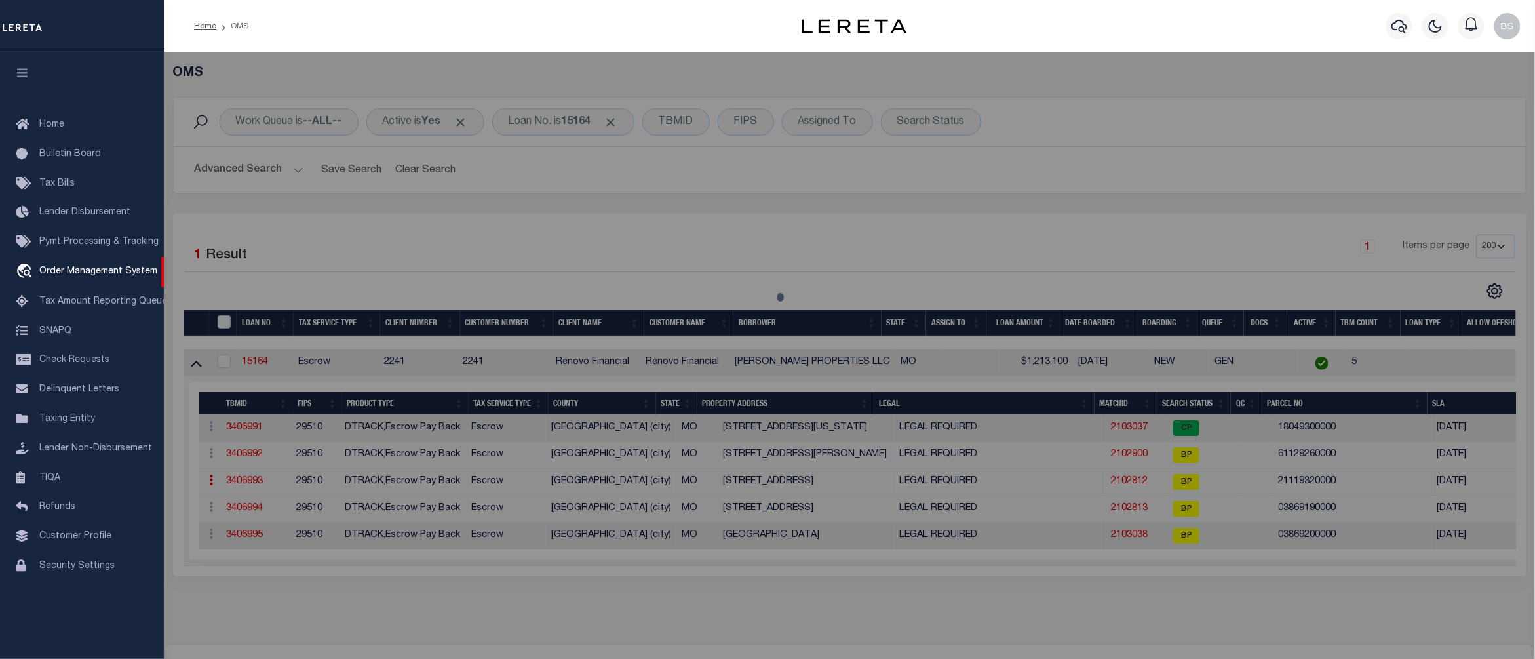
select select "AS"
checkbox input "false"
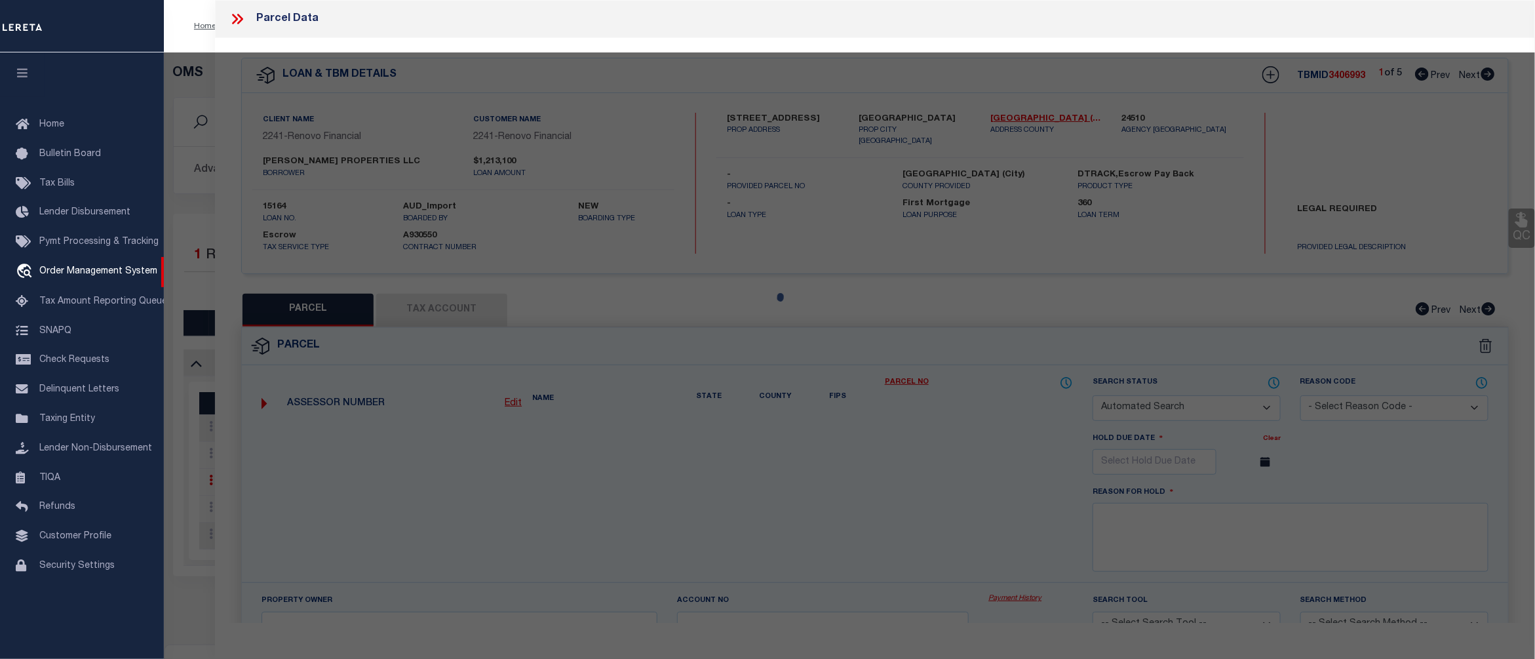
select select "BP"
type input "CLOSSER PROPERTIES"
type input "3663 BOTANICAL AV ST LOUIS MO 63110"
checkbox input "false"
type input "MO"
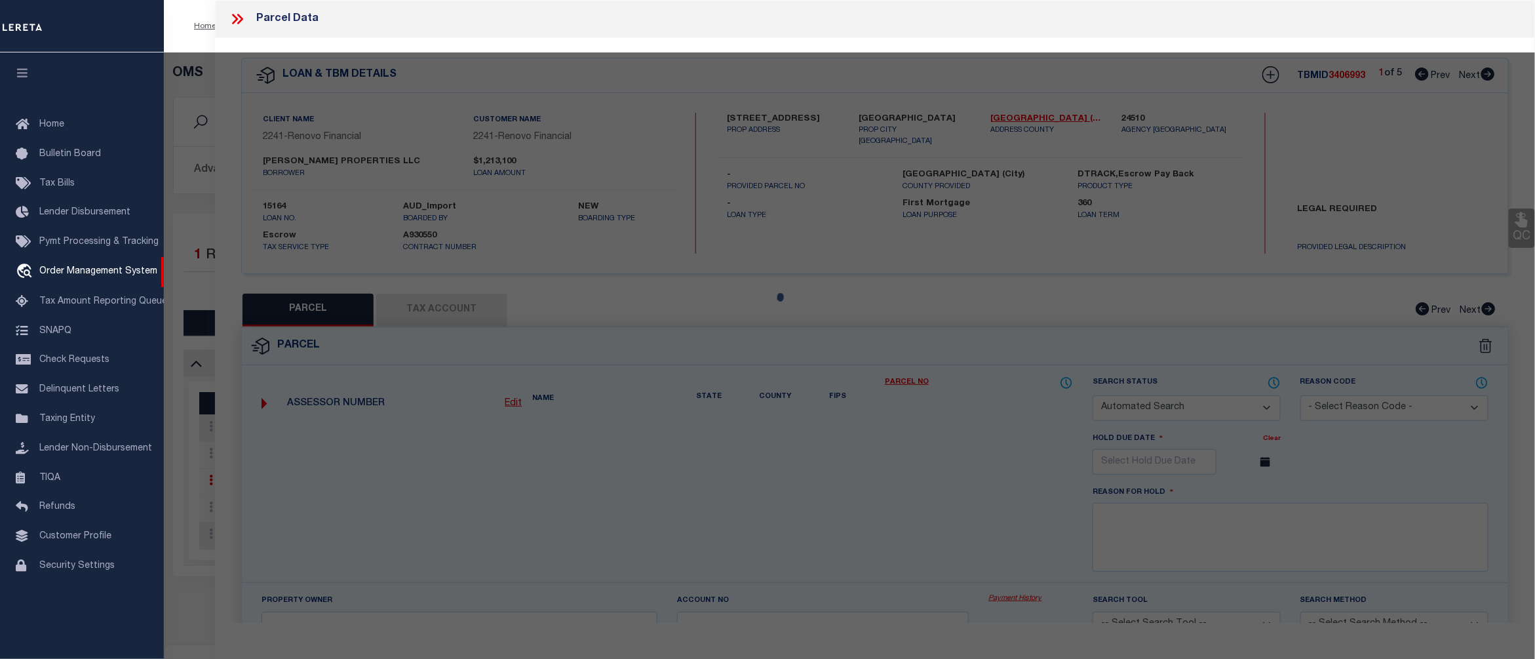
type textarea "C. B. 2111 BOTANICAL, 40 FT X 123 FT 4 IN, [GEOGRAPHIC_DATA], LOT W-13 E-14"
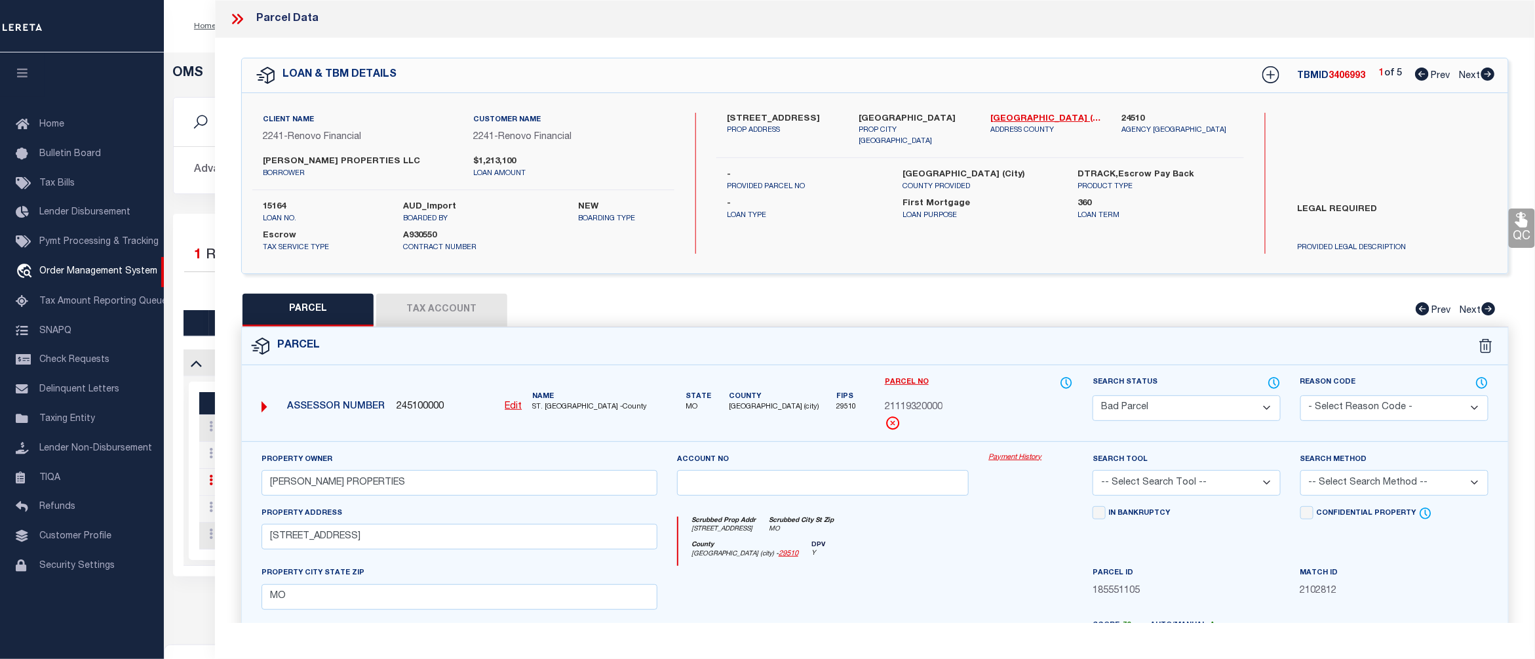
click at [1024, 460] on link "Payment History" at bounding box center [1031, 457] width 85 height 11
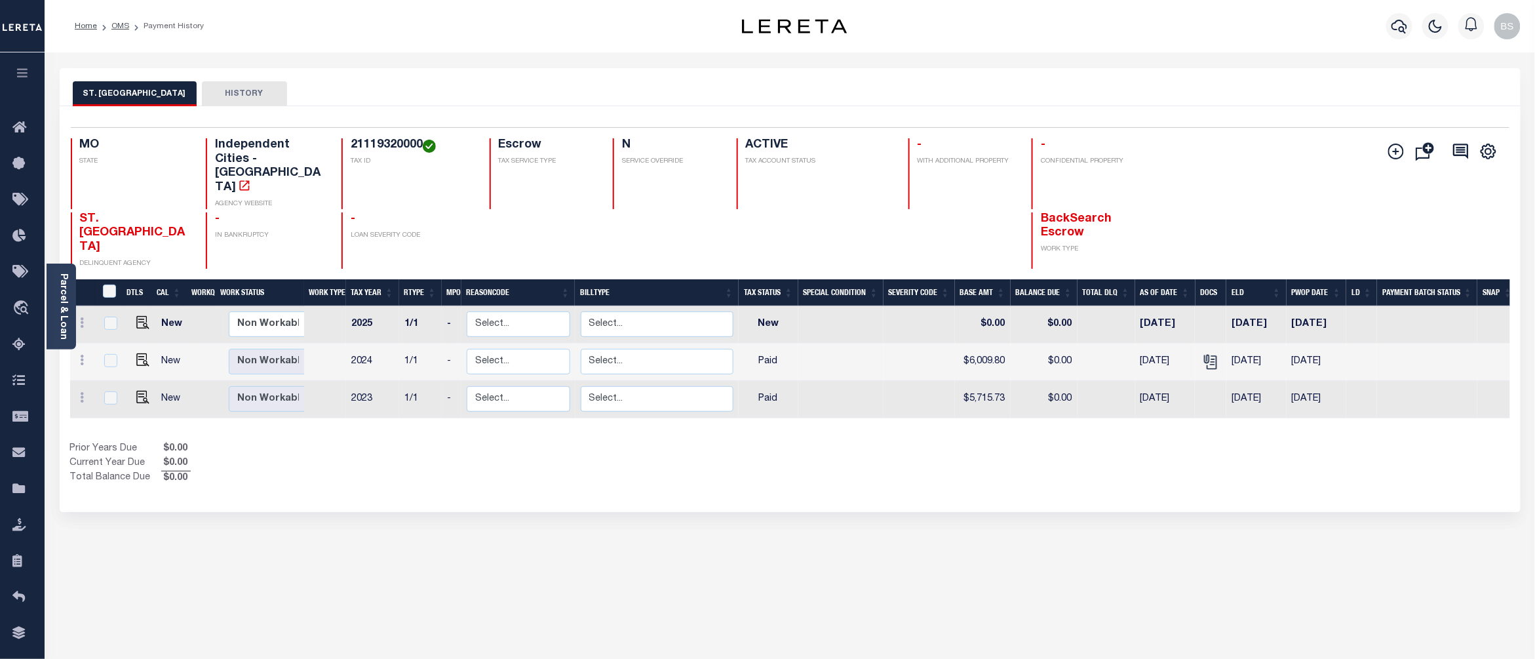
click at [380, 142] on h4 "21119320000" at bounding box center [412, 145] width 123 height 14
copy h4 "21119320000"
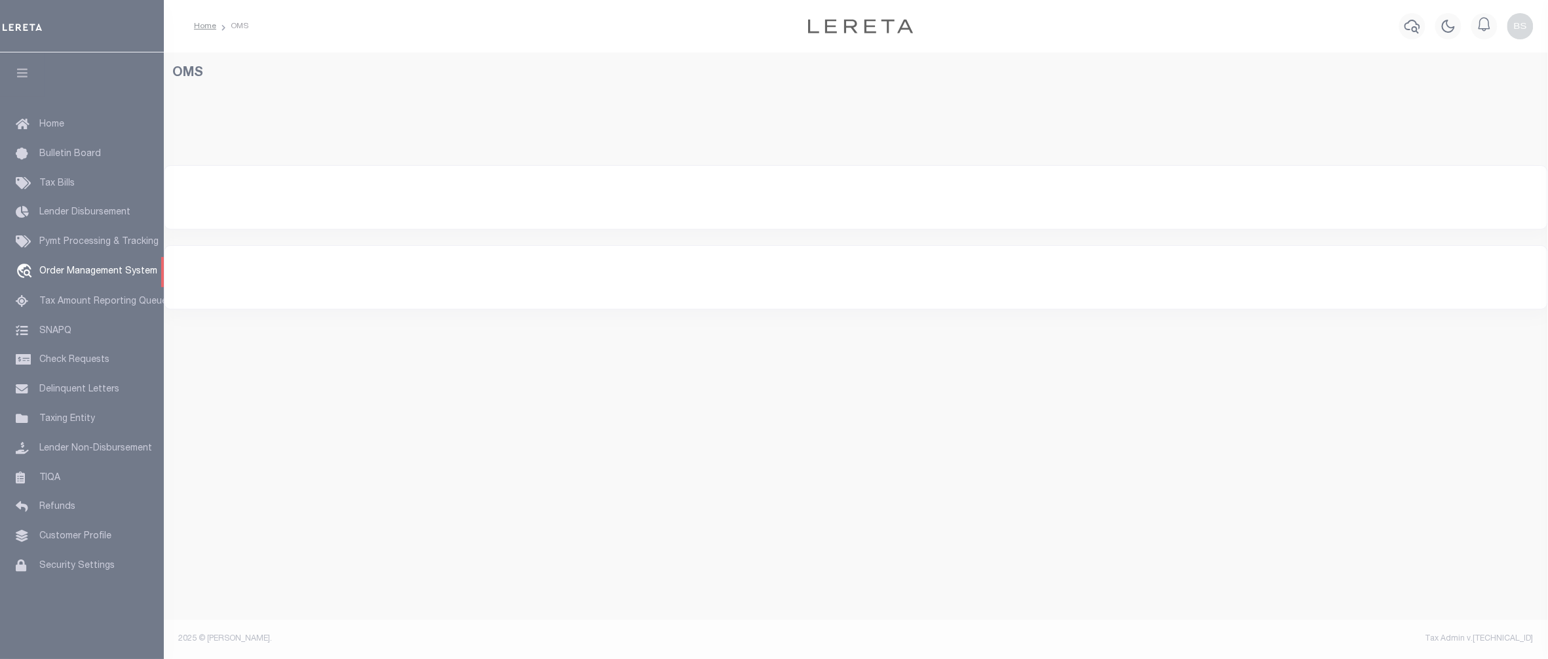
select select "200"
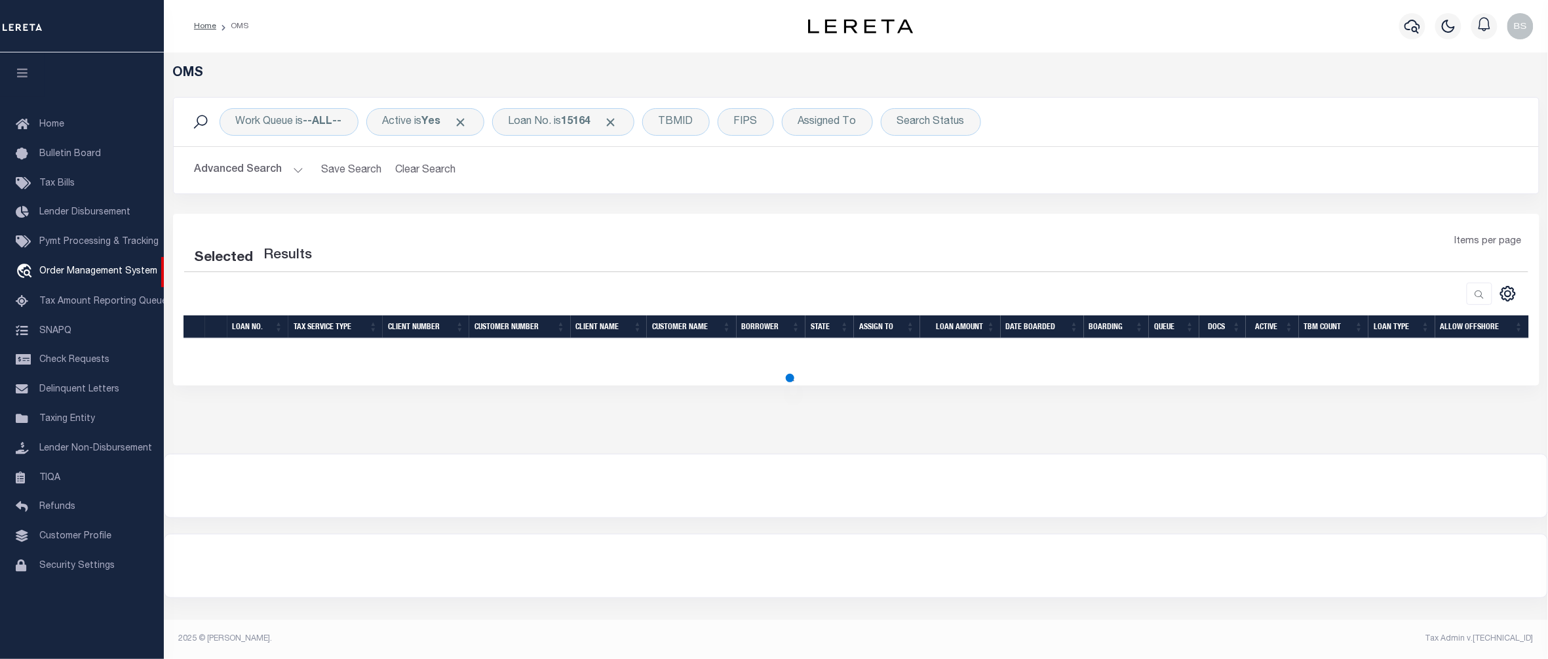
select select "200"
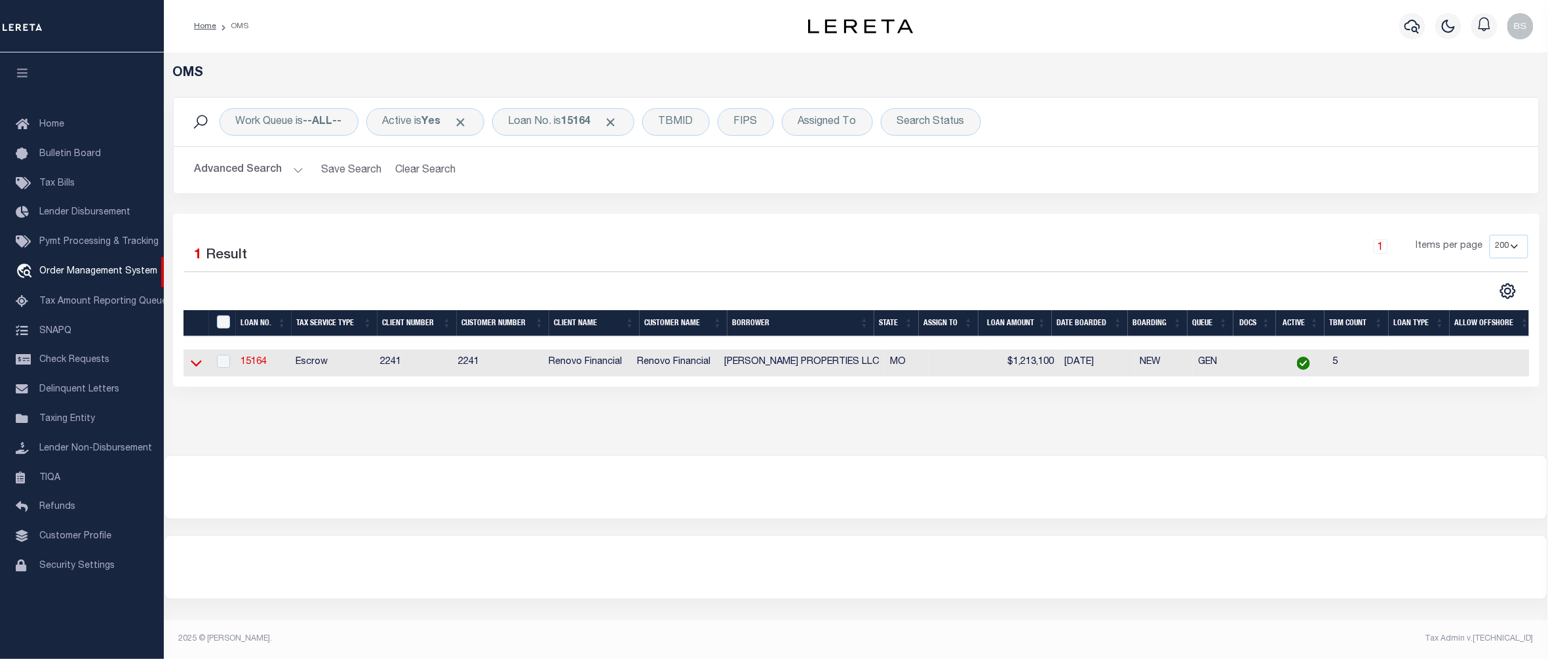
click at [195, 365] on icon at bounding box center [196, 363] width 11 height 14
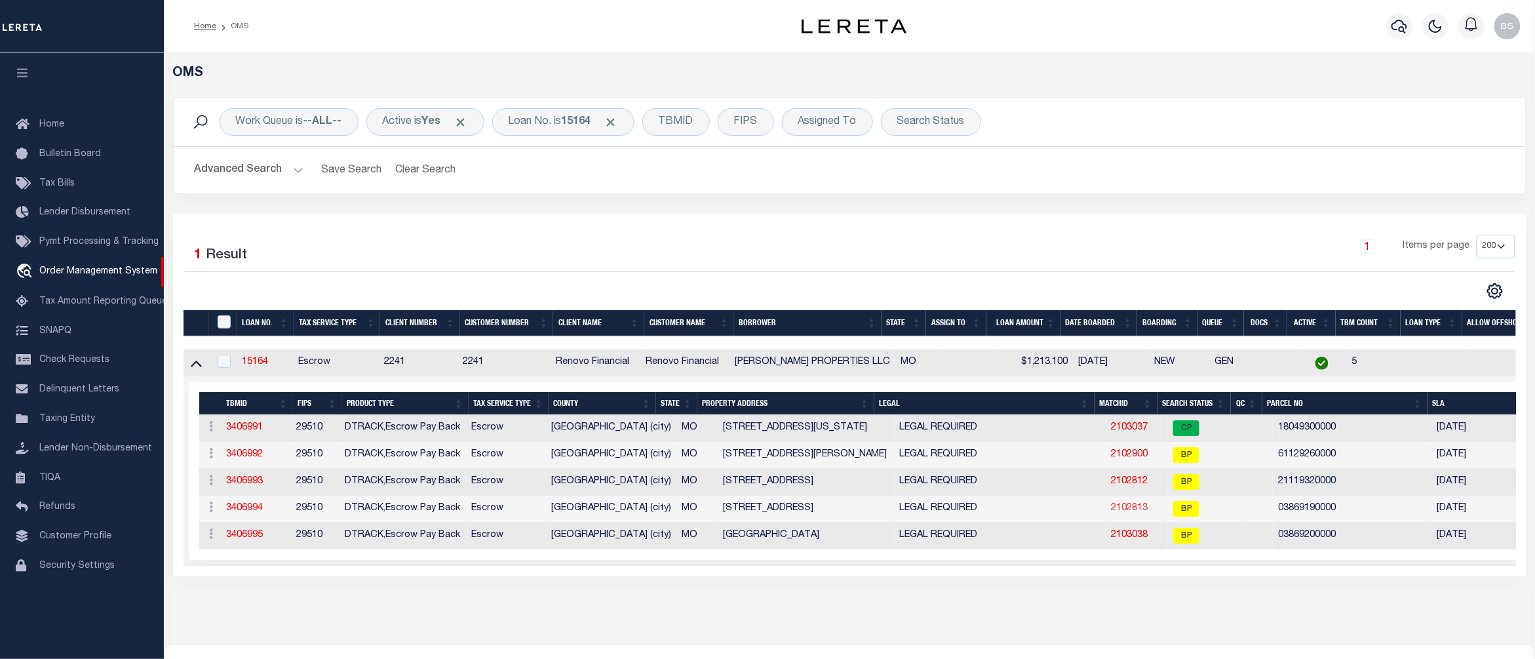
click at [1124, 513] on link "2102813" at bounding box center [1130, 507] width 37 height 9
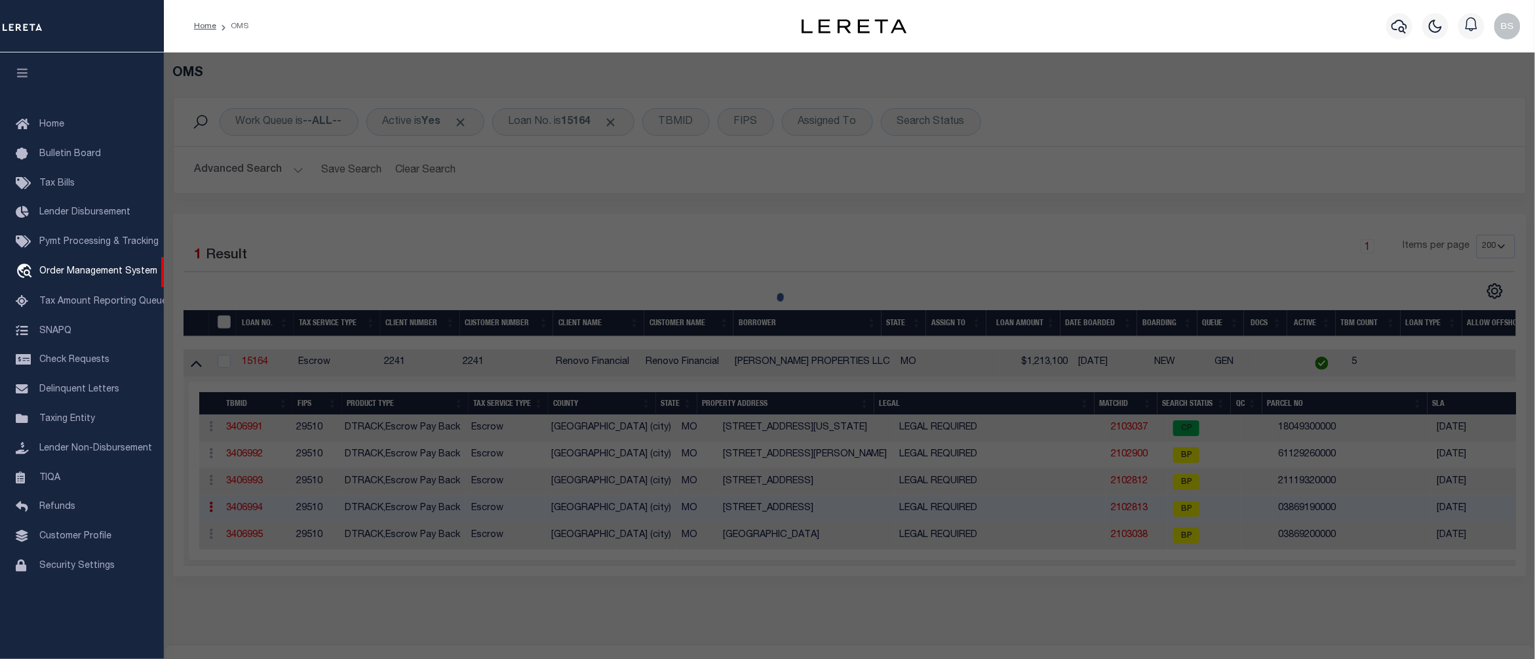
select select "AS"
checkbox input "false"
select select "BP"
type input "CLOSSER PROPERTIES"
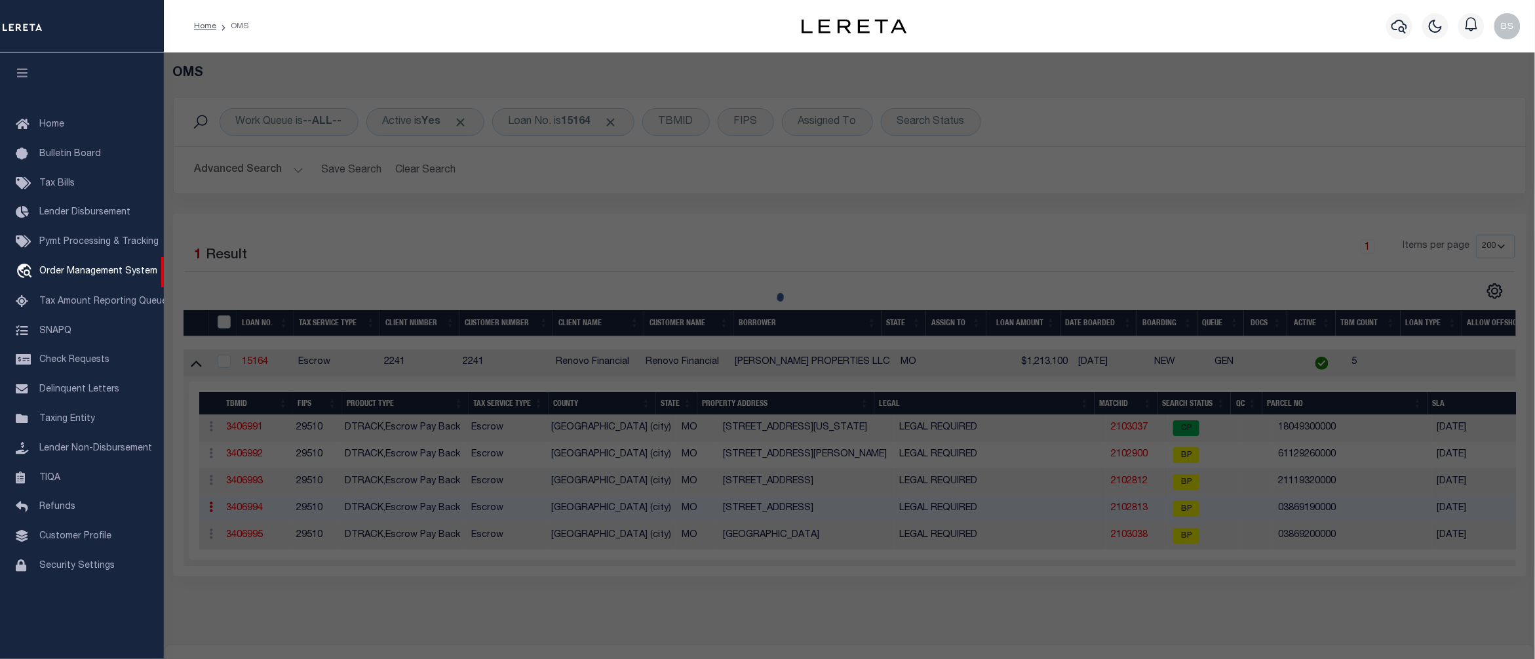
type input "909 SOULARD ST ST LOUIS MO 63104"
checkbox input "false"
type input "MO"
type textarea "C B [STREET_ADDRESS], 14.43 FT / 40 FT X 41.78 FT / , SOULARD ADDN BLK 110 PT O…"
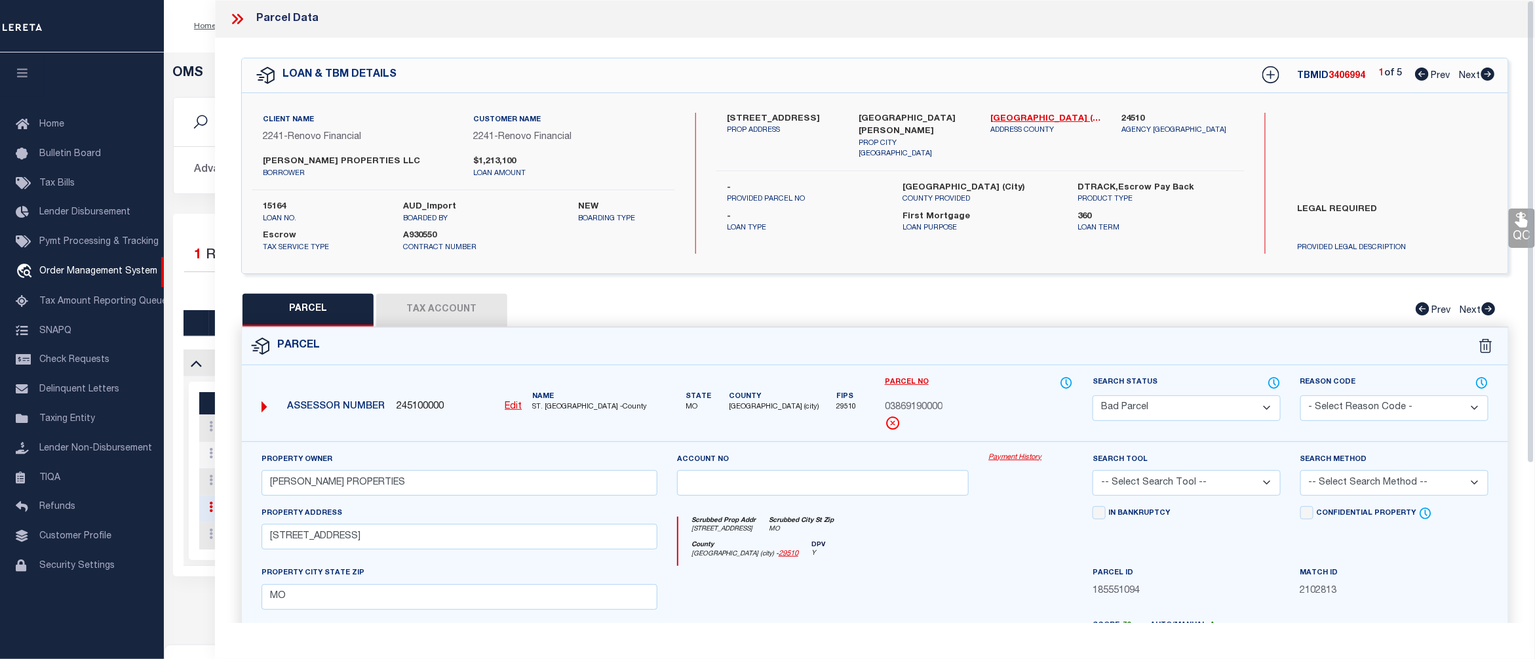
click at [1015, 458] on link "Payment History" at bounding box center [1031, 457] width 85 height 11
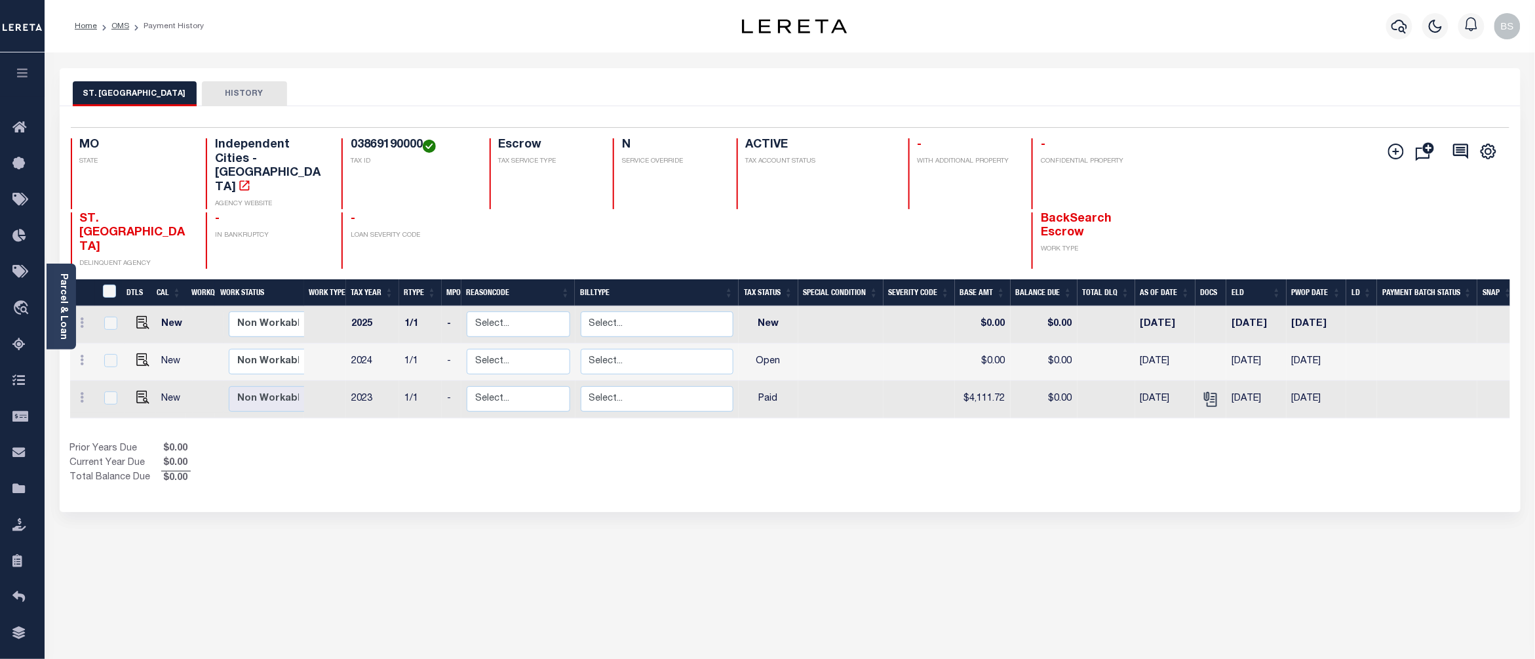
click at [375, 142] on h4 "03869190000" at bounding box center [412, 145] width 123 height 14
copy h4 "03869190000"
click at [1214, 391] on icon "" at bounding box center [1210, 399] width 17 height 17
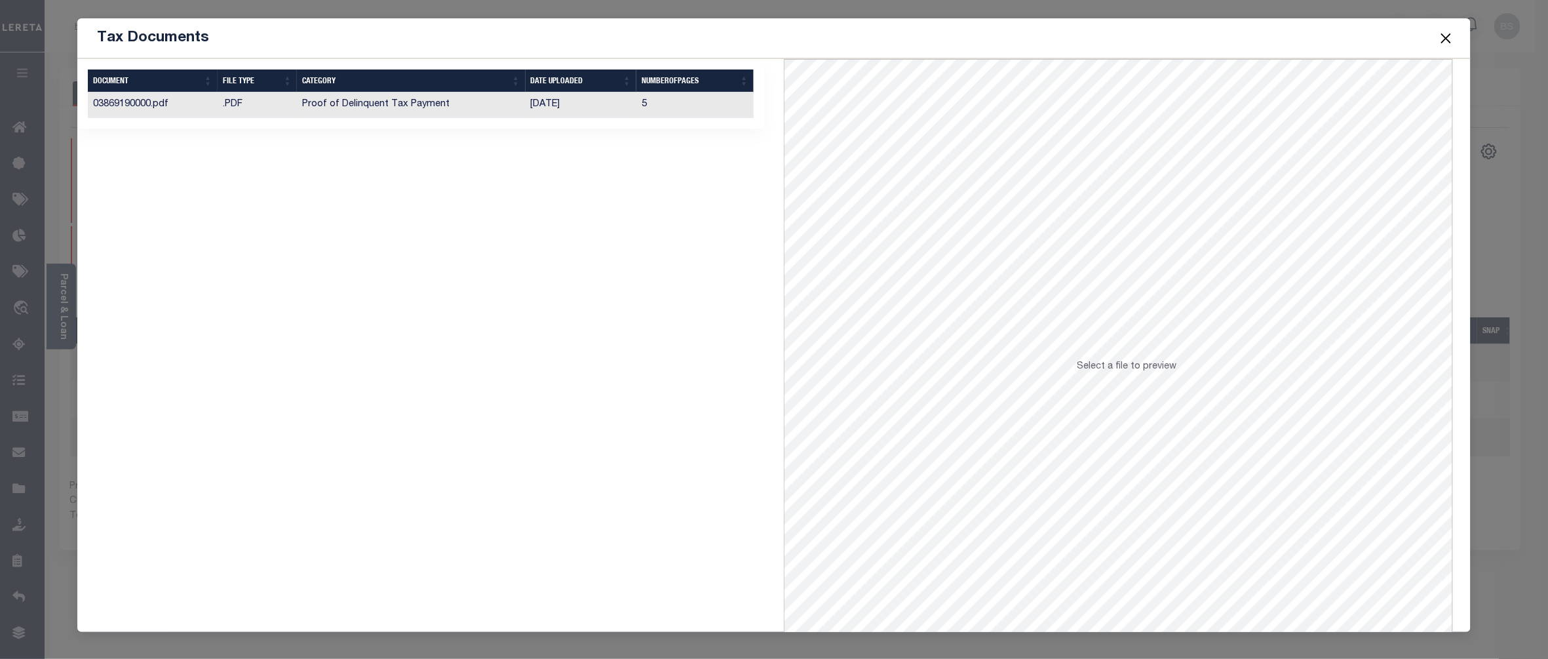
click at [665, 106] on td "5" at bounding box center [695, 105] width 117 height 26
click at [1448, 43] on button "Close" at bounding box center [1446, 37] width 17 height 17
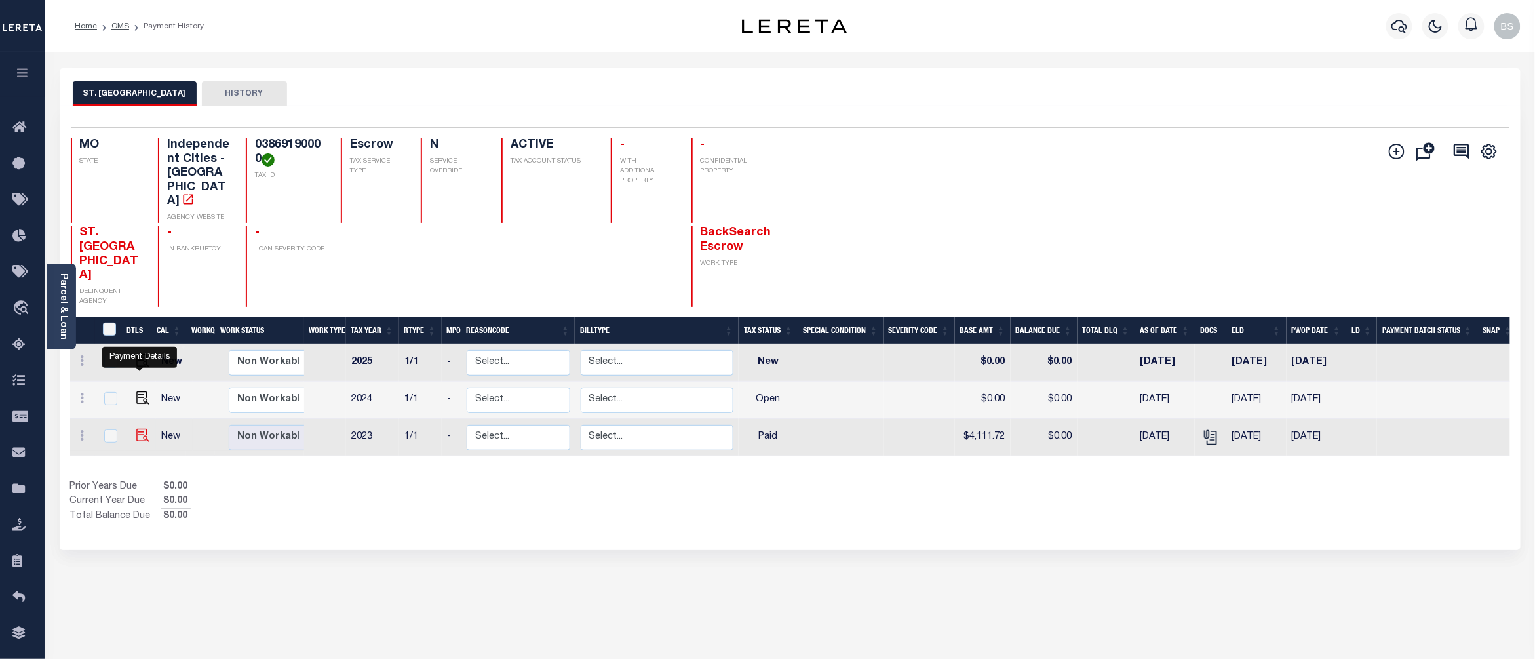
click at [137, 429] on img "" at bounding box center [142, 435] width 13 height 13
checkbox input "true"
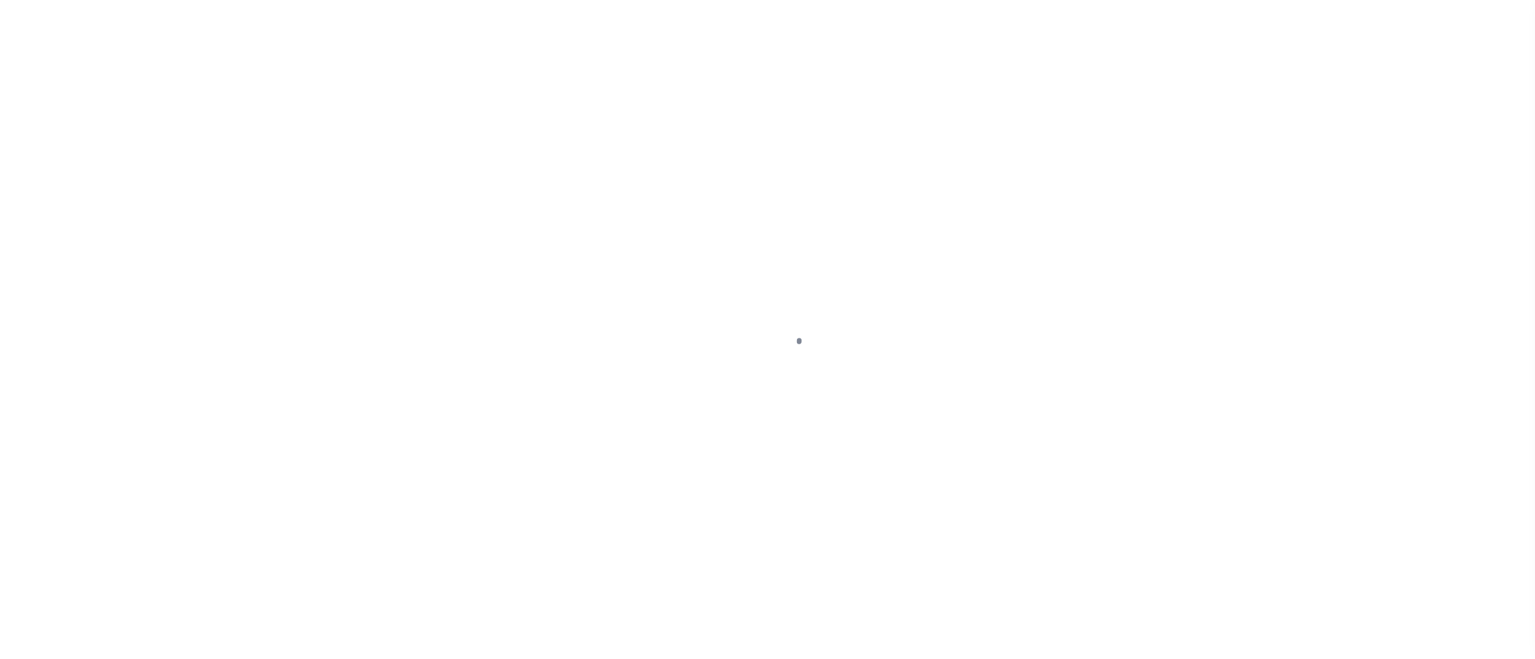
select select "PYD"
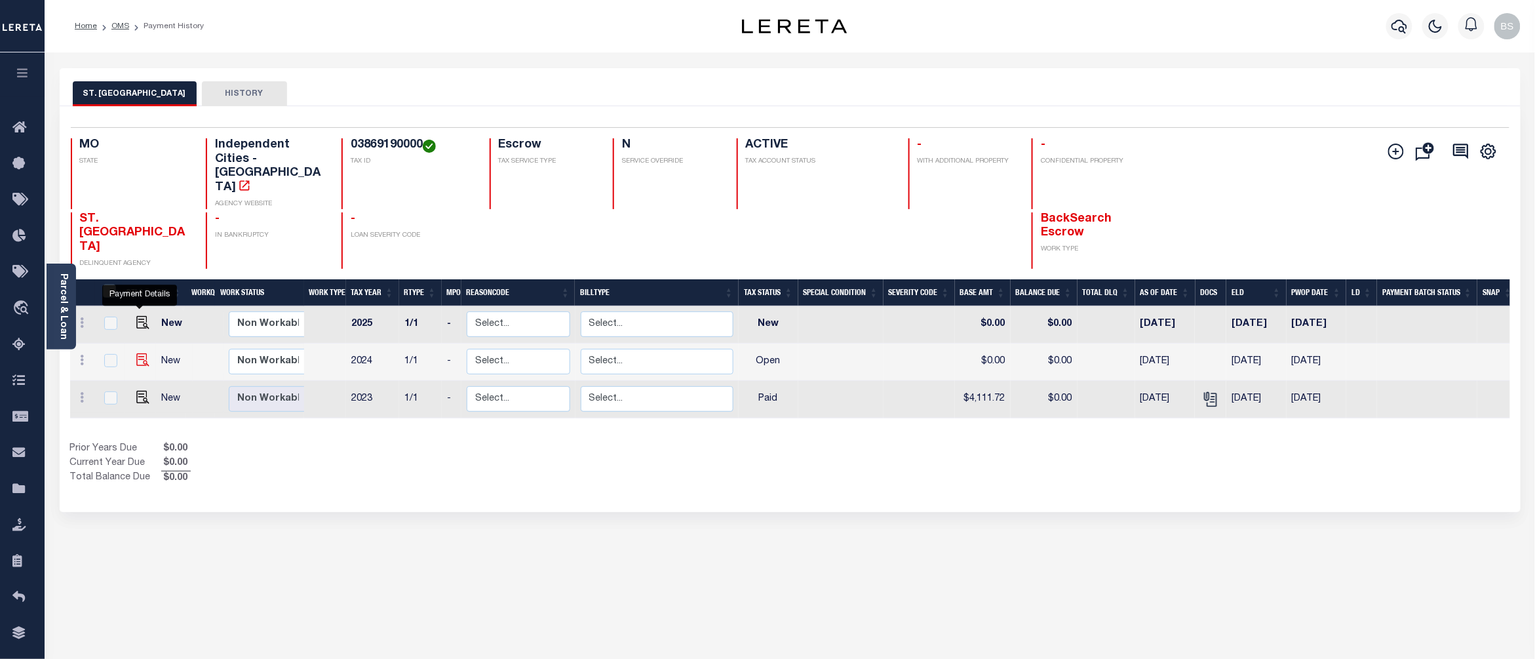
click at [140, 353] on img "" at bounding box center [142, 359] width 13 height 13
checkbox input "true"
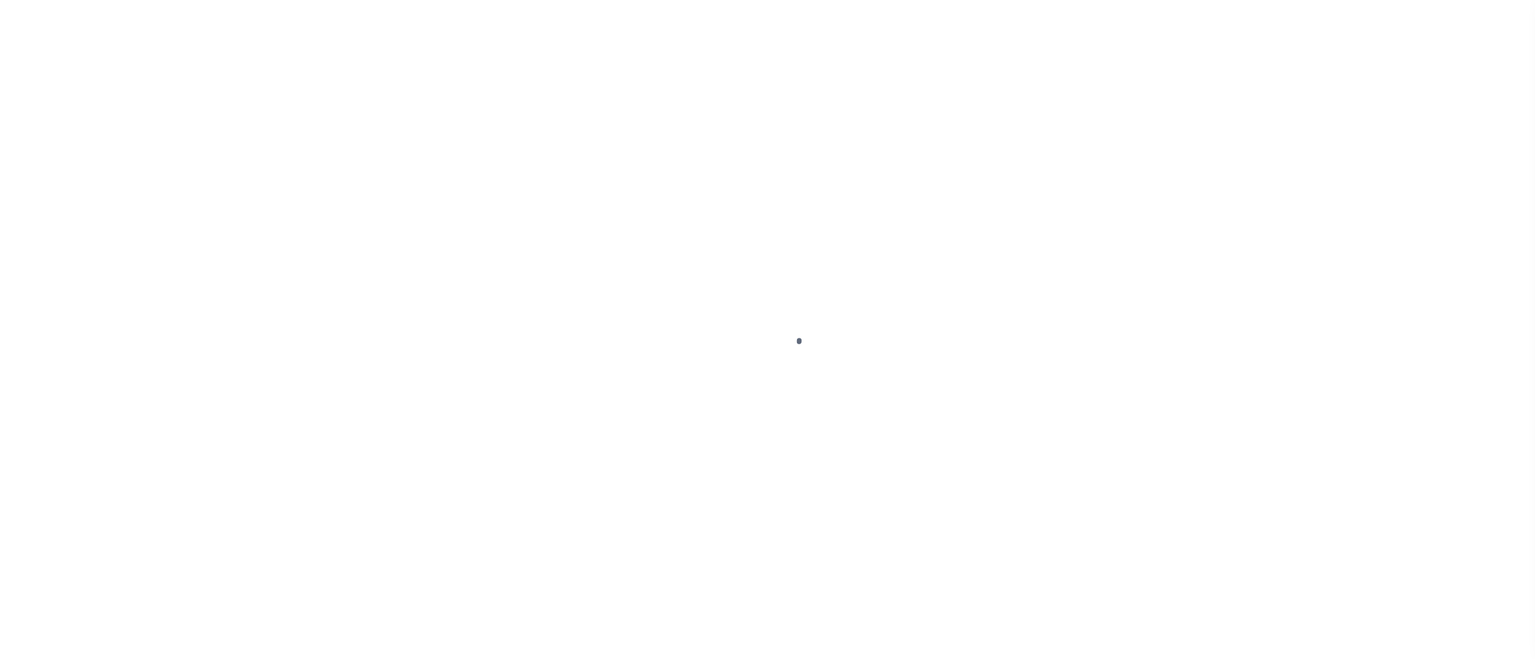
select select "OP2"
